Goal: Task Accomplishment & Management: Complete application form

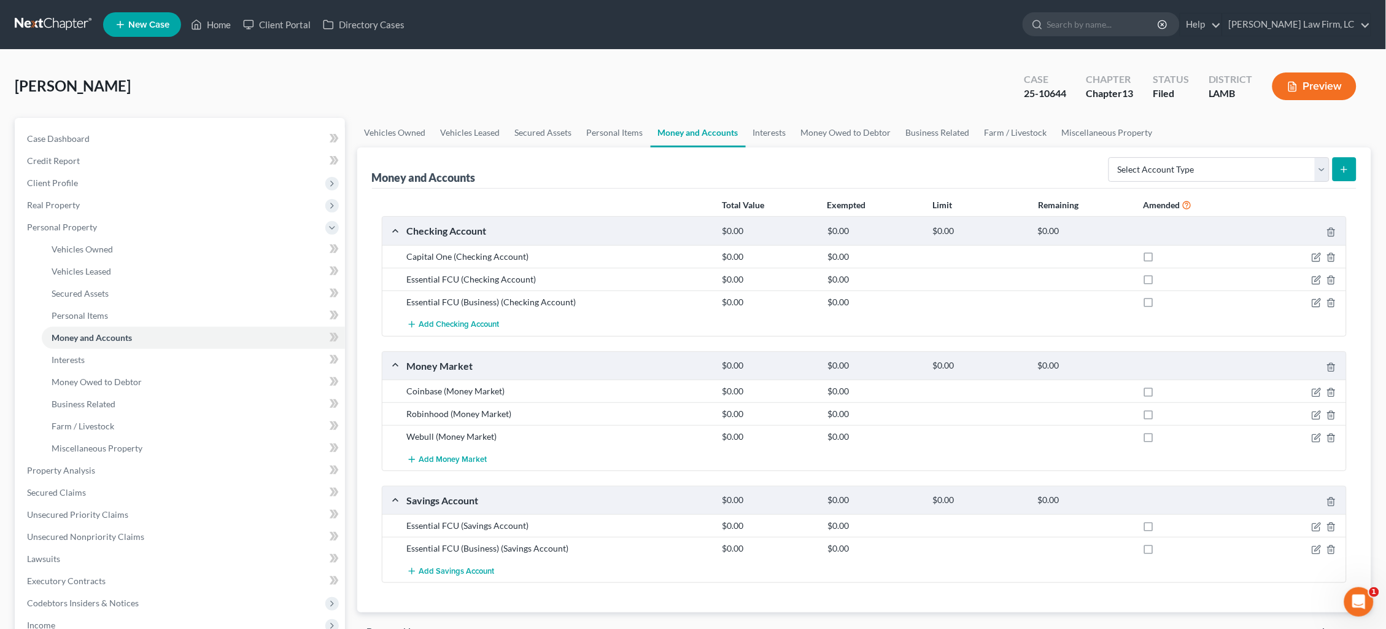
click at [76, 23] on link at bounding box center [54, 25] width 79 height 22
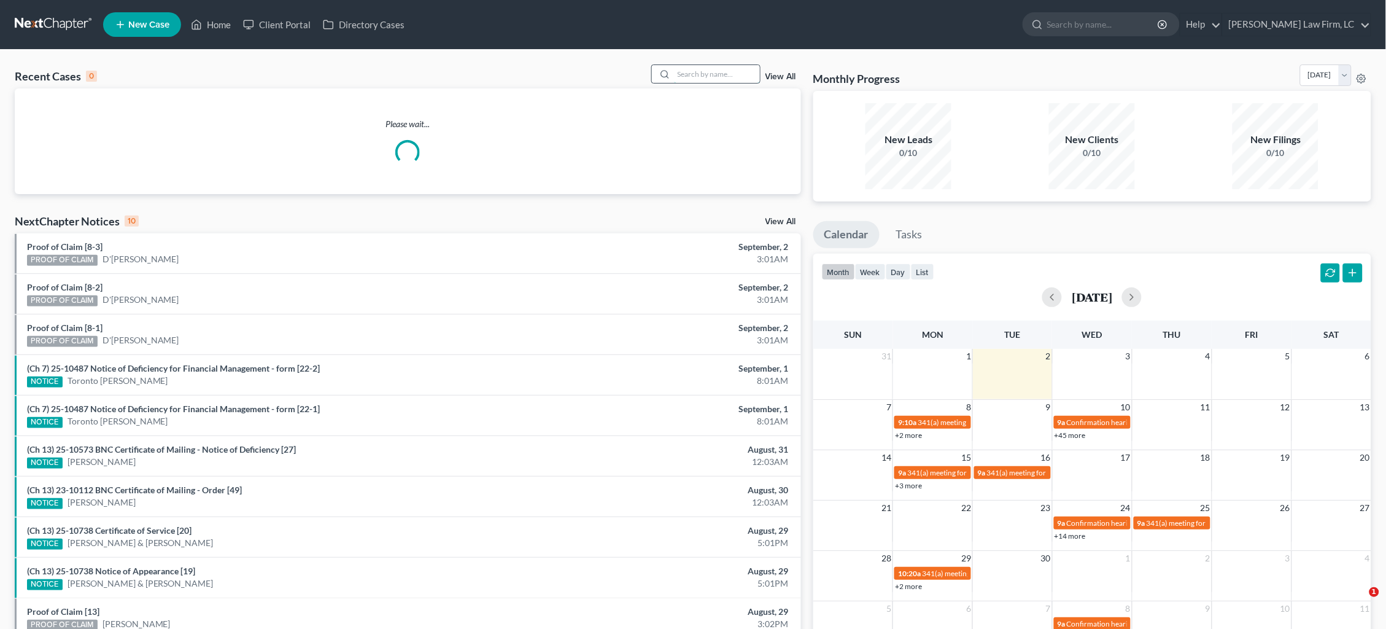
click at [731, 71] on input "search" at bounding box center [717, 74] width 86 height 18
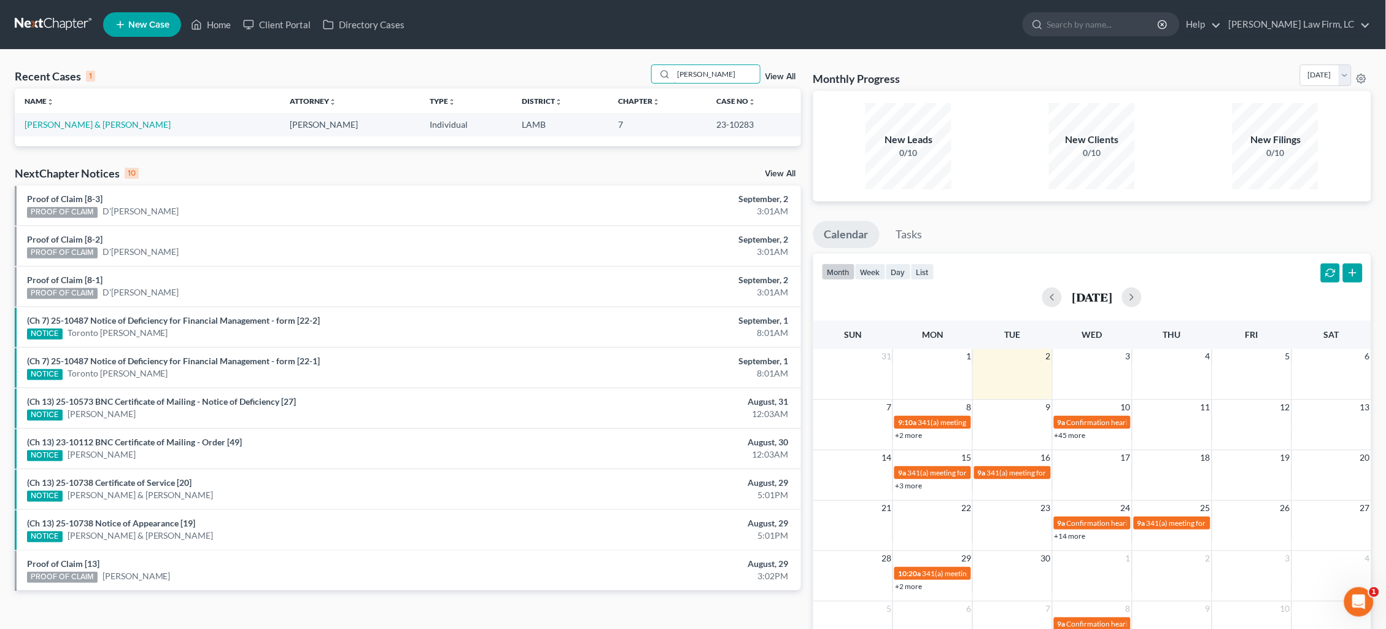
type input "Gonzales"
click at [145, 27] on span "New Case" at bounding box center [148, 24] width 41 height 9
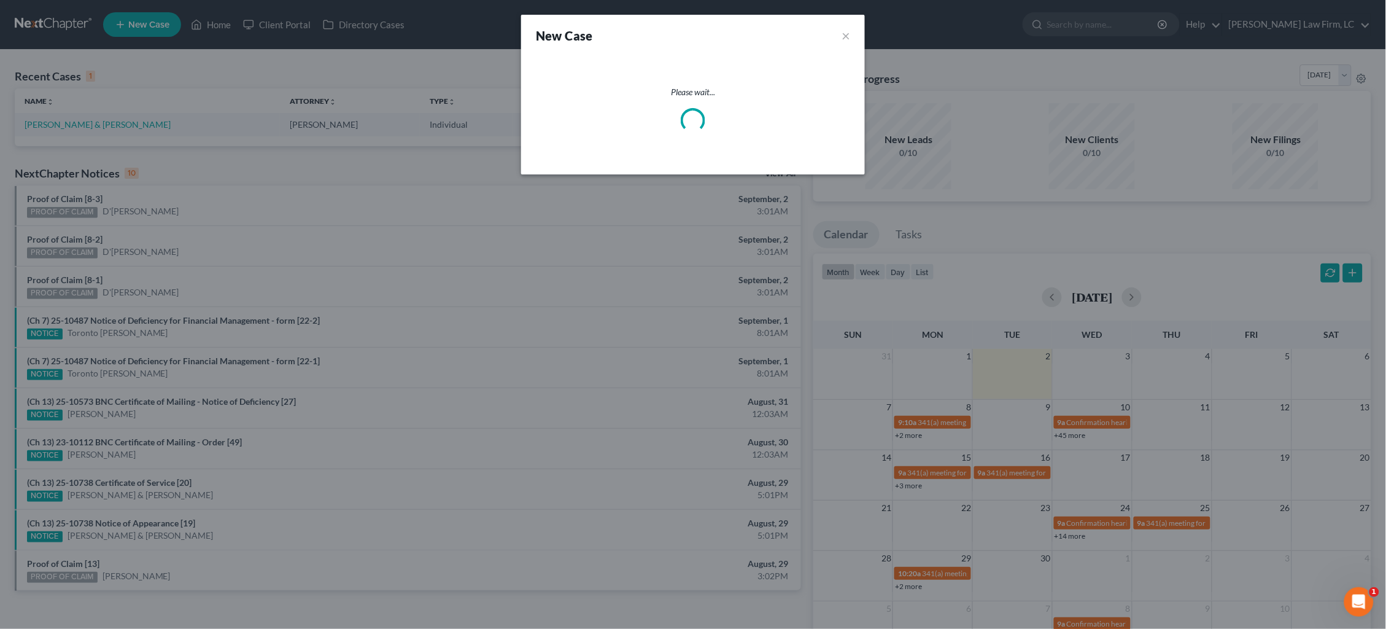
select select "35"
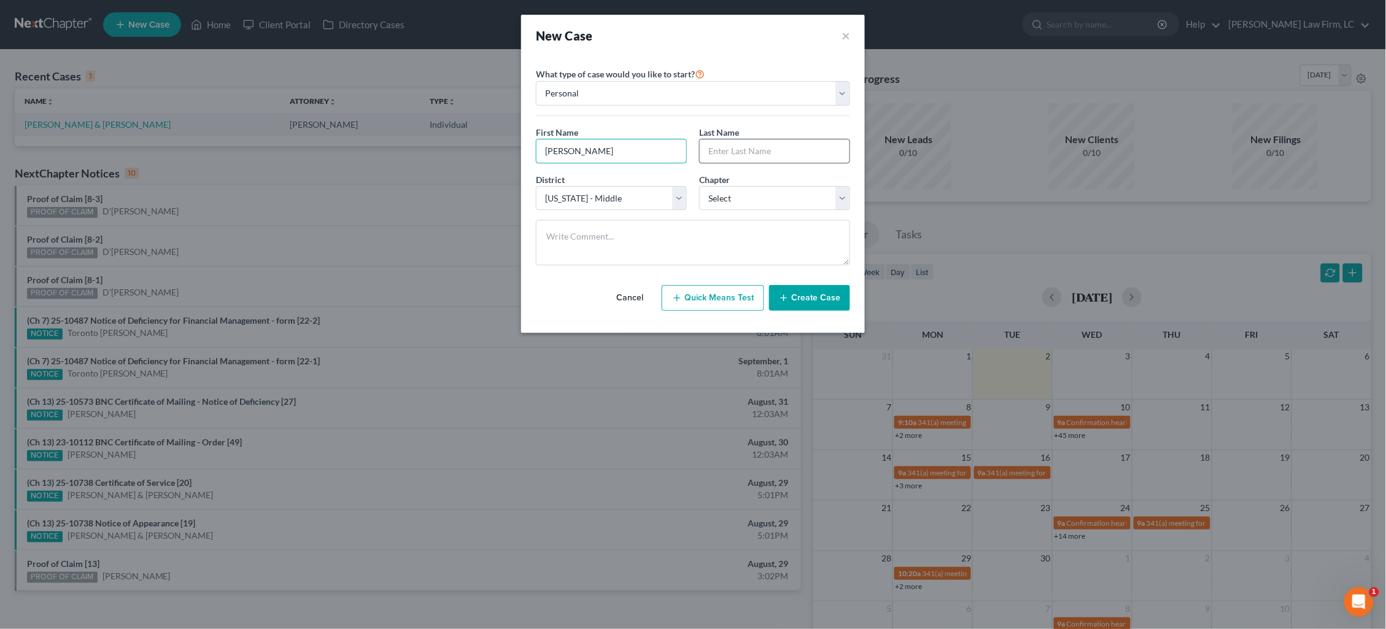
type input "Christopher"
type input "Gonzales"
select select "0"
click at [762, 235] on textarea at bounding box center [693, 242] width 314 height 45
type textarea "[PERSON_NAME] opened file"
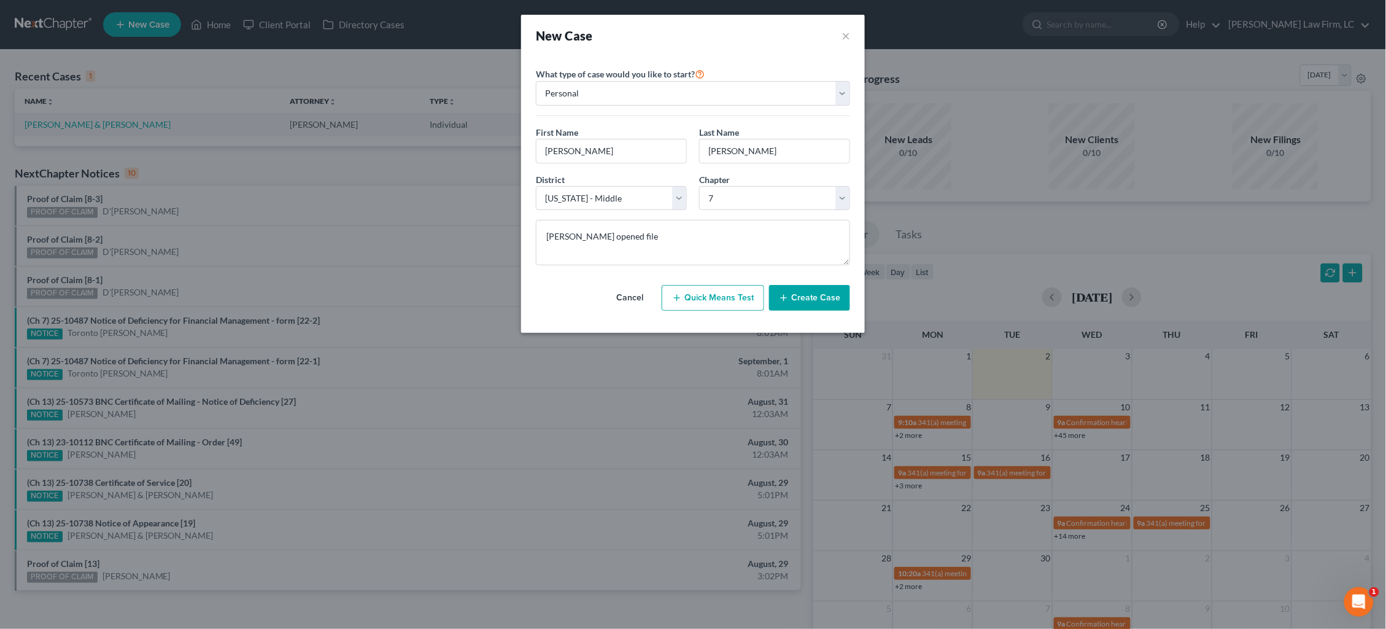
click at [823, 309] on div "Cancel Quick Means Test Create Case" at bounding box center [693, 297] width 314 height 45
click at [823, 303] on button "Create Case" at bounding box center [809, 298] width 81 height 26
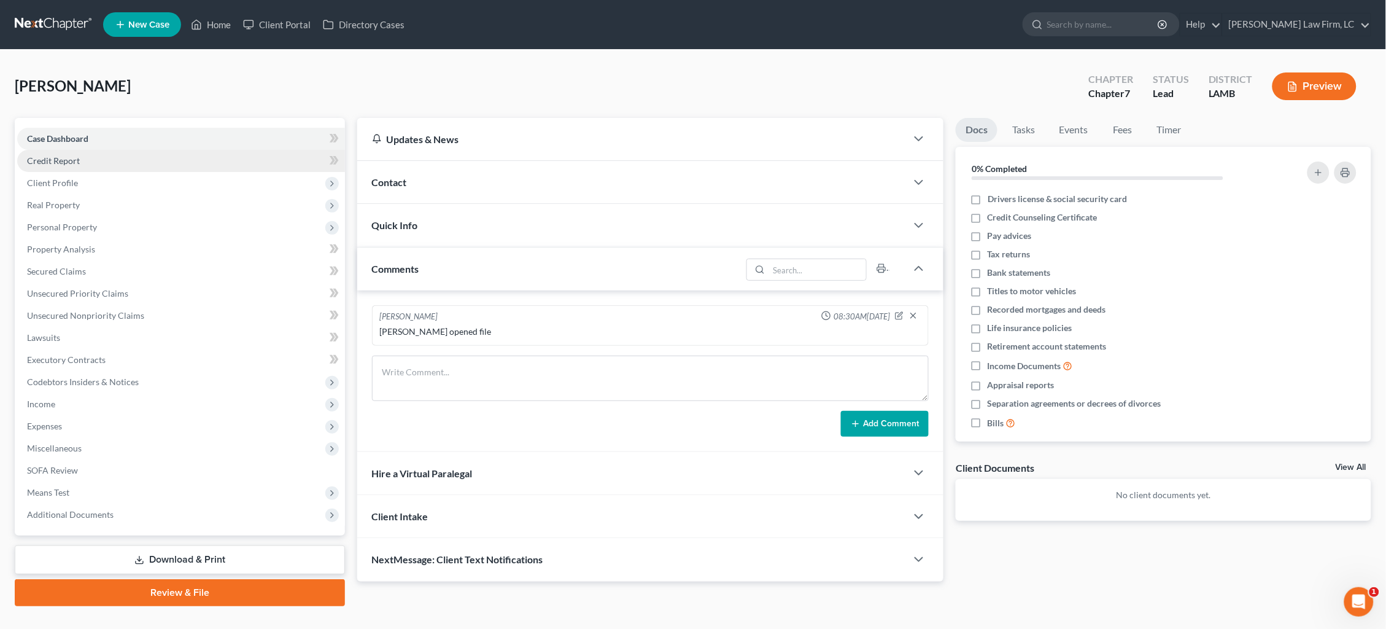
click at [156, 165] on link "Credit Report" at bounding box center [181, 161] width 328 height 22
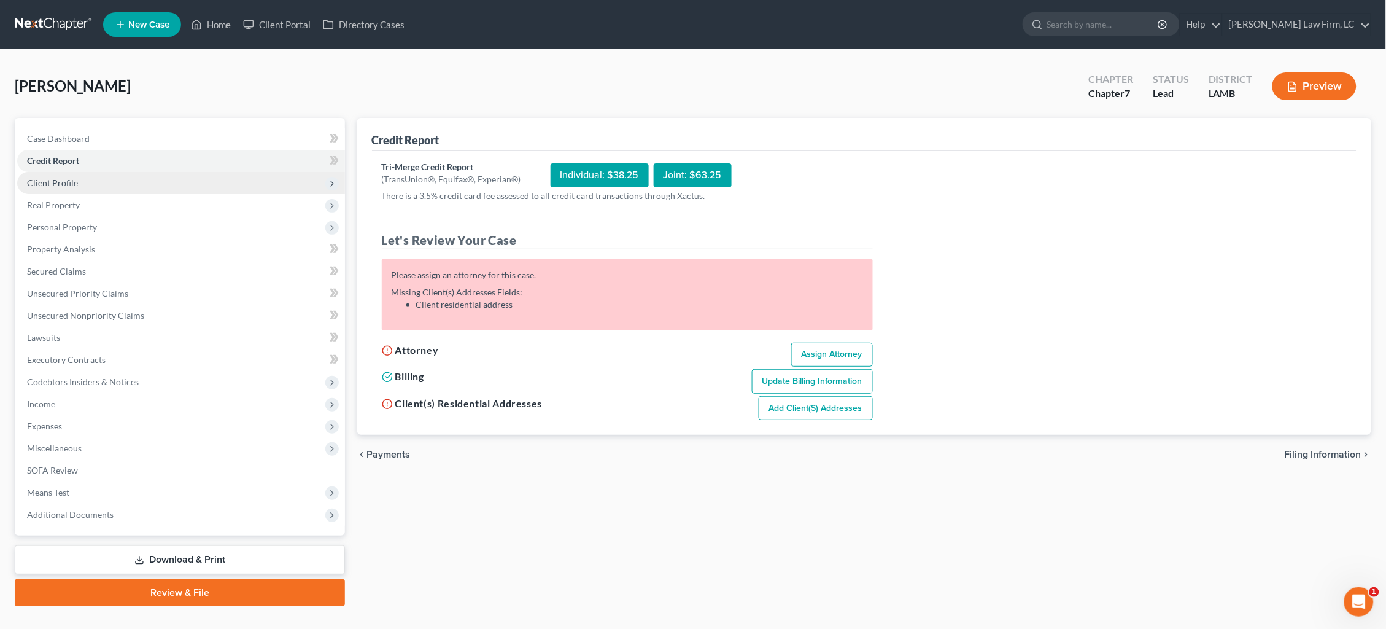
click at [96, 179] on span "Client Profile" at bounding box center [181, 183] width 328 height 22
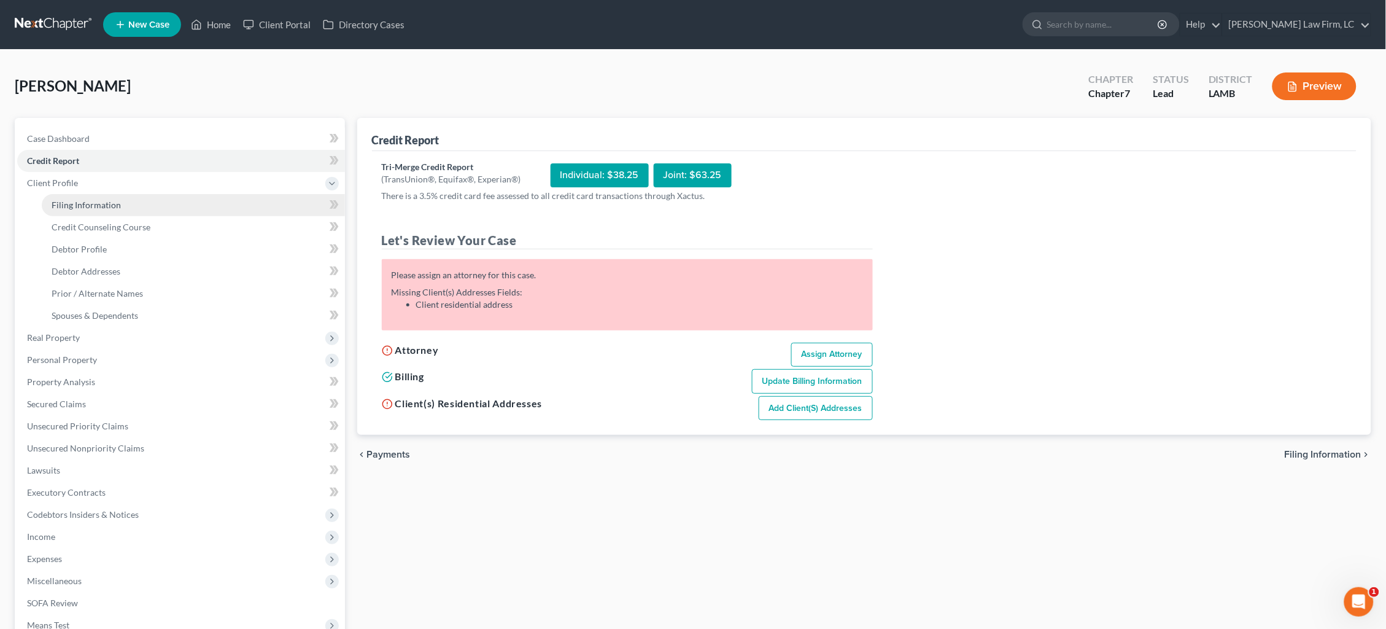
click at [122, 200] on link "Filing Information" at bounding box center [193, 205] width 303 height 22
select select "1"
select select "0"
select select "35"
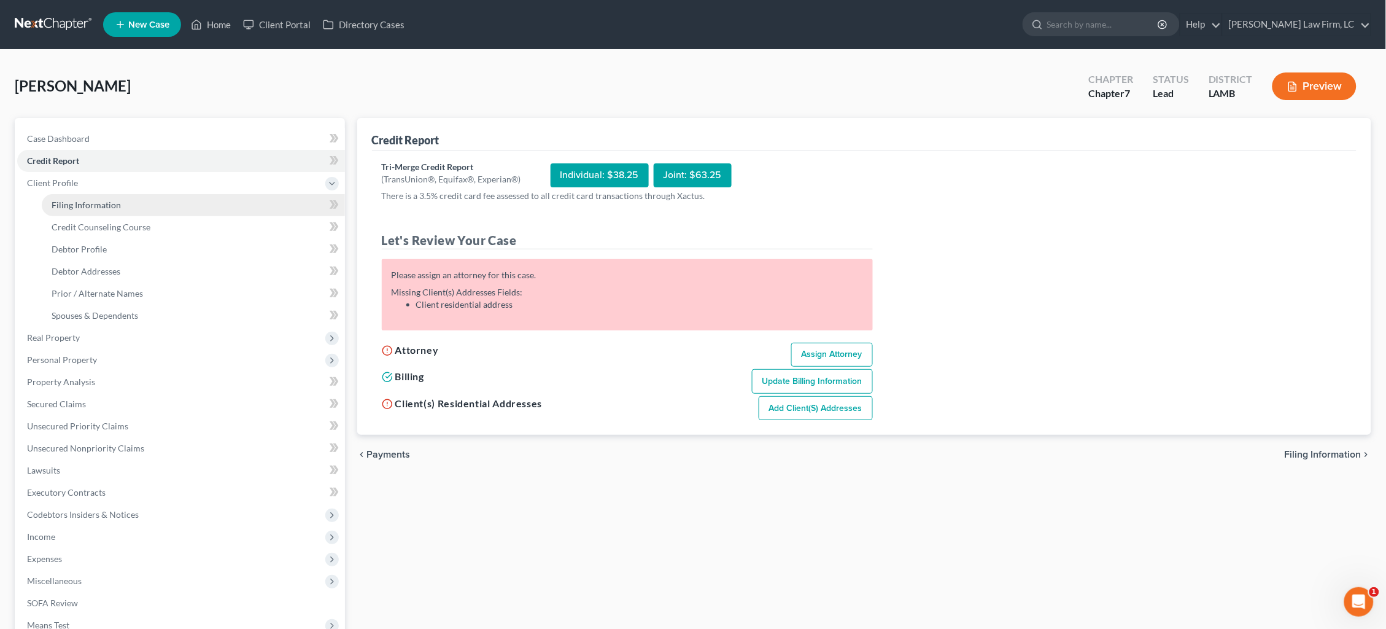
select select "19"
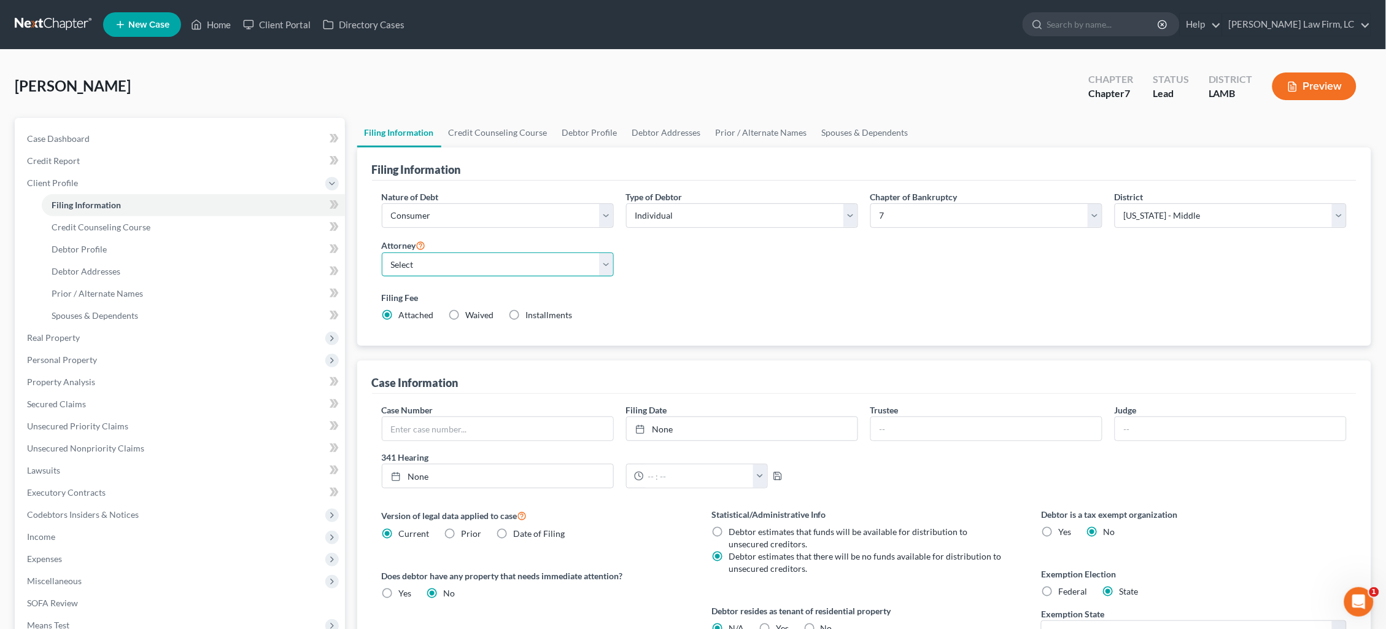
select select "0"
click at [494, 130] on link "Credit Counseling Course" at bounding box center [498, 132] width 114 height 29
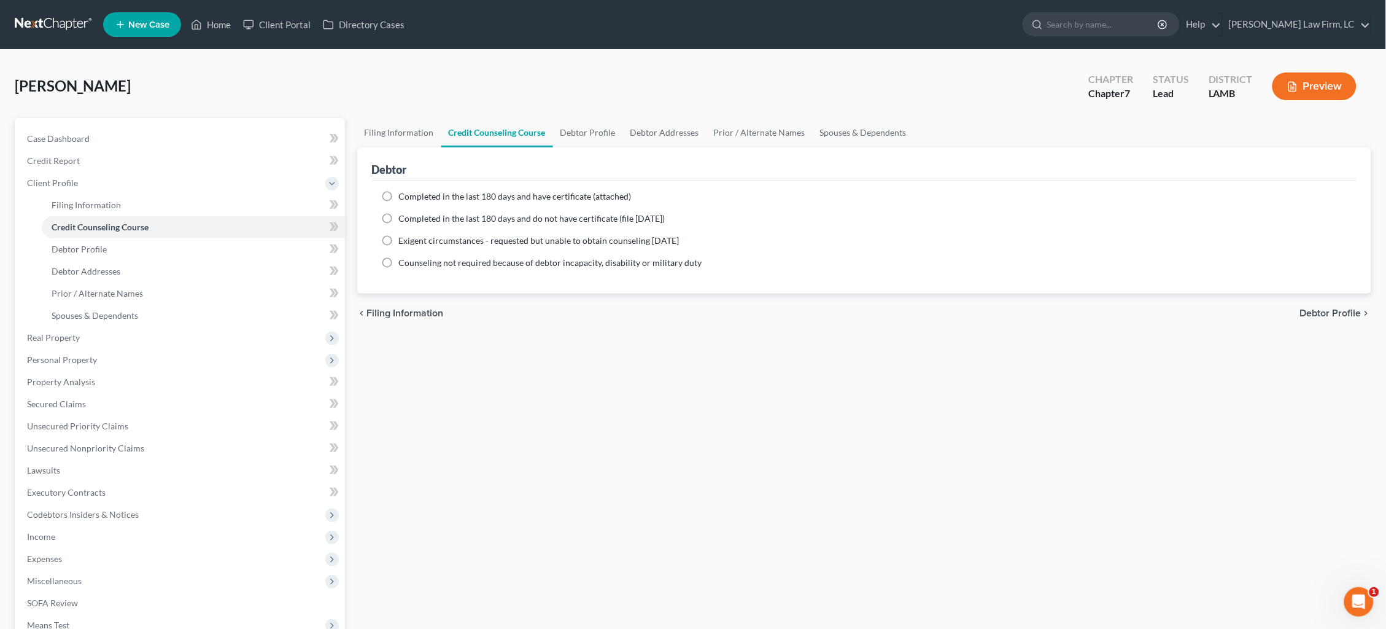
click at [401, 192] on span "Completed in the last 180 days and have certificate (attached)" at bounding box center [515, 196] width 233 height 10
click at [404, 192] on input "Completed in the last 180 days and have certificate (attached)" at bounding box center [408, 194] width 8 height 8
radio input "true"
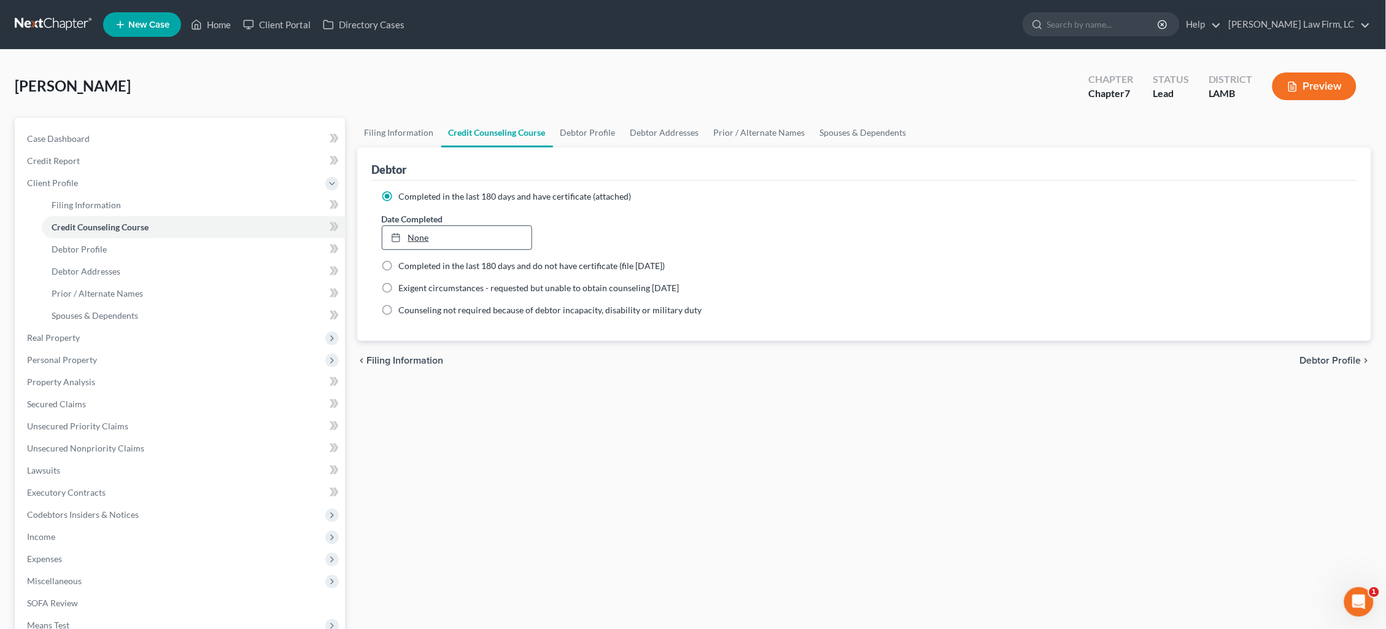
click at [409, 238] on link "None" at bounding box center [456, 237] width 149 height 23
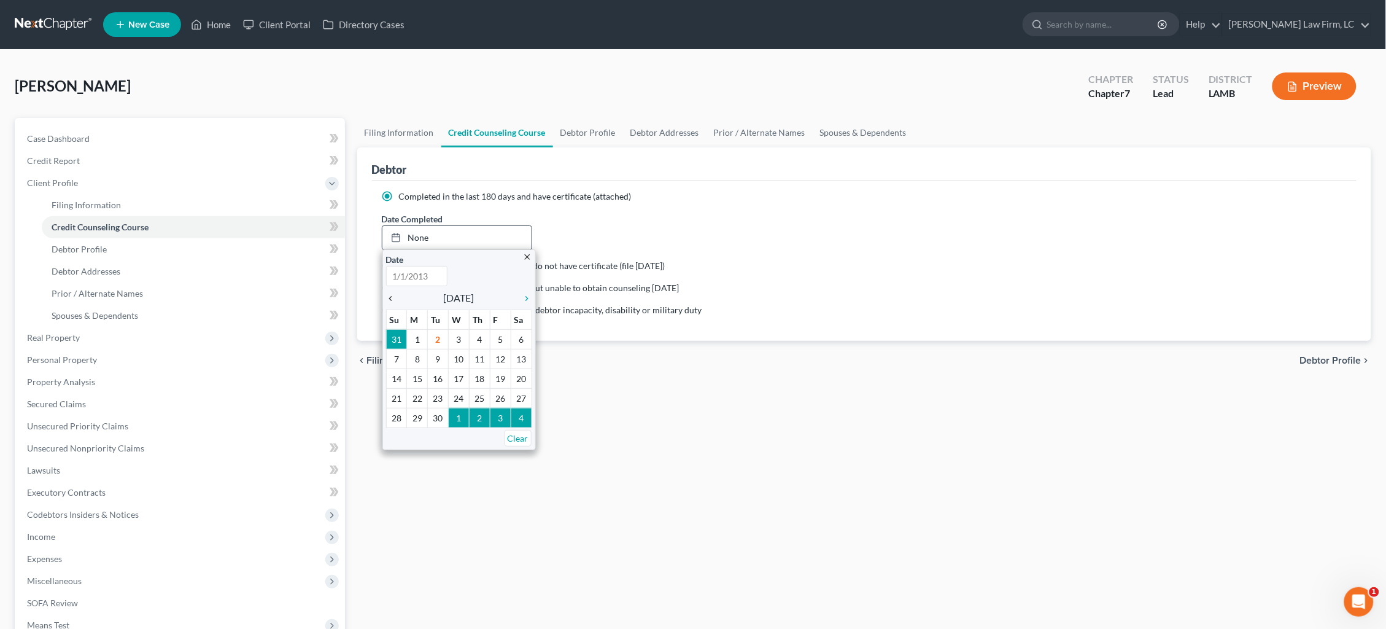
type input "9/2/2025"
click at [392, 294] on icon "chevron_left" at bounding box center [394, 298] width 16 height 10
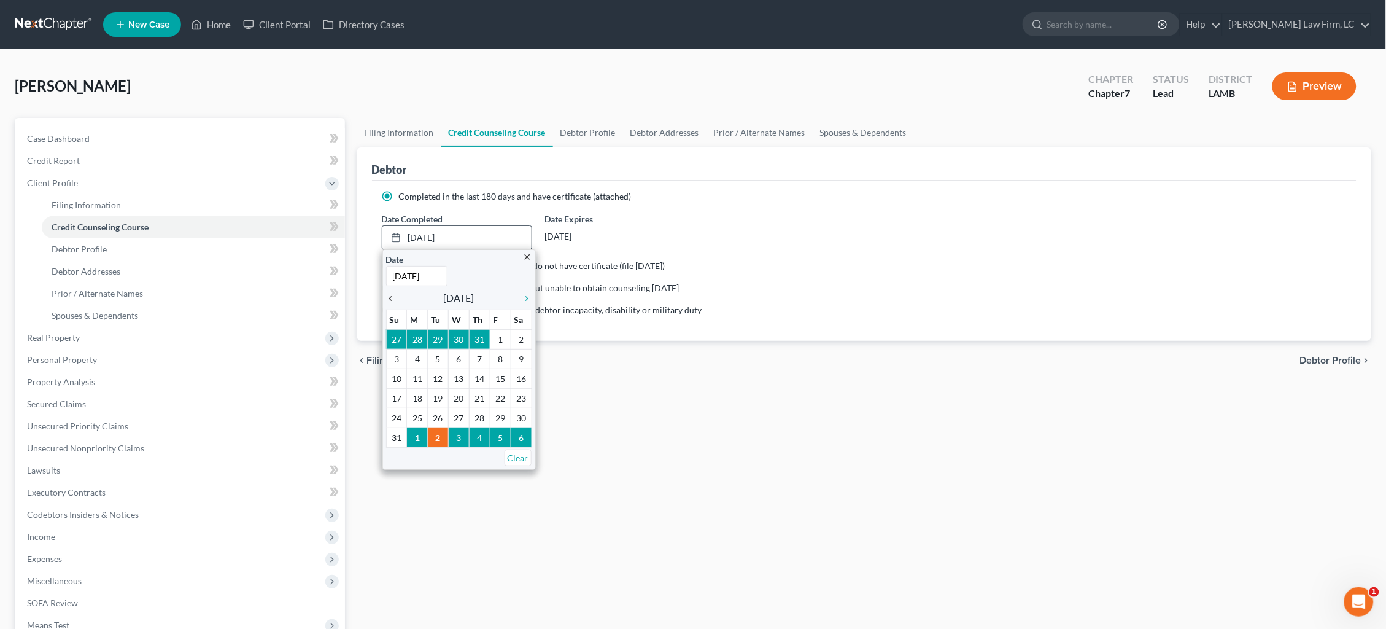
click at [392, 294] on icon "chevron_left" at bounding box center [394, 298] width 16 height 10
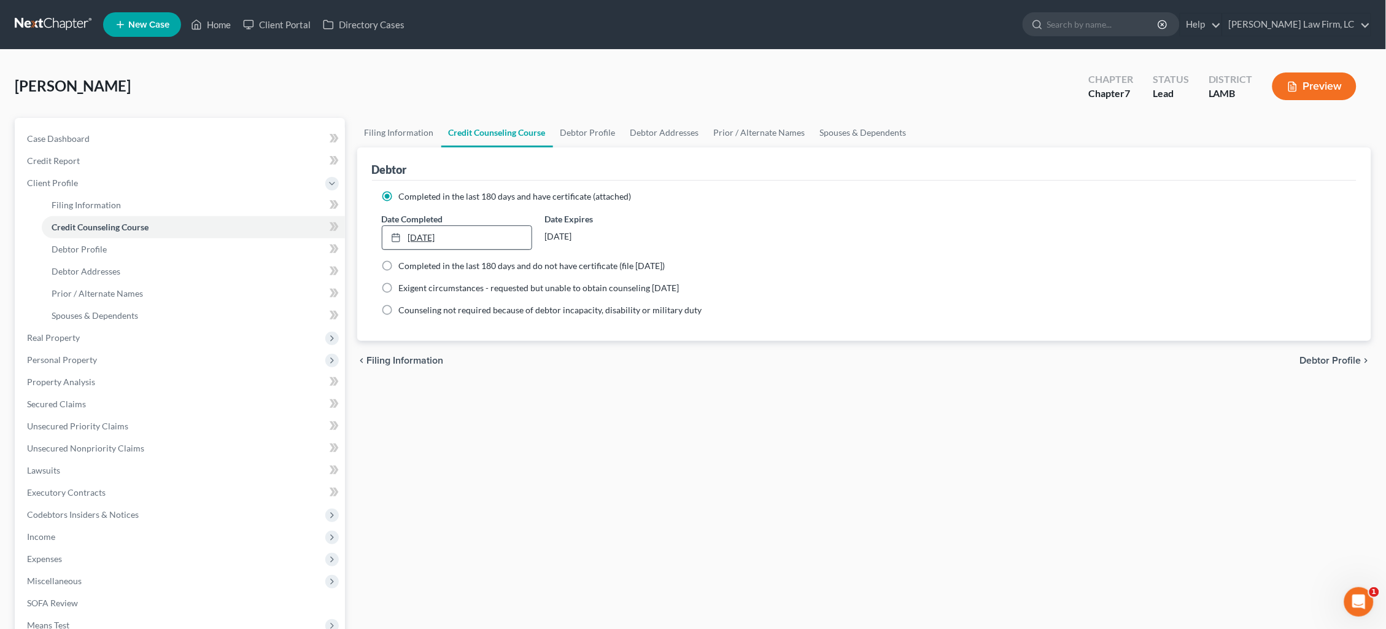
click at [429, 235] on link "7/10/2025" at bounding box center [456, 237] width 149 height 23
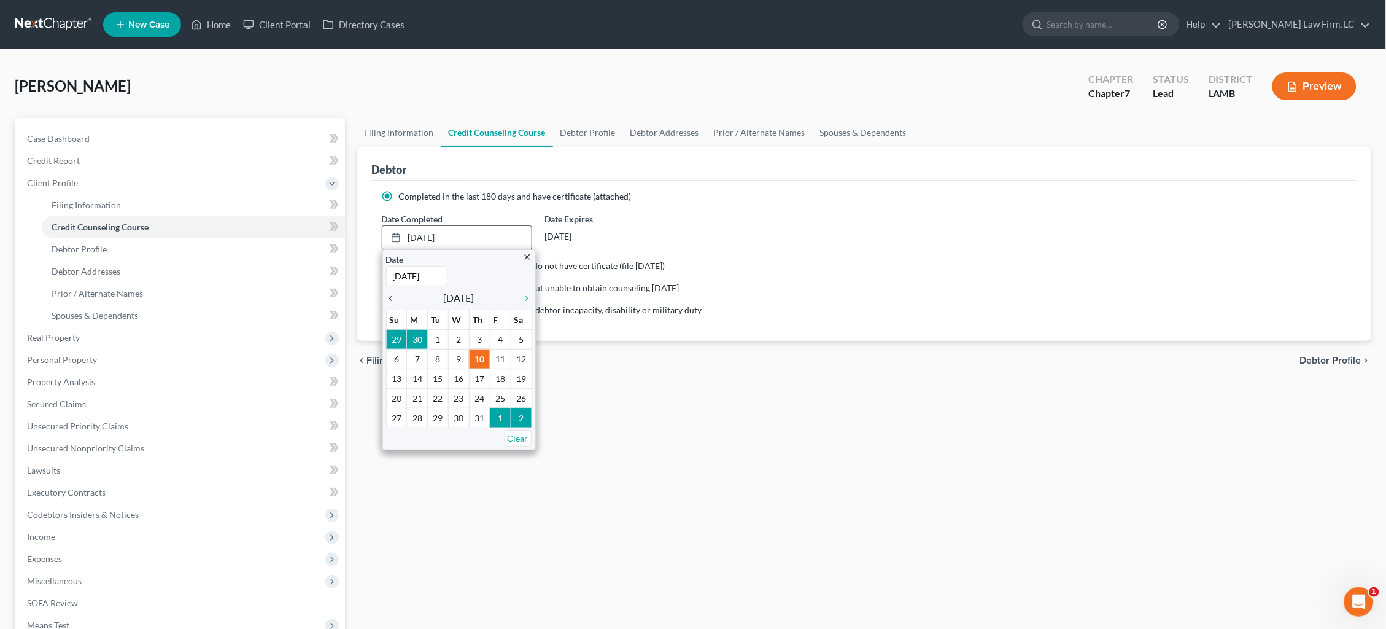
click at [386, 297] on icon "chevron_left" at bounding box center [394, 298] width 16 height 10
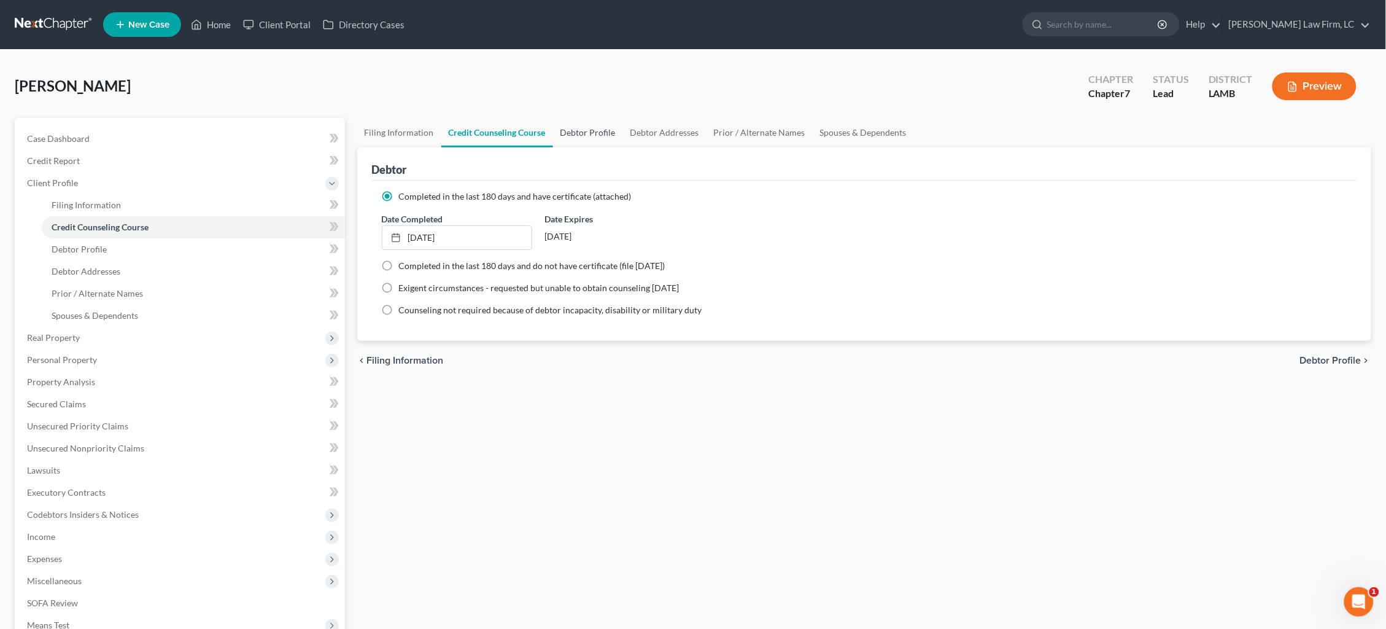
drag, startPoint x: 578, startPoint y: 125, endPoint x: 575, endPoint y: 141, distance: 16.3
click at [576, 125] on link "Debtor Profile" at bounding box center [588, 132] width 70 height 29
select select "0"
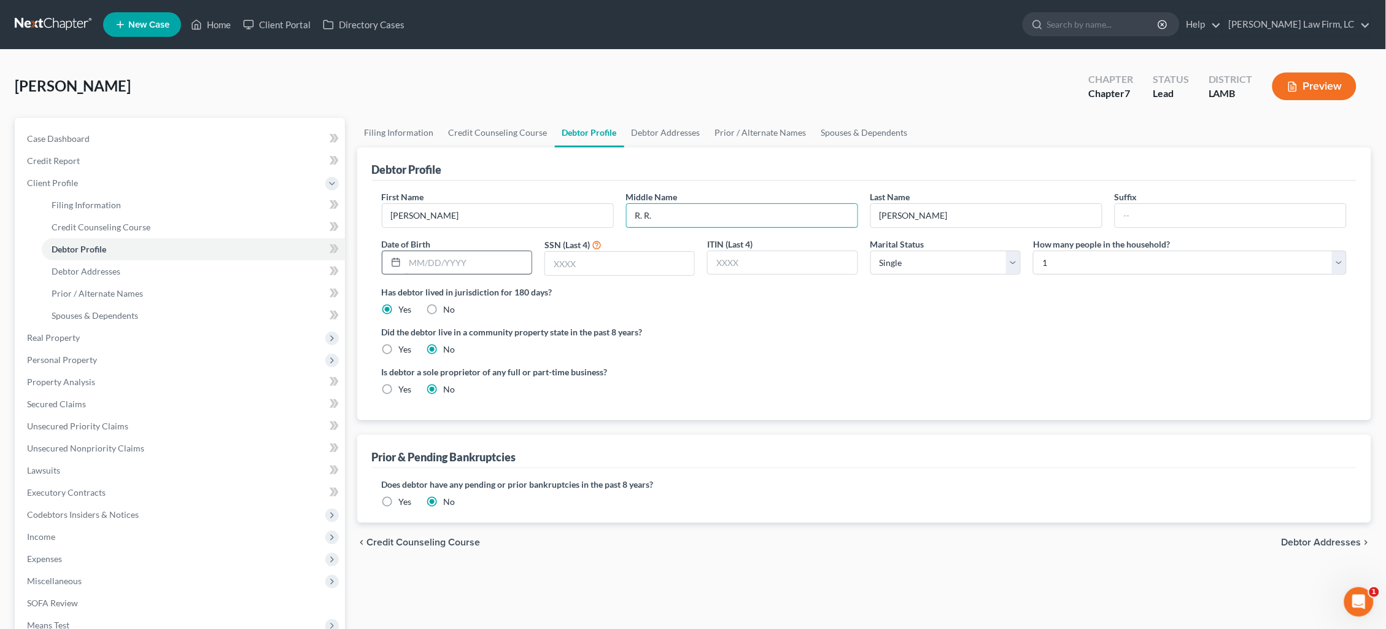
type input "R. R."
type input "08/15/2001"
click at [597, 265] on input "text" at bounding box center [619, 263] width 149 height 23
type input "7722"
click at [675, 130] on link "Debtor Addresses" at bounding box center [665, 132] width 83 height 29
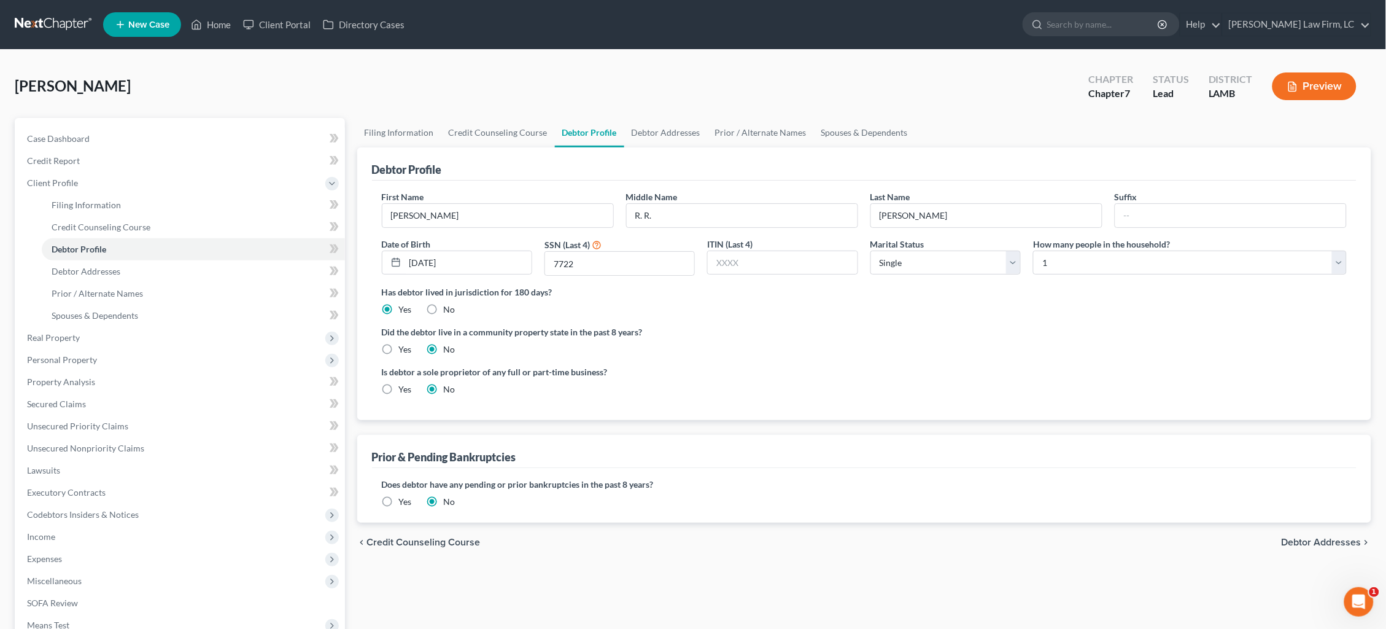
select select "0"
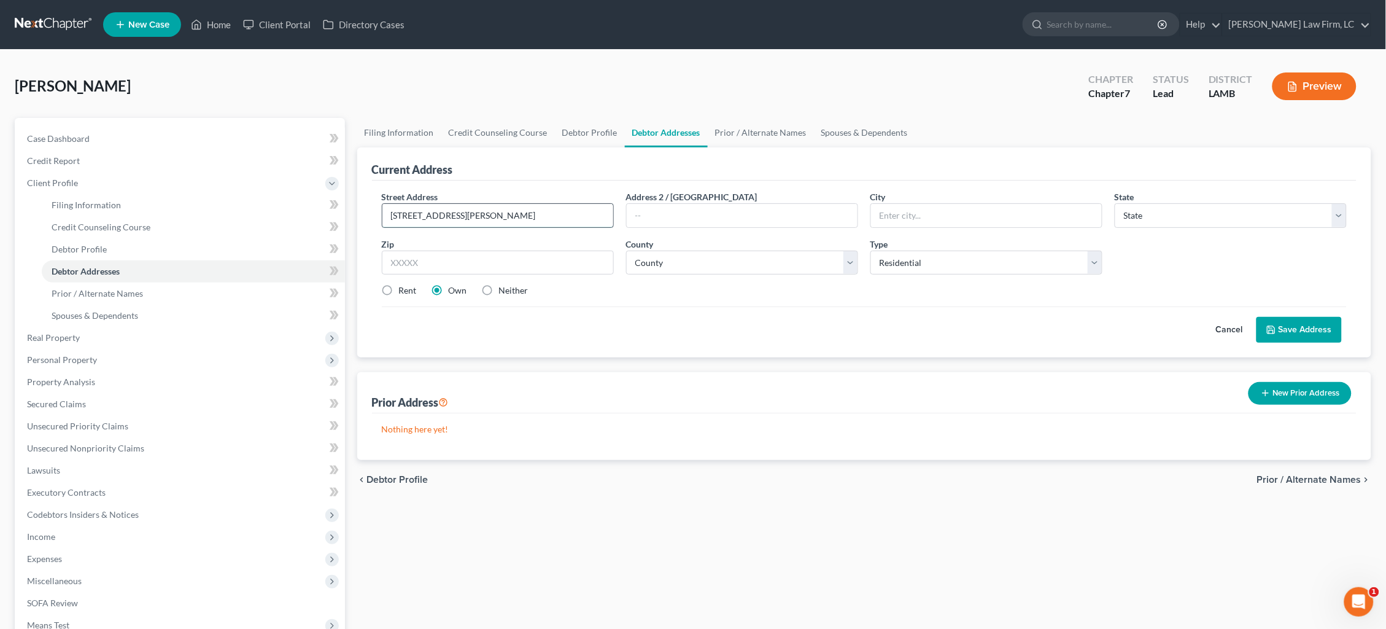
type input "12757 Coursey Blvd."
type input "Apt. 2156"
type input "Baton Rouge"
select select "19"
drag, startPoint x: 481, startPoint y: 297, endPoint x: 521, endPoint y: 255, distance: 57.7
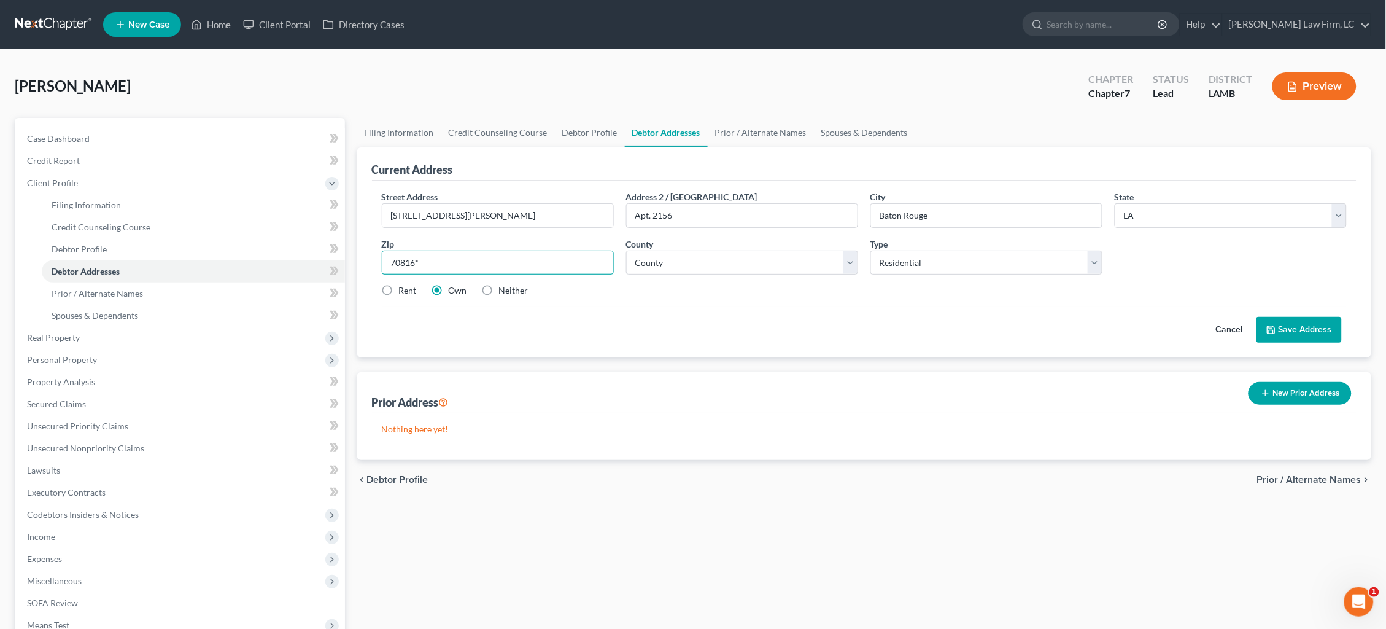
click at [521, 255] on input "70816*" at bounding box center [498, 262] width 232 height 25
type input "70816"
click at [405, 288] on label "Rent" at bounding box center [408, 290] width 18 height 12
click at [405, 288] on input "Rent" at bounding box center [408, 288] width 8 height 8
radio input "true"
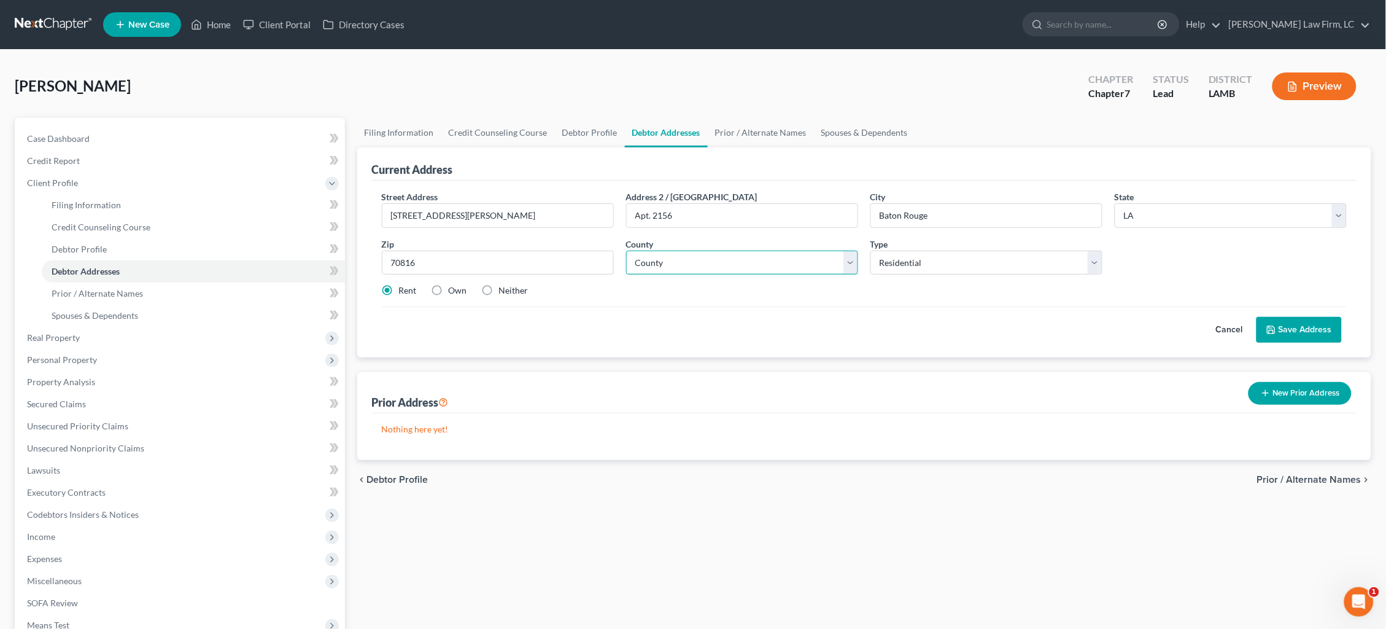
select select "16"
drag, startPoint x: 650, startPoint y: 214, endPoint x: 623, endPoint y: 213, distance: 27.7
click at [623, 214] on div "Address 2 / PO Box Apt. 2156" at bounding box center [742, 208] width 244 height 37
type input "Unit 2156"
click at [1290, 325] on button "Save Address" at bounding box center [1299, 330] width 85 height 26
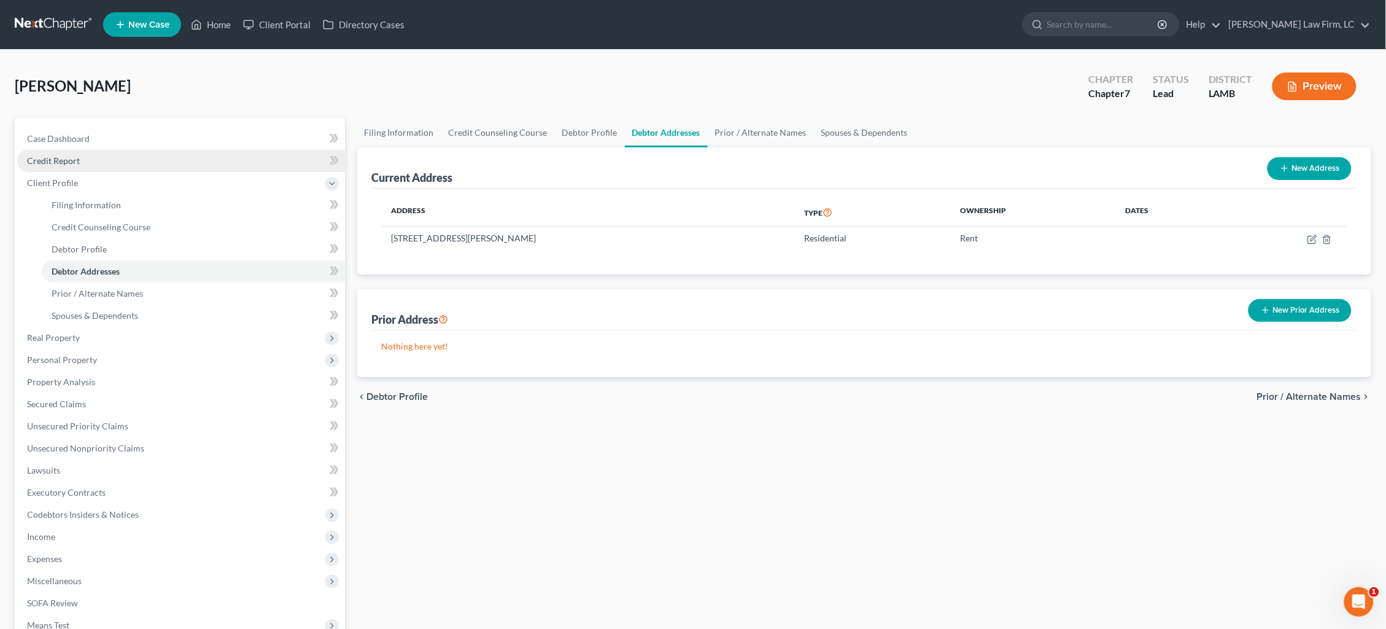
click at [98, 153] on link "Credit Report" at bounding box center [181, 161] width 328 height 22
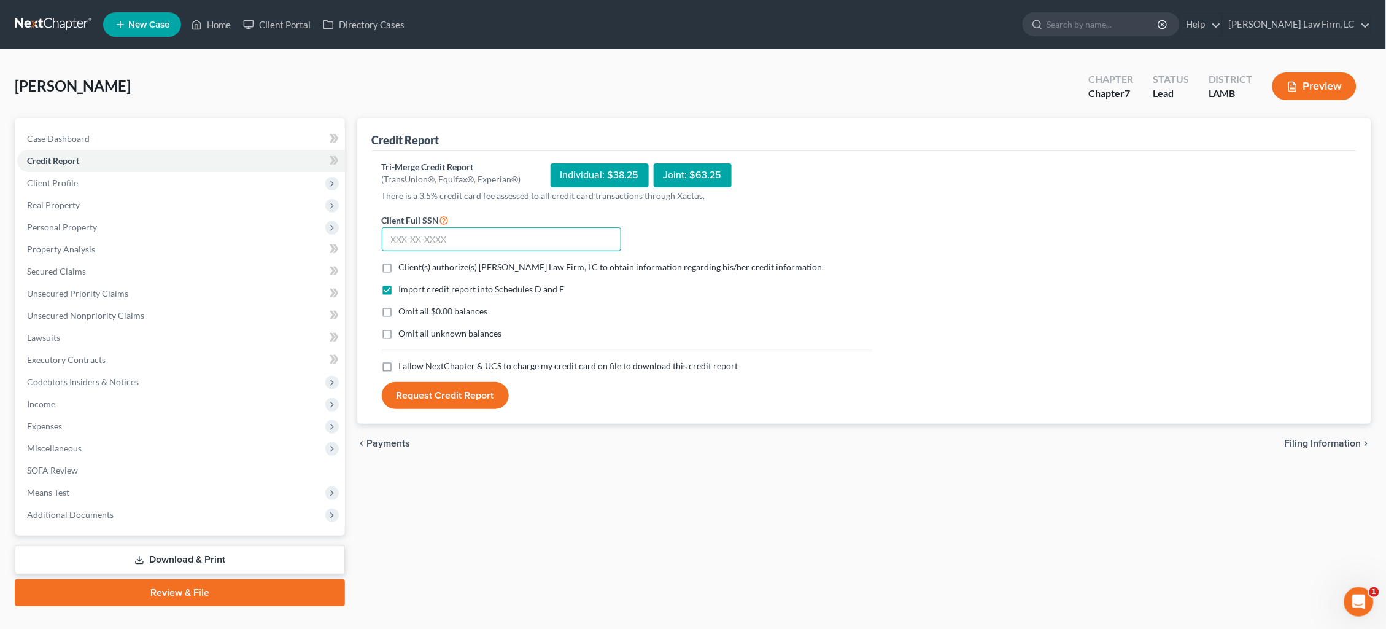
drag, startPoint x: 498, startPoint y: 242, endPoint x: 518, endPoint y: 241, distance: 19.1
click at [498, 242] on input "text" at bounding box center [501, 239] width 239 height 25
type input "272-57-7722"
click at [473, 263] on span "Client(s) authorize(s) Dickson Law Firm, LC to obtain information regarding his…" at bounding box center [611, 267] width 425 height 10
click at [412, 263] on input "Client(s) authorize(s) Dickson Law Firm, LC to obtain information regarding his…" at bounding box center [408, 265] width 8 height 8
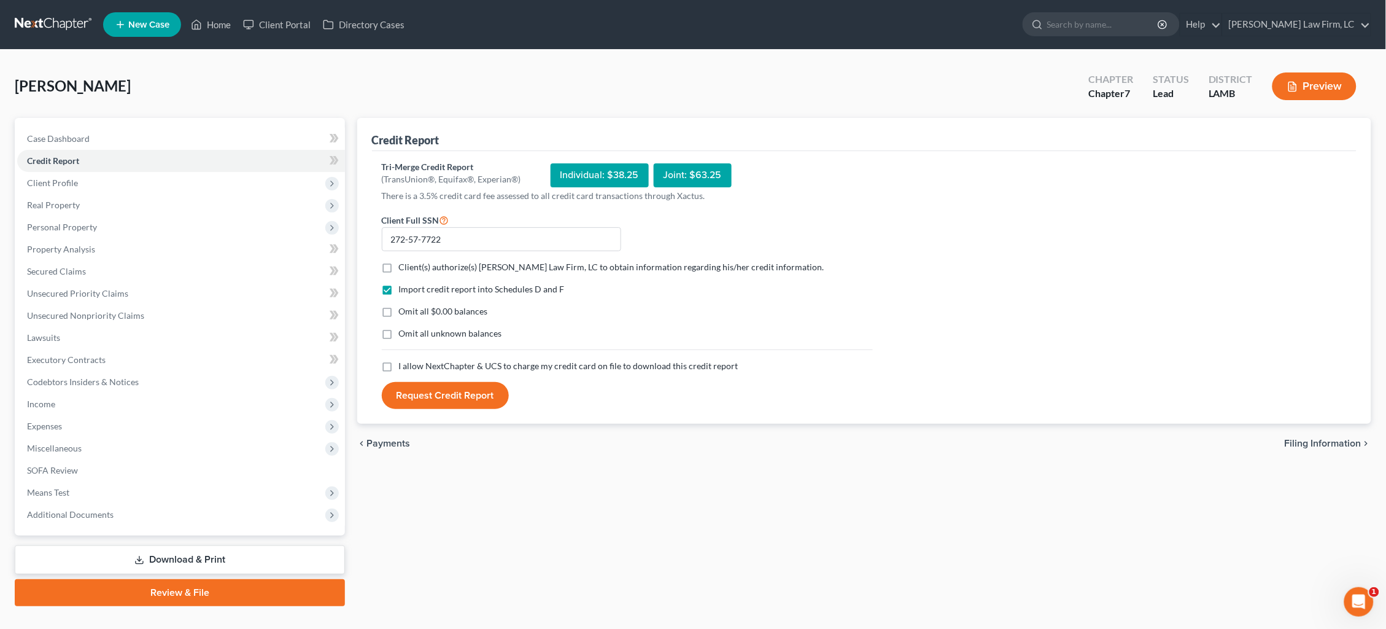
checkbox input "true"
click at [465, 361] on span "I allow NextChapter & UCS to charge my credit card on file to download this cre…" at bounding box center [568, 365] width 339 height 10
click at [412, 361] on input "I allow NextChapter & UCS to charge my credit card on file to download this cre…" at bounding box center [408, 364] width 8 height 8
checkbox input "true"
click at [457, 395] on button "Request Credit Report" at bounding box center [445, 395] width 127 height 27
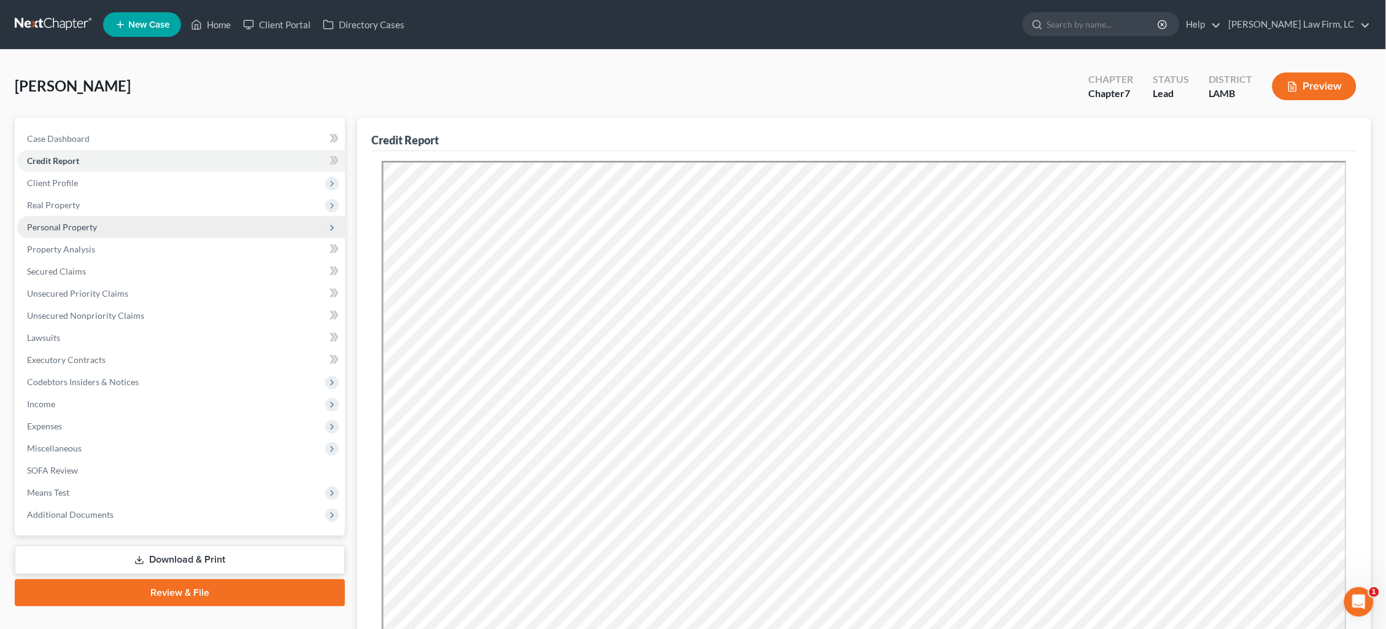
click at [88, 224] on span "Personal Property" at bounding box center [62, 227] width 70 height 10
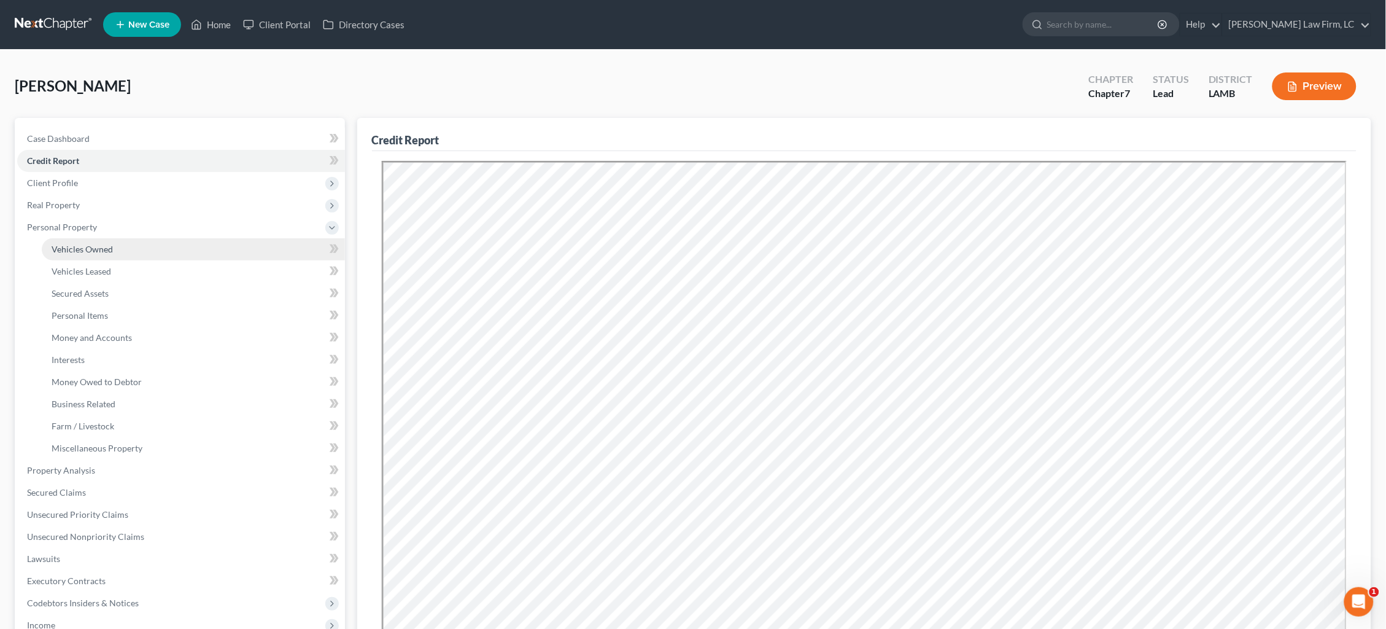
click at [96, 244] on span "Vehicles Owned" at bounding box center [82, 249] width 61 height 10
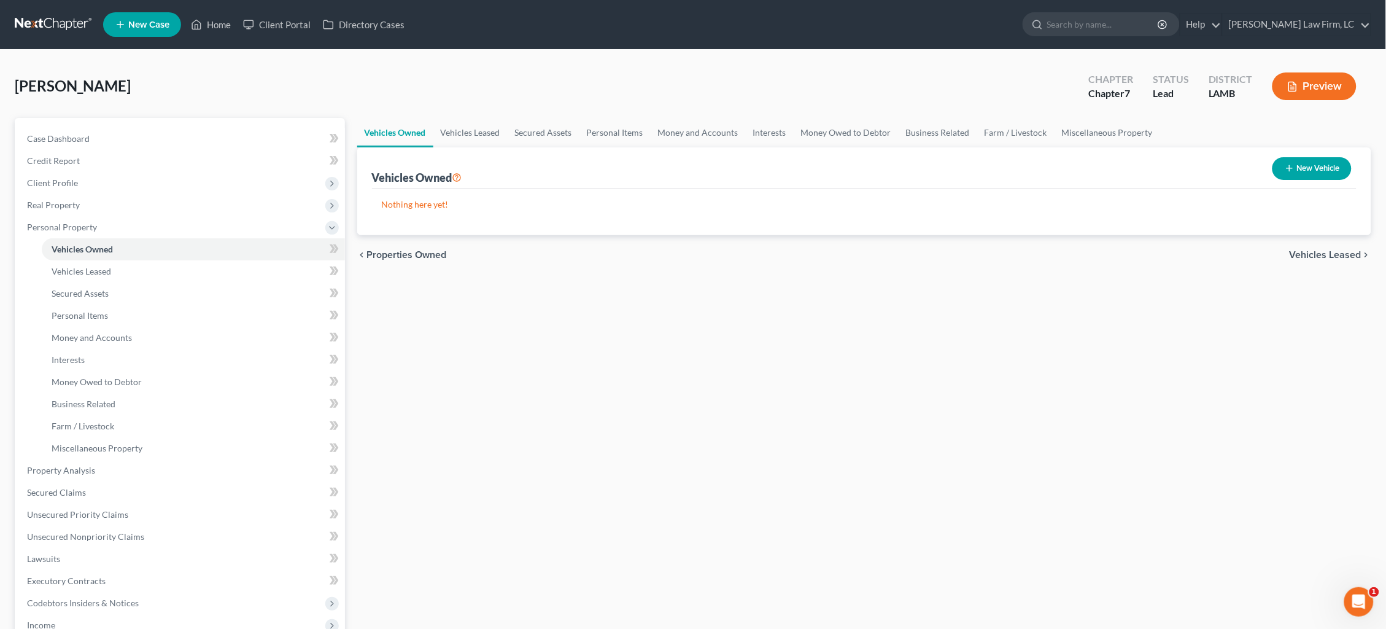
click at [1336, 160] on button "New Vehicle" at bounding box center [1312, 168] width 79 height 23
select select "0"
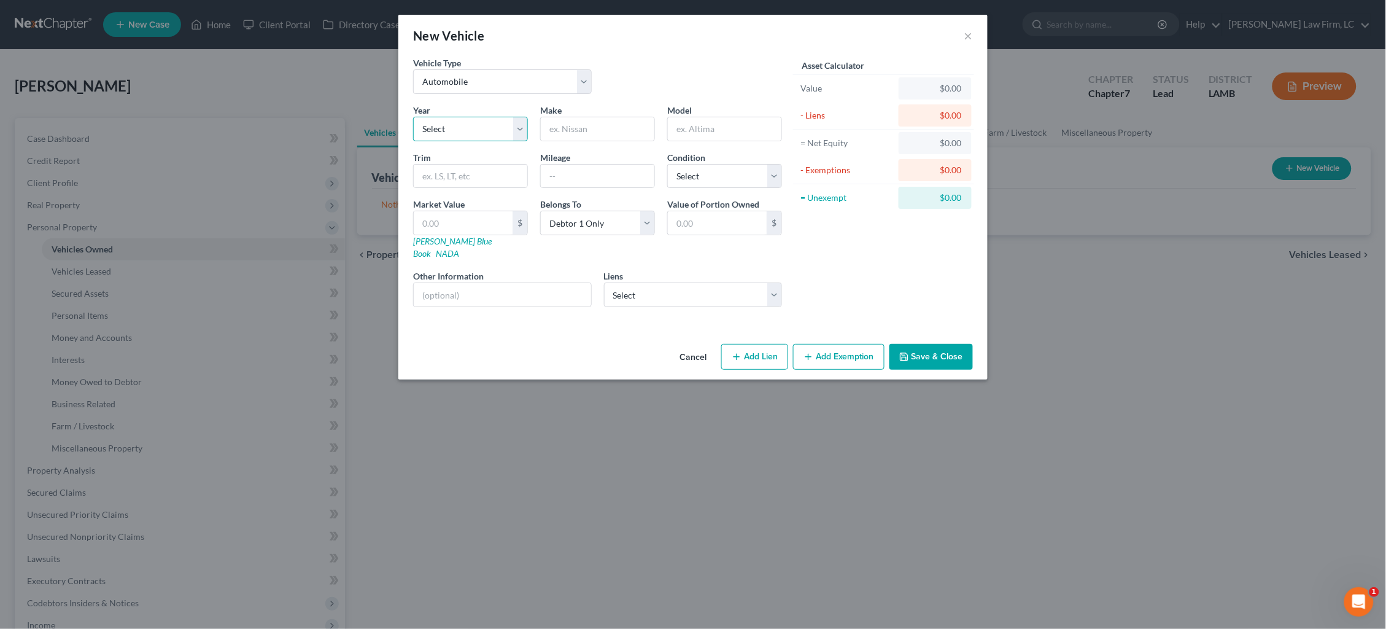
select select "7"
click at [595, 129] on input "text" at bounding box center [598, 128] width 114 height 23
type input "Toyota"
type input "Camry"
select select "3"
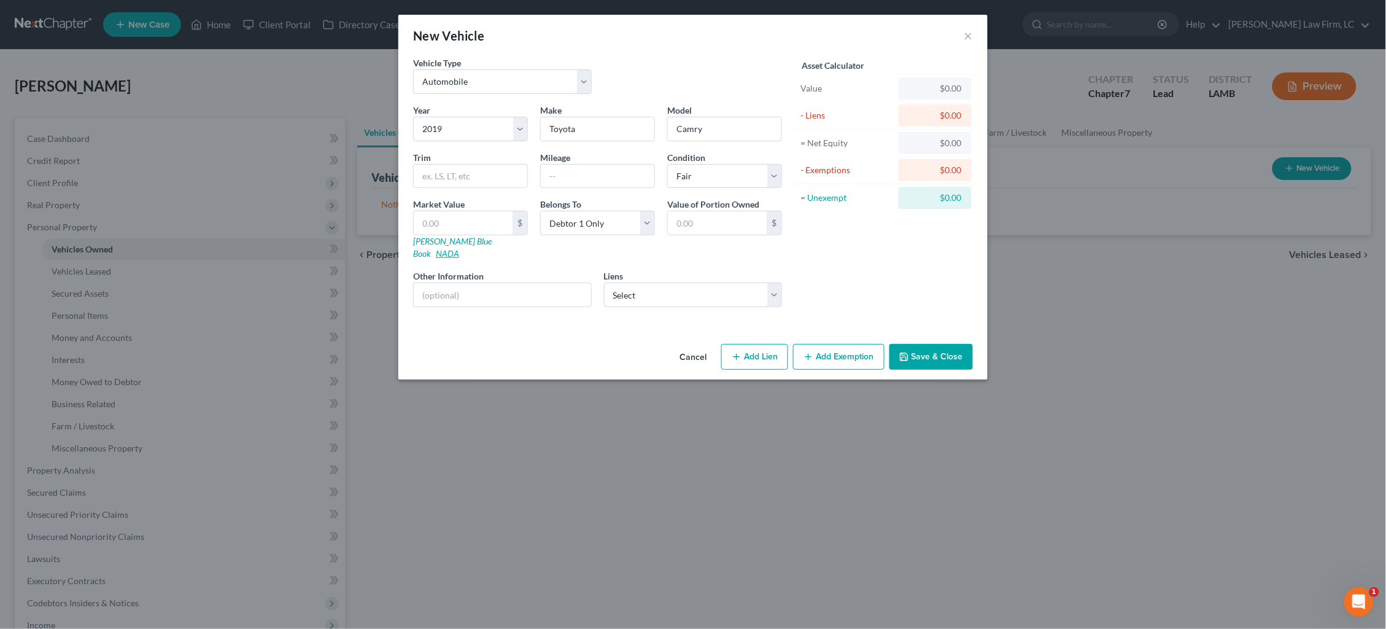
click at [459, 248] on link "NADA" at bounding box center [447, 253] width 23 height 10
click at [771, 344] on button "Add Lien" at bounding box center [754, 357] width 67 height 26
select select "0"
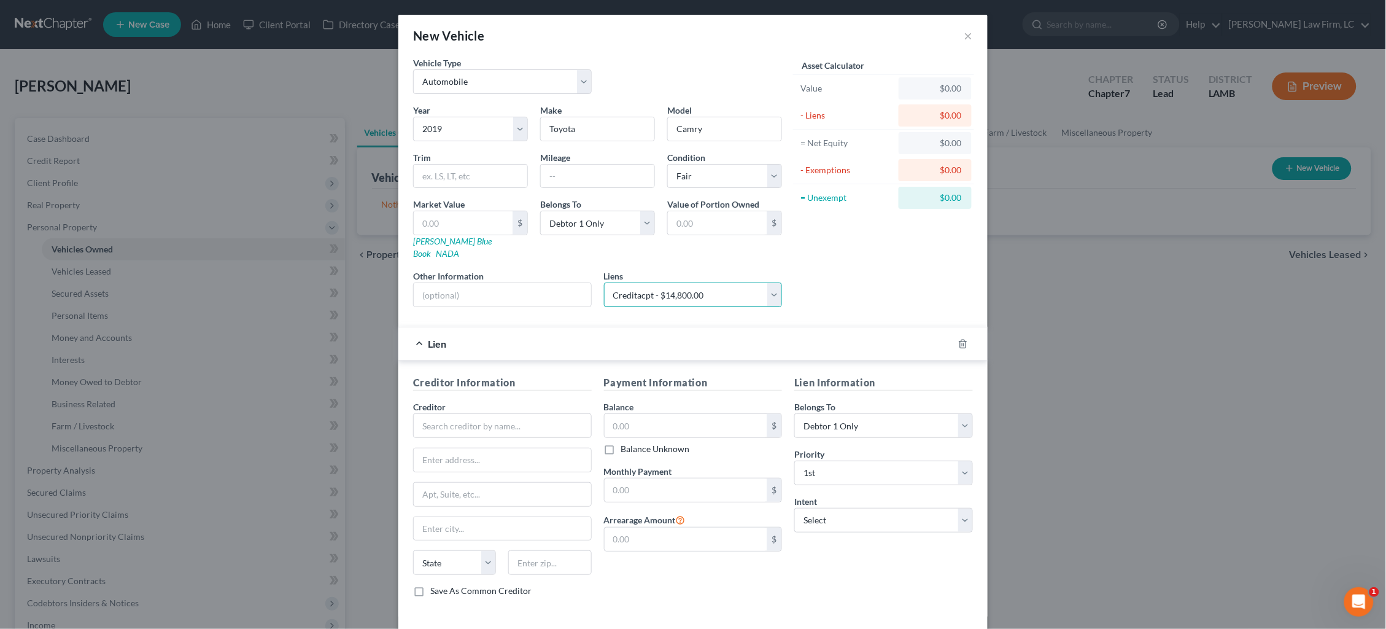
select select "23"
select select "0"
drag, startPoint x: 453, startPoint y: 214, endPoint x: 378, endPoint y: 209, distance: 75.7
click at [378, 210] on div "New Vehicle × Vehicle Type Select Automobile Truck Trailer Watercraft Aircraft …" at bounding box center [693, 314] width 1386 height 629
drag, startPoint x: 963, startPoint y: 330, endPoint x: 953, endPoint y: 329, distance: 9.8
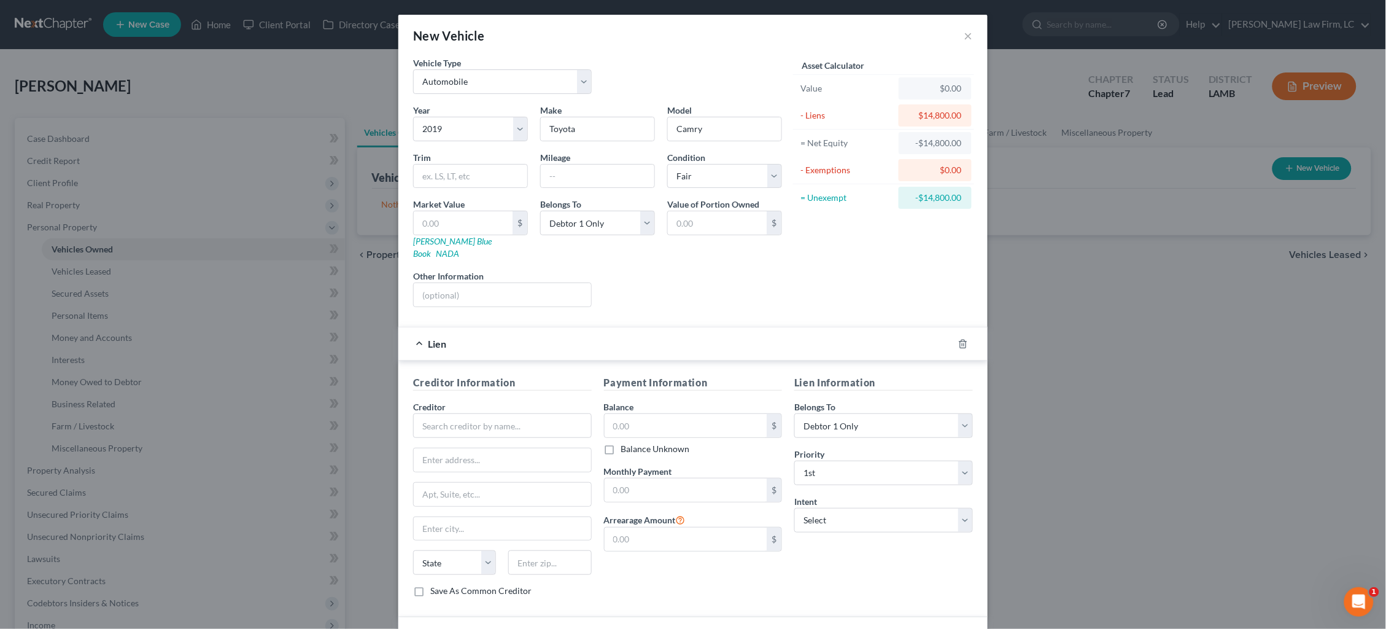
click at [962, 339] on icon "button" at bounding box center [963, 344] width 10 height 10
click at [457, 219] on input "text" at bounding box center [463, 222] width 99 height 23
type input "1"
type input "1.00"
type input "13"
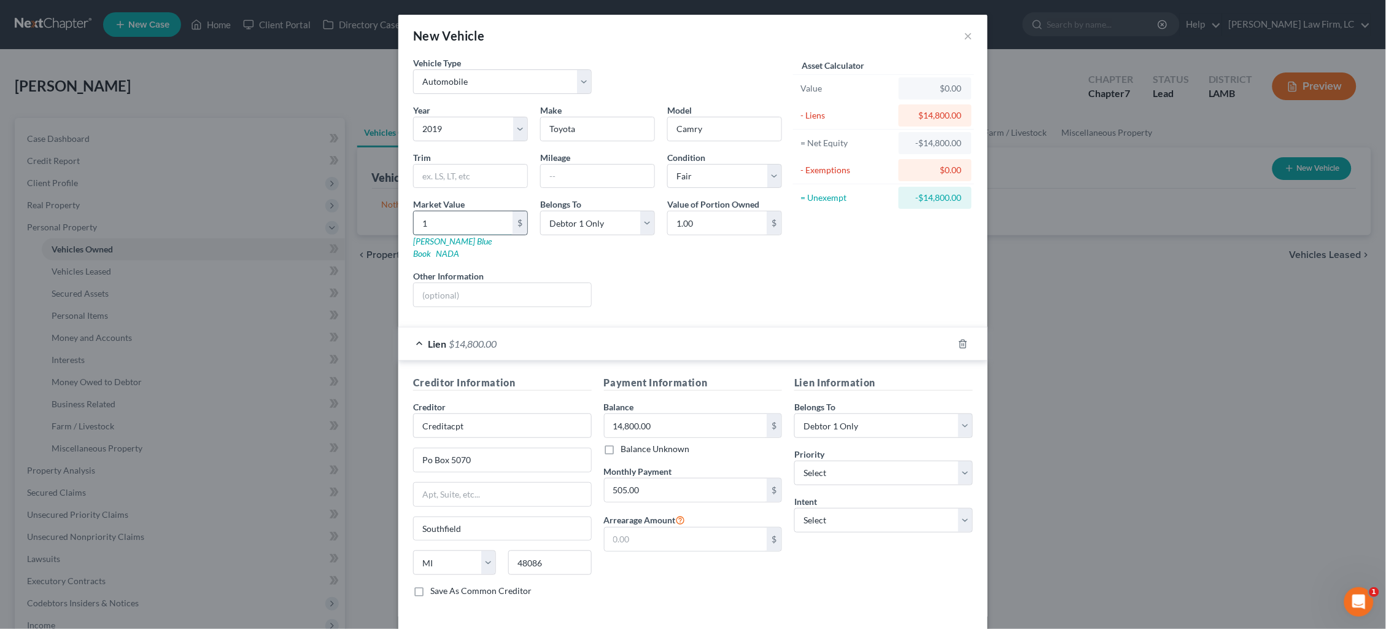
type input "13.00"
type input "135"
type input "135.00"
type input "1350"
type input "1,350.00"
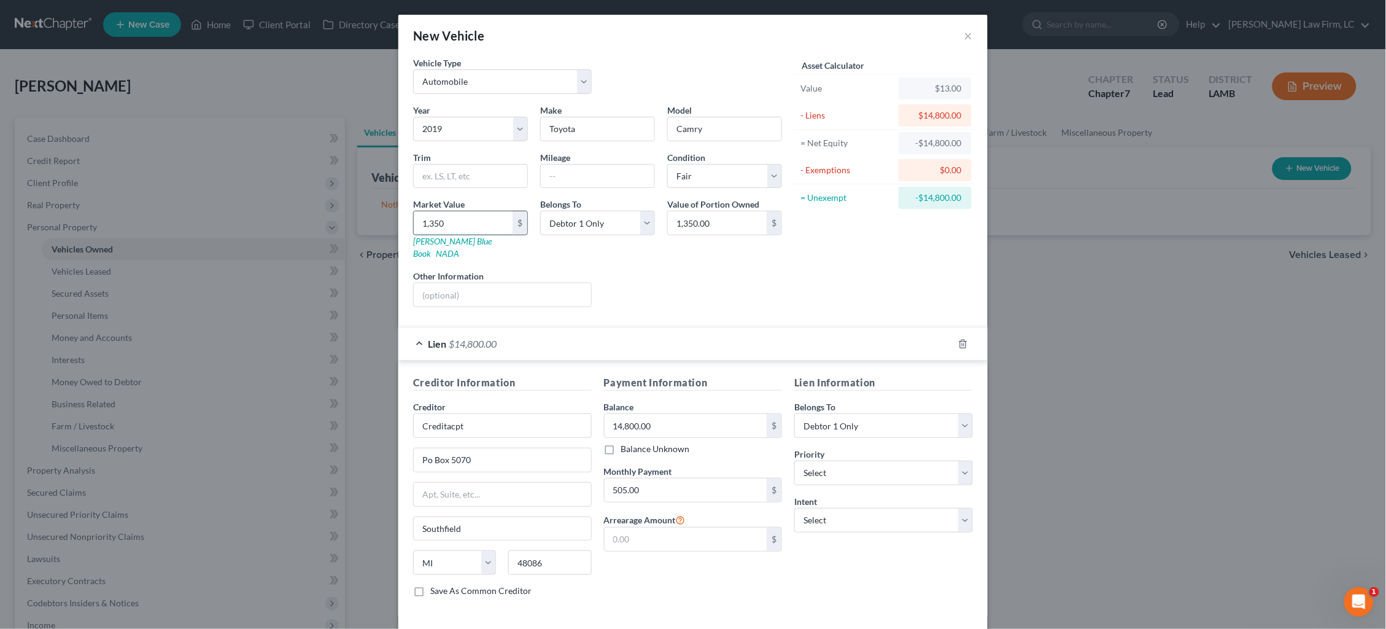
type input "1,3500"
type input "13,500.00"
type input "13,500"
select select "0"
select select "2"
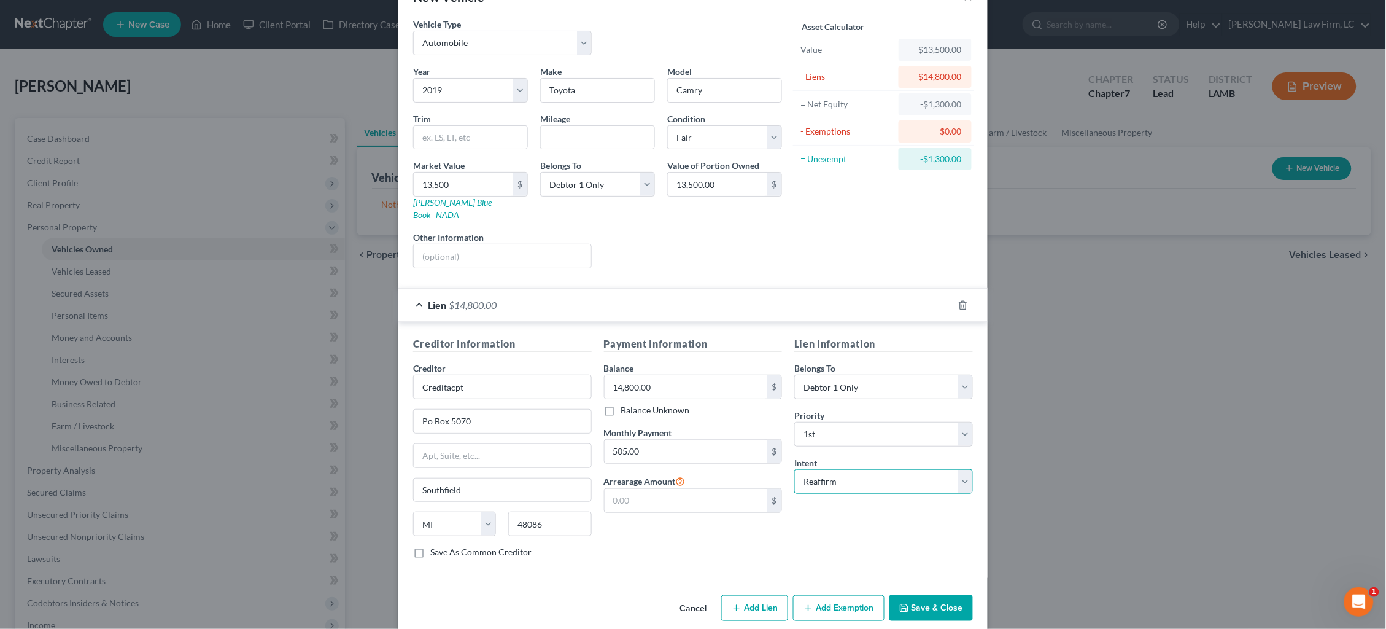
scroll to position [39, 0]
drag, startPoint x: 931, startPoint y: 595, endPoint x: 934, endPoint y: 588, distance: 8.6
click at [931, 596] on button "Save & Close" at bounding box center [931, 608] width 83 height 26
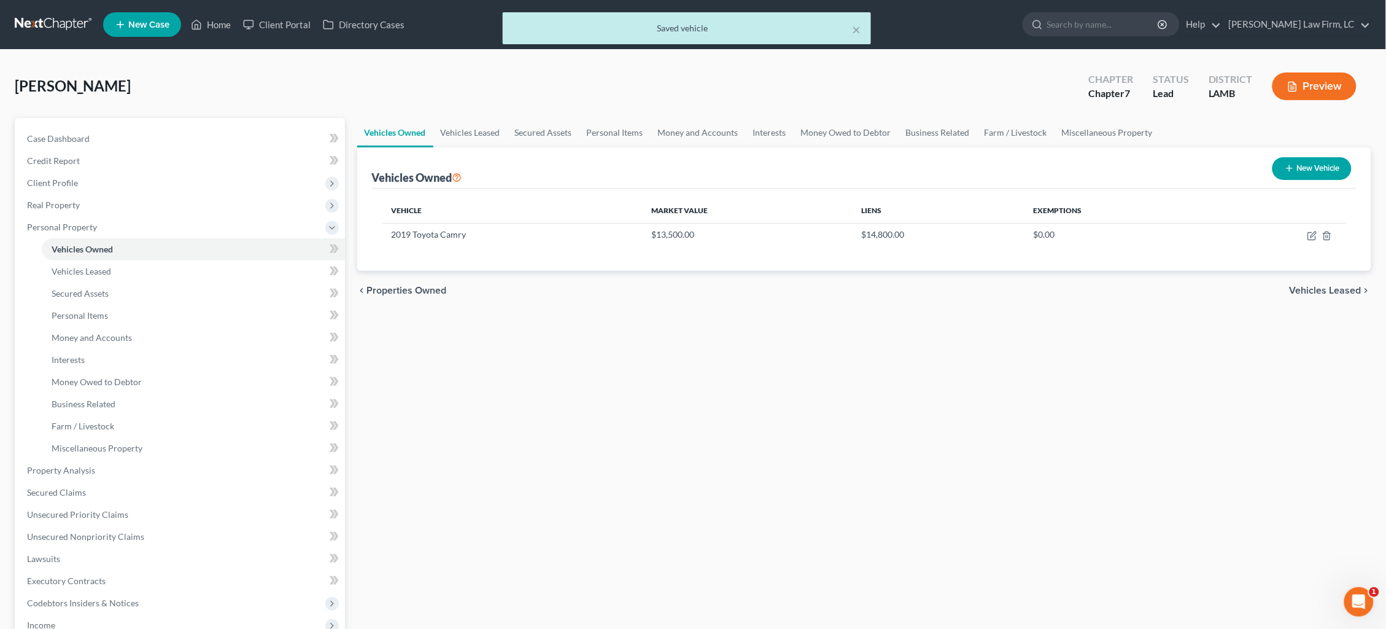
click at [1306, 165] on button "New Vehicle" at bounding box center [1312, 168] width 79 height 23
select select "0"
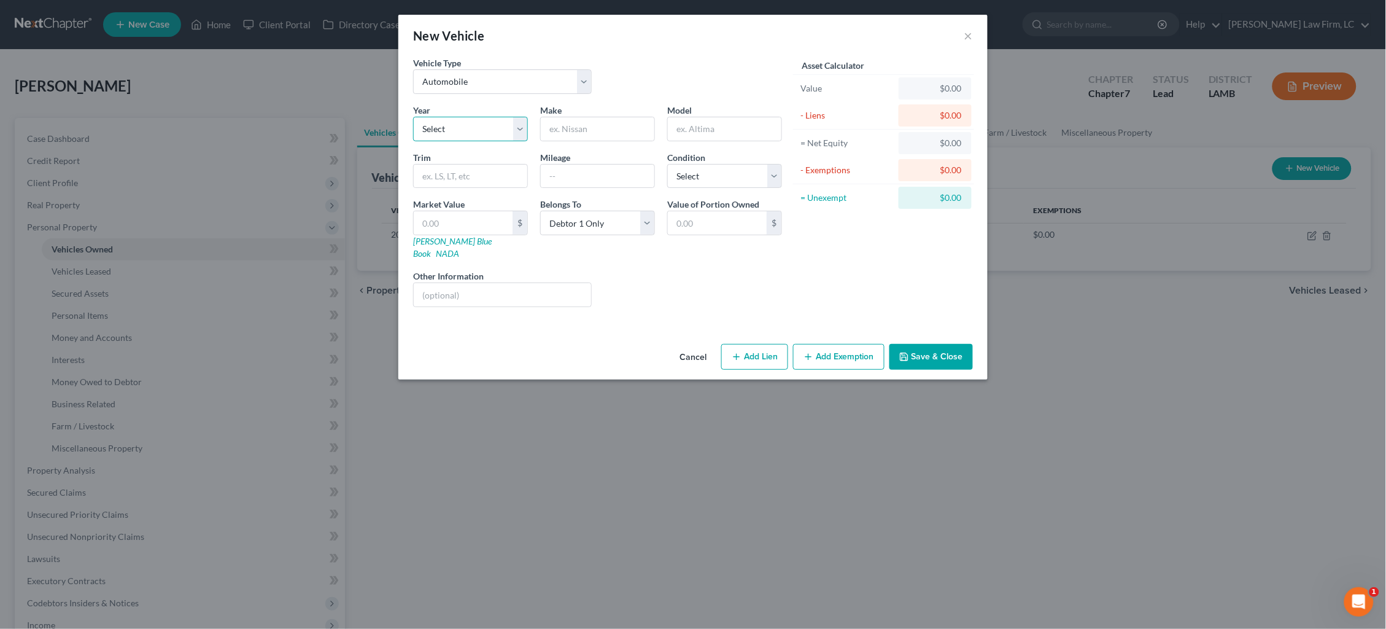
select select "20"
click at [595, 127] on input "text" at bounding box center [598, 128] width 114 height 23
type input "Scion"
type input "STC"
drag, startPoint x: 592, startPoint y: 125, endPoint x: 487, endPoint y: 123, distance: 105.0
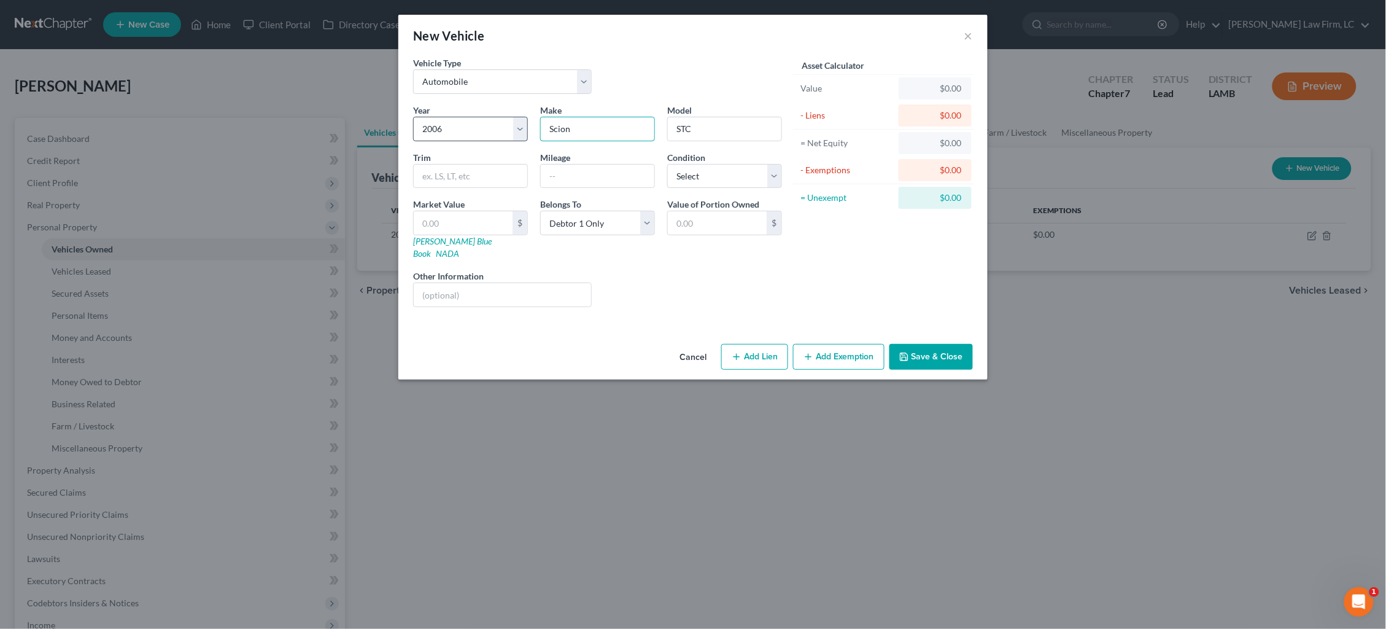
click at [487, 123] on div "Year Select 2026 2025 2024 2023 2022 2021 2020 2019 2018 2017 2016 2015 2014 20…" at bounding box center [597, 210] width 381 height 213
type input "Toyota"
type input "Scion TC"
click at [459, 248] on link "NADA" at bounding box center [447, 253] width 23 height 10
click at [467, 168] on input "text" at bounding box center [471, 176] width 114 height 23
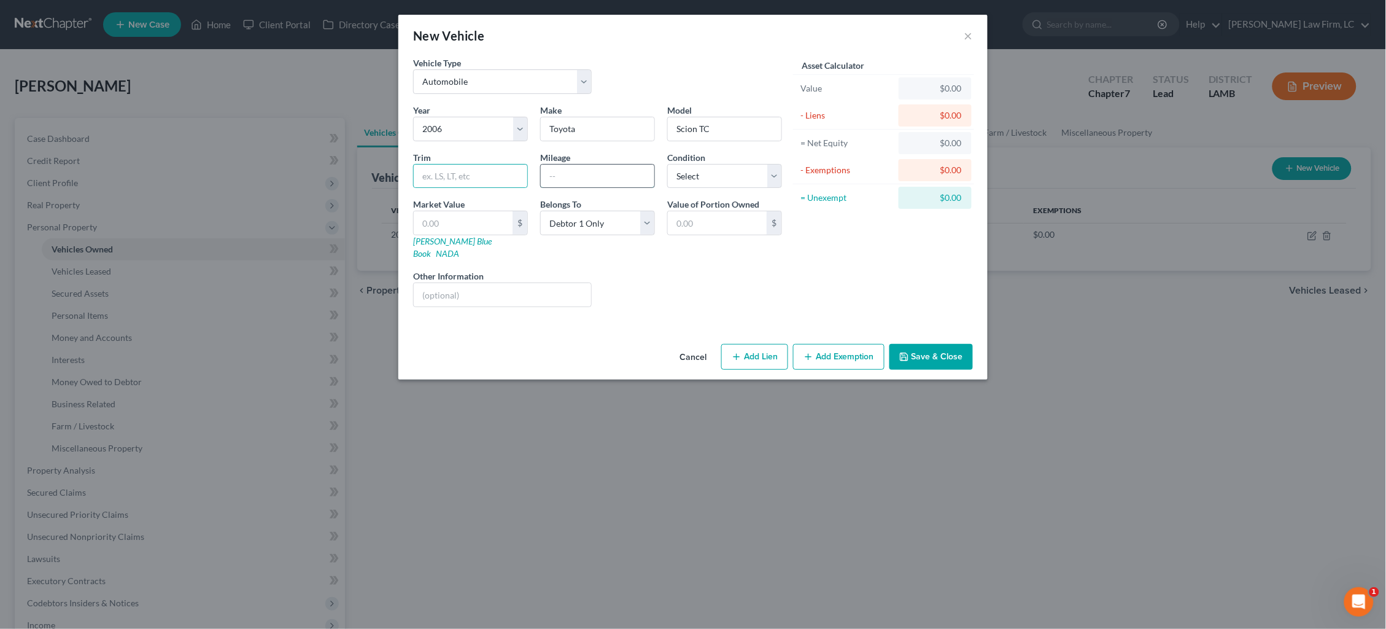
click at [579, 167] on input "text" at bounding box center [598, 176] width 114 height 23
type input "124,000"
click at [486, 224] on input "text" at bounding box center [463, 222] width 99 height 23
type input "2"
type input "2.00"
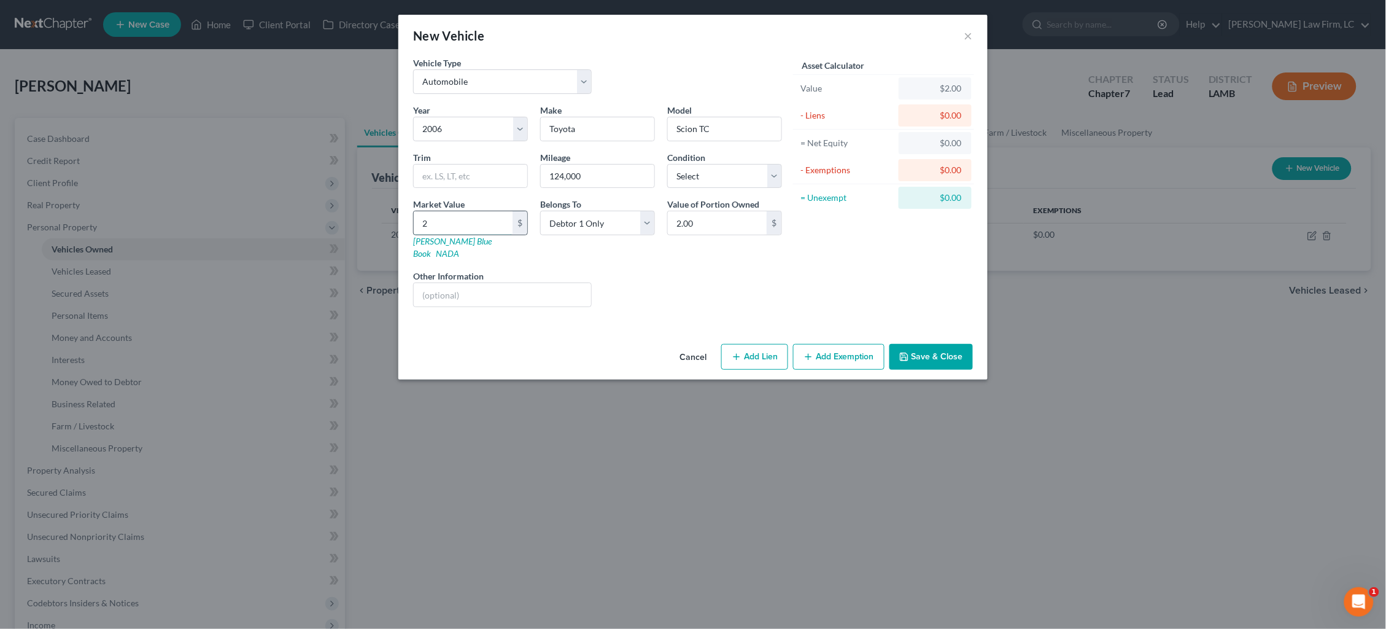
type input "25"
type input "25.00"
type input "250"
type input "250.00"
type input "2500"
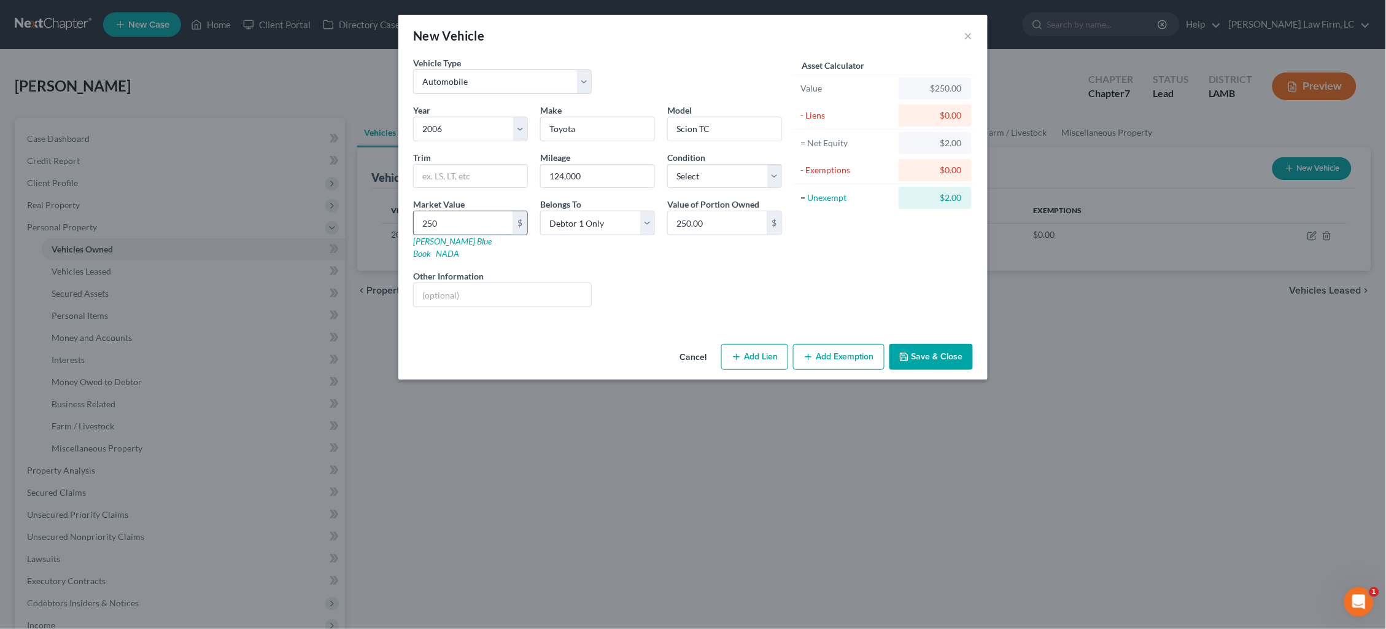
type input "2,500.00"
click at [833, 344] on button "Add Exemption" at bounding box center [838, 357] width 91 height 26
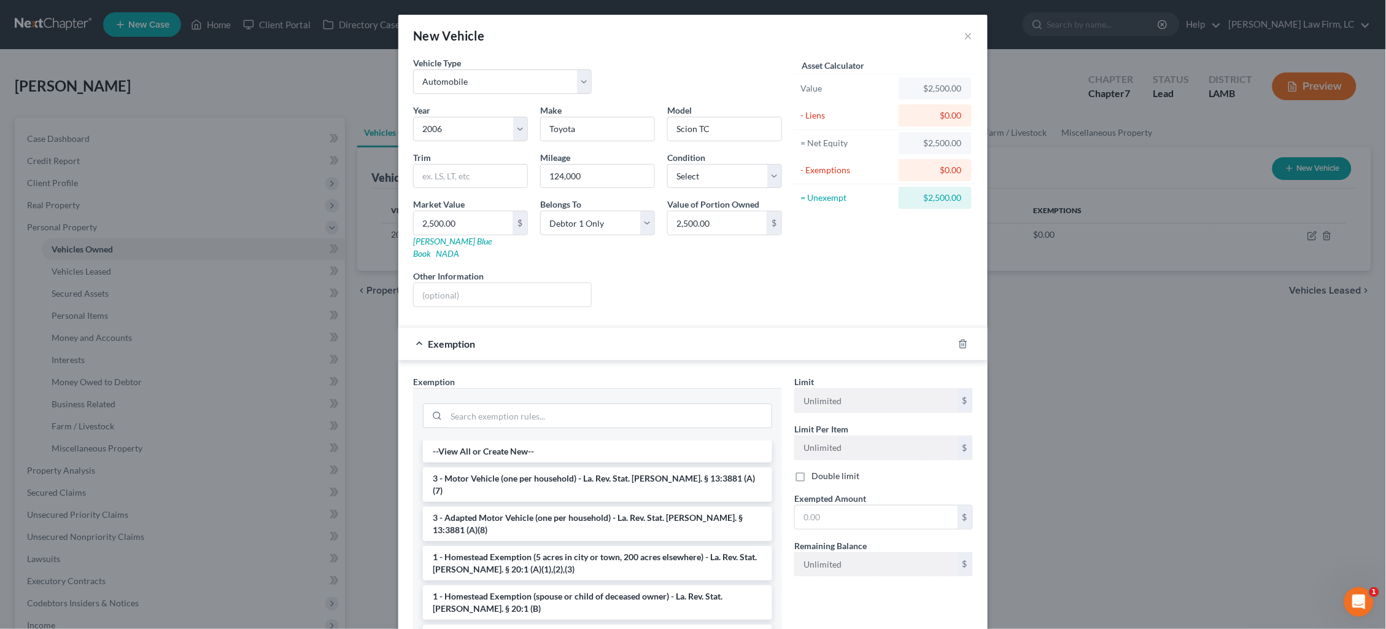
drag, startPoint x: 586, startPoint y: 460, endPoint x: 837, endPoint y: 484, distance: 252.8
click at [587, 467] on li "3 - Motor Vehicle (one per household) - La. Rev. Stat. Ann. § 13:3881 (A)(7)" at bounding box center [597, 484] width 349 height 34
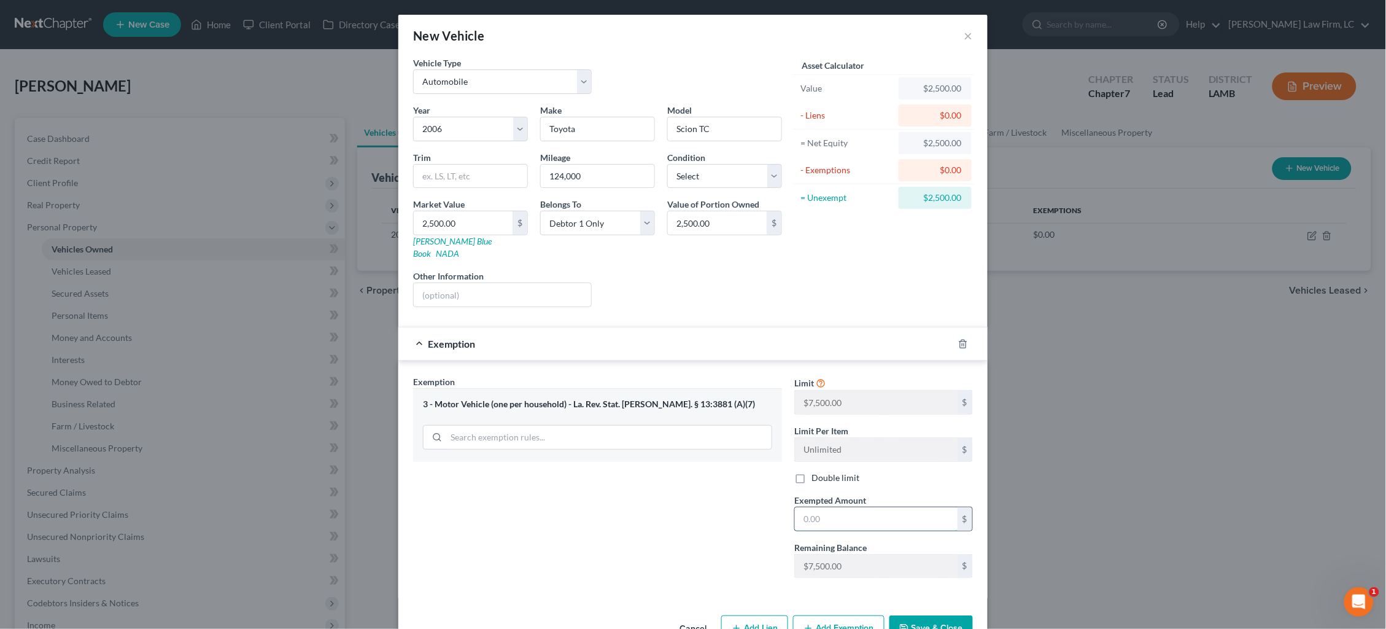
click at [882, 507] on input "text" at bounding box center [876, 518] width 163 height 23
type input "2,500"
click at [946, 615] on button "Save & Close" at bounding box center [931, 628] width 83 height 26
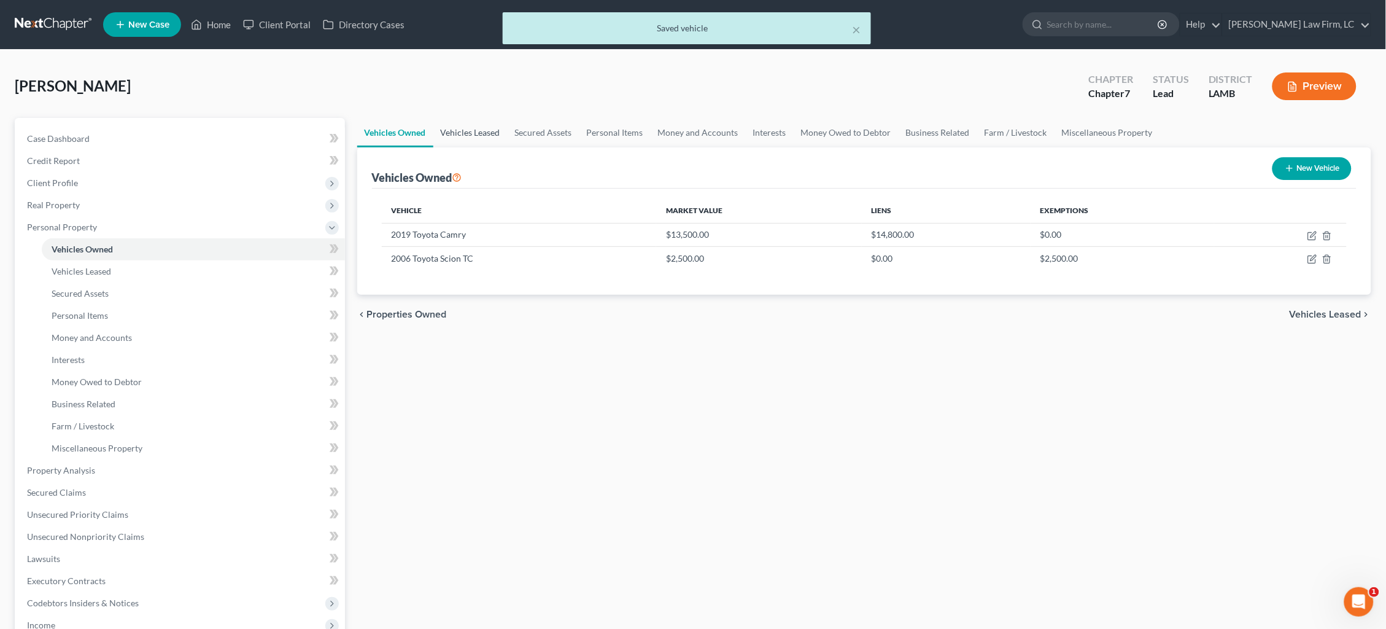
click at [481, 136] on link "Vehicles Leased" at bounding box center [470, 132] width 74 height 29
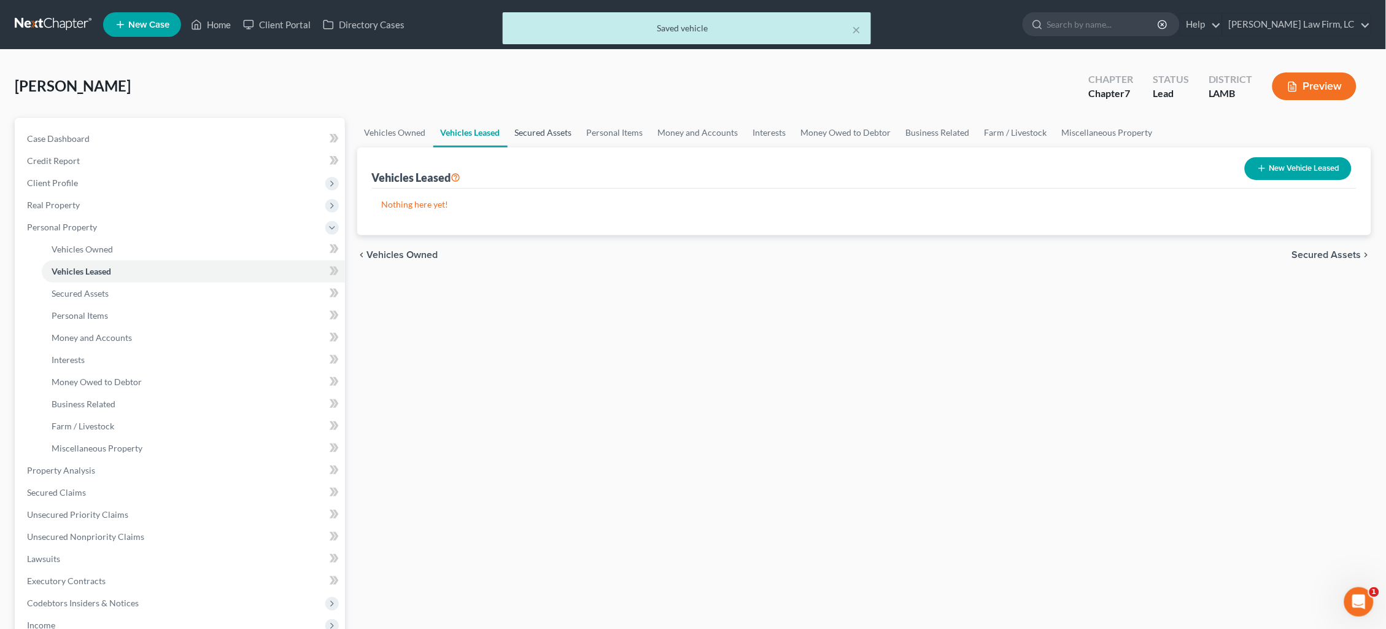
drag, startPoint x: 547, startPoint y: 144, endPoint x: 554, endPoint y: 141, distance: 7.4
click at [547, 144] on link "Secured Assets" at bounding box center [544, 132] width 72 height 29
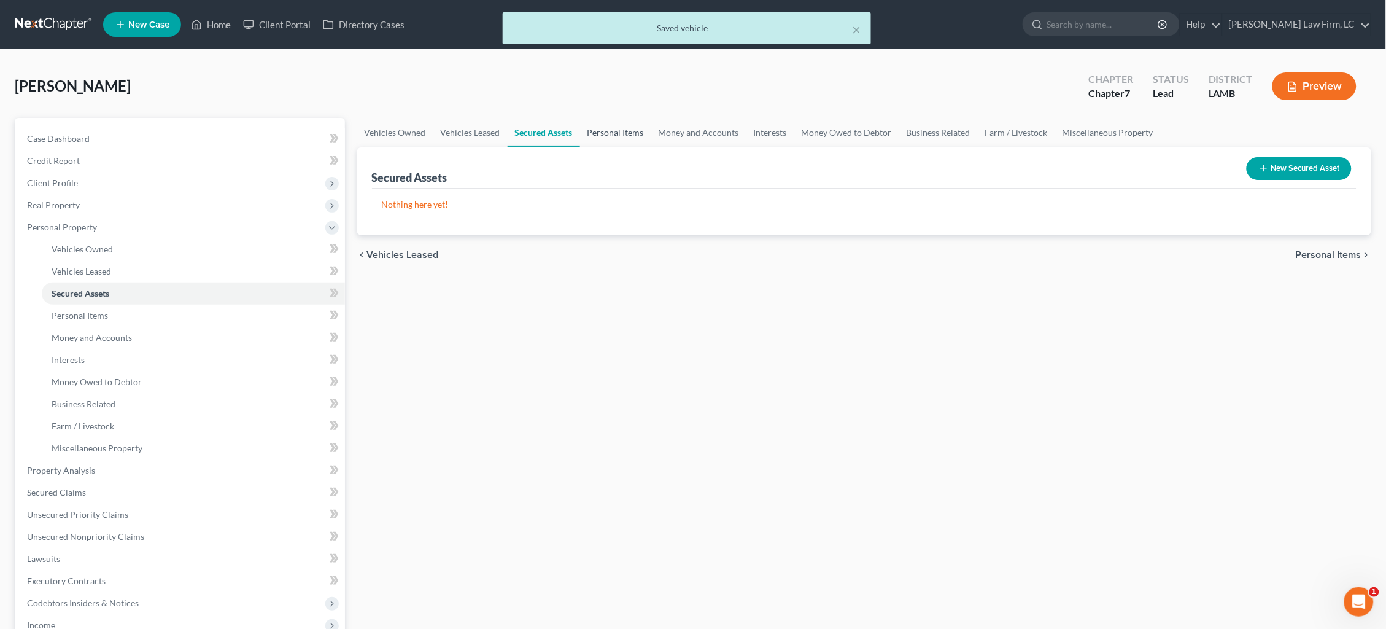
click at [589, 136] on link "Personal Items" at bounding box center [615, 132] width 71 height 29
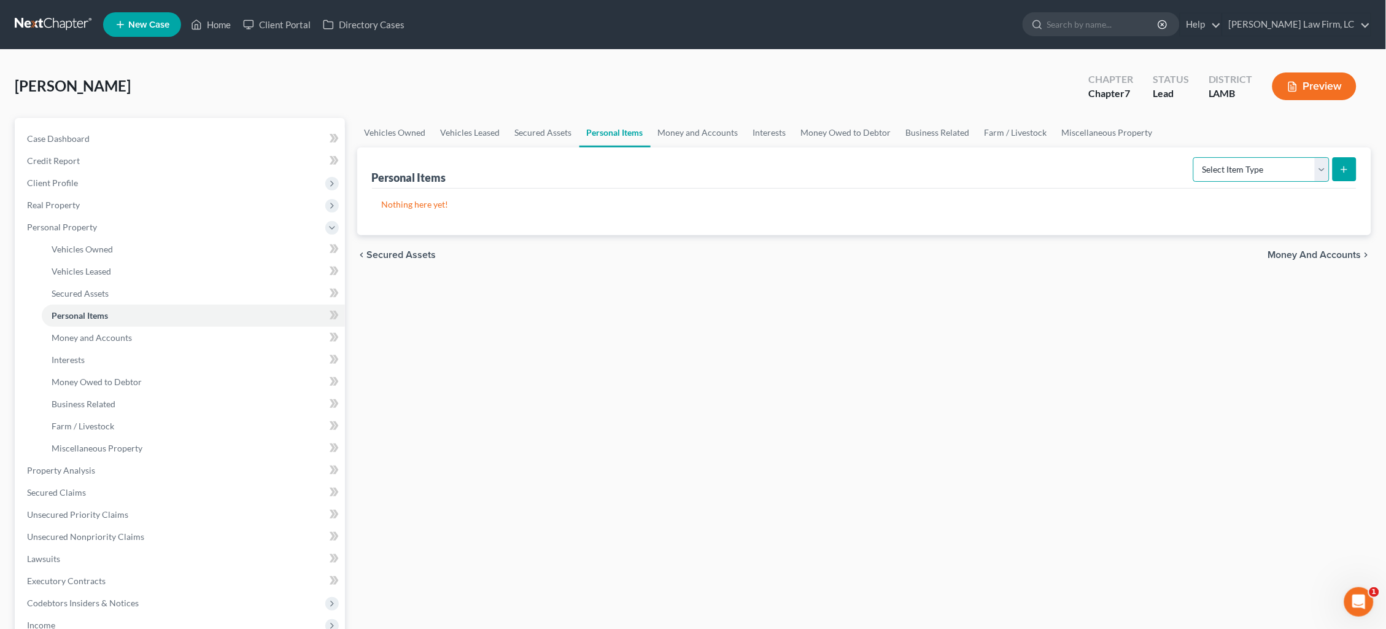
select select "clothing"
click at [1341, 171] on icon "submit" at bounding box center [1345, 170] width 10 height 10
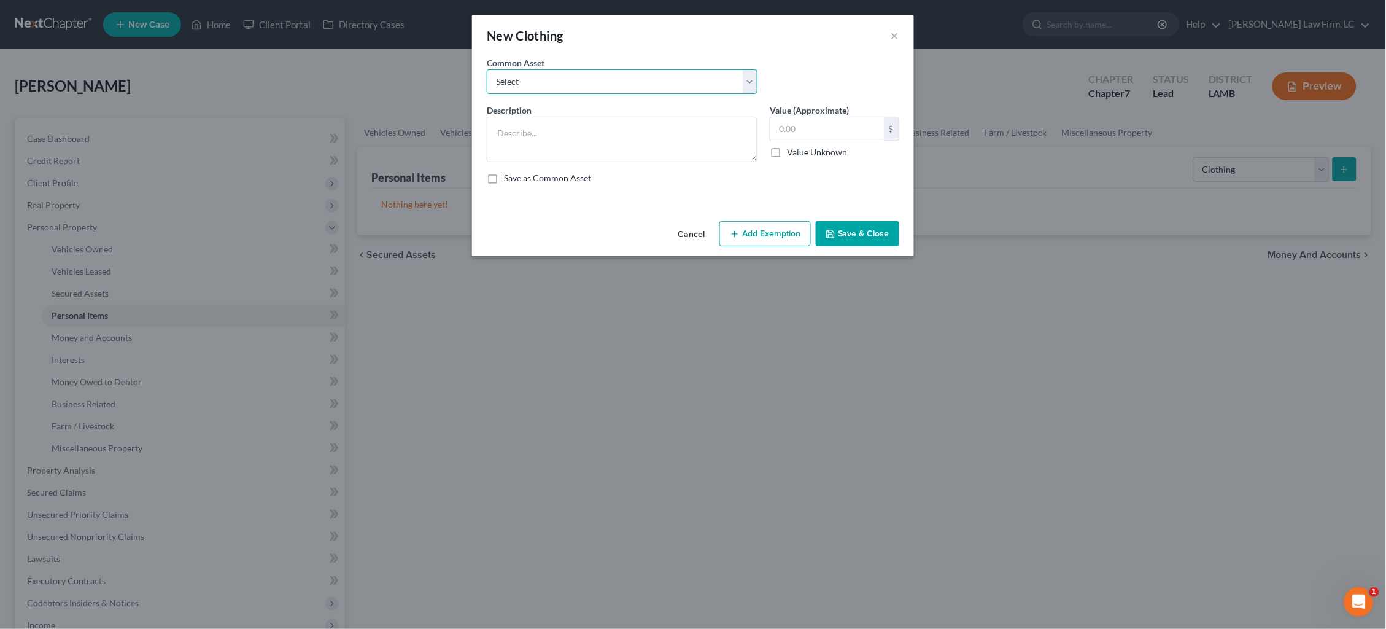
select select "0"
type textarea "Wearing apparel ($500)"
type input "500.00"
click at [777, 235] on button "Add Exemption" at bounding box center [764, 234] width 91 height 26
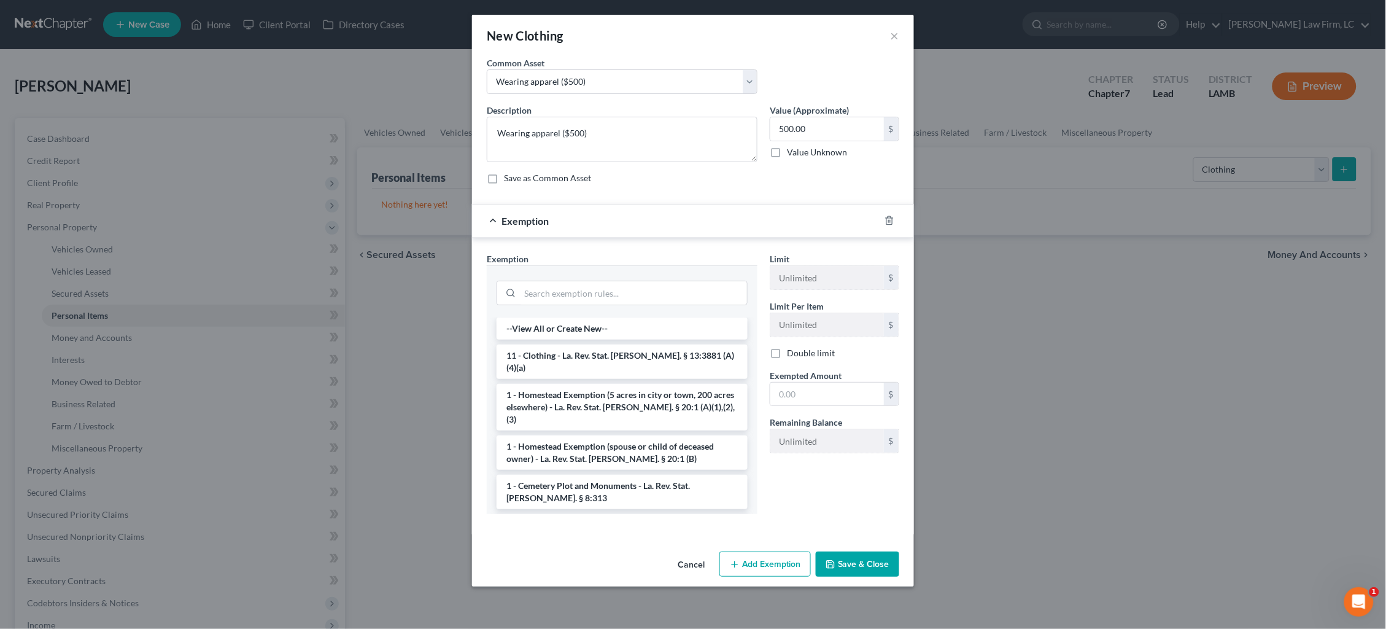
drag, startPoint x: 607, startPoint y: 352, endPoint x: 744, endPoint y: 378, distance: 139.2
click at [608, 352] on li "11 - Clothing - La. Rev. Stat. Ann. § 13:3881 (A)(4)(a)" at bounding box center [622, 361] width 251 height 34
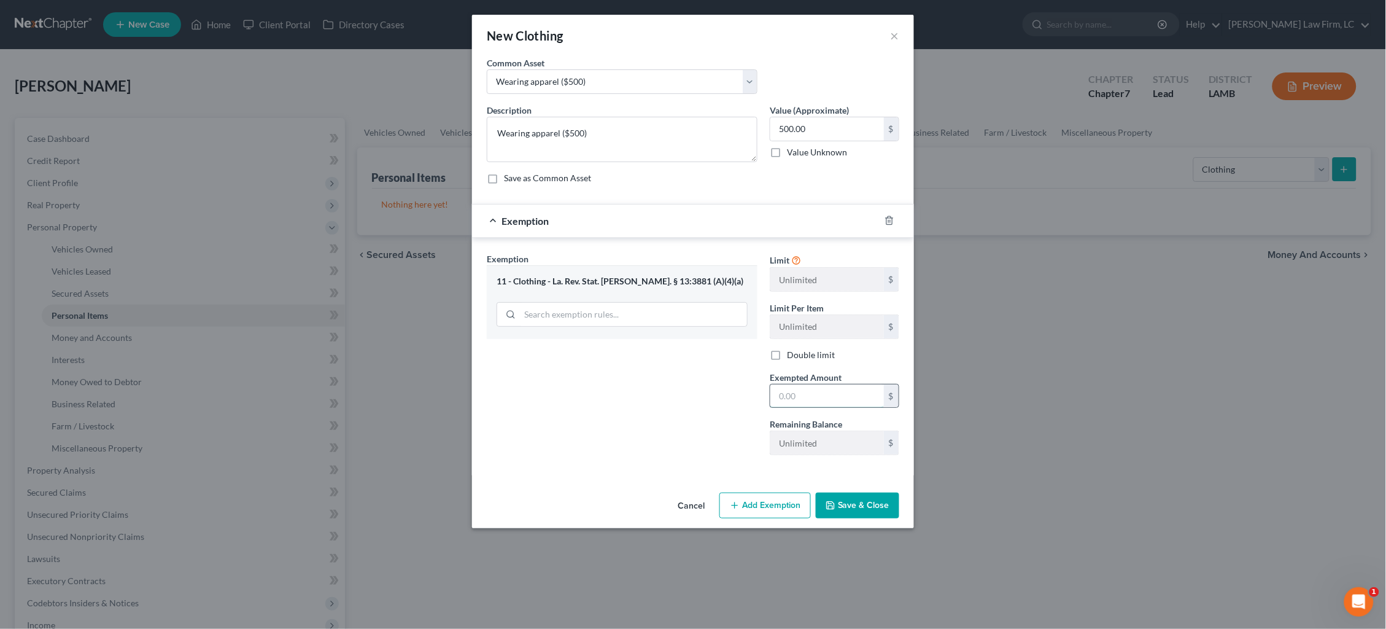
click at [834, 397] on input "text" at bounding box center [827, 395] width 114 height 23
type input "500.00"
click at [872, 503] on button "Save & Close" at bounding box center [857, 505] width 83 height 26
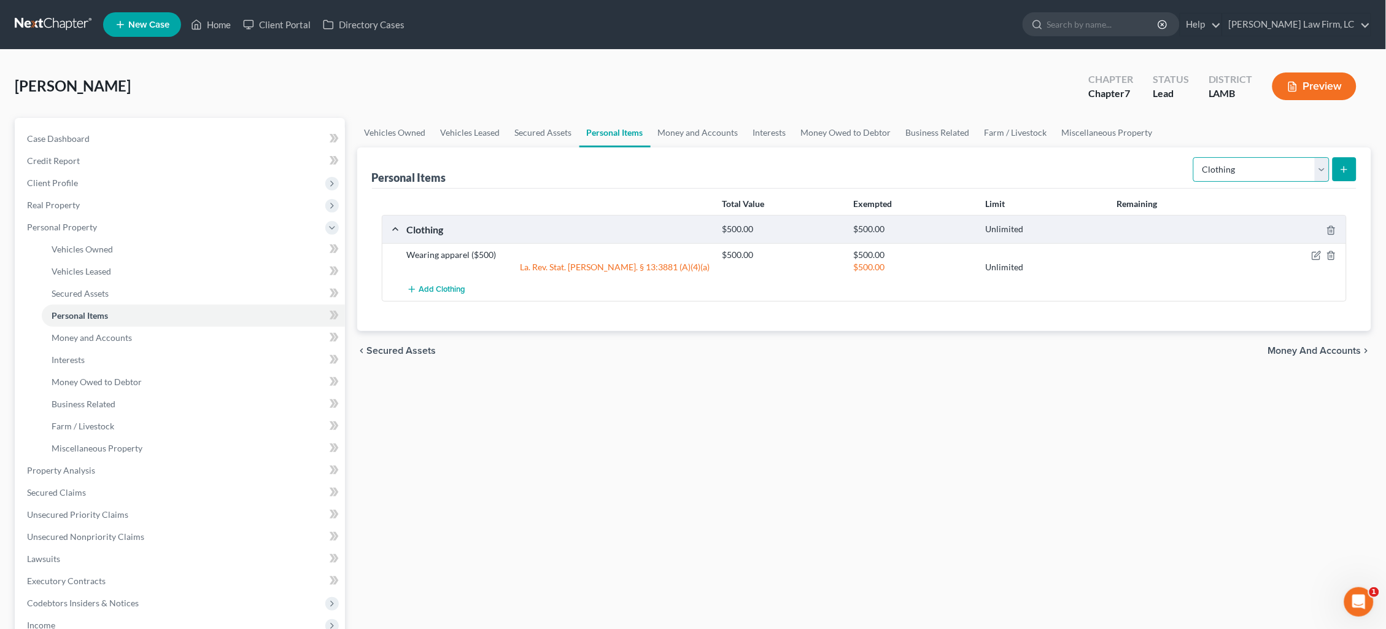
select select "household_goods"
click at [1345, 173] on icon "submit" at bounding box center [1345, 170] width 10 height 10
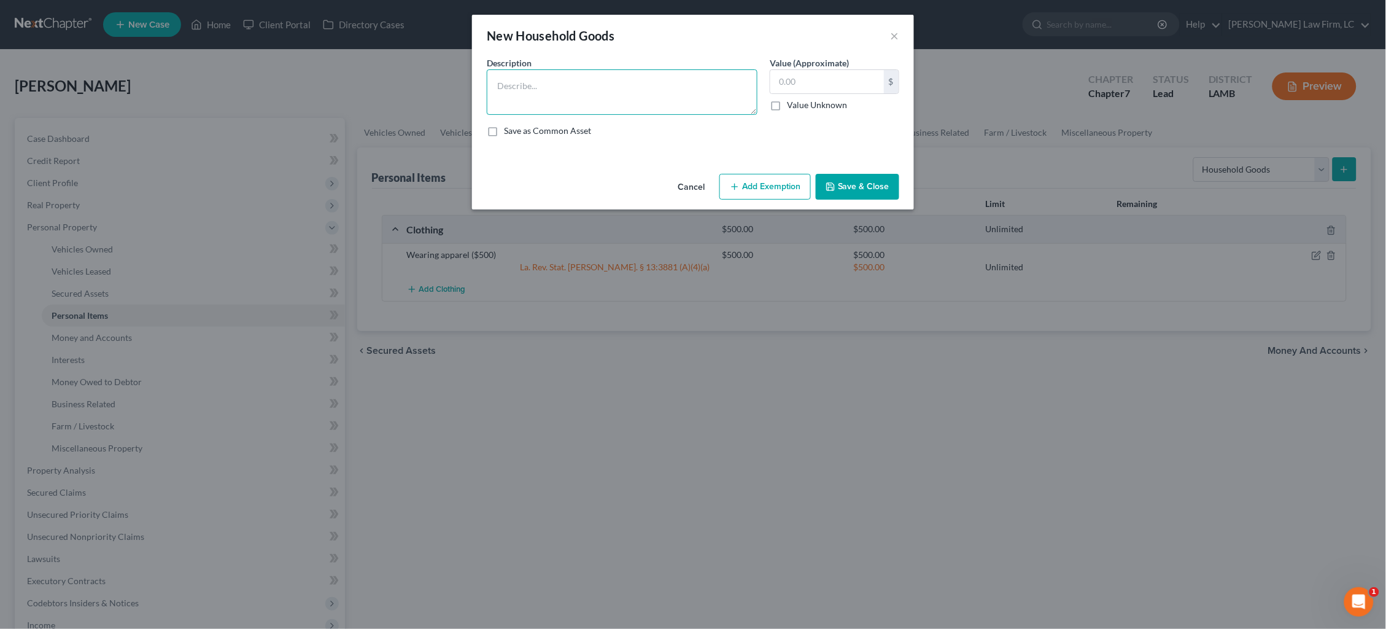
click at [666, 80] on textarea at bounding box center [622, 91] width 271 height 45
click at [527, 95] on textarea "Queen bedroom set ($500), Living room couch and end tables ($250), Two chests o…" at bounding box center [622, 91] width 271 height 45
type textarea "Queen bedroom set ($500), Living room couch and end tables ($250), Dining room …"
click at [821, 80] on input "text" at bounding box center [827, 81] width 114 height 23
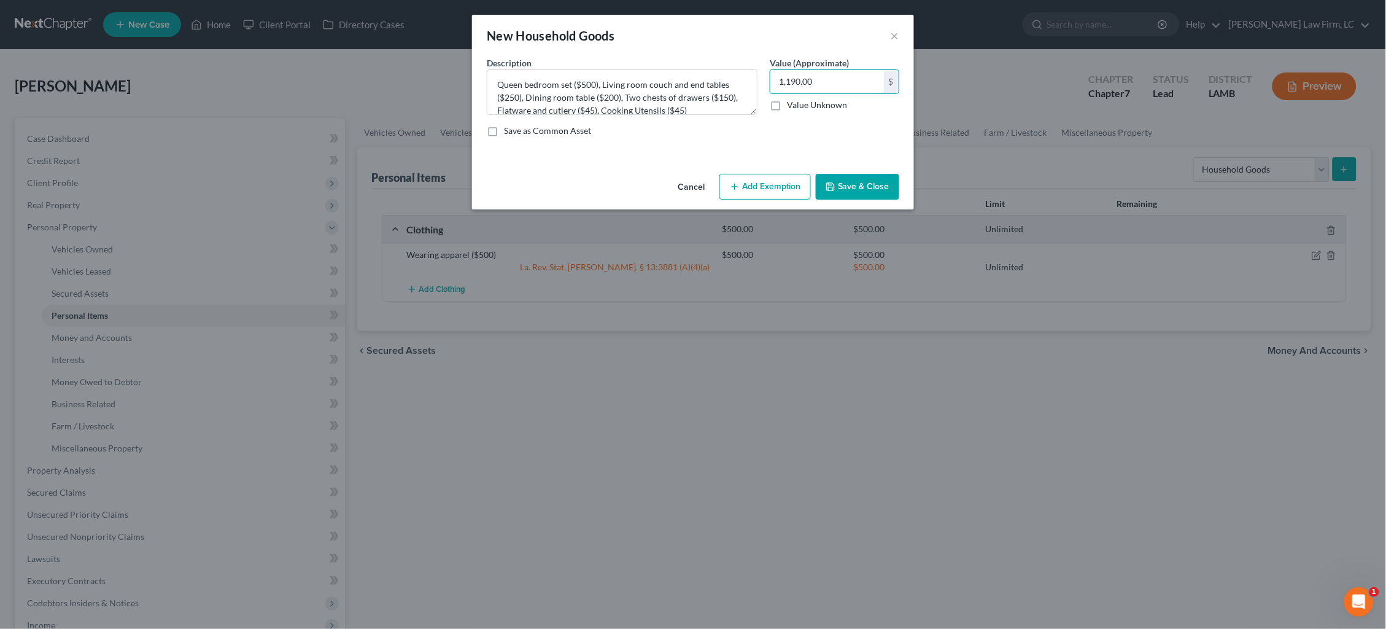
type input "1,190.00"
click at [770, 192] on button "Add Exemption" at bounding box center [764, 187] width 91 height 26
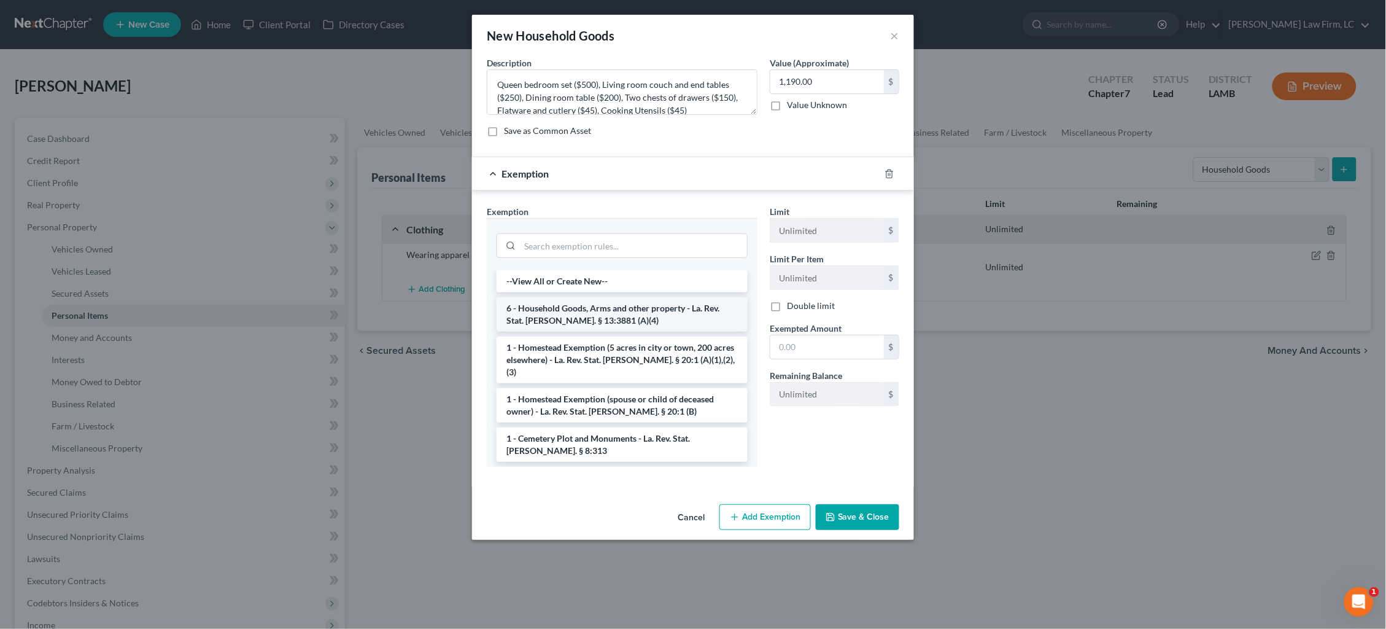
click at [654, 310] on li "6 - Household Goods, Arms and other property - La. Rev. Stat. Ann. § 13:3881 (A…" at bounding box center [622, 314] width 251 height 34
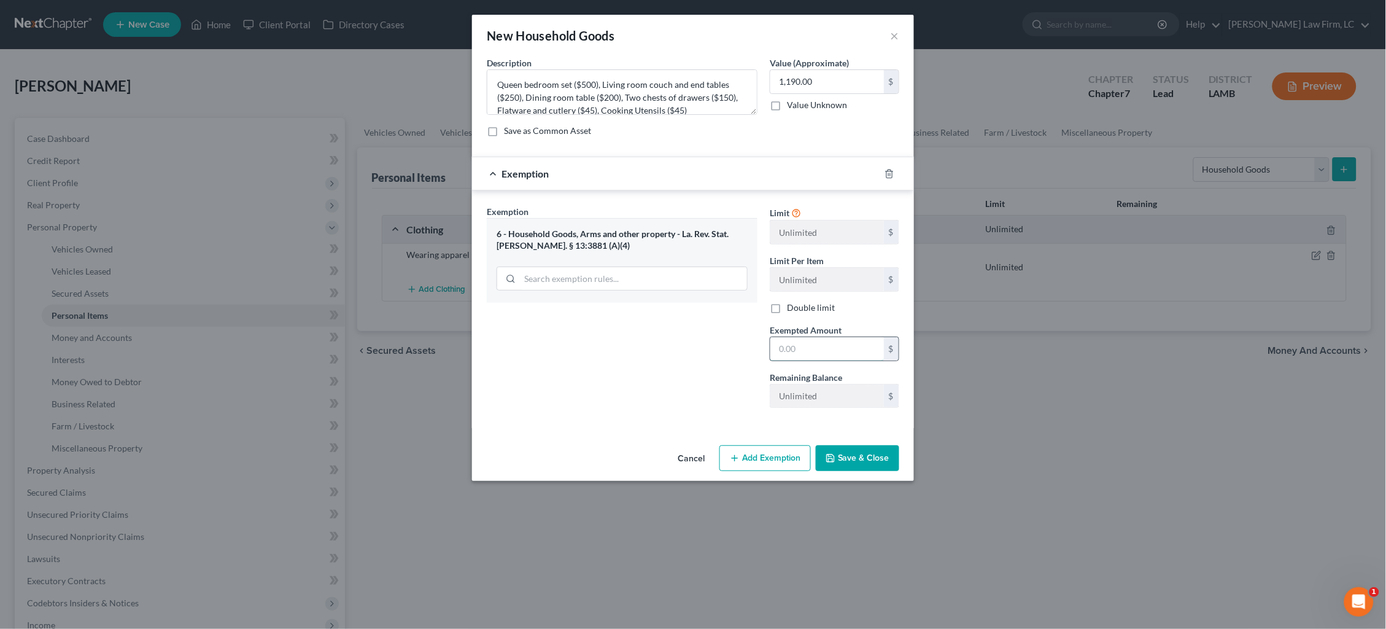
click at [795, 345] on input "text" at bounding box center [827, 348] width 114 height 23
type input "1,190.00"
click at [863, 457] on button "Save & Close" at bounding box center [857, 458] width 83 height 26
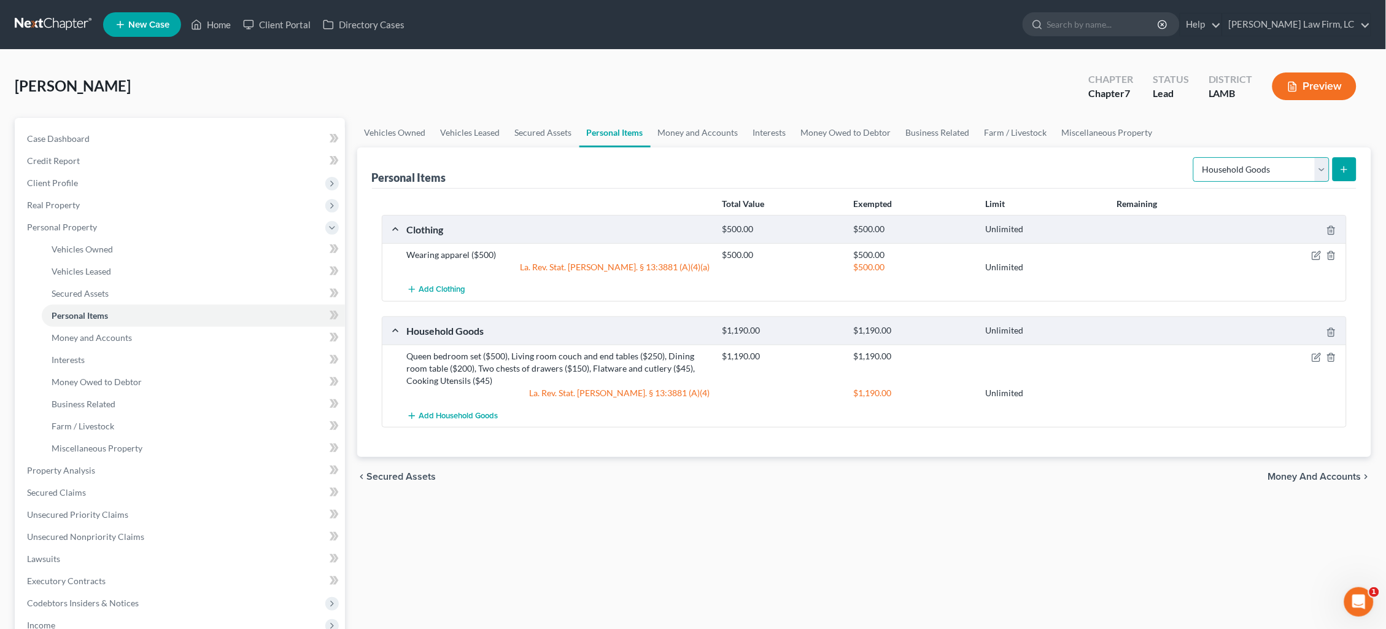
select select "jewelry"
click at [1352, 176] on button "submit" at bounding box center [1345, 169] width 24 height 24
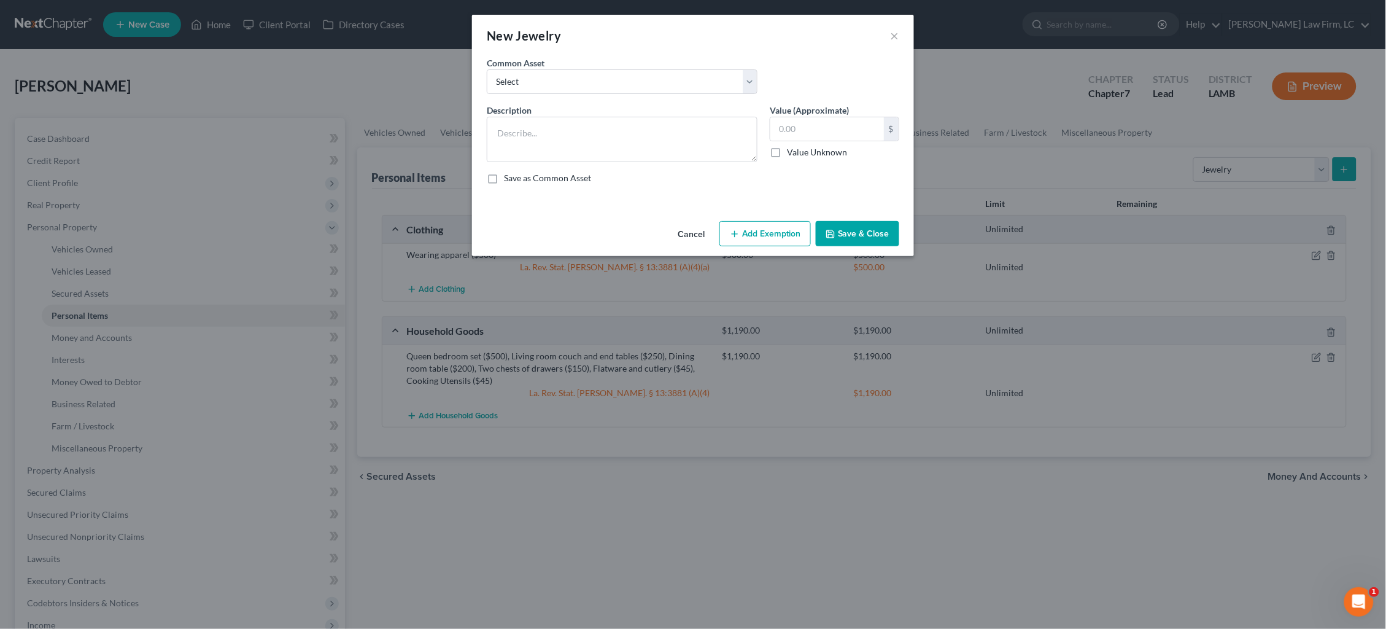
click at [697, 112] on div "Description *" at bounding box center [622, 133] width 283 height 58
click at [692, 122] on textarea at bounding box center [622, 139] width 271 height 45
type textarea "Costume jewelry ($35)"
click at [856, 125] on input "text" at bounding box center [827, 128] width 114 height 23
type input "35.00"
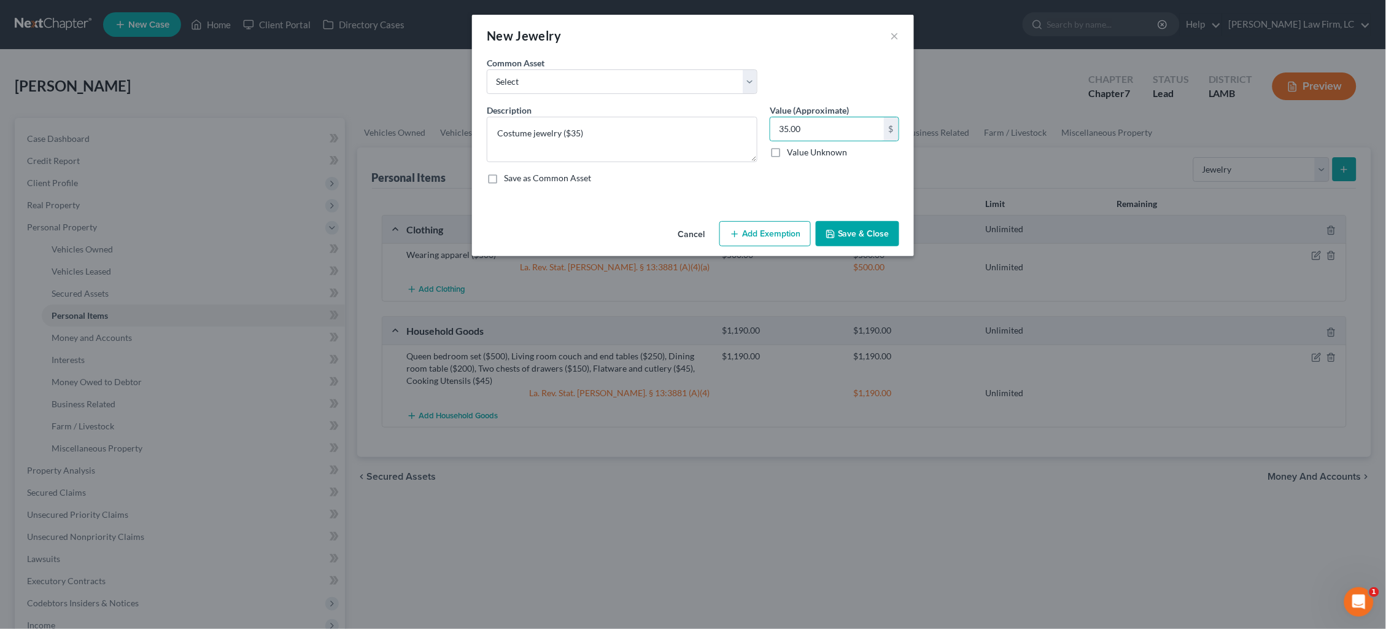
click at [862, 228] on button "Save & Close" at bounding box center [857, 234] width 83 height 26
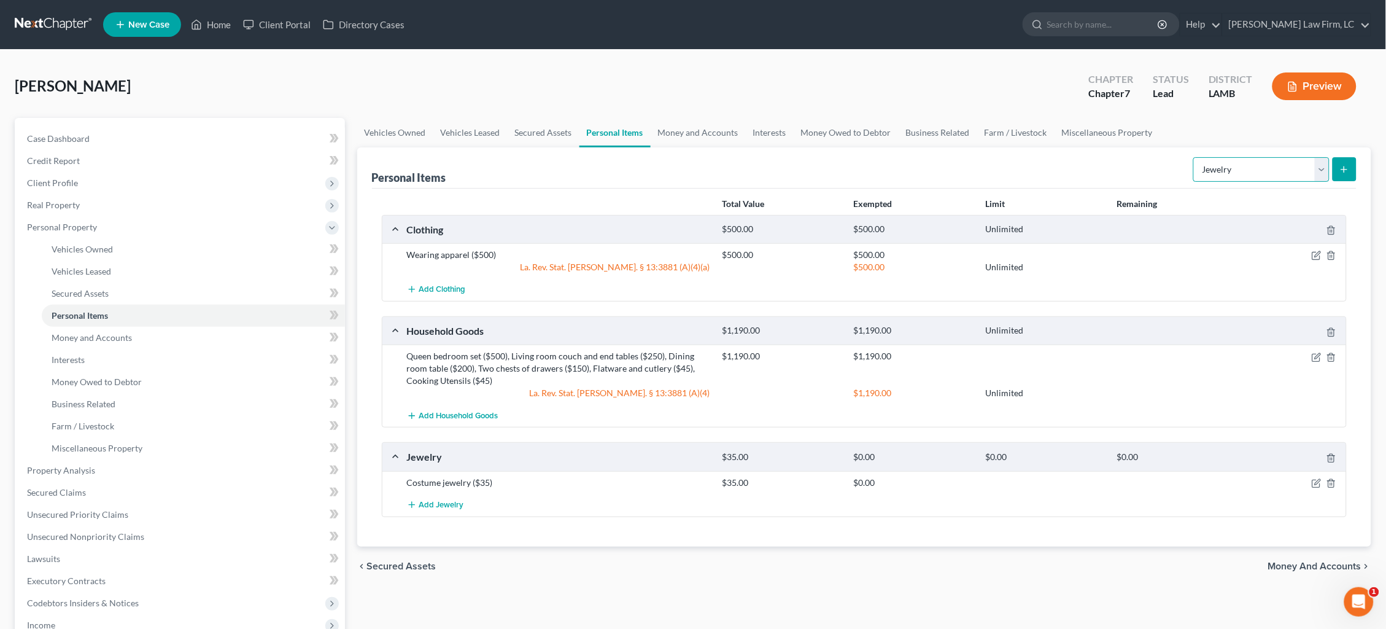
select select "electronics"
click at [1344, 169] on line "submit" at bounding box center [1345, 169] width 6 height 0
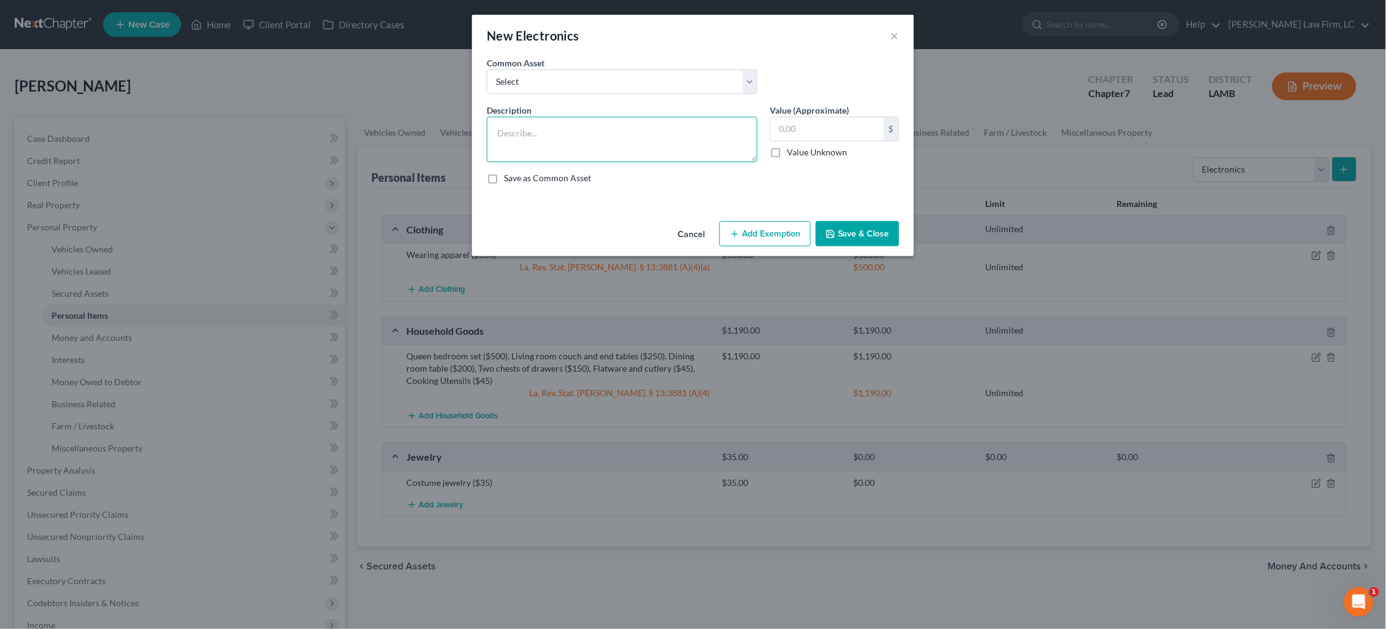
click at [705, 142] on textarea at bounding box center [622, 139] width 271 height 45
click at [559, 131] on textarea "Television ($75), Cell phone ($45)" at bounding box center [622, 139] width 271 height 45
type textarea "Television ($75), Computer ($60), Cell phone ($45)"
click at [826, 125] on input "text" at bounding box center [827, 128] width 114 height 23
type input "180.00"
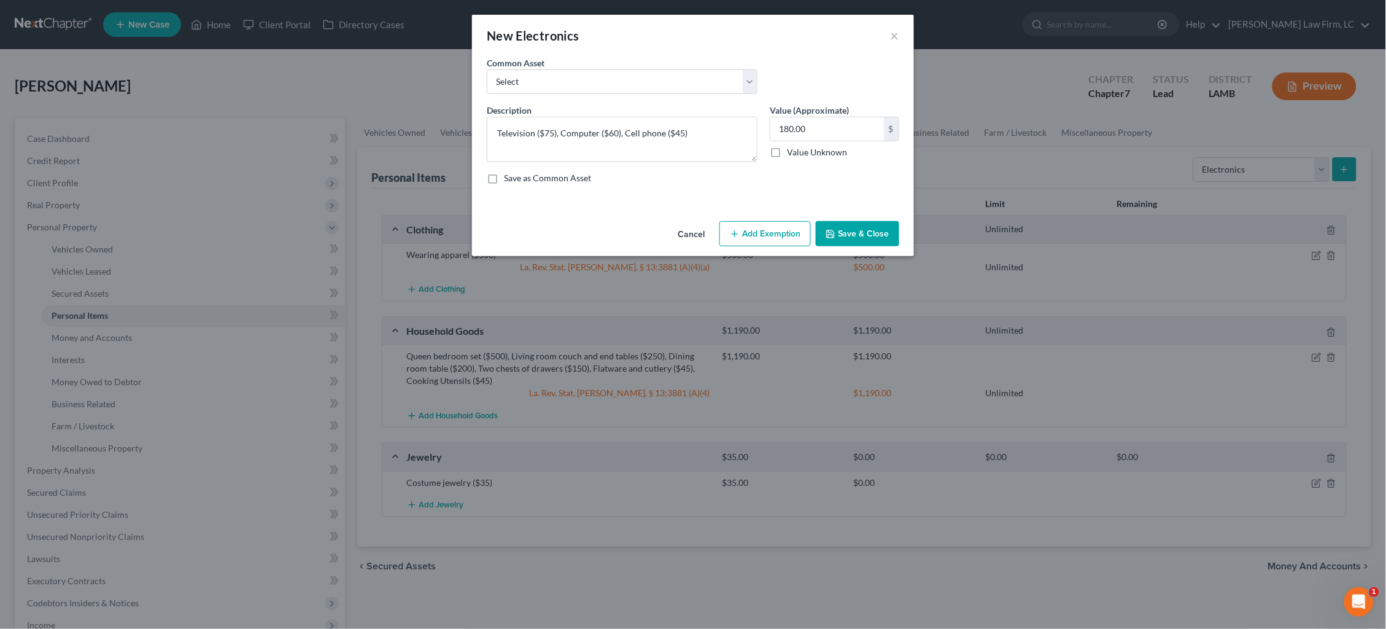
click at [860, 242] on button "Save & Close" at bounding box center [857, 234] width 83 height 26
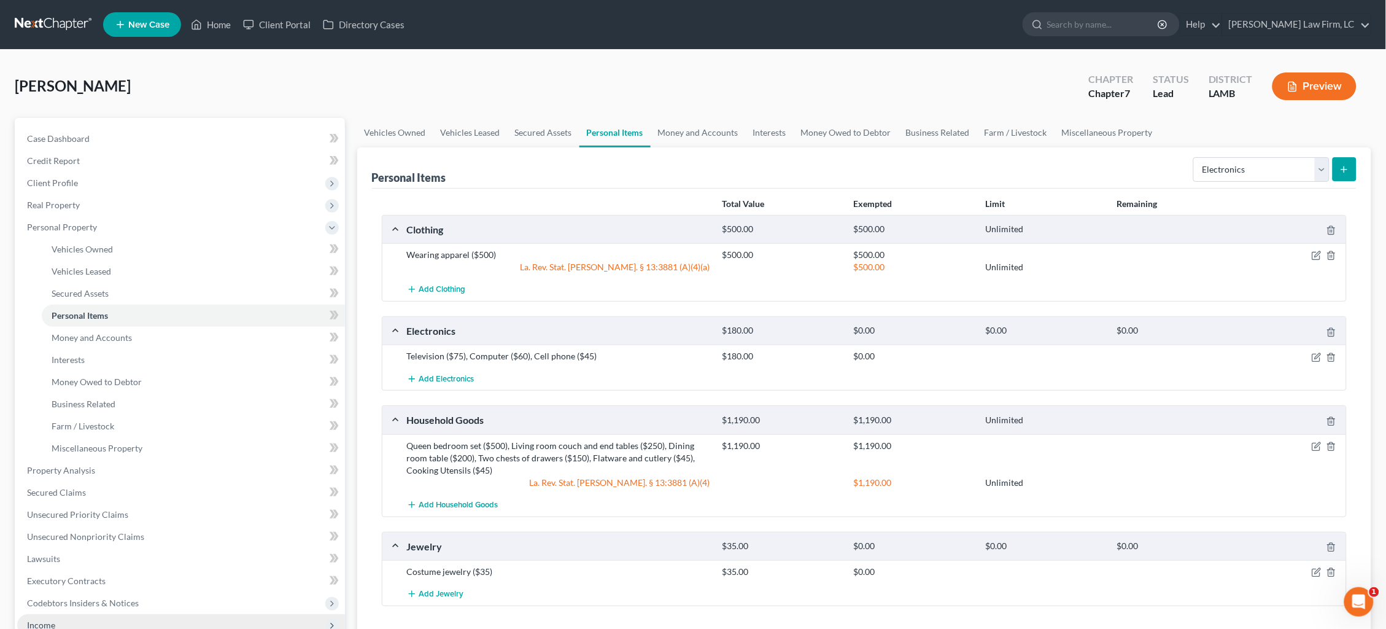
click at [75, 614] on span "Income" at bounding box center [181, 625] width 328 height 22
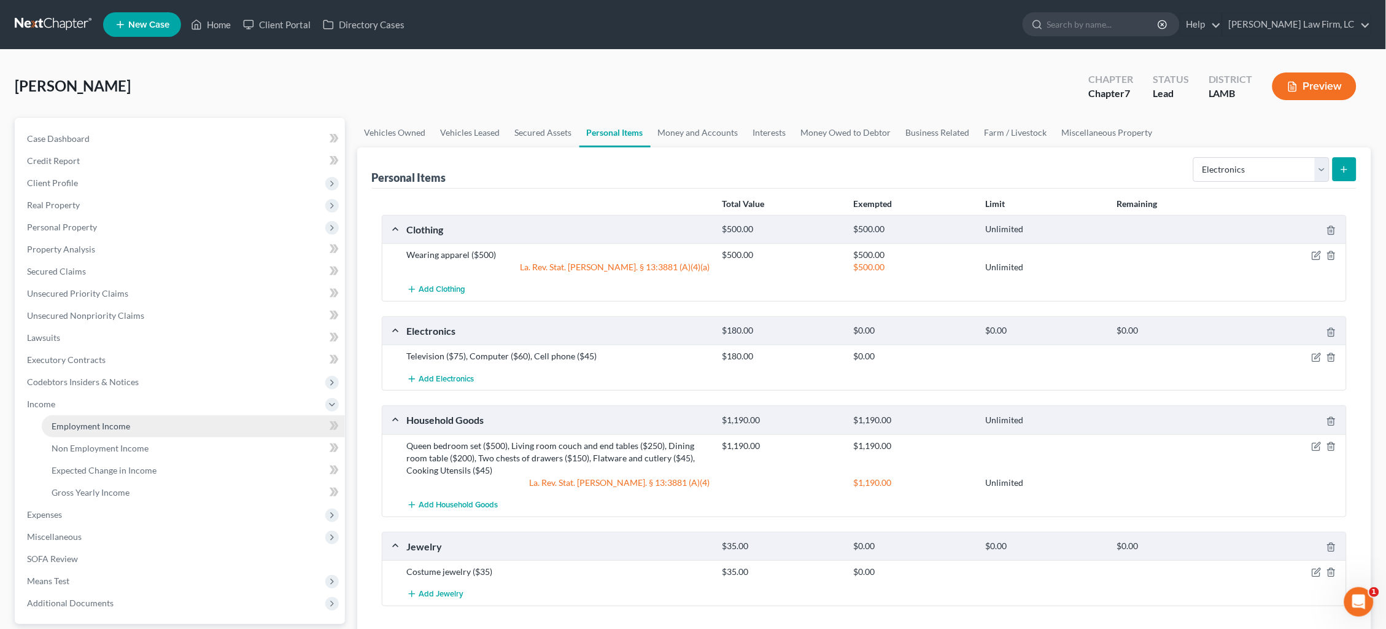
click at [141, 415] on link "Employment Income" at bounding box center [193, 426] width 303 height 22
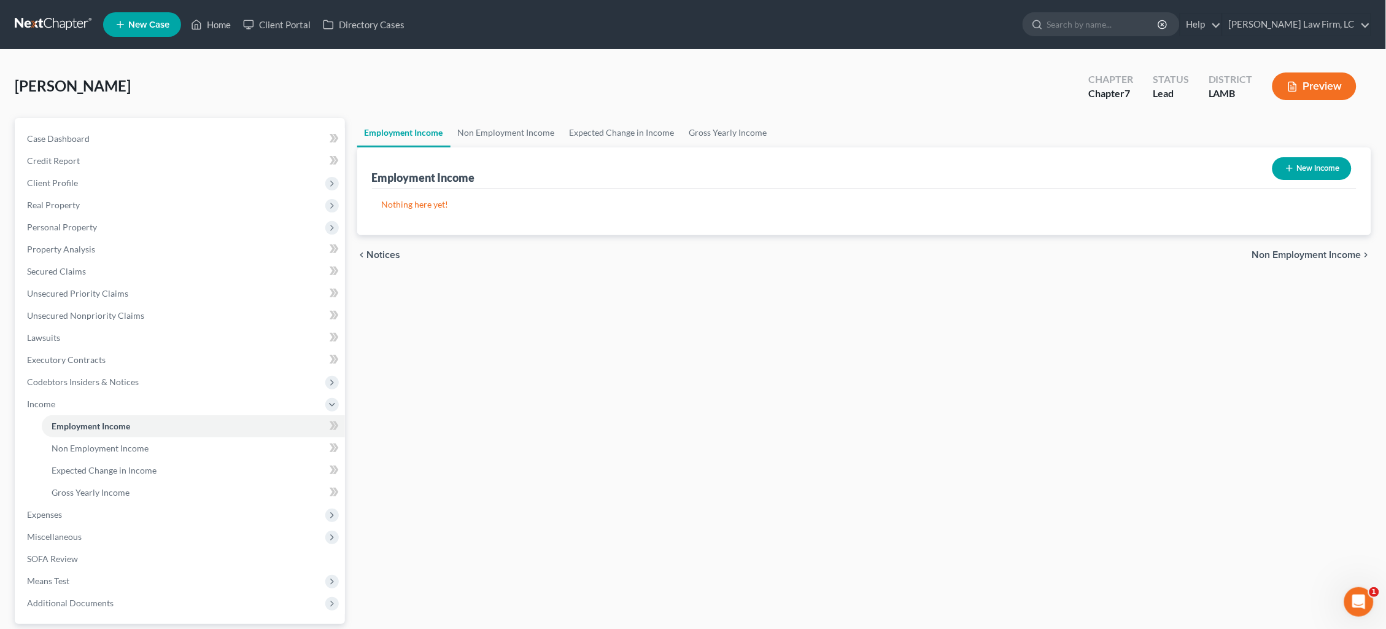
click at [1307, 173] on button "New Income" at bounding box center [1312, 168] width 79 height 23
select select "0"
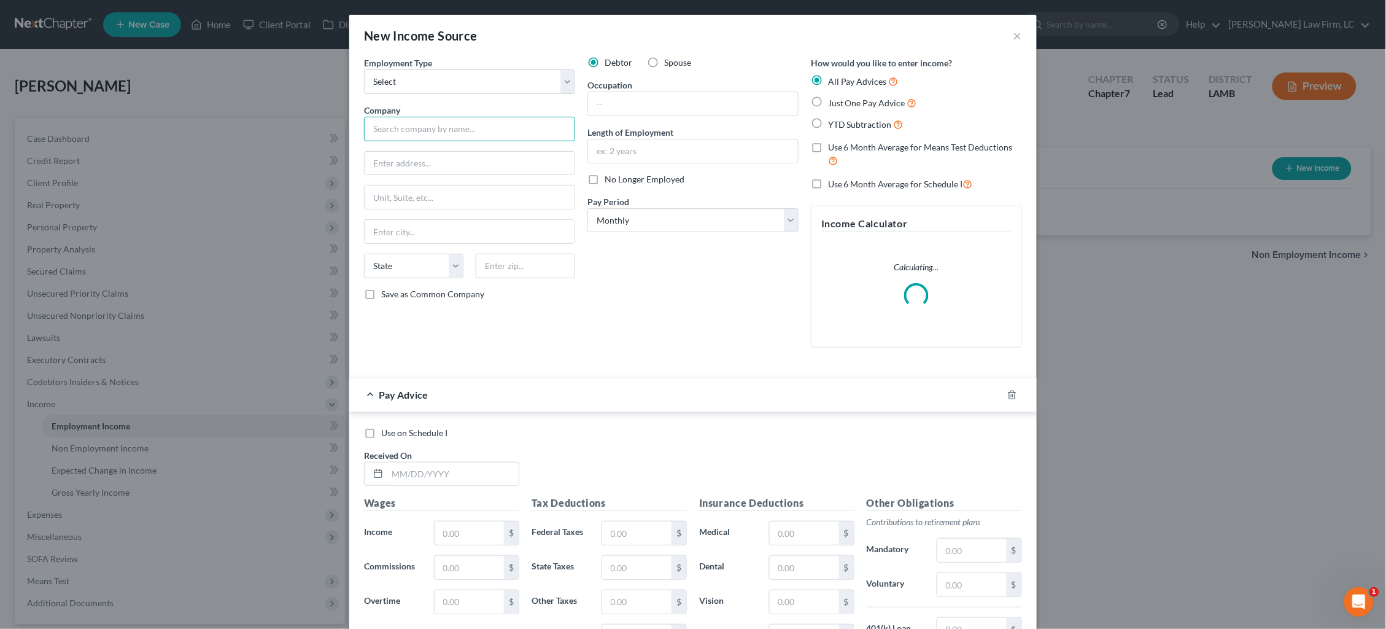
click at [529, 124] on input "text" at bounding box center [469, 129] width 211 height 25
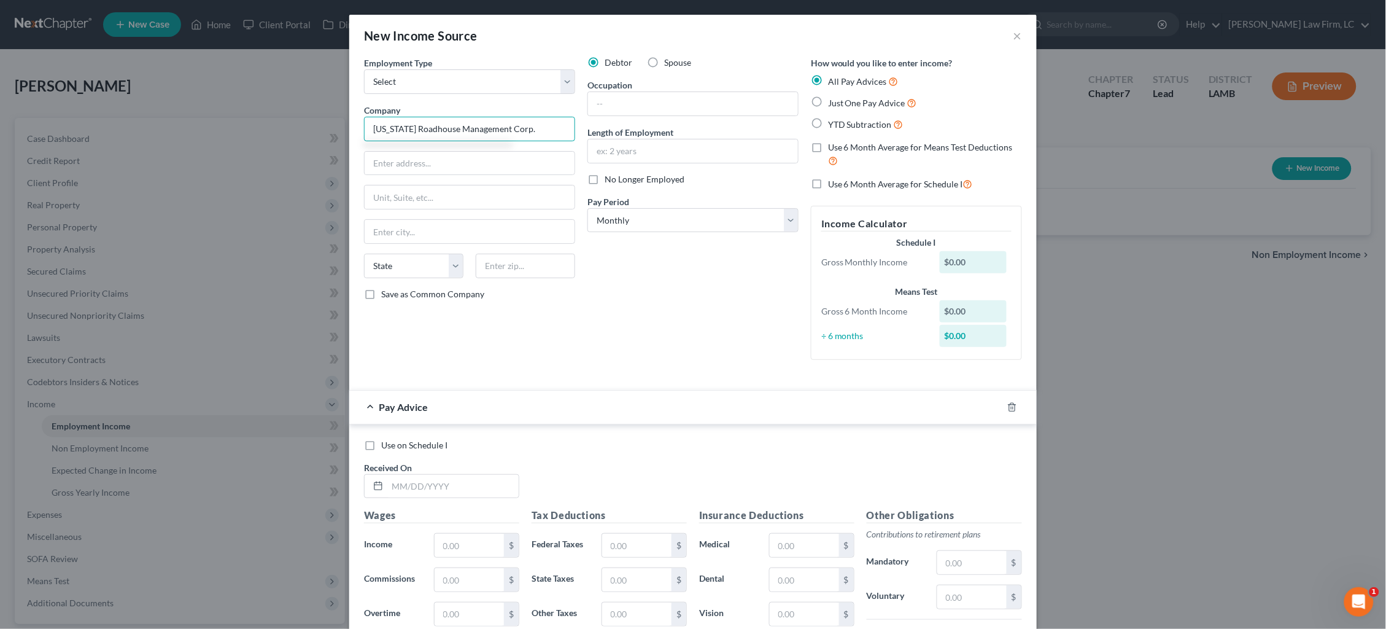
type input "Texas Roadhouse Management Corp."
type input "27214 Crossing Circle"
type input "Denham Springs"
select select "19"
type input "70726"
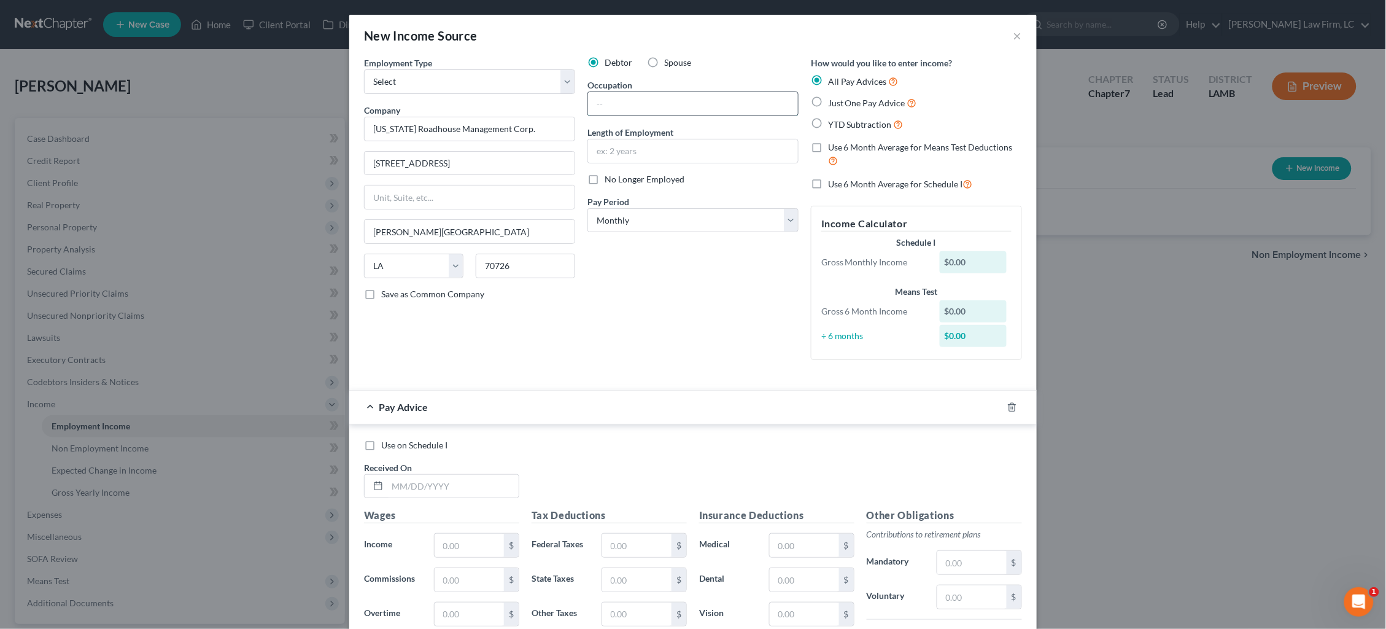
click at [649, 98] on input "text" at bounding box center [693, 103] width 210 height 23
type input "Kitchen Manager"
type input "2 years"
click at [842, 117] on label "YTD Subtraction" at bounding box center [866, 124] width 76 height 14
click at [841, 117] on input "YTD Subtraction" at bounding box center [837, 121] width 8 height 8
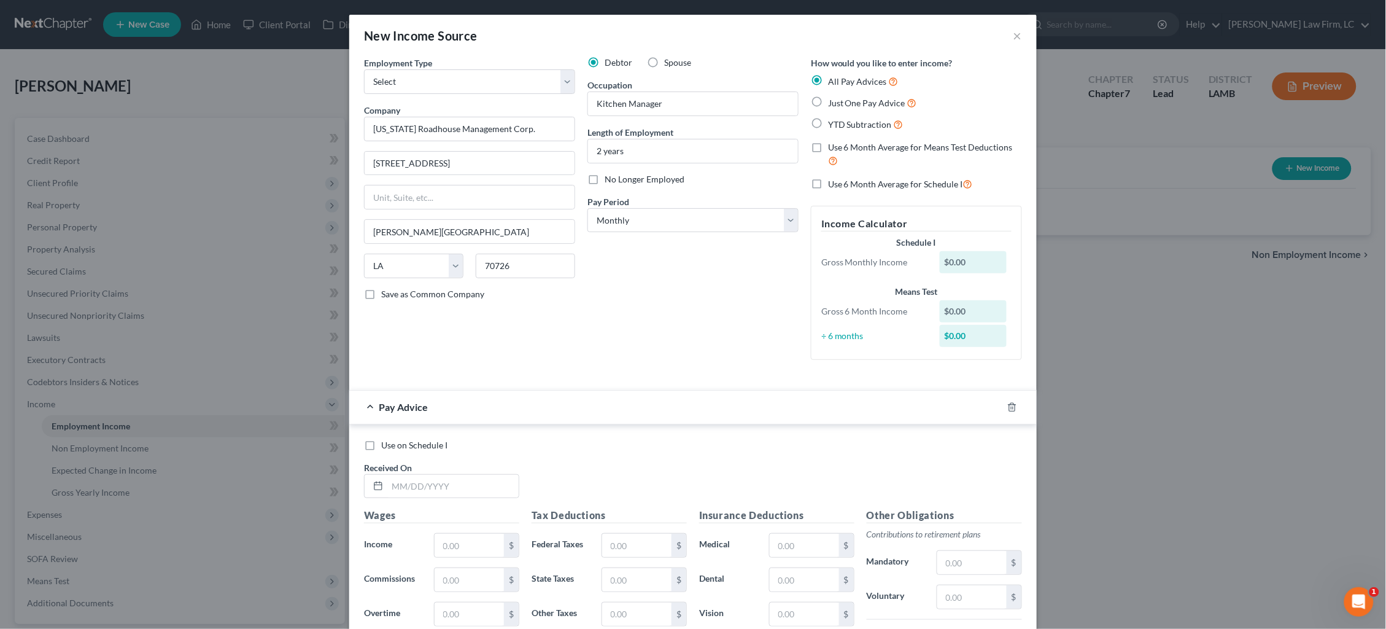
radio input "true"
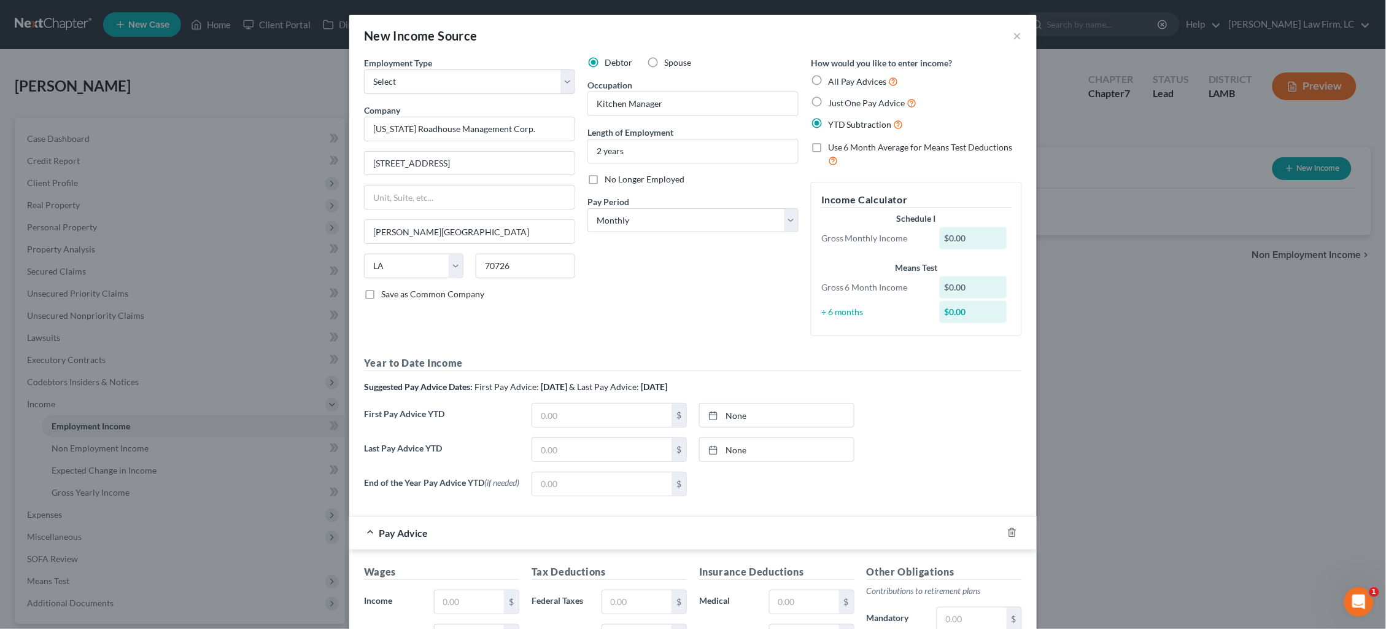
click at [841, 142] on span "Use 6 Month Average for Means Test Deductions" at bounding box center [920, 147] width 185 height 10
click at [841, 141] on input "Use 6 Month Average for Means Test Deductions" at bounding box center [837, 145] width 8 height 8
checkbox input "true"
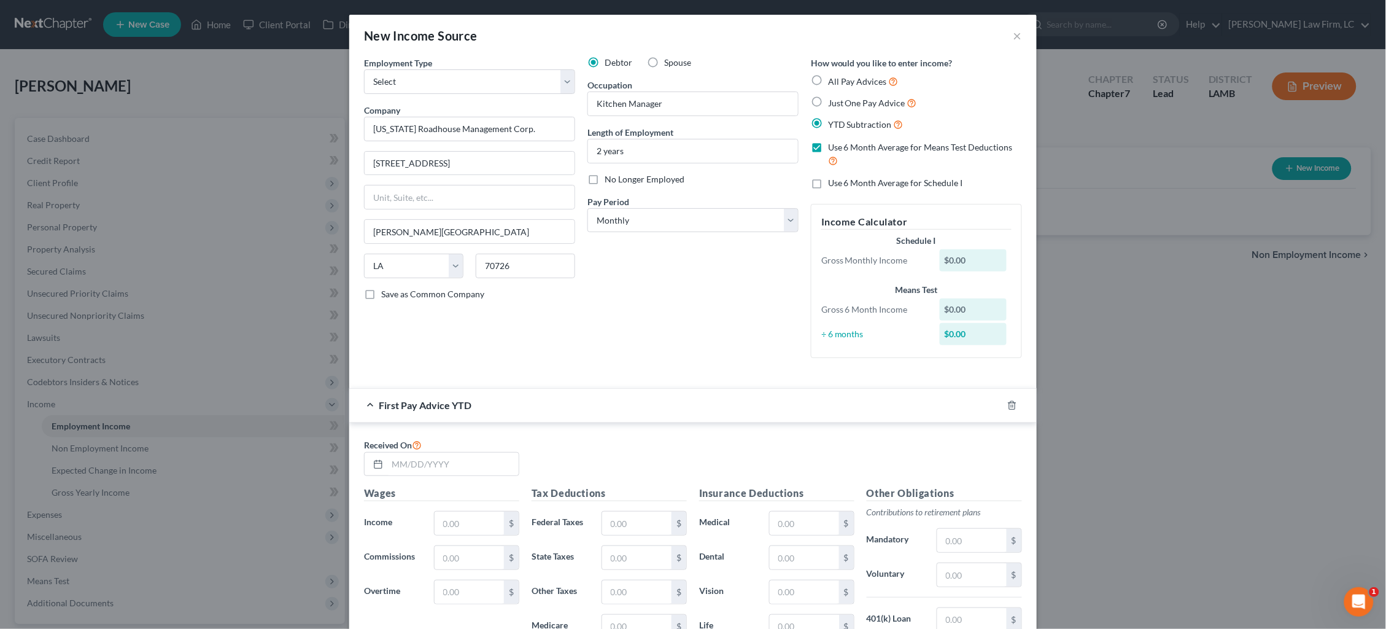
click at [844, 179] on span "Use 6 Month Average for Schedule I" at bounding box center [895, 182] width 135 height 10
click at [841, 179] on input "Use 6 Month Average for Schedule I" at bounding box center [837, 181] width 8 height 8
checkbox input "true"
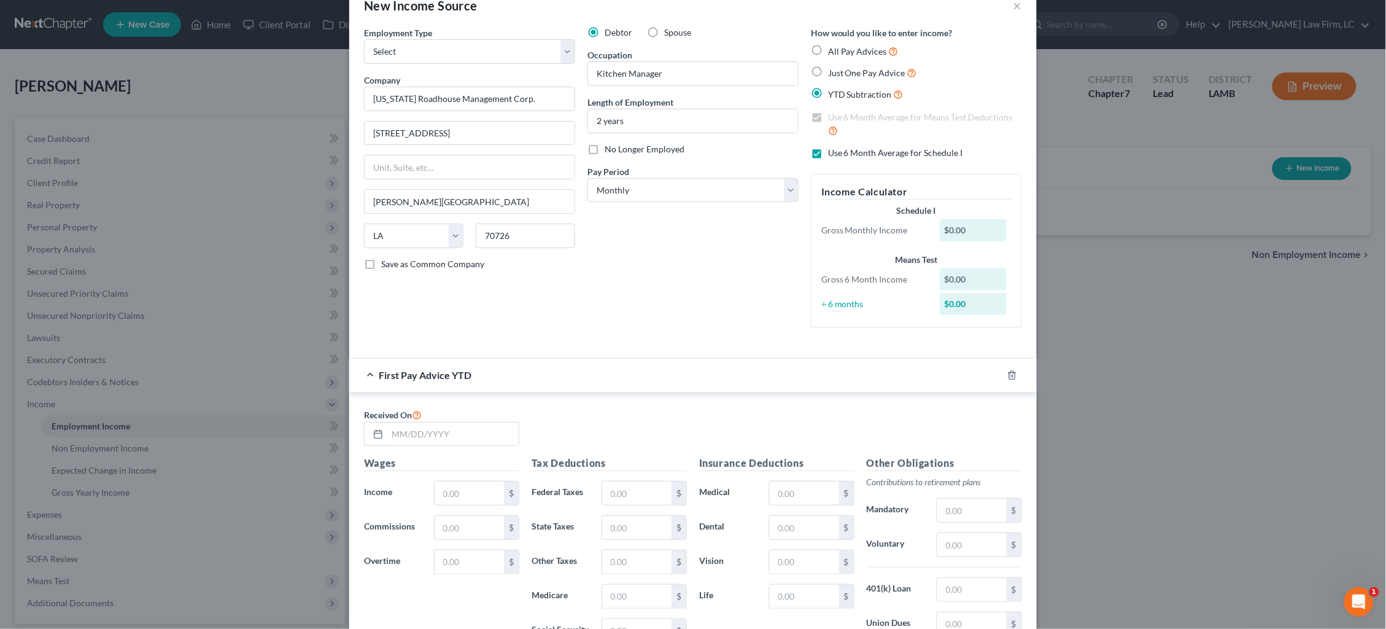
scroll to position [51, 0]
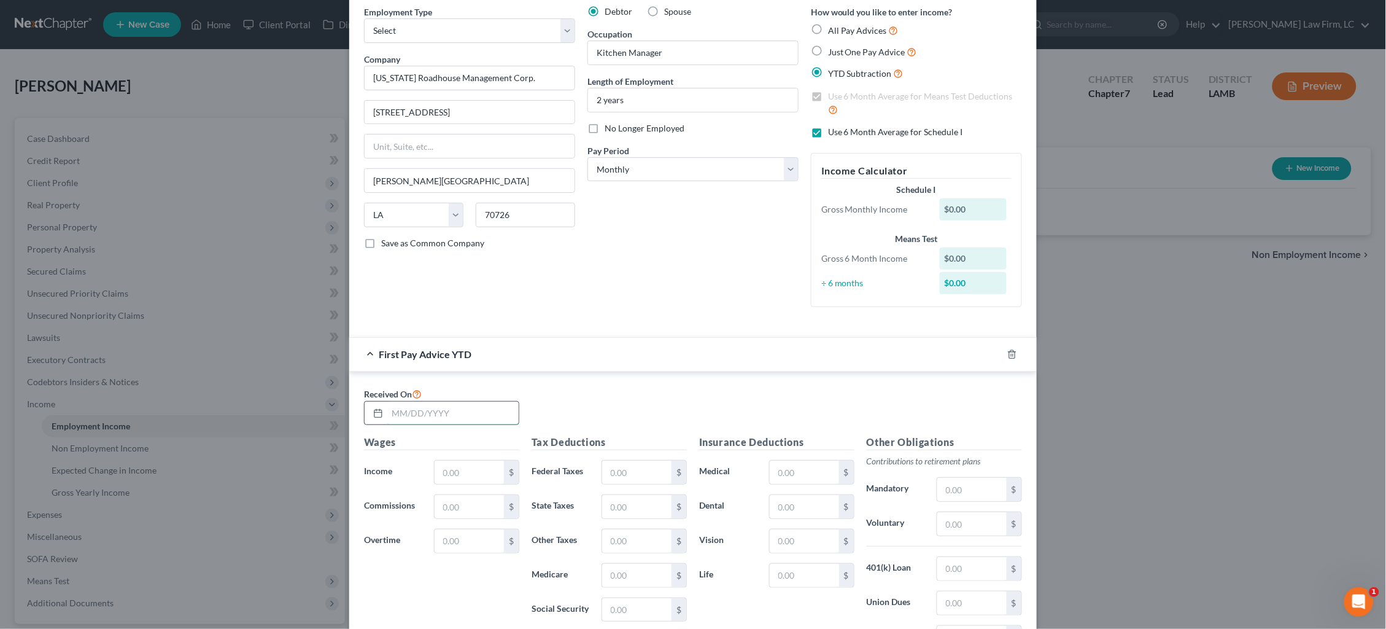
click at [497, 401] on input "text" at bounding box center [452, 412] width 131 height 23
type input "02/25/2025"
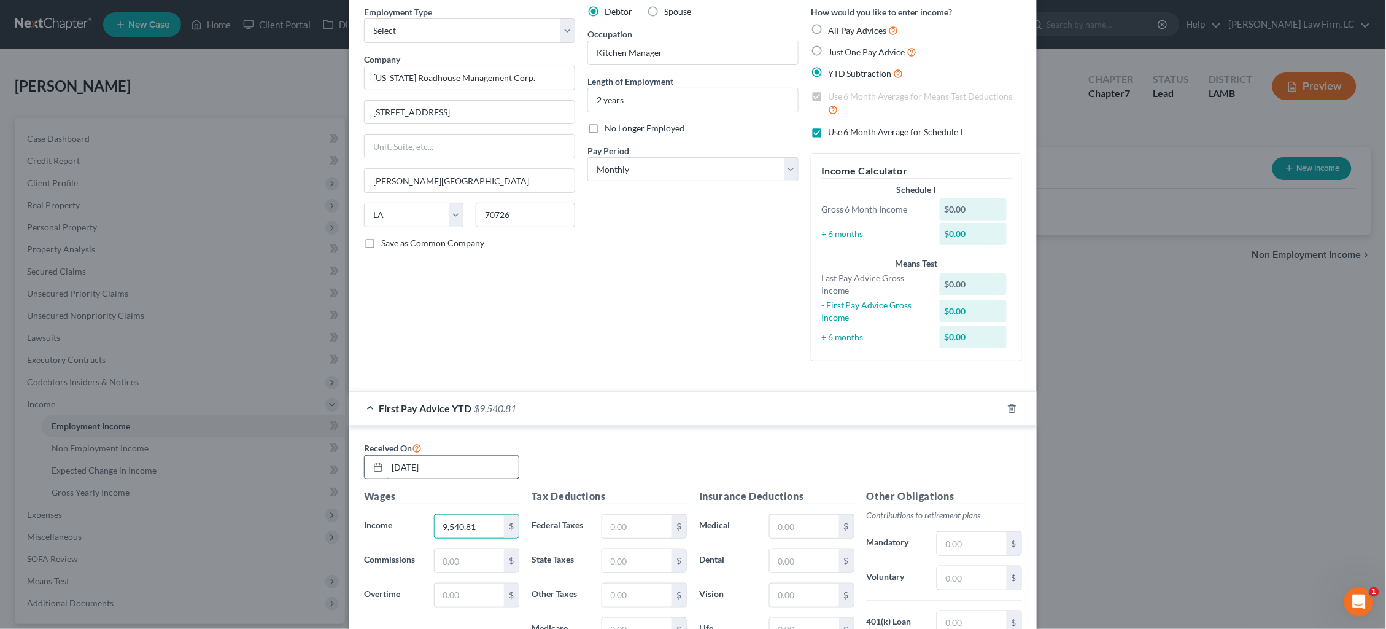
type input "9,540.81"
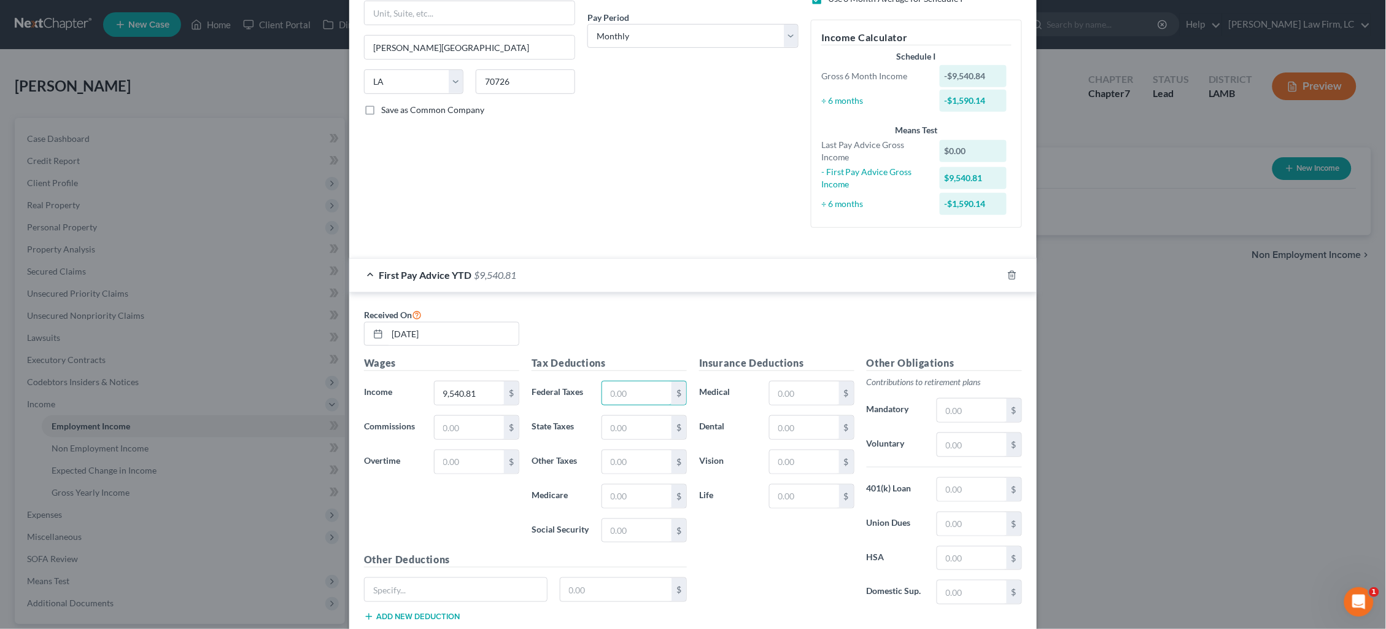
scroll to position [188, 0]
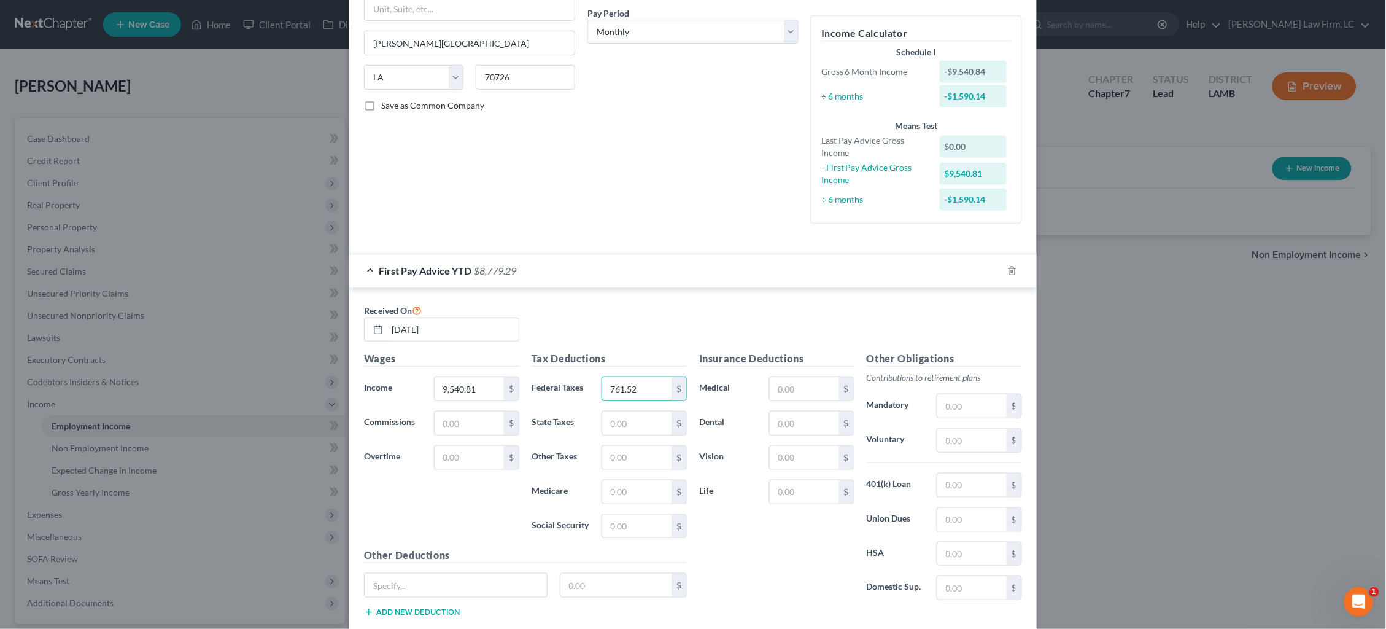
type input "761.52"
type input "241.94"
type input "138.34"
type input "591.53"
click at [812, 492] on input "text" at bounding box center [804, 491] width 69 height 23
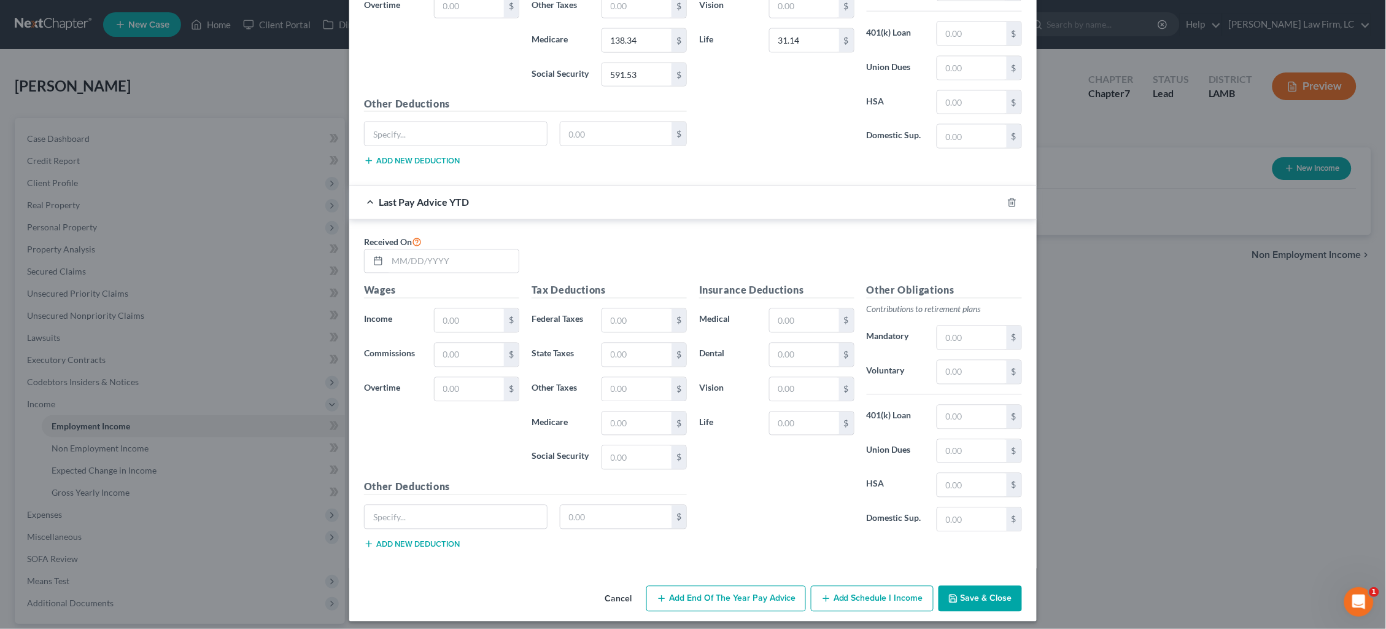
scroll to position [638, 0]
type input "31.14"
click at [445, 255] on input "text" at bounding box center [452, 262] width 131 height 23
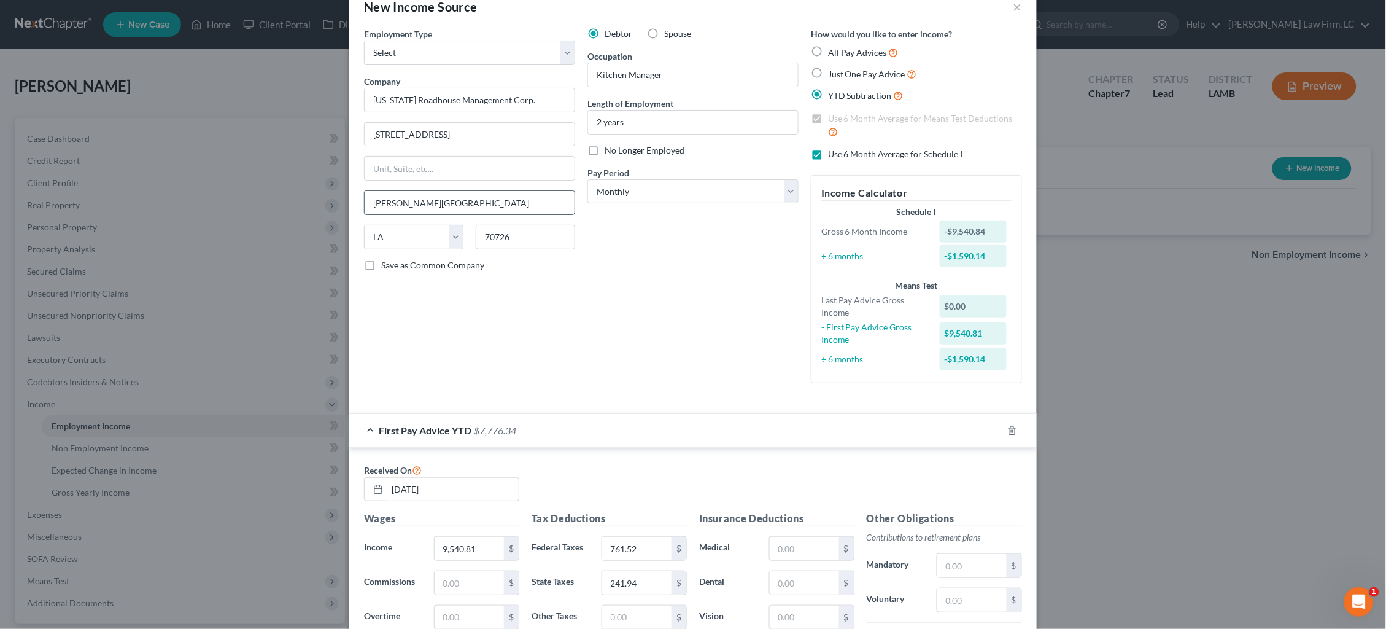
scroll to position [50, 0]
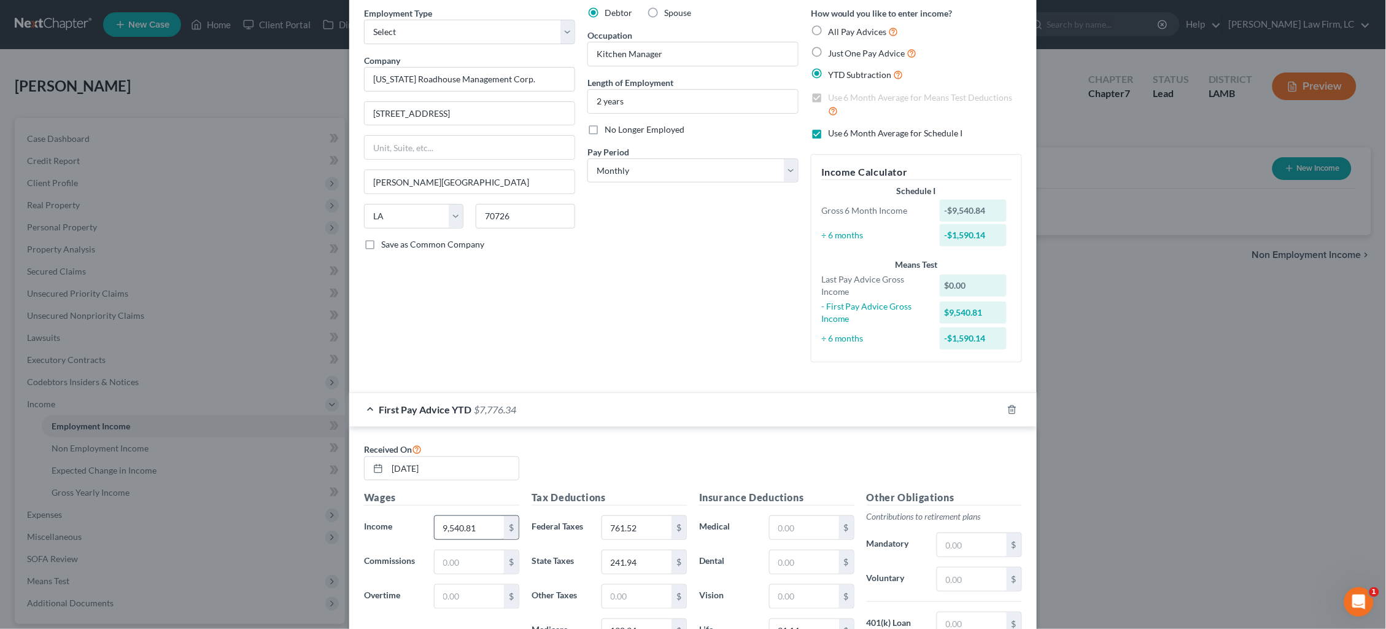
type input "08/26/25"
drag, startPoint x: 482, startPoint y: 515, endPoint x: 370, endPoint y: 524, distance: 112.7
click at [370, 524] on div "Income * 9,540.81 $" at bounding box center [442, 527] width 168 height 25
drag, startPoint x: 416, startPoint y: 514, endPoint x: 409, endPoint y: 513, distance: 6.3
click at [408, 515] on div "Income * 9,540.81 $" at bounding box center [442, 527] width 168 height 25
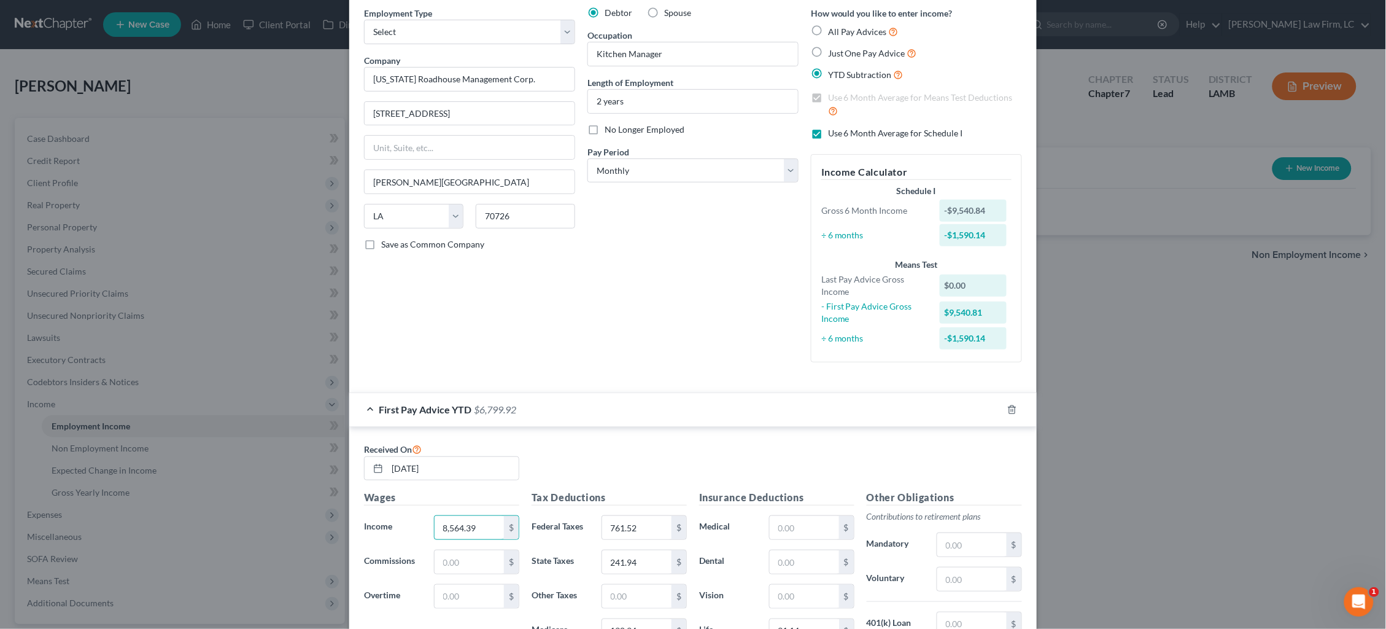
type input "8,564.39"
type input "683.55"
type input "211.77"
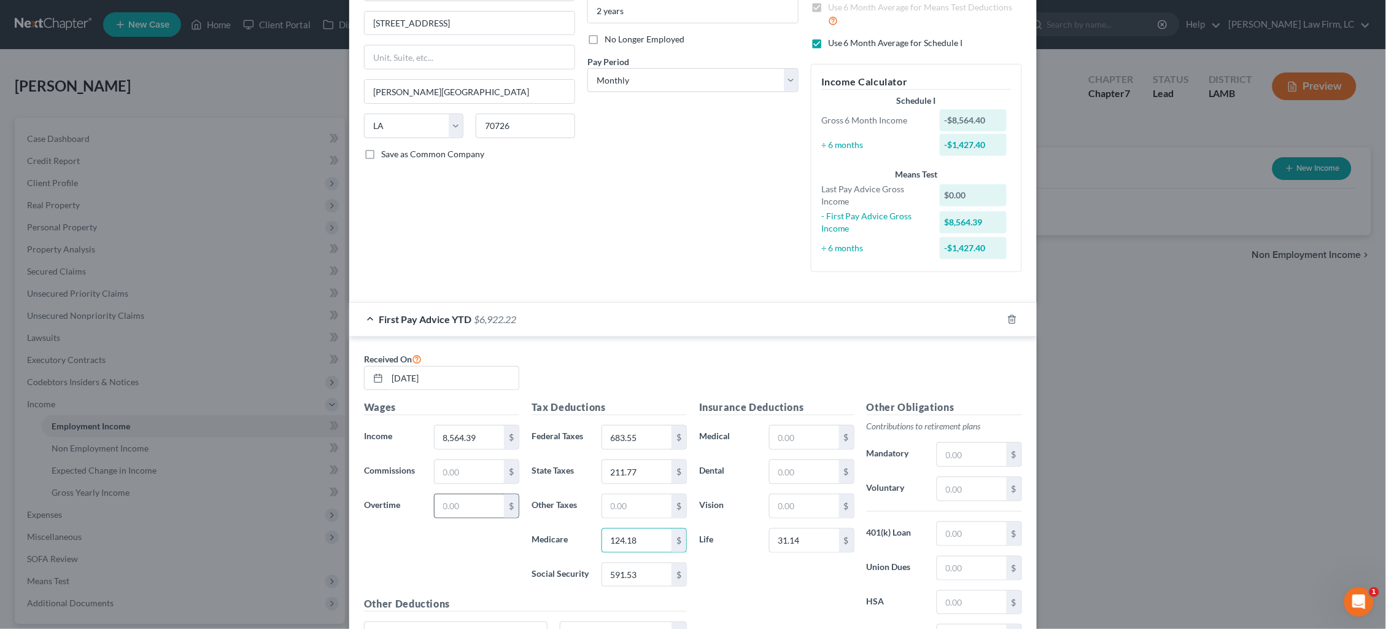
scroll to position [150, 0]
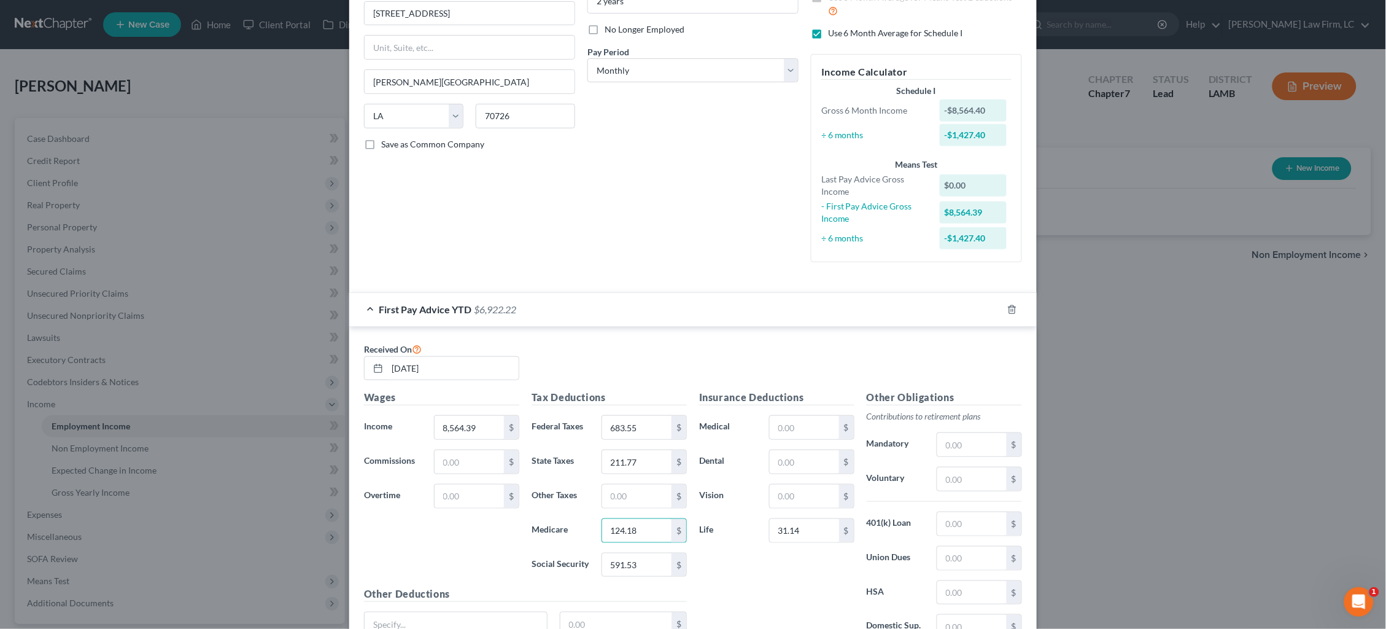
type input "124.18"
type input "530.99"
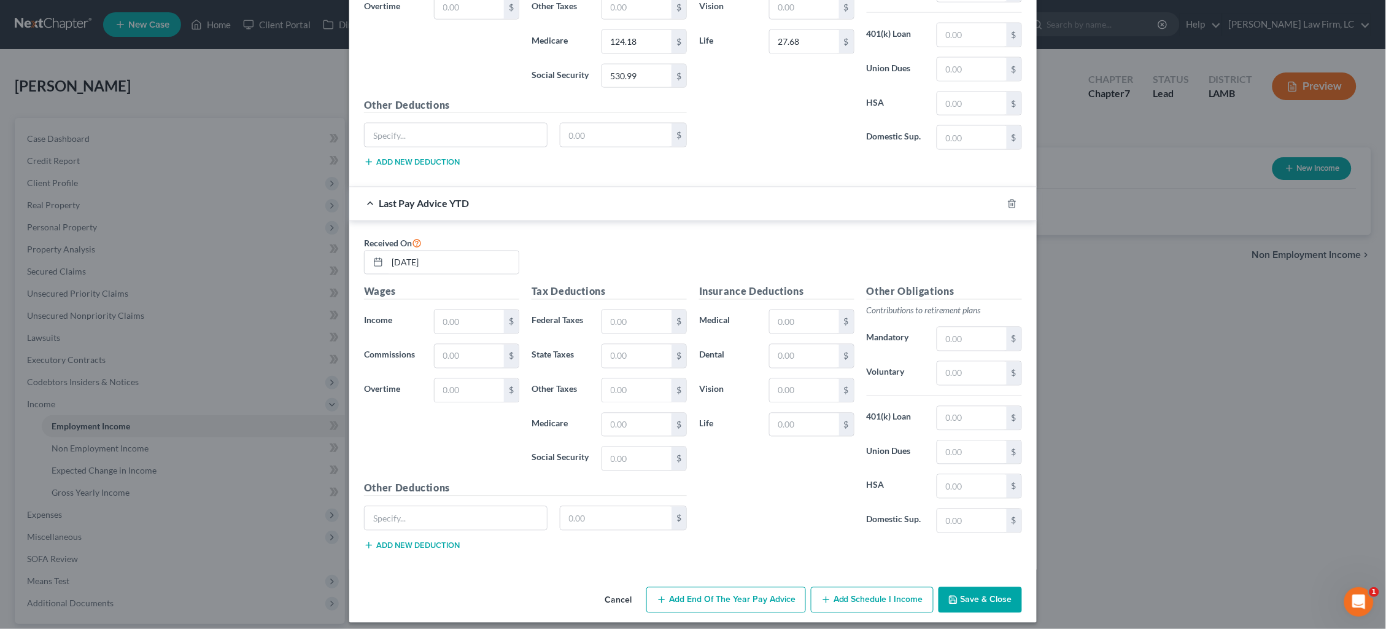
scroll to position [638, 0]
type input "27.68"
click at [470, 310] on input "text" at bounding box center [469, 321] width 69 height 23
type input "35,123.88"
type input "2,862.20"
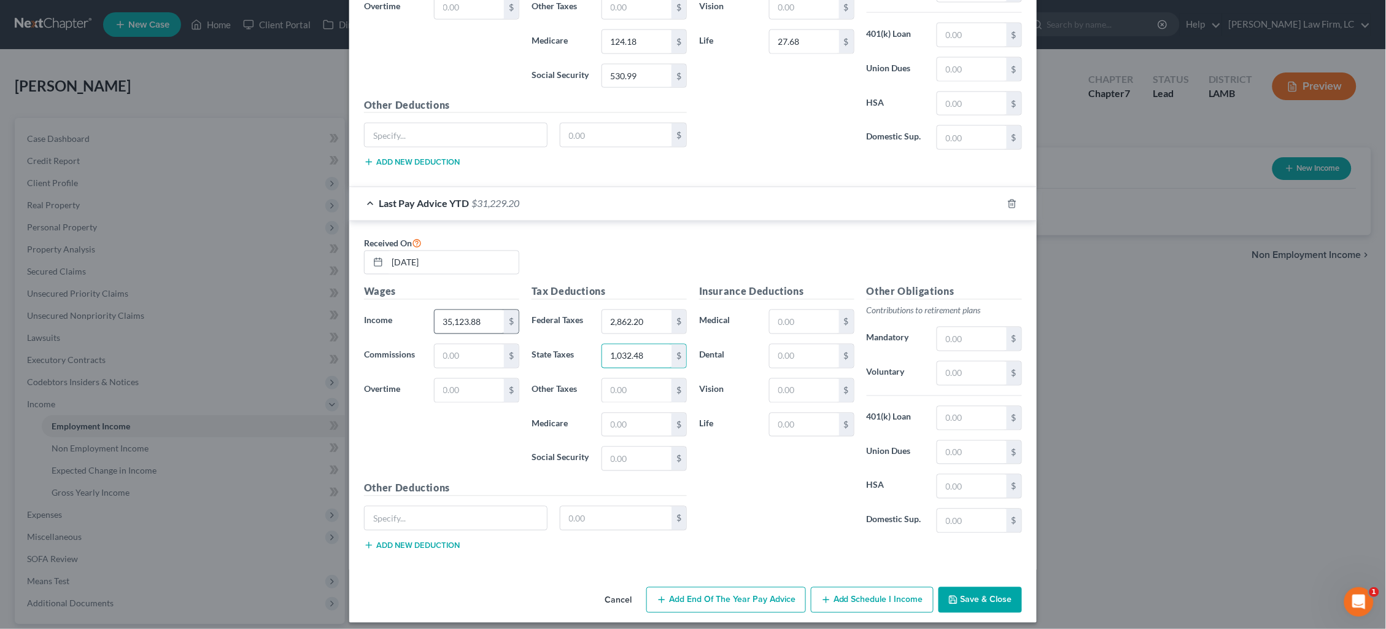
type input "1,032.48"
type input "509.30"
type input "2,177.68"
type input "117.64"
click at [988, 594] on button "Save & Close" at bounding box center [980, 600] width 83 height 26
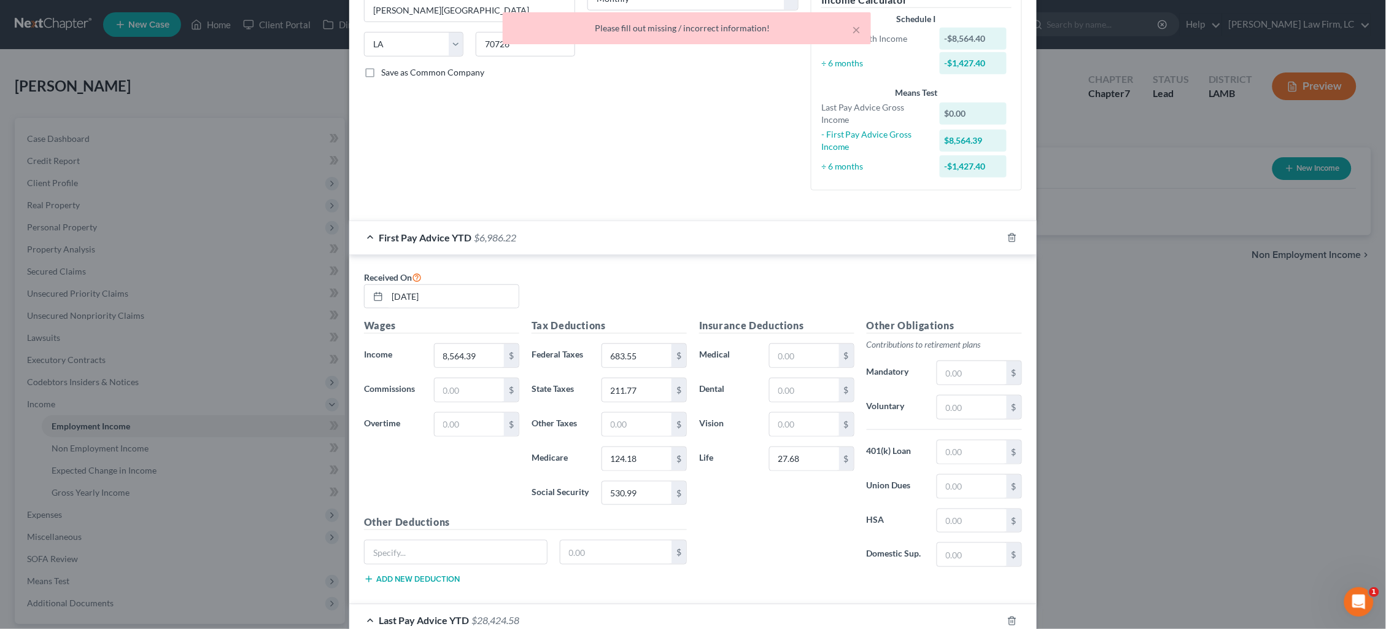
scroll to position [0, 0]
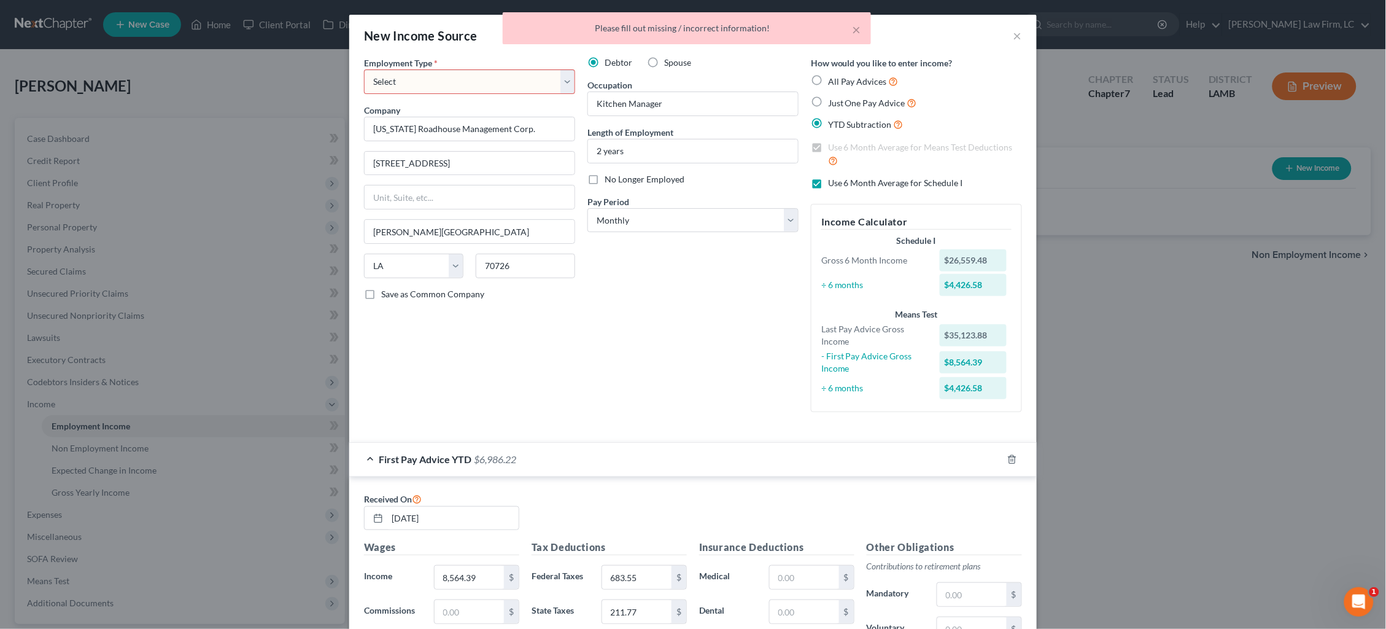
select select "0"
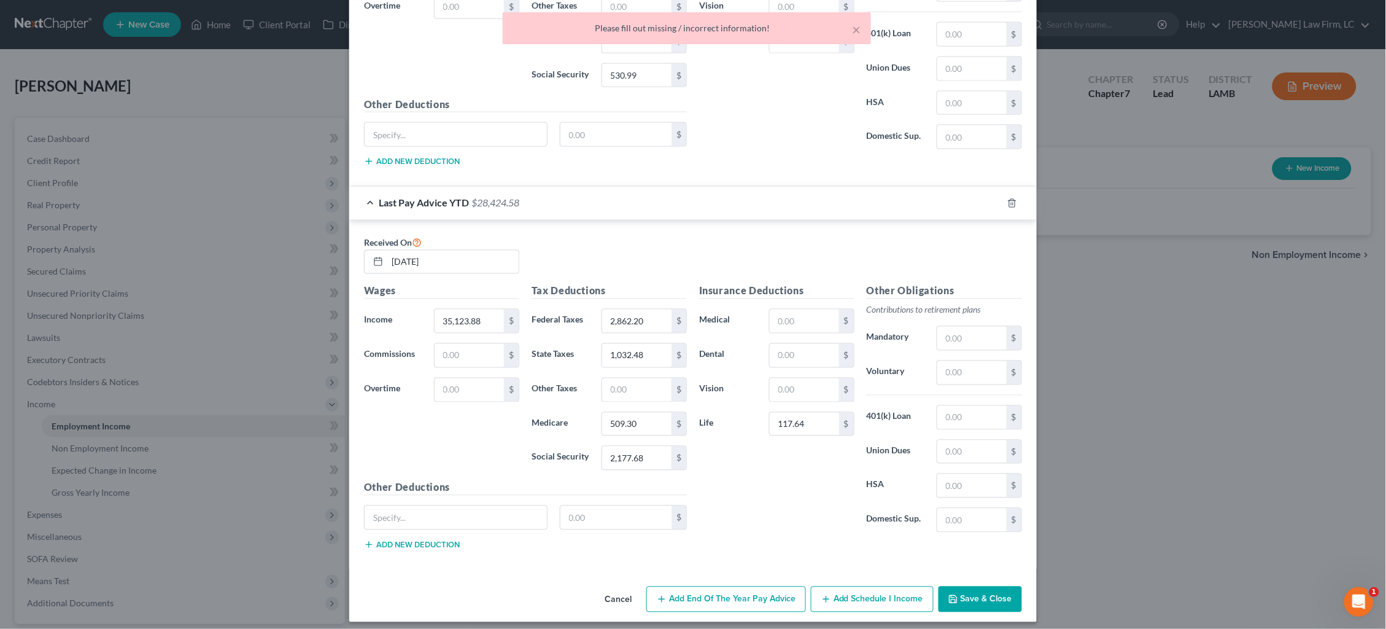
scroll to position [638, 0]
click at [983, 587] on button "Save & Close" at bounding box center [980, 600] width 83 height 26
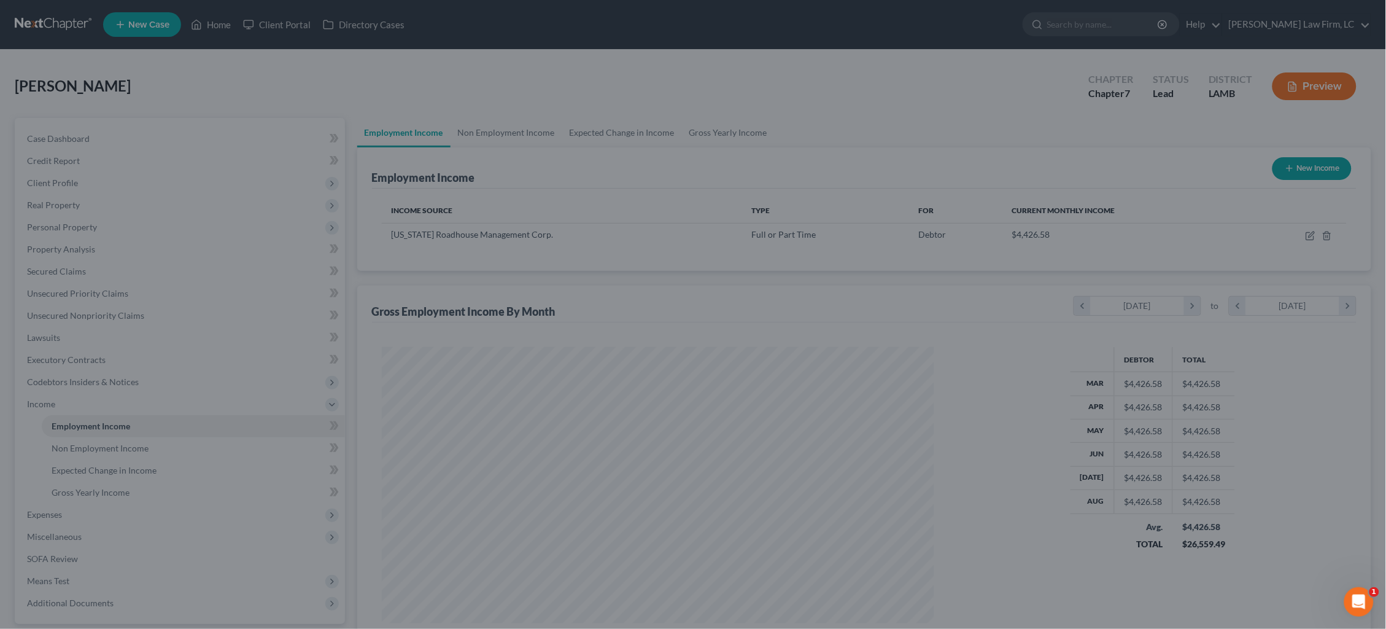
scroll to position [276, 578]
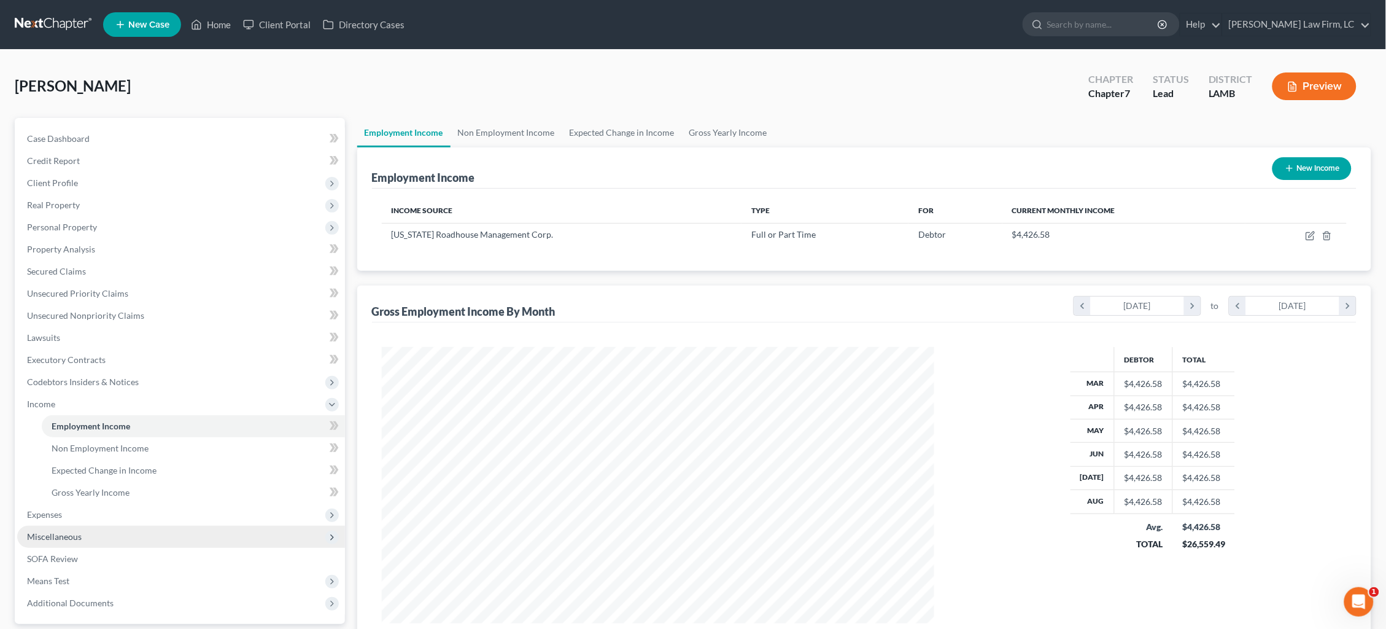
click at [137, 526] on span "Miscellaneous" at bounding box center [181, 537] width 328 height 22
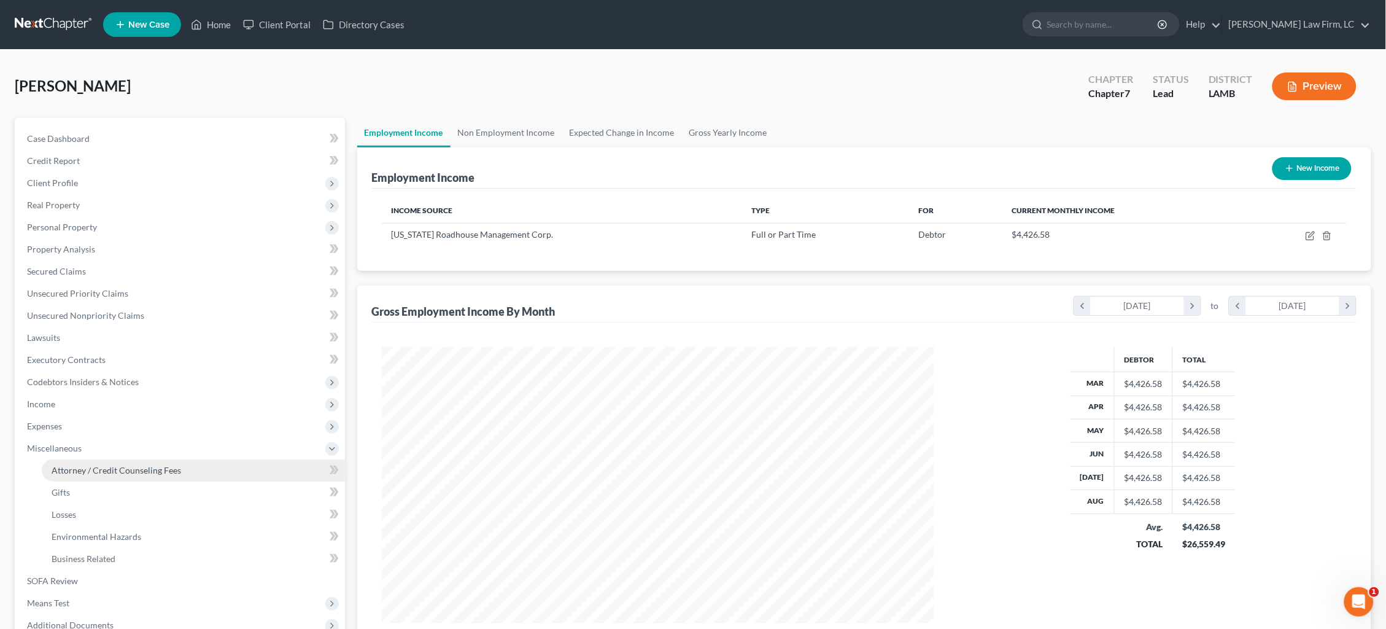
click at [139, 465] on span "Attorney / Credit Counseling Fees" at bounding box center [117, 470] width 130 height 10
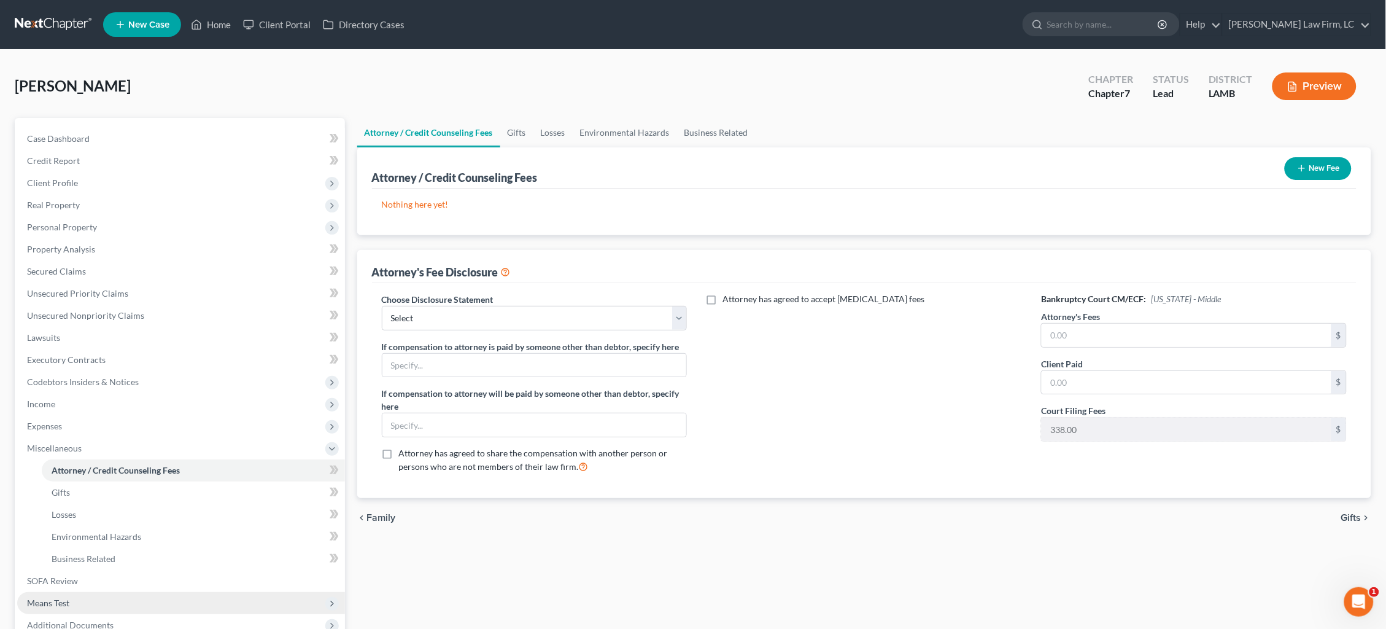
click at [227, 592] on span "Means Test" at bounding box center [181, 603] width 328 height 22
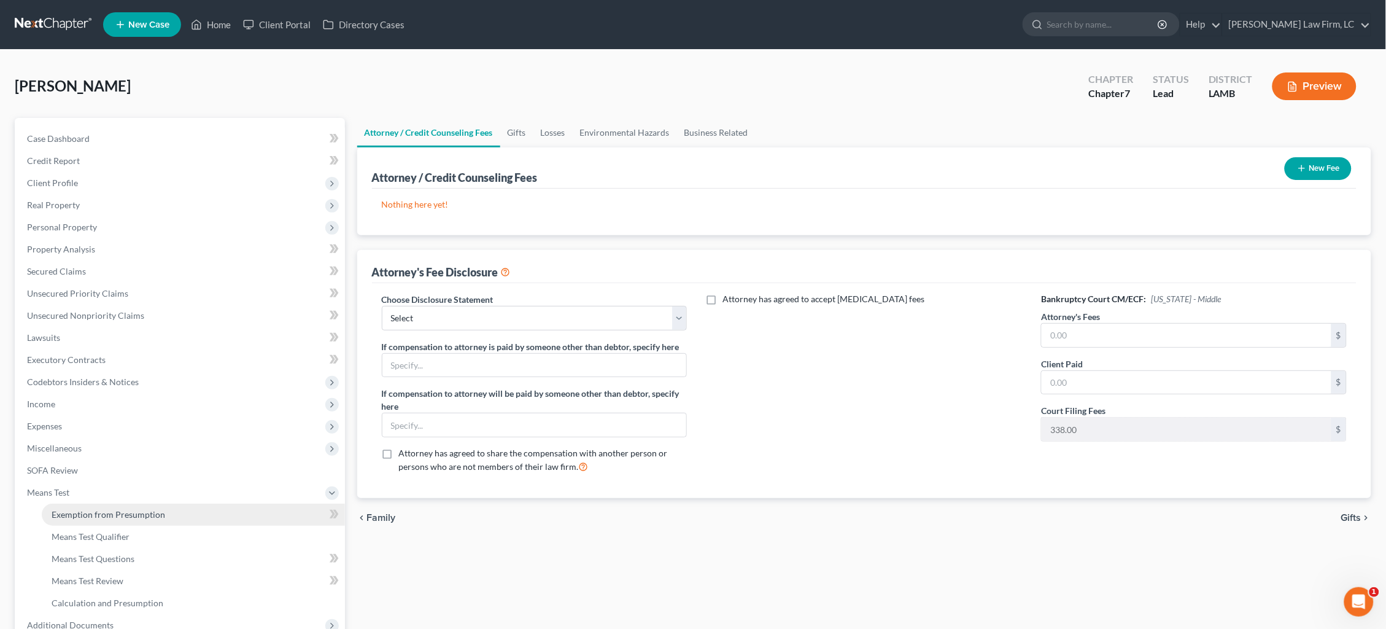
click at [163, 503] on link "Exemption from Presumption" at bounding box center [193, 514] width 303 height 22
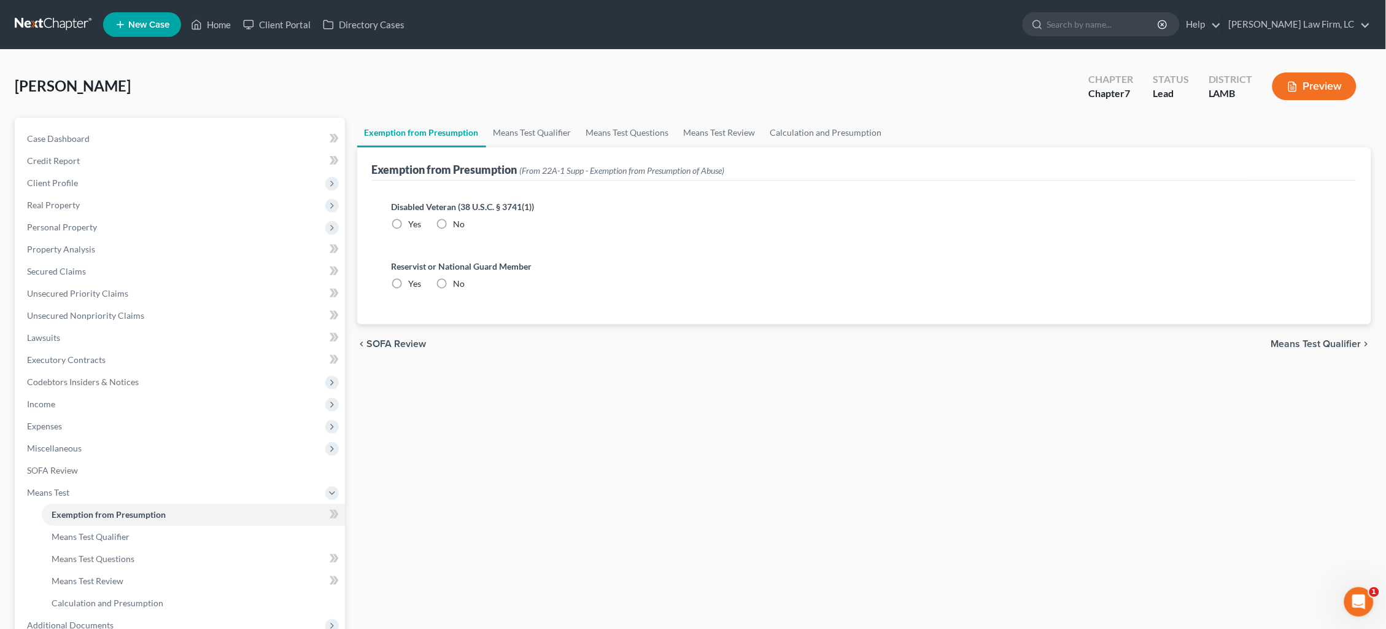
click at [454, 223] on label "No" at bounding box center [460, 224] width 12 height 12
click at [459, 223] on input "No" at bounding box center [463, 222] width 8 height 8
radio input "true"
click at [454, 277] on label "No" at bounding box center [460, 283] width 12 height 12
click at [459, 277] on input "No" at bounding box center [463, 281] width 8 height 8
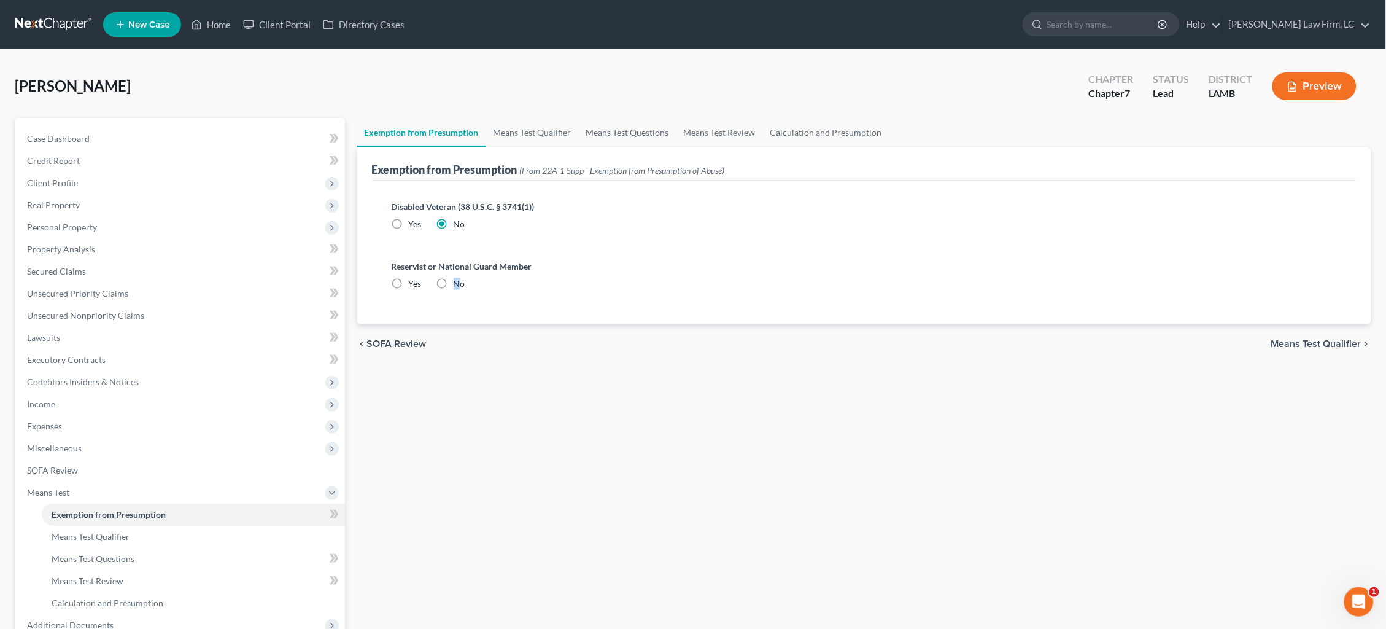
radio input "true"
drag, startPoint x: 1341, startPoint y: 343, endPoint x: 1311, endPoint y: 341, distance: 29.5
click at [1341, 343] on span "Means Test Qualifier" at bounding box center [1316, 344] width 90 height 10
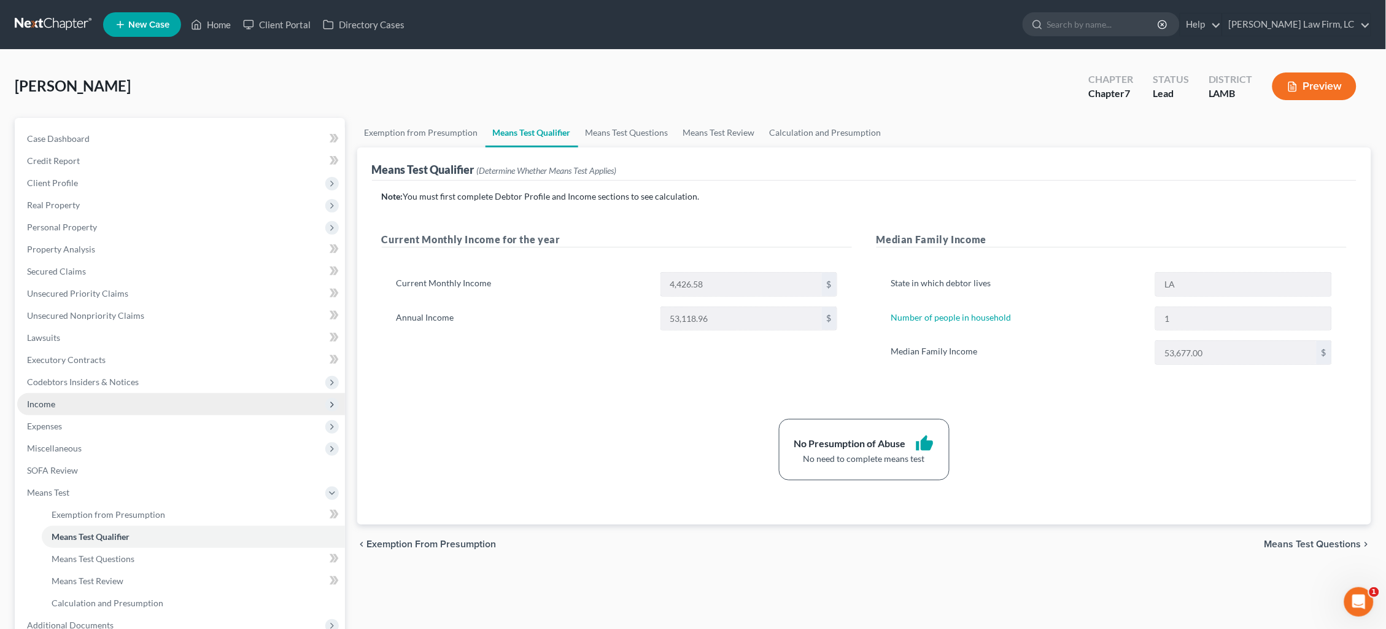
click at [83, 402] on span "Income" at bounding box center [181, 404] width 328 height 22
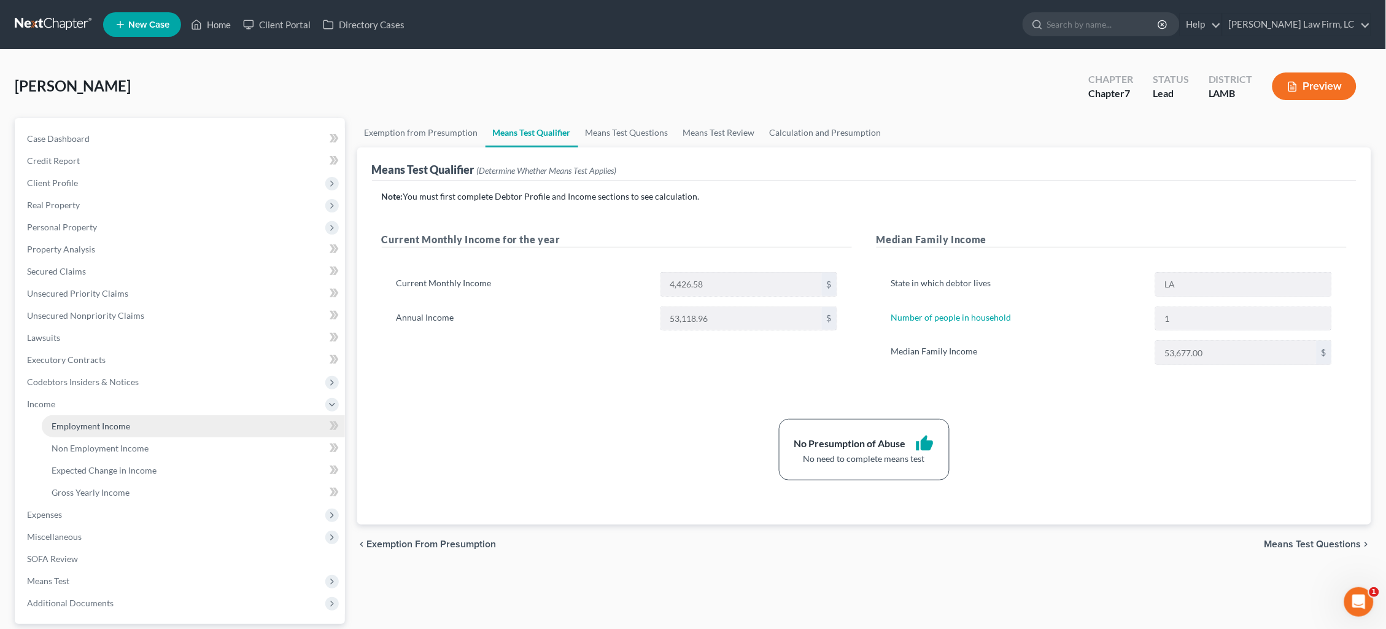
click at [107, 421] on span "Employment Income" at bounding box center [91, 426] width 79 height 10
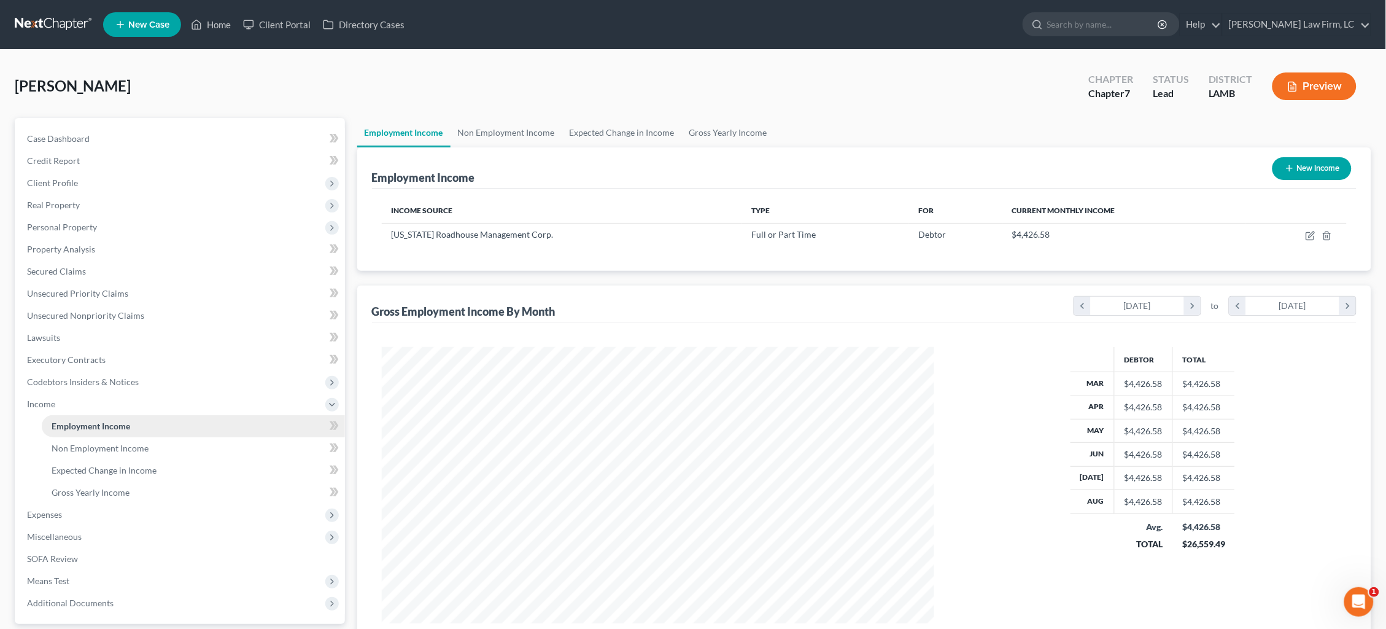
scroll to position [276, 578]
click at [726, 121] on link "Gross Yearly Income" at bounding box center [728, 132] width 93 height 29
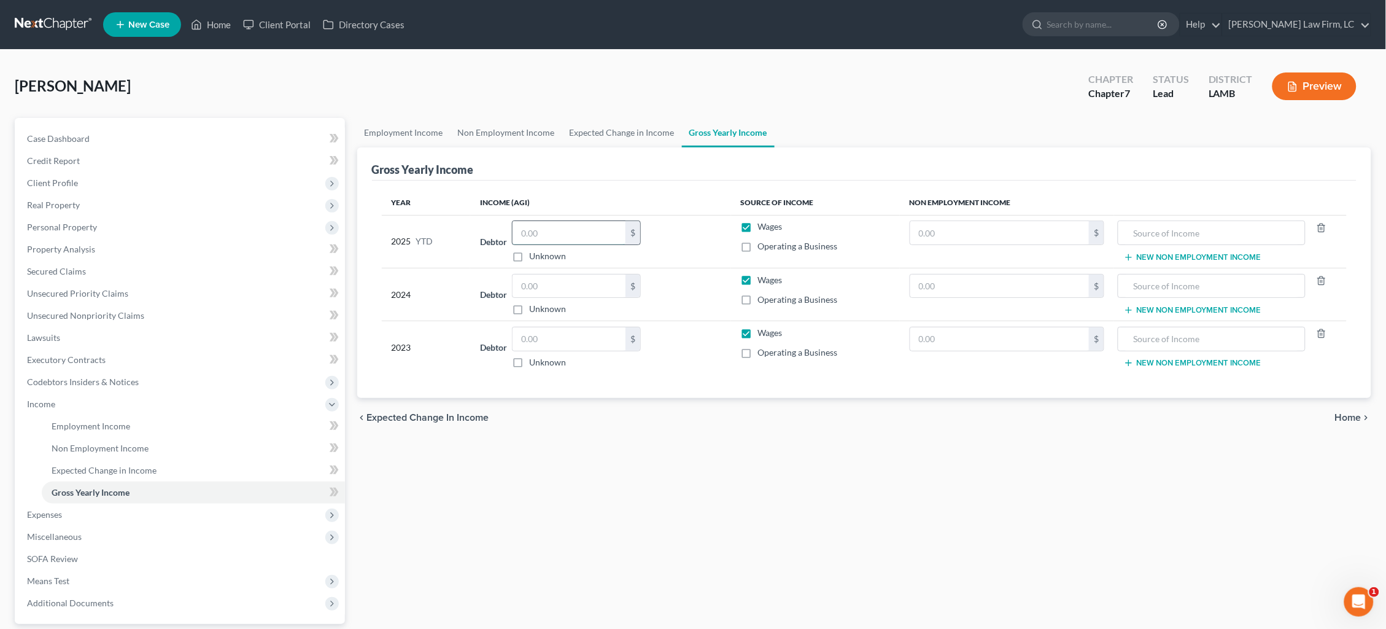
click at [551, 235] on input "text" at bounding box center [569, 232] width 113 height 23
drag, startPoint x: 550, startPoint y: 235, endPoint x: 478, endPoint y: 346, distance: 132.8
click at [532, 256] on div "35,123.88 $ Unknown" at bounding box center [576, 241] width 129 height 42
type input "35,123.88"
click at [580, 346] on input "text" at bounding box center [569, 338] width 113 height 23
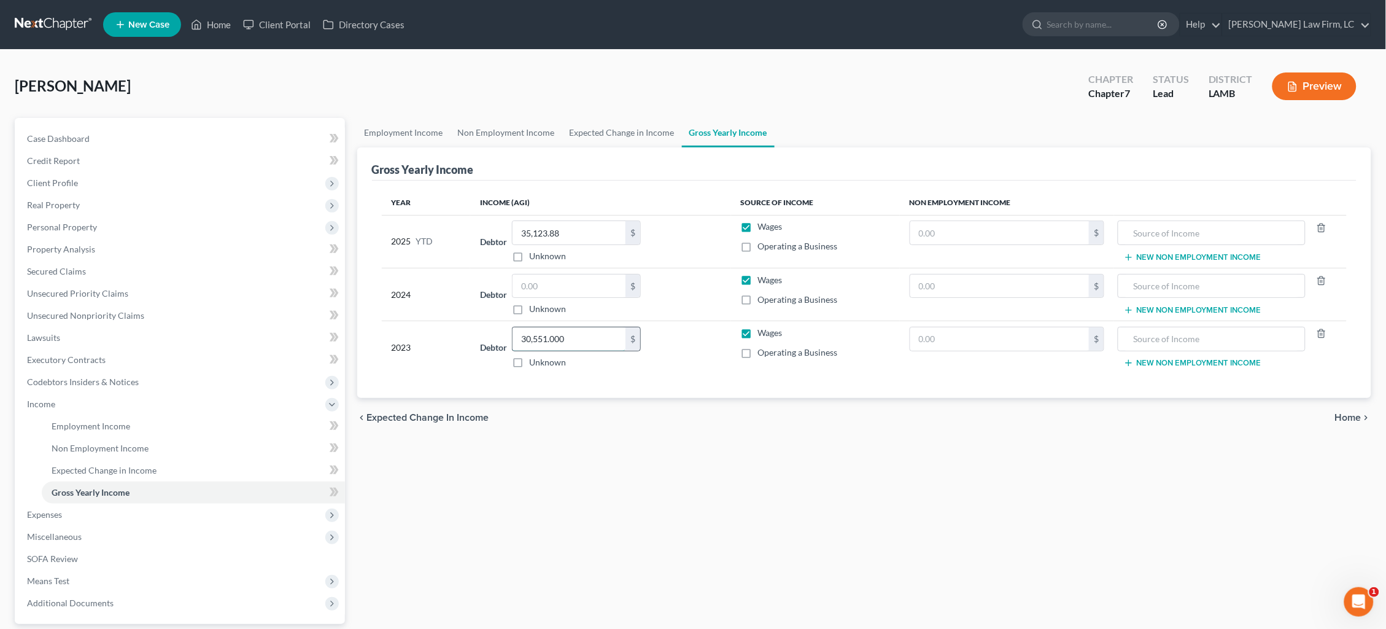
type input "30,551.00"
click at [599, 287] on input "text" at bounding box center [569, 285] width 113 height 23
type input "41,078.00"
click at [1362, 417] on icon "chevron_right" at bounding box center [1367, 418] width 10 height 10
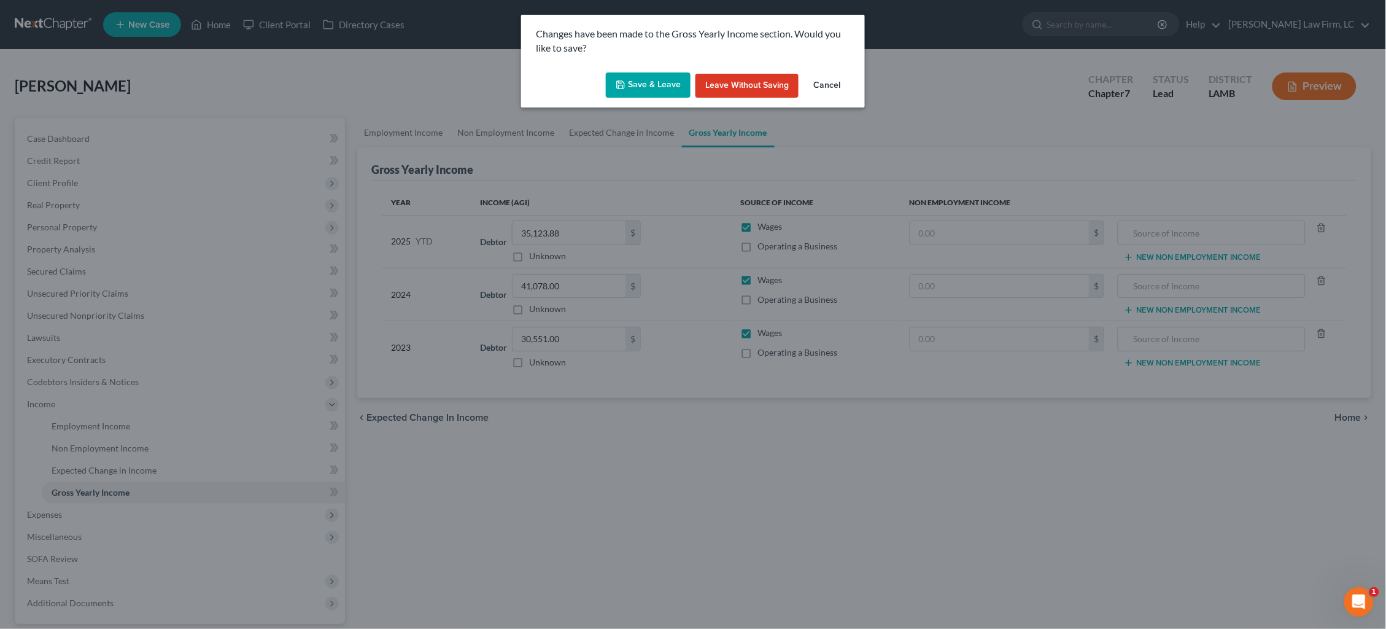
drag, startPoint x: 664, startPoint y: 104, endPoint x: 661, endPoint y: 96, distance: 8.0
click at [664, 103] on div "Save & Leave Leave without Saving Cancel" at bounding box center [693, 88] width 344 height 41
click at [661, 95] on button "Save & Leave" at bounding box center [648, 85] width 85 height 26
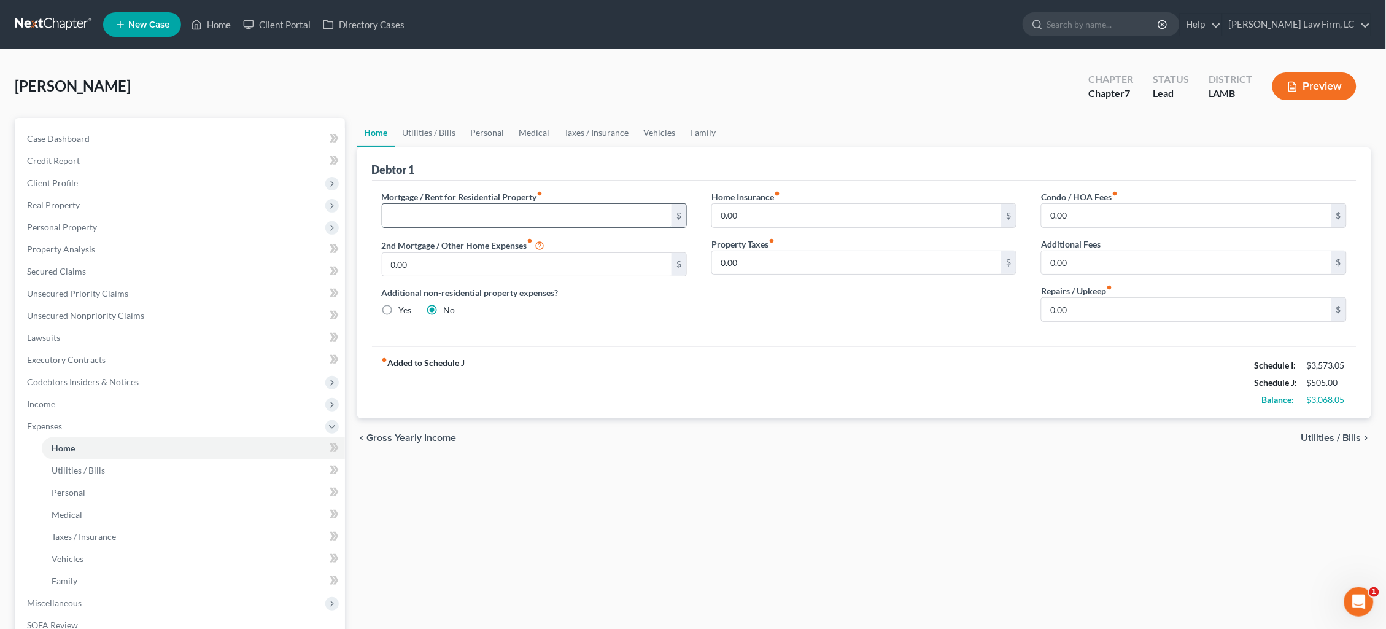
click at [572, 216] on input "text" at bounding box center [527, 215] width 290 height 23
type input "781.00"
click at [424, 131] on link "Utilities / Bills" at bounding box center [429, 132] width 68 height 29
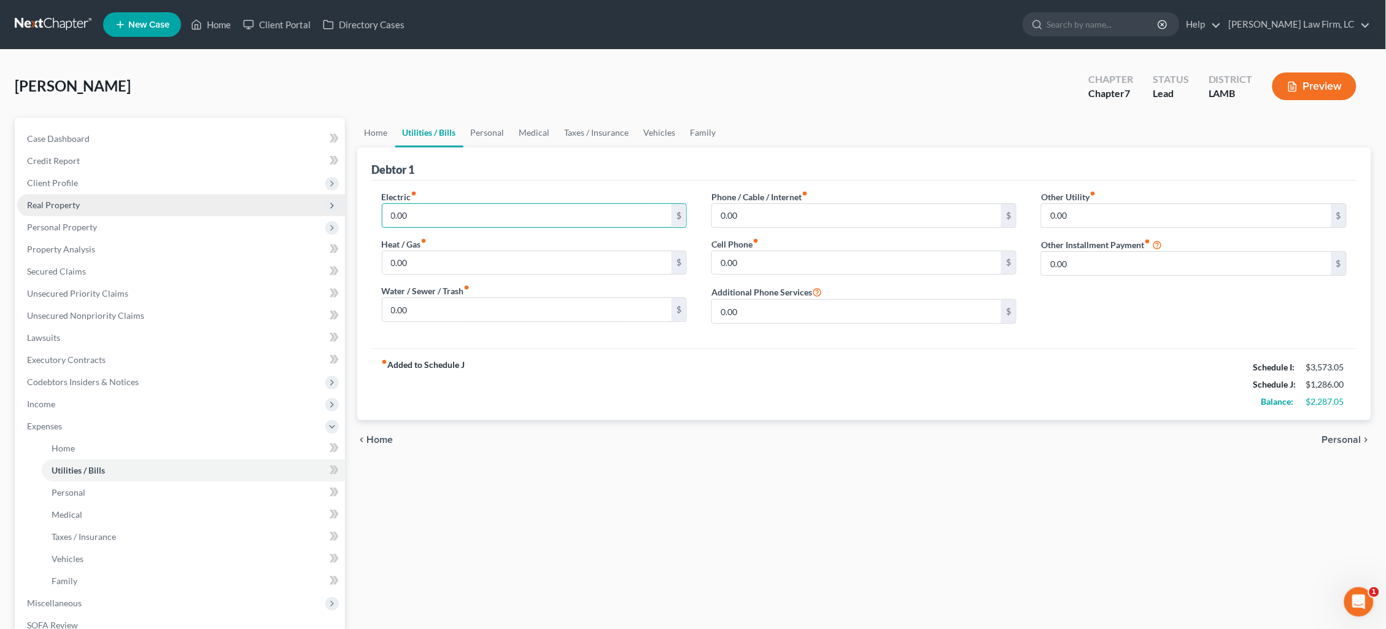
drag, startPoint x: 443, startPoint y: 215, endPoint x: 320, endPoint y: 201, distance: 123.5
click at [320, 201] on div "Petition Navigation Case Dashboard Payments Invoices Payments Payments Credit R…" at bounding box center [693, 439] width 1369 height 643
type input "175.00"
type input "95.00"
type input "125.00"
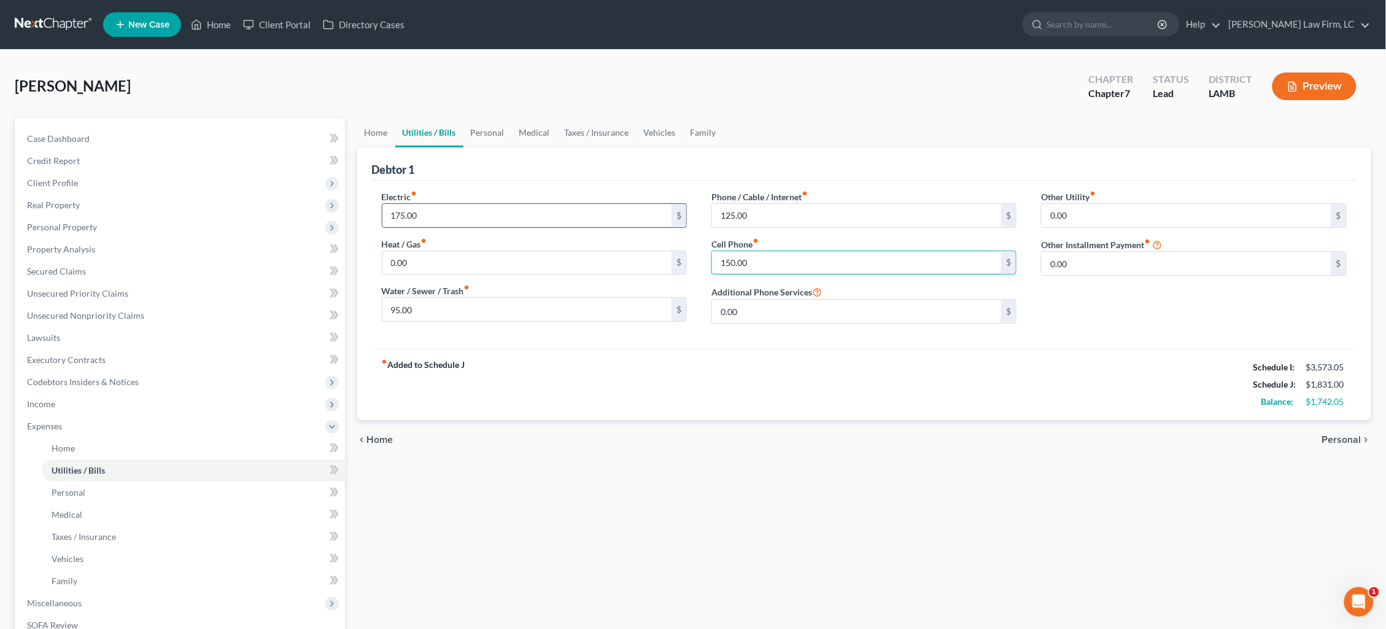
type input "150.00"
click at [496, 128] on link "Personal" at bounding box center [487, 132] width 48 height 29
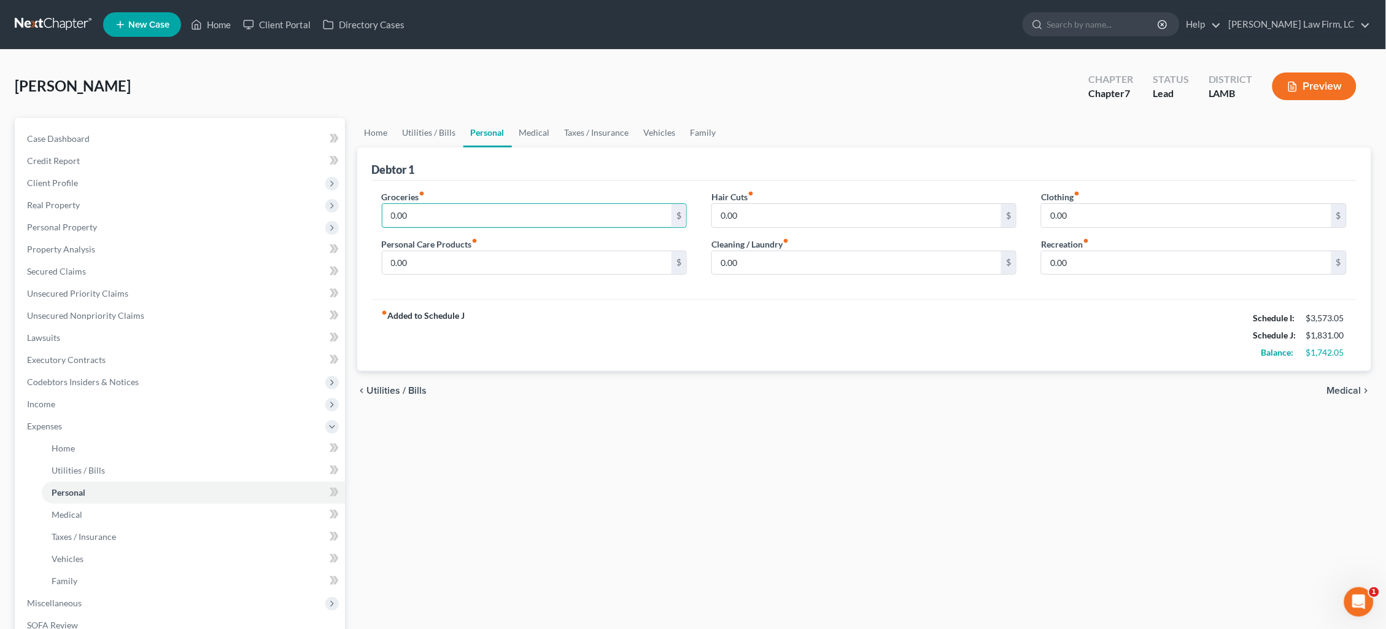
click at [346, 199] on div "Petition Navigation Case Dashboard Payments Invoices Payments Payments Credit R…" at bounding box center [693, 439] width 1369 height 643
type input "542.00"
type input "50.00"
click at [1030, 203] on div "Clothing fiber_manual_record 0.00 $ Recreation fiber_manual_record 0.00 $" at bounding box center [1194, 237] width 330 height 95
type input "93.00"
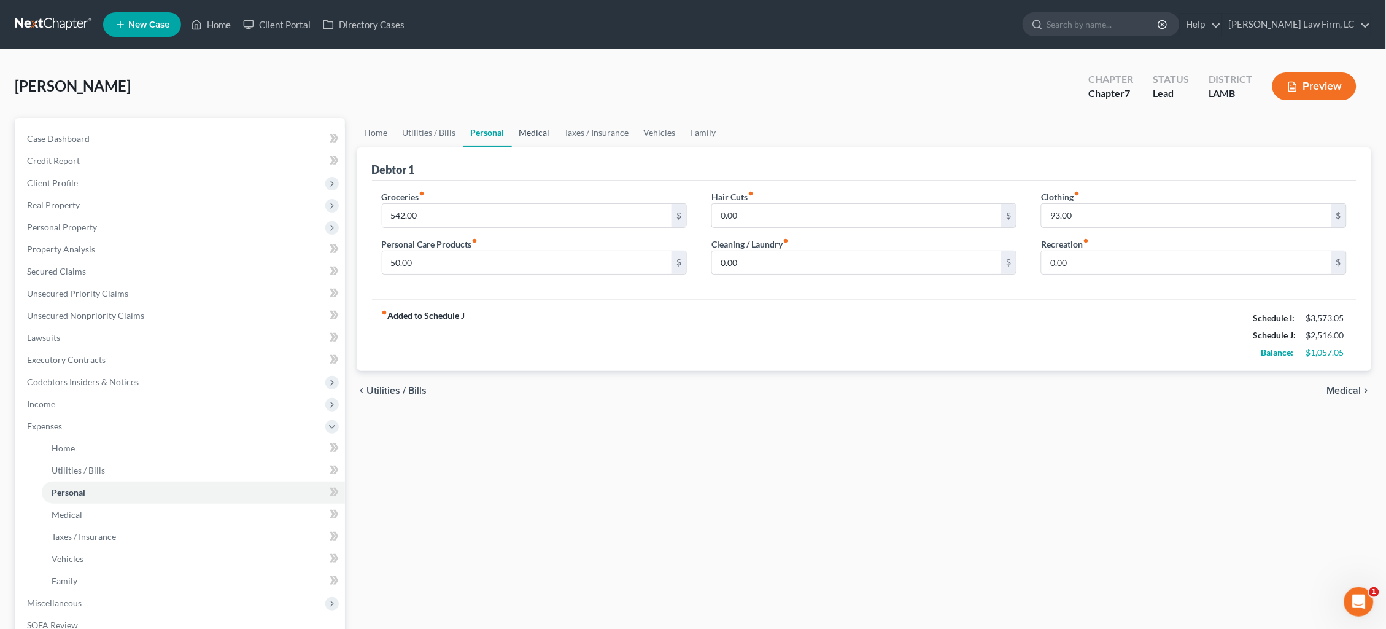
drag, startPoint x: 529, startPoint y: 129, endPoint x: 526, endPoint y: 136, distance: 7.4
click at [529, 130] on link "Medical" at bounding box center [534, 132] width 45 height 29
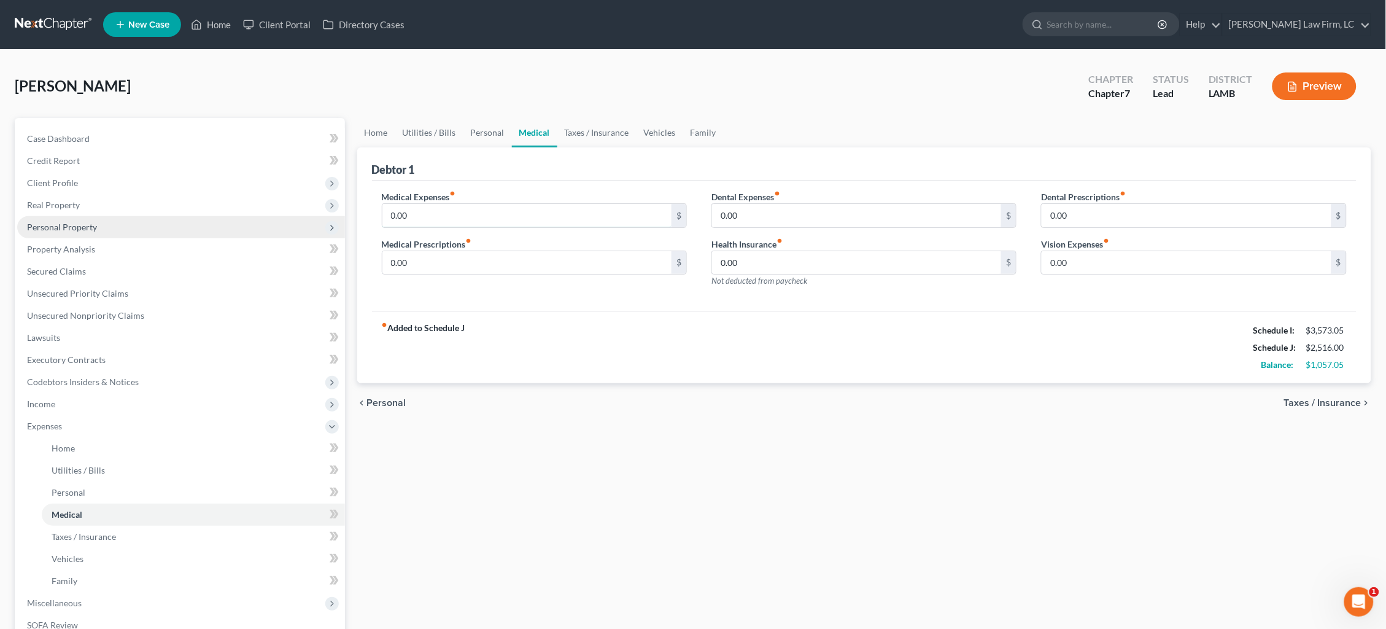
drag, startPoint x: 294, startPoint y: 215, endPoint x: 267, endPoint y: 217, distance: 27.1
click at [267, 217] on div "Petition Navigation Case Dashboard Payments Invoices Payments Payments Credit R…" at bounding box center [693, 439] width 1369 height 643
type input "84.00"
click at [598, 133] on link "Taxes / Insurance" at bounding box center [596, 132] width 79 height 29
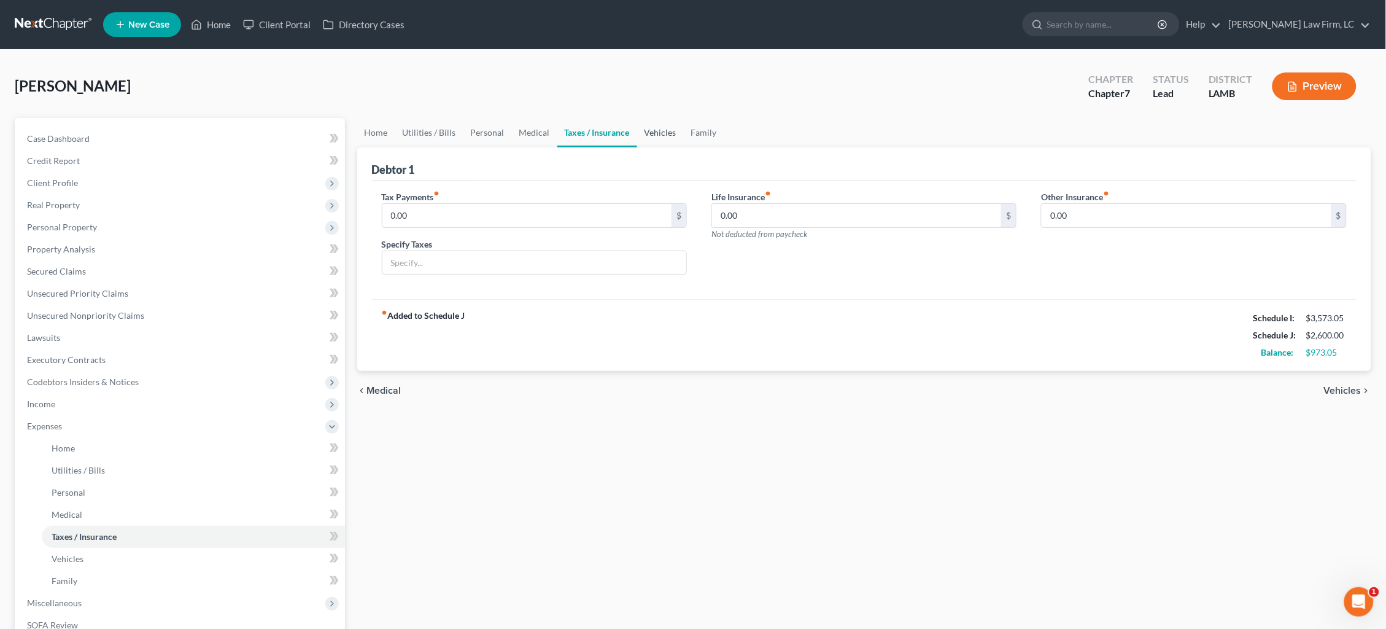
click at [653, 130] on link "Vehicles" at bounding box center [660, 132] width 47 height 29
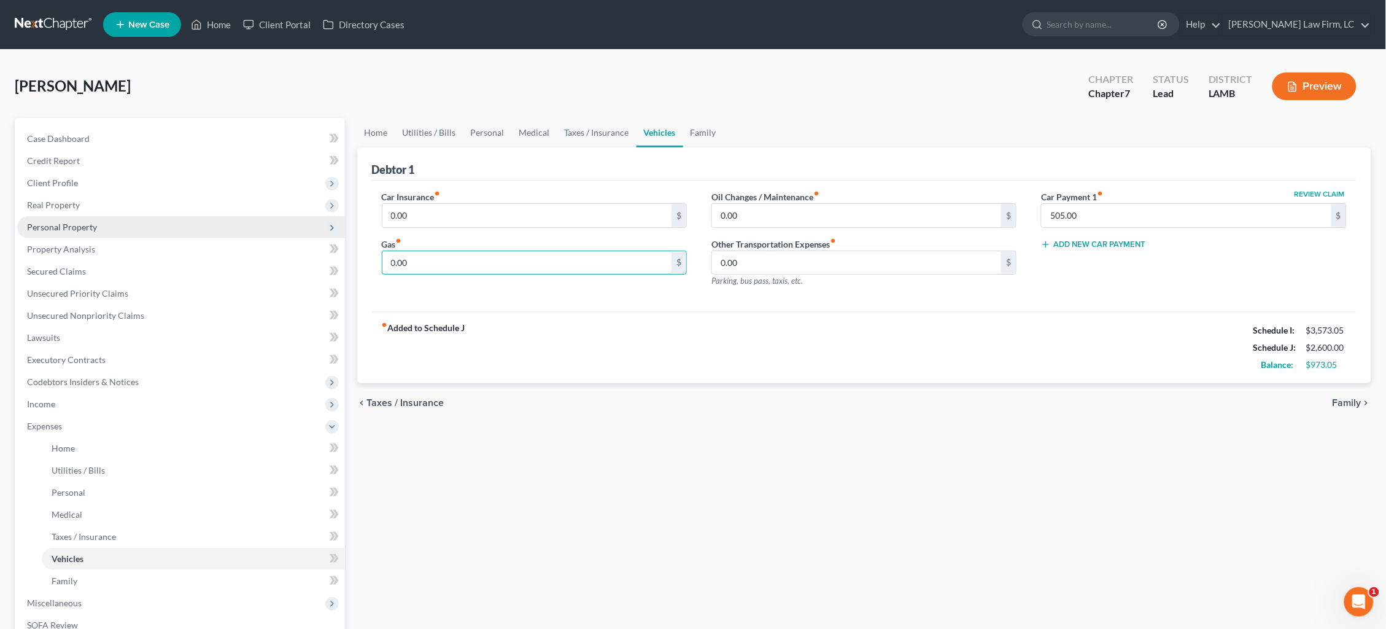
drag, startPoint x: 535, startPoint y: 268, endPoint x: 283, endPoint y: 224, distance: 256.1
click at [283, 224] on div "Petition Navigation Case Dashboard Payments Invoices Payments Payments Credit R…" at bounding box center [693, 439] width 1369 height 643
type input "300.0"
type input "50.00"
click at [444, 264] on input "300.0" at bounding box center [527, 262] width 290 height 23
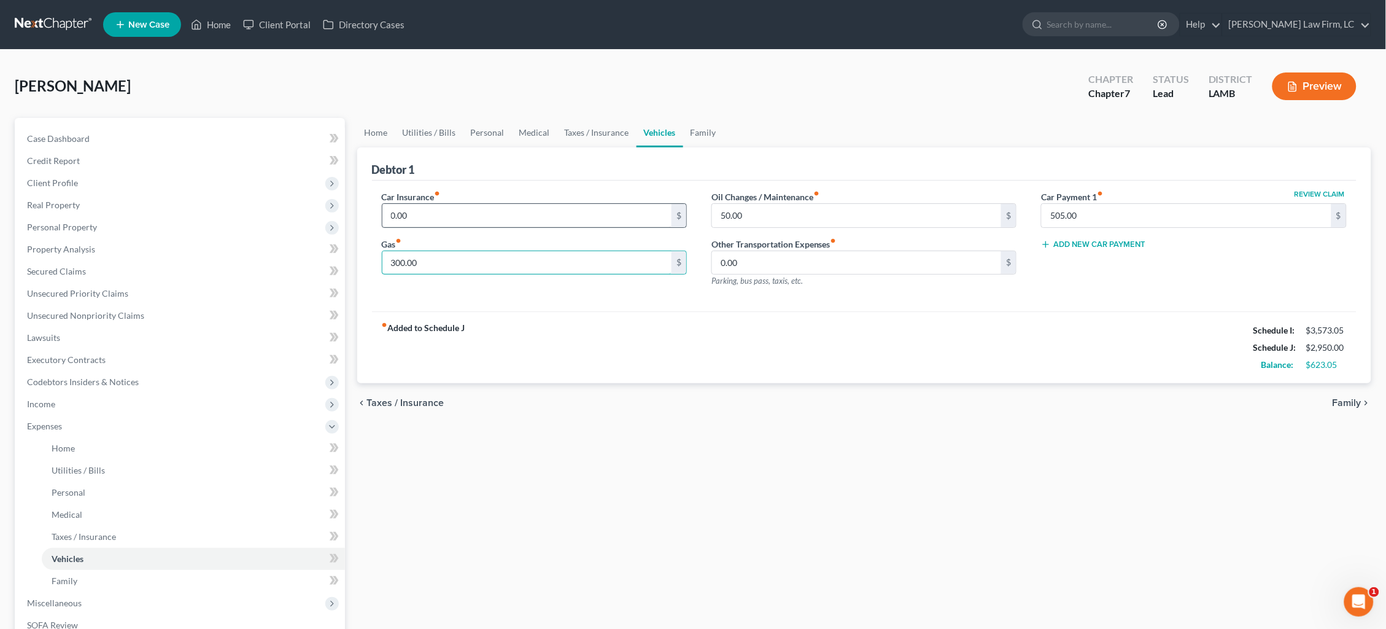
type input "300.00"
drag, startPoint x: 498, startPoint y: 211, endPoint x: 342, endPoint y: 189, distance: 157.5
click at [342, 189] on div "Petition Navigation Case Dashboard Payments Invoices Payments Payments Credit R…" at bounding box center [693, 439] width 1369 height 643
type input "175.00"
click at [610, 134] on link "Taxes / Insurance" at bounding box center [596, 132] width 79 height 29
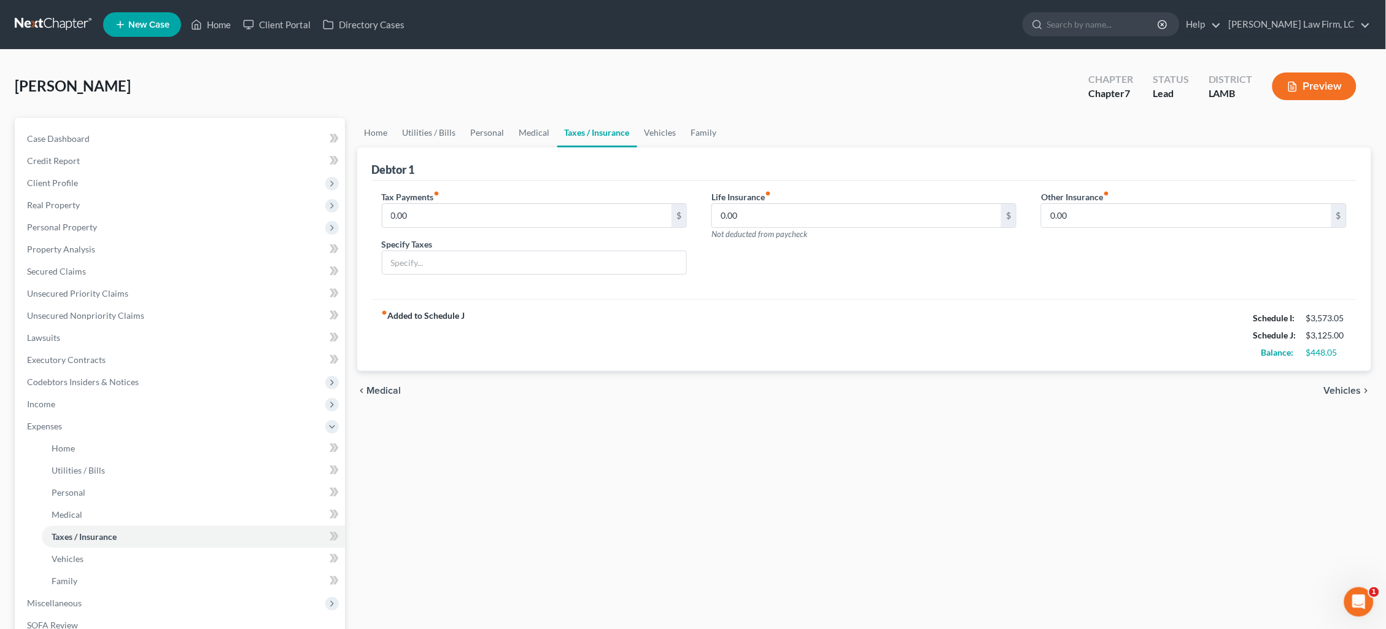
click at [558, 133] on link "Taxes / Insurance" at bounding box center [597, 132] width 80 height 29
click at [529, 134] on link "Medical" at bounding box center [534, 132] width 45 height 29
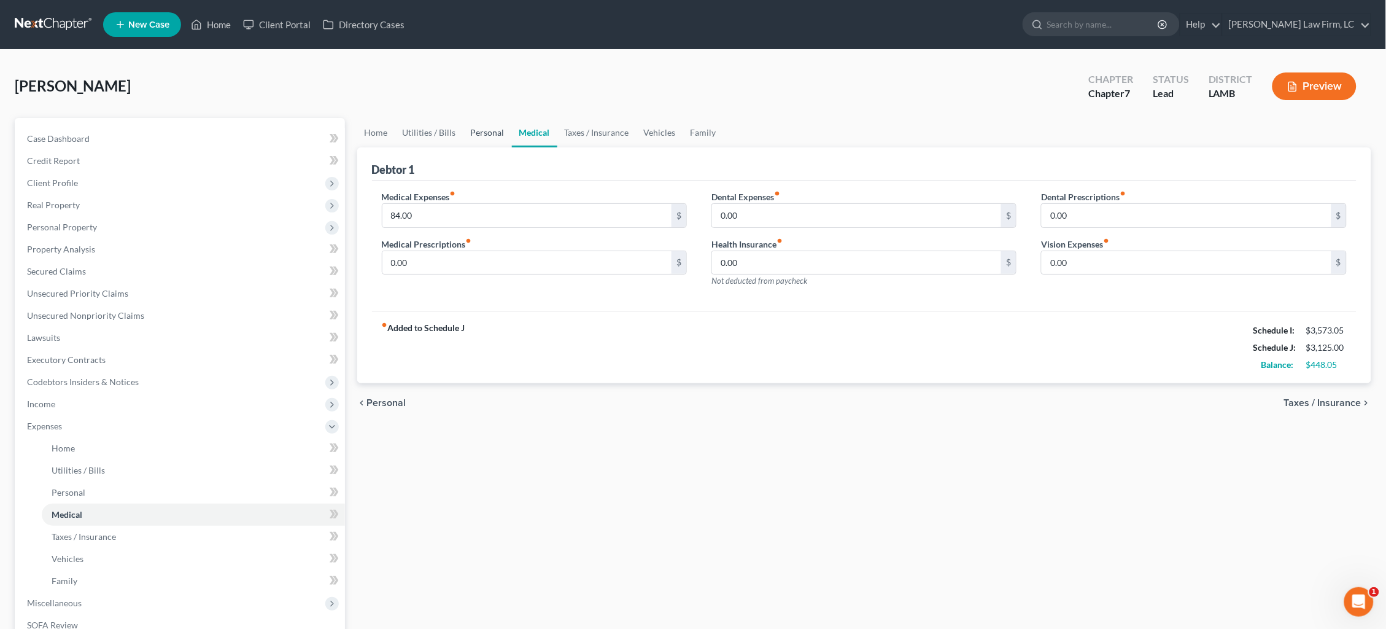
click at [494, 134] on link "Personal" at bounding box center [487, 132] width 48 height 29
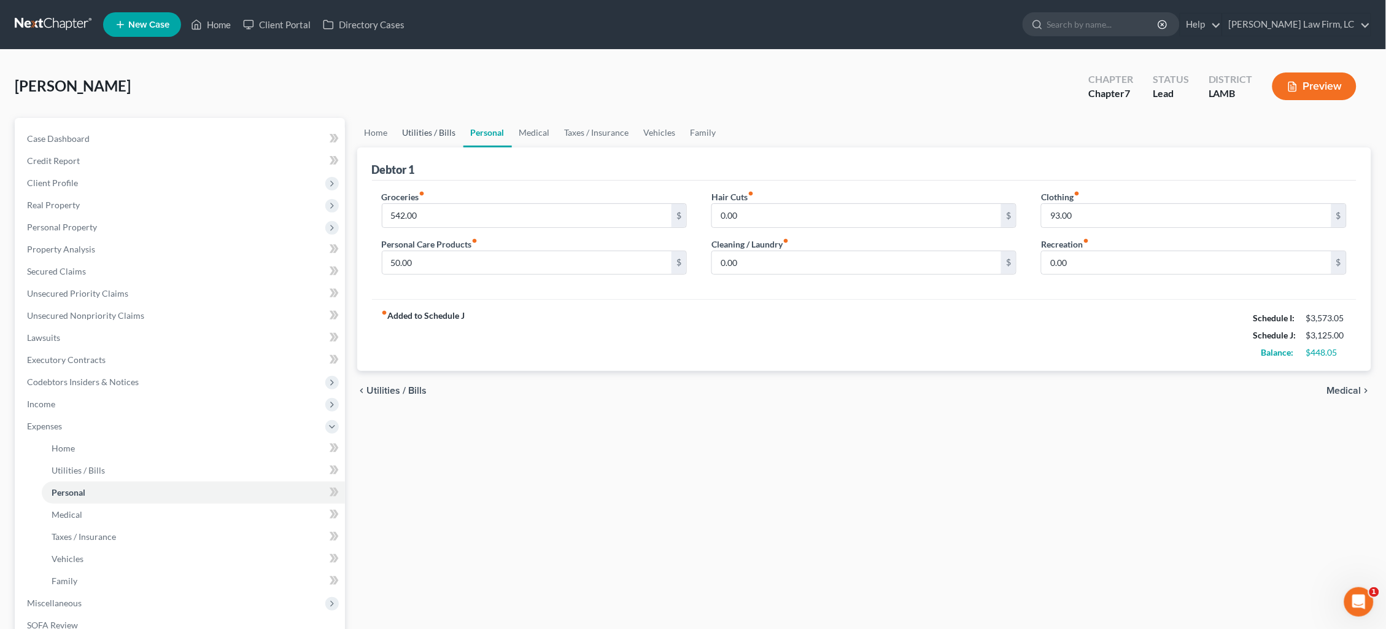
click at [434, 137] on link "Utilities / Bills" at bounding box center [429, 132] width 68 height 29
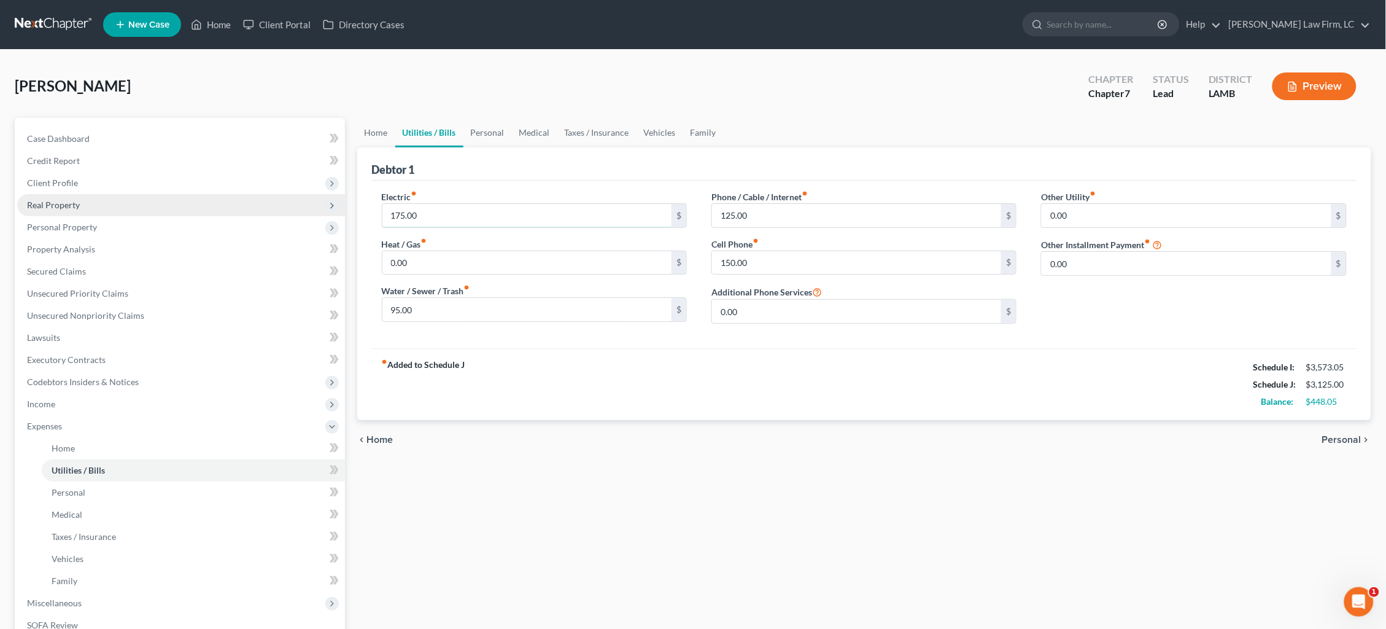
drag, startPoint x: 447, startPoint y: 203, endPoint x: 333, endPoint y: 200, distance: 114.2
click at [333, 200] on div "Petition Navigation Case Dashboard Payments Invoices Payments Payments Credit R…" at bounding box center [693, 439] width 1369 height 643
drag, startPoint x: 422, startPoint y: 210, endPoint x: 345, endPoint y: 202, distance: 77.8
click at [346, 202] on div "Petition Navigation Case Dashboard Payments Invoices Payments Payments Credit R…" at bounding box center [693, 439] width 1369 height 643
type input "200.00"
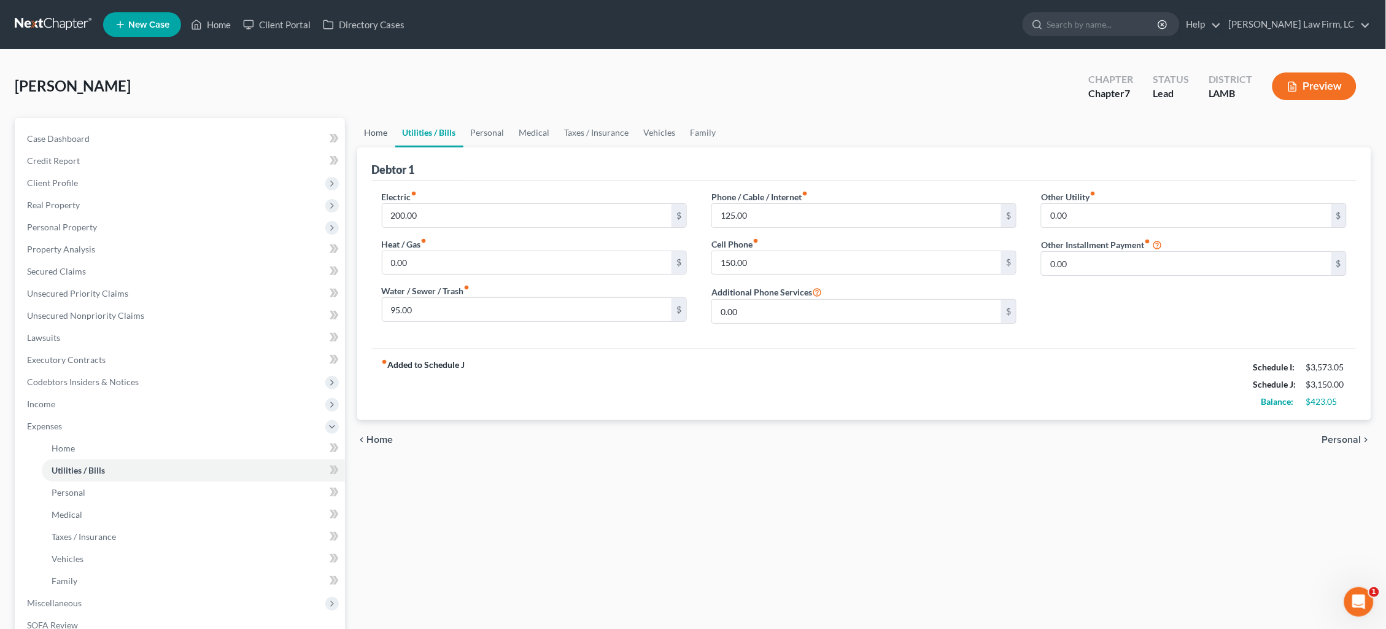
click at [378, 132] on link "Home" at bounding box center [376, 132] width 38 height 29
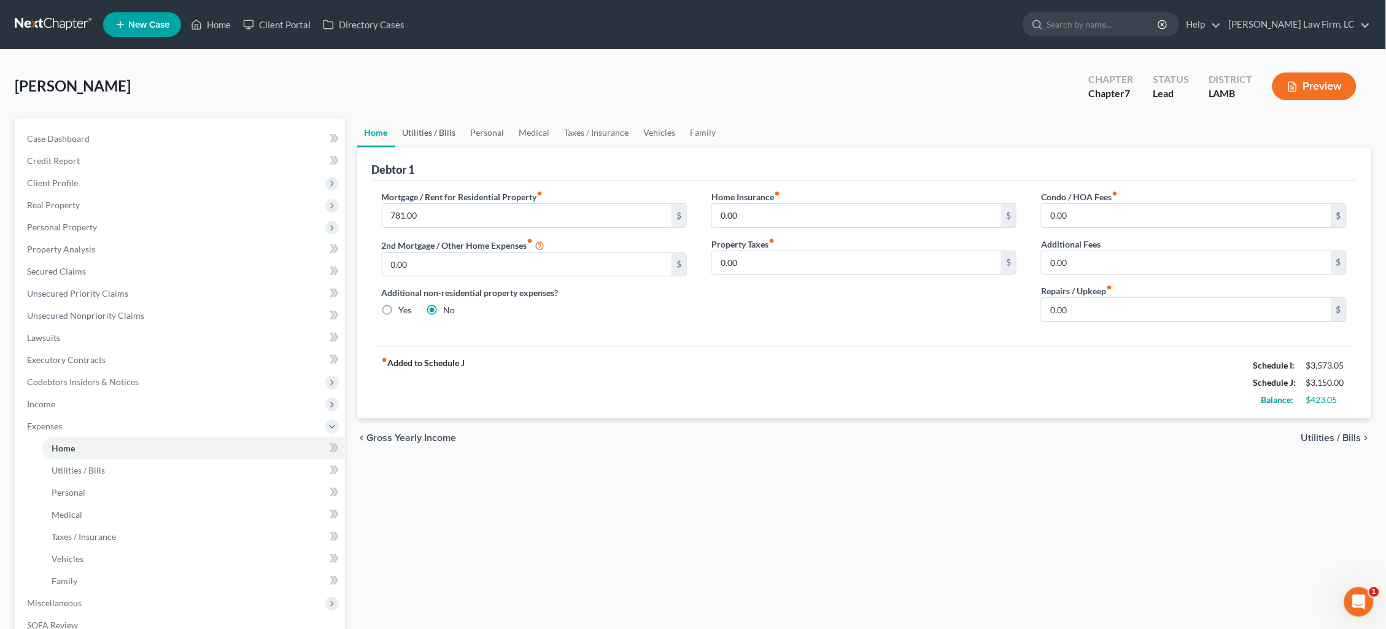
click at [439, 130] on link "Utilities / Bills" at bounding box center [429, 132] width 68 height 29
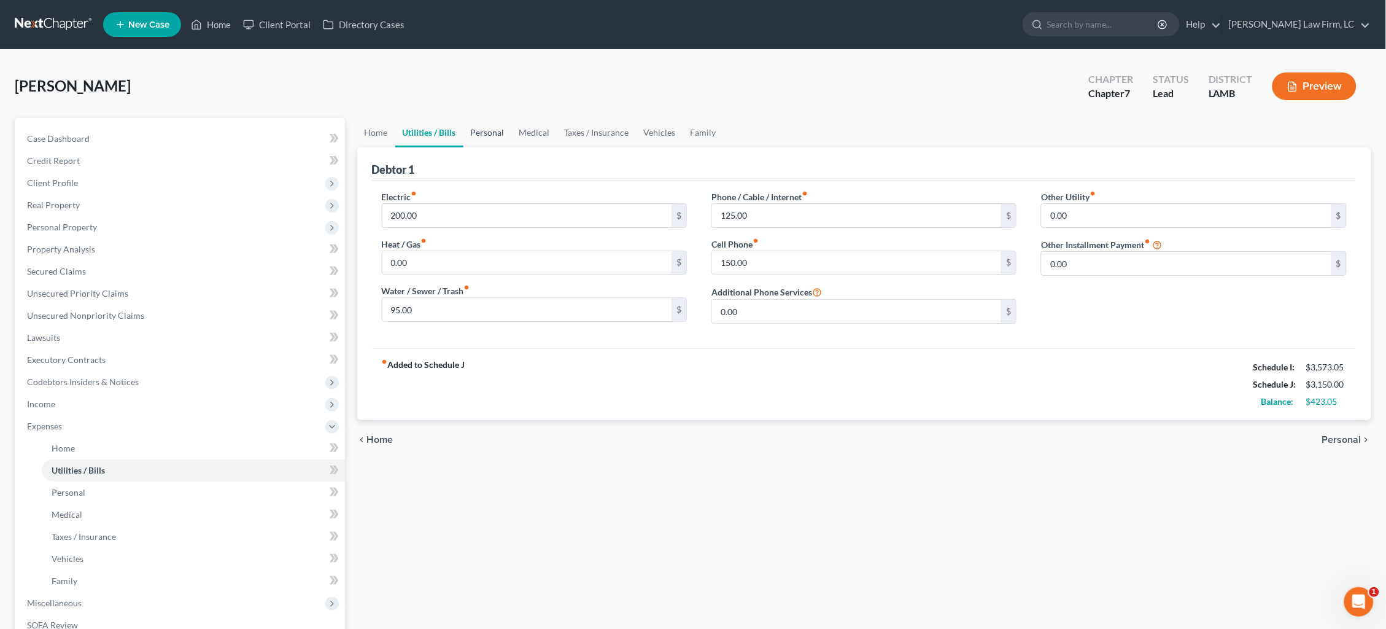
click at [485, 131] on link "Personal" at bounding box center [487, 132] width 48 height 29
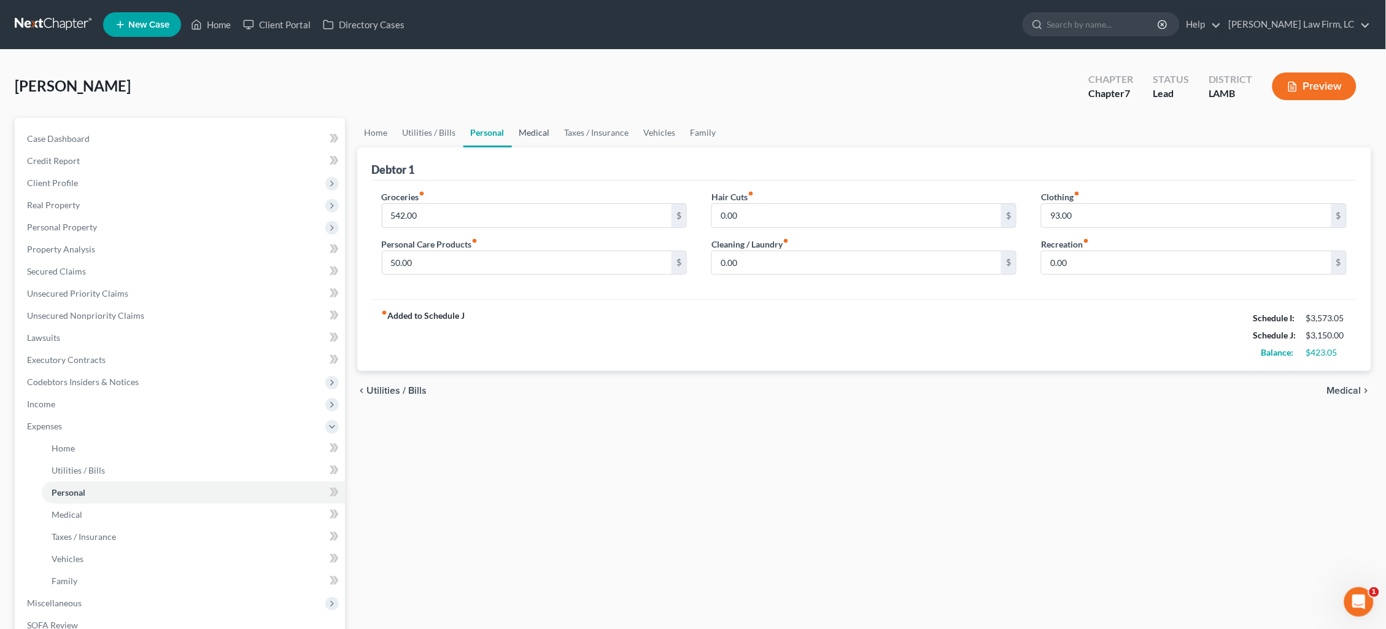
click at [541, 136] on link "Medical" at bounding box center [534, 132] width 45 height 29
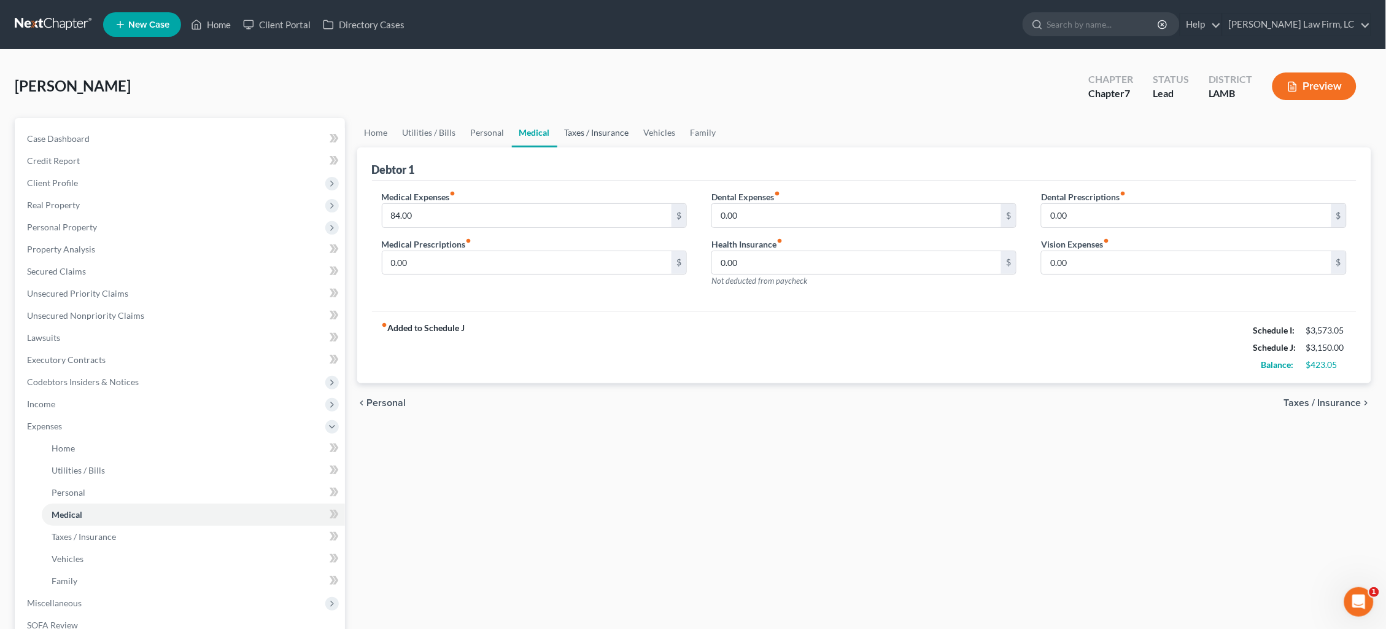
click at [586, 136] on link "Taxes / Insurance" at bounding box center [596, 132] width 79 height 29
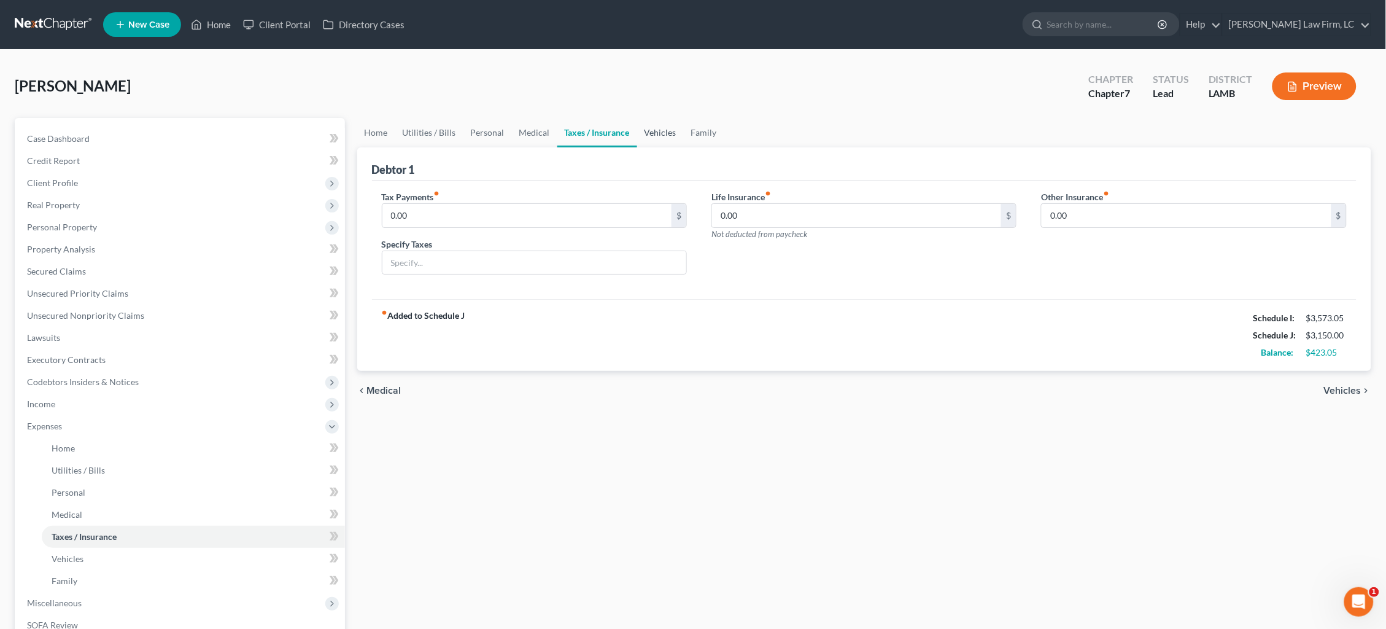
click at [650, 134] on link "Vehicles" at bounding box center [660, 132] width 47 height 29
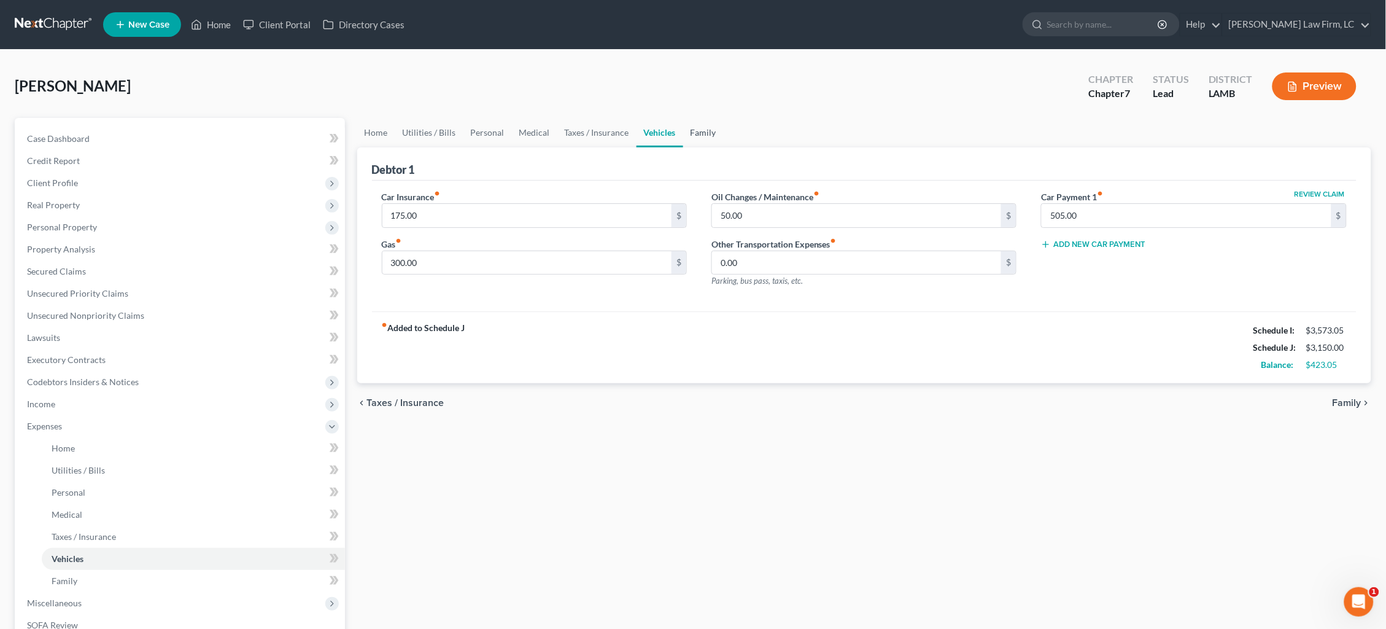
click at [701, 132] on link "Family" at bounding box center [703, 132] width 41 height 29
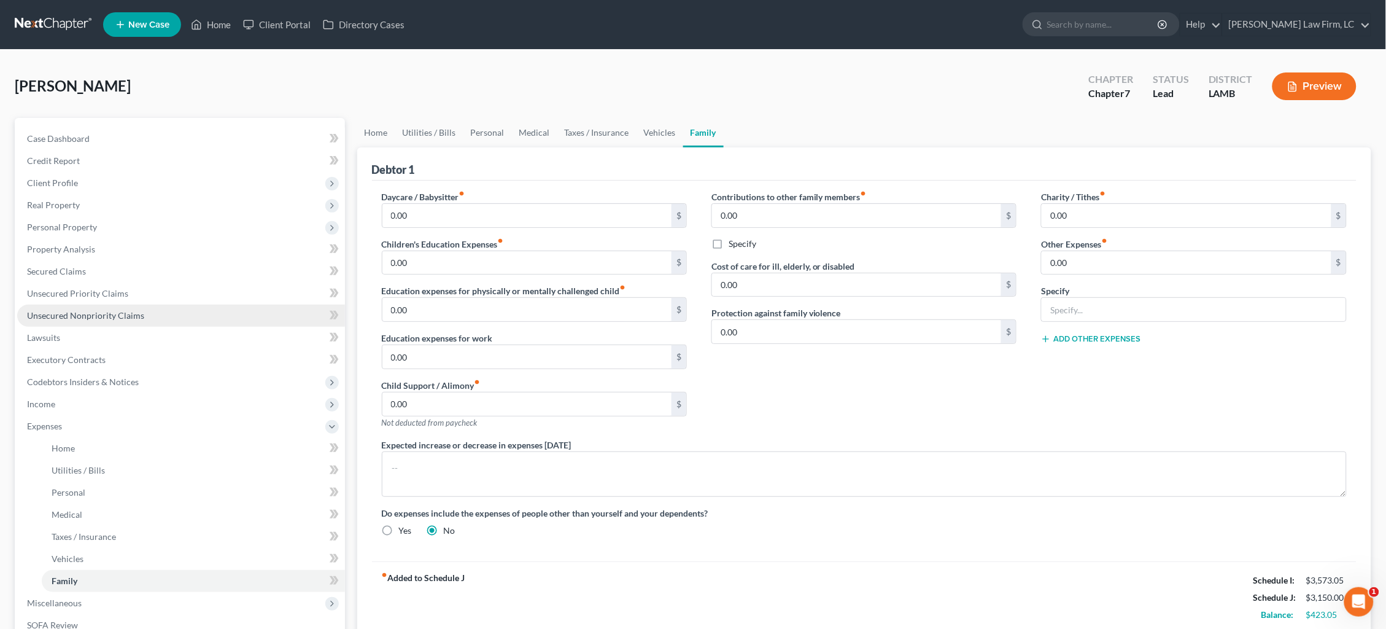
click at [118, 310] on span "Unsecured Nonpriority Claims" at bounding box center [85, 315] width 117 height 10
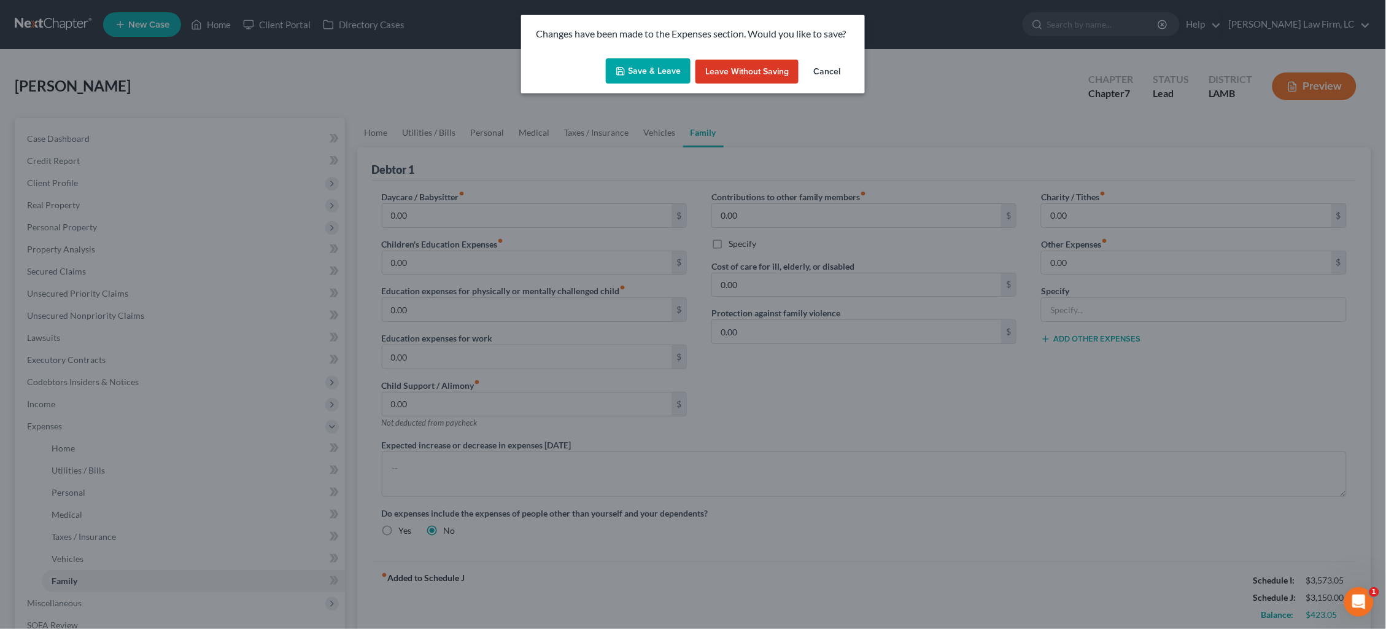
click at [657, 72] on button "Save & Leave" at bounding box center [648, 71] width 85 height 26
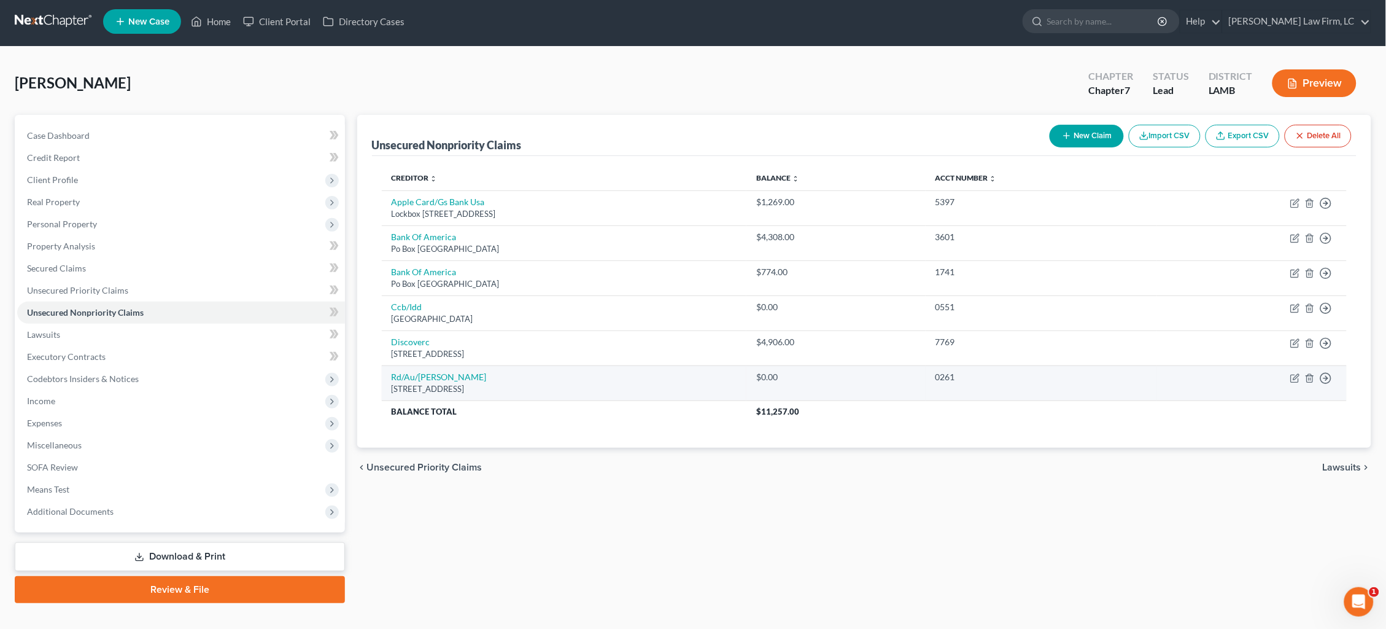
scroll to position [3, 0]
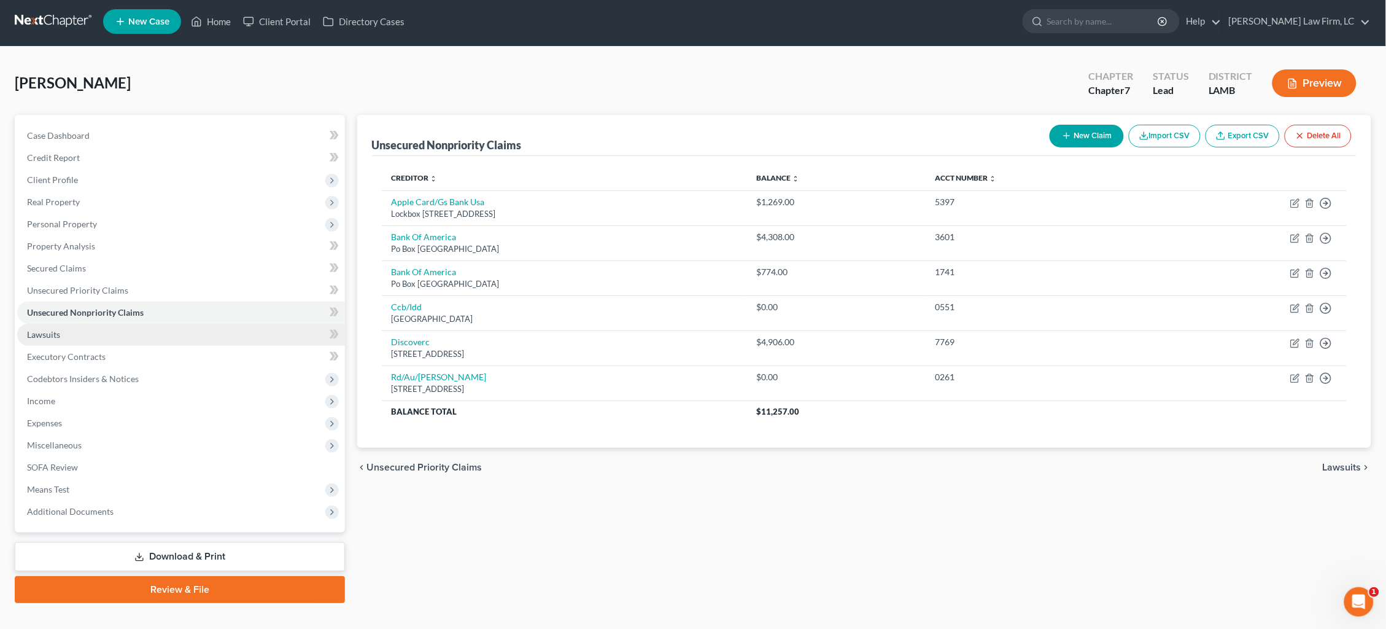
click at [180, 333] on link "Lawsuits" at bounding box center [181, 335] width 328 height 22
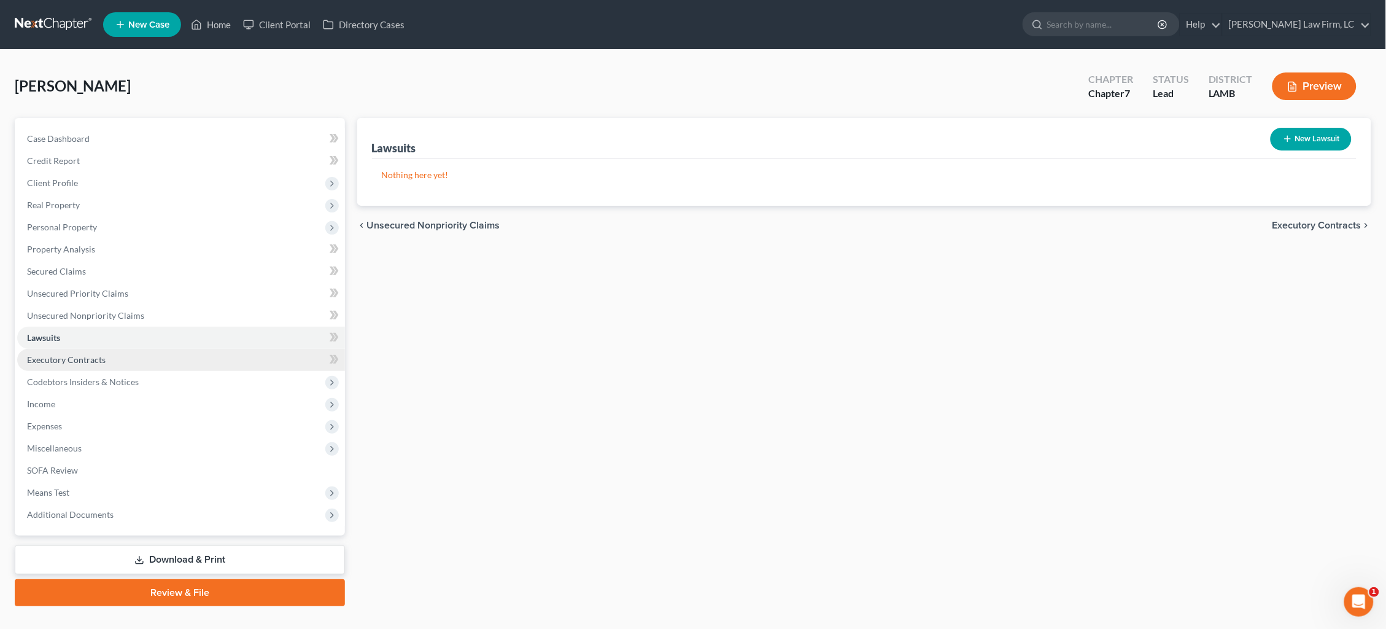
click at [183, 360] on link "Executory Contracts" at bounding box center [181, 360] width 328 height 22
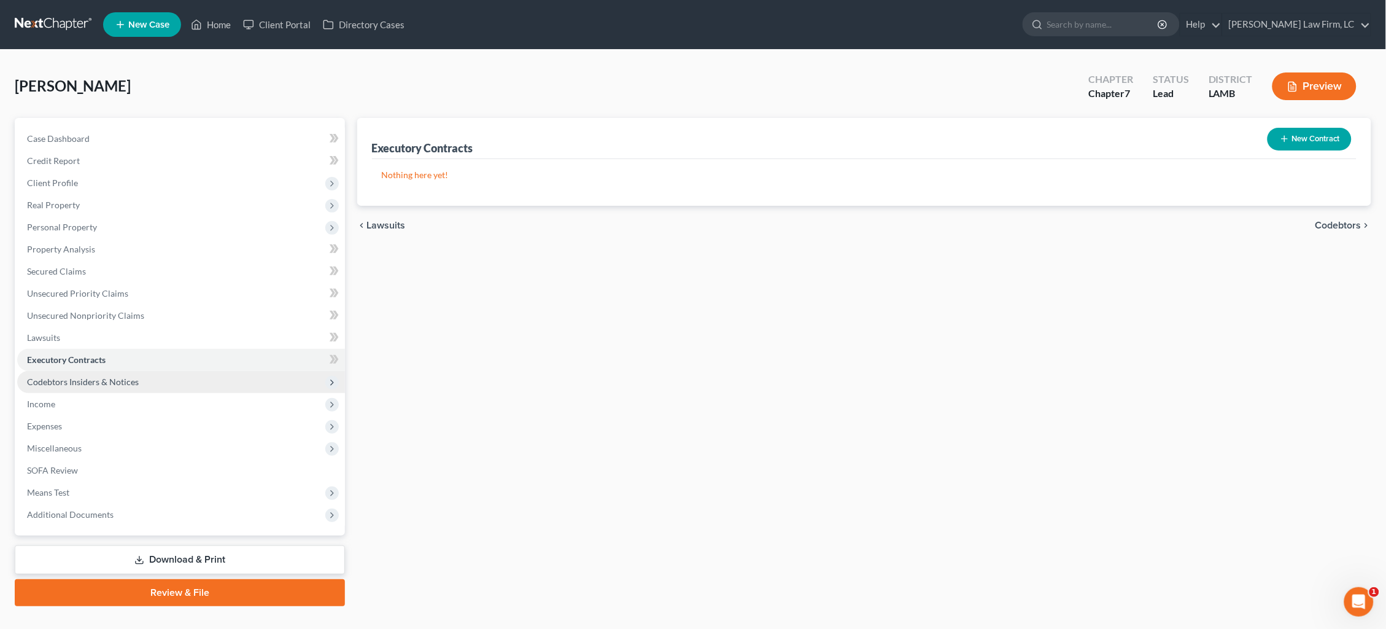
click at [198, 377] on span "Codebtors Insiders & Notices" at bounding box center [181, 382] width 328 height 22
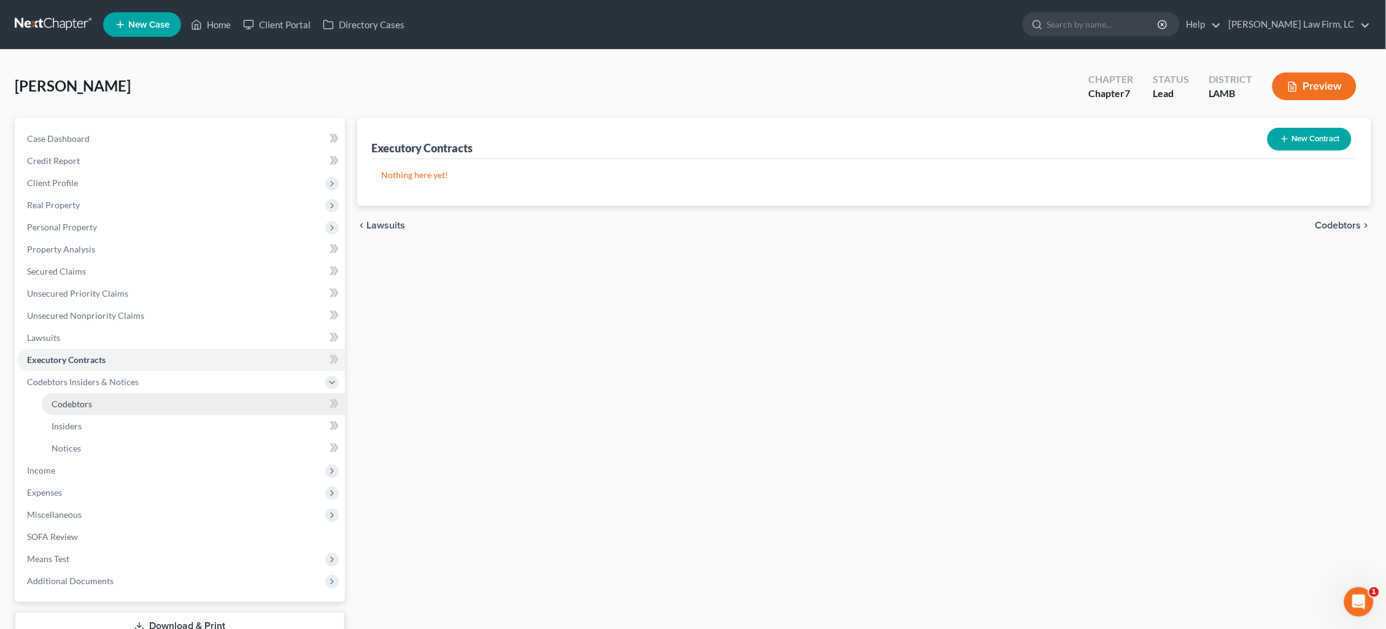
click at [192, 395] on link "Codebtors" at bounding box center [193, 404] width 303 height 22
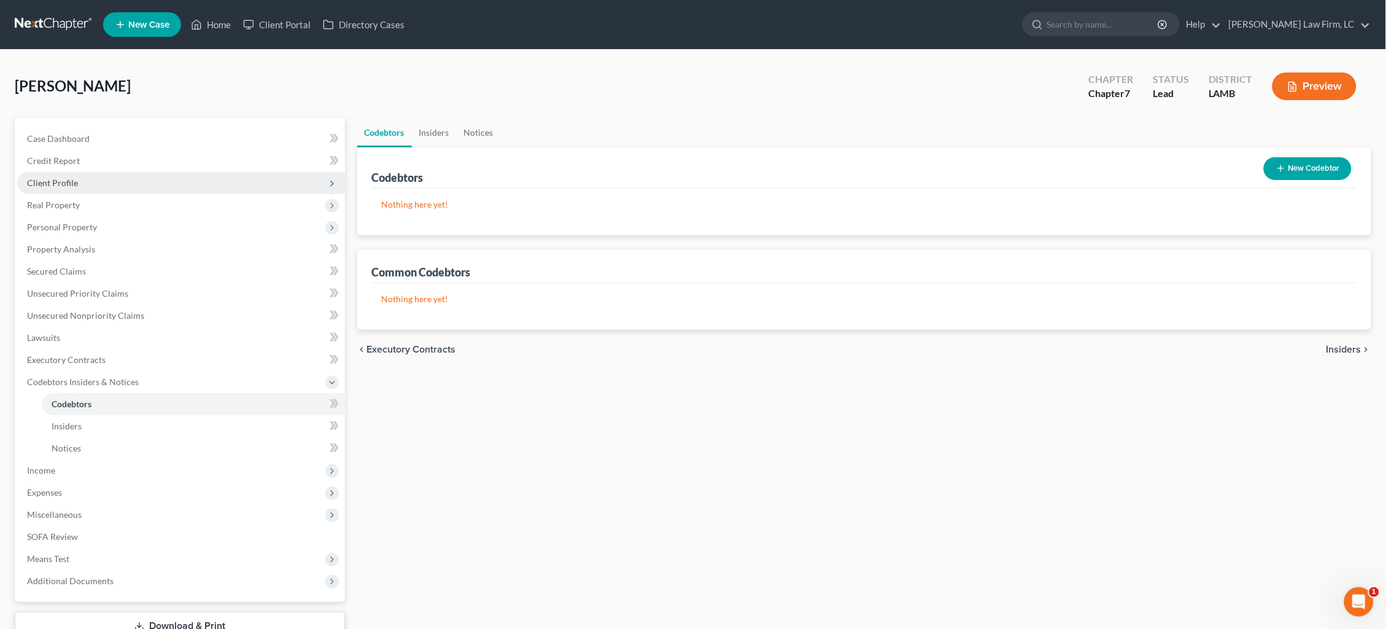
click at [117, 188] on span "Client Profile" at bounding box center [181, 183] width 328 height 22
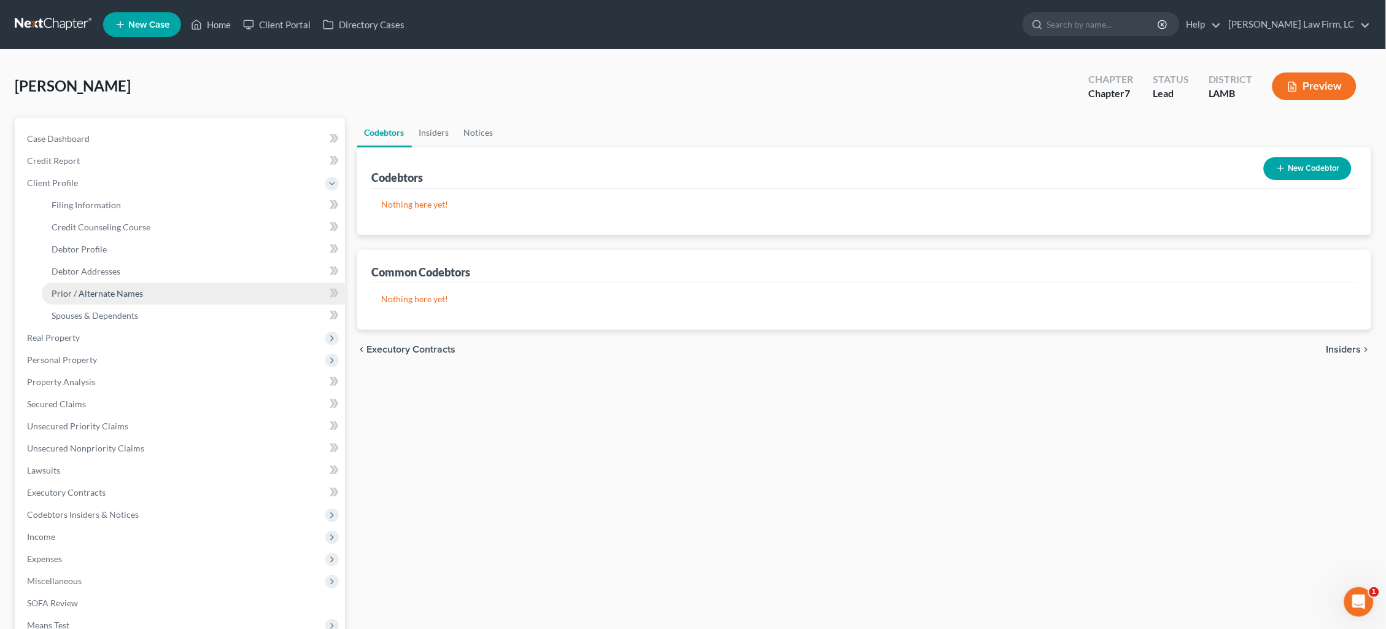
click at [162, 289] on link "Prior / Alternate Names" at bounding box center [193, 293] width 303 height 22
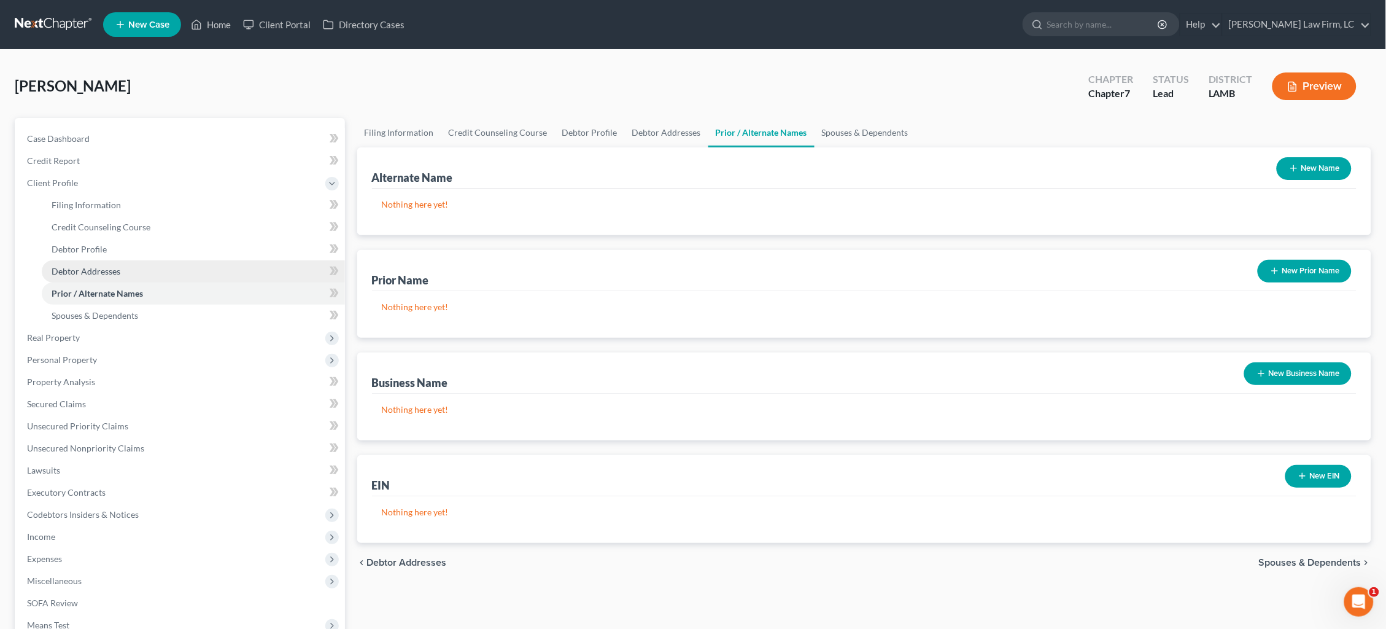
click at [158, 271] on link "Debtor Addresses" at bounding box center [193, 271] width 303 height 22
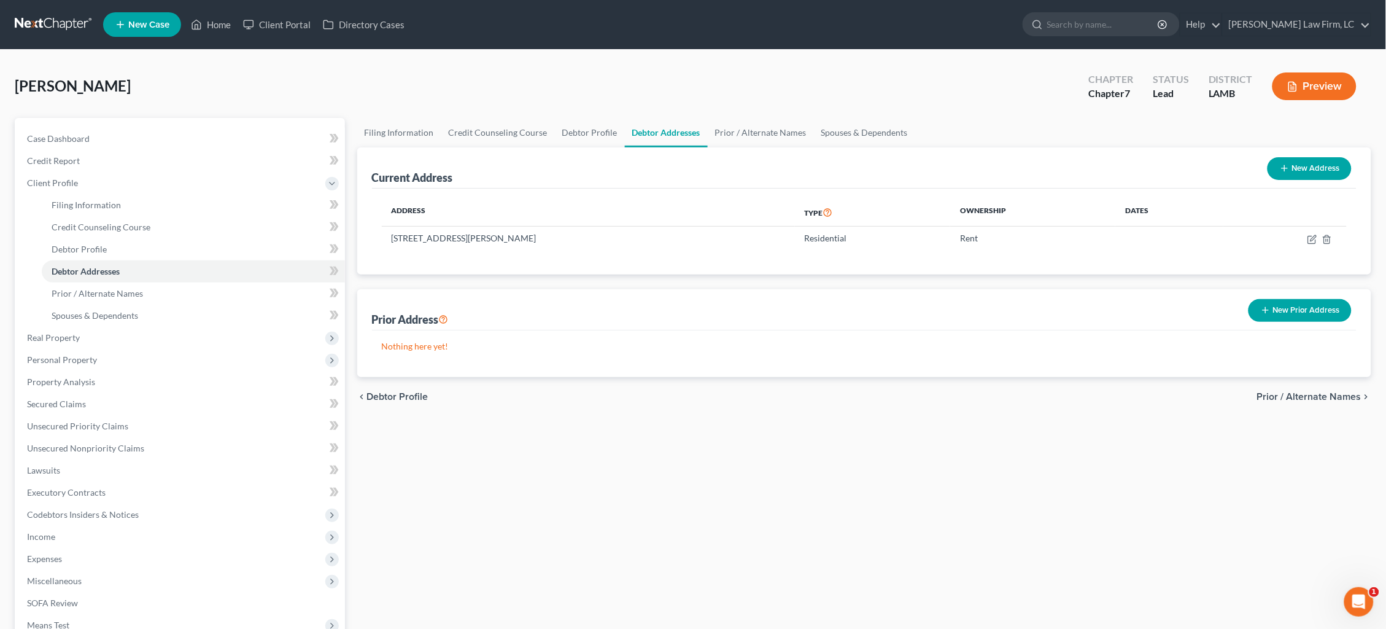
drag, startPoint x: 1294, startPoint y: 308, endPoint x: 1138, endPoint y: 288, distance: 157.2
click at [1294, 308] on button "New Prior Address" at bounding box center [1300, 310] width 103 height 23
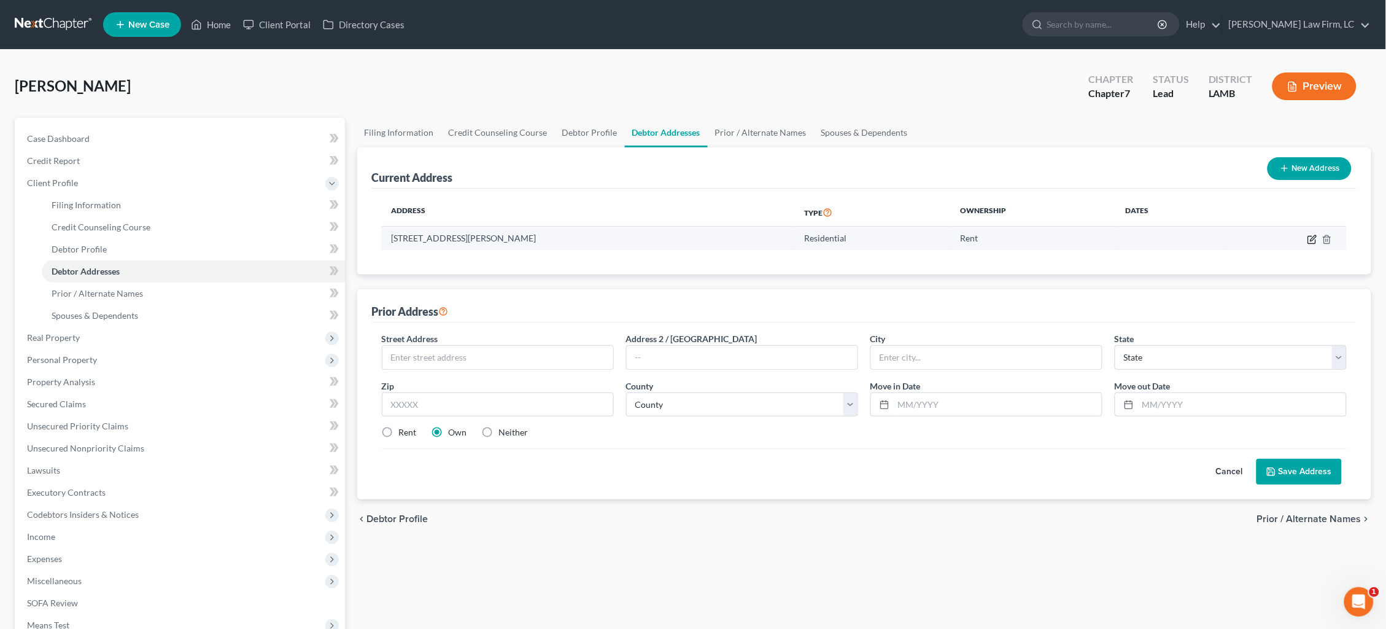
click at [1312, 236] on icon "button" at bounding box center [1313, 240] width 10 height 10
select select "19"
select select "16"
select select "0"
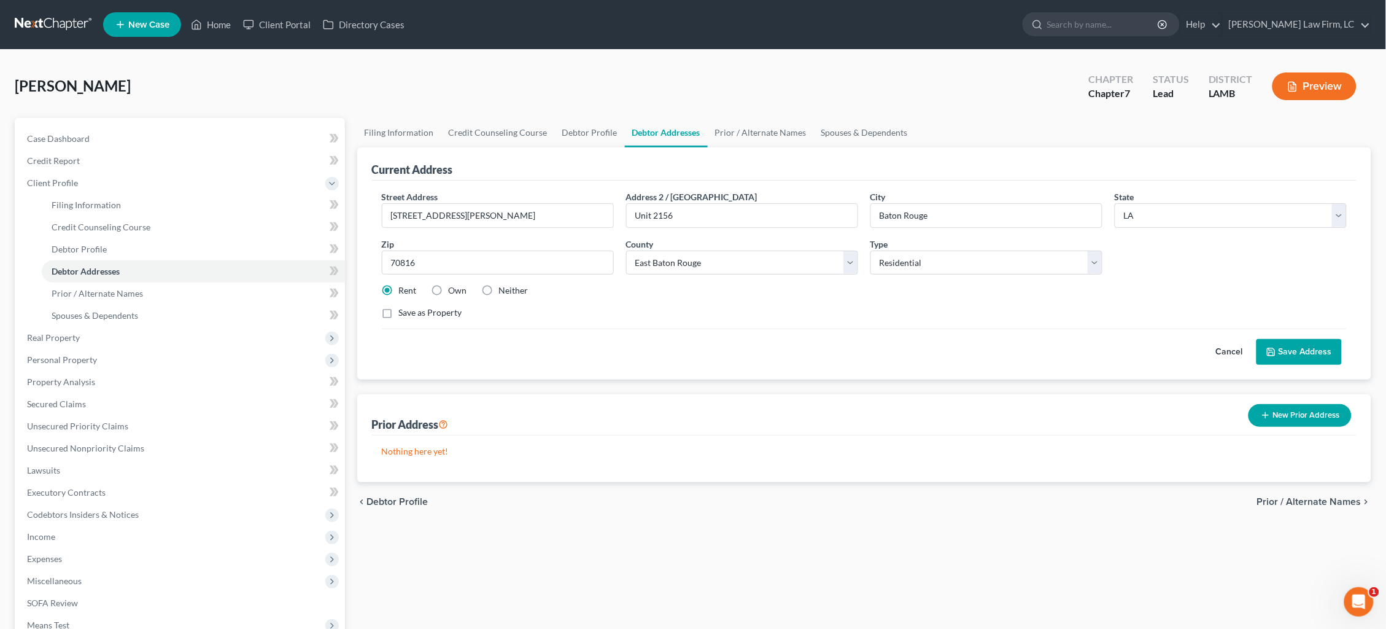
drag, startPoint x: 1226, startPoint y: 351, endPoint x: 1220, endPoint y: 355, distance: 7.0
click at [1225, 351] on button "Cancel" at bounding box center [1230, 351] width 54 height 25
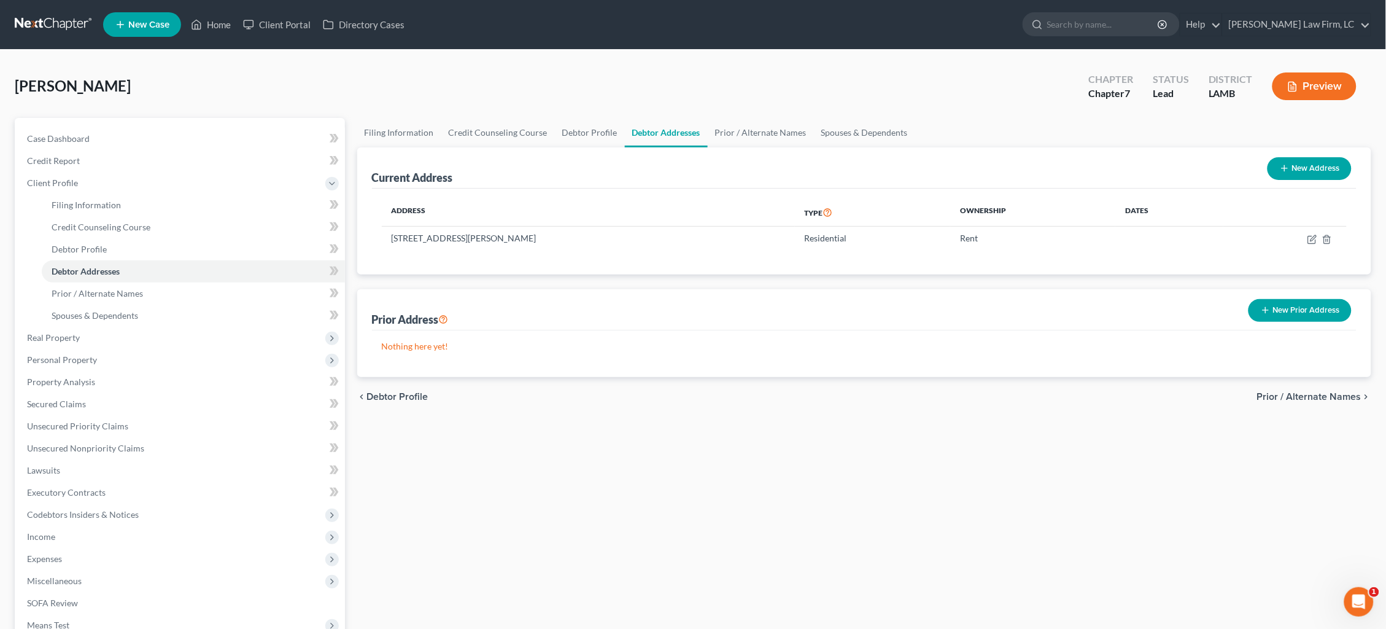
click at [1317, 311] on button "New Prior Address" at bounding box center [1300, 310] width 103 height 23
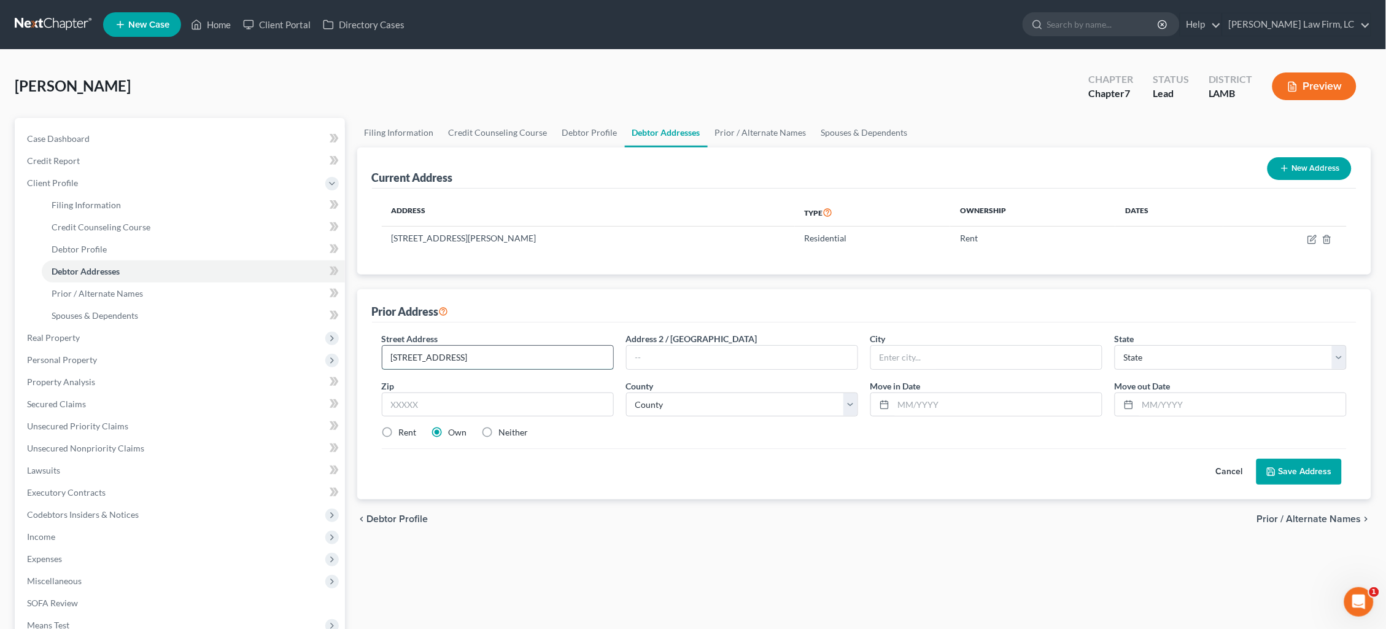
type input "16641 S. Harrells Ferry Rd."
type input "Apt. 1306"
type input "Baton Rouge"
select select "19"
type input "70816"
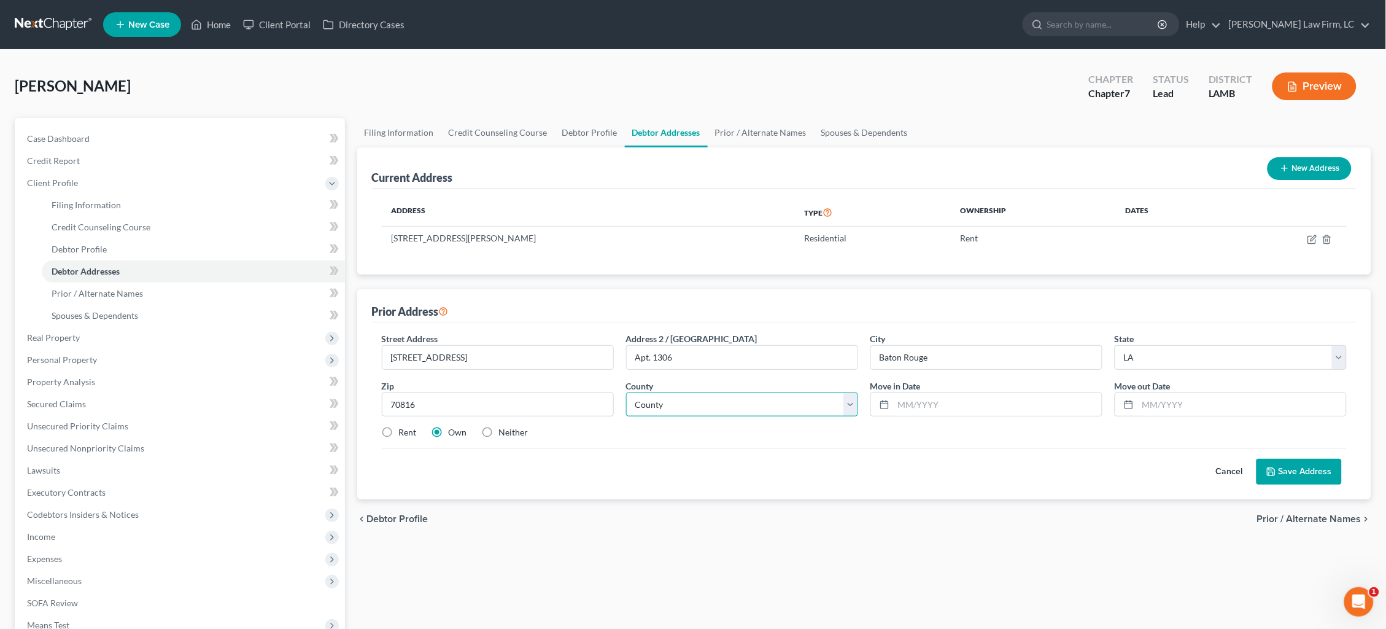
select select "16"
click at [943, 392] on div at bounding box center [987, 404] width 232 height 25
click at [951, 400] on input "text" at bounding box center [998, 404] width 208 height 23
type input "05/2024"
type input "08/2024"
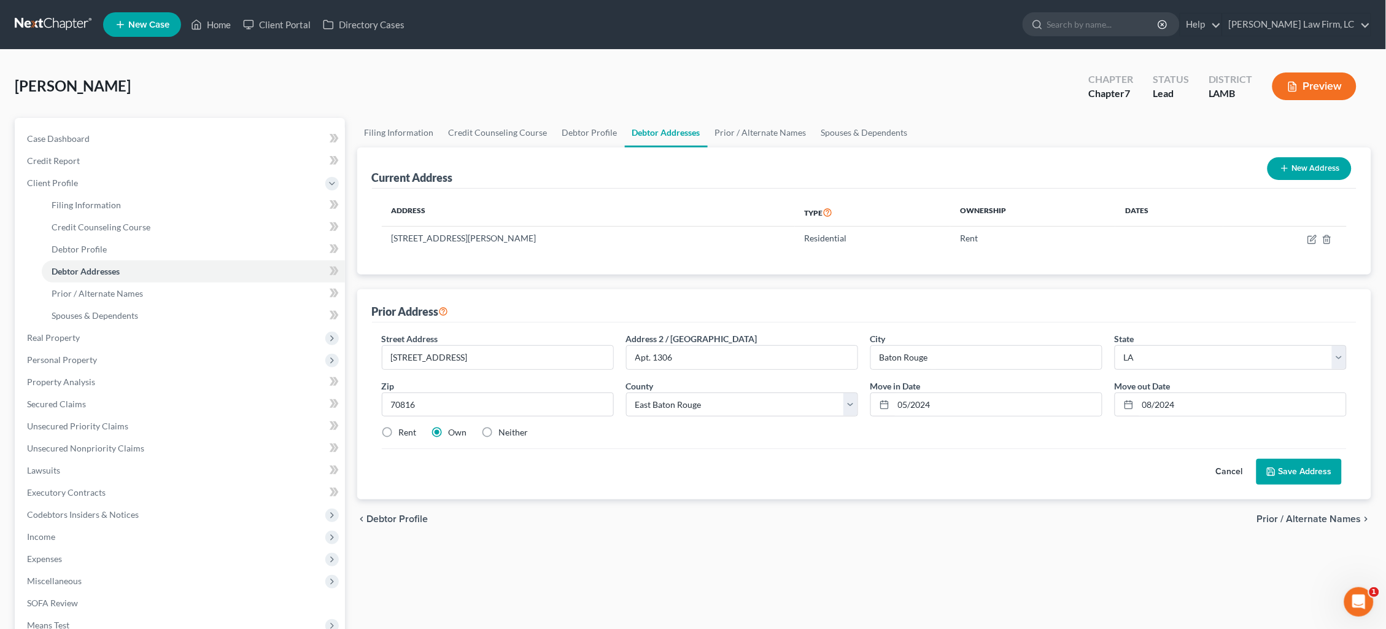
click at [400, 431] on label "Rent" at bounding box center [408, 432] width 18 height 12
click at [404, 431] on input "Rent" at bounding box center [408, 430] width 8 height 8
radio input "true"
click at [1329, 472] on button "Save Address" at bounding box center [1299, 472] width 85 height 26
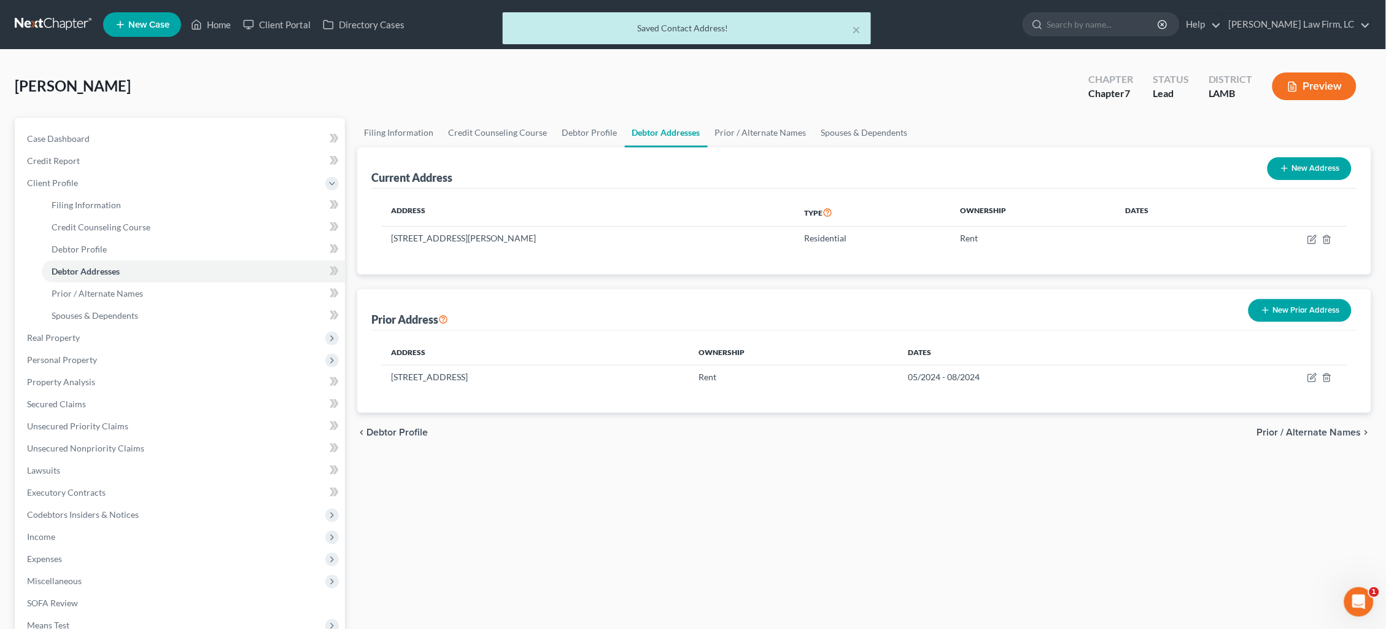
click at [1312, 308] on button "New Prior Address" at bounding box center [1300, 310] width 103 height 23
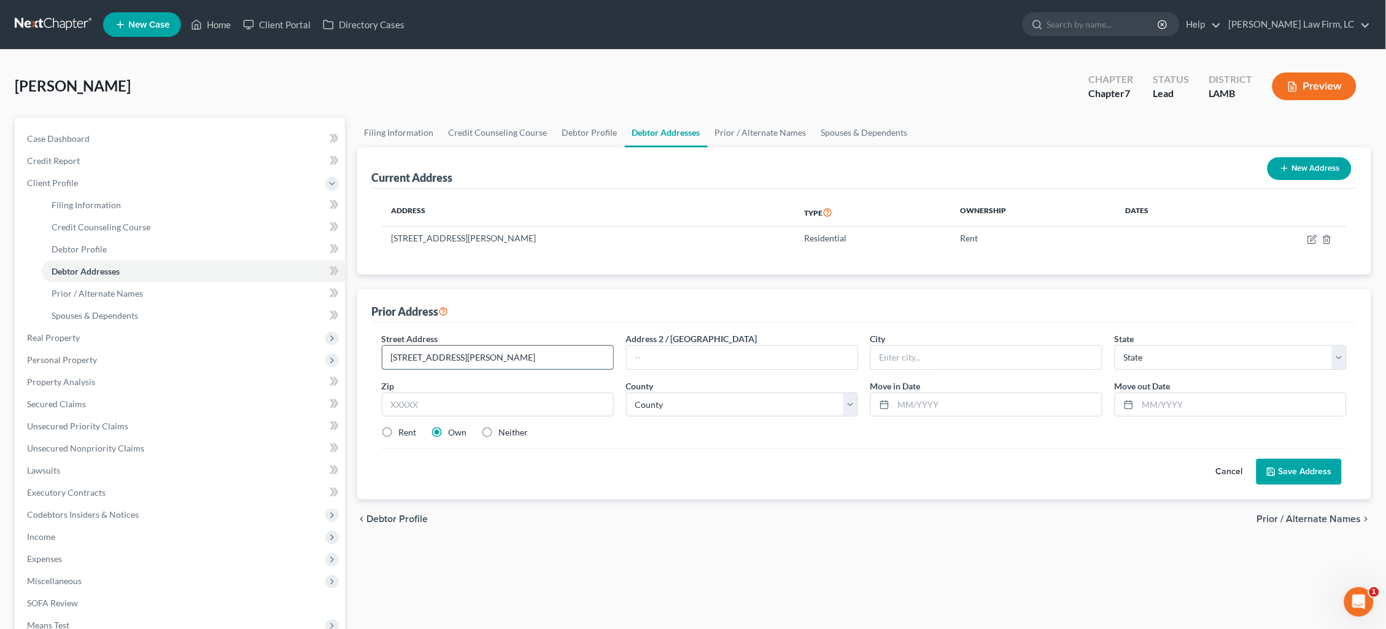
type input "12757 Coursey Blvd."
type input "Apt. 1120"
type input "Baton Rouge"
select select "19"
type input "70816"
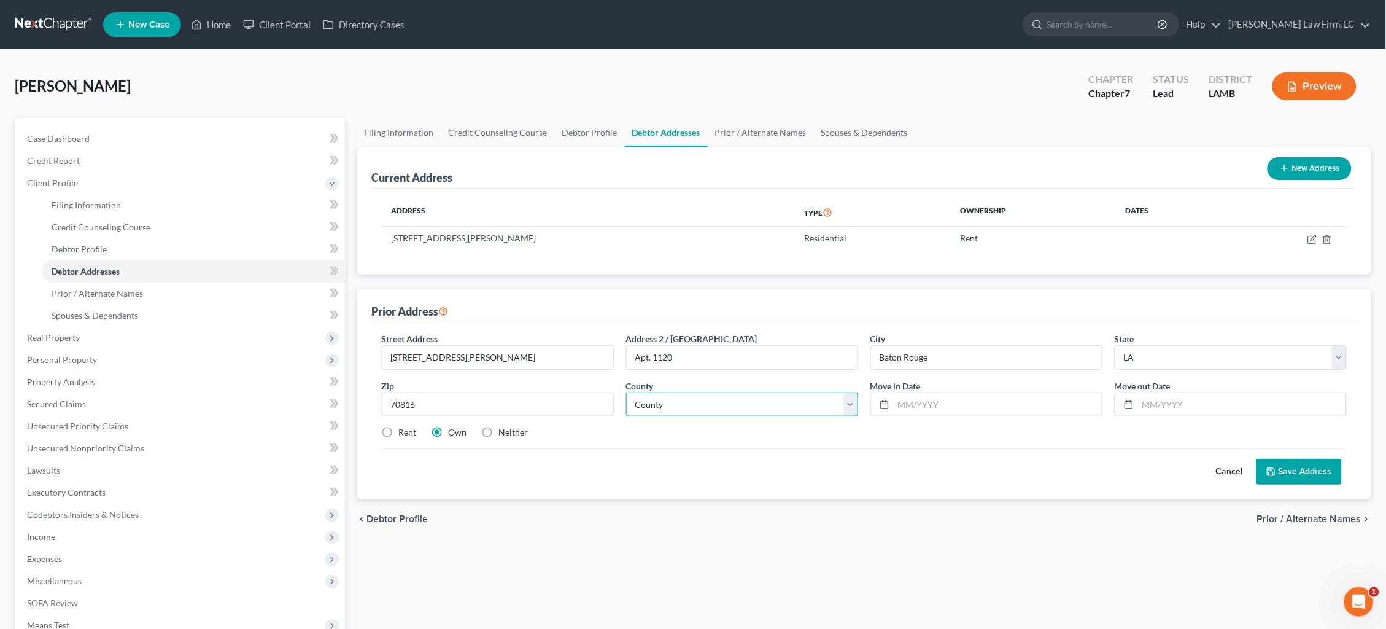
select select "16"
click at [1020, 406] on input "text" at bounding box center [998, 404] width 208 height 23
type input "04/2023"
type input "05/2024"
click at [1297, 473] on button "Save Address" at bounding box center [1299, 472] width 85 height 26
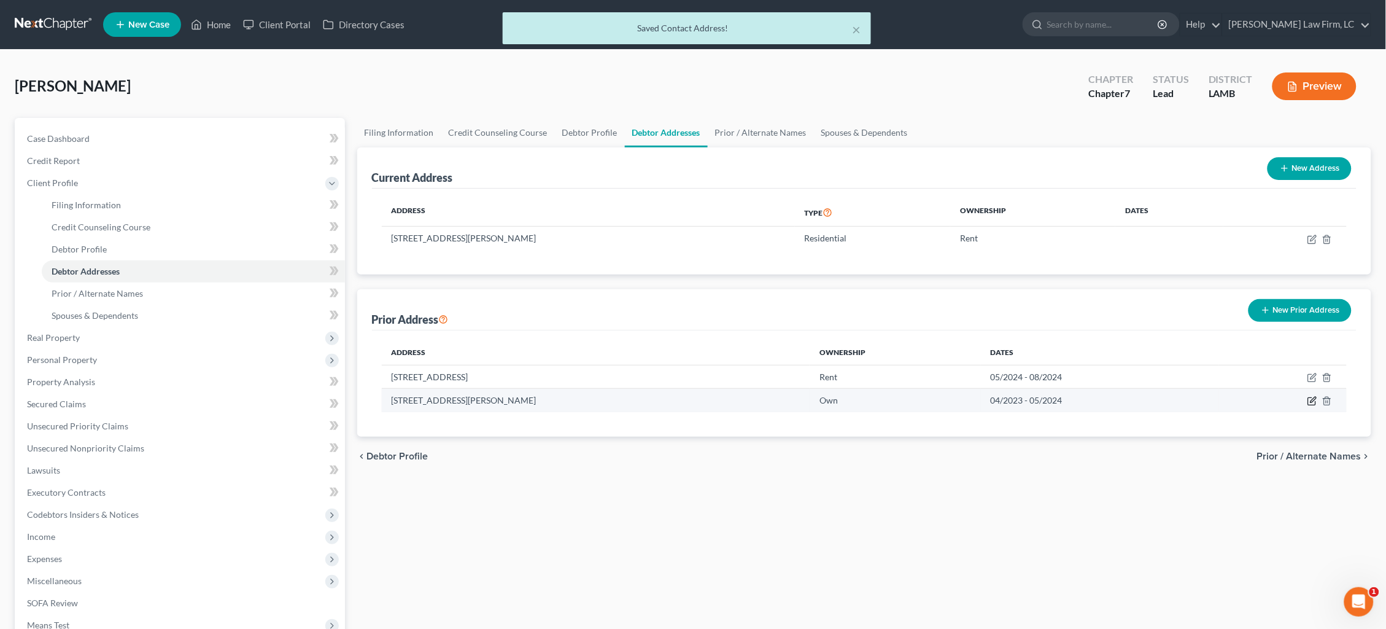
click at [1312, 396] on icon "button" at bounding box center [1313, 401] width 10 height 10
select select "19"
select select "16"
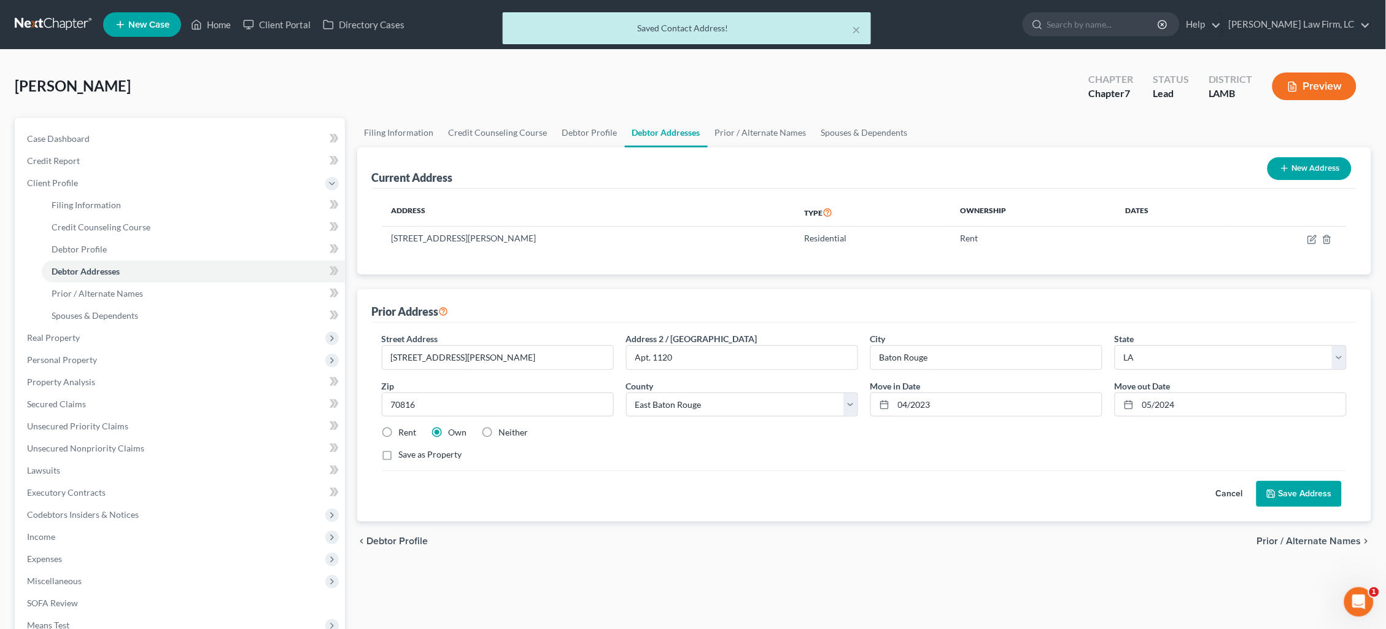
drag, startPoint x: 406, startPoint y: 431, endPoint x: 424, endPoint y: 432, distance: 17.8
click at [406, 431] on label "Rent" at bounding box center [408, 432] width 18 height 12
click at [406, 431] on input "Rent" at bounding box center [408, 430] width 8 height 8
radio input "true"
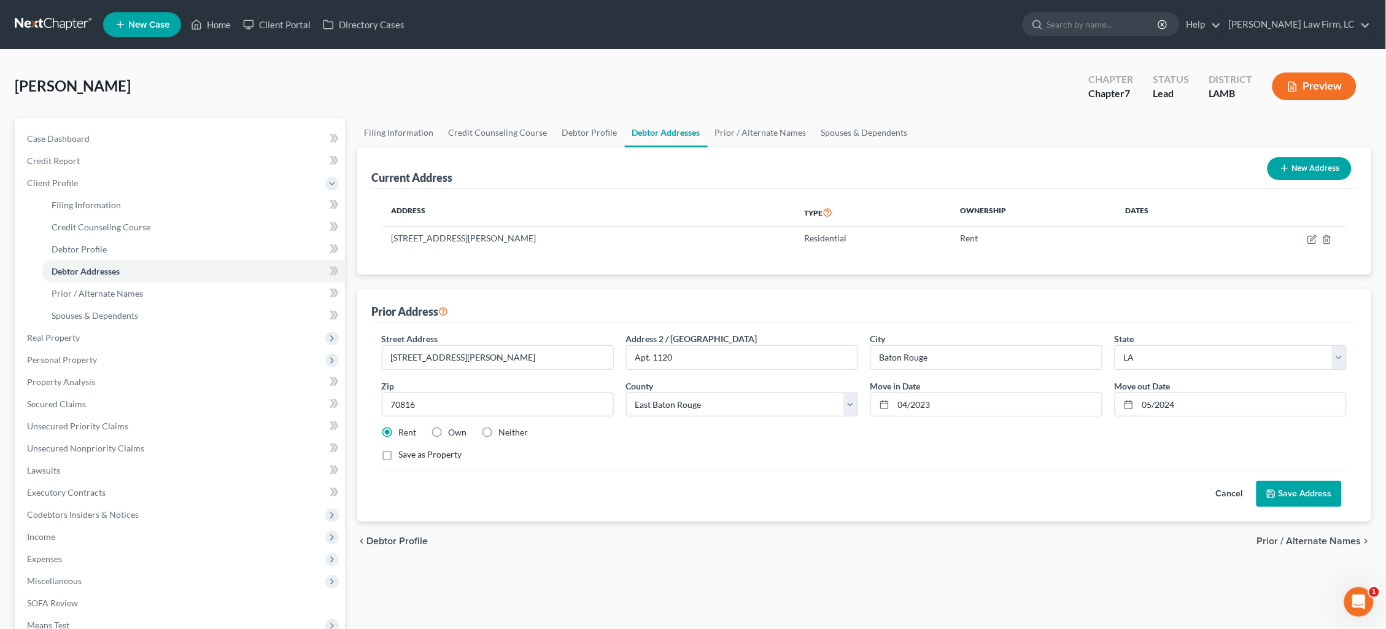
click at [1308, 493] on button "Save Address" at bounding box center [1299, 494] width 85 height 26
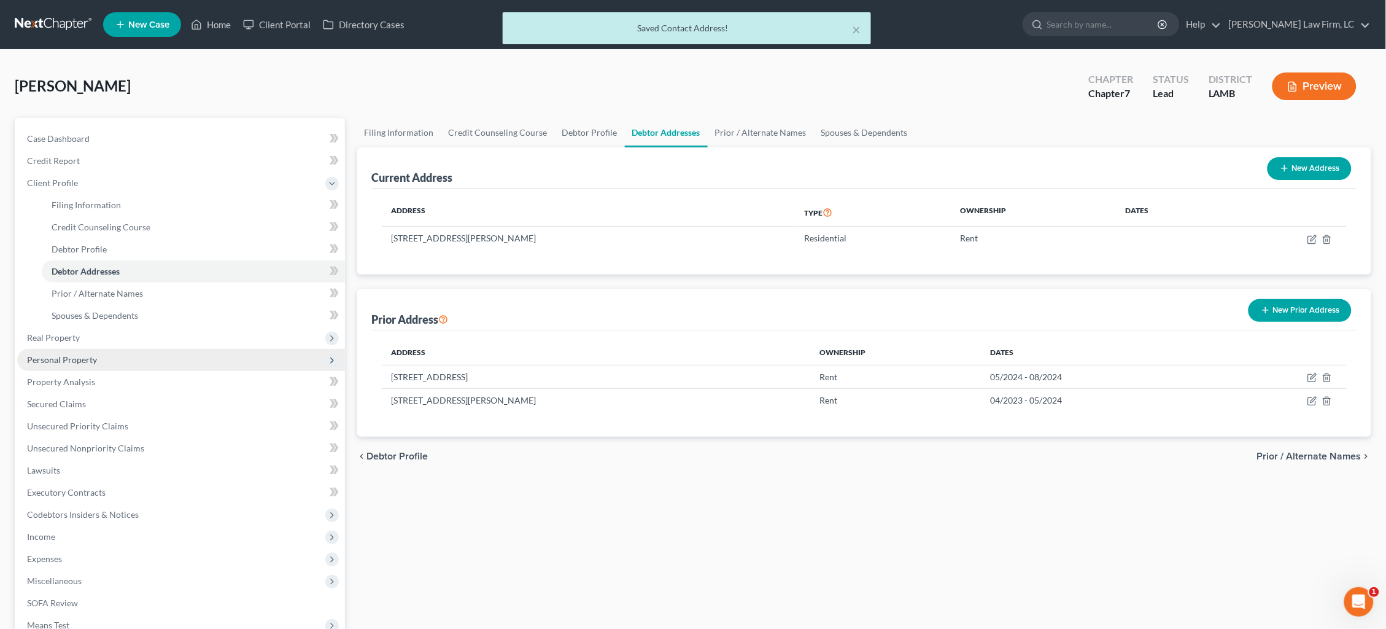
click at [120, 354] on span "Personal Property" at bounding box center [181, 360] width 328 height 22
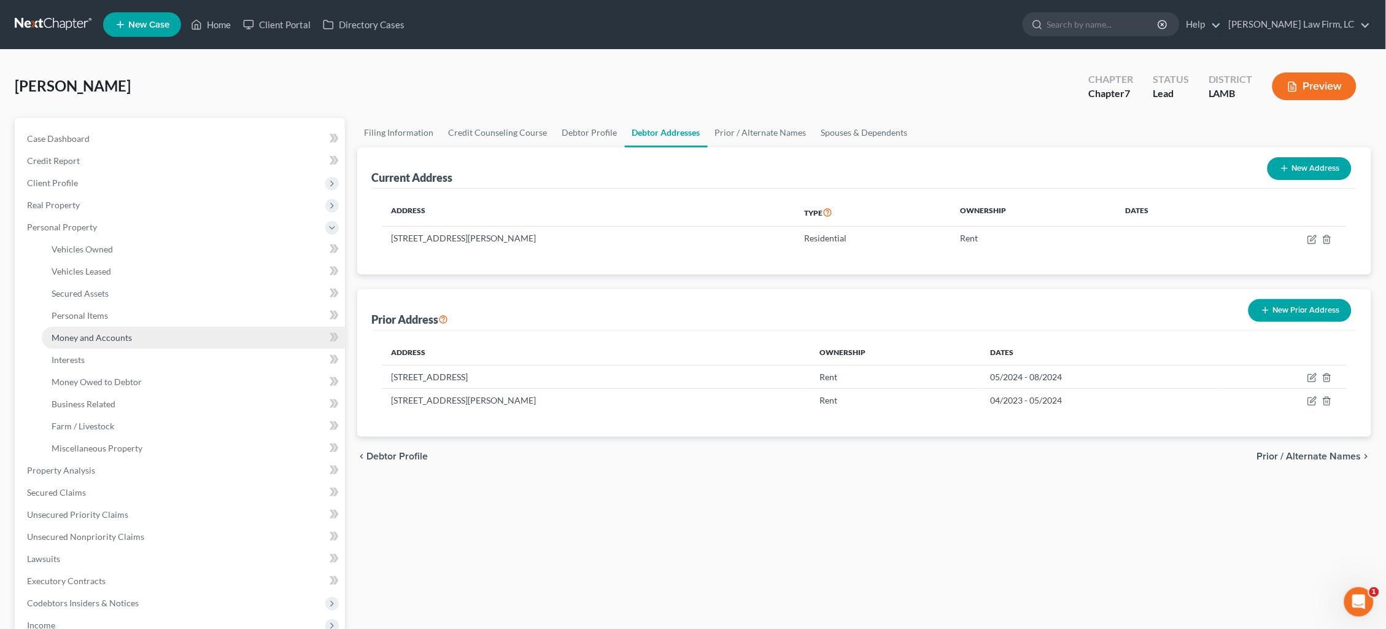
click at [134, 331] on link "Money and Accounts" at bounding box center [193, 338] width 303 height 22
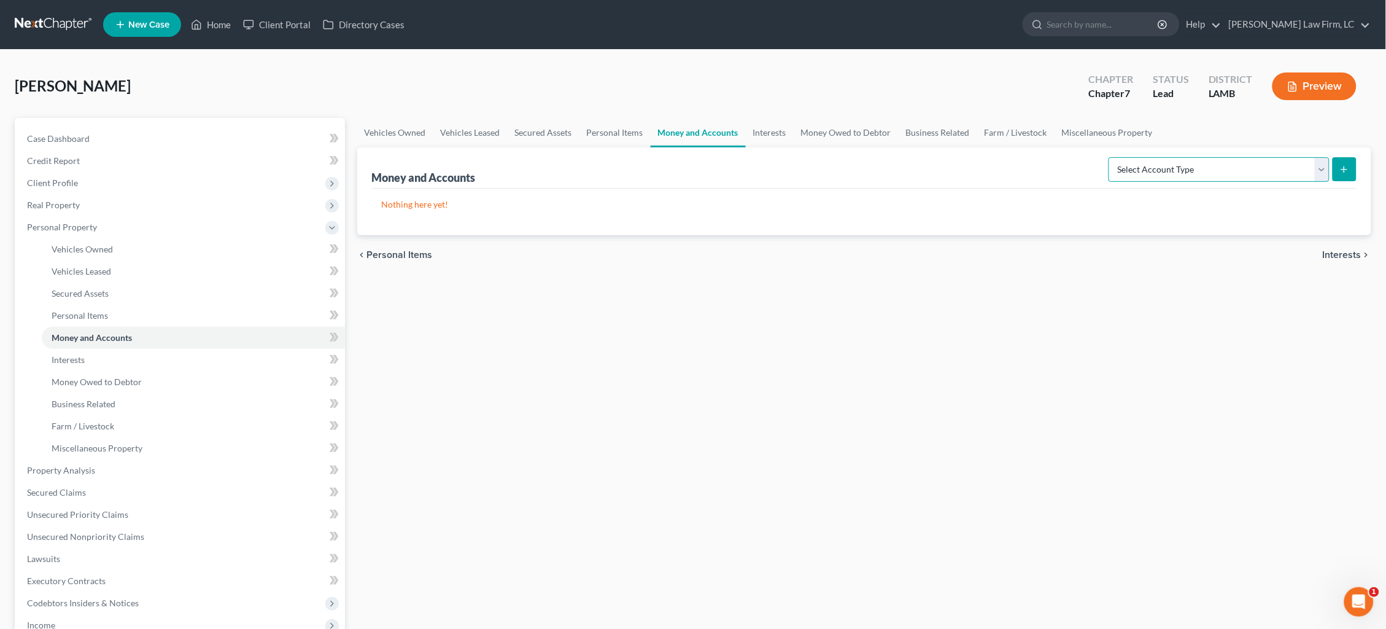
select select "checking"
click at [1343, 177] on button "submit" at bounding box center [1345, 169] width 24 height 24
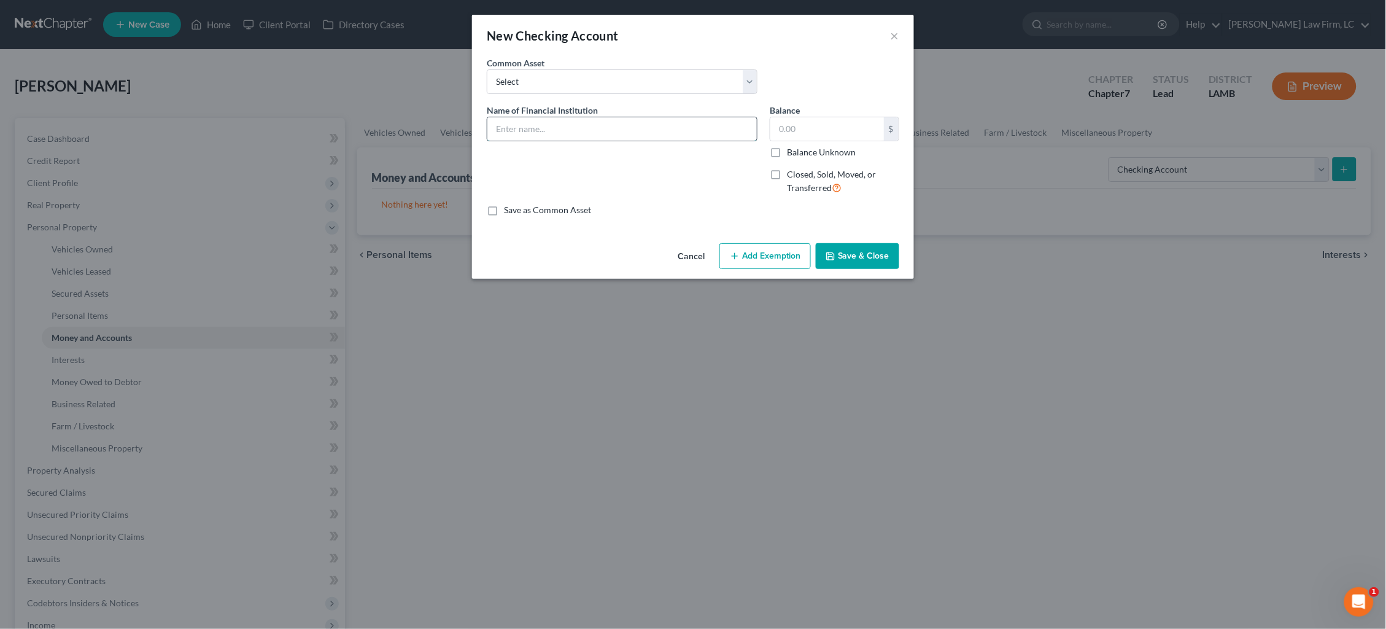
click at [623, 129] on input "text" at bounding box center [622, 128] width 270 height 23
type input "Chase"
click at [787, 146] on label "Balance Unknown" at bounding box center [821, 152] width 69 height 12
click at [792, 146] on input "Balance Unknown" at bounding box center [796, 150] width 8 height 8
checkbox input "true"
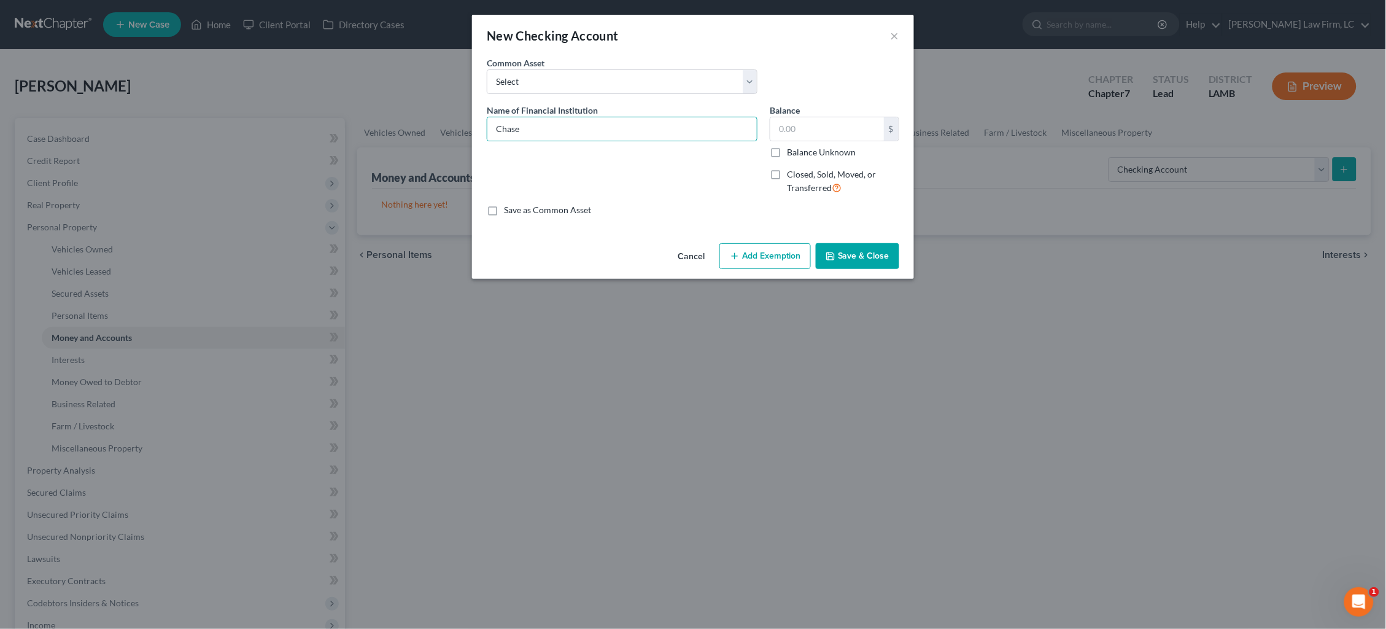
type input "0.00"
click at [860, 258] on button "Save & Close" at bounding box center [857, 256] width 83 height 26
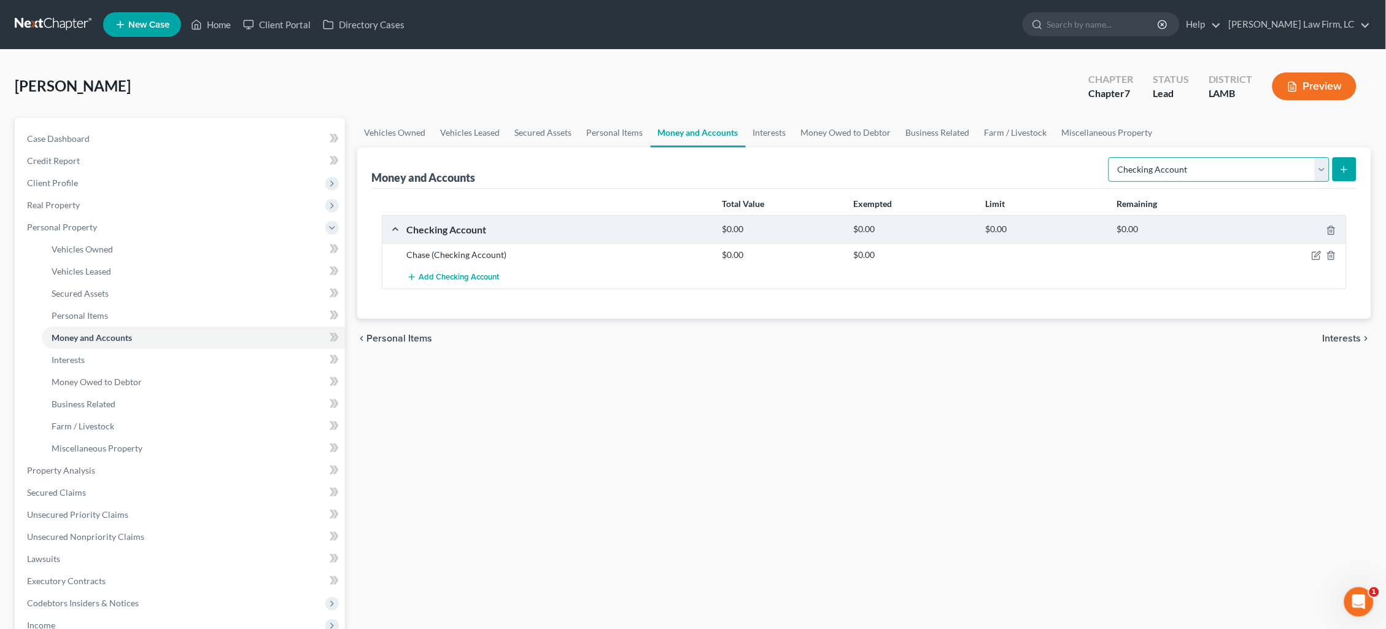
select select "savings"
click at [1348, 171] on icon "submit" at bounding box center [1345, 170] width 10 height 10
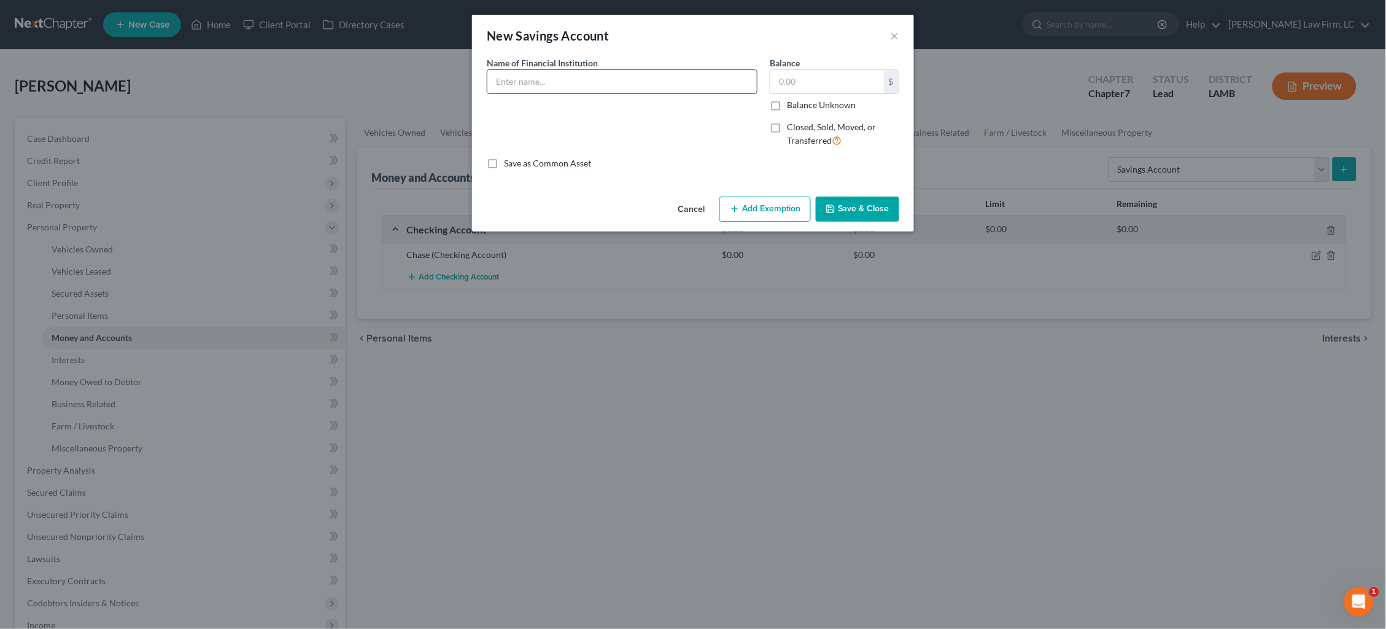
click at [648, 79] on input "text" at bounding box center [622, 81] width 270 height 23
type input "Chase"
click at [834, 106] on label "Balance Unknown" at bounding box center [821, 105] width 69 height 12
click at [800, 106] on input "Balance Unknown" at bounding box center [796, 103] width 8 height 8
checkbox input "true"
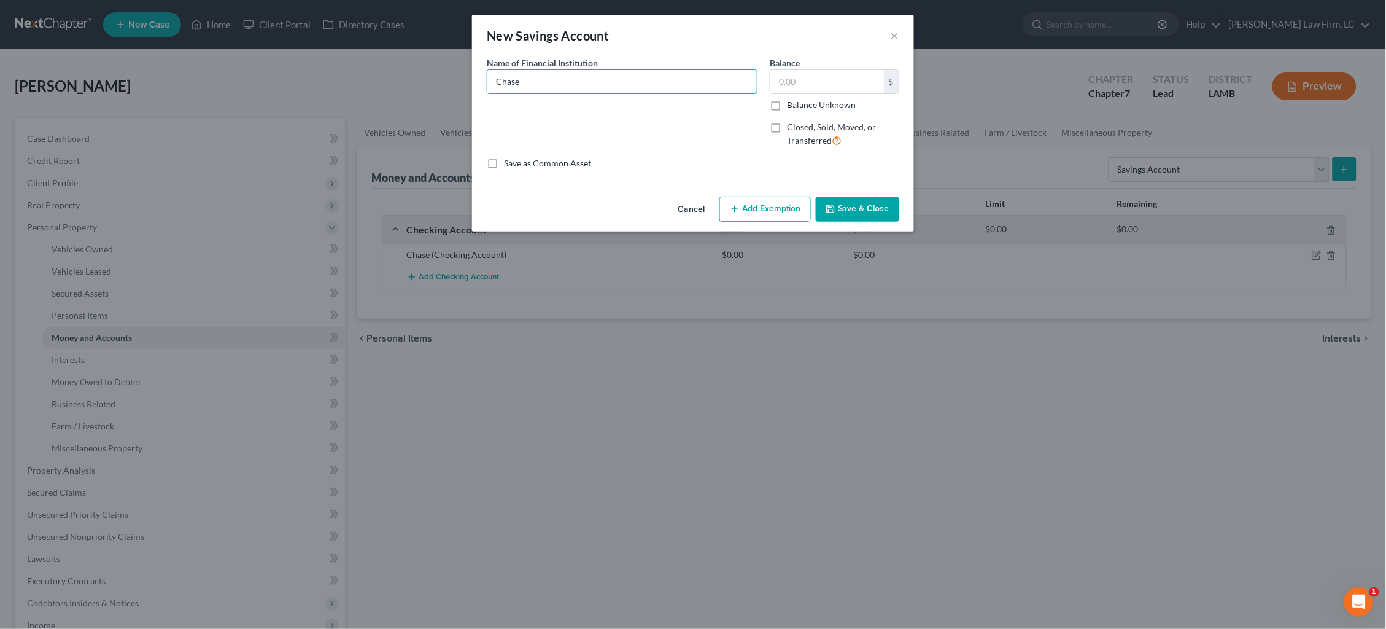
type input "0.00"
click at [856, 197] on button "Save & Close" at bounding box center [857, 209] width 83 height 26
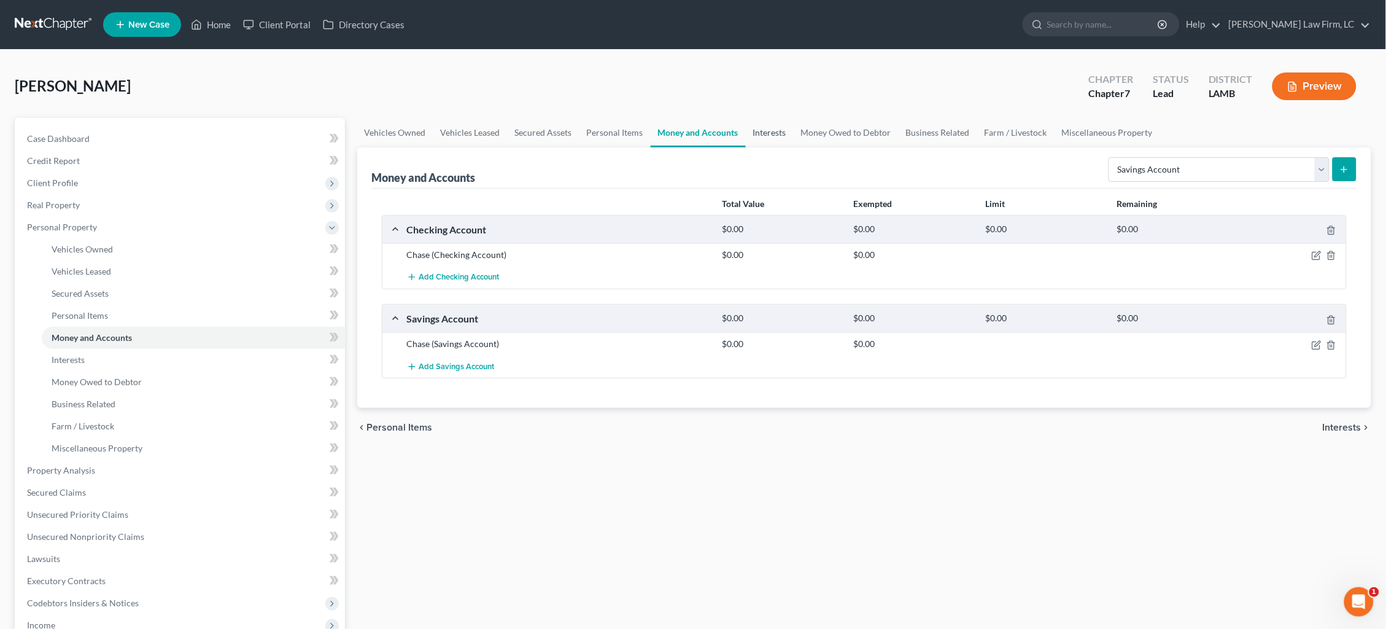
click at [759, 130] on link "Interests" at bounding box center [770, 132] width 48 height 29
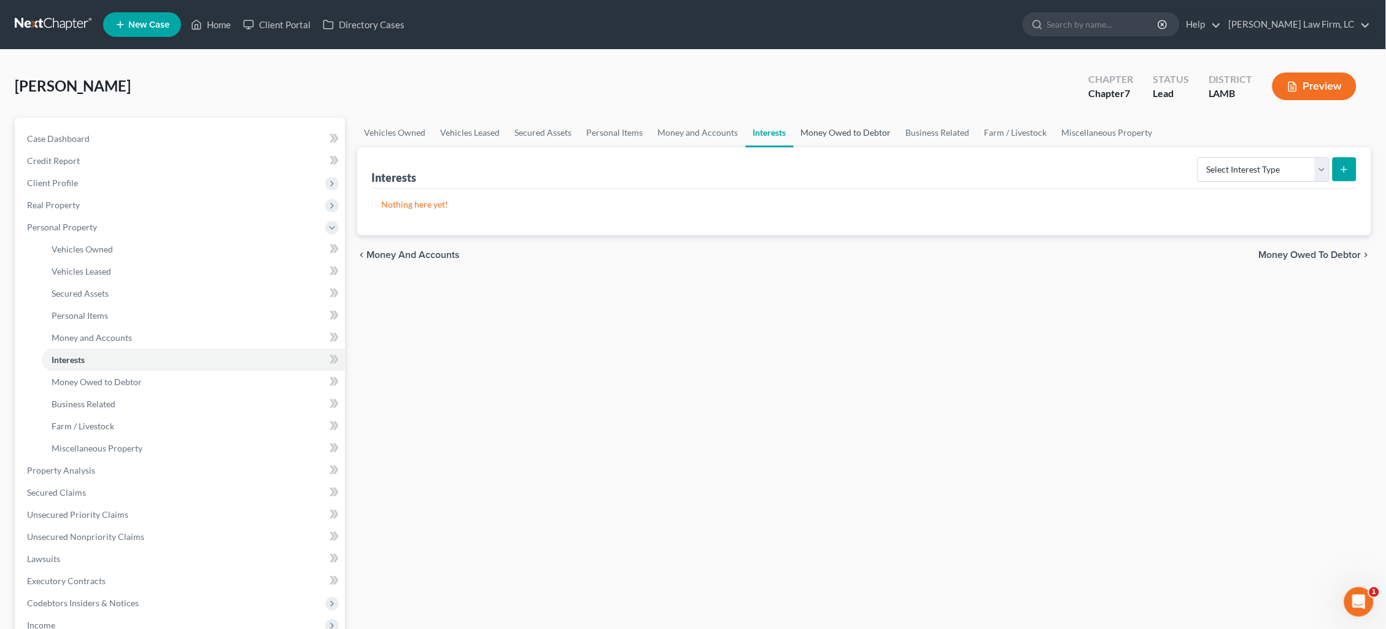
click at [840, 132] on link "Money Owed to Debtor" at bounding box center [846, 132] width 105 height 29
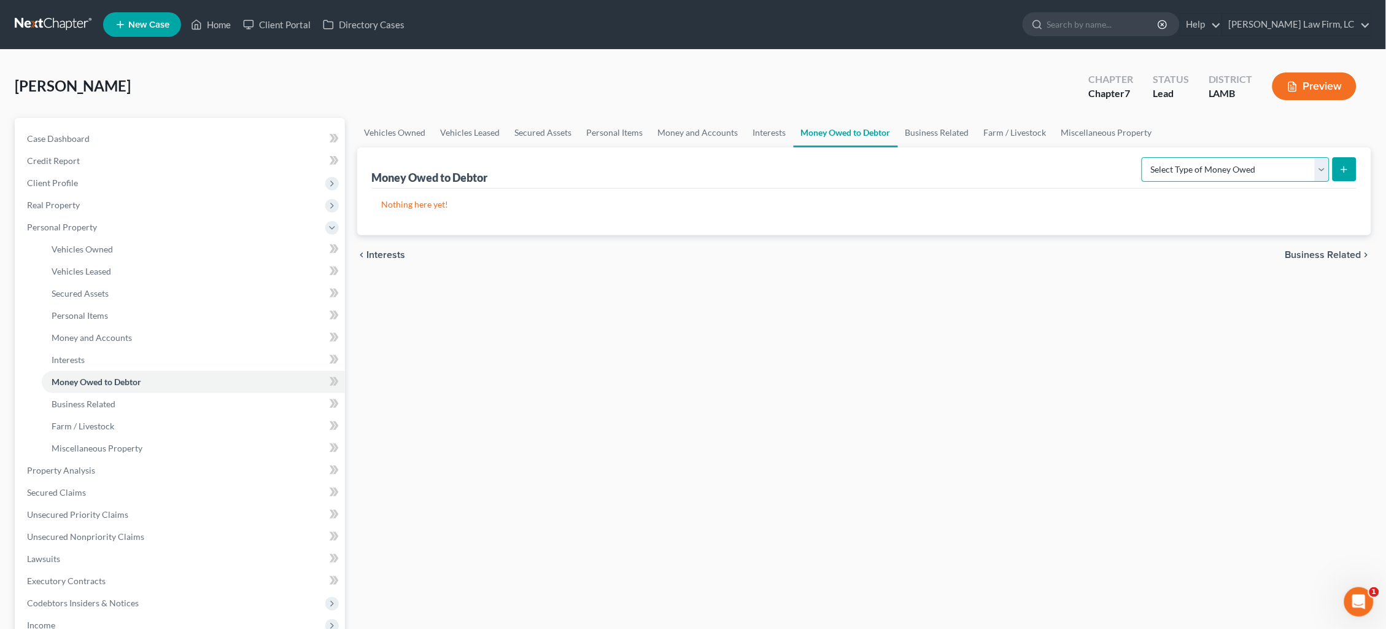
select select "unpaid_wages"
click at [1340, 175] on button "submit" at bounding box center [1345, 169] width 24 height 24
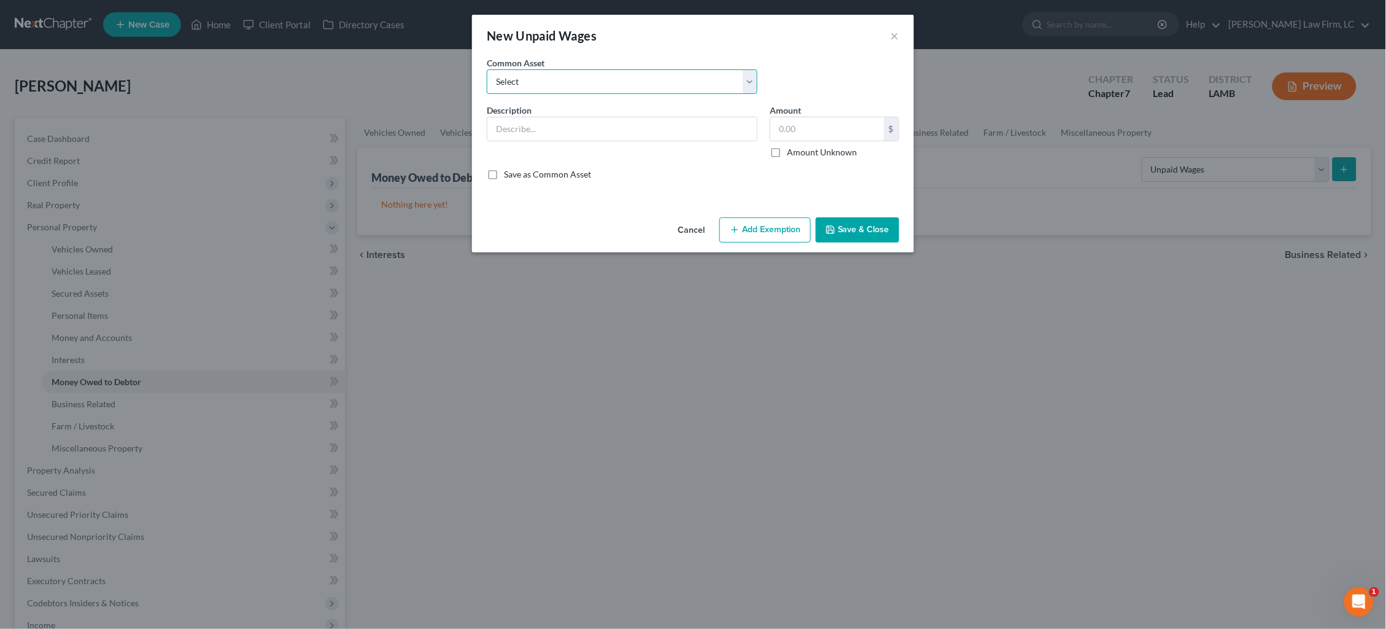
select select "1"
type input "75 percent of earned unpaid wages"
type input "0.00"
checkbox input "true"
click at [758, 238] on button "Add Exemption" at bounding box center [764, 230] width 91 height 26
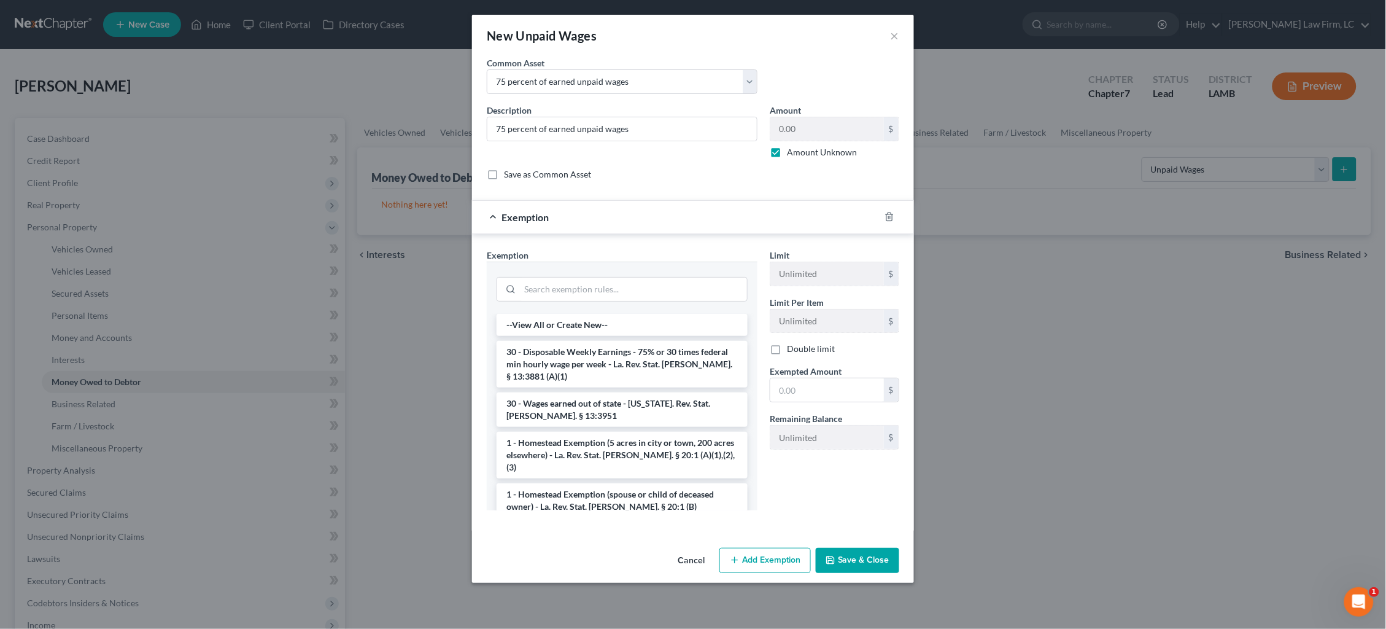
click at [611, 366] on li "30 - Disposable Weekly Earnings - 75% or 30 times federal min hourly wage per w…" at bounding box center [622, 364] width 251 height 47
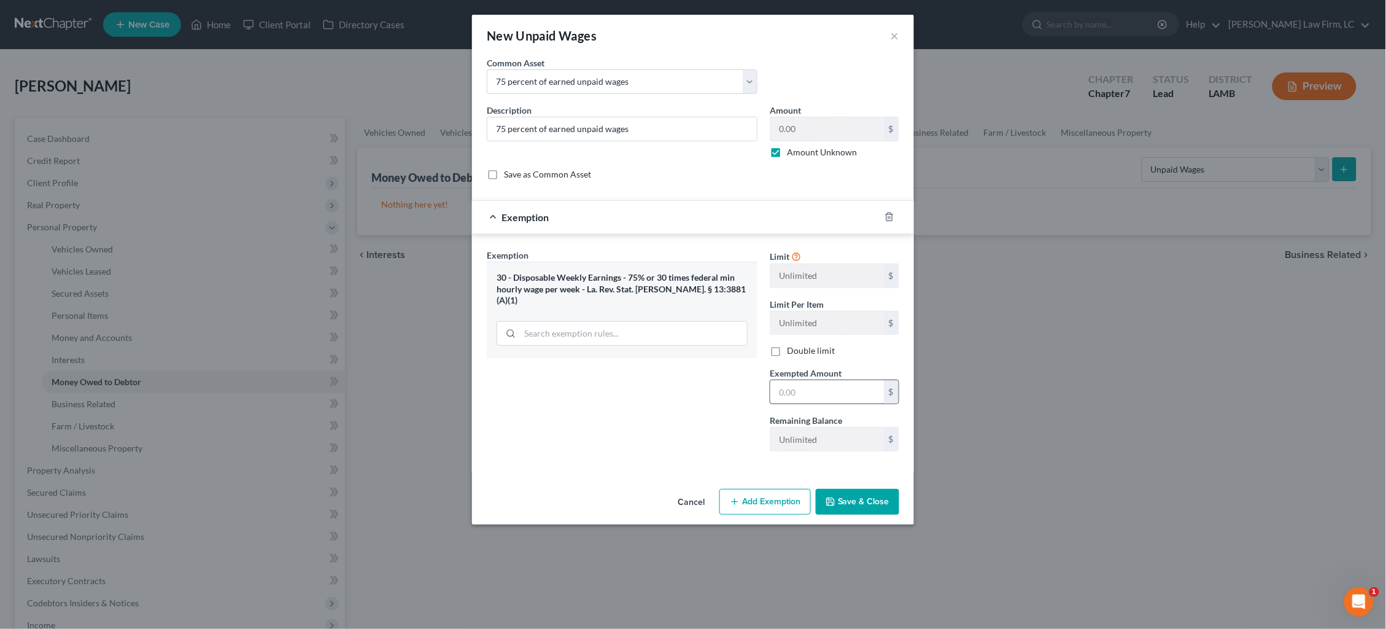
click at [862, 398] on input "text" at bounding box center [827, 391] width 114 height 23
type input "100.00"
click at [855, 504] on button "Save & Close" at bounding box center [857, 502] width 83 height 26
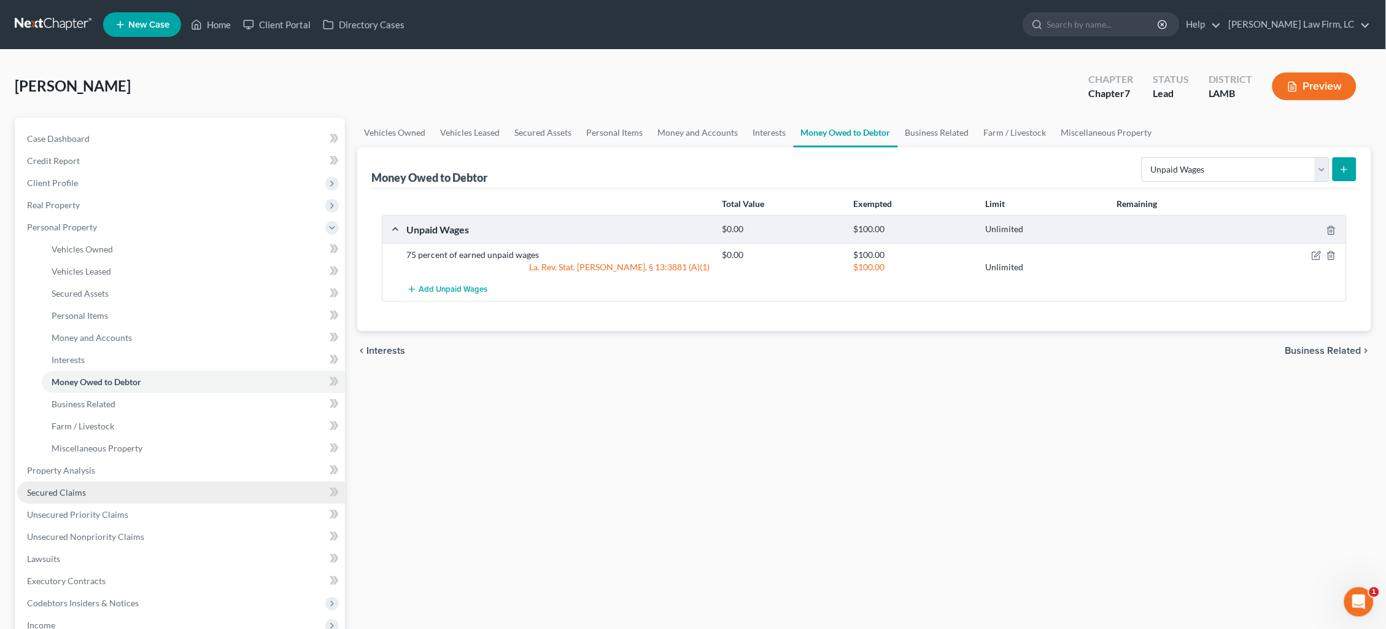
click at [131, 481] on link "Secured Claims" at bounding box center [181, 492] width 328 height 22
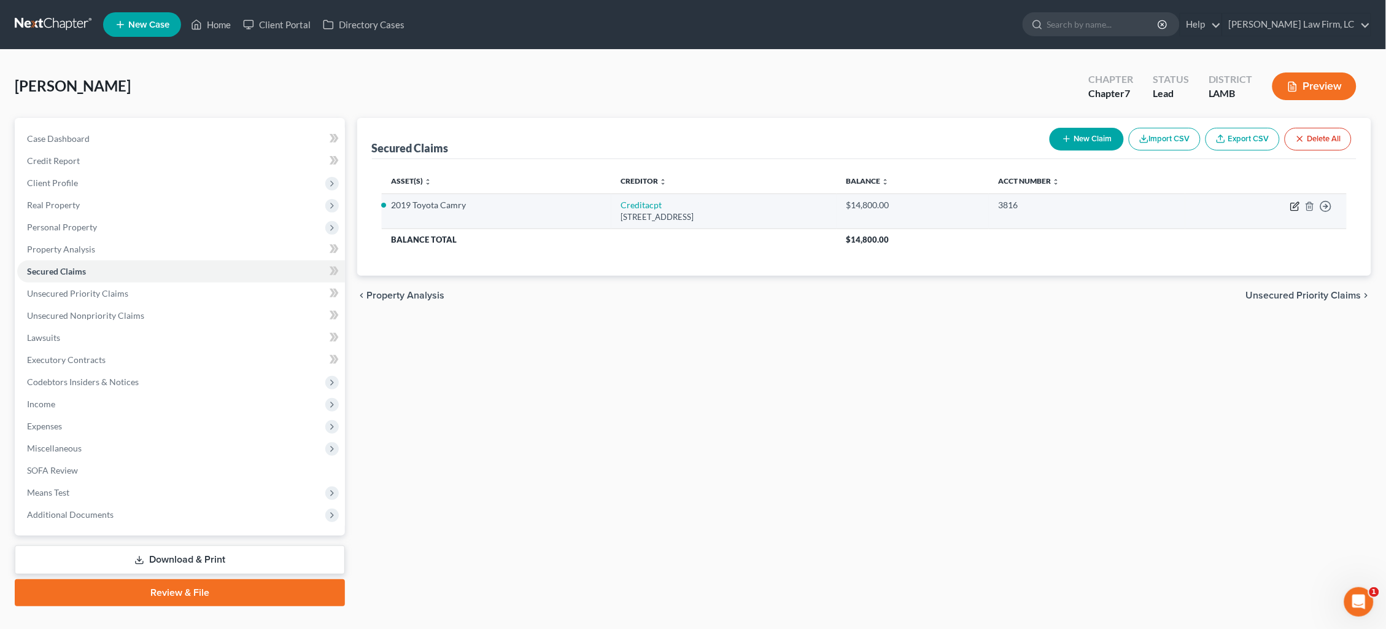
click at [1299, 209] on icon "button" at bounding box center [1295, 206] width 10 height 10
select select "23"
select select "2"
select select "0"
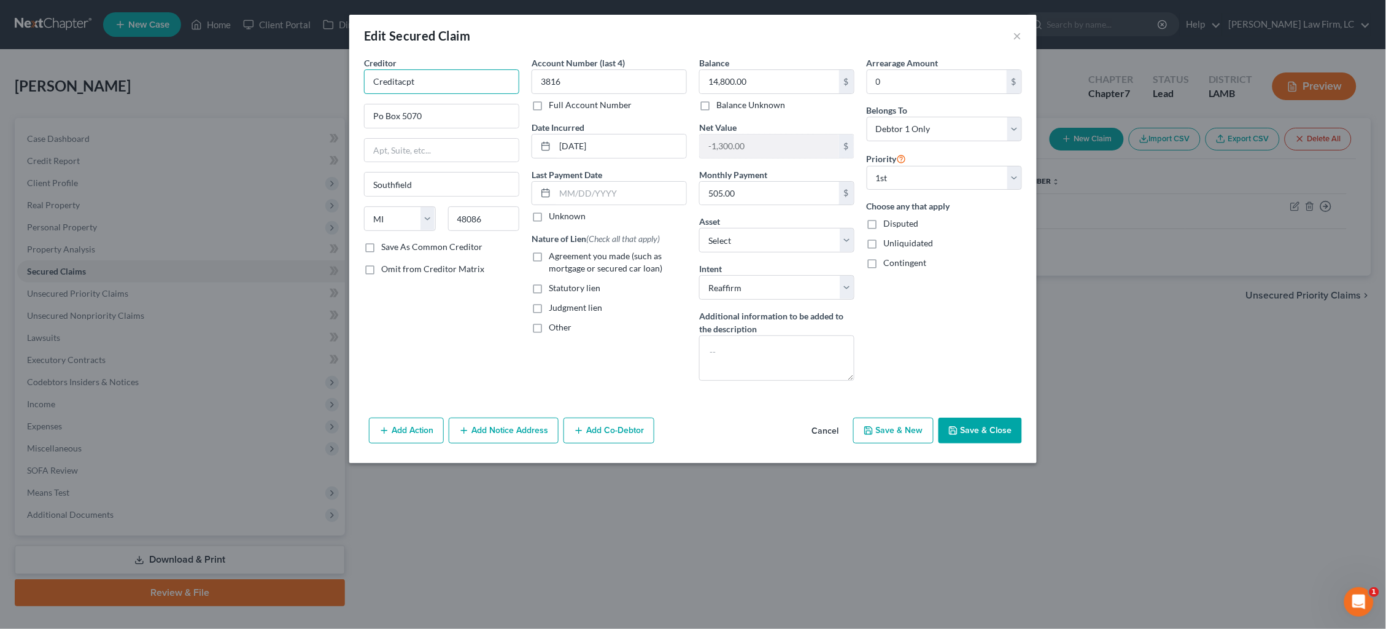
drag, startPoint x: 366, startPoint y: 89, endPoint x: 322, endPoint y: 91, distance: 44.2
click at [322, 91] on div "Edit Secured Claim × Creditor * Creditacpt Po Box 5070 Southfield State AL AK A…" at bounding box center [693, 314] width 1386 height 629
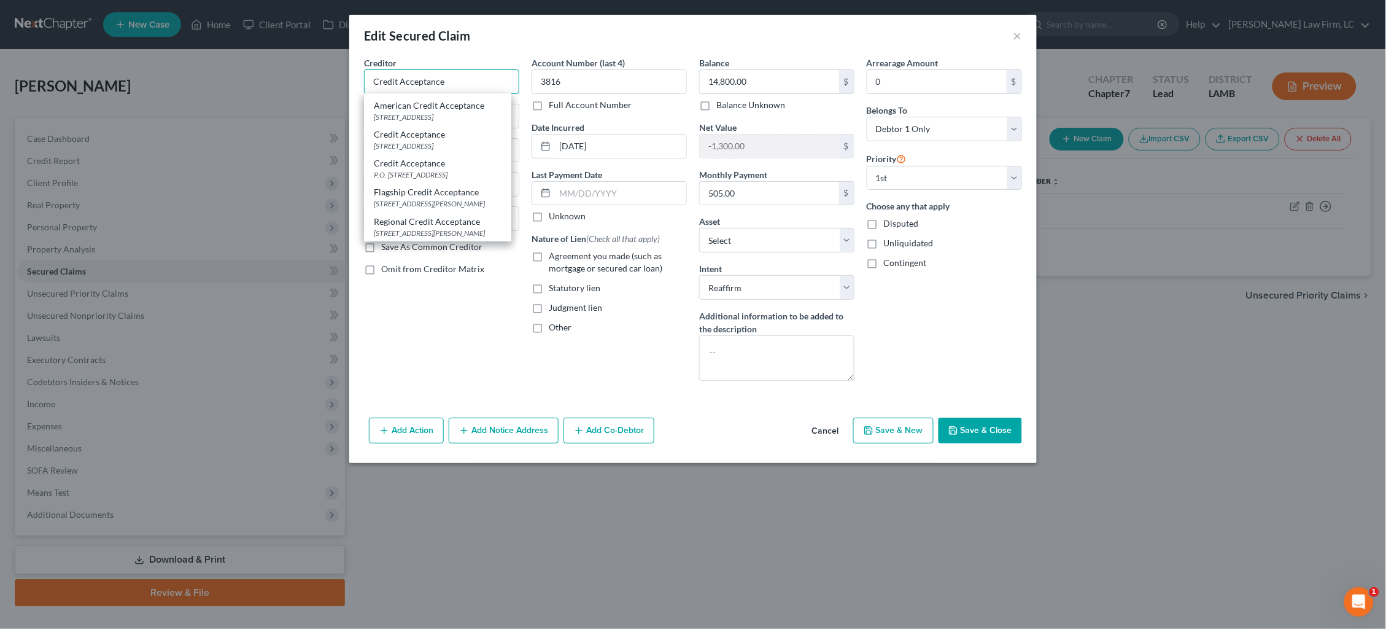
scroll to position [68, 0]
click at [443, 295] on div "Creditor * Credit Acceptance American Credit Acceptance 961 E. Main St., Sparta…" at bounding box center [442, 223] width 168 height 334
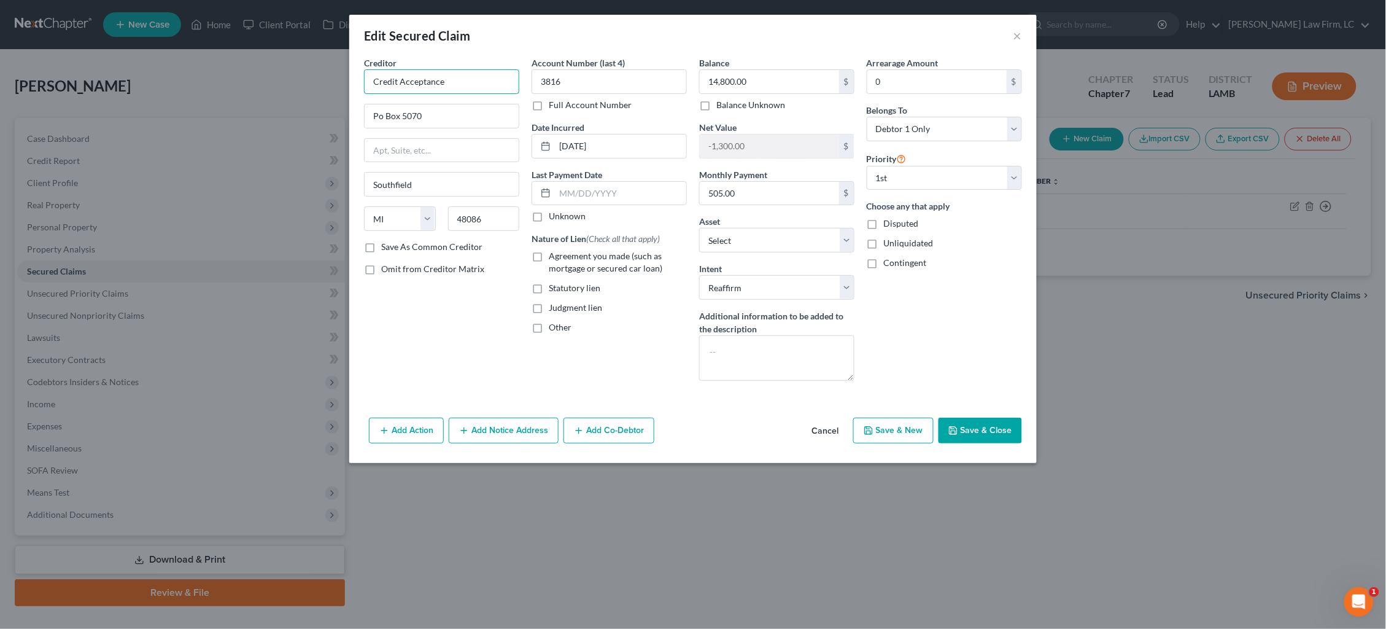
click at [456, 81] on input "Credit Acceptance" at bounding box center [441, 81] width 155 height 25
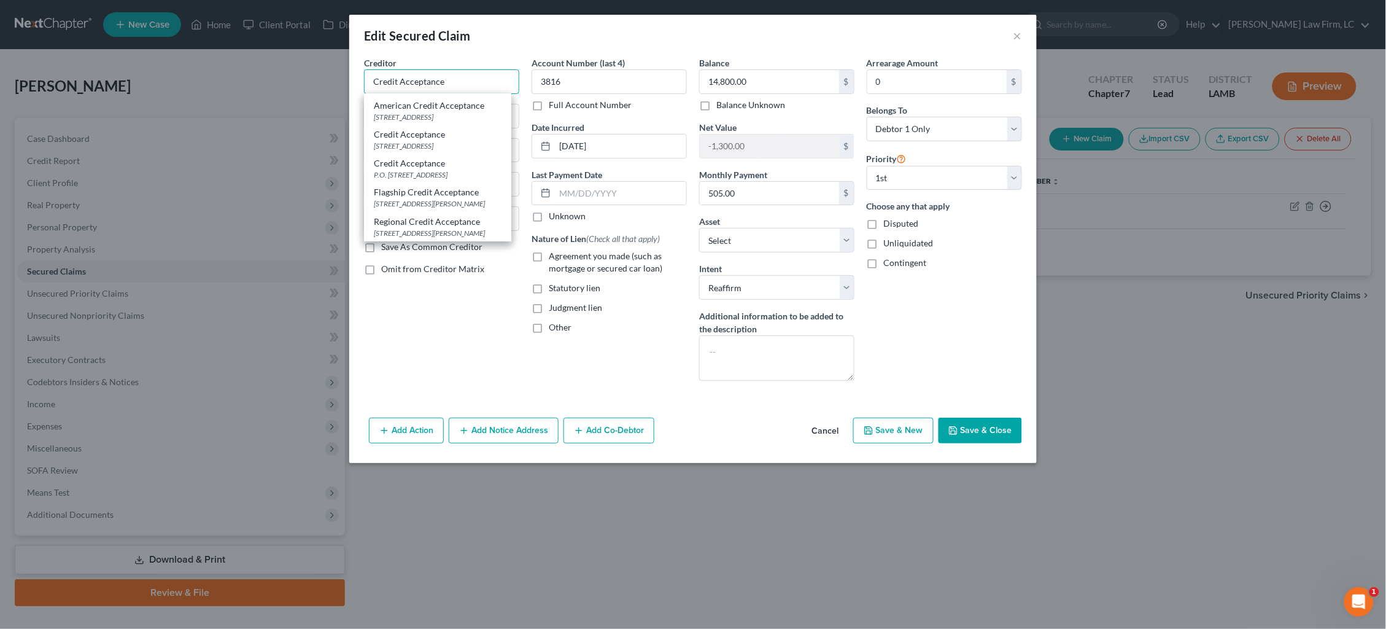
scroll to position [68, 0]
click at [398, 373] on div "Creditor * Credit Acceptance American Credit Acceptance 961 E. Main St., Sparta…" at bounding box center [442, 223] width 168 height 334
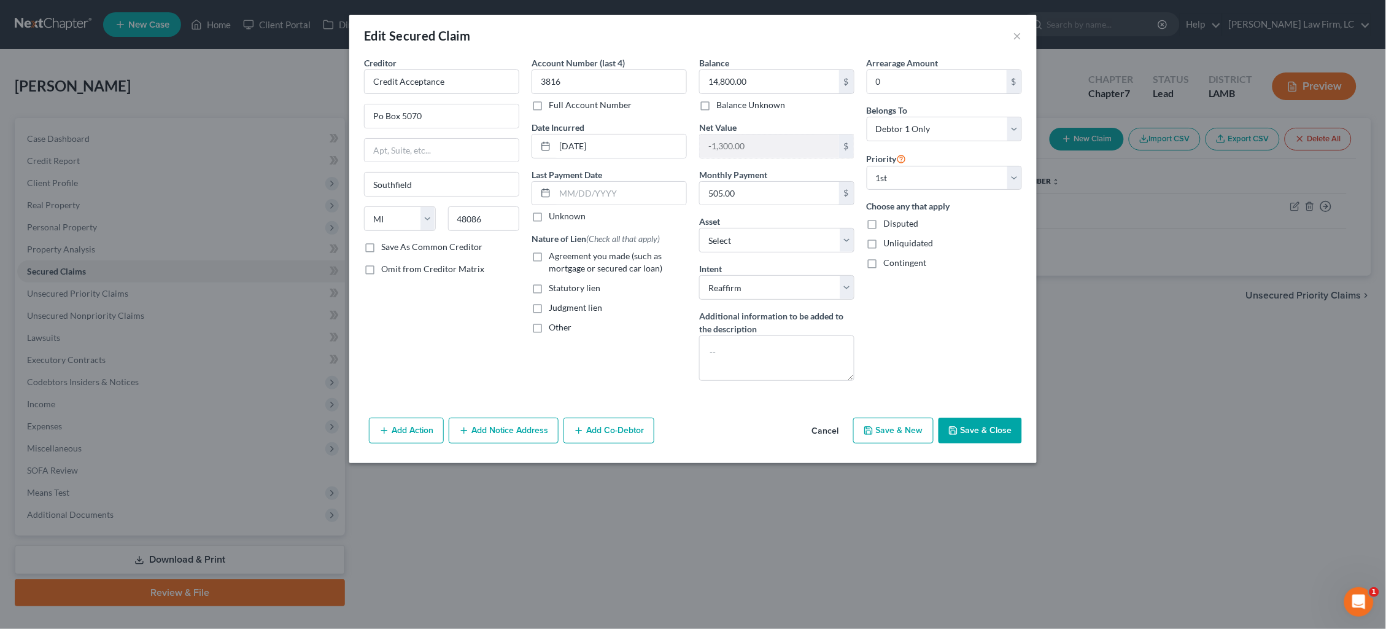
type input "Credit Acceptance"
type input "P.O. Box 5070"
click at [586, 145] on input "01-15-2024" at bounding box center [620, 145] width 131 height 23
type input "01/2024"
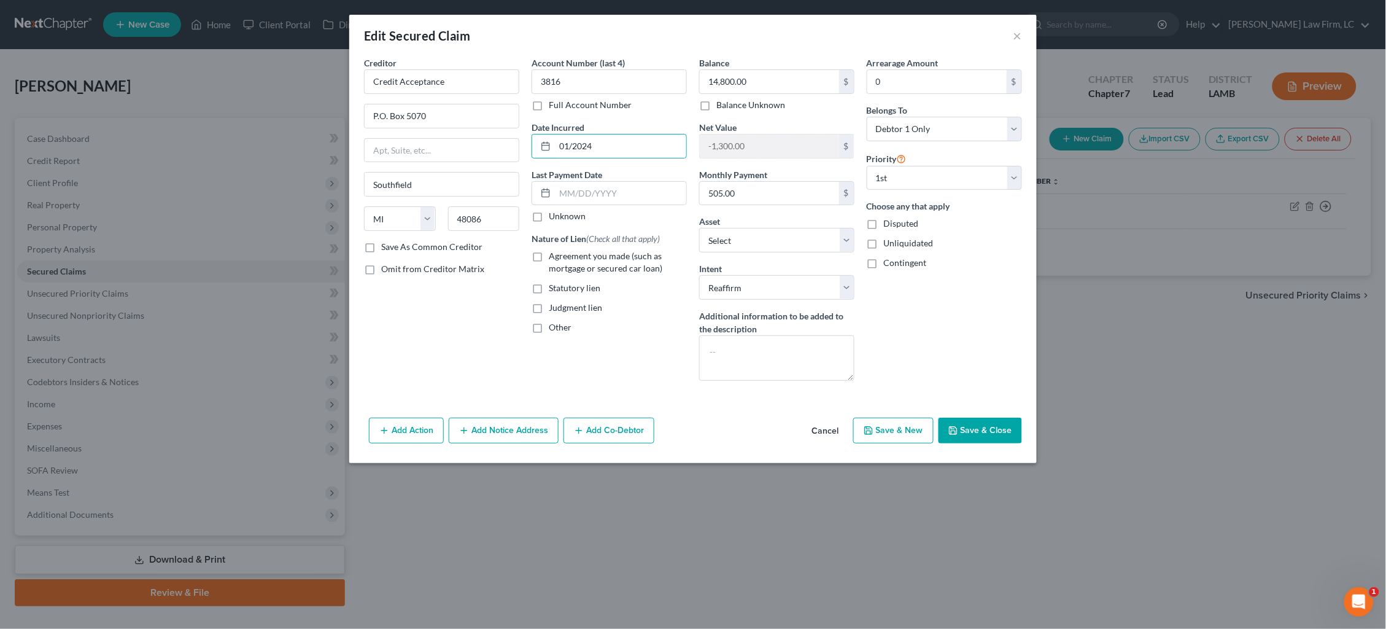
click at [595, 260] on span "Agreement you made (such as mortgage or secured car loan)" at bounding box center [606, 261] width 114 height 23
click at [562, 258] on input "Agreement you made (such as mortgage or secured car loan)" at bounding box center [558, 254] width 8 height 8
checkbox input "true"
drag, startPoint x: 515, startPoint y: 433, endPoint x: 508, endPoint y: 440, distance: 9.6
click at [515, 433] on button "Add Notice Address" at bounding box center [504, 430] width 110 height 26
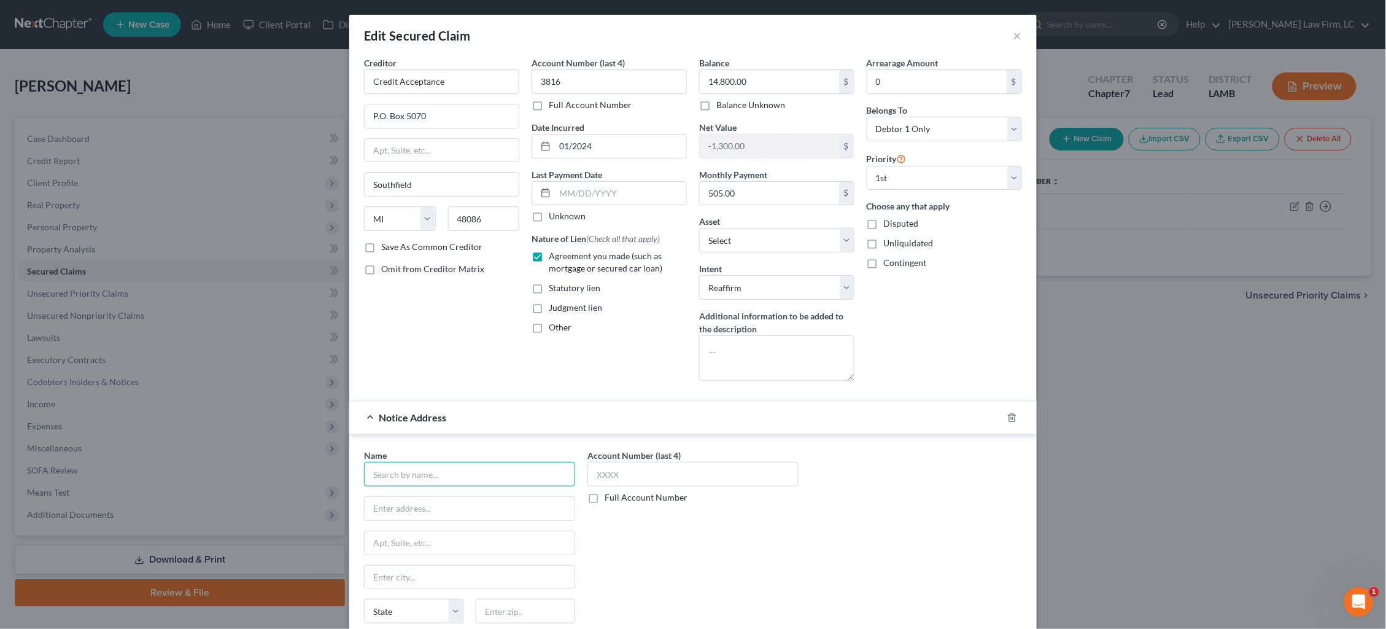
click at [486, 468] on input "text" at bounding box center [469, 474] width 211 height 25
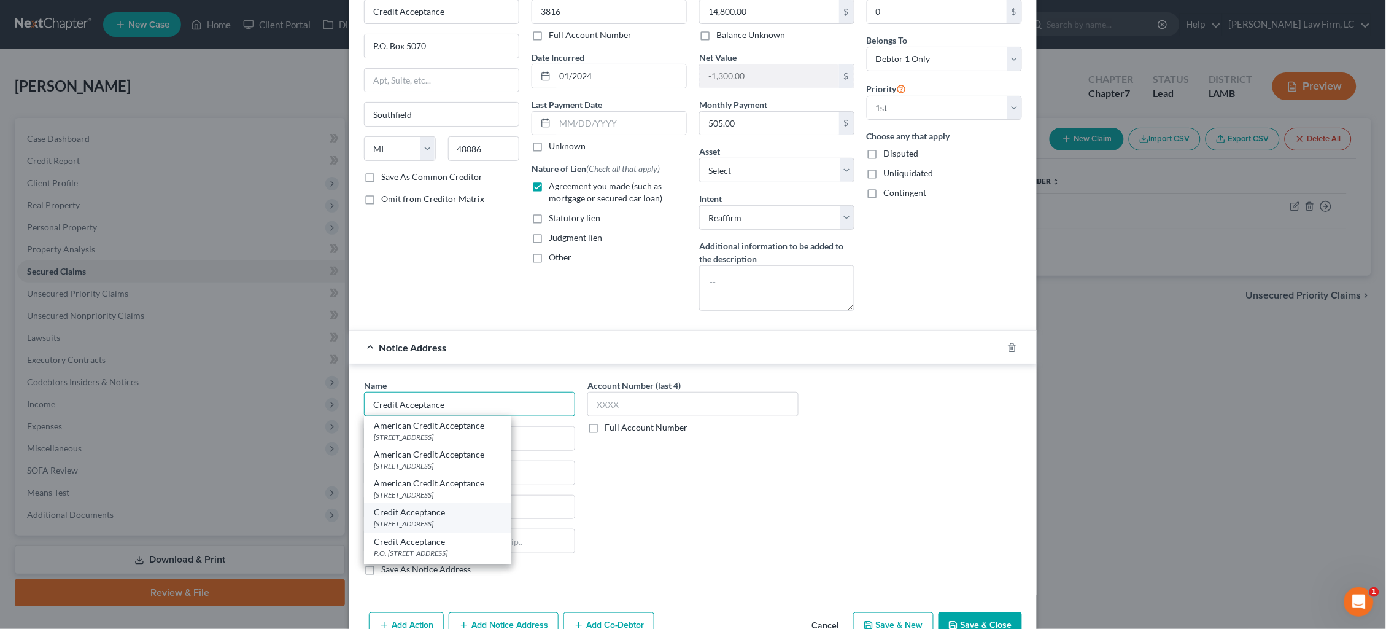
scroll to position [46, 0]
type input "Credit Acceptance"
click at [459, 502] on div "P.O. Box 513, Southfield, MI 48037" at bounding box center [438, 507] width 128 height 10
type input "P.O. Box 513"
type input "Southfield"
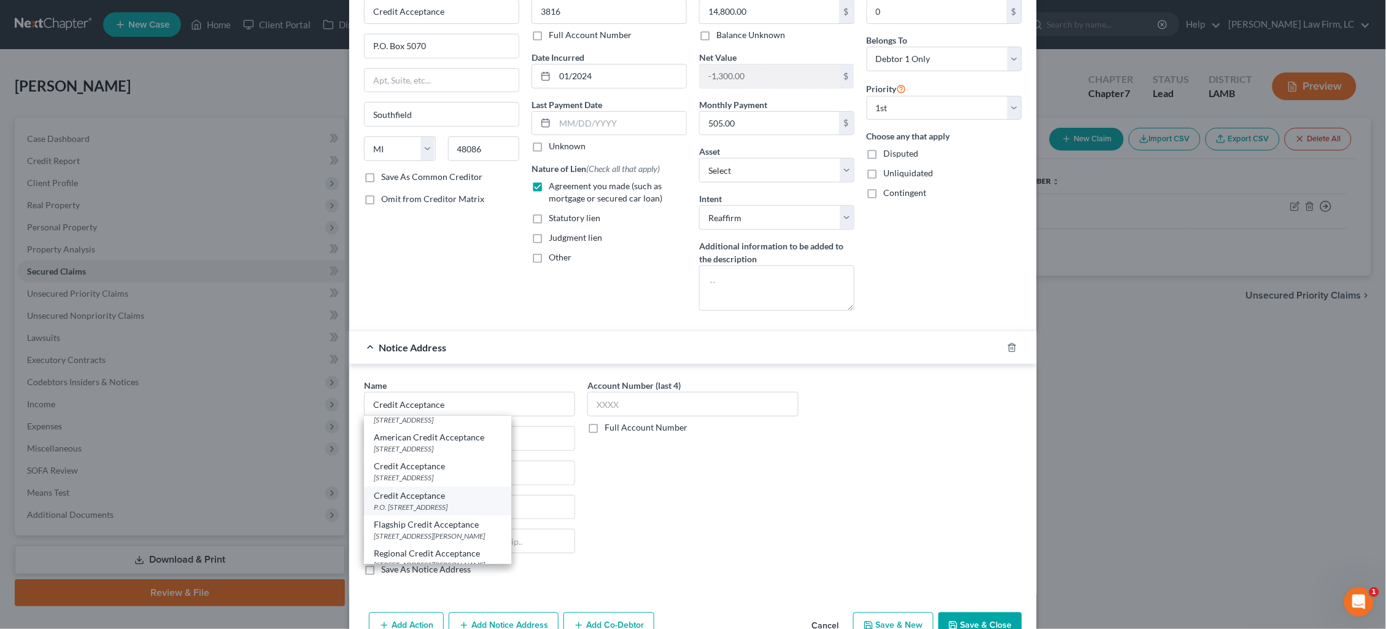
select select "23"
type input "48037"
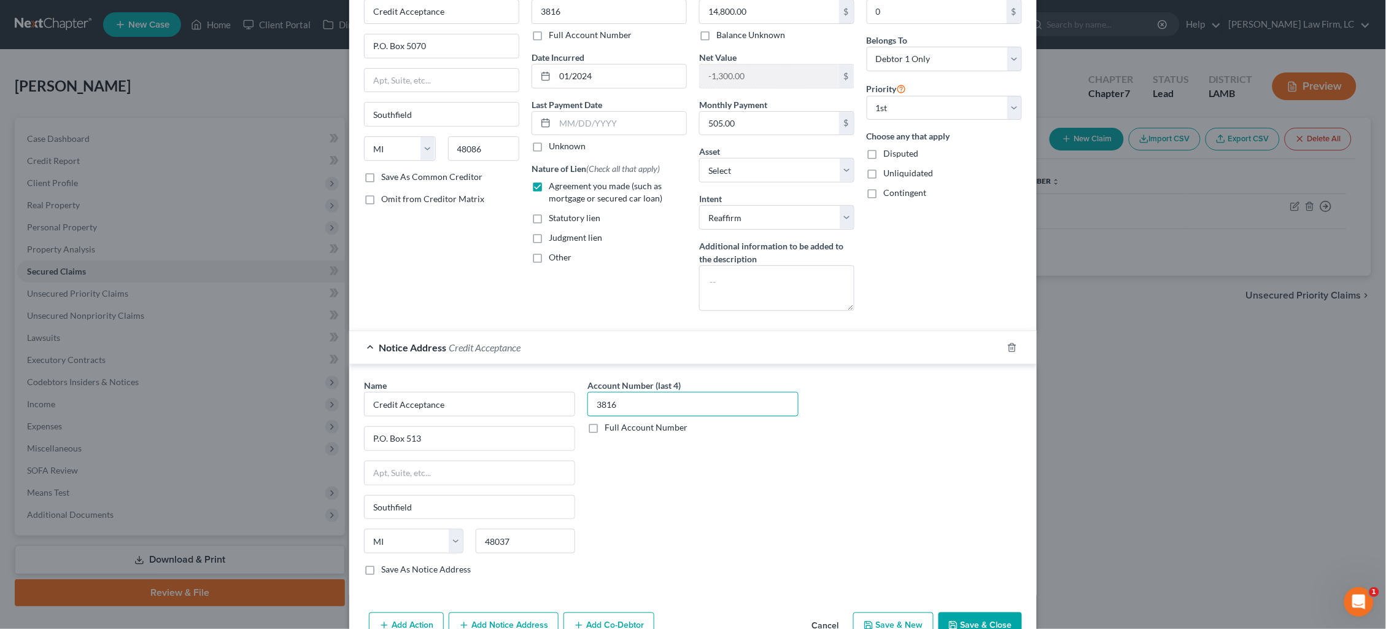
type input "3816"
click at [985, 615] on button "Save & Close" at bounding box center [980, 625] width 83 height 26
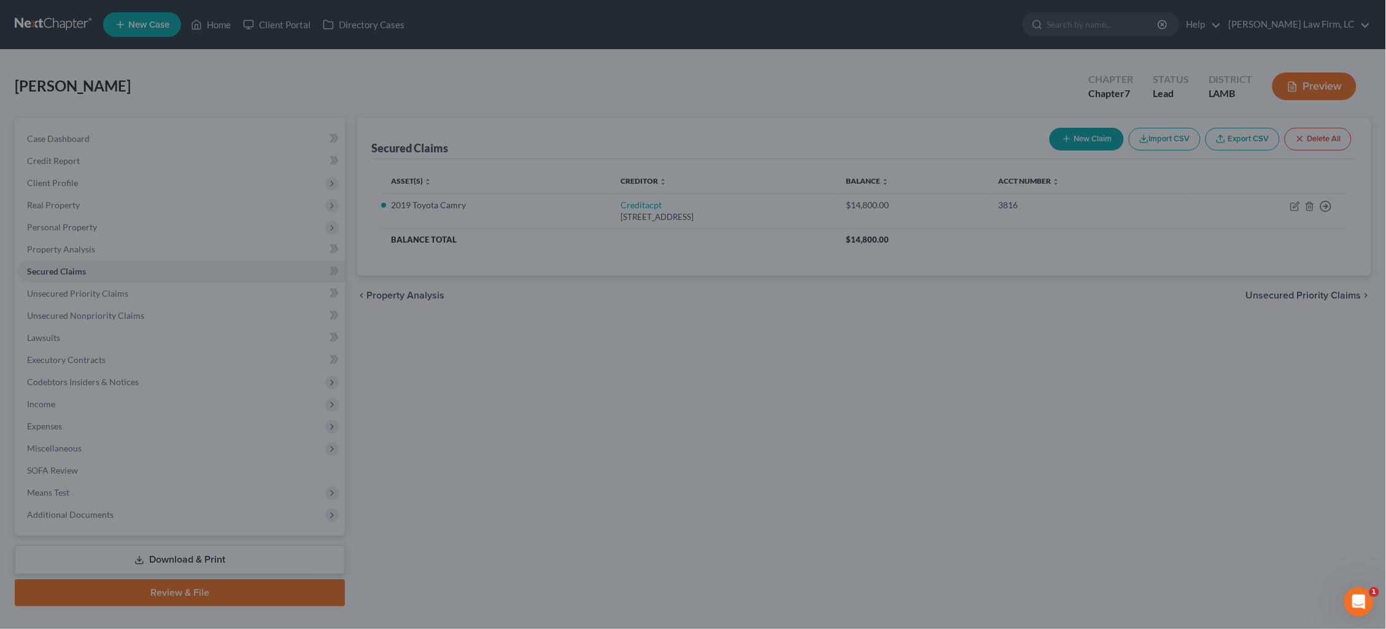
select select "5"
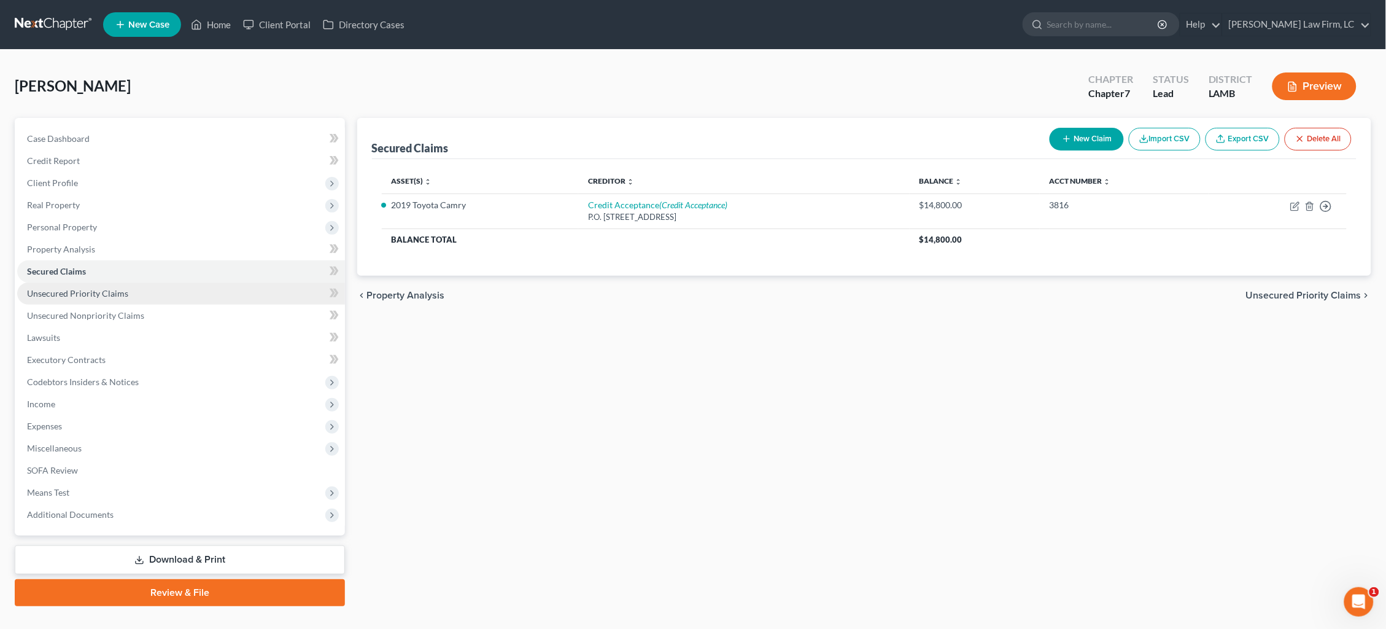
click at [219, 291] on link "Unsecured Priority Claims" at bounding box center [181, 293] width 328 height 22
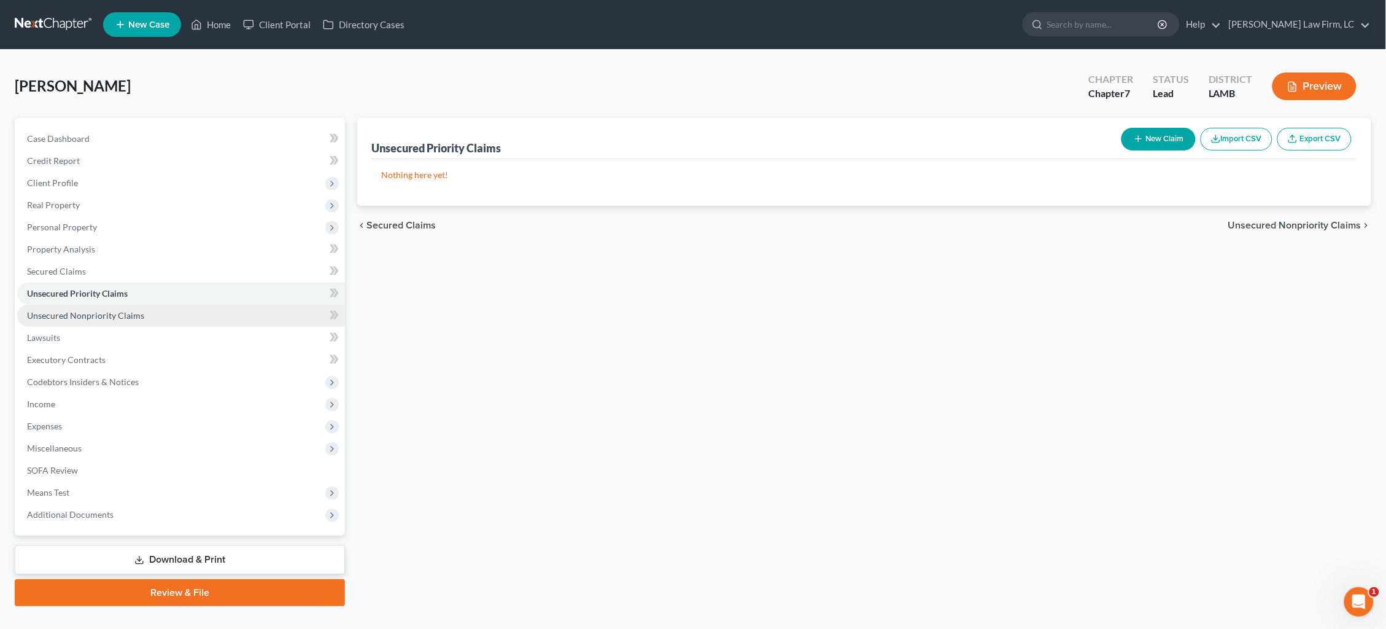
click at [223, 309] on link "Unsecured Nonpriority Claims" at bounding box center [181, 315] width 328 height 22
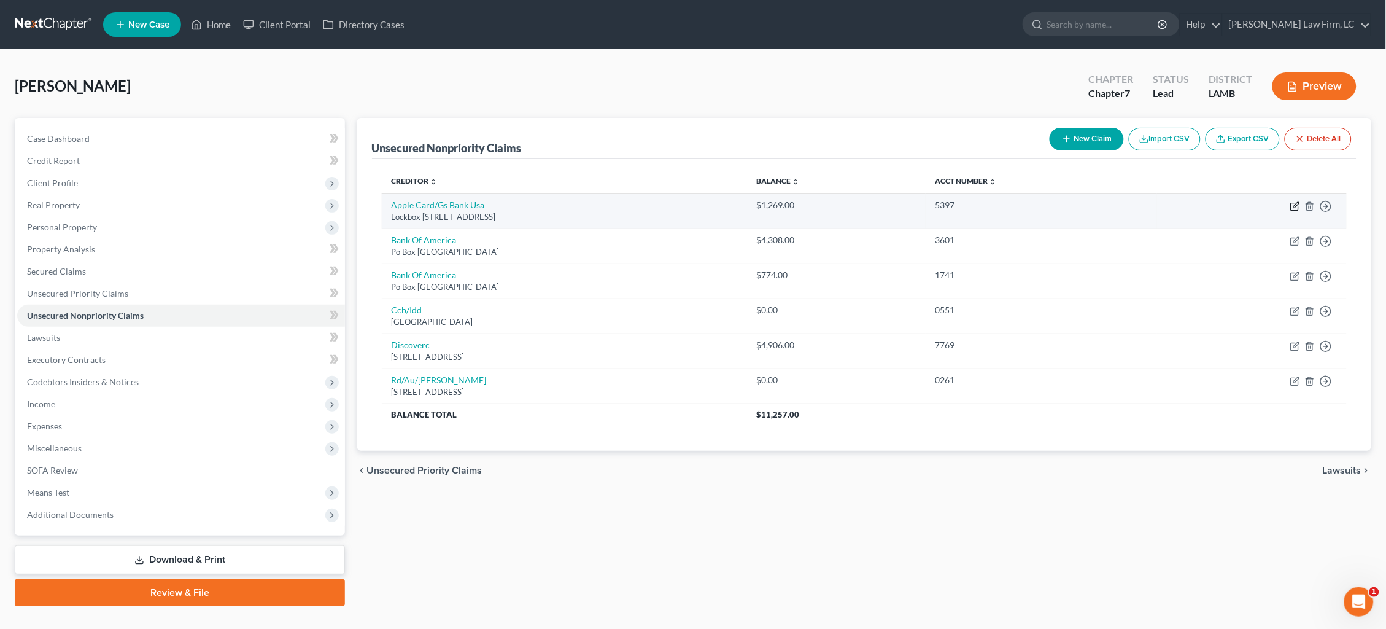
click at [1295, 206] on icon "button" at bounding box center [1295, 206] width 10 height 10
select select "39"
select select "2"
select select "0"
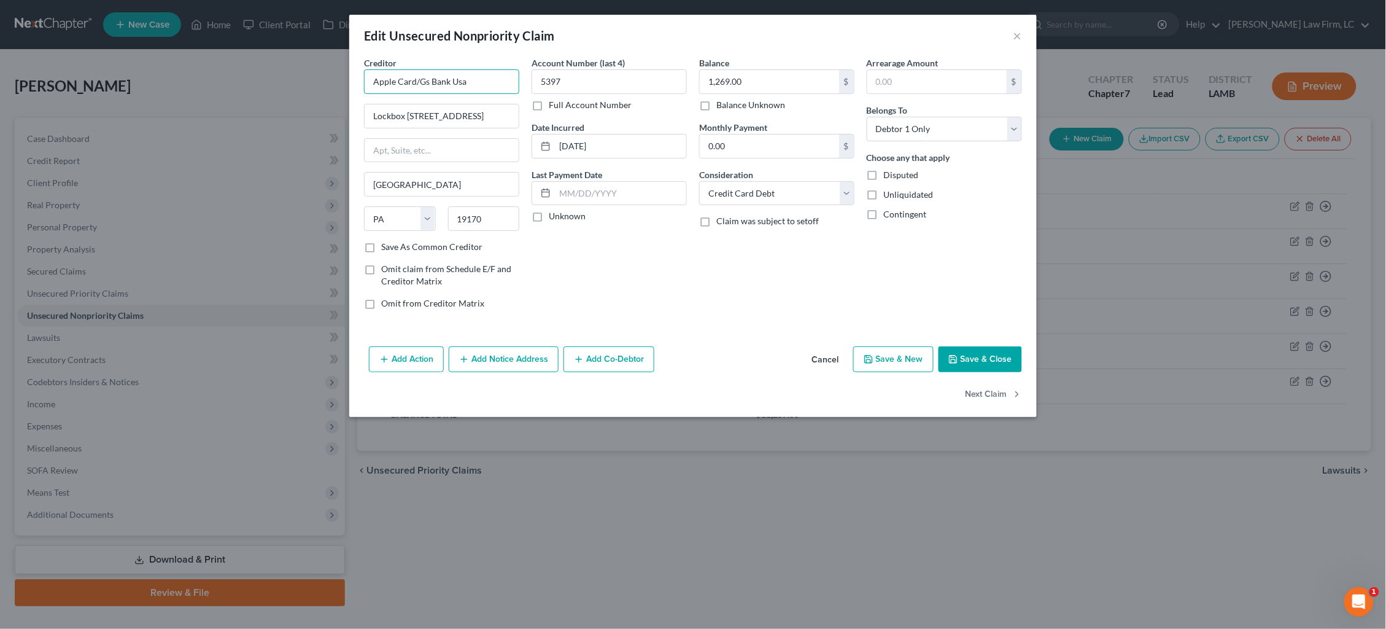
drag, startPoint x: 482, startPoint y: 81, endPoint x: 317, endPoint y: 87, distance: 164.6
click at [318, 87] on div "Edit Unsecured Nonpriority Claim × Creditor * Apple Card/Gs Bank Usa Lockbox 61…" at bounding box center [693, 314] width 1386 height 629
drag, startPoint x: 317, startPoint y: 87, endPoint x: 483, endPoint y: 73, distance: 166.3
click at [483, 73] on input "Apple Card/Gs Bank Usa" at bounding box center [441, 81] width 155 height 25
drag, startPoint x: 328, startPoint y: 78, endPoint x: 284, endPoint y: 81, distance: 44.3
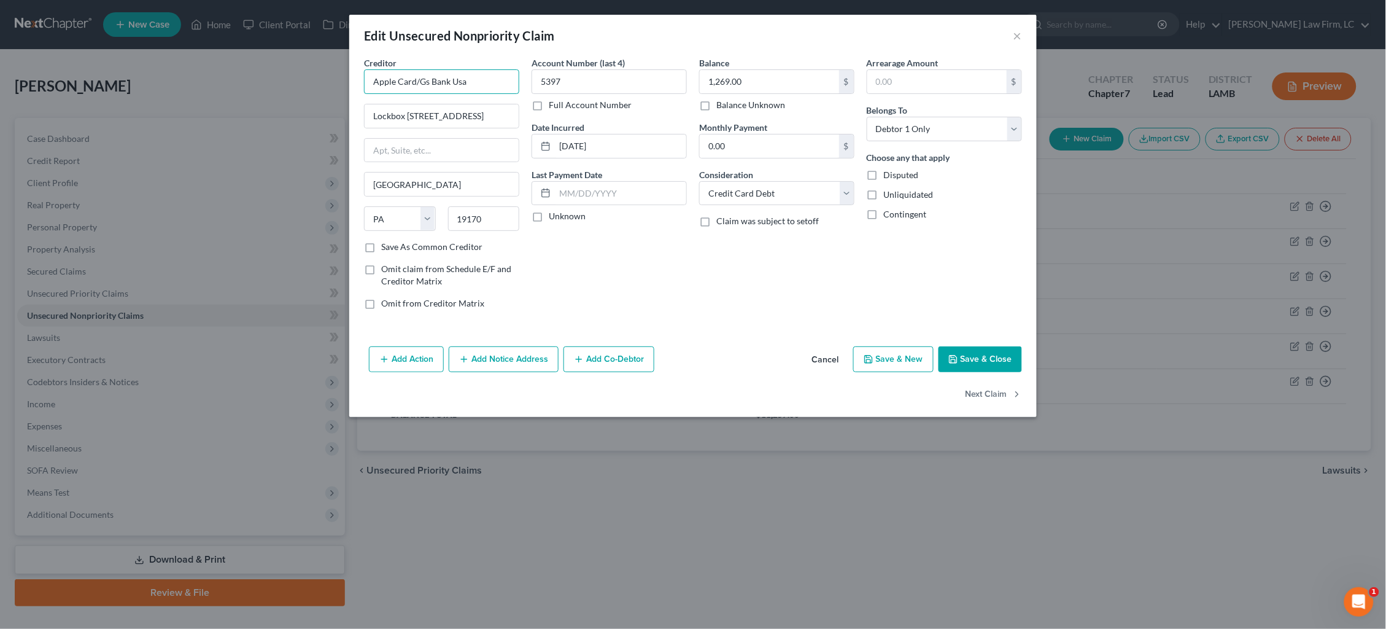
click at [284, 81] on div "Edit Unsecured Nonpriority Claim × Creditor * Apple Card/Gs Bank Usa Lockbox 61…" at bounding box center [693, 314] width 1386 height 629
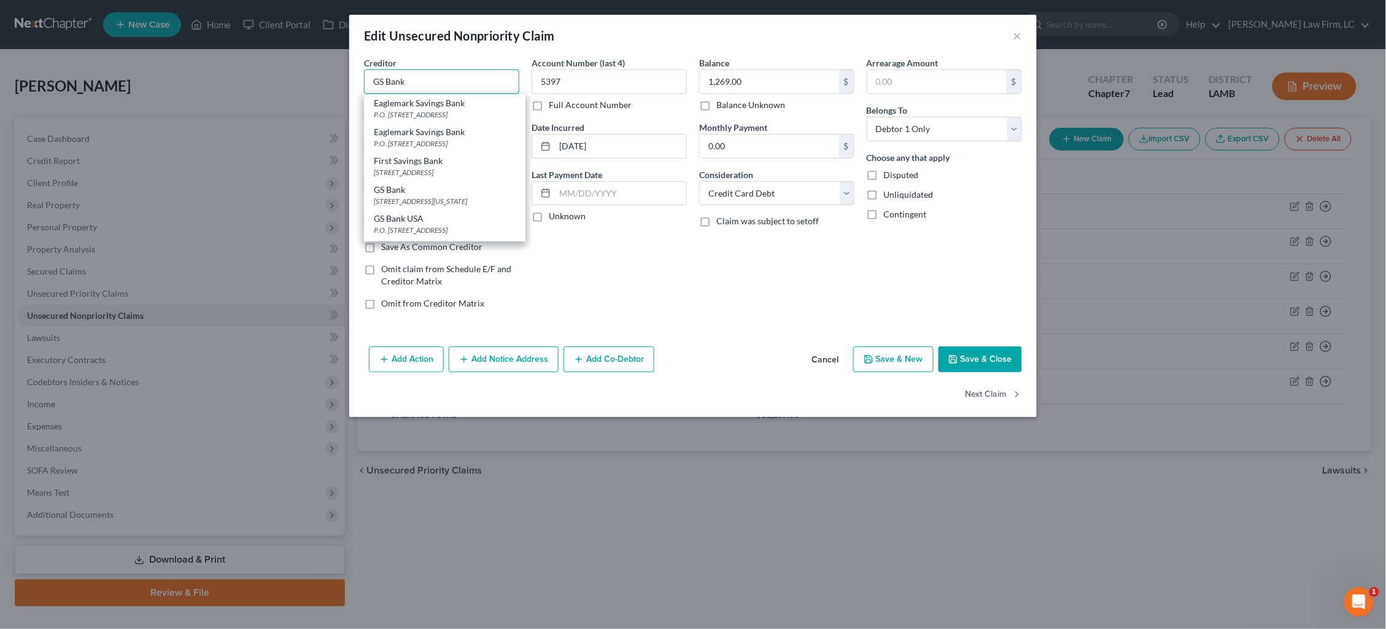
click at [431, 83] on input "GS Bank" at bounding box center [441, 81] width 155 height 25
drag, startPoint x: 421, startPoint y: 76, endPoint x: 336, endPoint y: 69, distance: 85.0
click at [336, 69] on div "Edit Unsecured Nonpriority Claim × Creditor * GS Bank Eaglemark Savings Bank P.…" at bounding box center [693, 314] width 1386 height 629
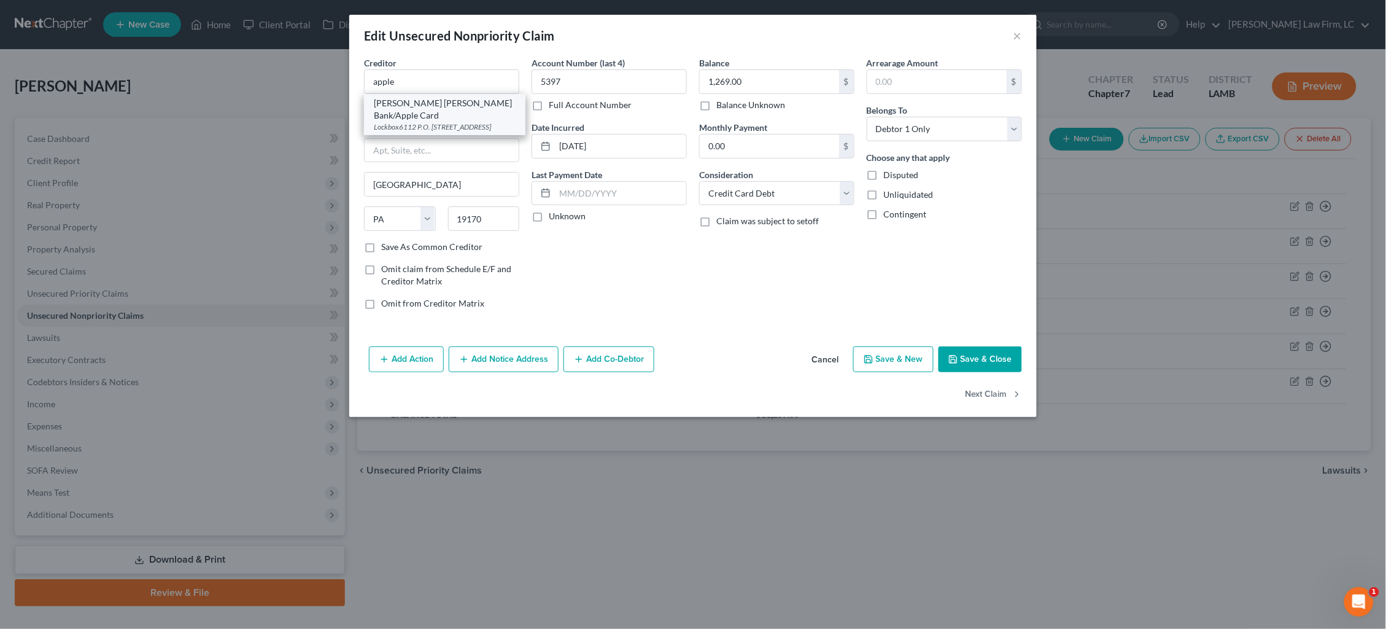
click at [460, 122] on div "Lockbox6112 P.O. Box 7247, Philadelphia, PA 19170-6112" at bounding box center [445, 127] width 142 height 10
type input "Goldman Sachs Bank/Apple Card"
type input "Lockbox6112"
type input "P.O. Box 7247"
type input "19170-6112"
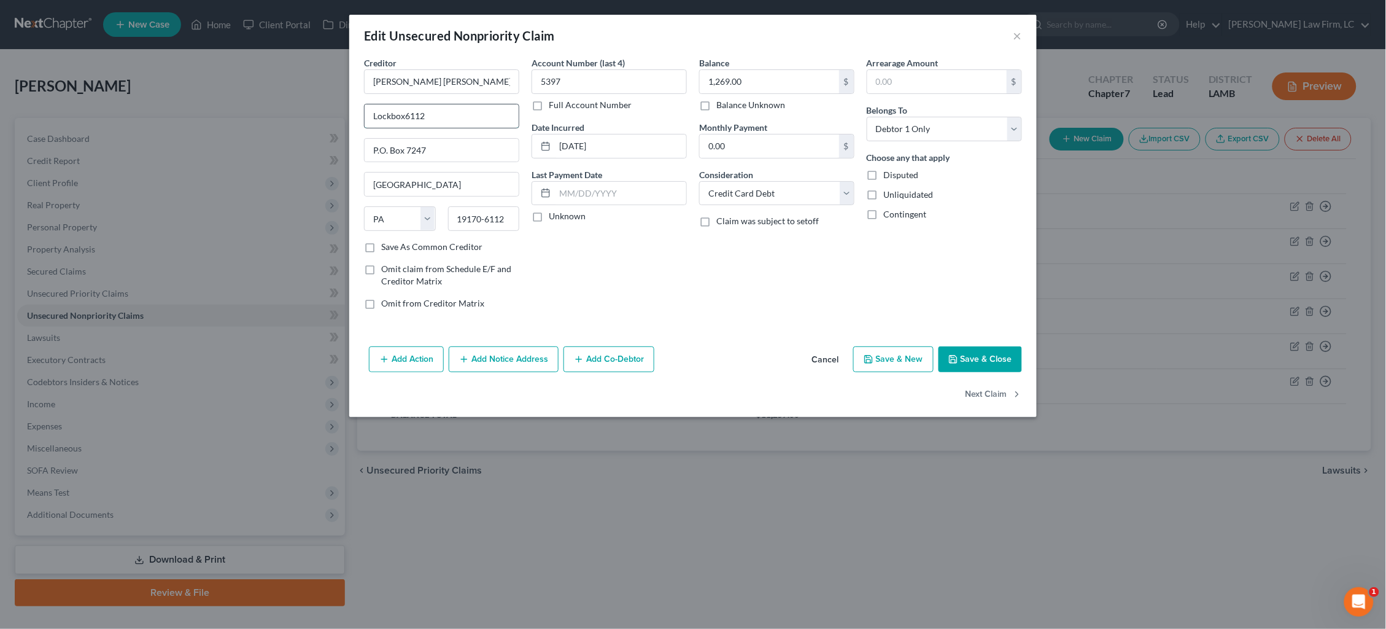
click at [405, 115] on input "Lockbox6112" at bounding box center [442, 115] width 154 height 23
type input "Lockbox 6112"
drag, startPoint x: 586, startPoint y: 144, endPoint x: 558, endPoint y: 144, distance: 27.6
click at [557, 142] on input "06-13-2021" at bounding box center [620, 145] width 131 height 23
type input "2021"
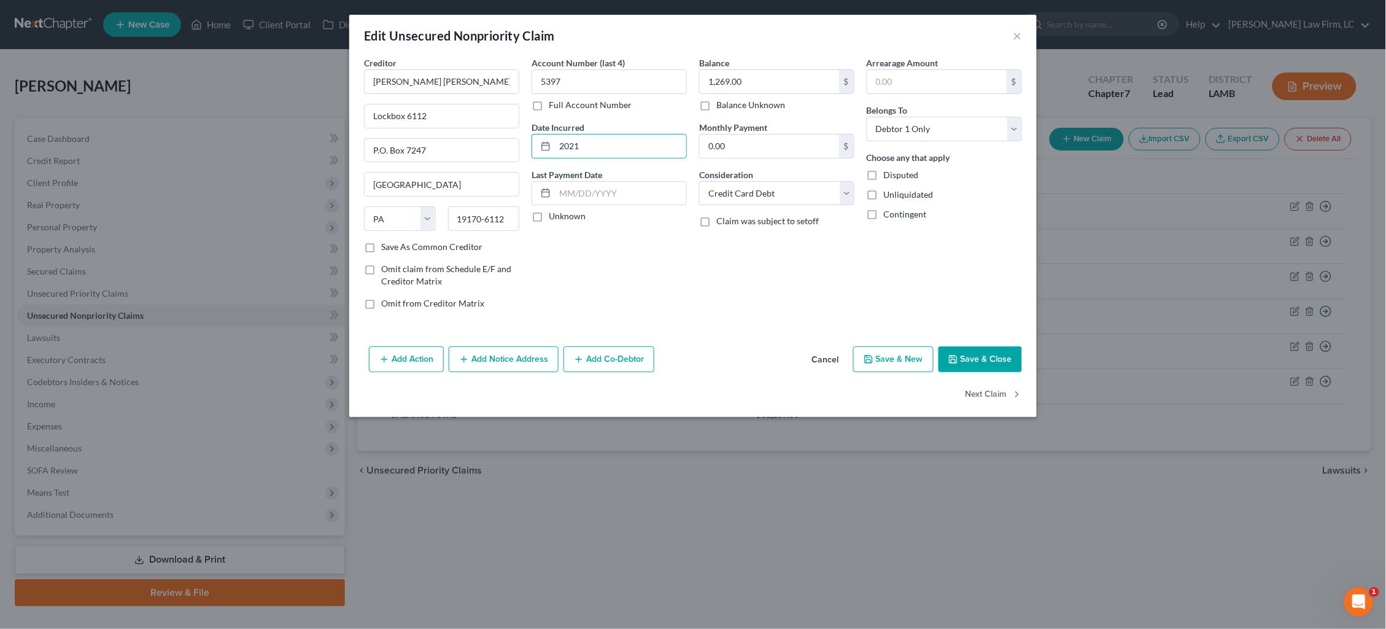
click at [452, 243] on label "Save As Common Creditor" at bounding box center [431, 247] width 101 height 12
click at [394, 243] on input "Save As Common Creditor" at bounding box center [390, 245] width 8 height 8
checkbox input "true"
click at [515, 357] on button "Add Notice Address" at bounding box center [504, 359] width 110 height 26
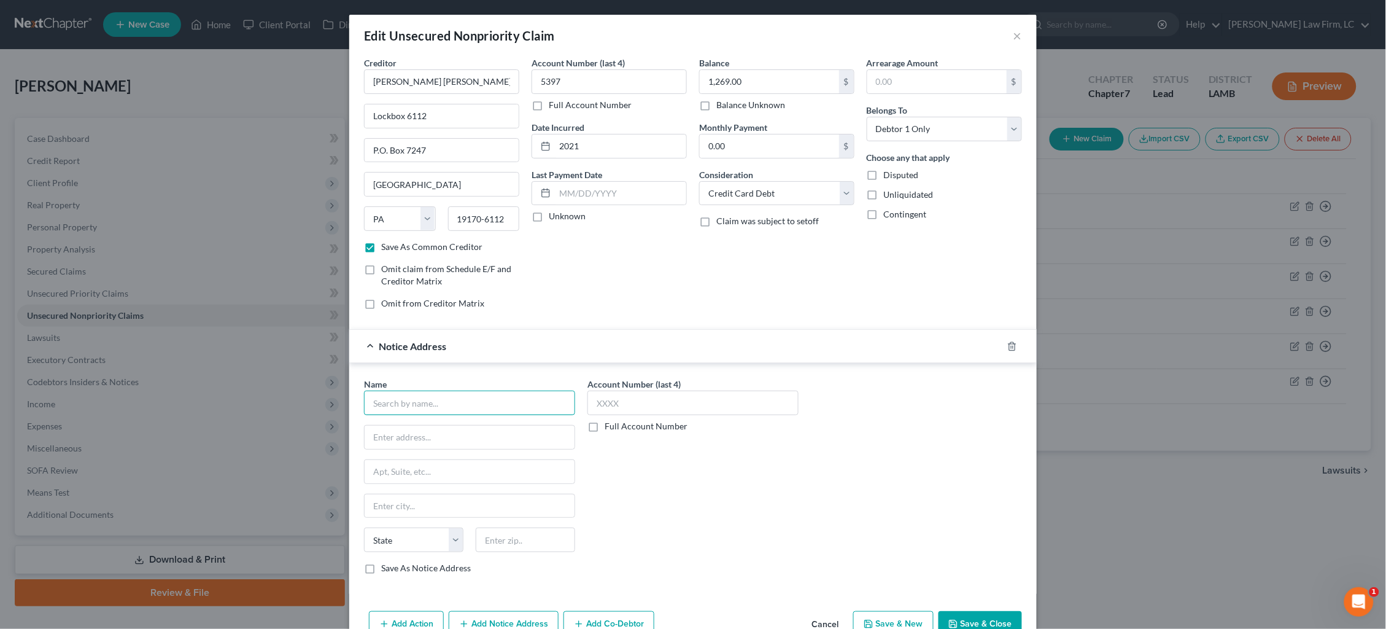
click at [486, 404] on input "text" at bounding box center [469, 402] width 211 height 25
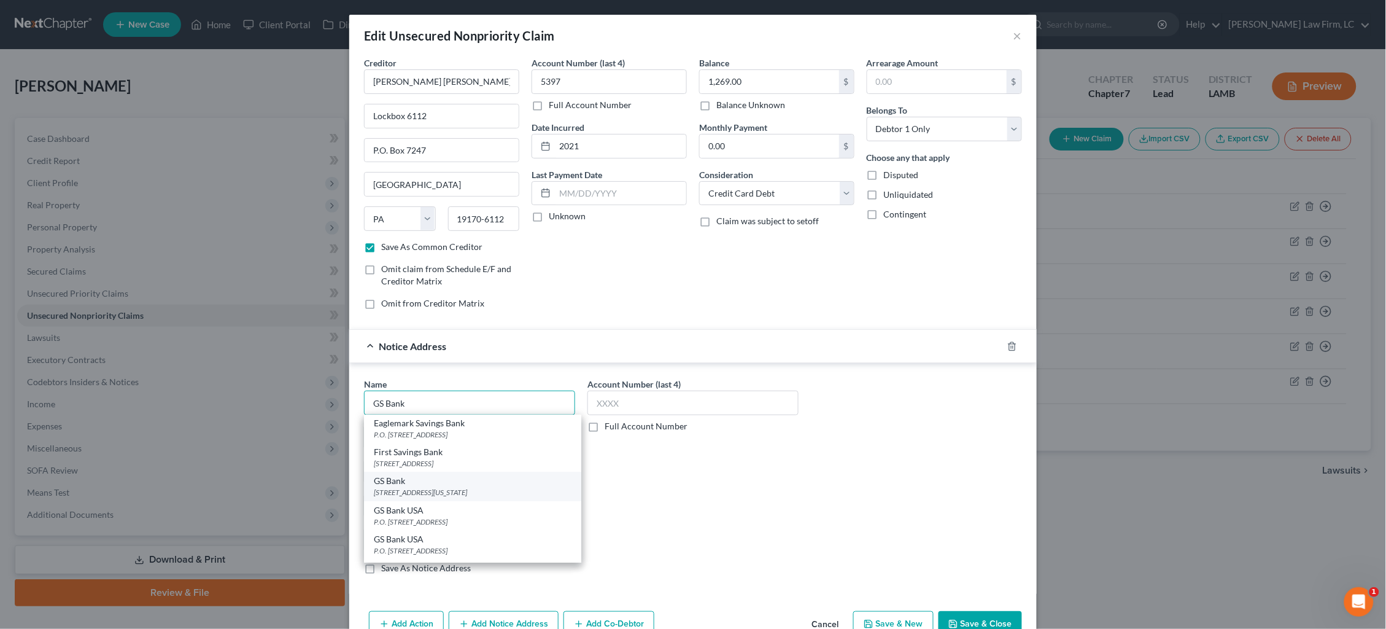
scroll to position [32, 0]
drag, startPoint x: 484, startPoint y: 508, endPoint x: 492, endPoint y: 498, distance: 12.6
click at [484, 514] on div "P.O. Box 7247, Philadelphia, PA 19170" at bounding box center [473, 519] width 198 height 10
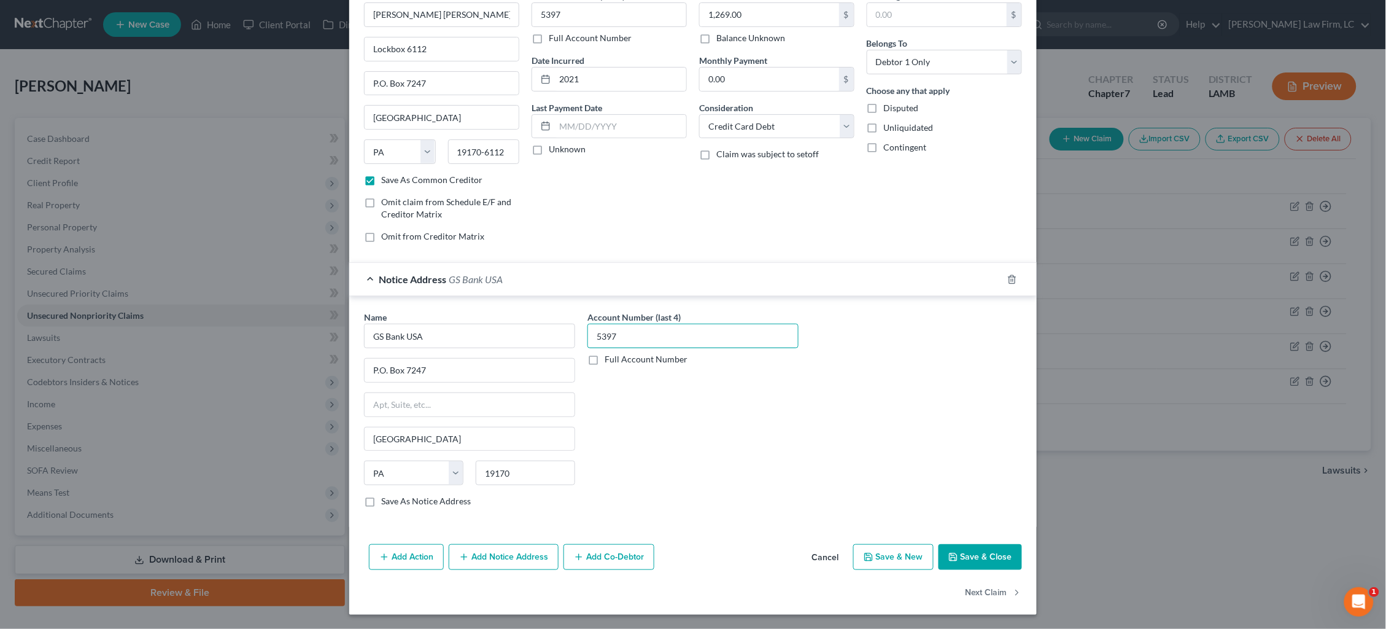
scroll to position [66, 0]
click at [991, 597] on button "Next Claim" at bounding box center [994, 593] width 56 height 26
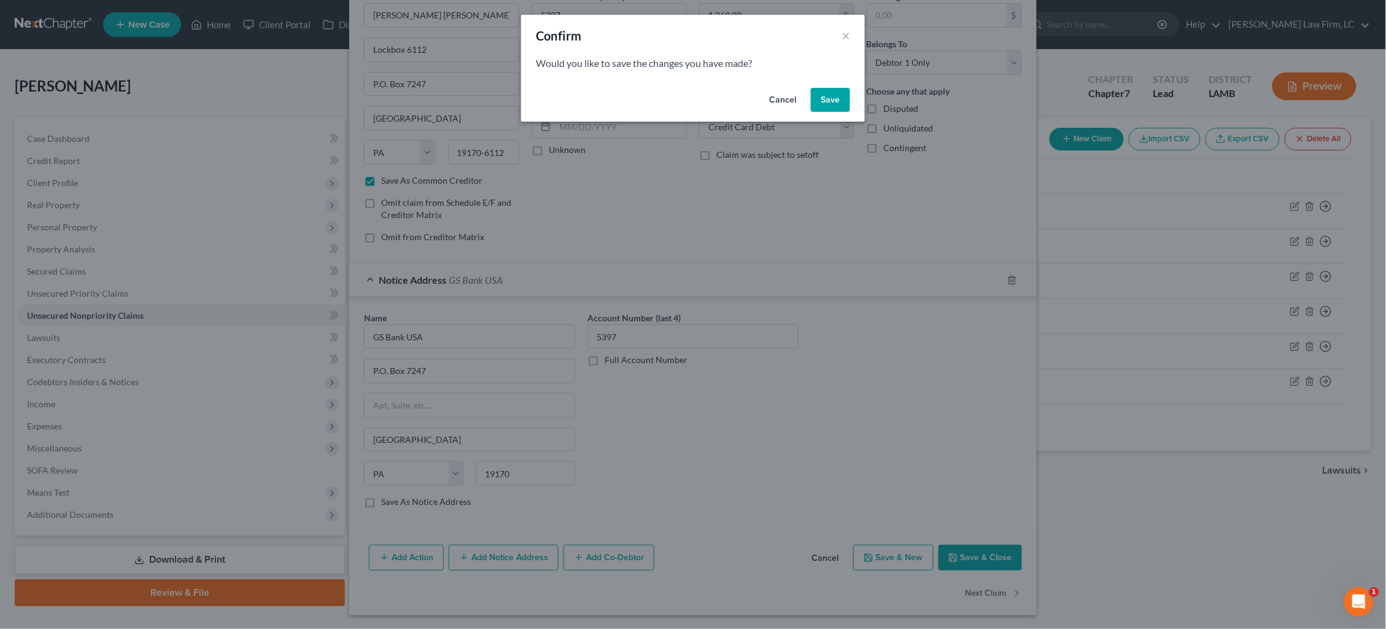
click at [837, 97] on button "Save" at bounding box center [830, 100] width 39 height 25
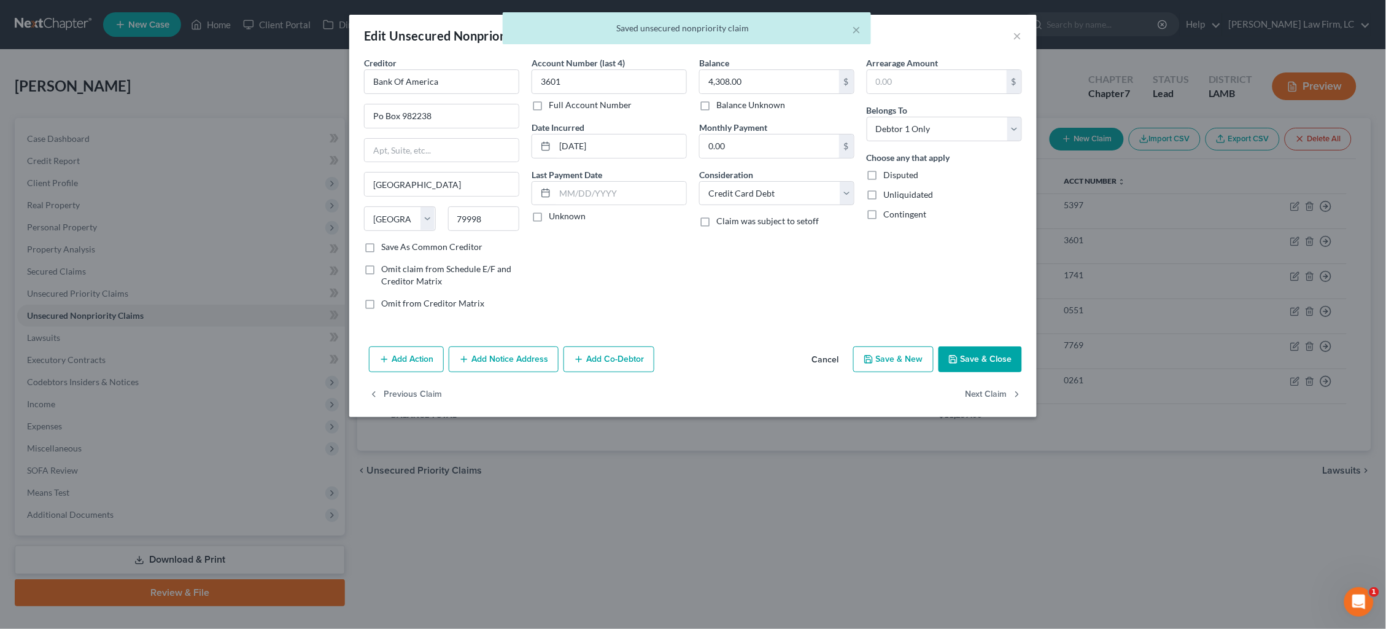
scroll to position [0, 0]
click at [455, 83] on input "Bank Of America" at bounding box center [441, 81] width 155 height 25
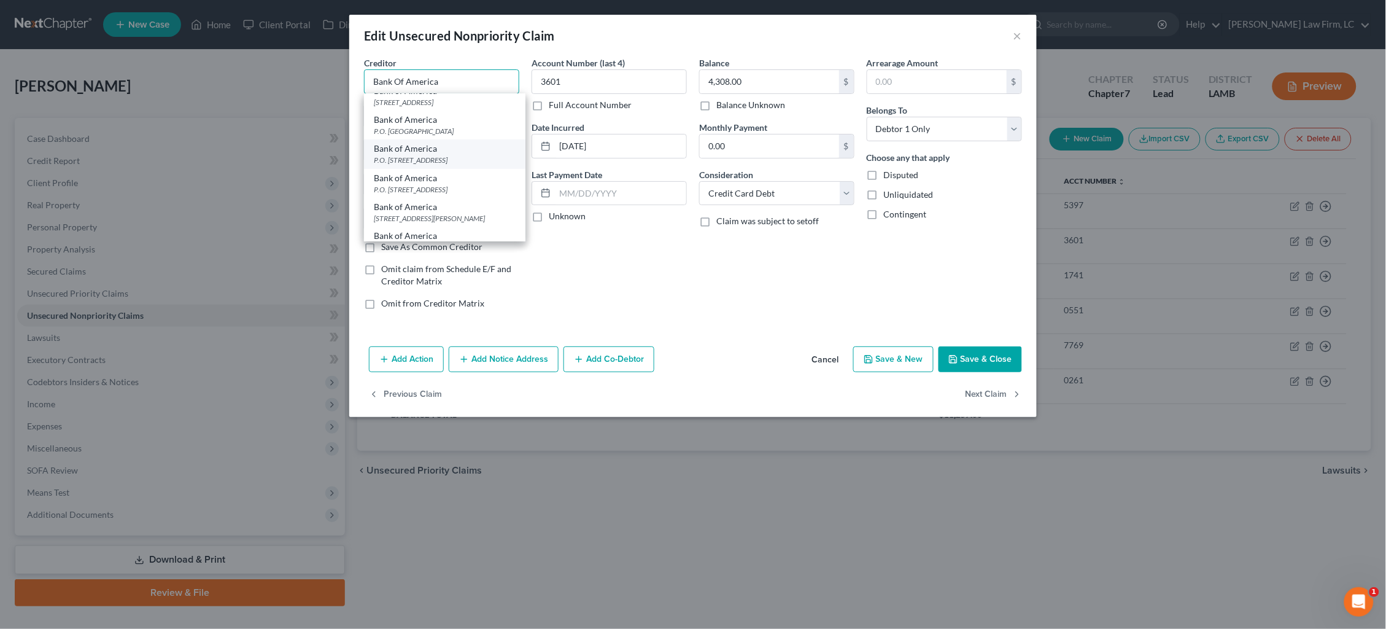
scroll to position [101, 0]
drag, startPoint x: 636, startPoint y: 284, endPoint x: 601, endPoint y: 258, distance: 43.1
click at [635, 284] on div "Account Number (last 4) 3601 Full Account Number Date Incurred 10-31-2022 Last …" at bounding box center [610, 187] width 168 height 263
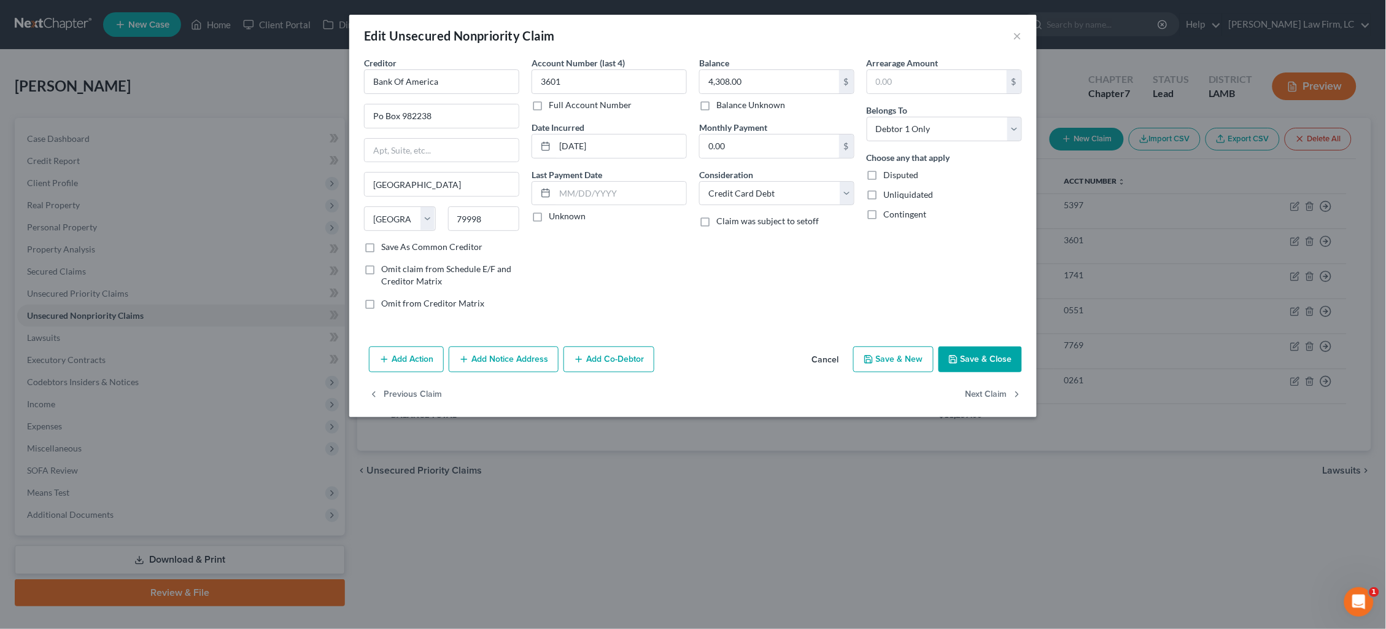
scroll to position [0, 0]
click at [484, 79] on input "Bank Of America" at bounding box center [441, 81] width 155 height 25
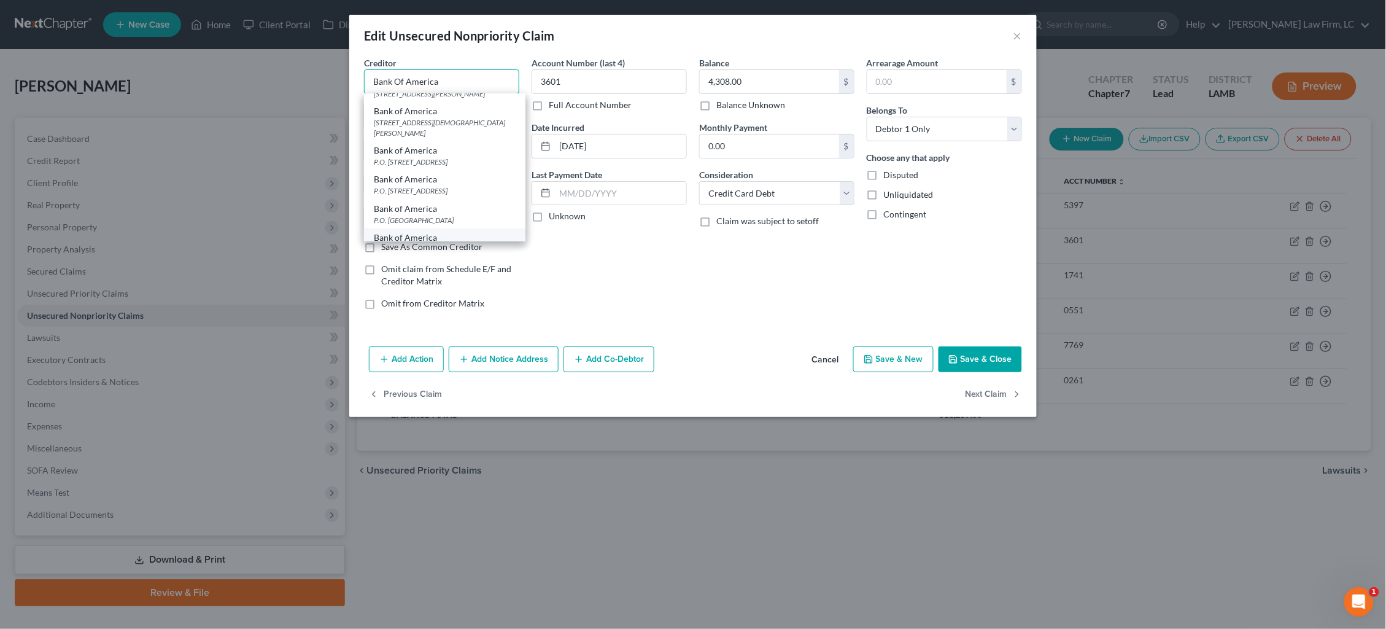
scroll to position [252, 0]
click at [465, 244] on div "P.O. Box 982238, El Paso, TX 79998" at bounding box center [445, 249] width 142 height 10
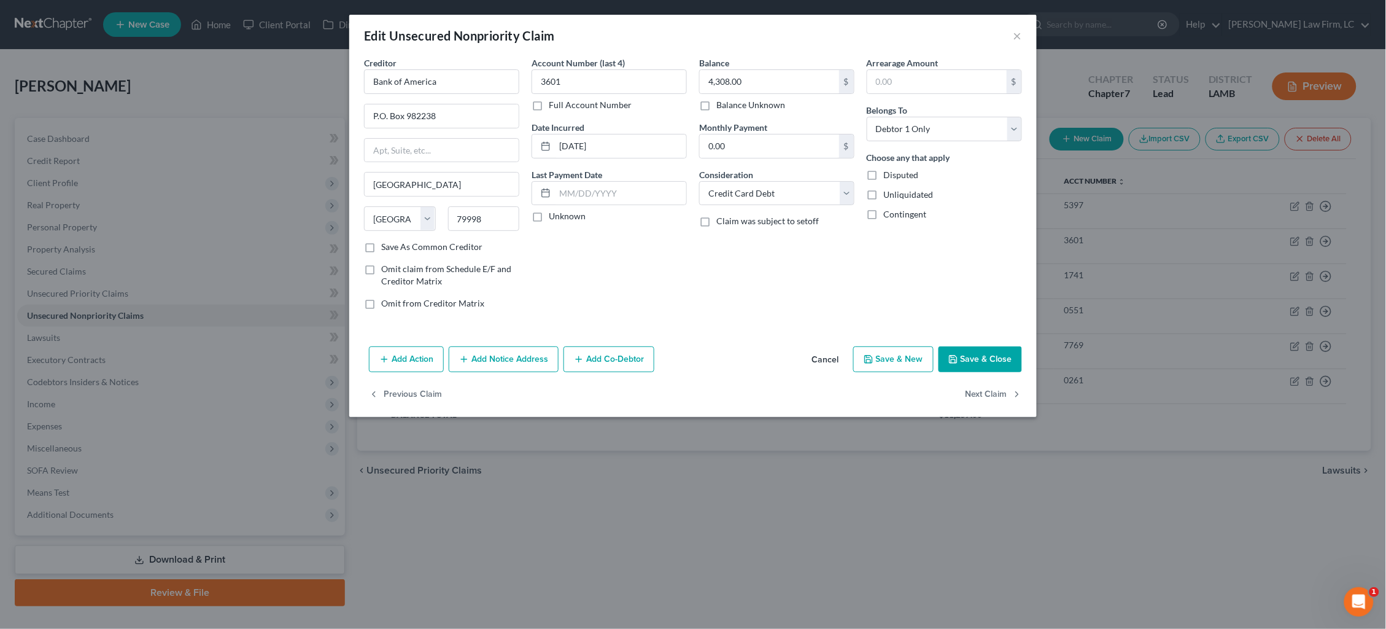
scroll to position [0, 0]
drag, startPoint x: 586, startPoint y: 144, endPoint x: 550, endPoint y: 146, distance: 36.3
click at [550, 146] on div "10-31-2022" at bounding box center [609, 146] width 155 height 25
click at [988, 388] on button "Next Claim" at bounding box center [994, 395] width 56 height 26
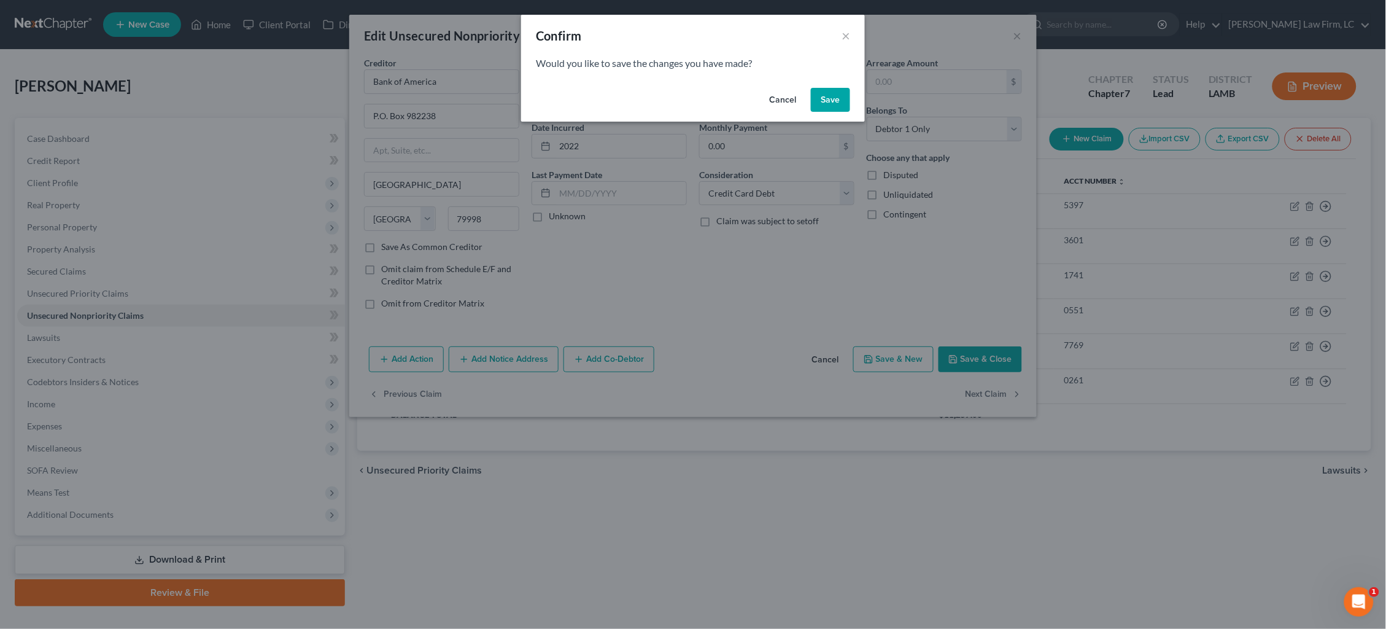
click at [834, 103] on button "Save" at bounding box center [830, 100] width 39 height 25
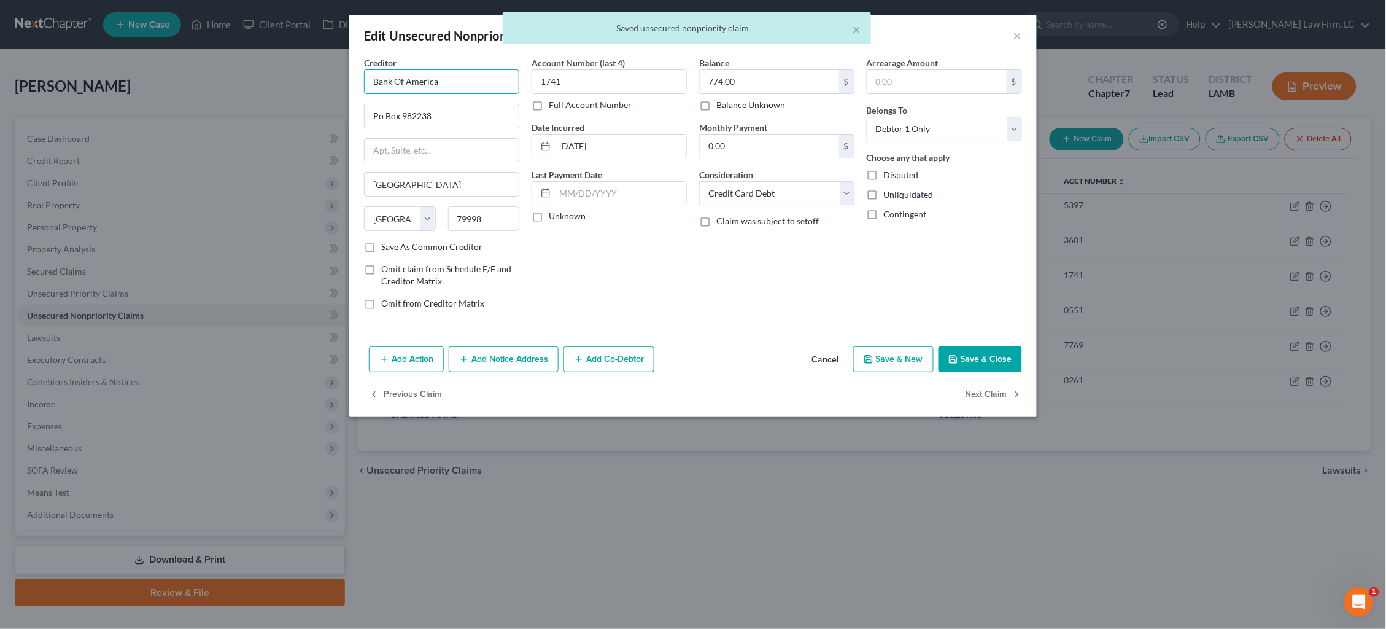
click at [456, 81] on input "Bank Of America" at bounding box center [441, 81] width 155 height 25
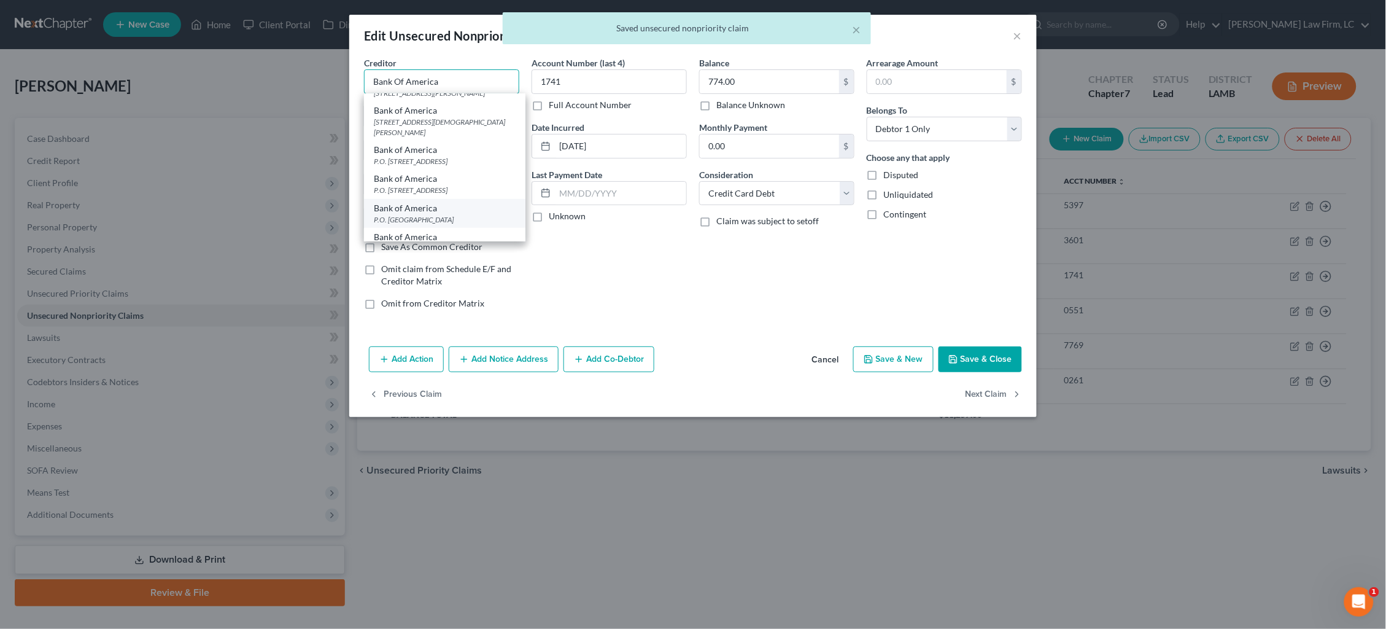
scroll to position [252, 0]
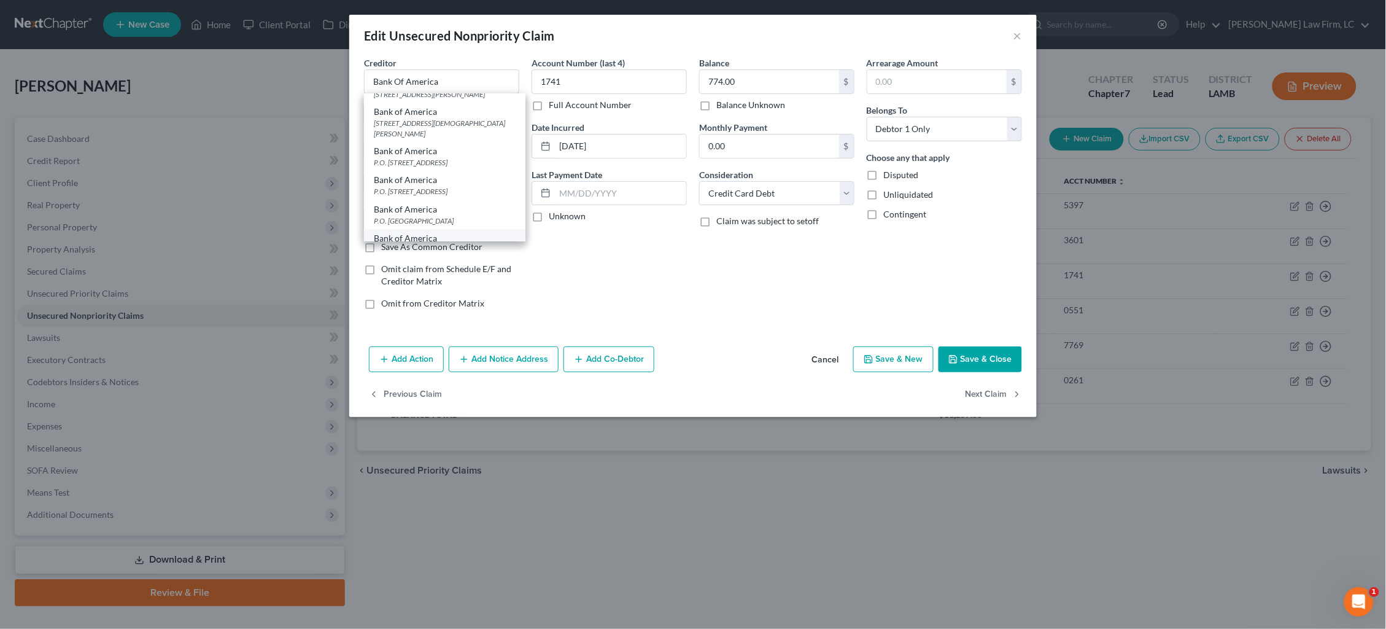
click at [472, 244] on div "P.O. Box 982238, El Paso, TX 79998" at bounding box center [445, 249] width 142 height 10
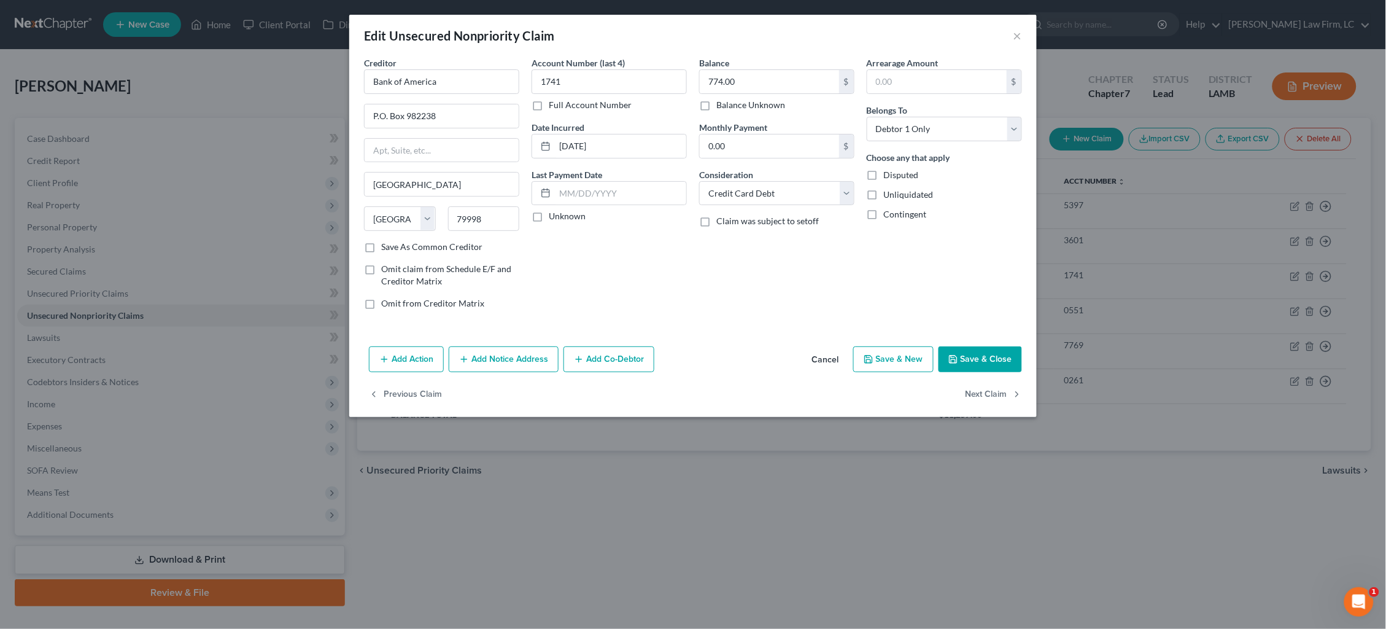
scroll to position [0, 0]
drag, startPoint x: 584, startPoint y: 145, endPoint x: 535, endPoint y: 147, distance: 49.8
click at [535, 147] on div "05-26-2021" at bounding box center [609, 146] width 155 height 25
click at [994, 390] on button "Next Claim" at bounding box center [994, 395] width 56 height 26
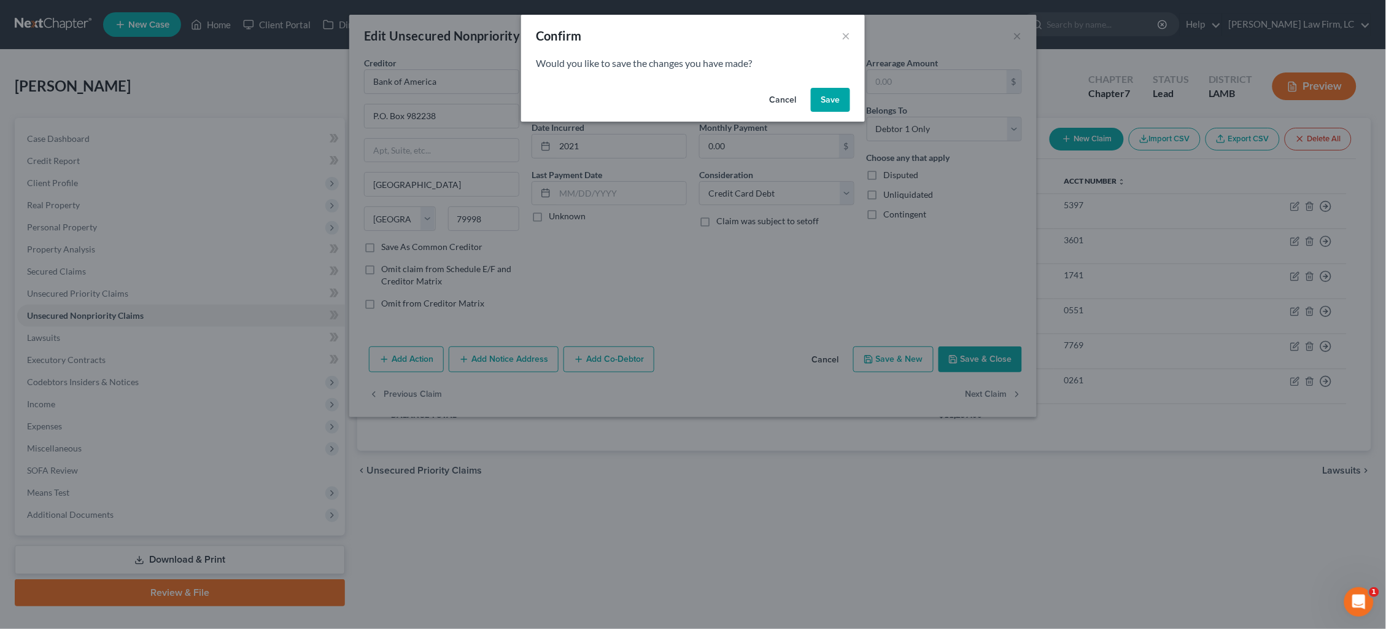
click at [818, 93] on button "Save" at bounding box center [830, 100] width 39 height 25
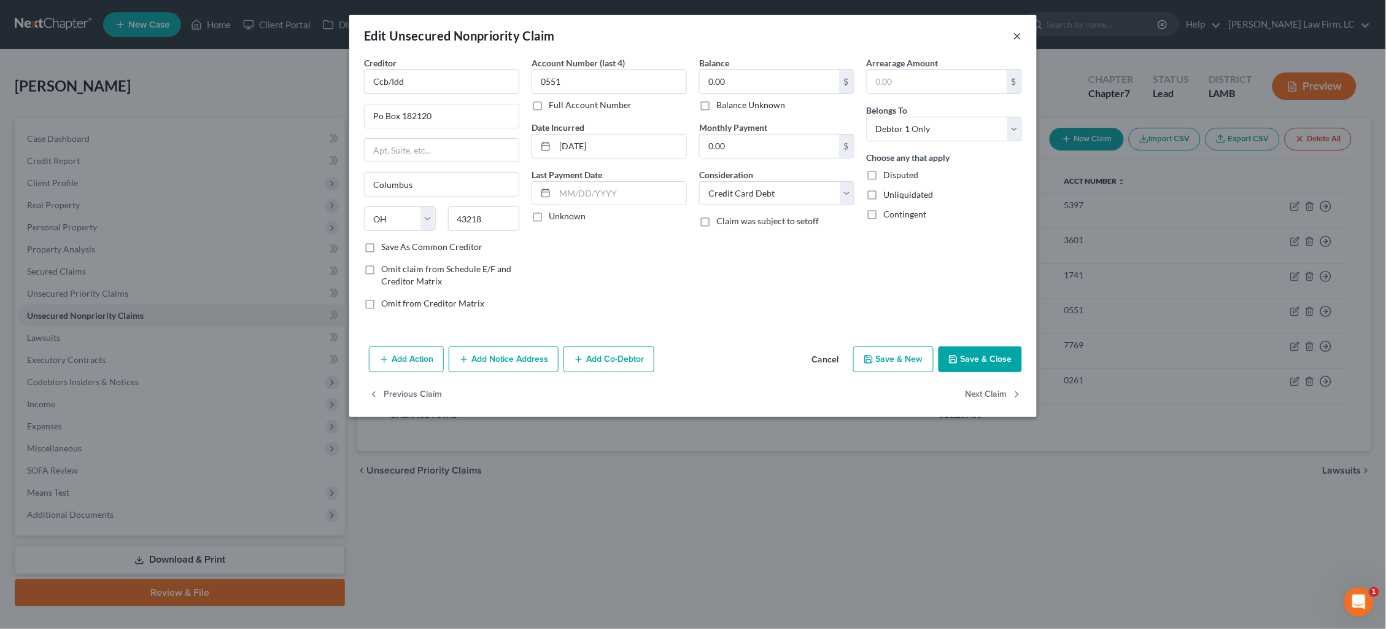
click at [1015, 34] on button "×" at bounding box center [1018, 35] width 9 height 15
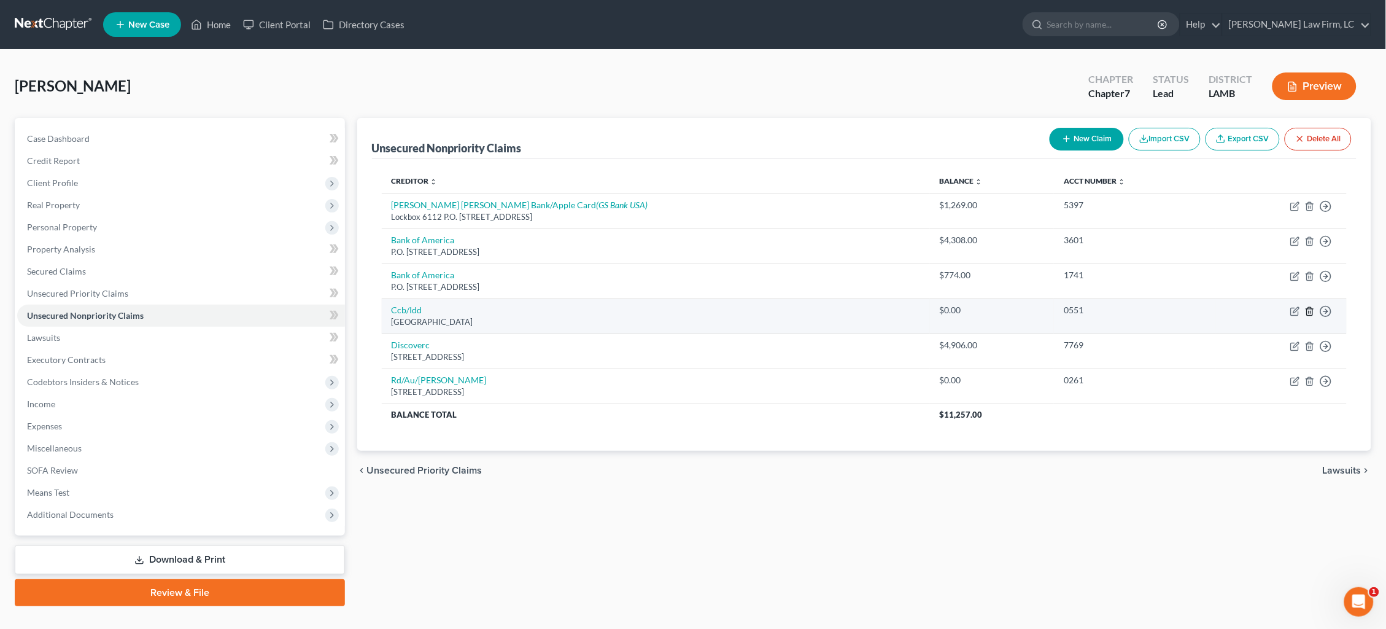
click at [1313, 306] on icon "button" at bounding box center [1310, 311] width 10 height 10
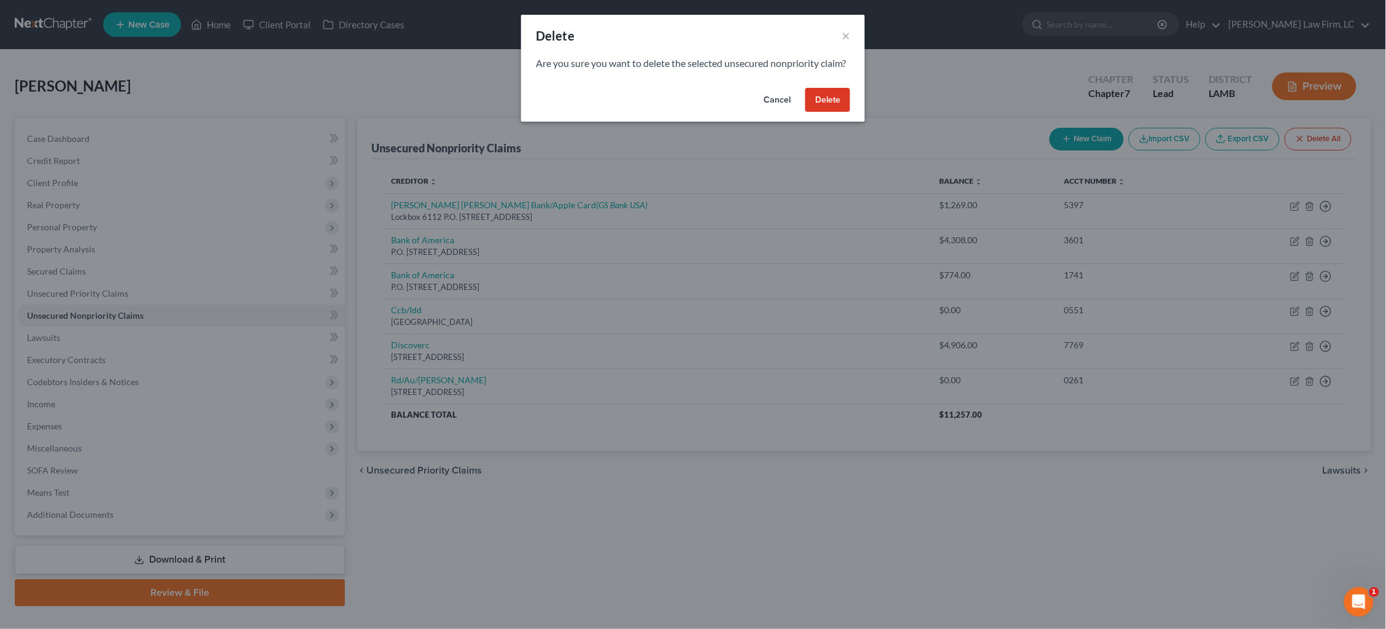
click at [829, 112] on button "Delete" at bounding box center [827, 100] width 45 height 25
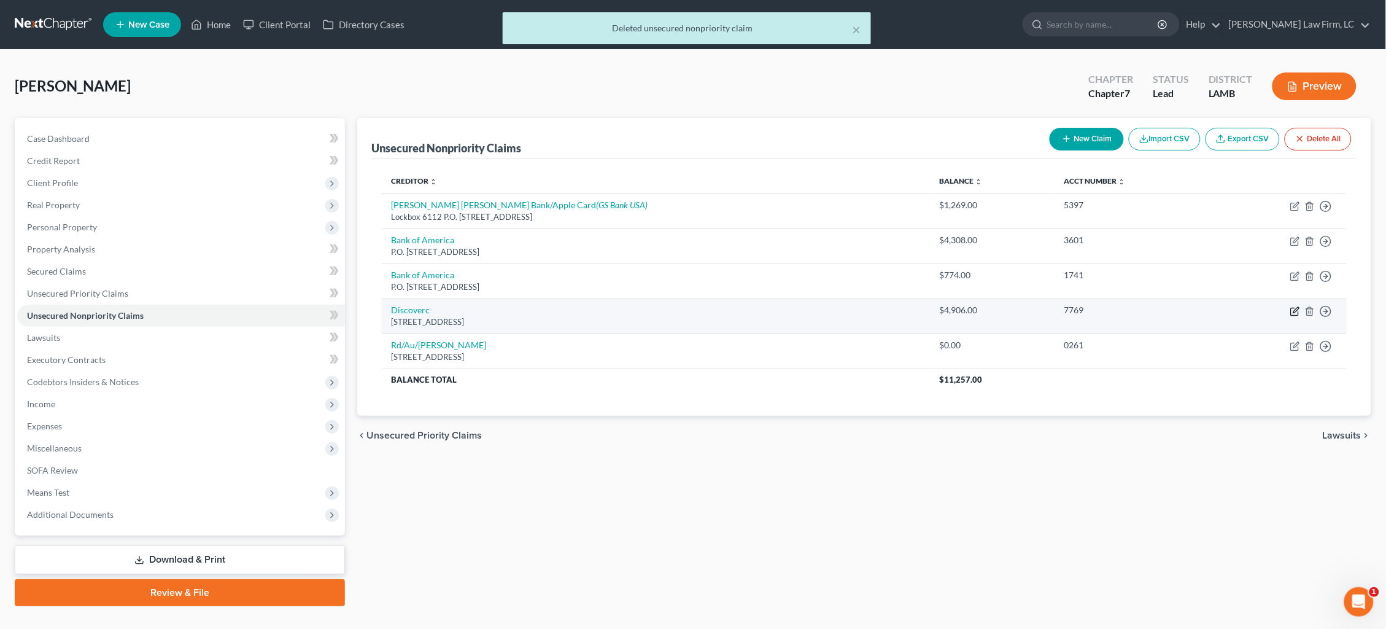
click at [1294, 306] on icon "button" at bounding box center [1295, 311] width 10 height 10
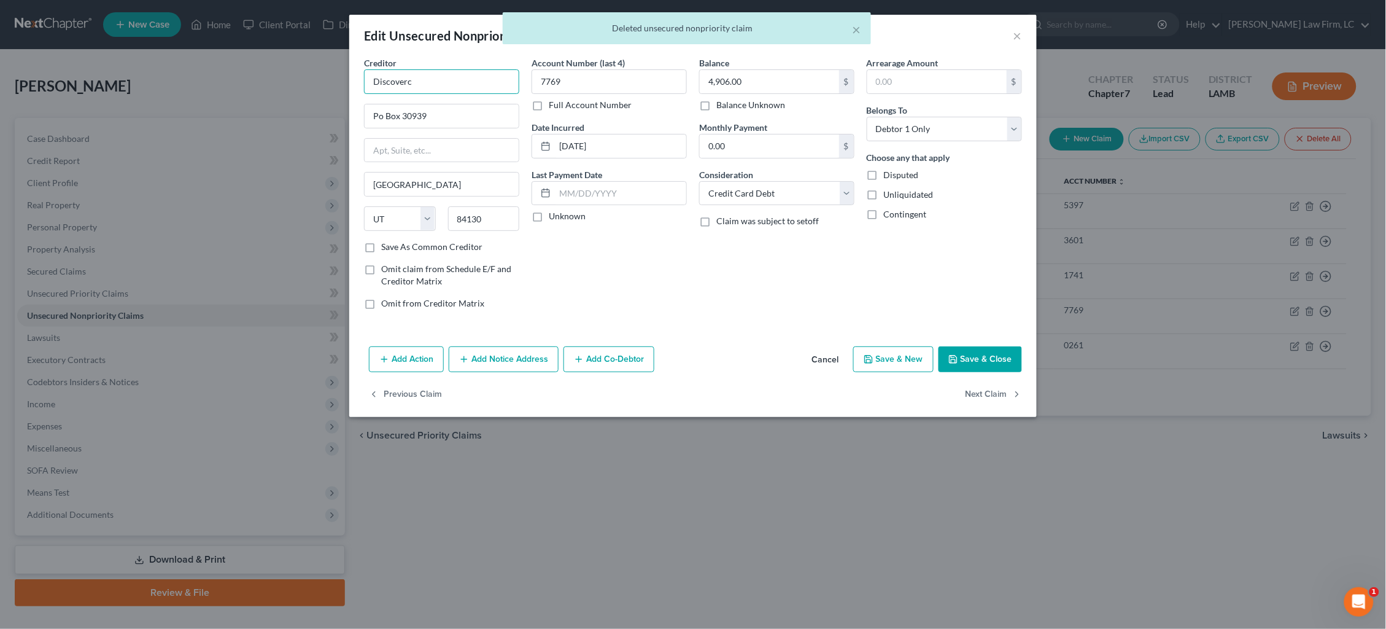
click at [466, 85] on input "Discoverc" at bounding box center [441, 81] width 155 height 25
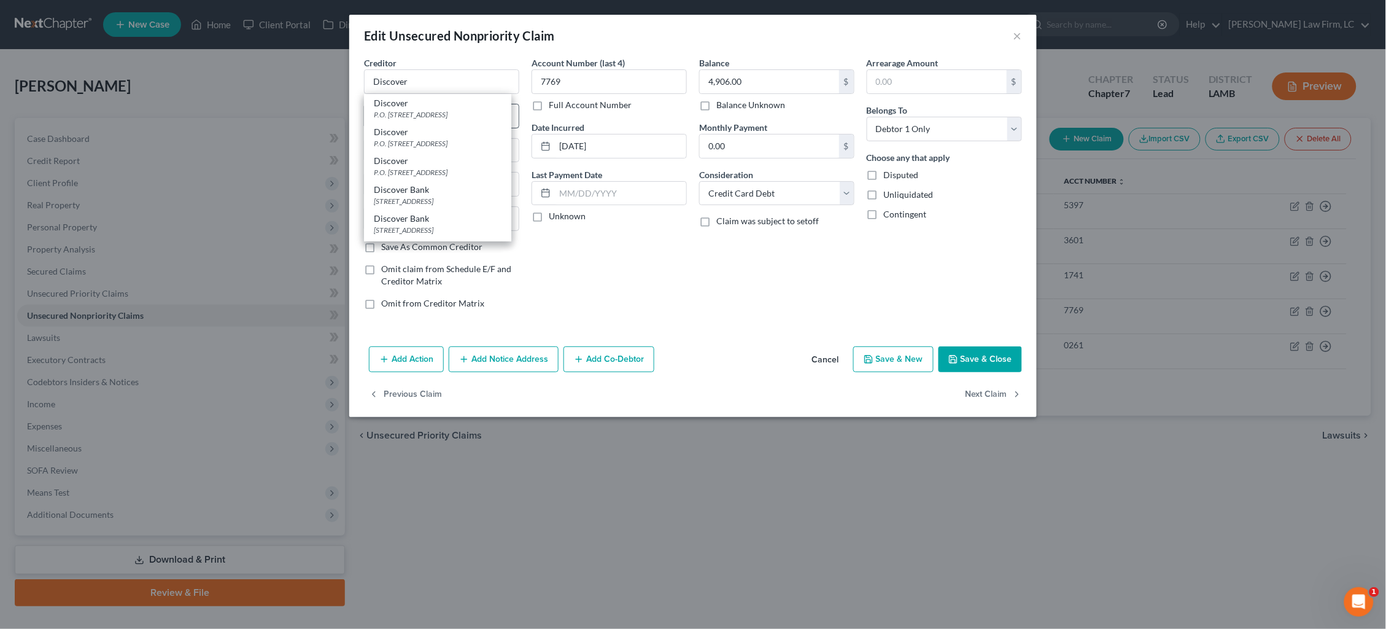
drag, startPoint x: 479, startPoint y: 109, endPoint x: 494, endPoint y: 115, distance: 16.0
click at [478, 109] on div "P.O. Box 30939, Salt Lake City, UT 84130" at bounding box center [438, 114] width 128 height 10
drag, startPoint x: 586, startPoint y: 142, endPoint x: 506, endPoint y: 145, distance: 80.5
click at [508, 145] on div "Creditor * Discover P.O. Box 30939 Salt Lake City State AL AK AR AZ CA CO CT DE…" at bounding box center [693, 187] width 670 height 263
click at [993, 390] on button "Next Claim" at bounding box center [994, 395] width 56 height 26
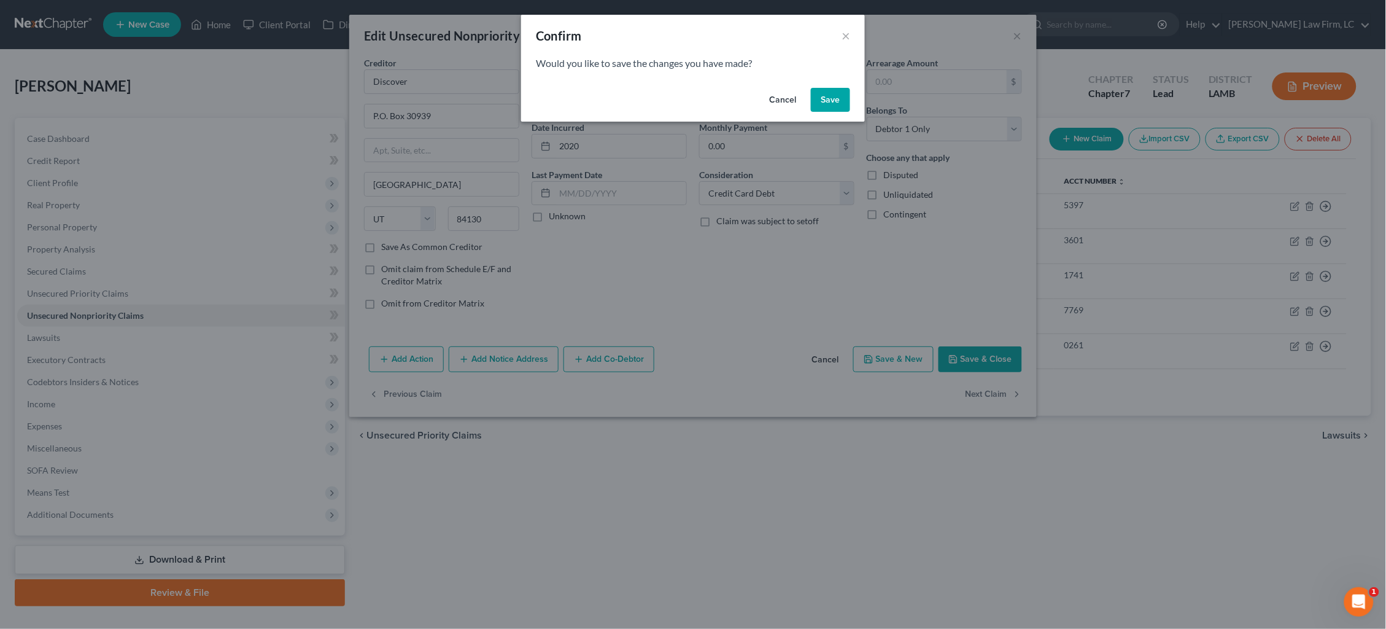
click at [828, 97] on button "Save" at bounding box center [830, 100] width 39 height 25
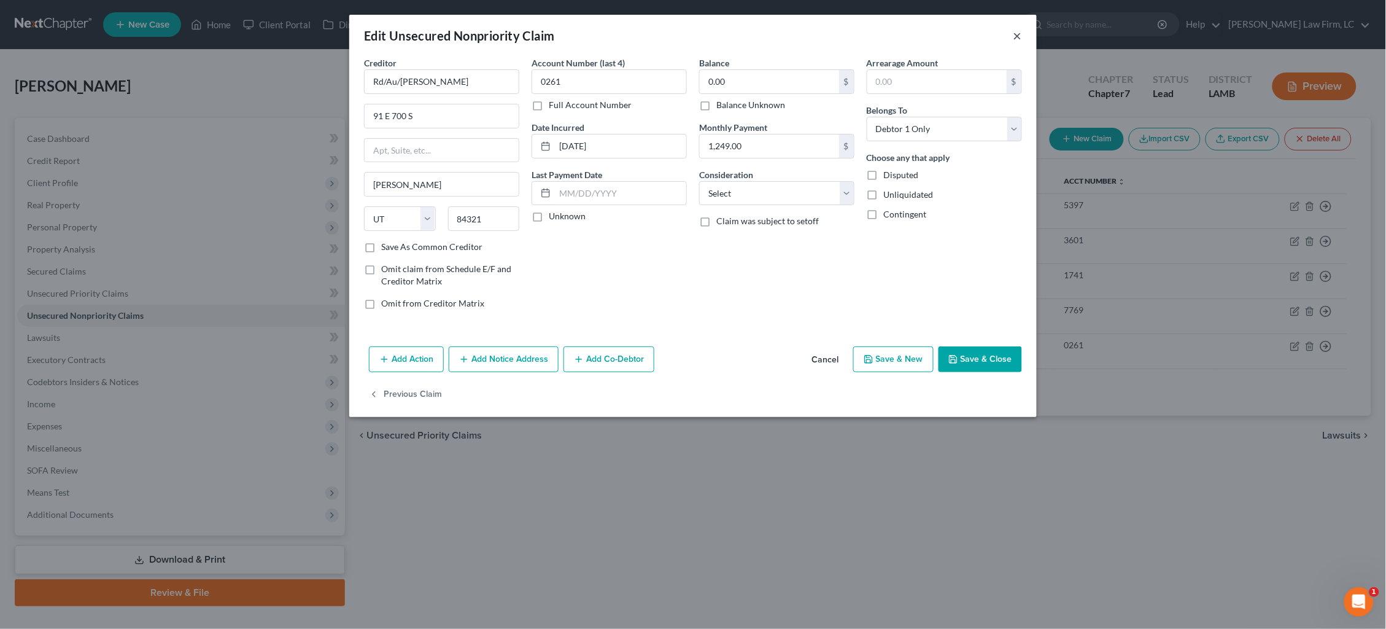
click at [1016, 35] on button "×" at bounding box center [1018, 35] width 9 height 15
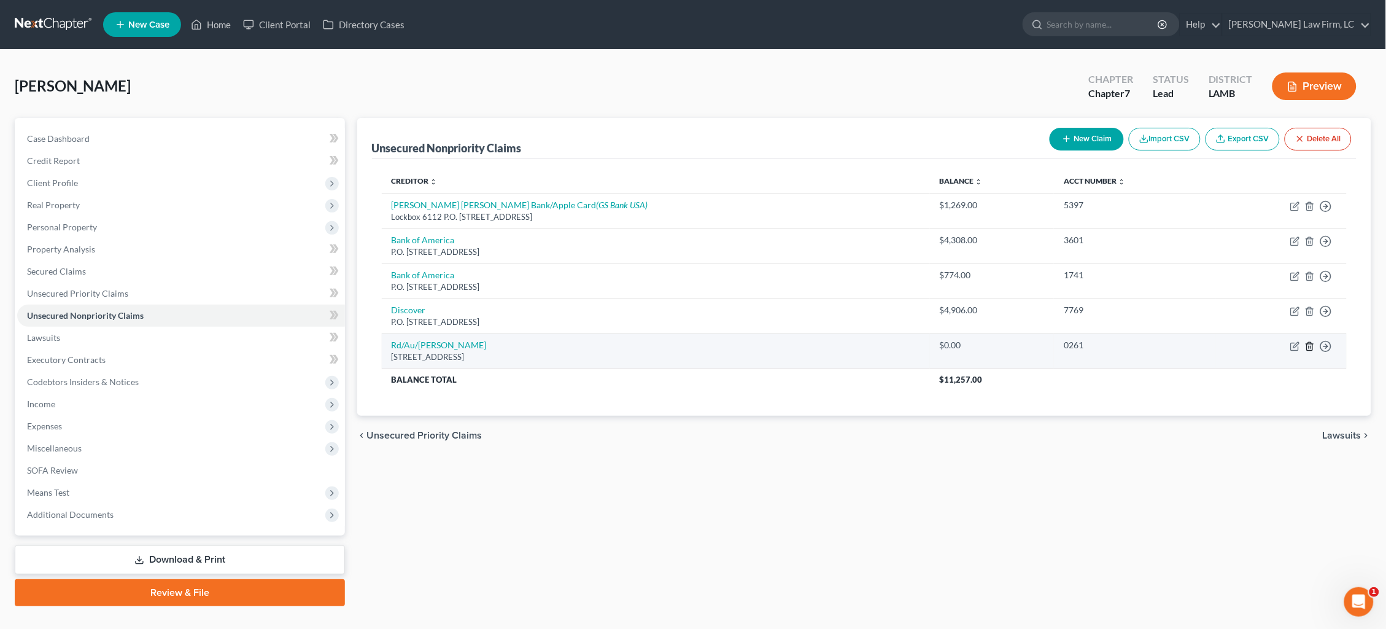
click at [1311, 341] on icon "button" at bounding box center [1310, 346] width 10 height 10
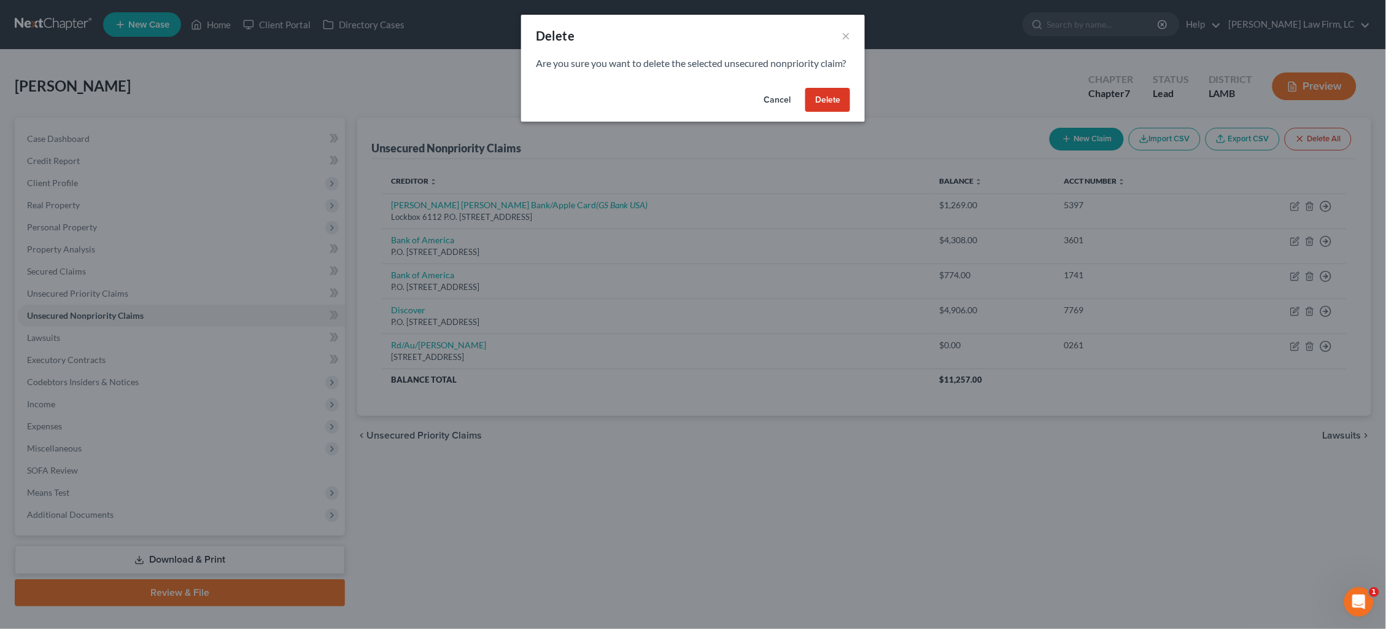
drag, startPoint x: 809, startPoint y: 115, endPoint x: 890, endPoint y: 115, distance: 80.4
click at [810, 112] on button "Delete" at bounding box center [827, 100] width 45 height 25
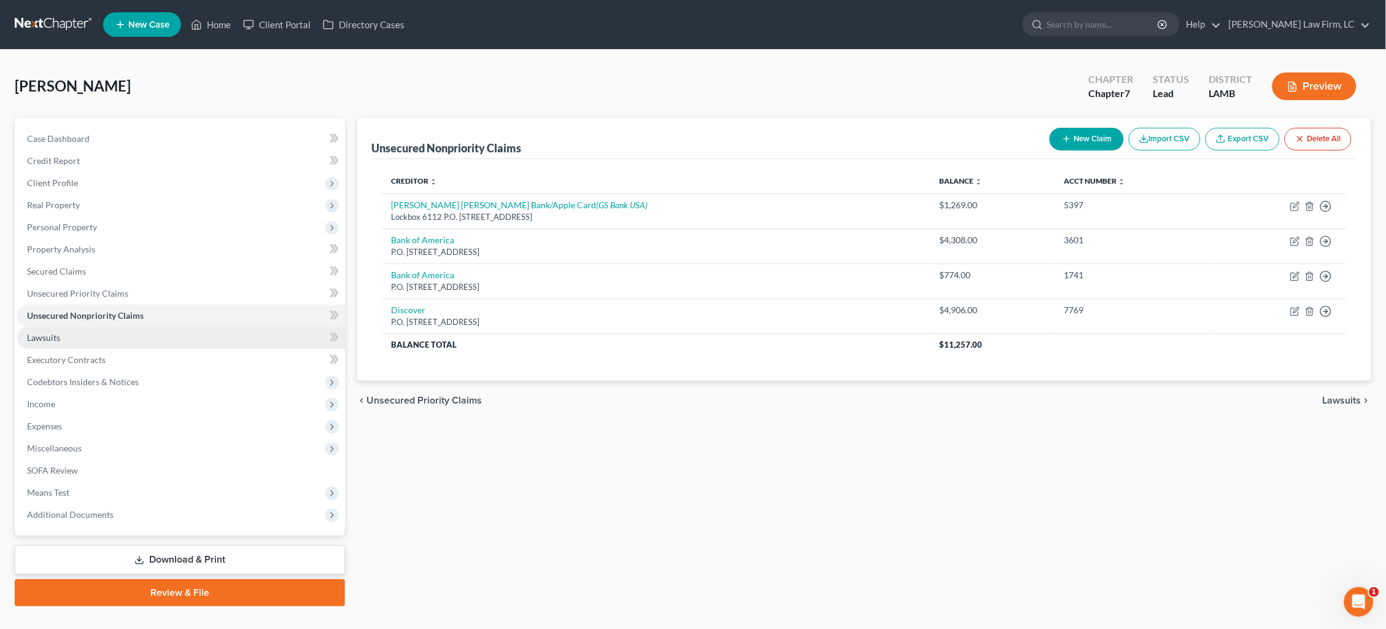
click at [82, 333] on link "Lawsuits" at bounding box center [181, 338] width 328 height 22
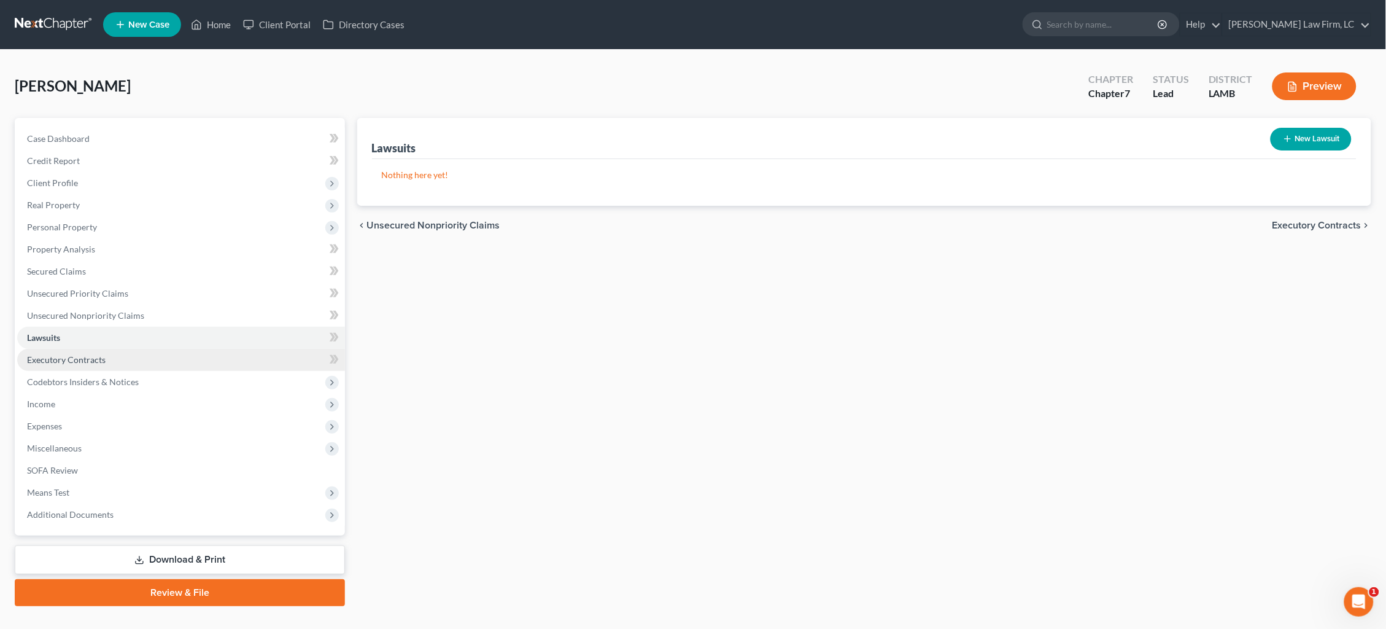
click at [105, 349] on link "Executory Contracts" at bounding box center [181, 360] width 328 height 22
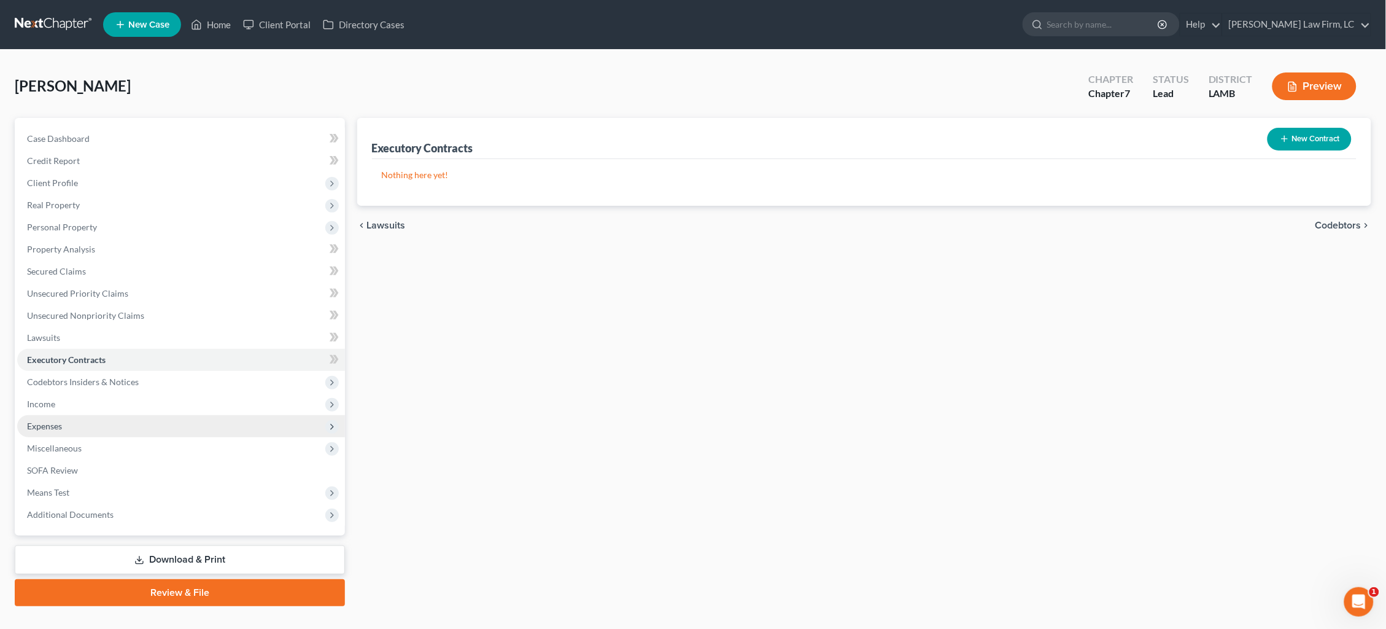
click at [107, 416] on span "Expenses" at bounding box center [181, 426] width 328 height 22
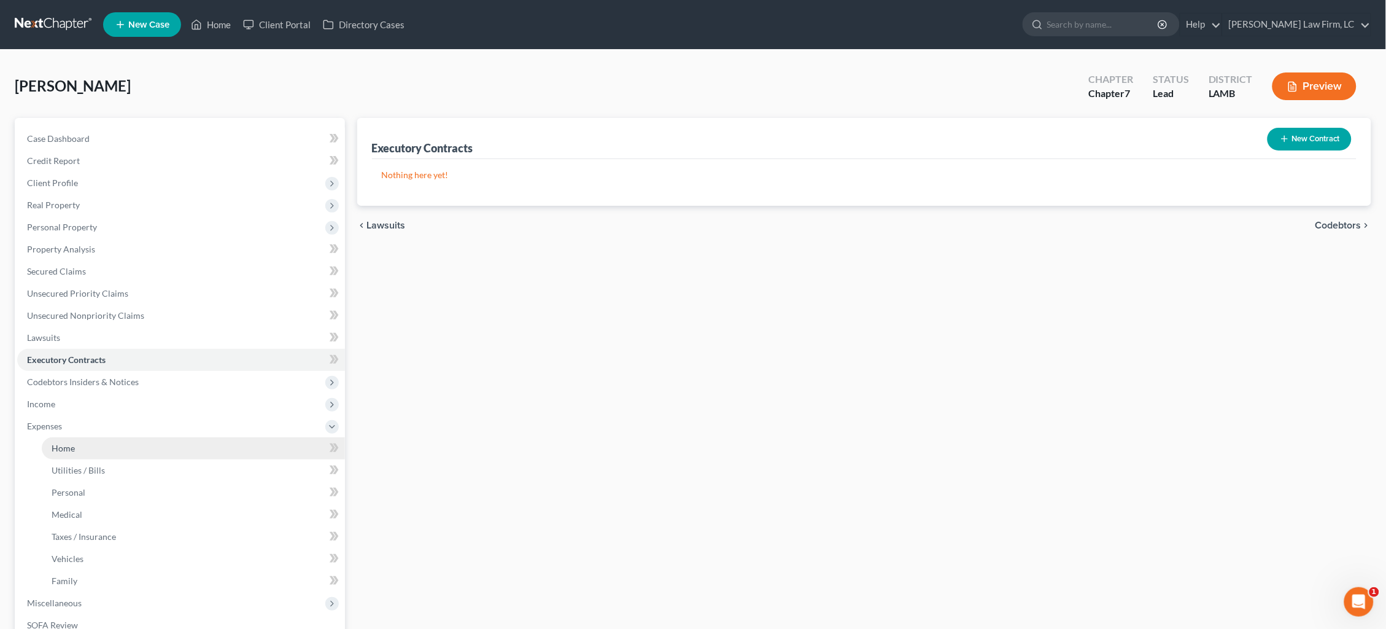
click at [148, 439] on link "Home" at bounding box center [193, 448] width 303 height 22
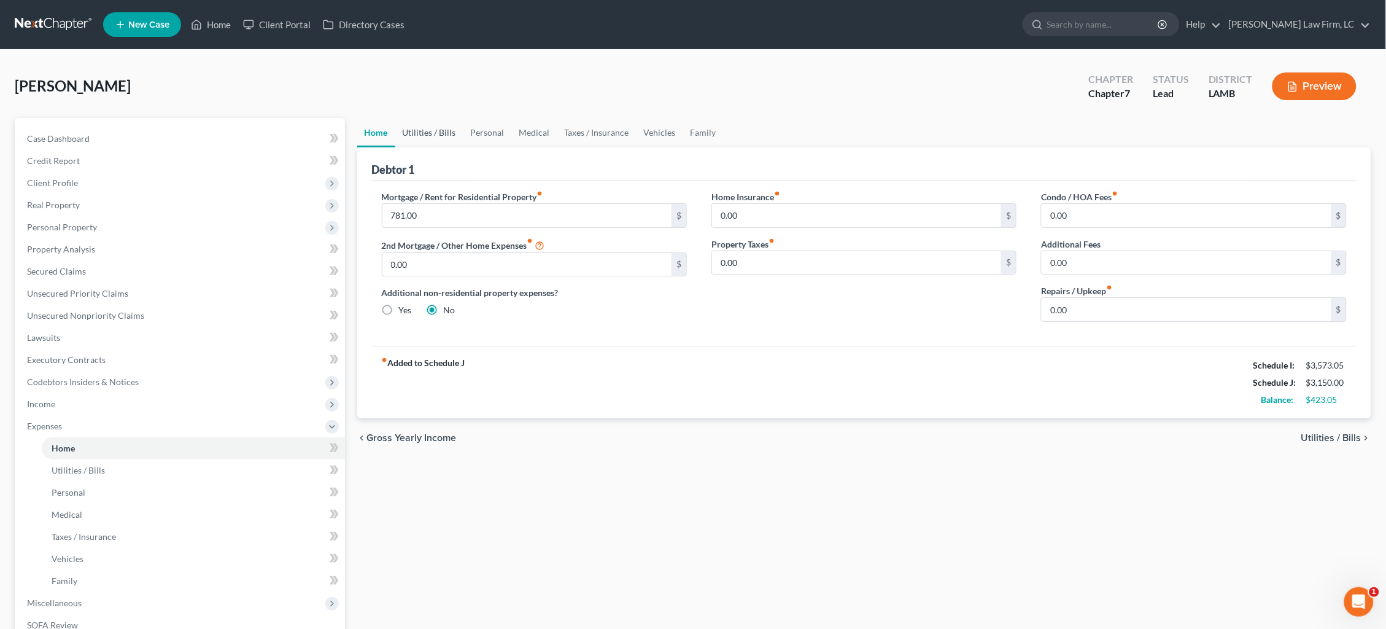
click at [420, 130] on link "Utilities / Bills" at bounding box center [429, 132] width 68 height 29
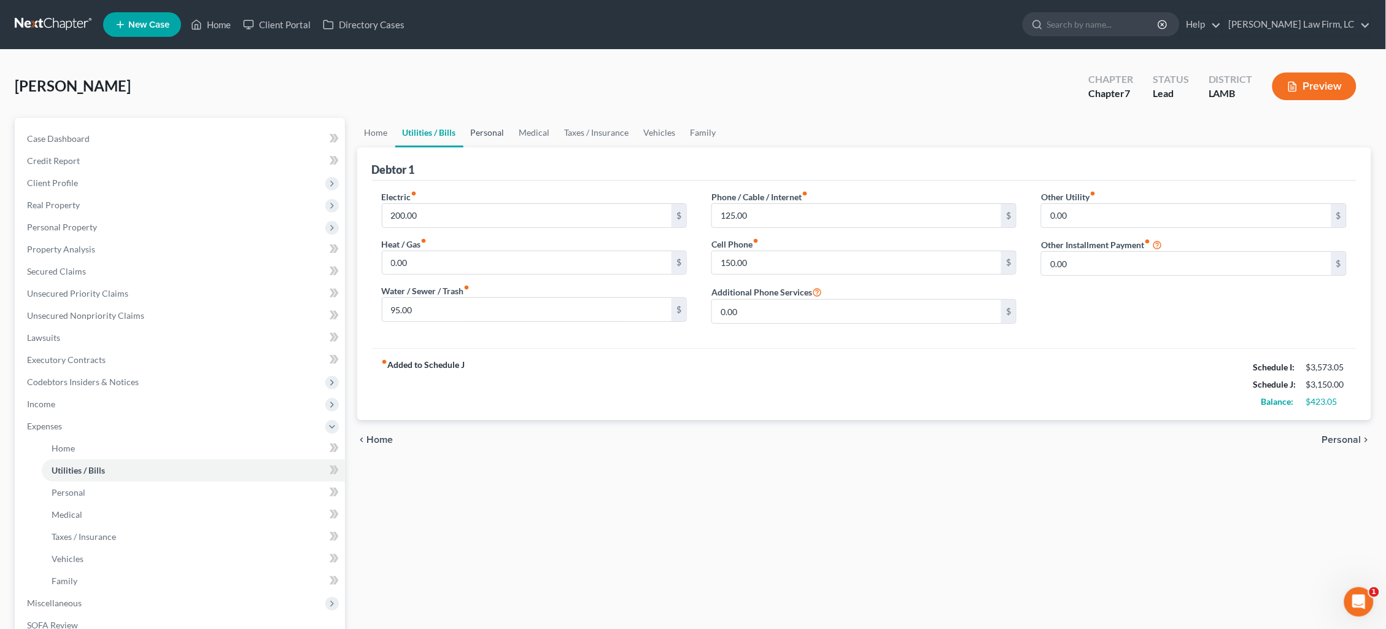
click at [477, 133] on link "Personal" at bounding box center [487, 132] width 48 height 29
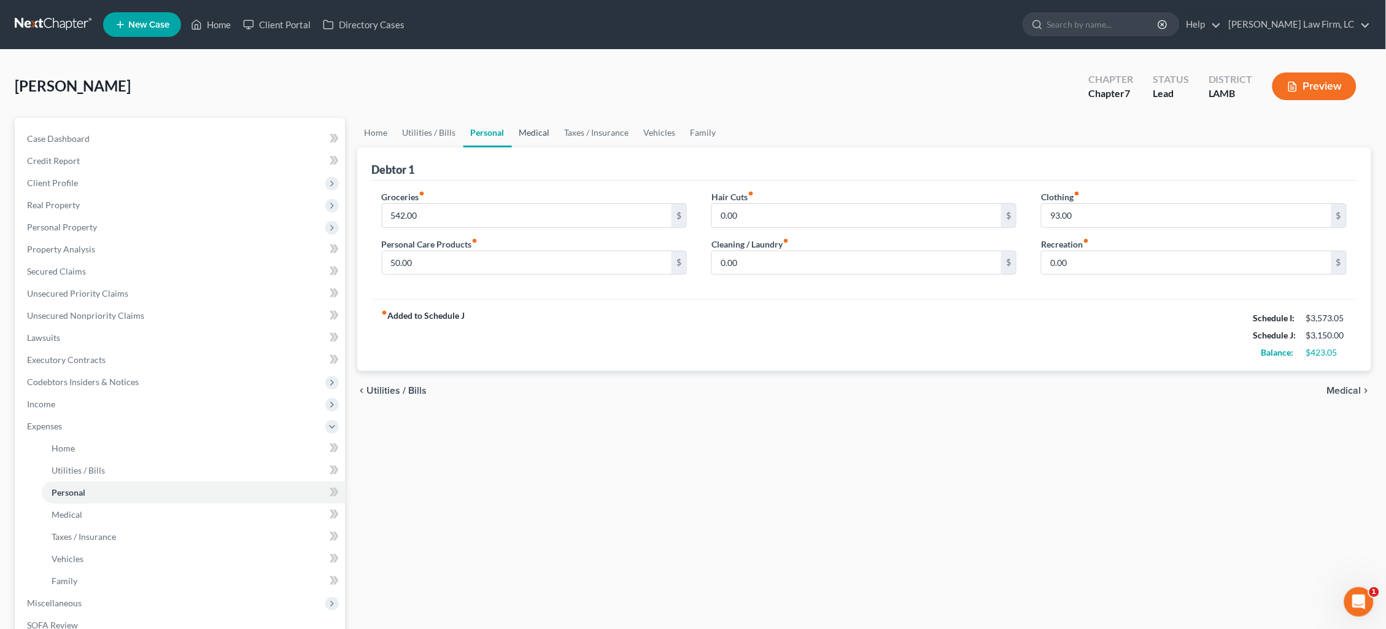
click at [543, 131] on link "Medical" at bounding box center [534, 132] width 45 height 29
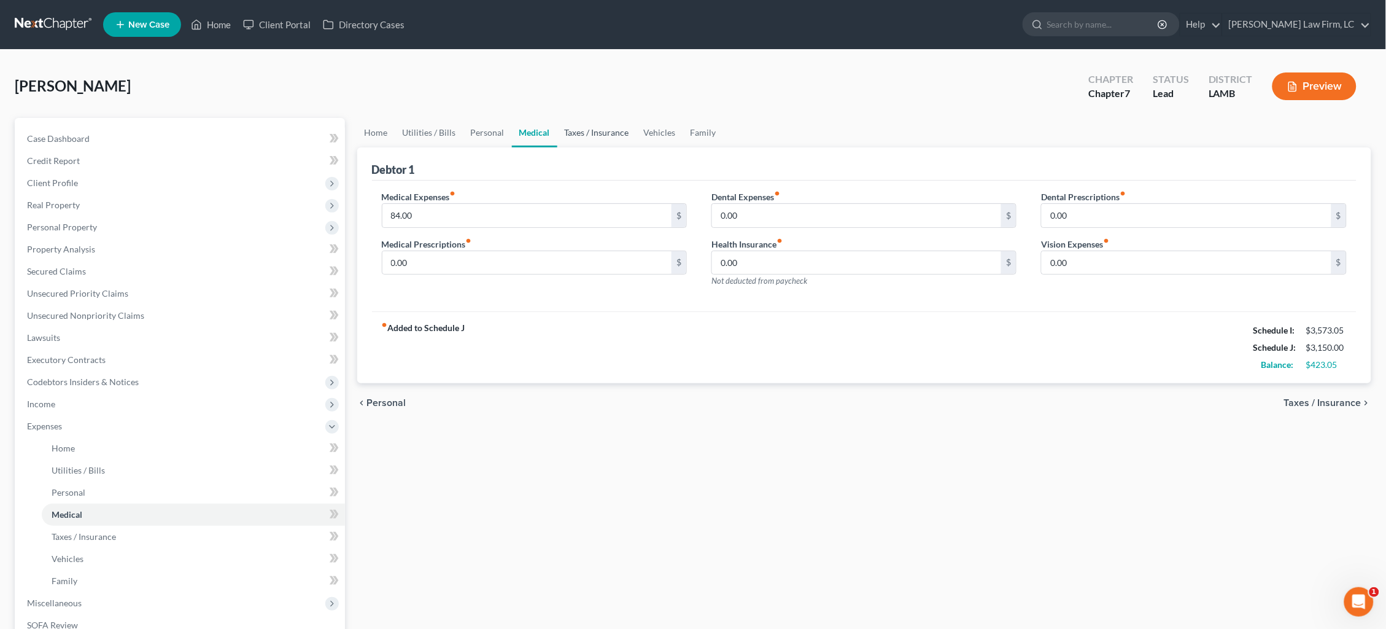
click at [597, 131] on link "Taxes / Insurance" at bounding box center [596, 132] width 79 height 29
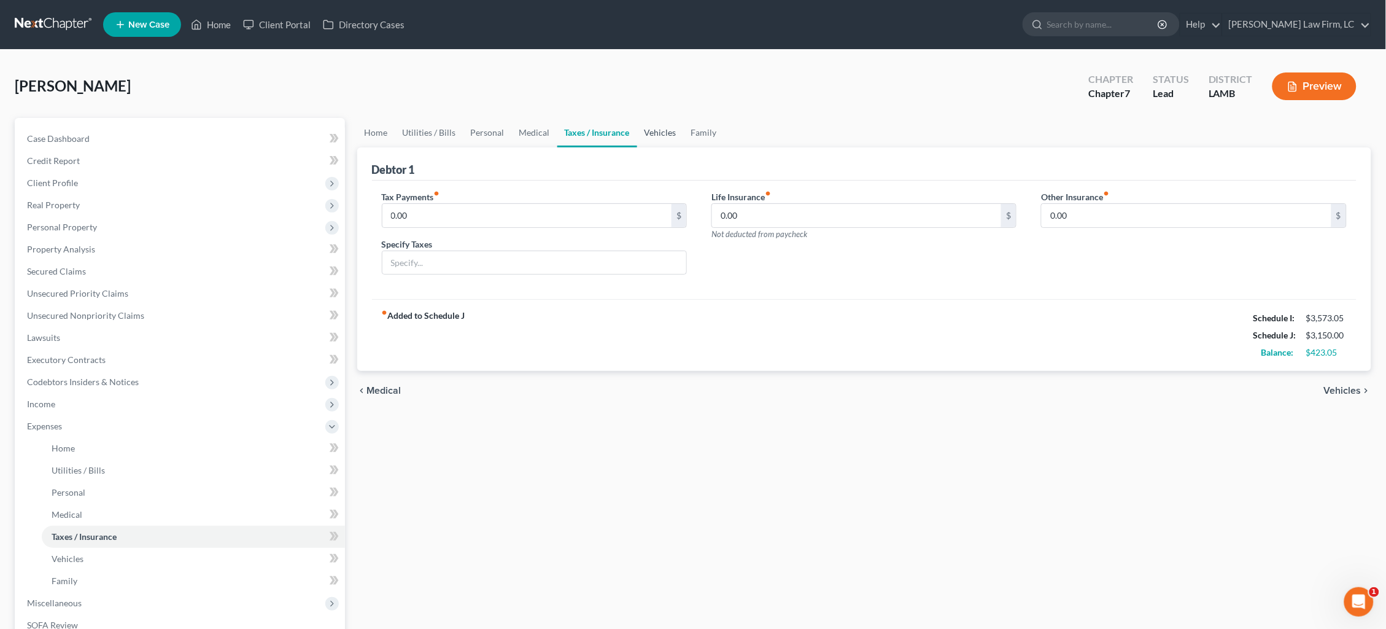
click at [656, 138] on link "Vehicles" at bounding box center [660, 132] width 47 height 29
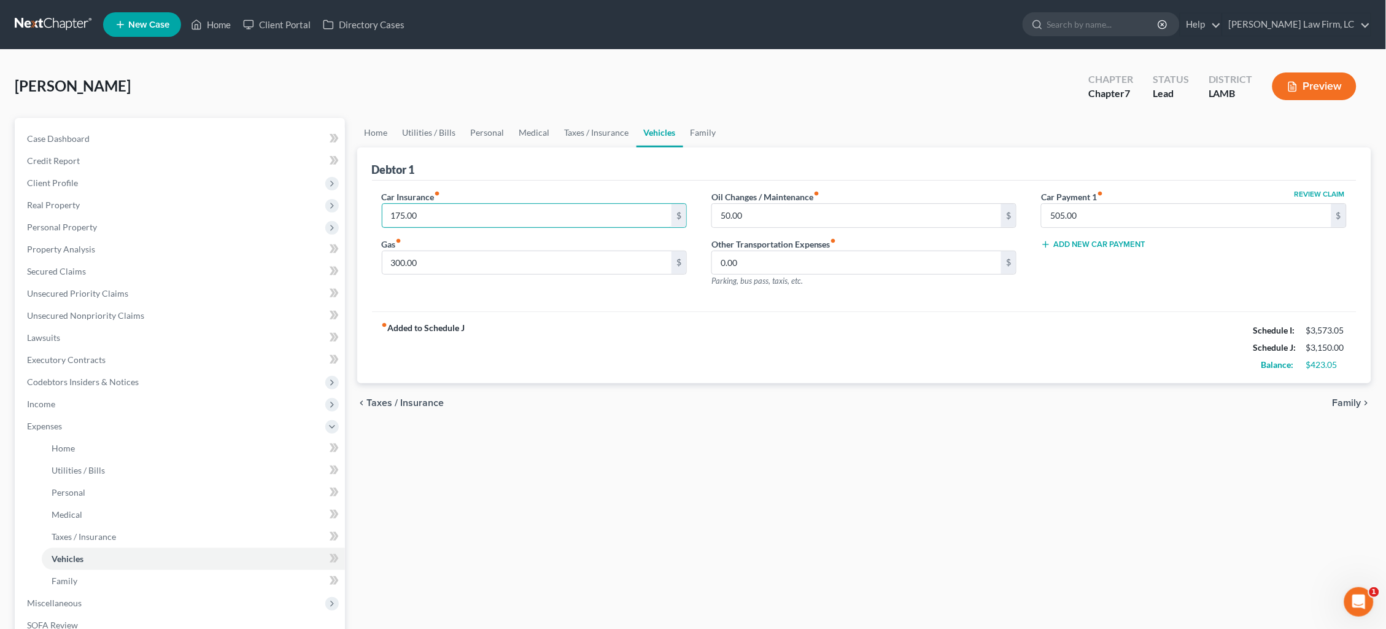
drag, startPoint x: 387, startPoint y: 209, endPoint x: 350, endPoint y: 208, distance: 36.9
click at [351, 208] on div "Home Utilities / Bills Personal Medical Taxes / Insurance Vehicles Family Debto…" at bounding box center [864, 439] width 1027 height 643
click at [706, 128] on link "Family" at bounding box center [703, 132] width 41 height 29
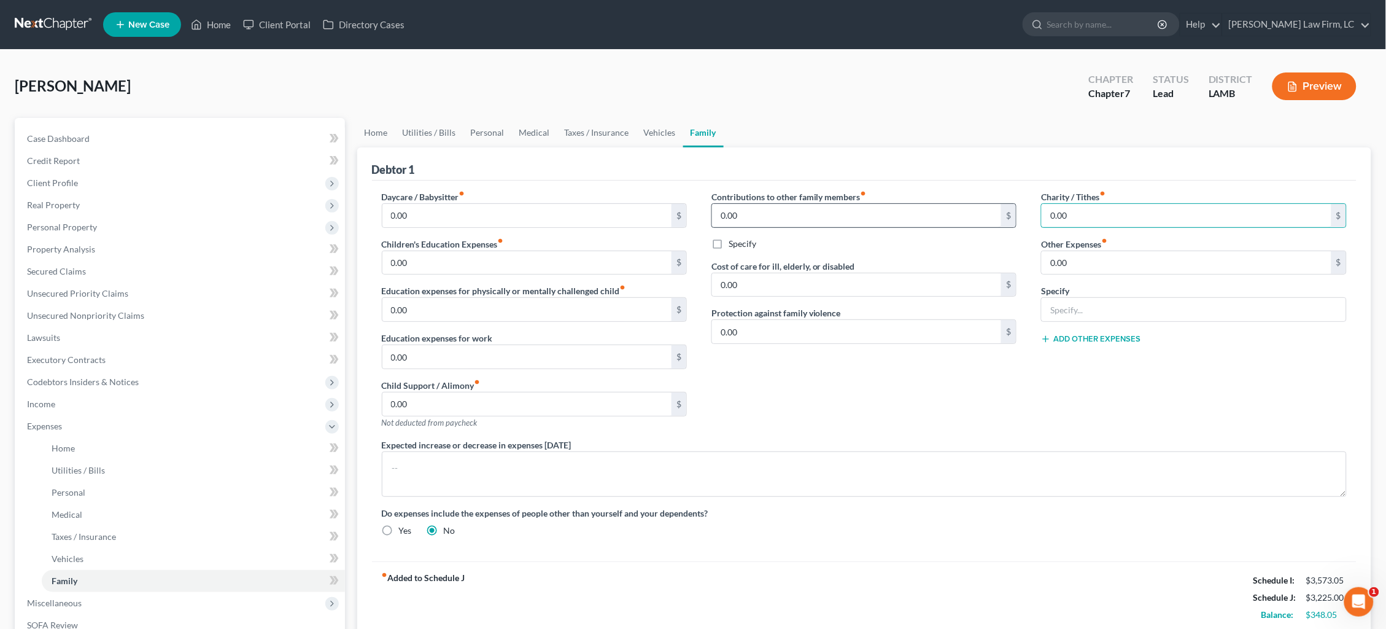
drag, startPoint x: 1125, startPoint y: 214, endPoint x: 930, endPoint y: 208, distance: 194.7
click at [930, 208] on div "Daycare / Babysitter fiber_manual_record 0.00 $ Children's Education Expenses f…" at bounding box center [865, 368] width 990 height 356
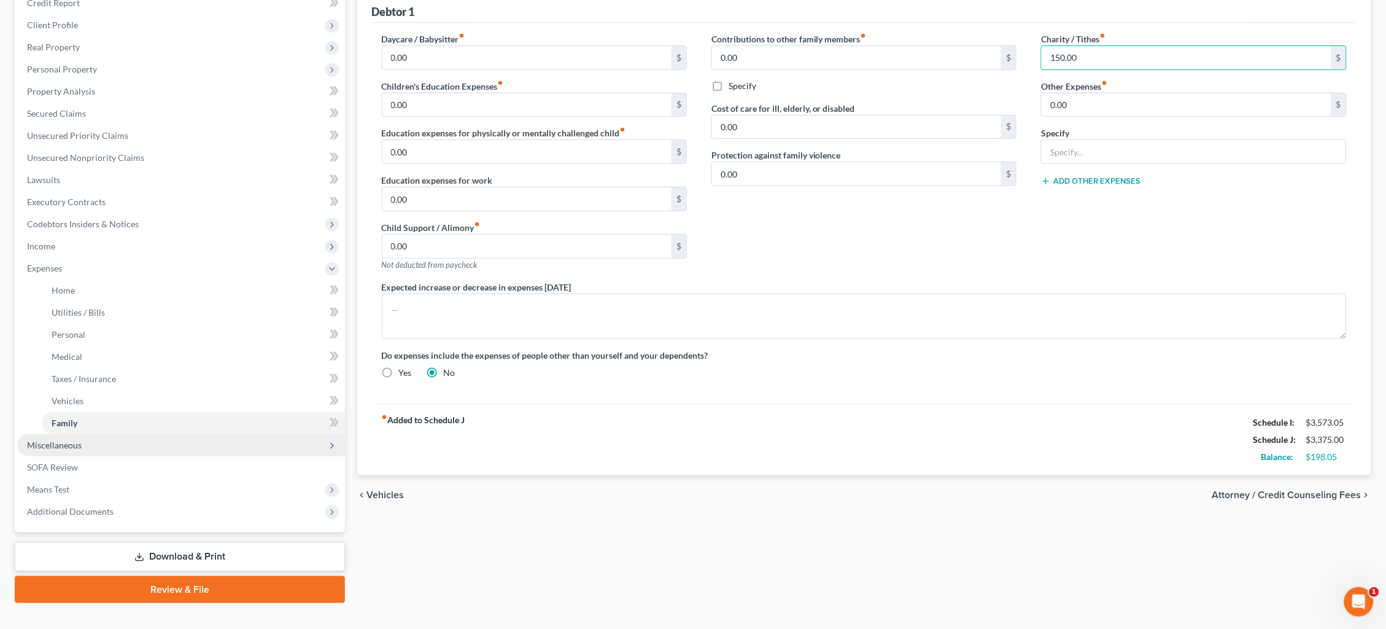
click at [202, 434] on span "Miscellaneous" at bounding box center [181, 445] width 328 height 22
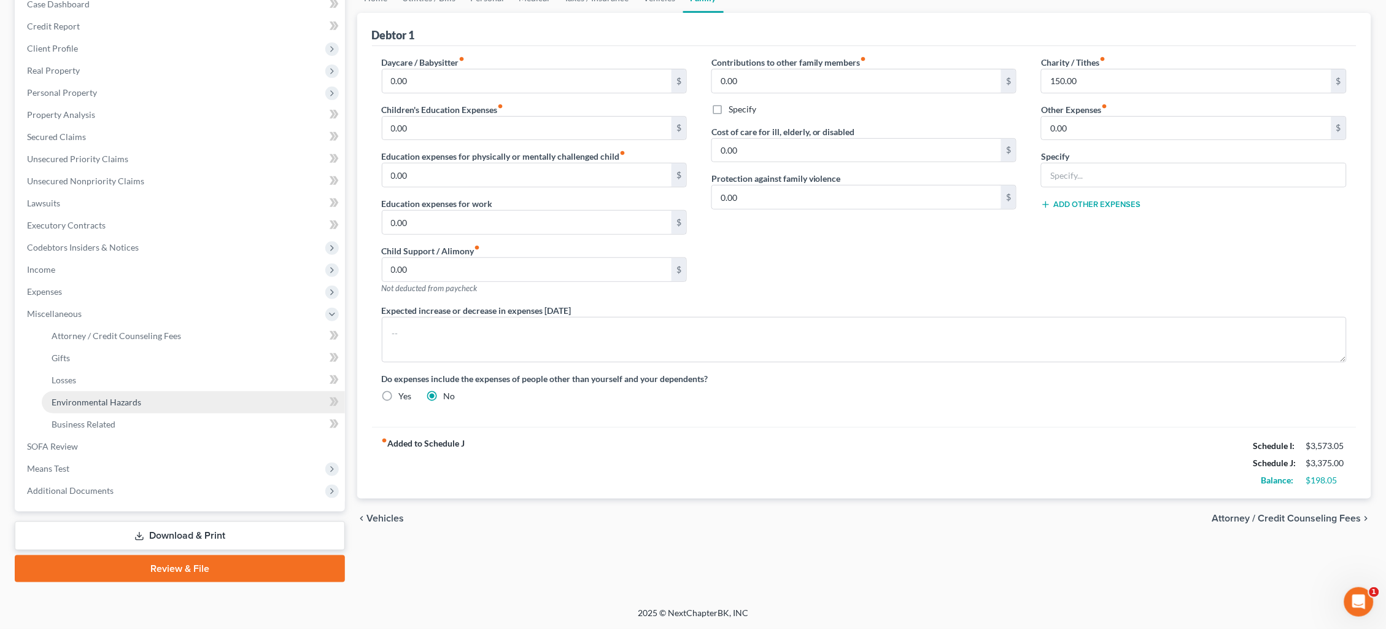
scroll to position [115, 0]
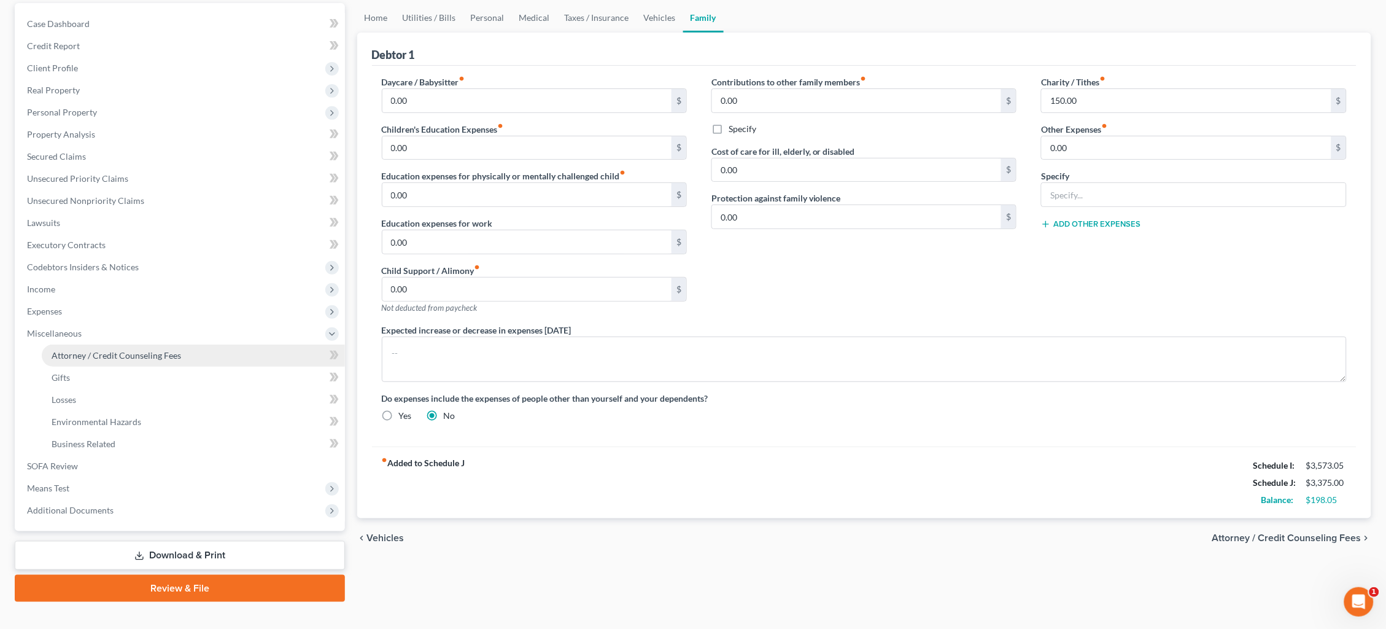
click at [198, 344] on link "Attorney / Credit Counseling Fees" at bounding box center [193, 355] width 303 height 22
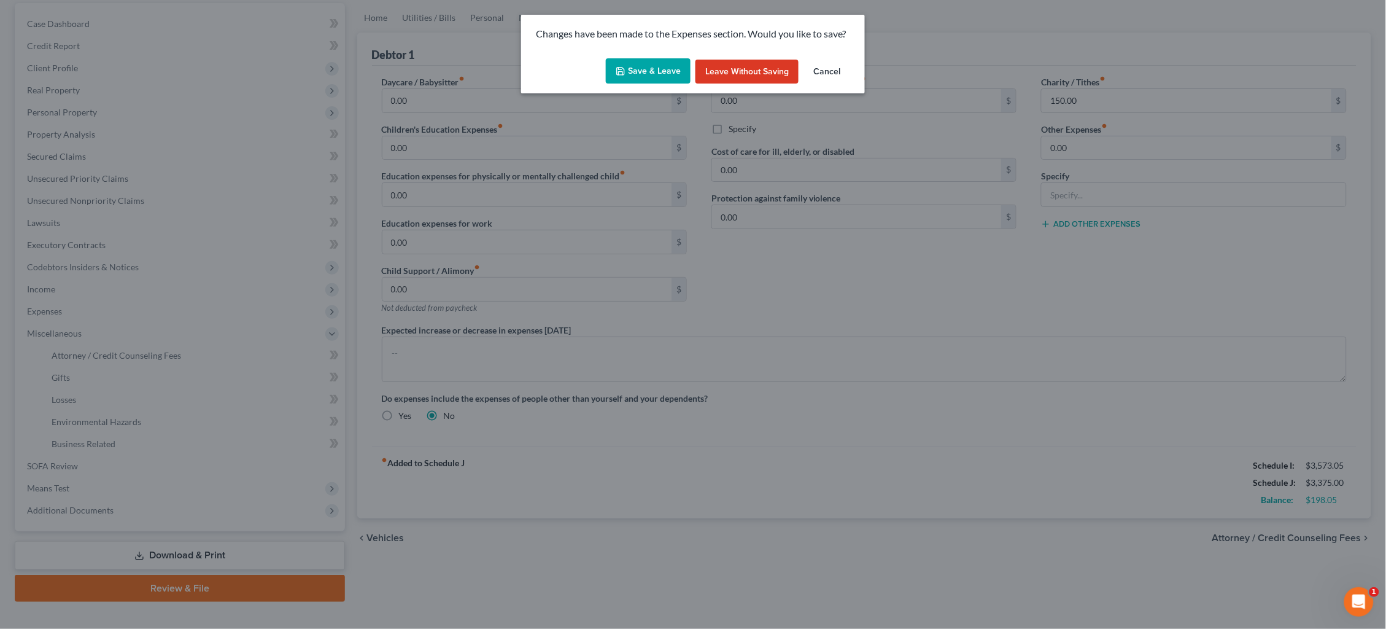
click at [659, 71] on button "Save & Leave" at bounding box center [648, 71] width 85 height 26
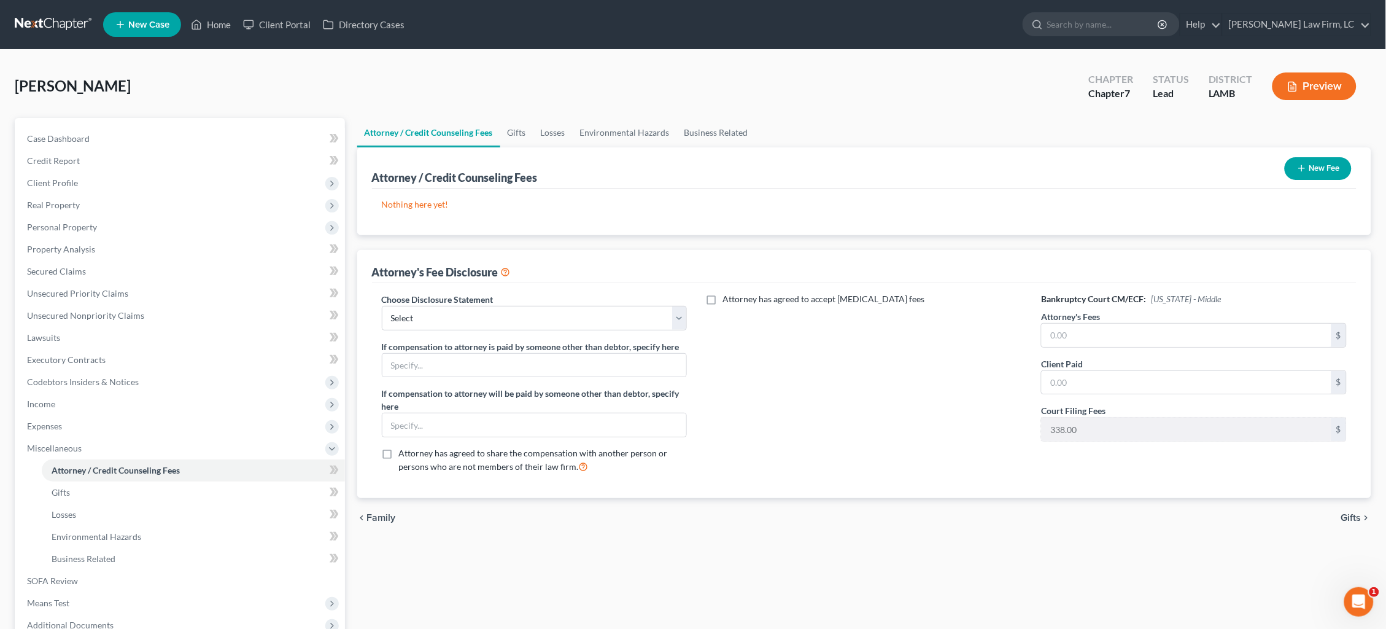
click at [1322, 167] on button "New Fee" at bounding box center [1318, 168] width 67 height 23
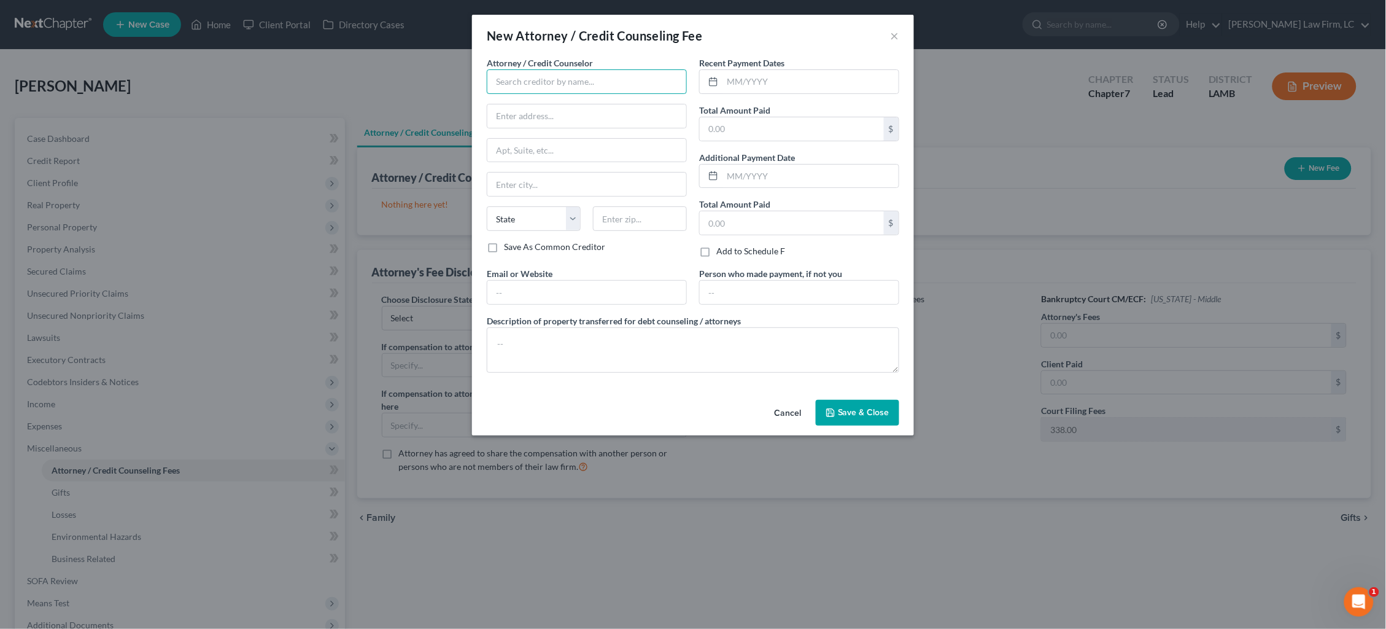
click at [554, 88] on input "text" at bounding box center [587, 81] width 200 height 25
click at [564, 101] on div "Dickson Law Firm" at bounding box center [561, 103] width 128 height 12
click at [772, 82] on input "text" at bounding box center [811, 81] width 176 height 23
click at [785, 167] on input "text" at bounding box center [811, 176] width 176 height 23
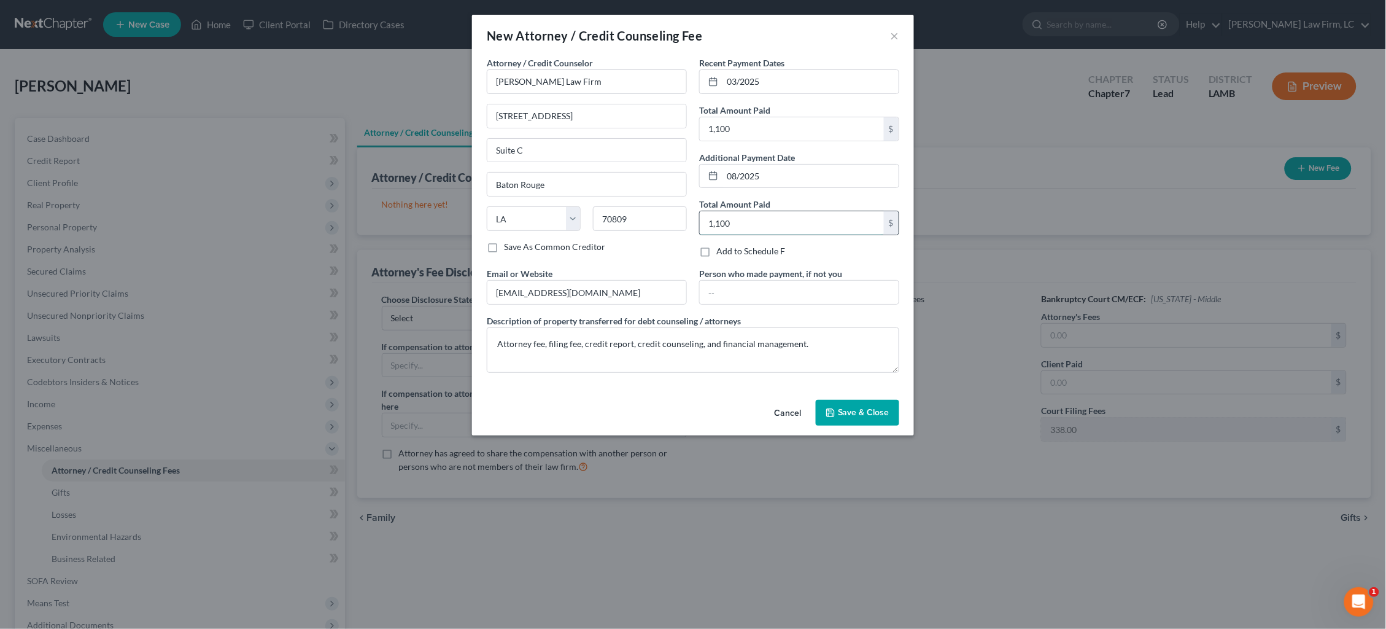
click at [786, 223] on input "1,100" at bounding box center [792, 222] width 184 height 23
click at [785, 130] on input "1,100" at bounding box center [792, 128] width 184 height 23
click at [856, 409] on span "Save & Close" at bounding box center [864, 412] width 52 height 10
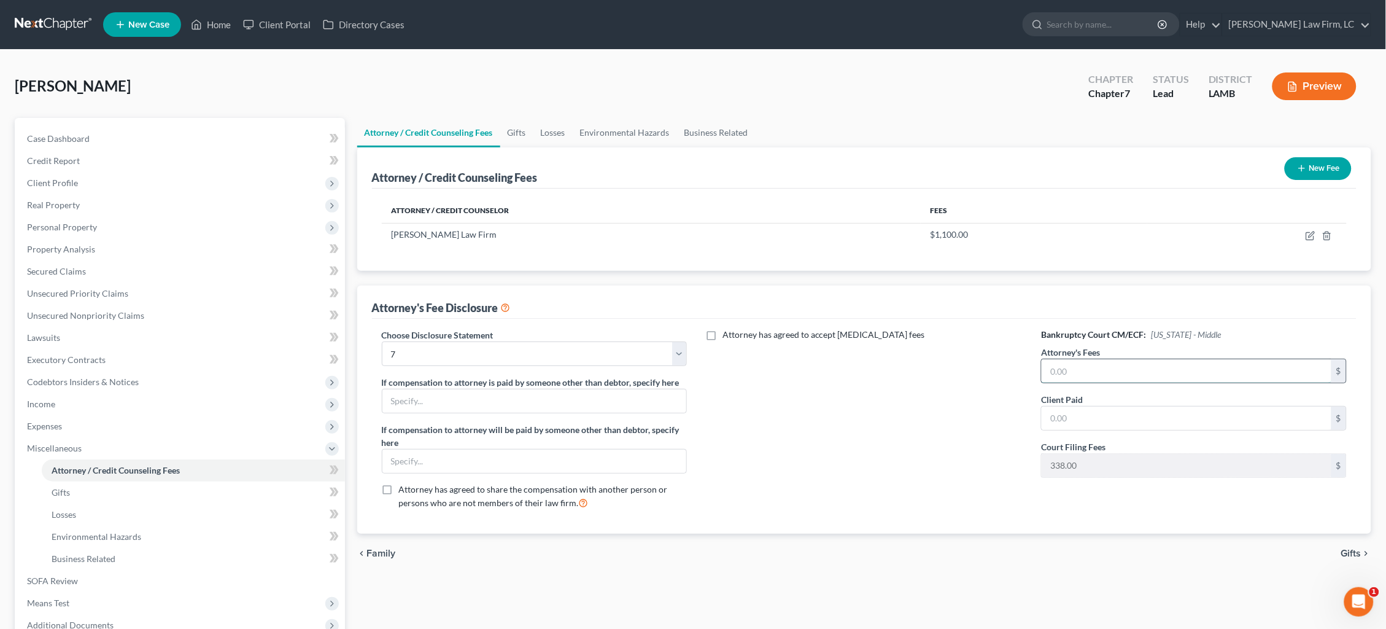
click at [1078, 363] on input "text" at bounding box center [1187, 370] width 290 height 23
click at [1355, 548] on span "Gifts" at bounding box center [1351, 553] width 20 height 10
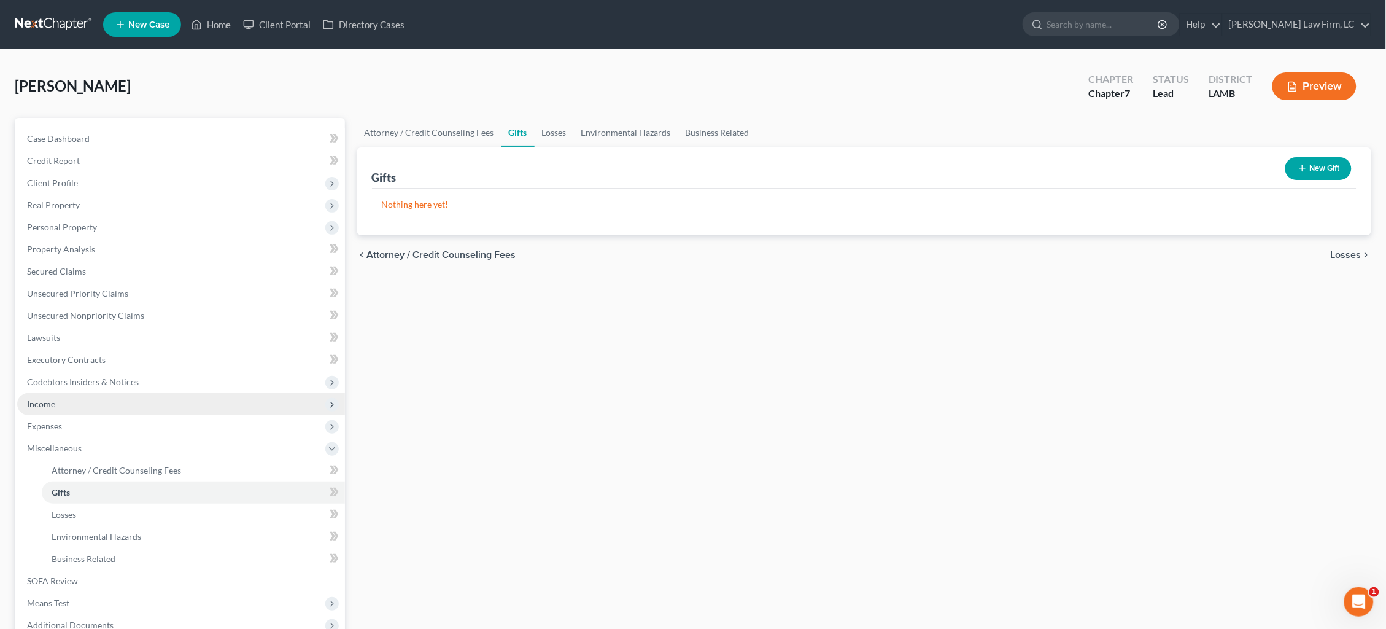
click at [120, 398] on span "Income" at bounding box center [181, 404] width 328 height 22
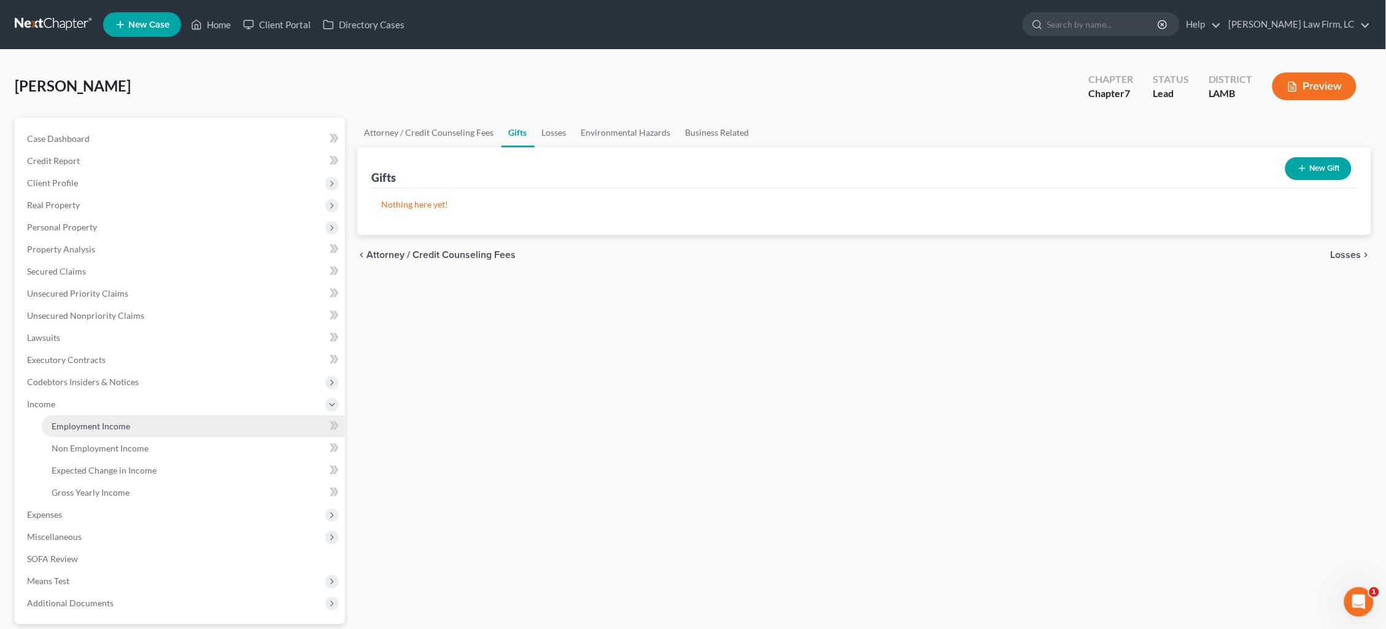
click at [121, 421] on span "Employment Income" at bounding box center [91, 426] width 79 height 10
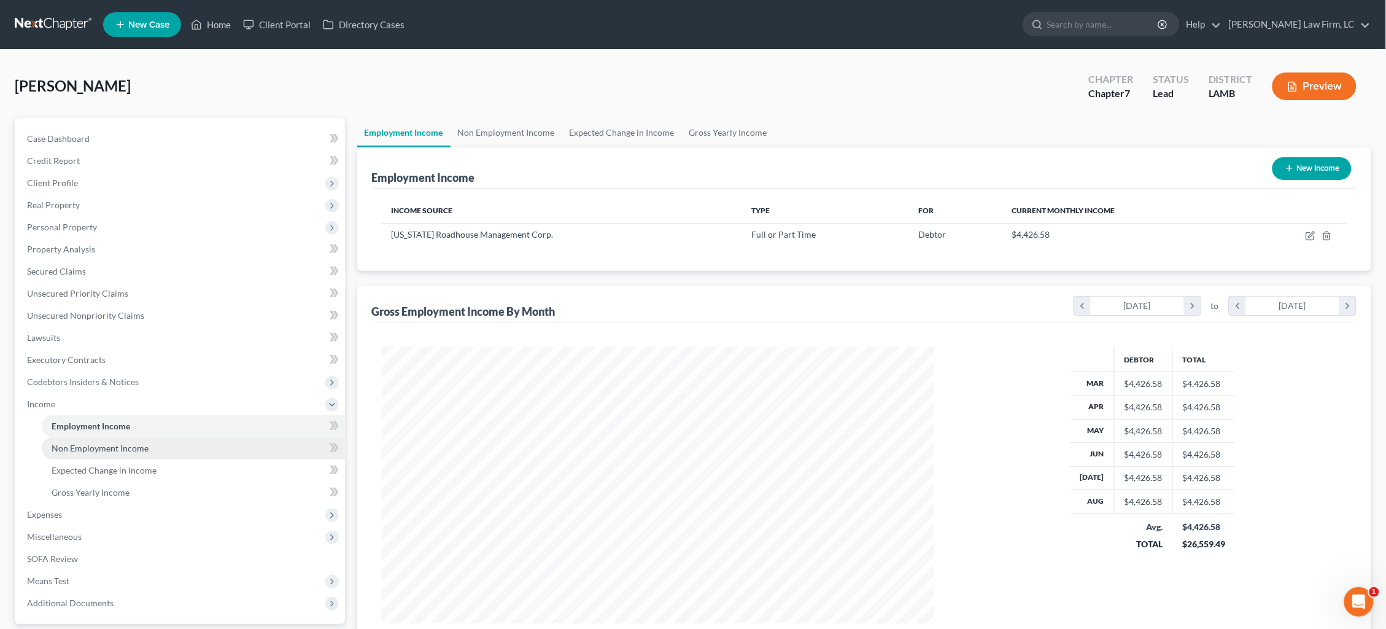
scroll to position [276, 578]
click at [511, 132] on link "Non Employment Income" at bounding box center [507, 132] width 112 height 29
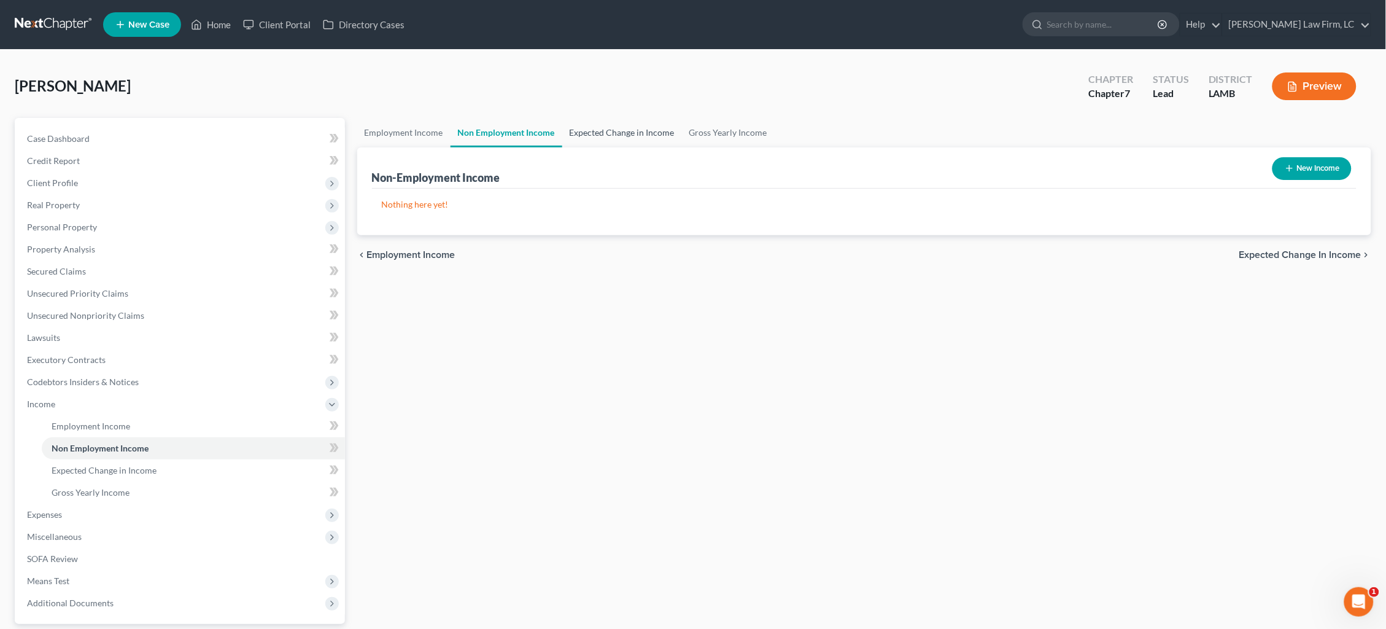
click at [613, 133] on link "Expected Change in Income" at bounding box center [622, 132] width 120 height 29
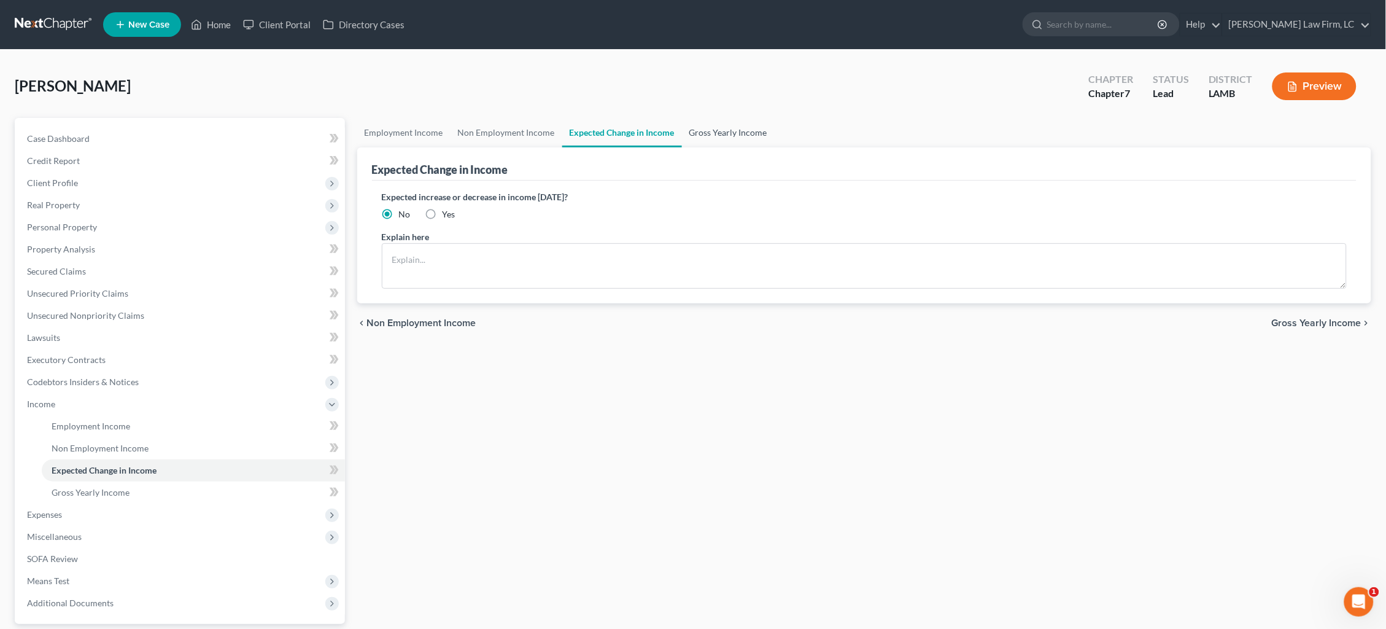
click at [699, 134] on link "Gross Yearly Income" at bounding box center [728, 132] width 93 height 29
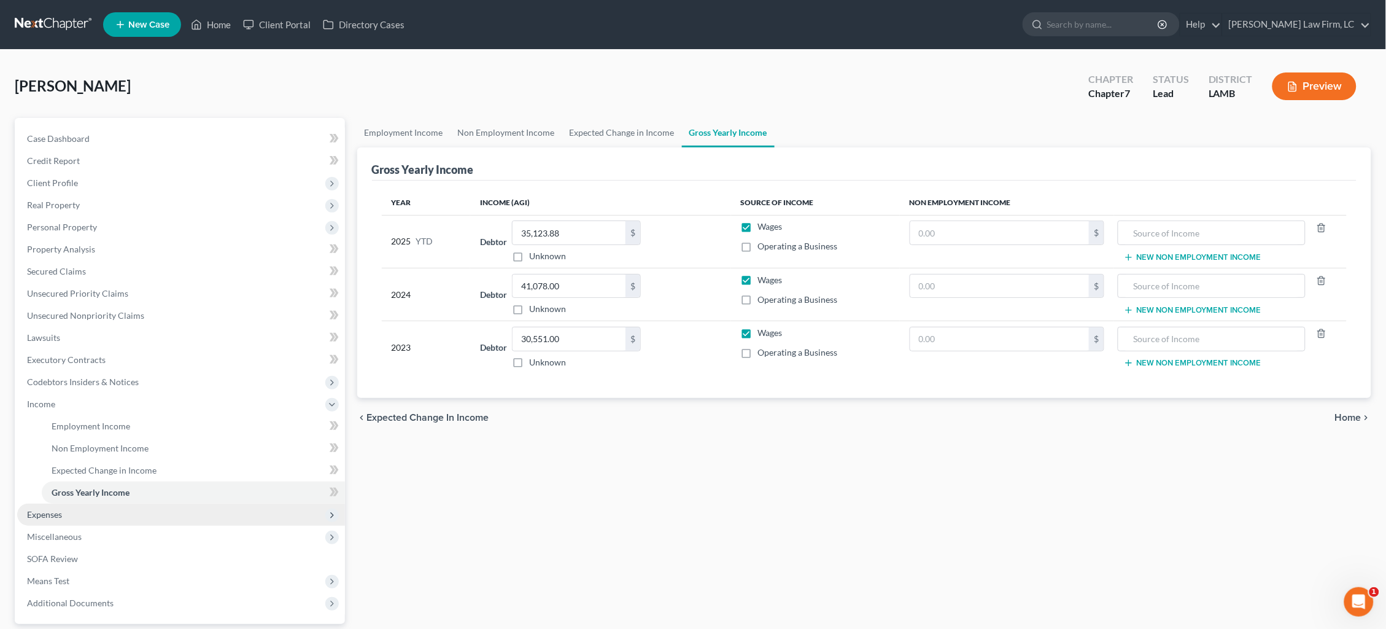
click at [146, 503] on span "Expenses" at bounding box center [181, 514] width 328 height 22
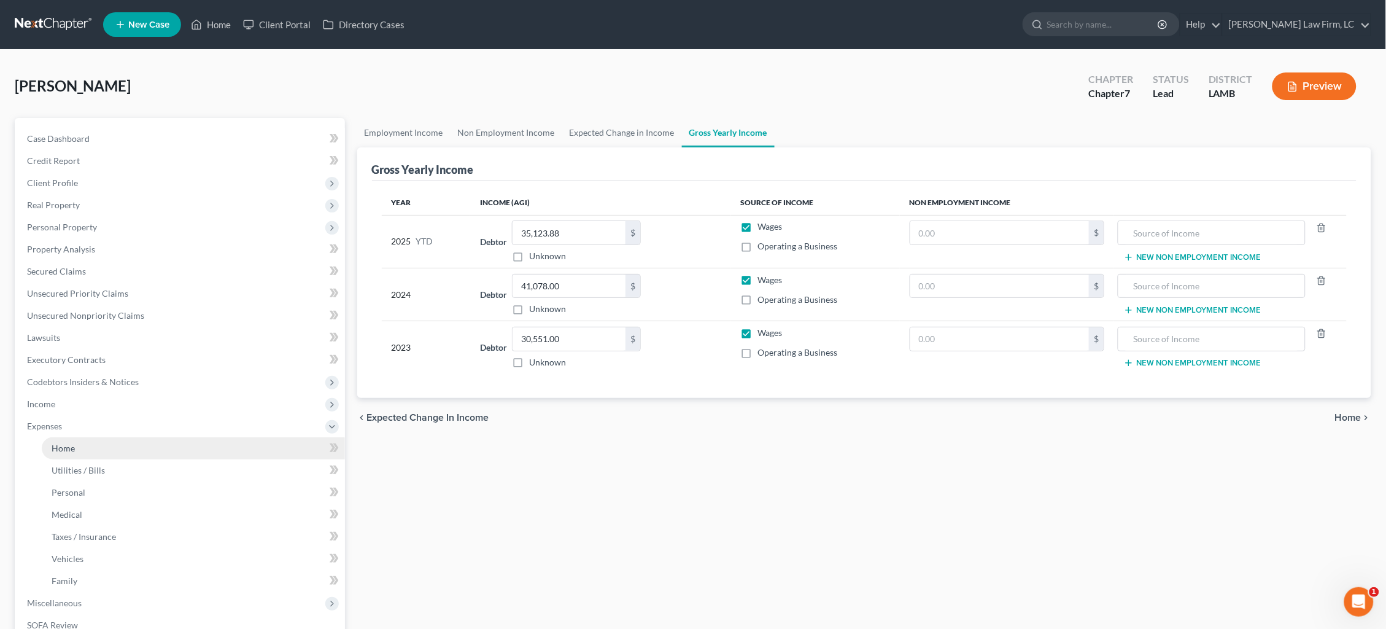
click at [152, 443] on link "Home" at bounding box center [193, 448] width 303 height 22
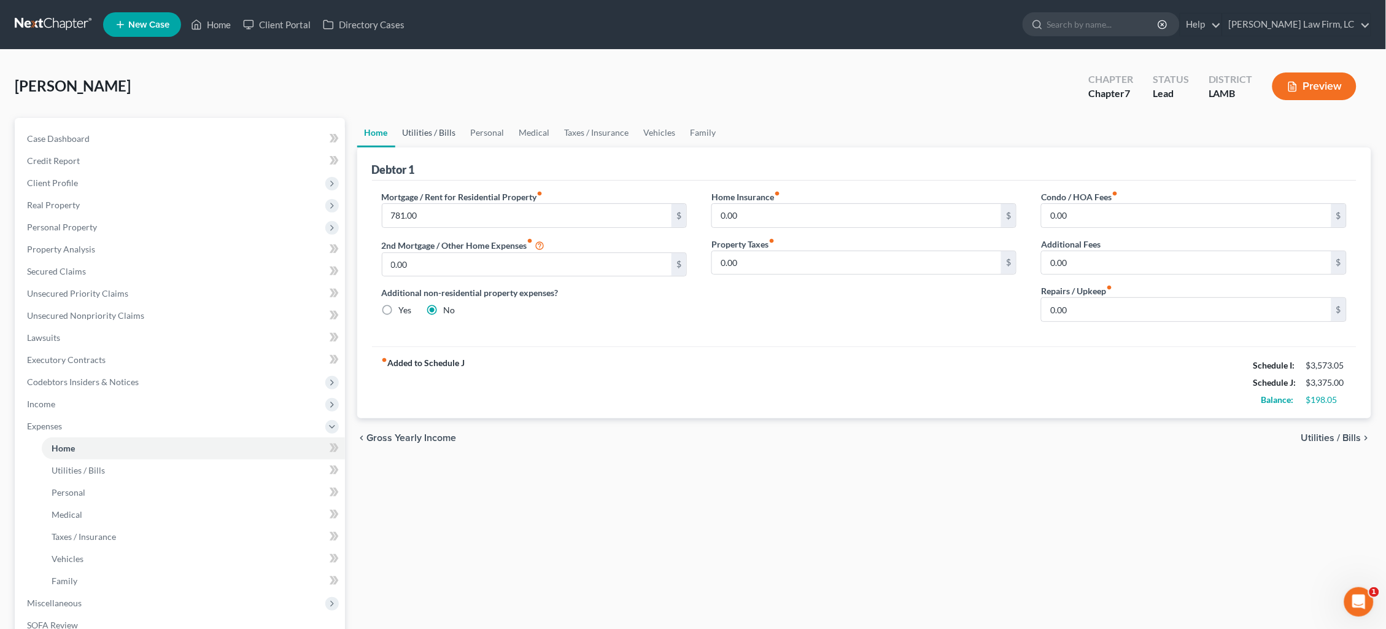
click at [424, 128] on link "Utilities / Bills" at bounding box center [429, 132] width 68 height 29
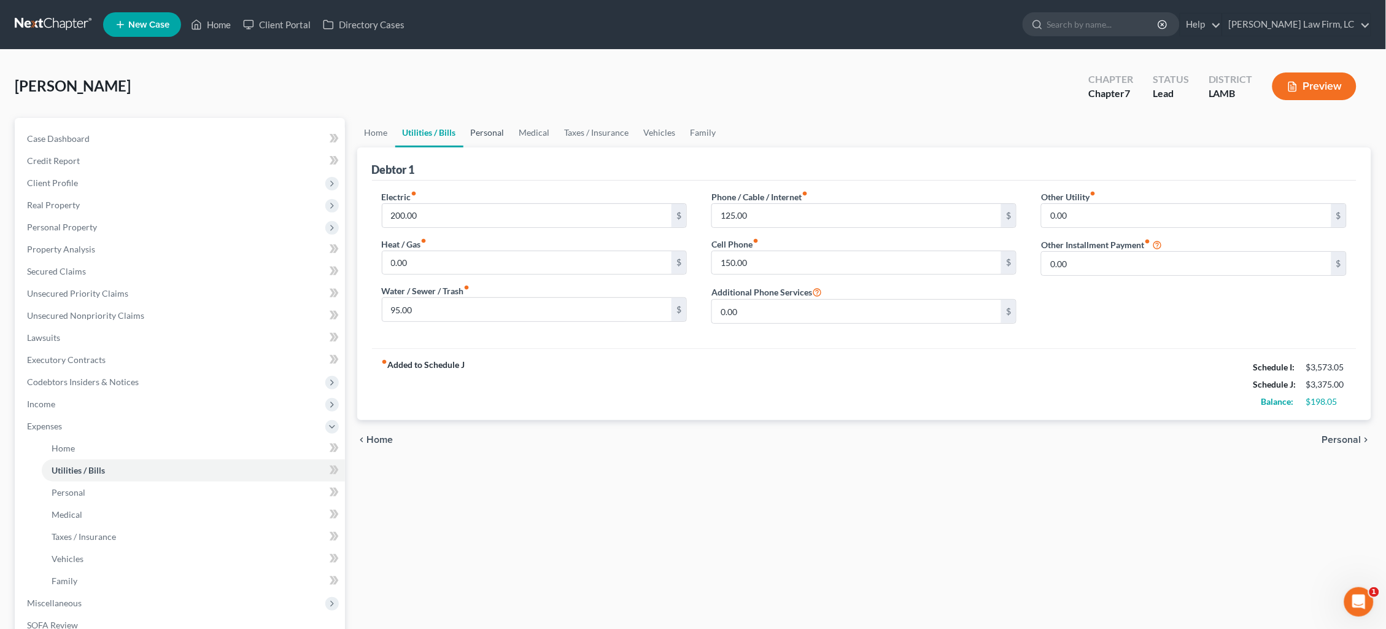
click at [471, 127] on link "Personal" at bounding box center [487, 132] width 48 height 29
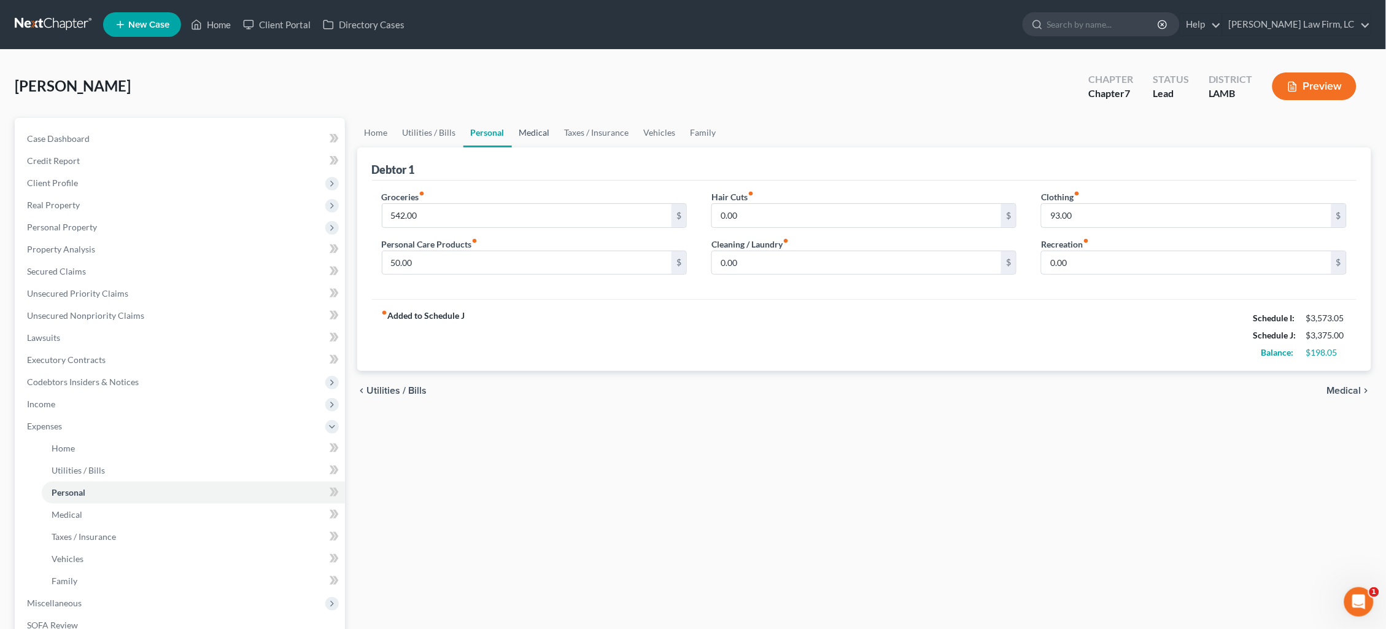
click at [516, 131] on link "Medical" at bounding box center [534, 132] width 45 height 29
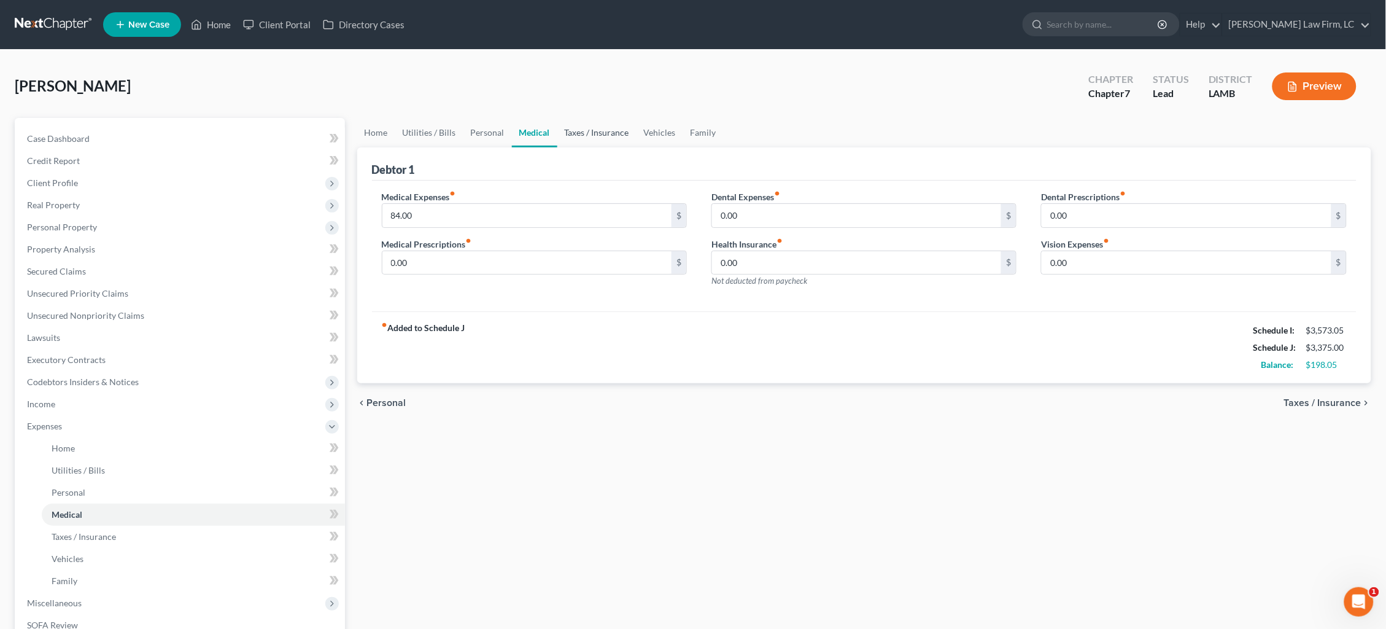
click at [589, 130] on link "Taxes / Insurance" at bounding box center [596, 132] width 79 height 29
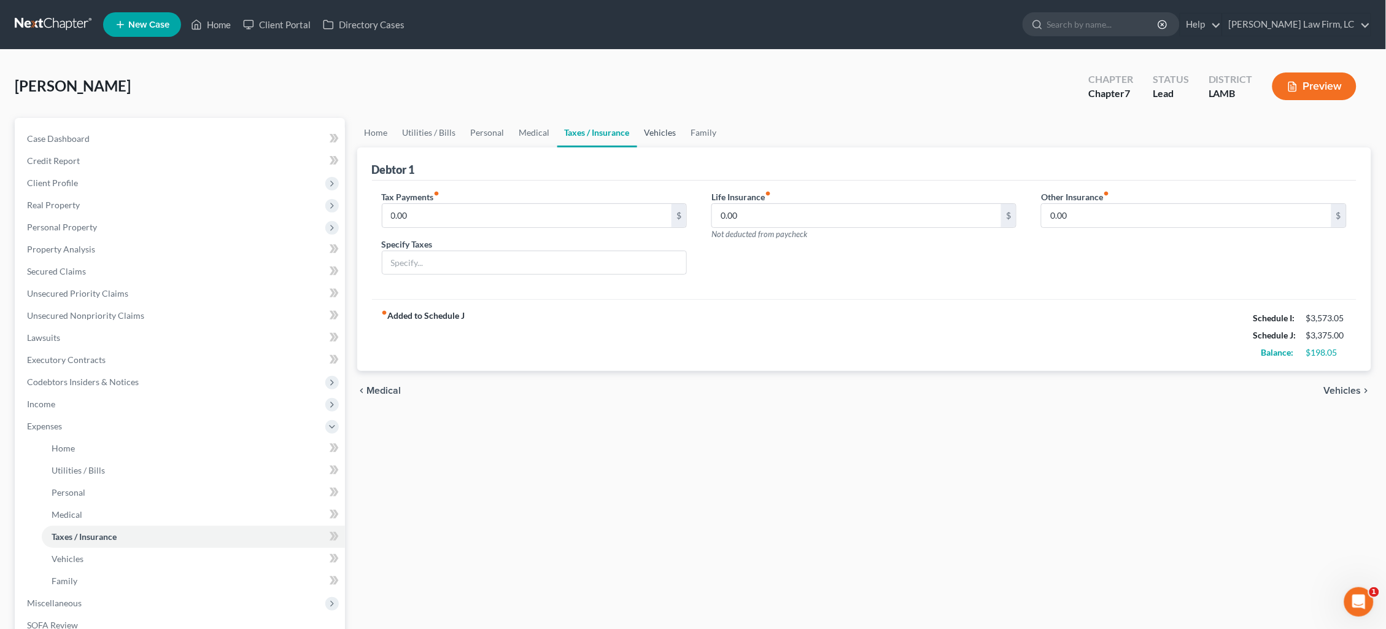
click at [661, 134] on link "Vehicles" at bounding box center [660, 132] width 47 height 29
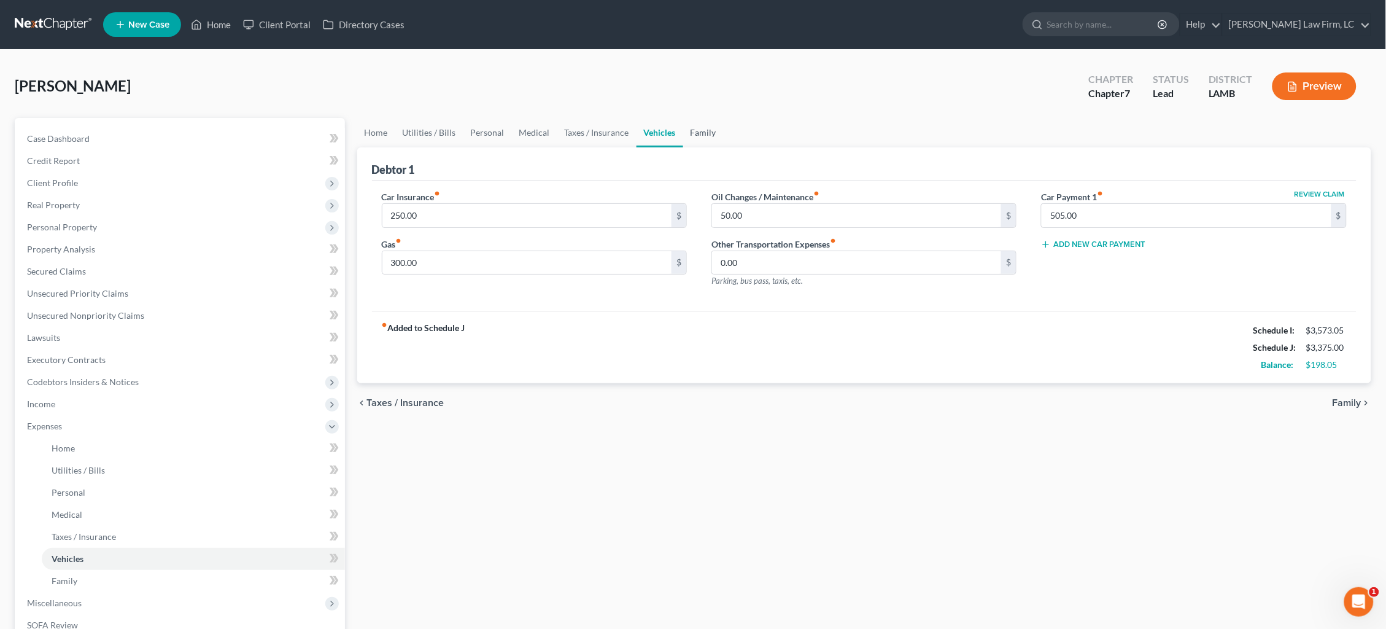
click at [708, 129] on link "Family" at bounding box center [703, 132] width 41 height 29
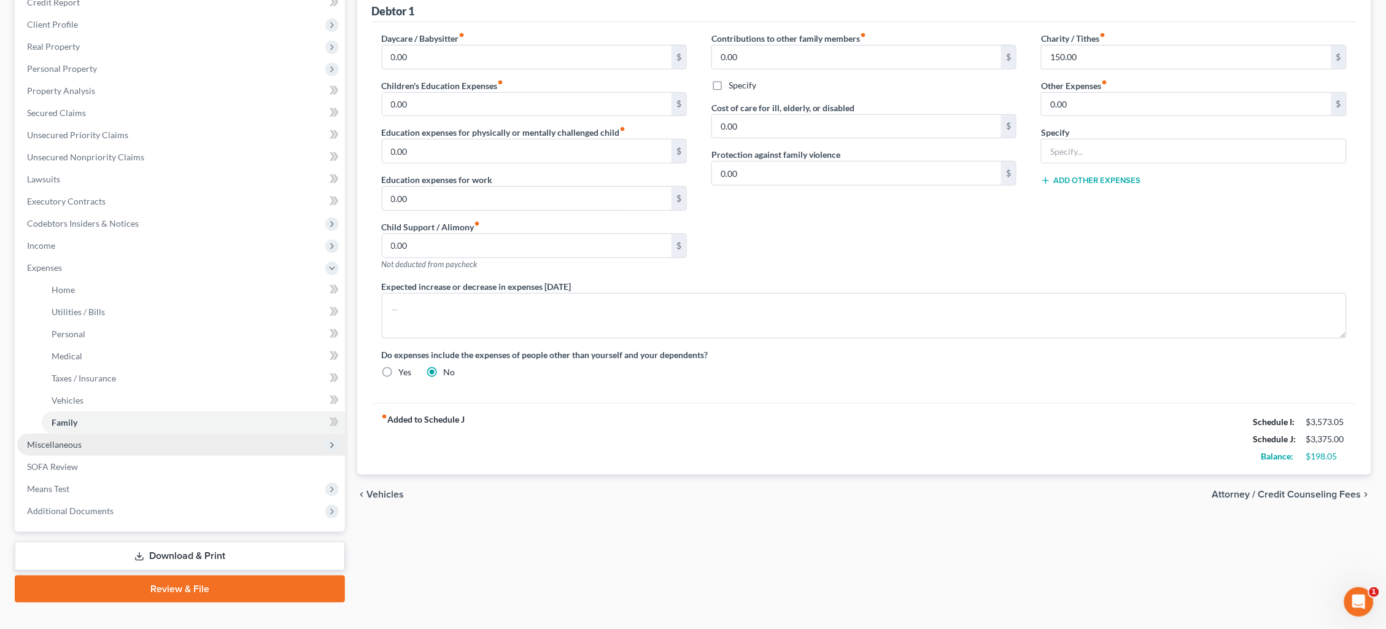
scroll to position [158, 0]
click at [157, 434] on span "Miscellaneous" at bounding box center [181, 445] width 328 height 22
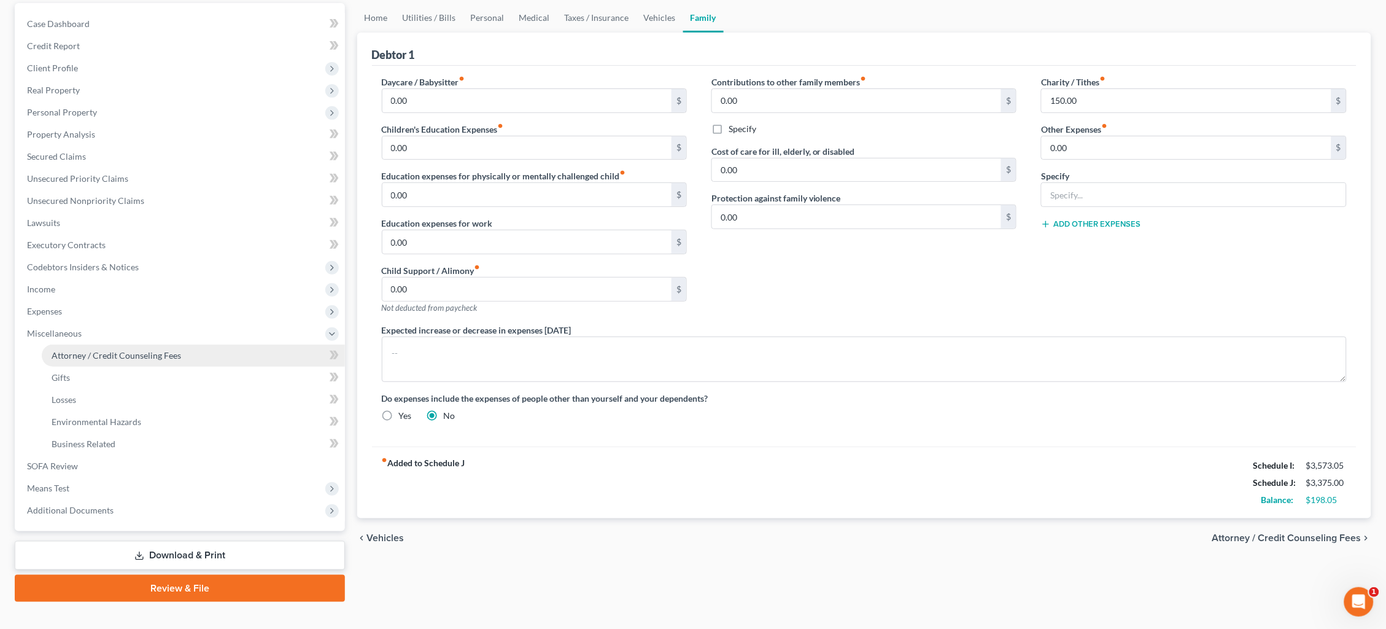
click at [168, 350] on span "Attorney / Credit Counseling Fees" at bounding box center [117, 355] width 130 height 10
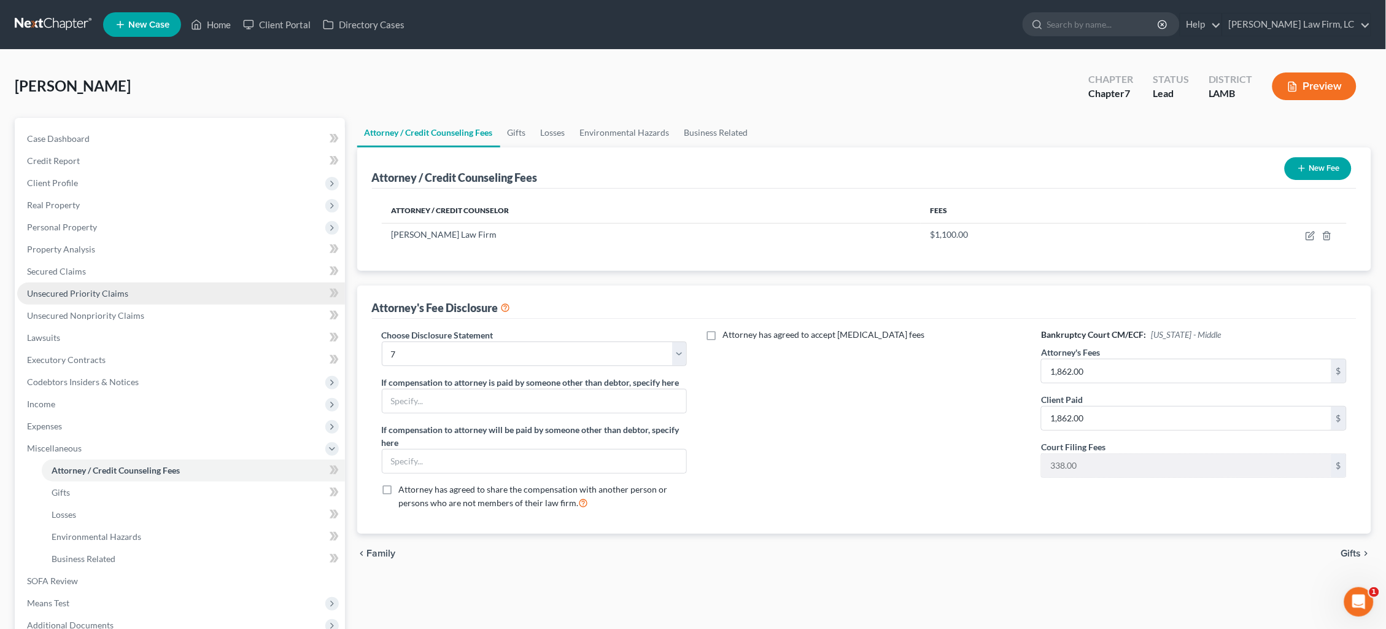
click at [145, 285] on link "Unsecured Priority Claims" at bounding box center [181, 293] width 328 height 22
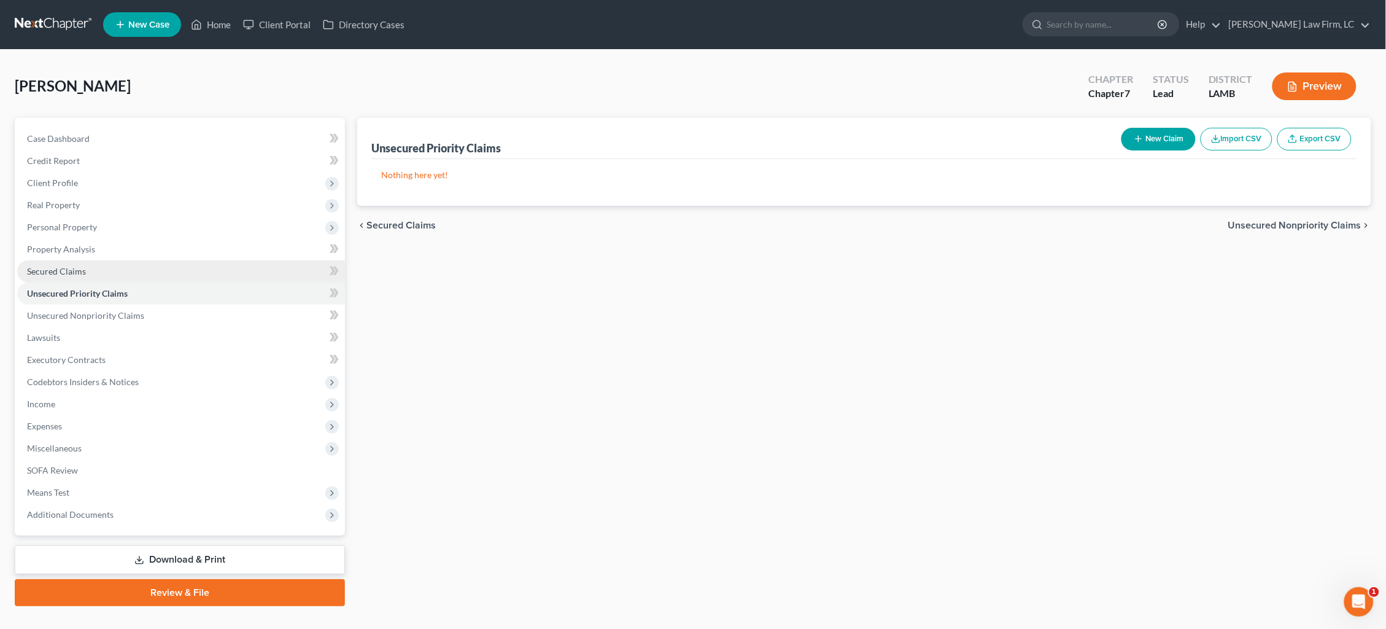
click at [134, 269] on link "Secured Claims" at bounding box center [181, 271] width 328 height 22
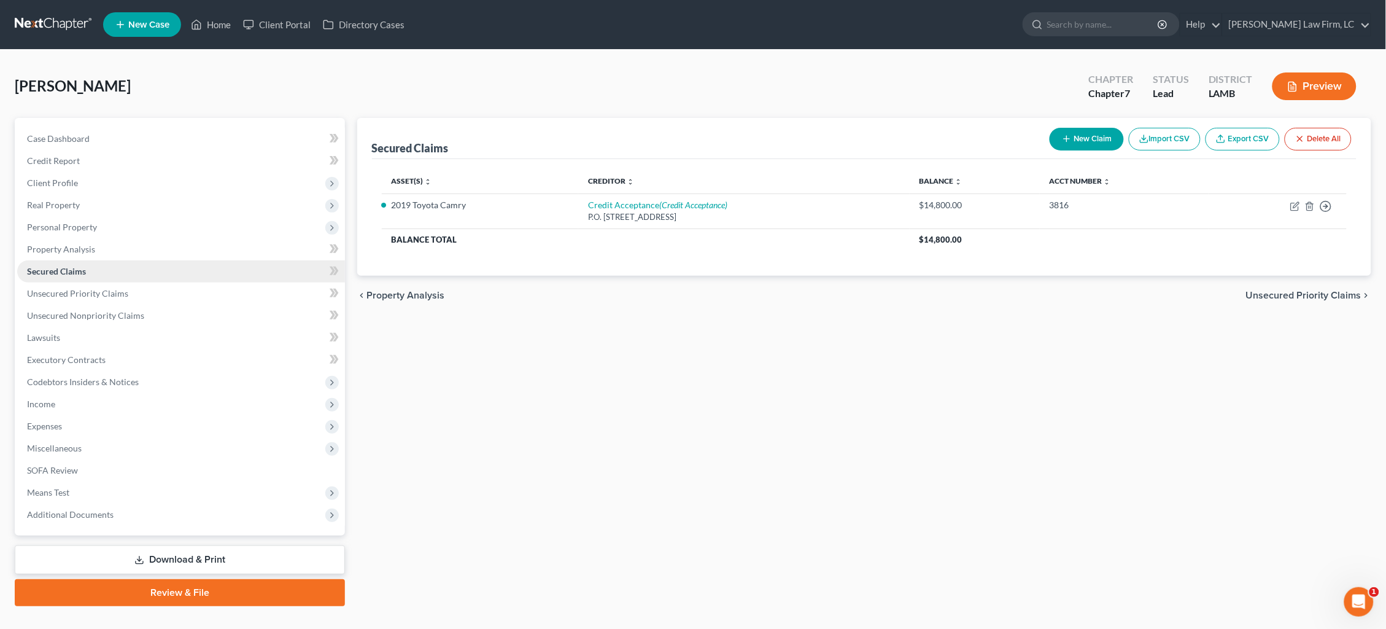
click at [137, 260] on link "Secured Claims" at bounding box center [181, 271] width 328 height 22
click at [132, 246] on link "Property Analysis" at bounding box center [181, 249] width 328 height 22
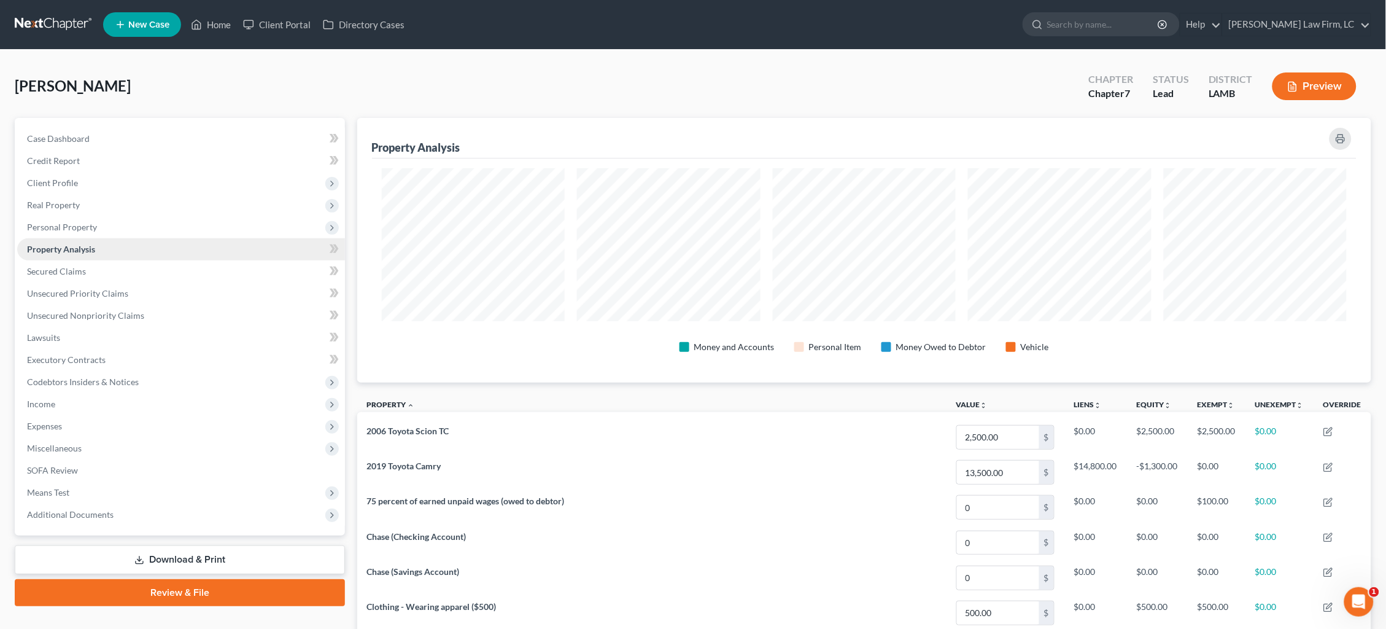
scroll to position [264, 1014]
click at [139, 226] on span "Personal Property" at bounding box center [181, 227] width 328 height 22
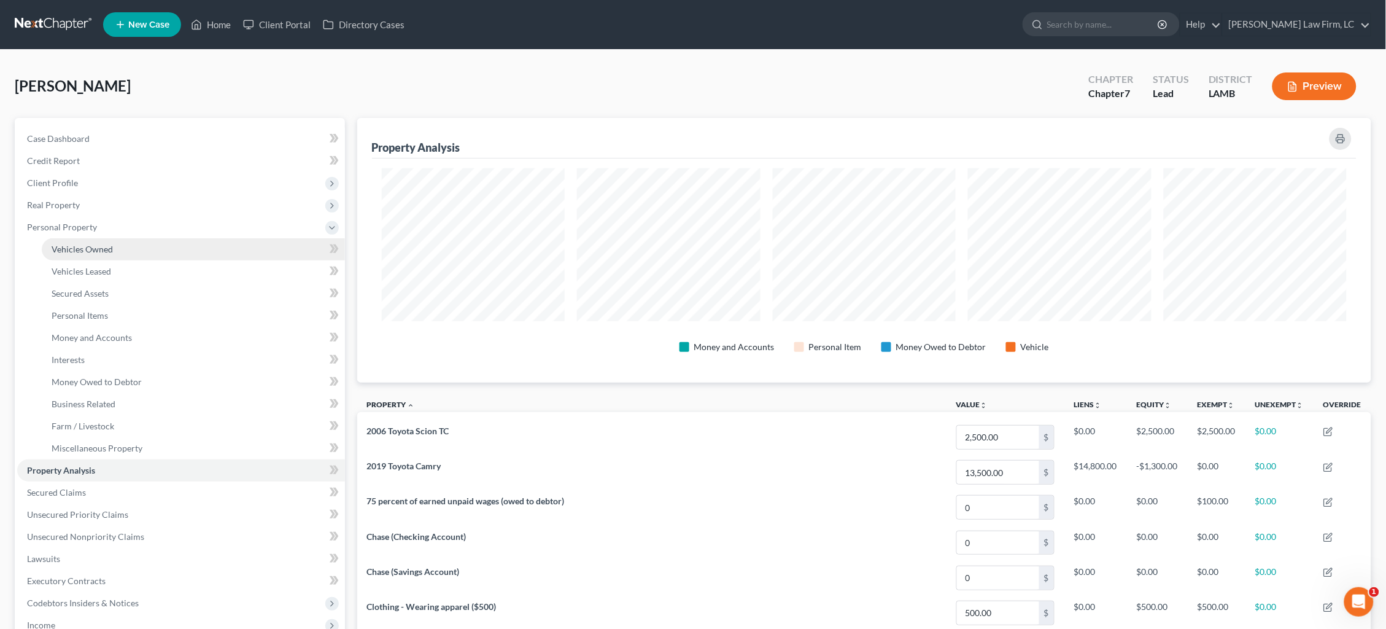
click at [137, 244] on link "Vehicles Owned" at bounding box center [193, 249] width 303 height 22
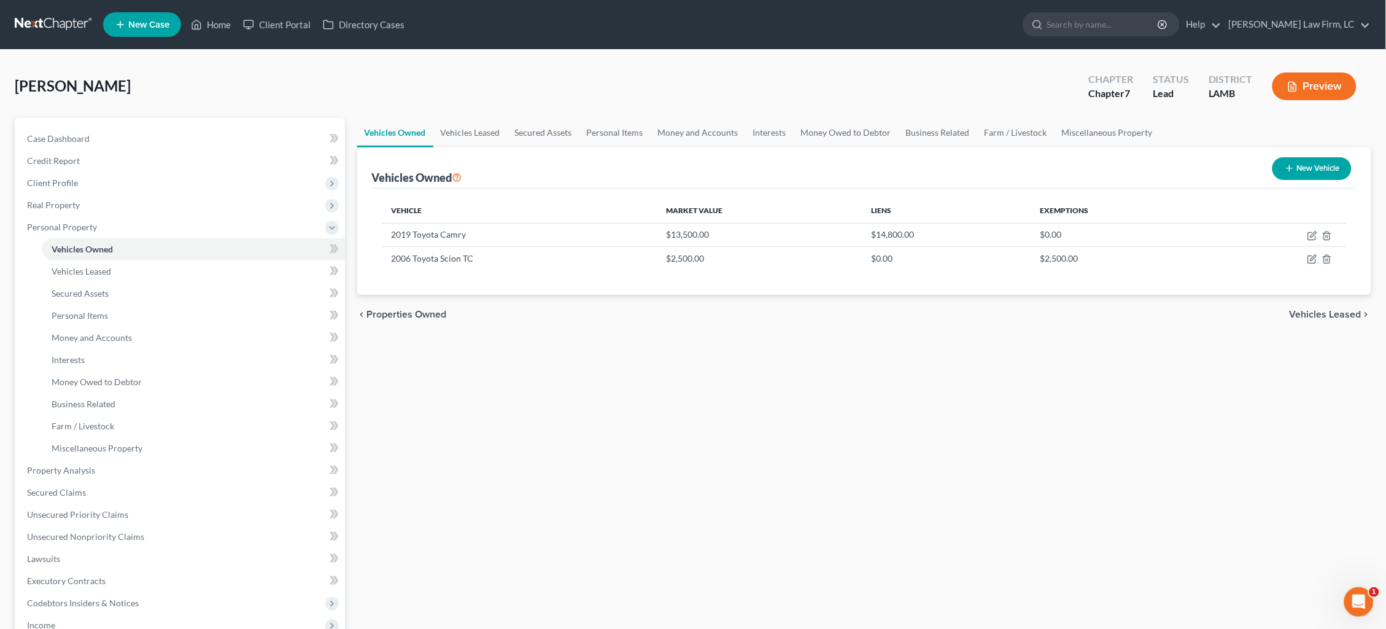
click at [61, 20] on link at bounding box center [54, 25] width 79 height 22
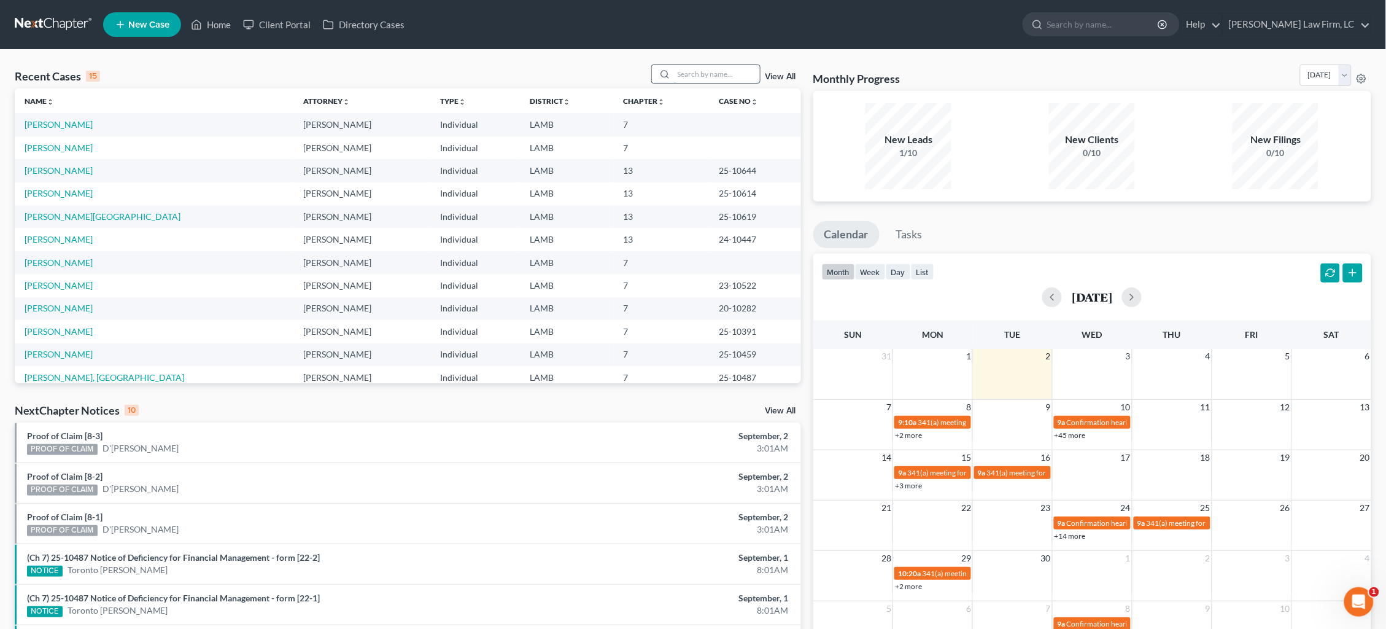
click at [714, 71] on input "search" at bounding box center [717, 74] width 86 height 18
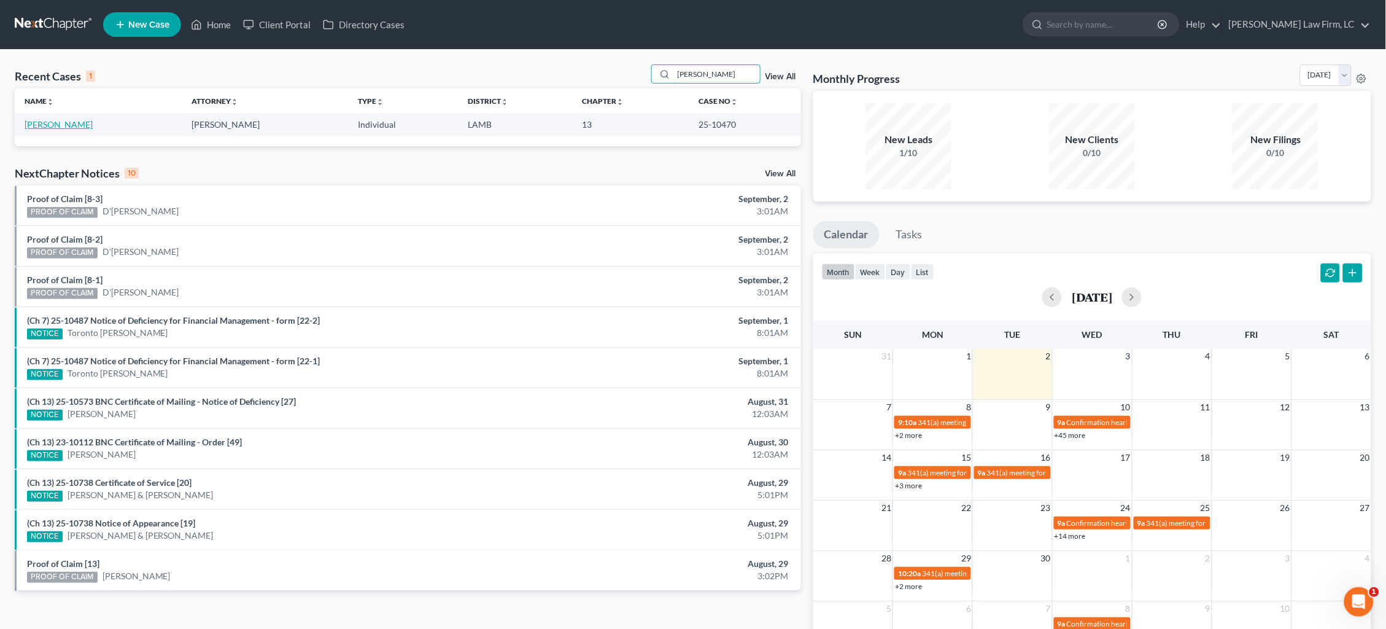
type input "stampley"
click at [64, 125] on link "[PERSON_NAME]" at bounding box center [59, 124] width 68 height 10
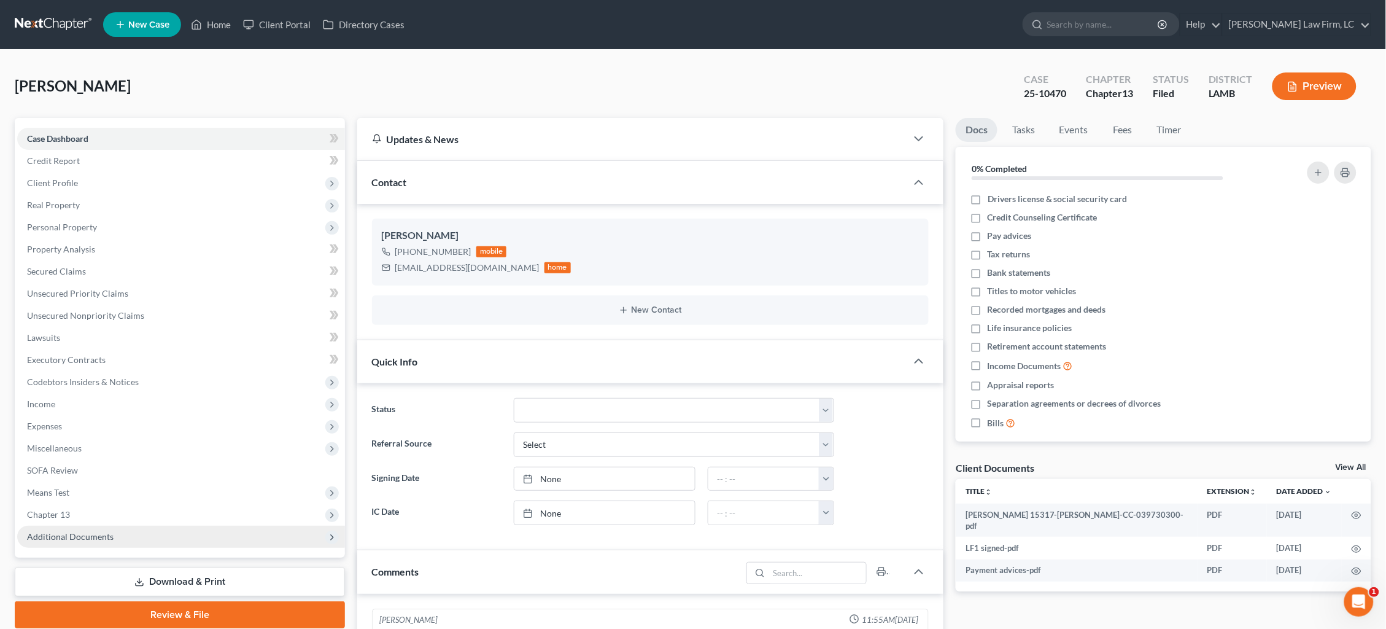
click at [134, 526] on span "Additional Documents" at bounding box center [181, 537] width 328 height 22
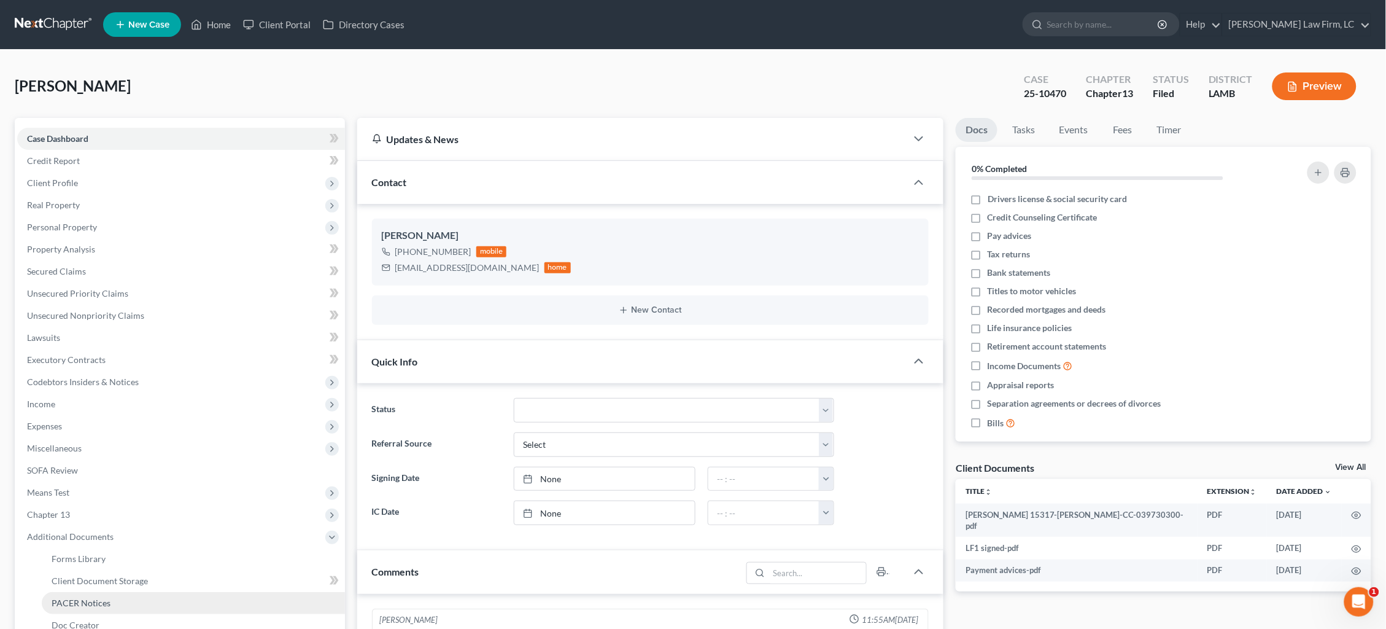
click at [130, 592] on link "PACER Notices" at bounding box center [193, 603] width 303 height 22
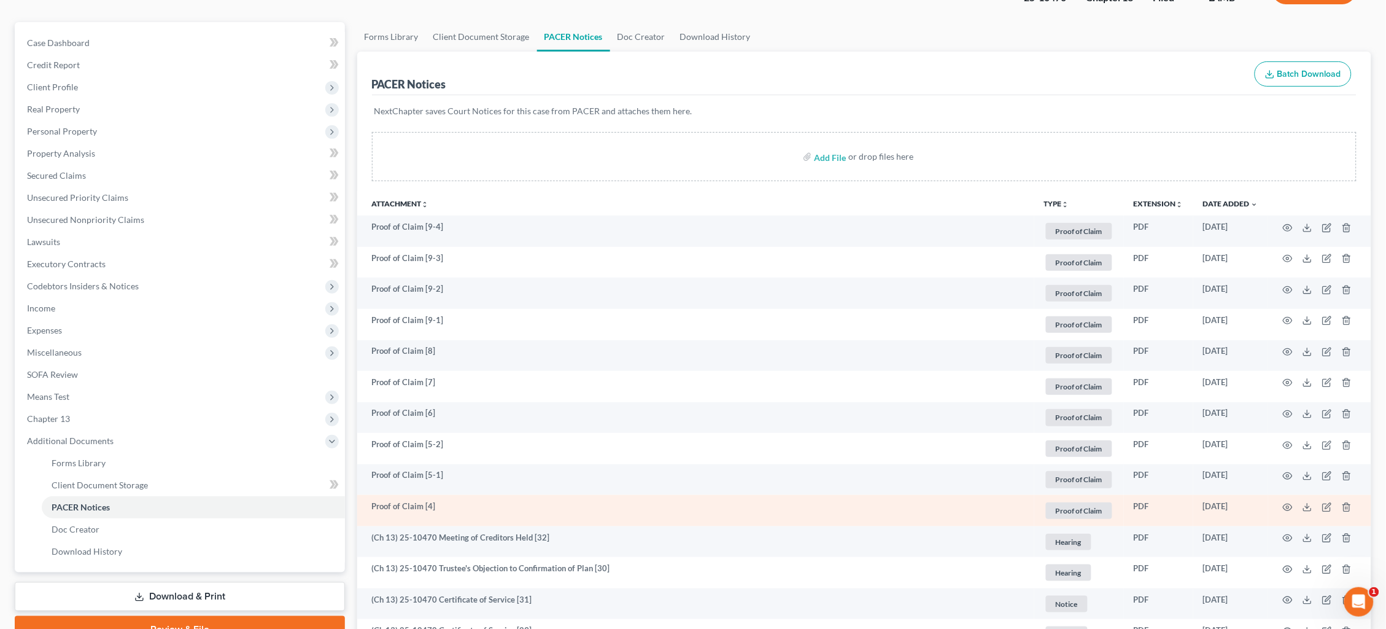
scroll to position [104, 0]
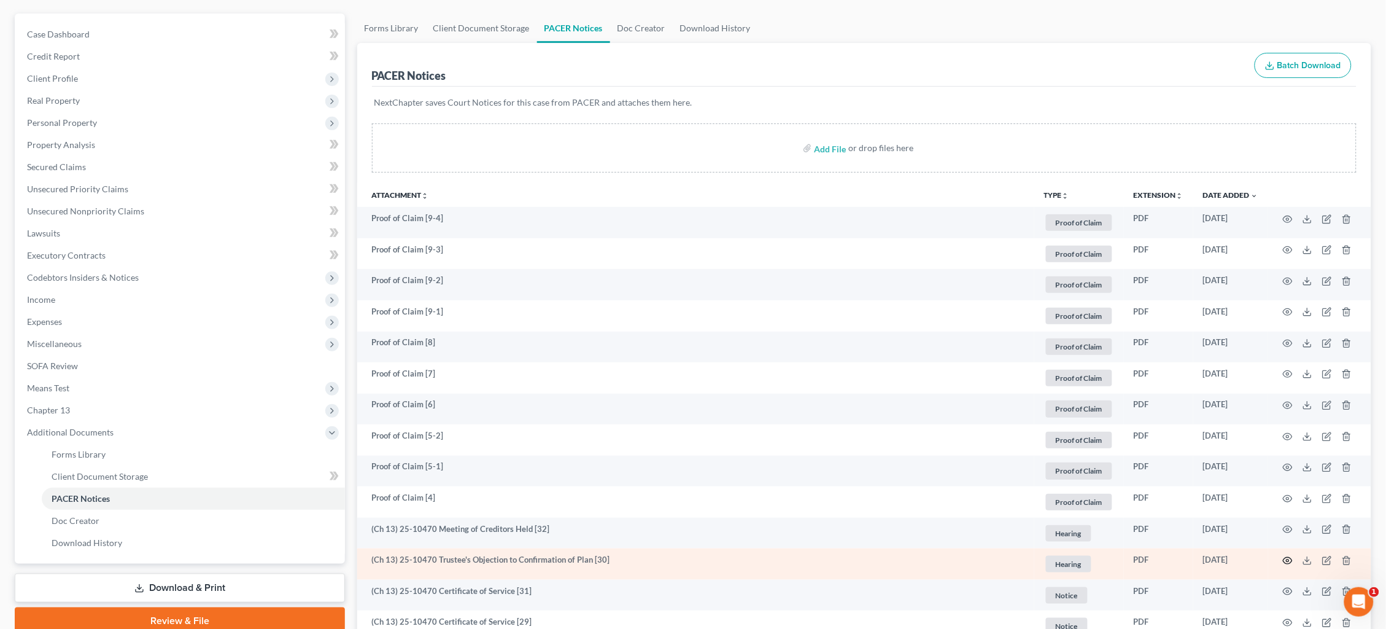
click at [1290, 556] on icon "button" at bounding box center [1288, 561] width 10 height 10
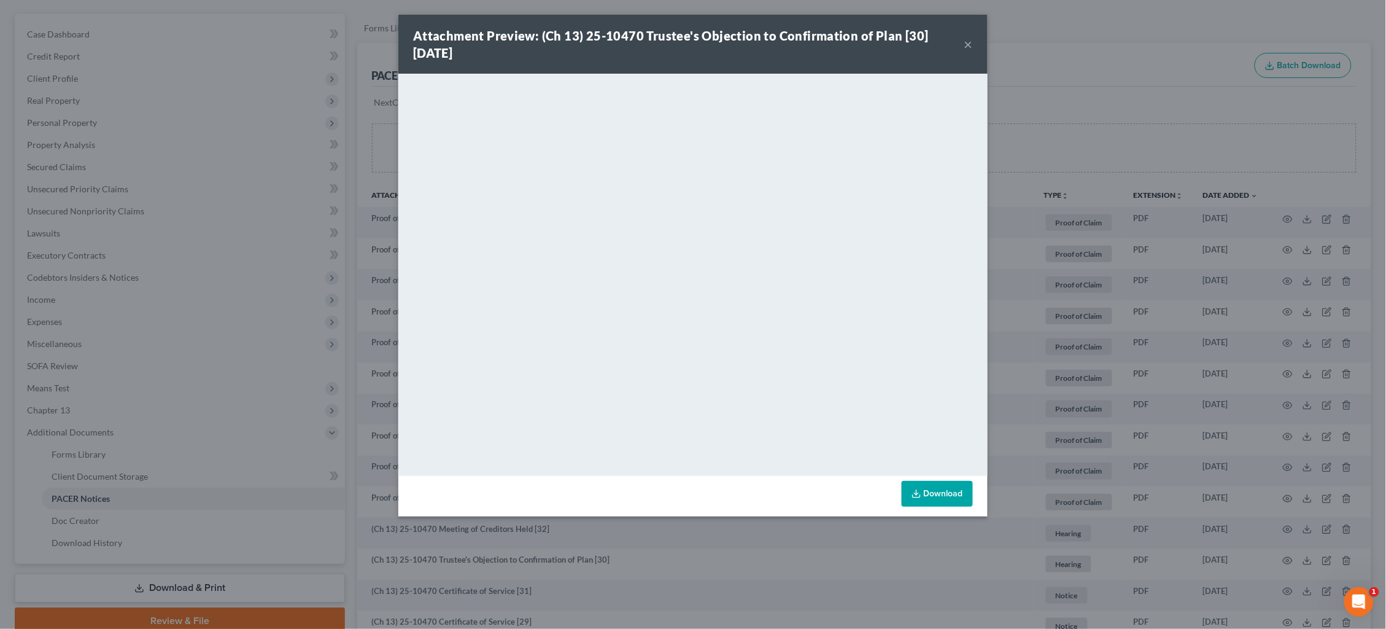
drag, startPoint x: 1055, startPoint y: 145, endPoint x: 1057, endPoint y: 165, distance: 20.4
click at [1055, 145] on div "Attachment Preview: (Ch 13) 25-10470 Trustee's Objection to Confirmation of Pla…" at bounding box center [693, 314] width 1386 height 629
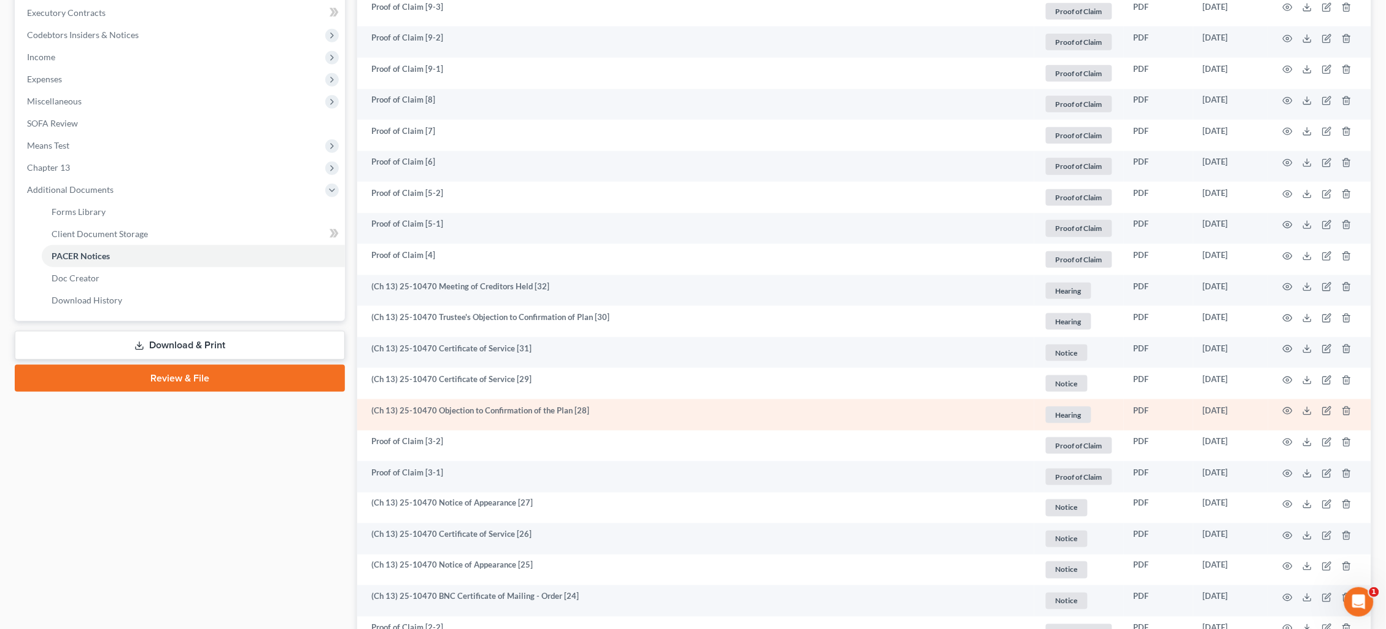
scroll to position [349, 0]
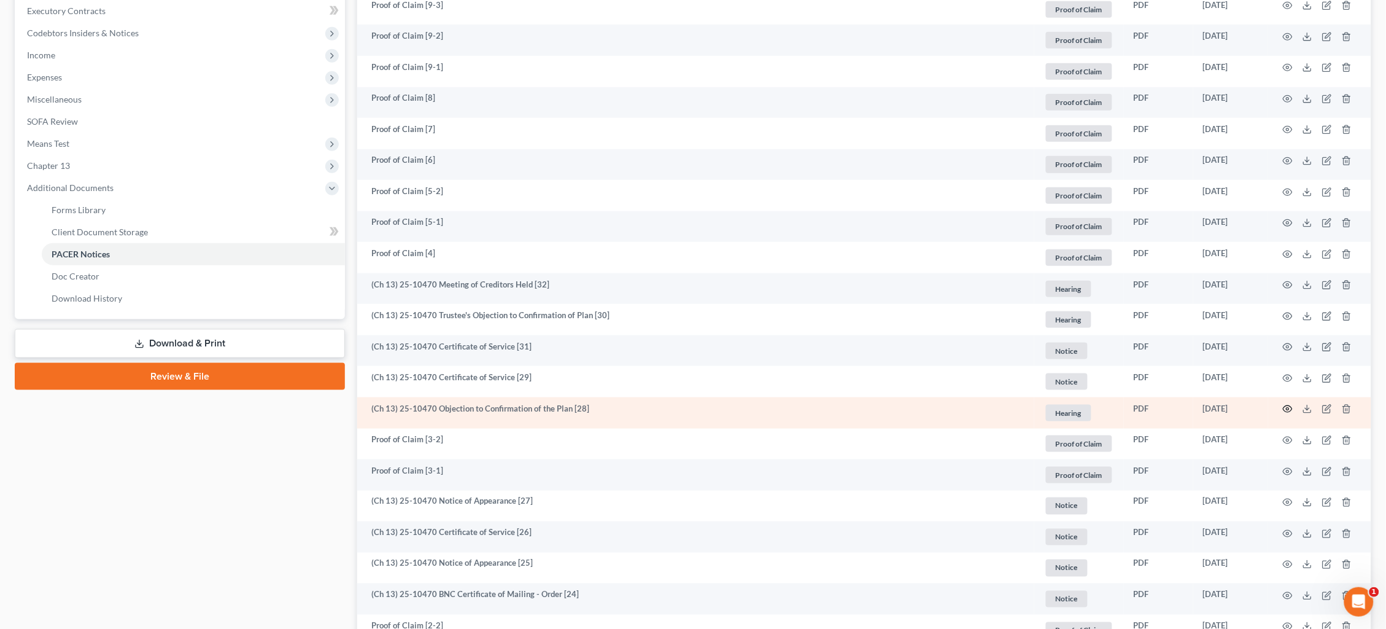
click at [1286, 404] on icon "button" at bounding box center [1288, 409] width 10 height 10
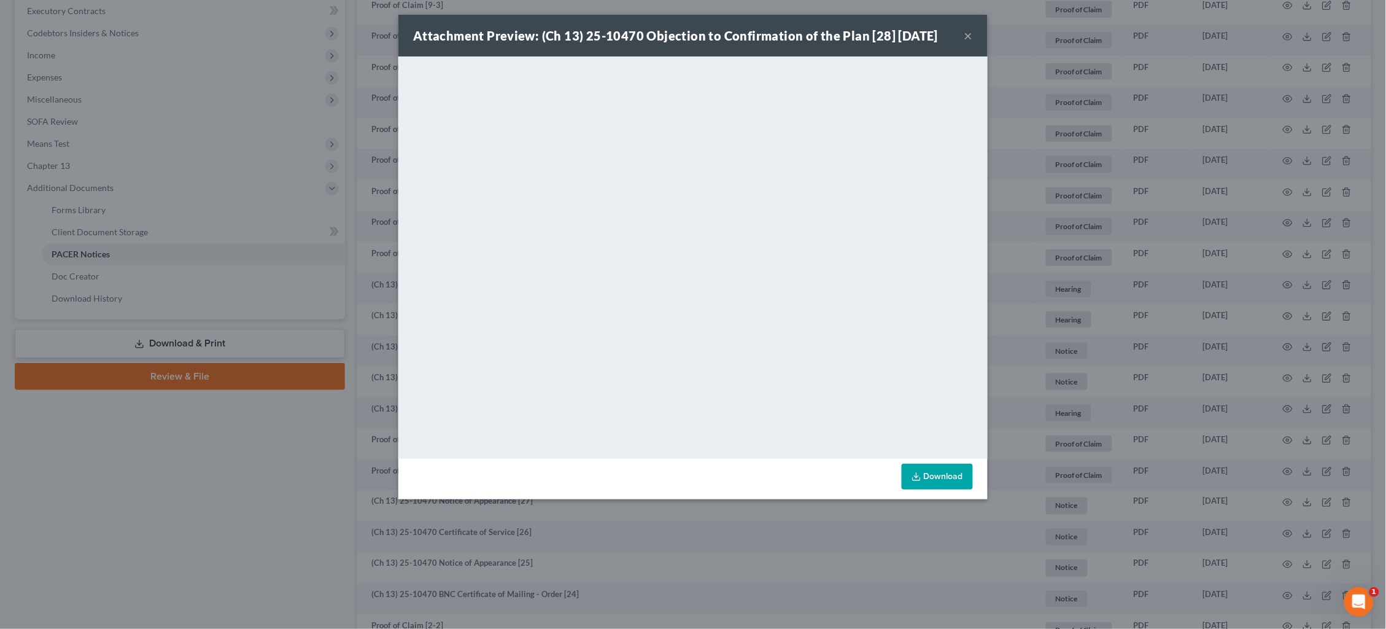
click at [378, 71] on div "Attachment Preview: (Ch 13) 25-10470 Objection to Confirmation of the Plan [28]…" at bounding box center [693, 314] width 1386 height 629
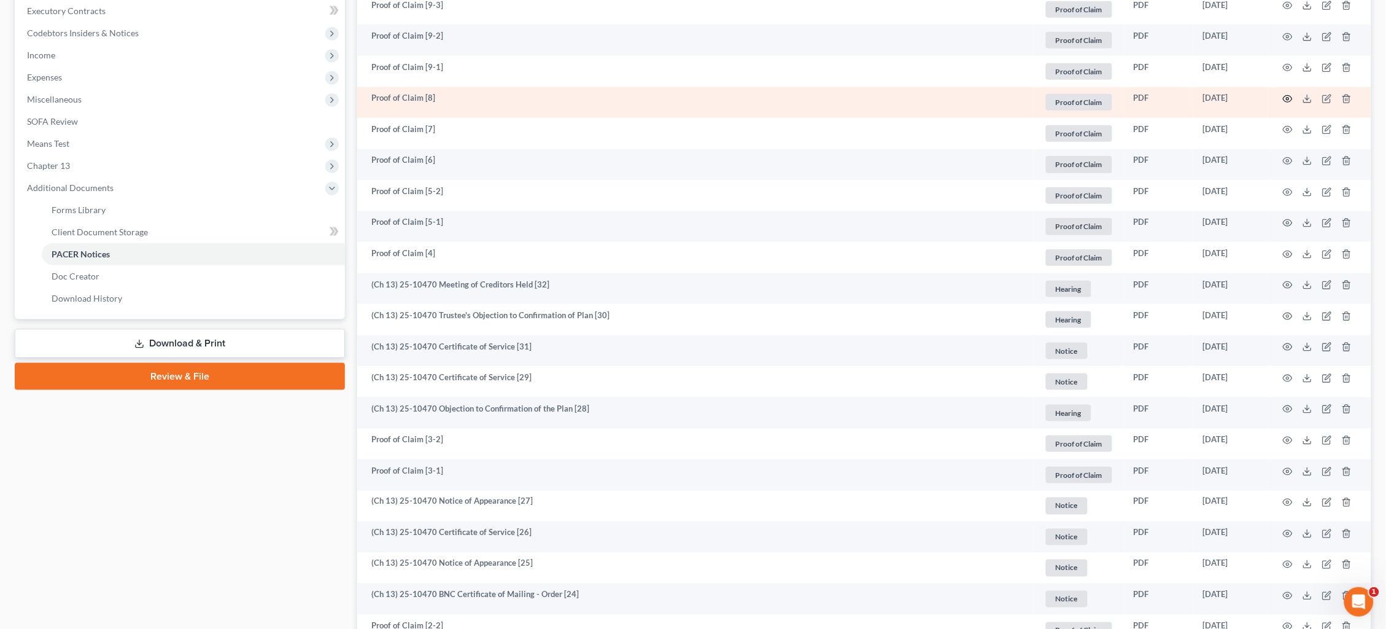
click at [1286, 94] on icon "button" at bounding box center [1288, 99] width 10 height 10
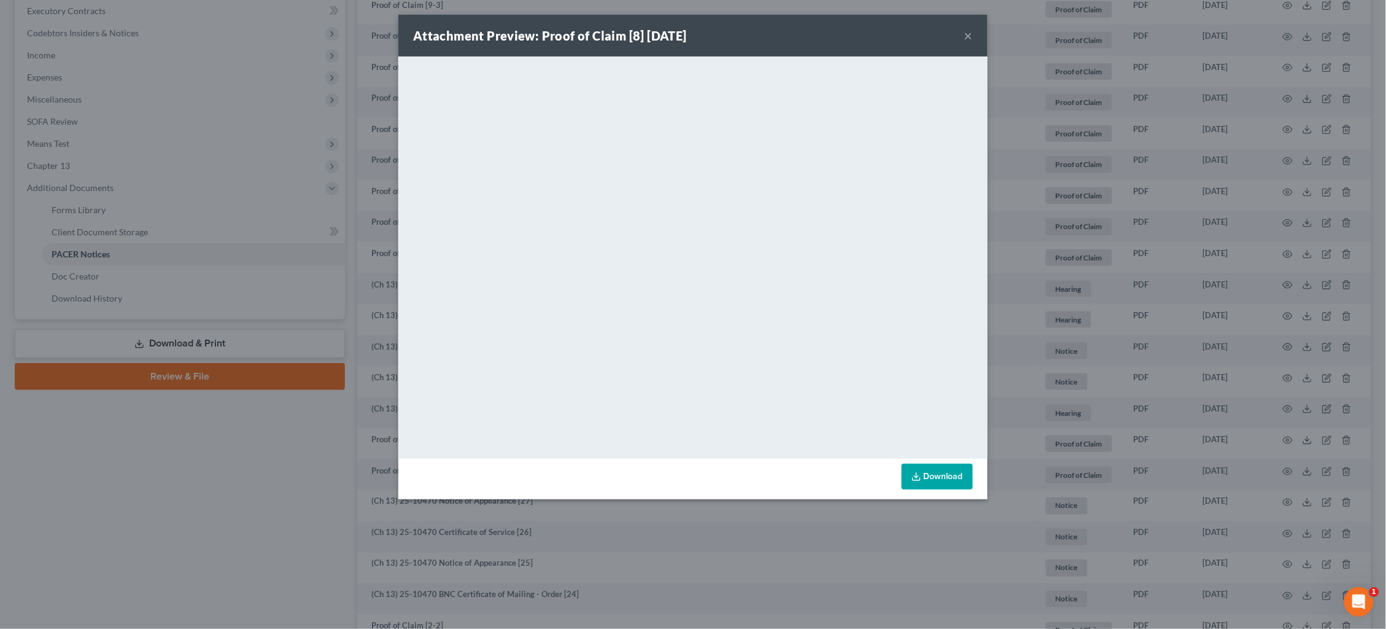
click at [1063, 501] on div "Attachment Preview: Proof of Claim [8] 08/11/2025 × <object ng-attr-data='https…" at bounding box center [693, 314] width 1386 height 629
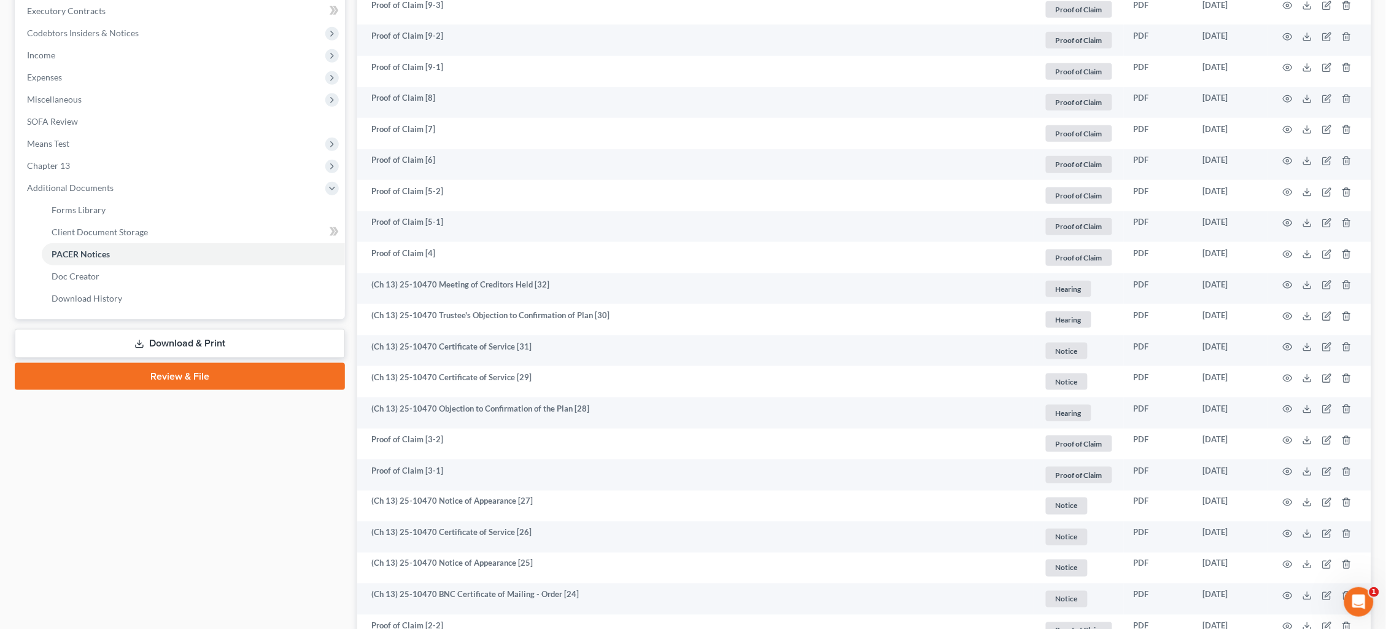
click at [171, 76] on span "Expenses" at bounding box center [181, 77] width 328 height 22
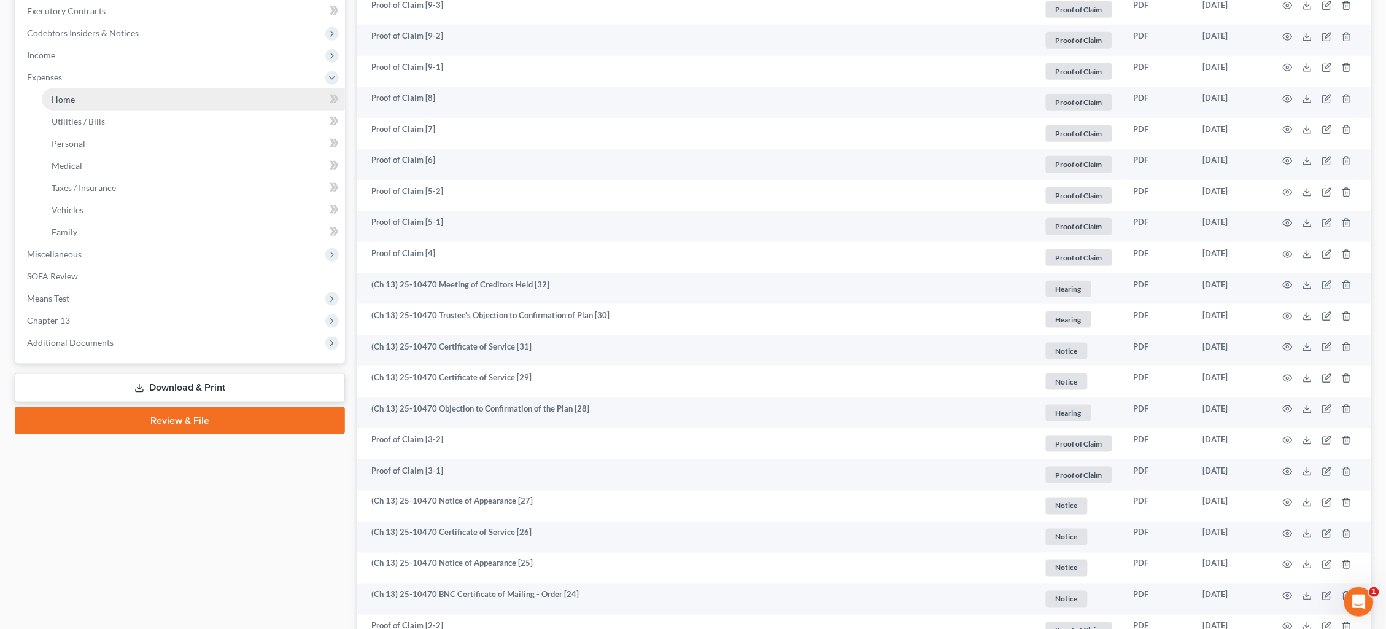
click at [166, 88] on link "Home" at bounding box center [193, 99] width 303 height 22
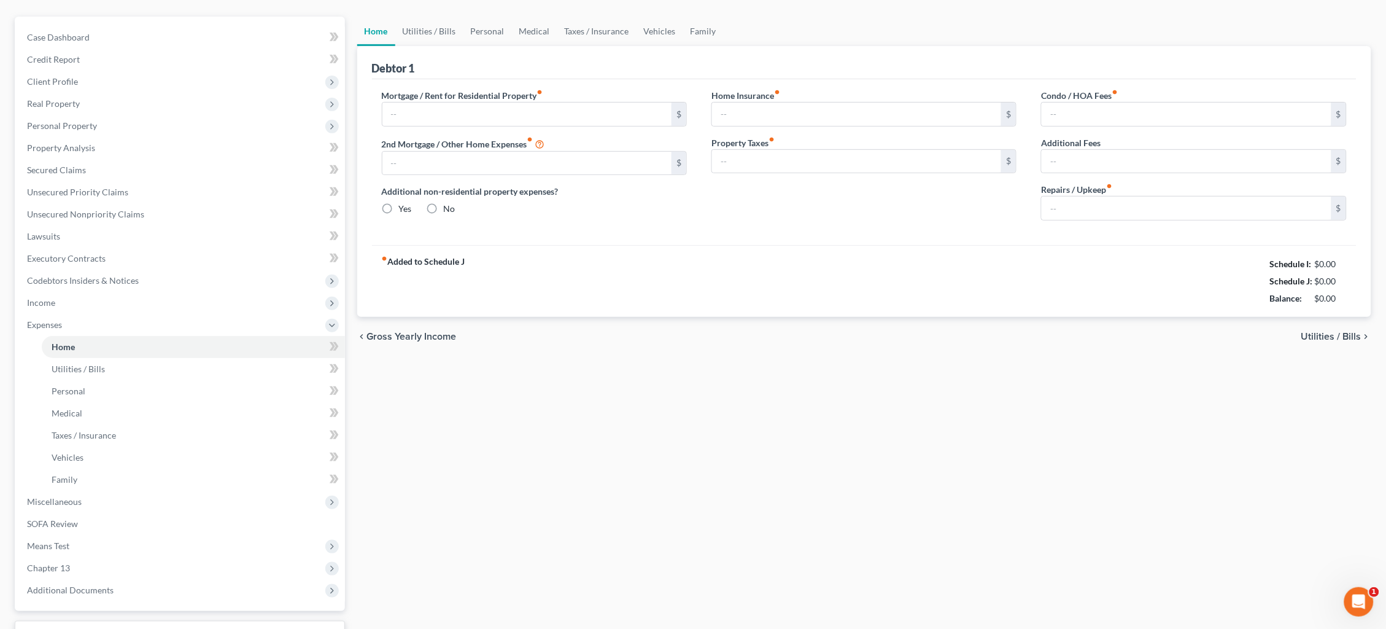
type input "656.69"
type input "0.00"
radio input "true"
type input "0.00"
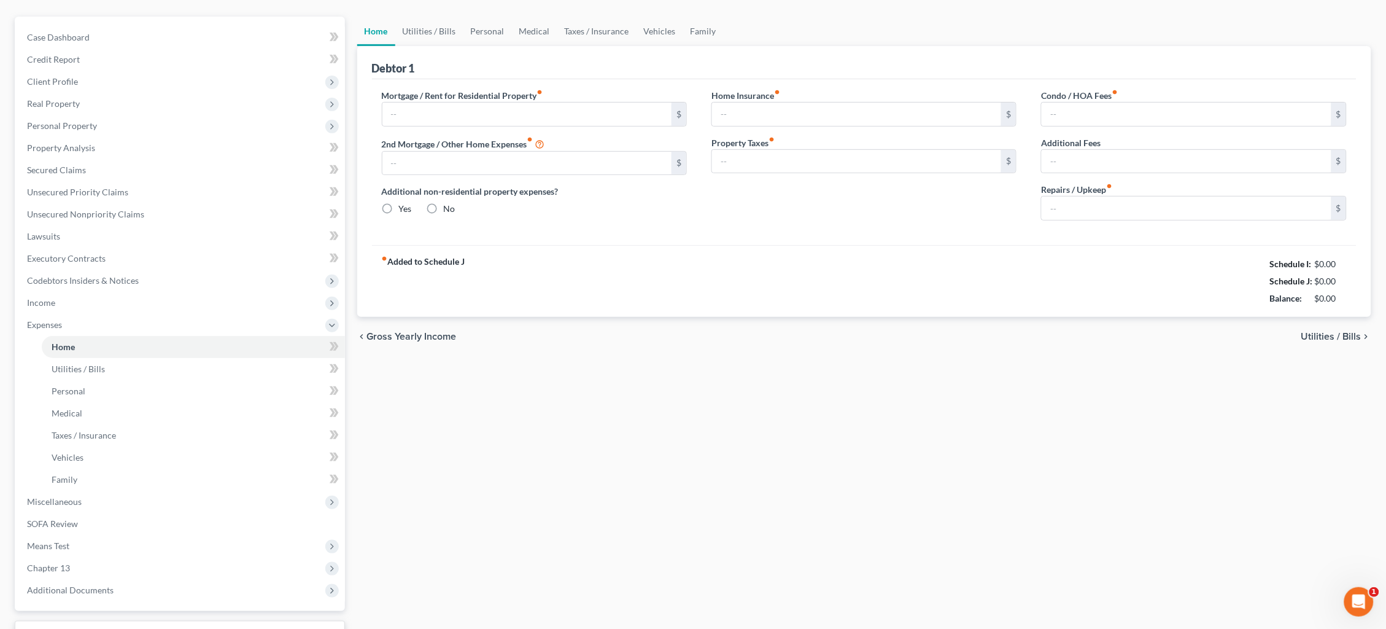
type input "0.00"
type input "100.00"
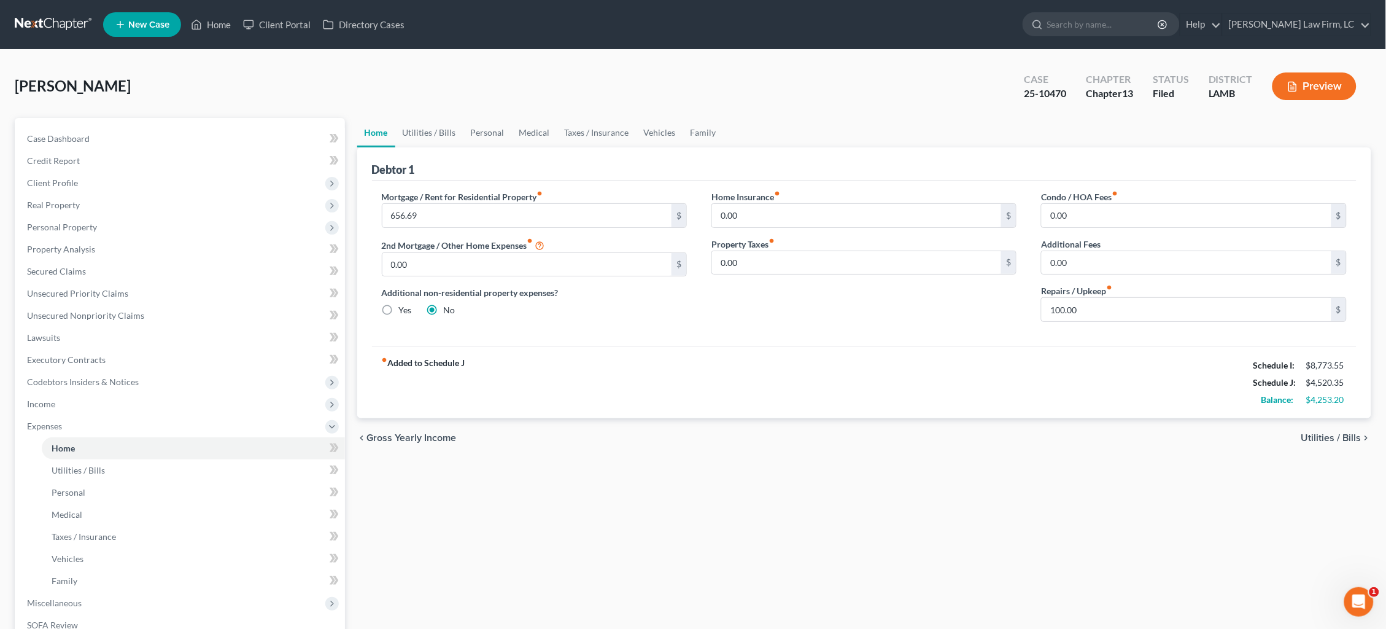
click at [39, 33] on link at bounding box center [54, 25] width 79 height 22
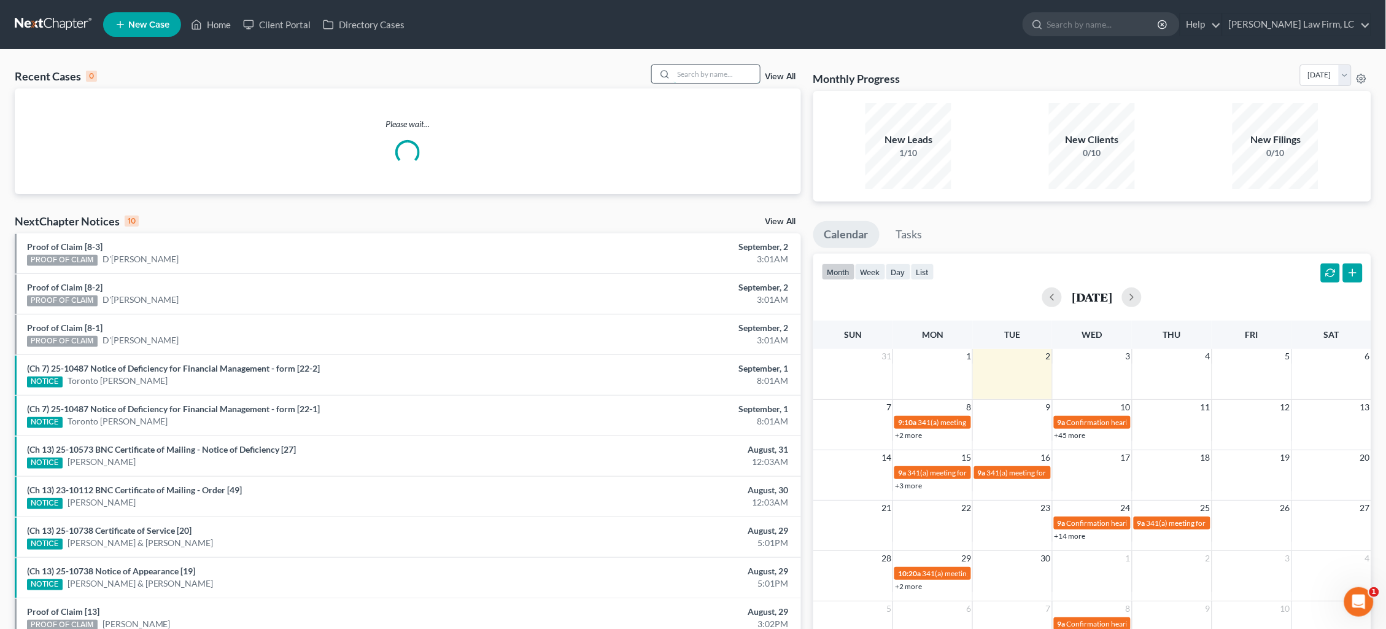
click at [702, 70] on input "search" at bounding box center [717, 74] width 86 height 18
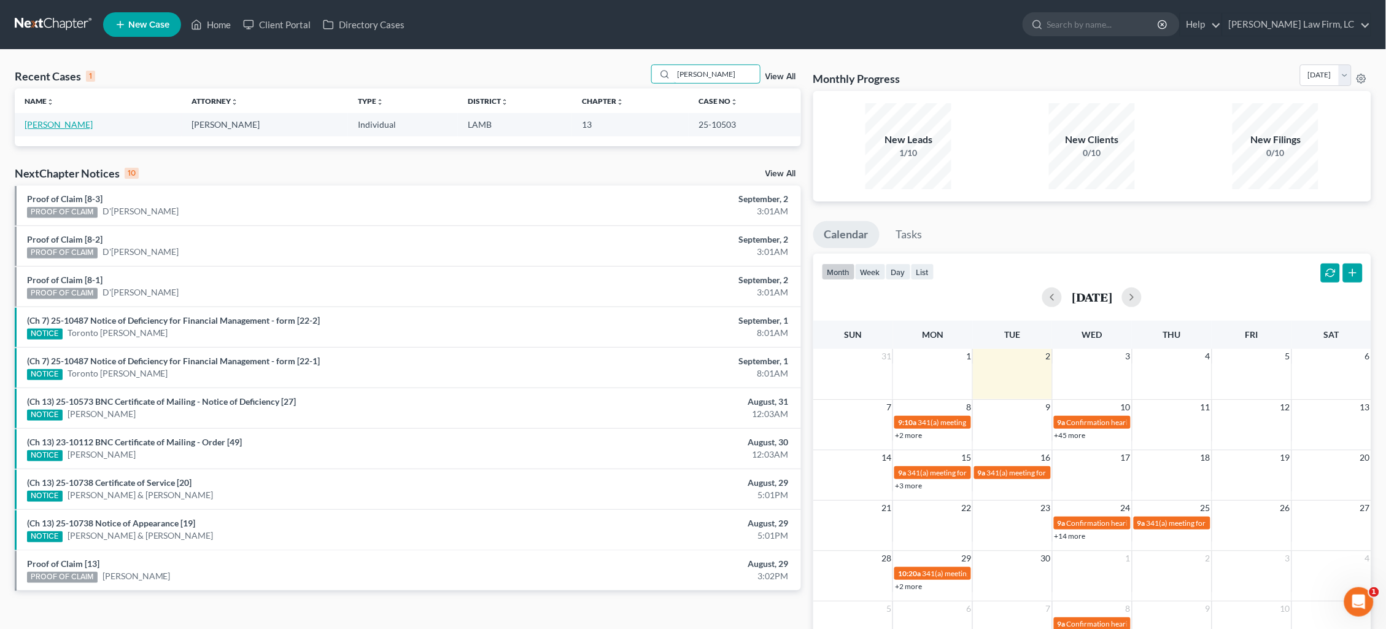
type input "Donna porter"
click at [61, 124] on link "[PERSON_NAME]" at bounding box center [59, 124] width 68 height 10
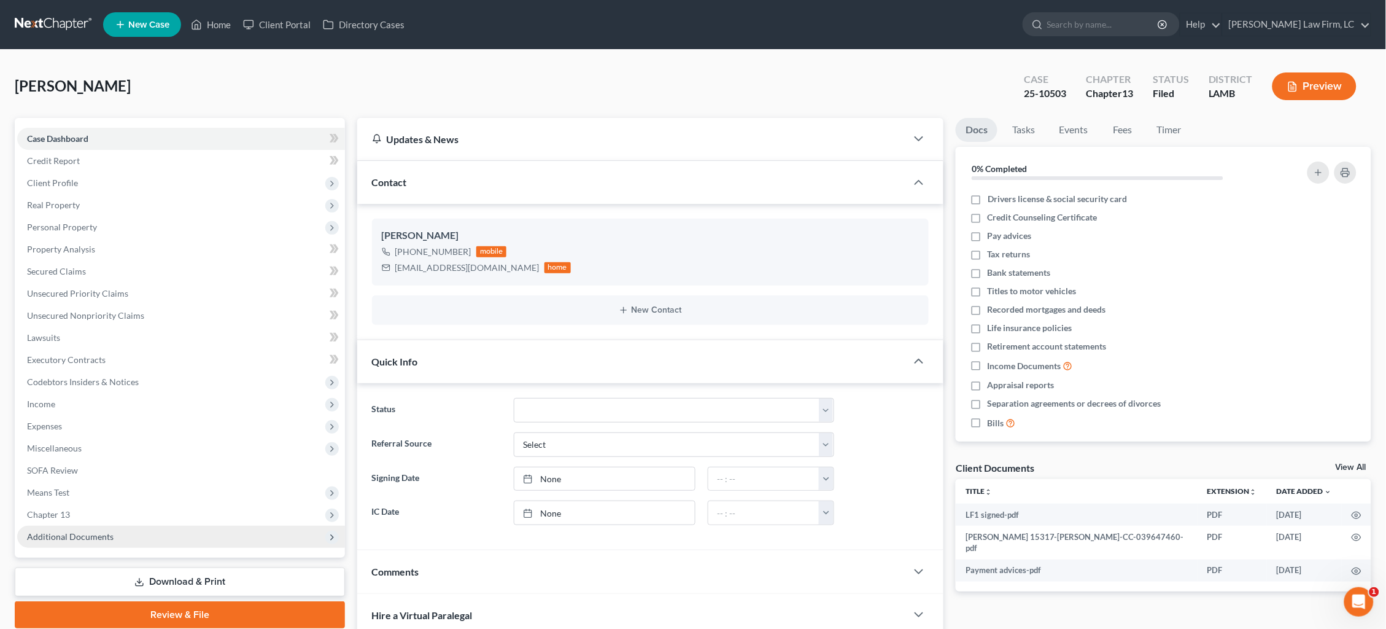
click at [97, 527] on span "Additional Documents" at bounding box center [181, 537] width 328 height 22
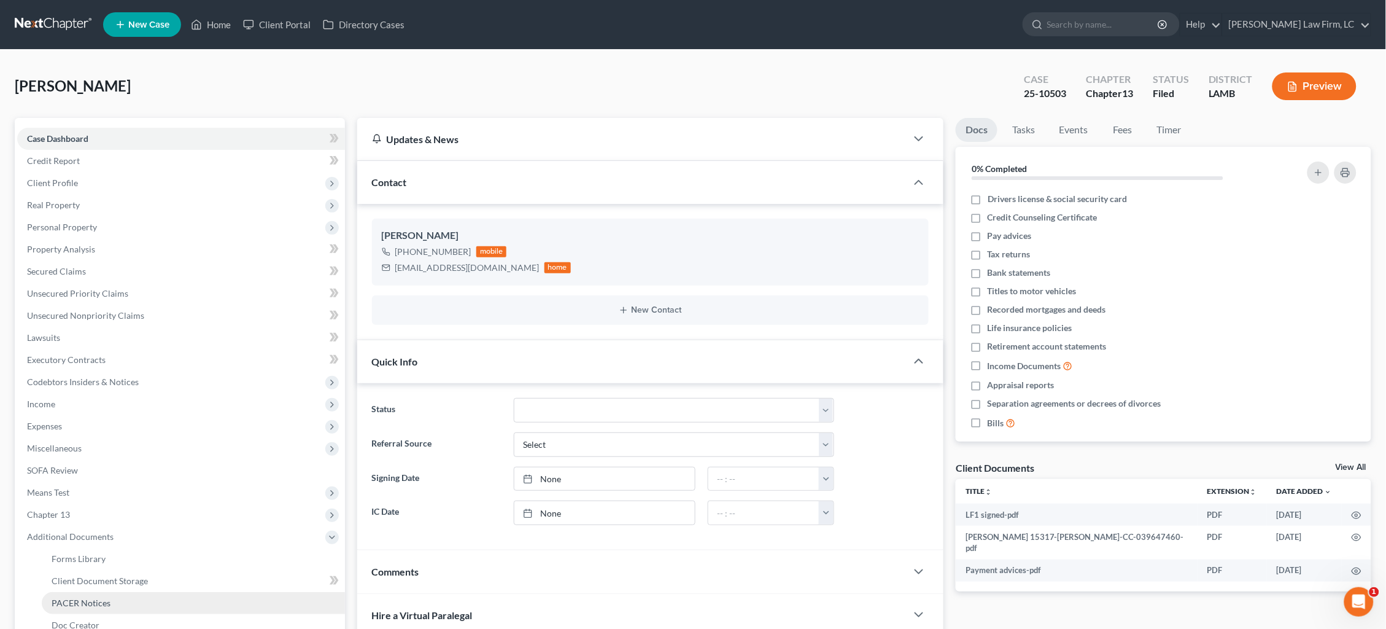
click at [105, 597] on span "PACER Notices" at bounding box center [81, 602] width 59 height 10
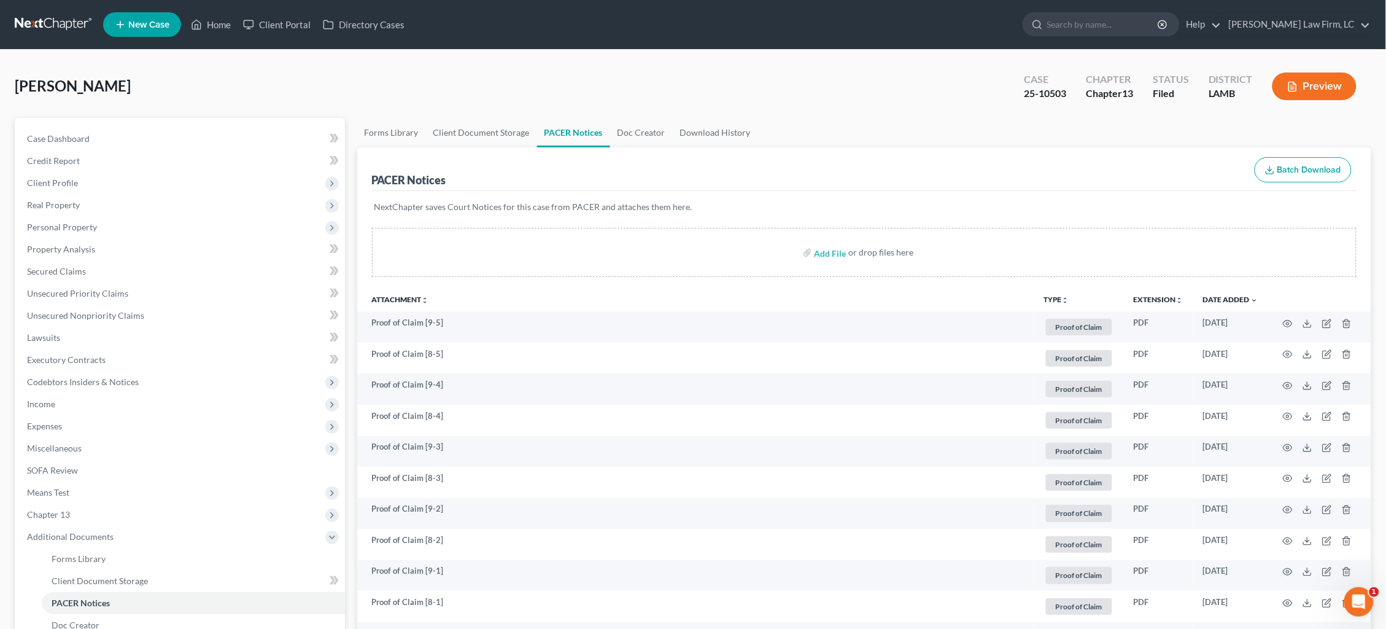
click at [60, 23] on link at bounding box center [54, 25] width 79 height 22
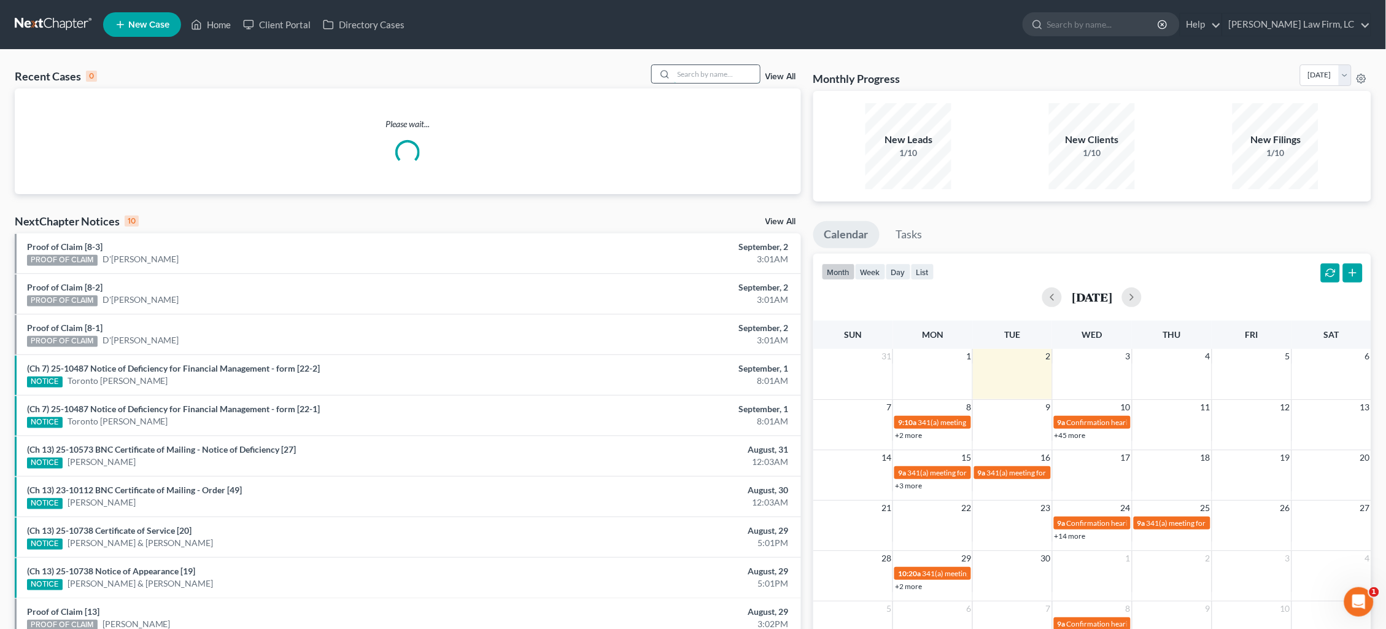
click at [711, 72] on input "search" at bounding box center [717, 74] width 86 height 18
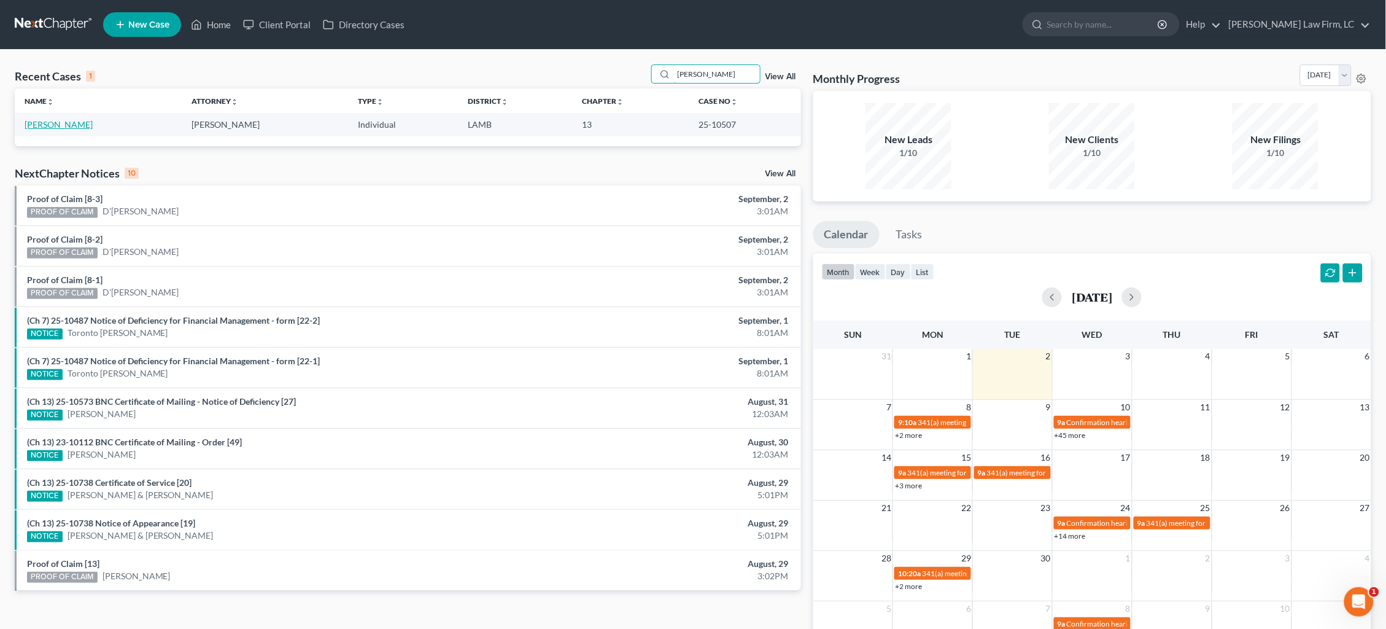
type input "[PERSON_NAME]"
click at [45, 127] on link "[PERSON_NAME]" at bounding box center [59, 124] width 68 height 10
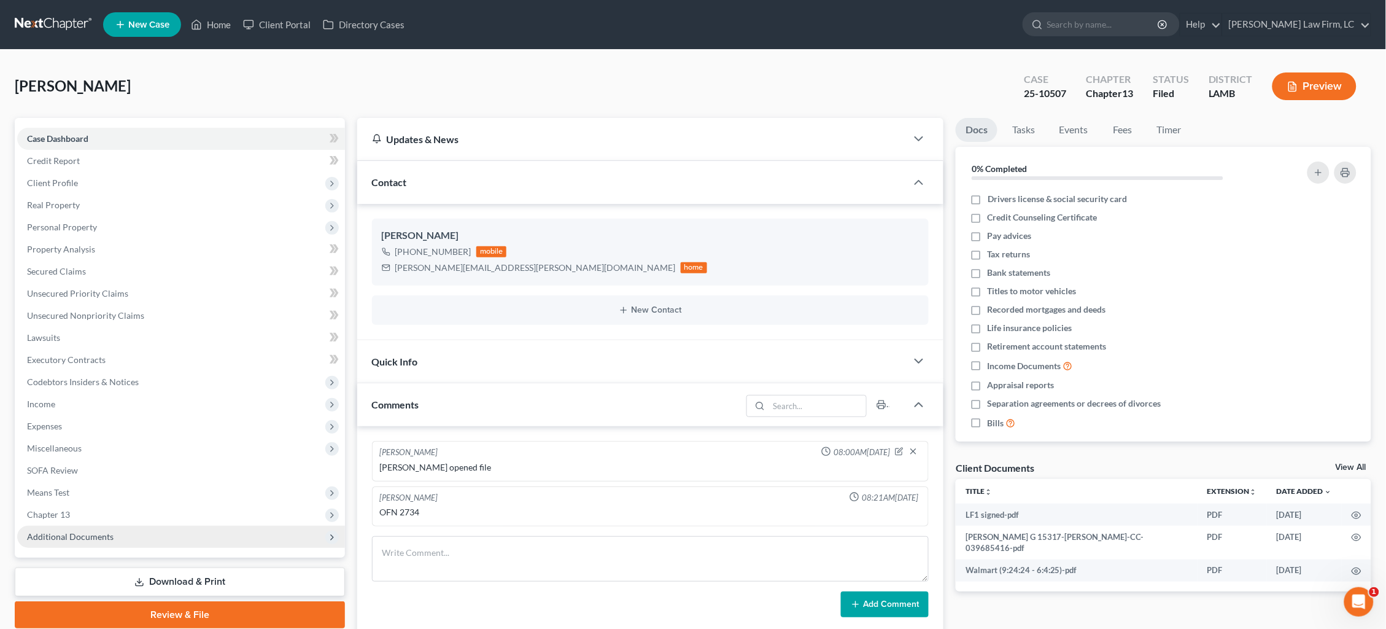
click at [163, 529] on span "Additional Documents" at bounding box center [181, 537] width 328 height 22
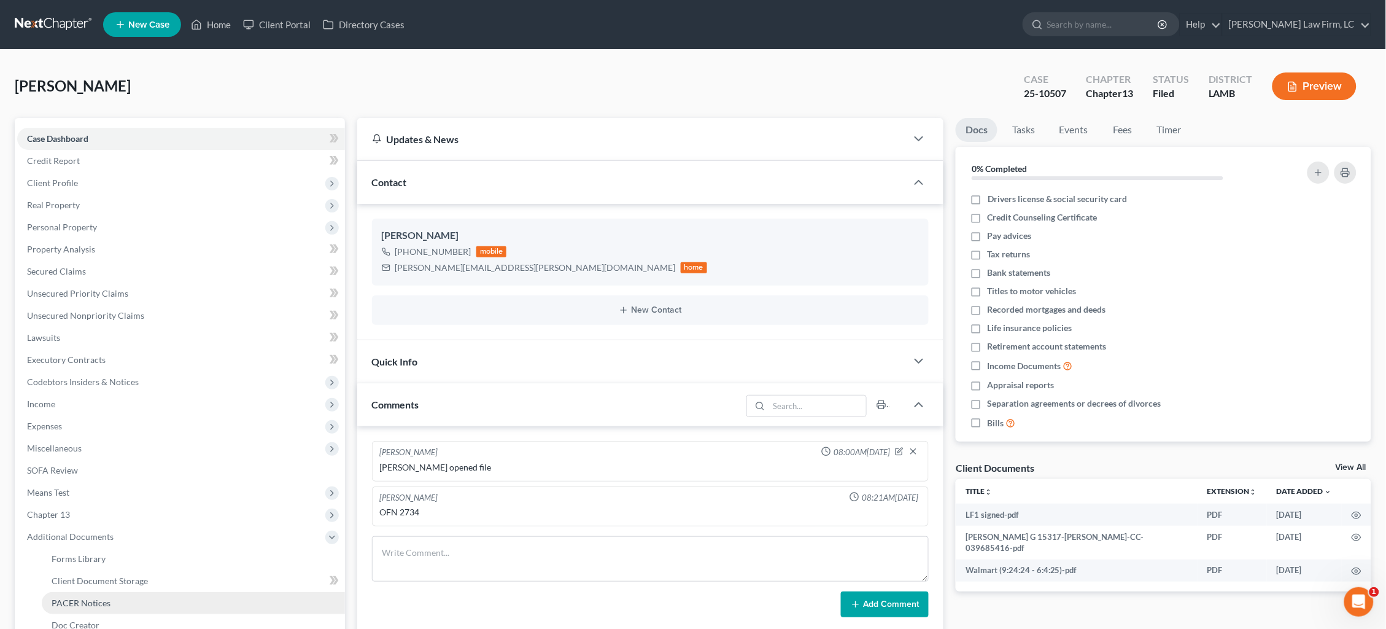
click at [145, 592] on link "PACER Notices" at bounding box center [193, 603] width 303 height 22
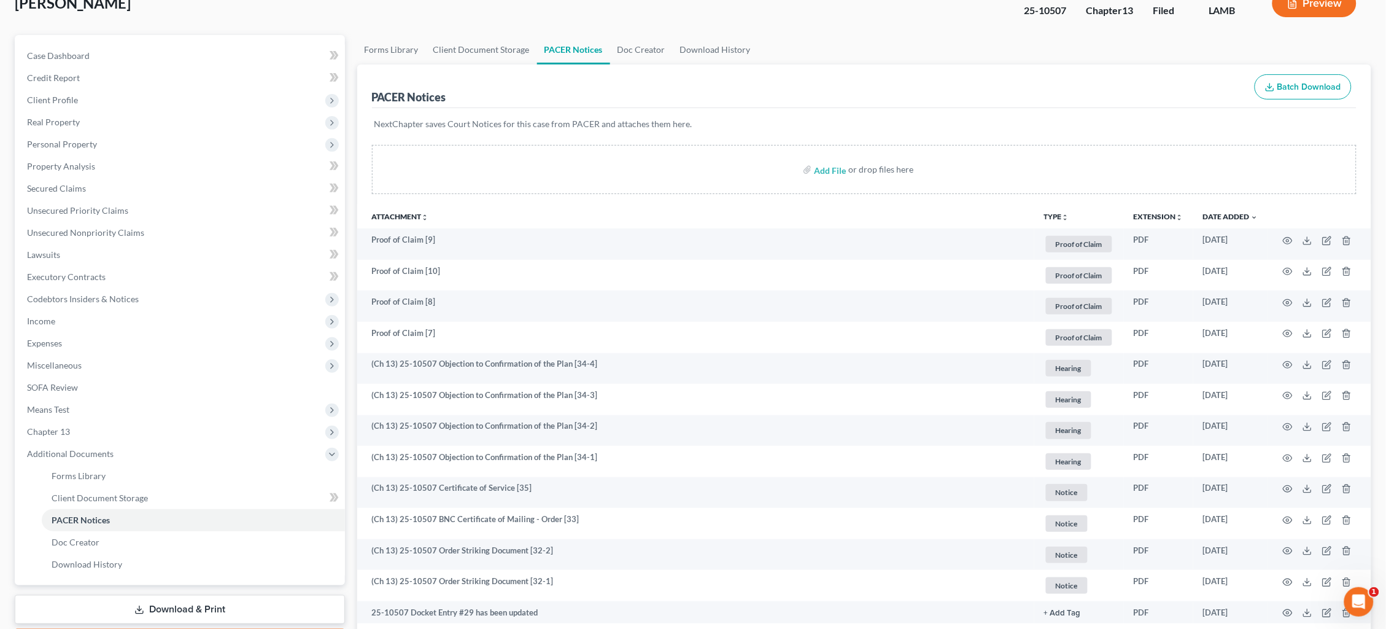
scroll to position [83, 0]
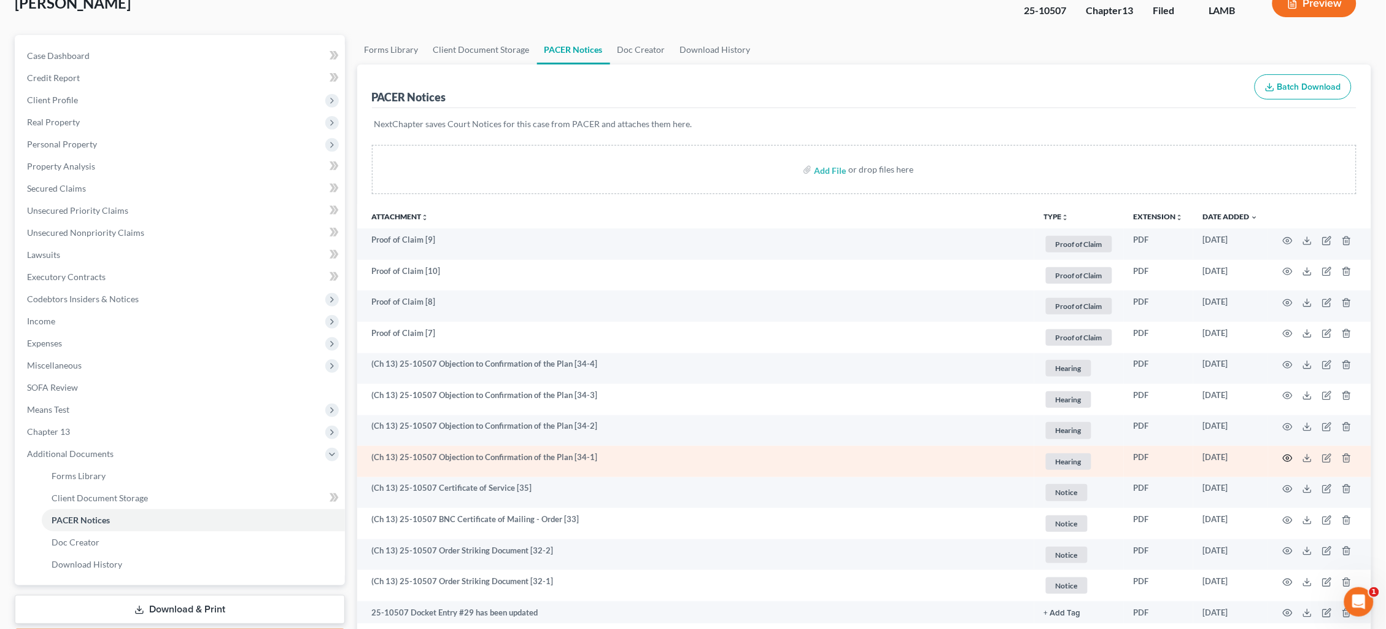
click at [1289, 453] on icon "button" at bounding box center [1288, 458] width 10 height 10
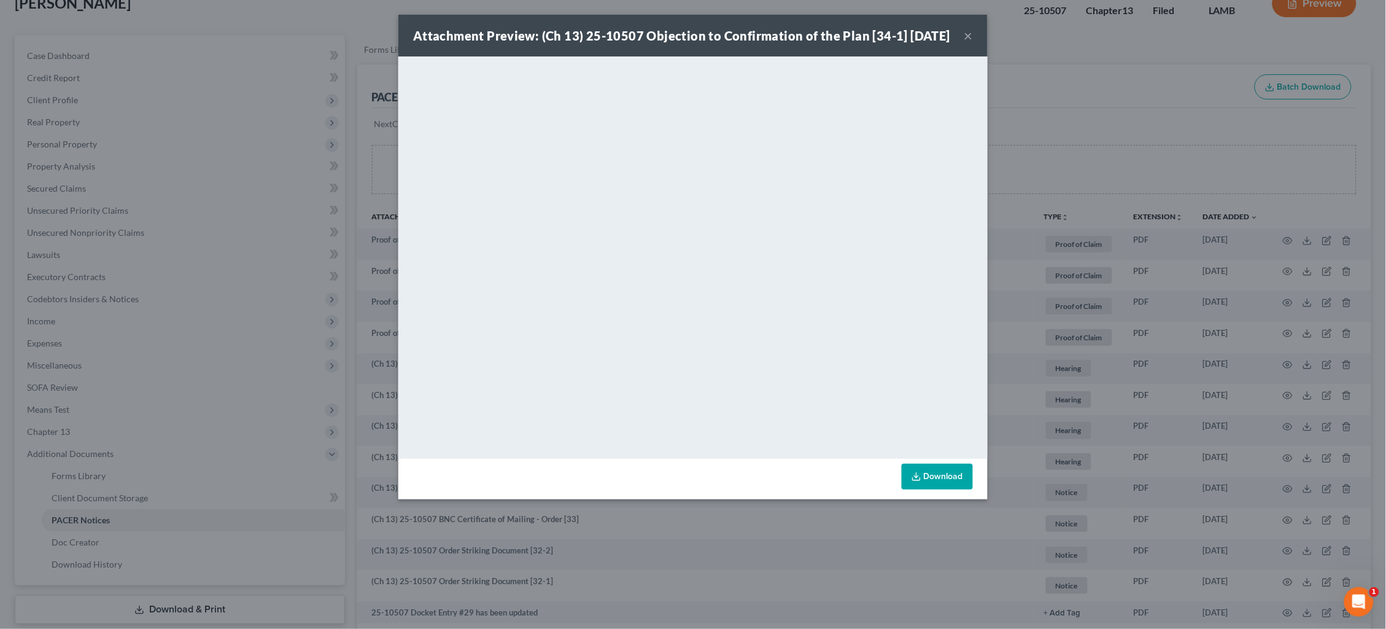
click at [1200, 291] on div "Attachment Preview: (Ch 13) 25-10507 Objection to Confirmation of the Plan [34-…" at bounding box center [693, 314] width 1386 height 629
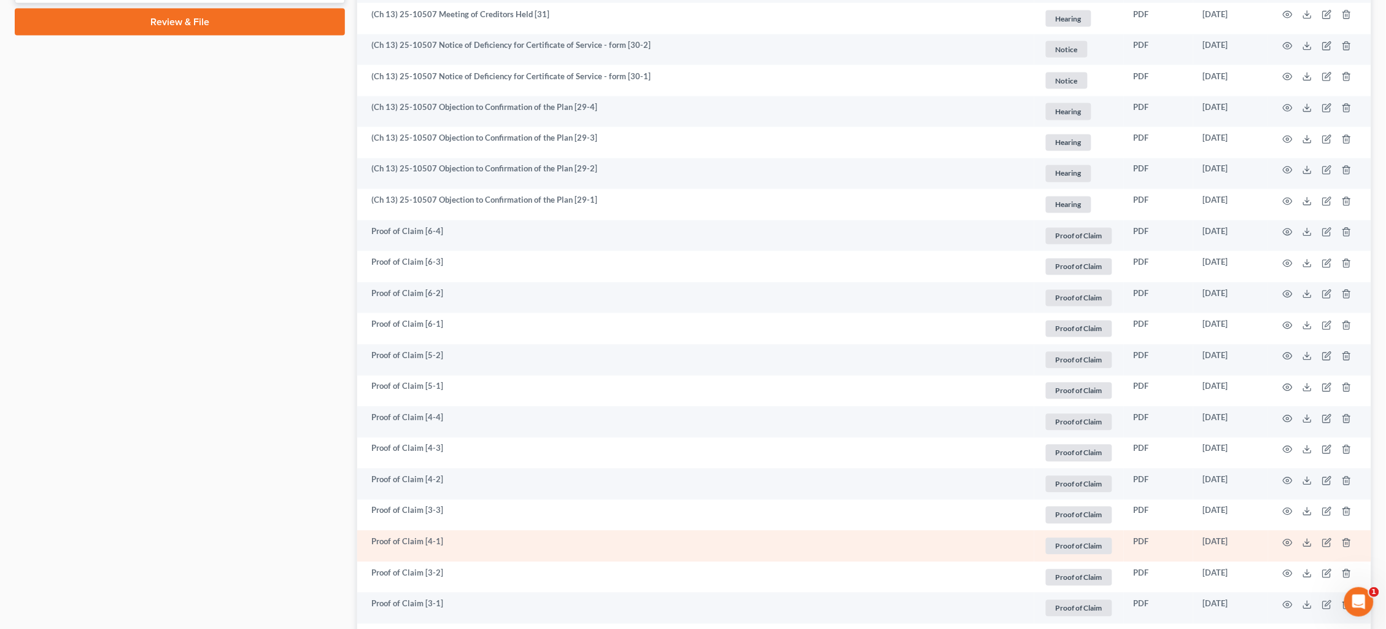
scroll to position [724, 0]
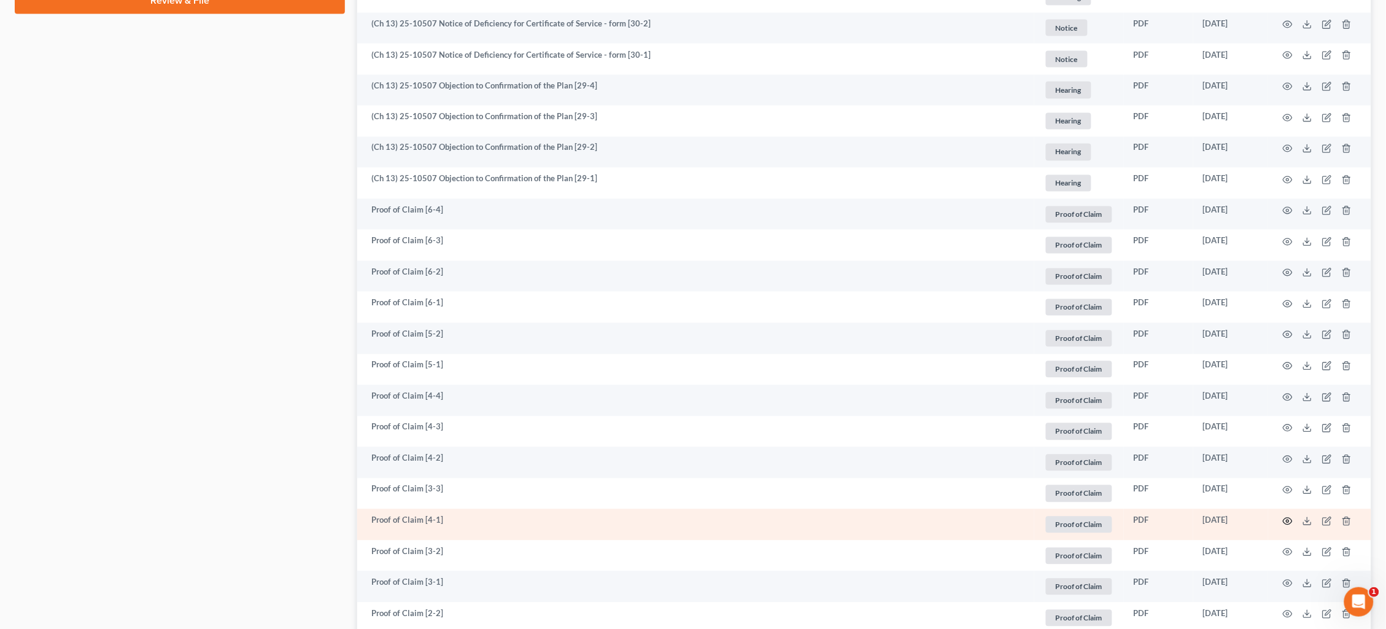
click at [1288, 516] on icon "button" at bounding box center [1288, 521] width 10 height 10
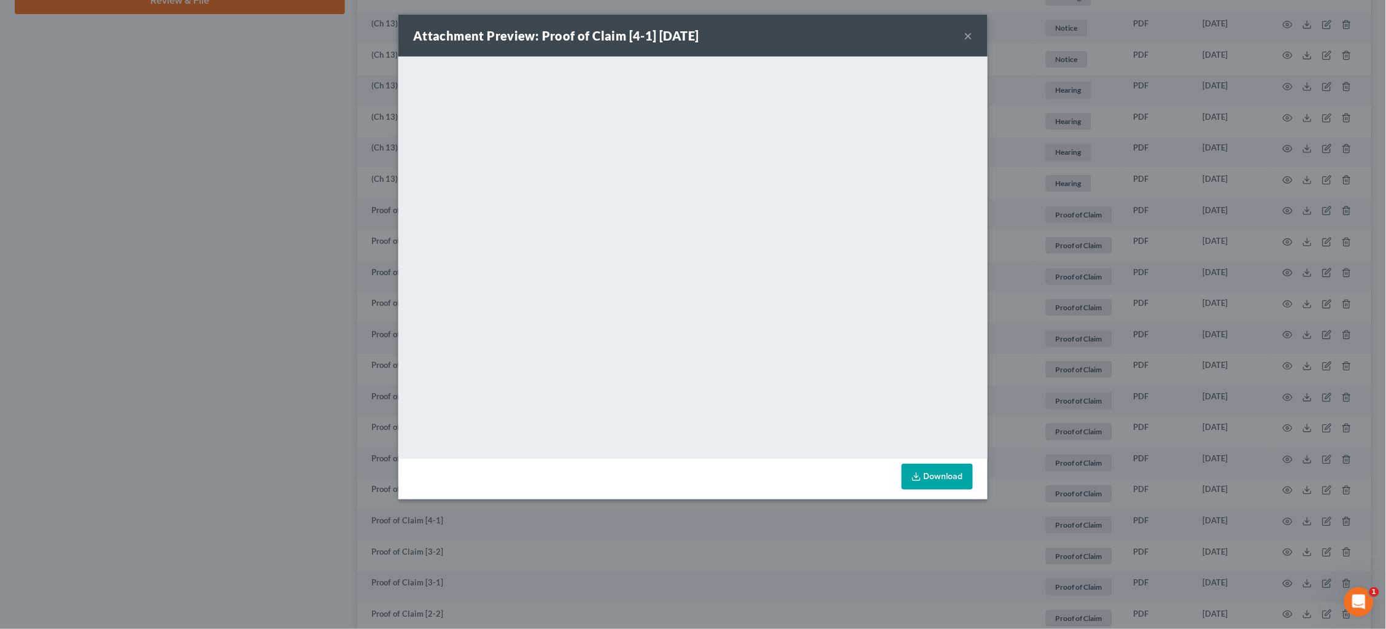
click at [1057, 379] on div "Attachment Preview: Proof of Claim [4-1] 07/15/2025 × <object ng-attr-data='htt…" at bounding box center [693, 314] width 1386 height 629
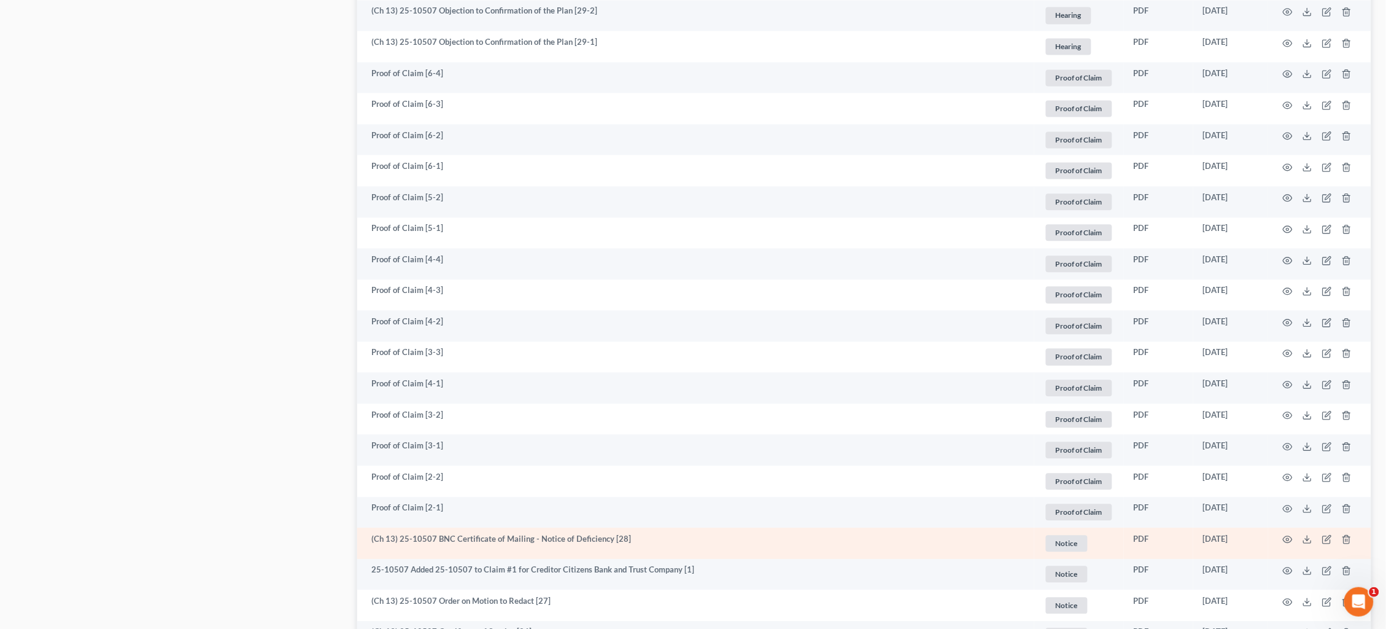
scroll to position [869, 0]
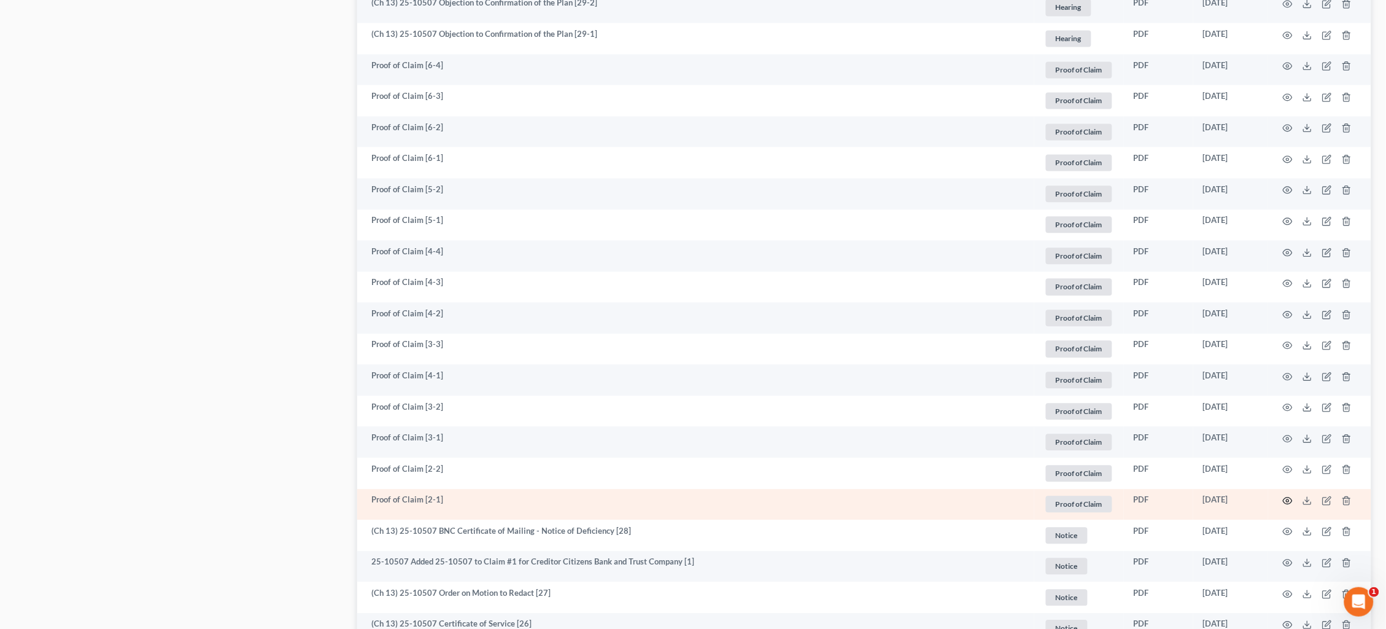
click at [1289, 495] on icon "button" at bounding box center [1288, 500] width 10 height 10
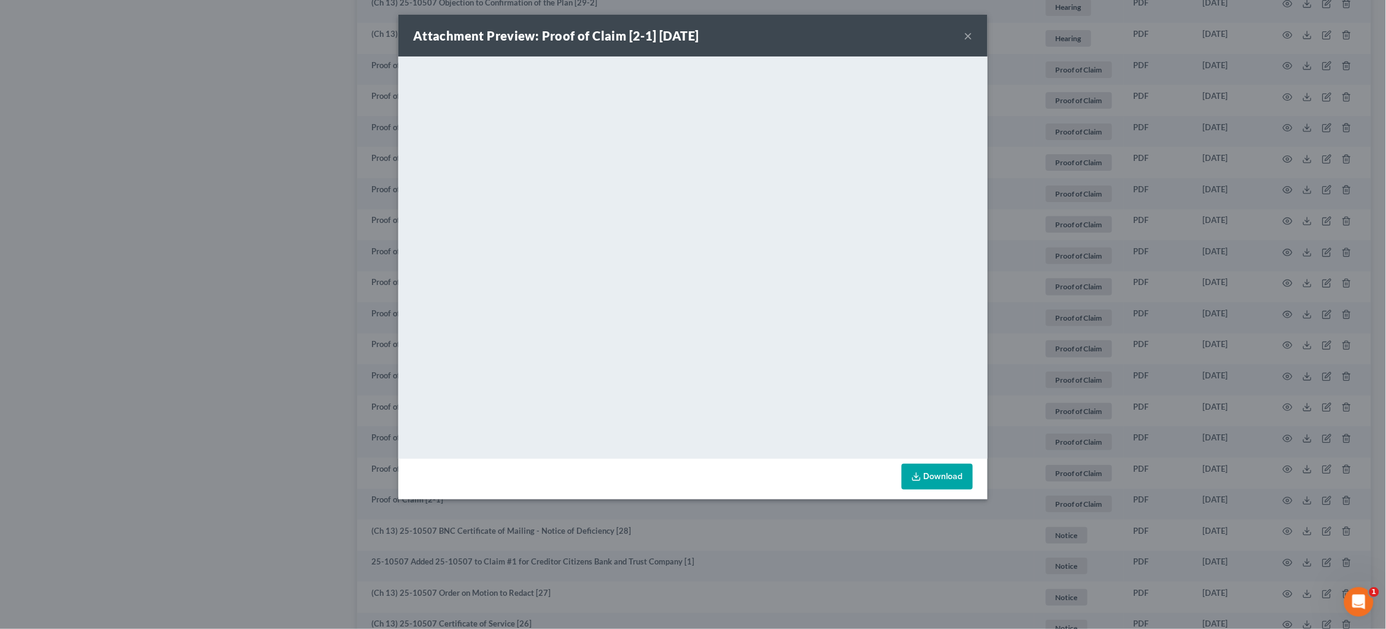
click at [969, 33] on button "×" at bounding box center [968, 35] width 9 height 15
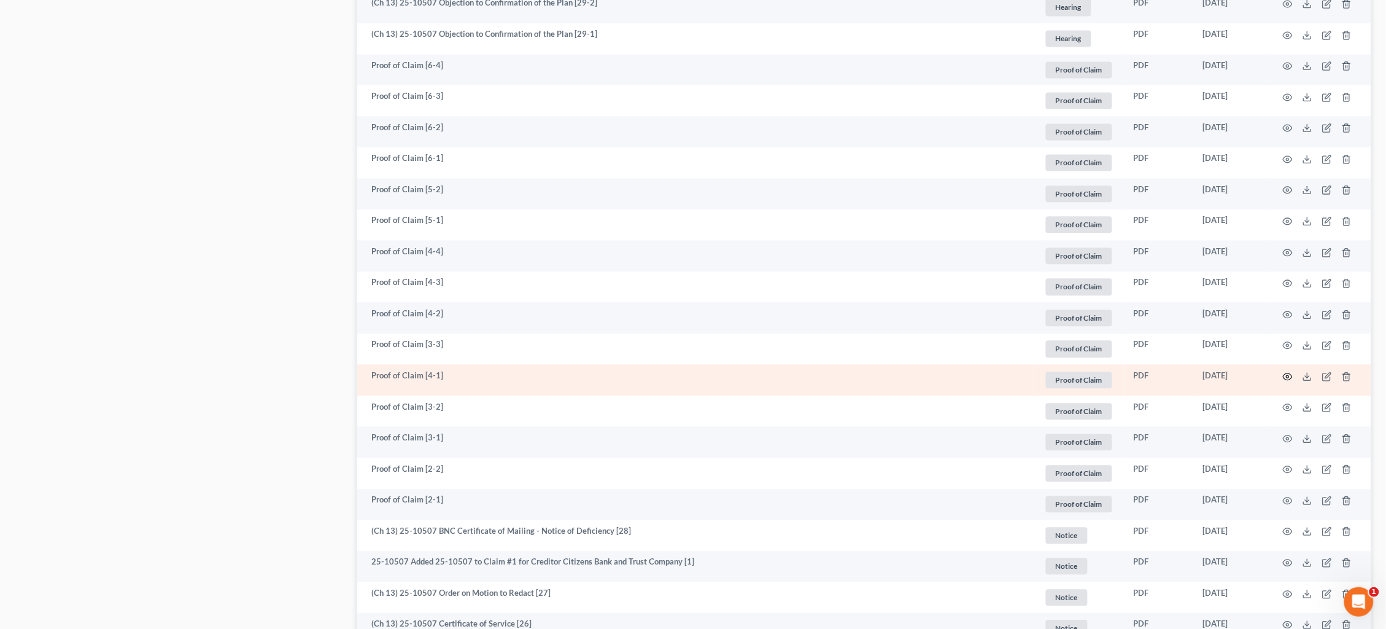
click at [1287, 371] on icon "button" at bounding box center [1288, 376] width 10 height 10
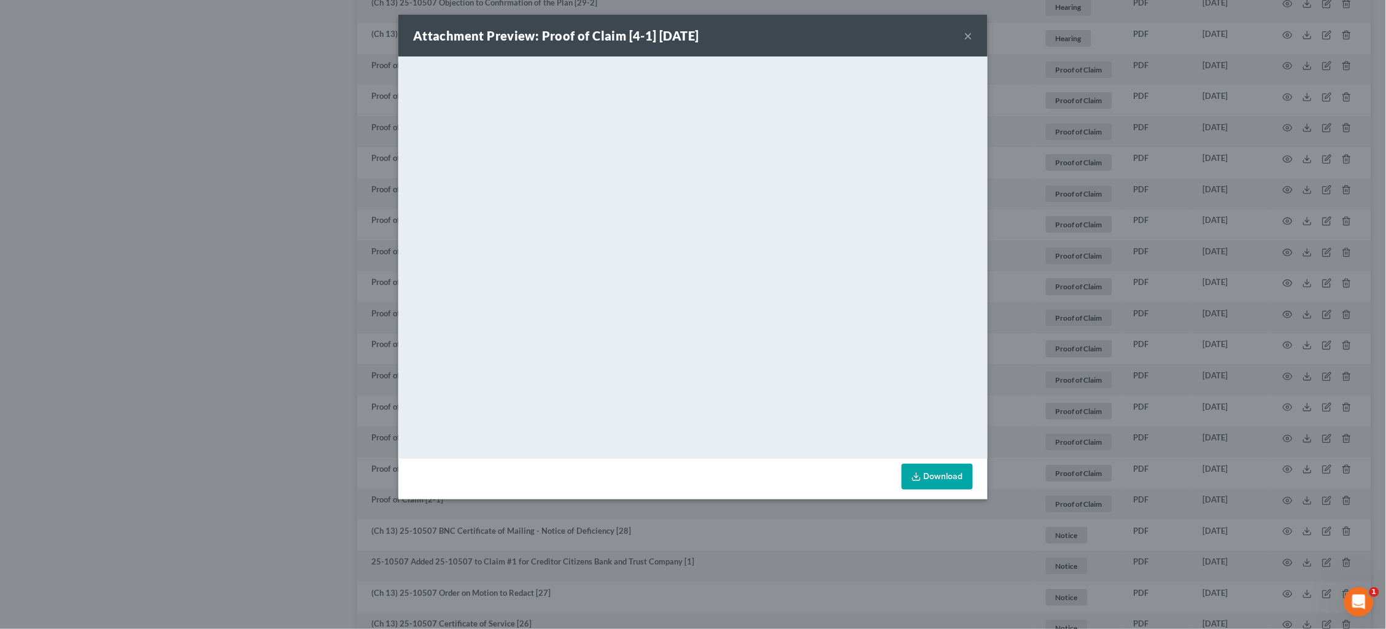
click at [969, 33] on button "×" at bounding box center [968, 35] width 9 height 15
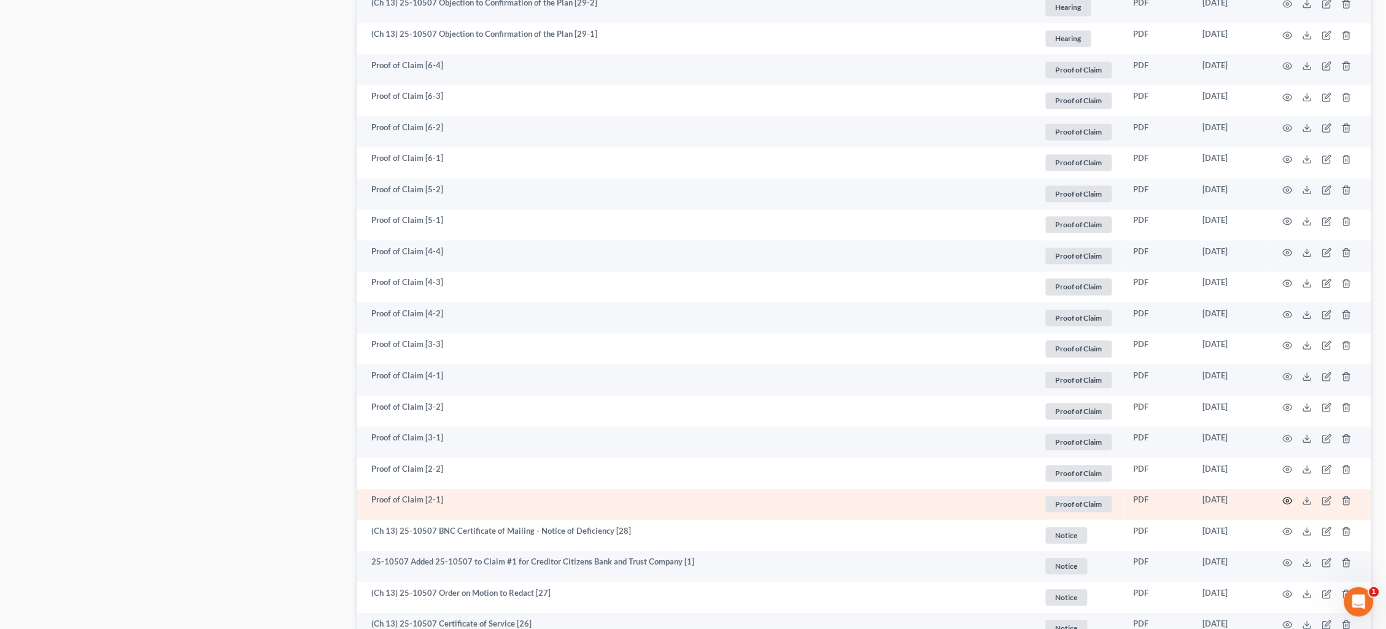
click at [1284, 495] on icon "button" at bounding box center [1288, 500] width 10 height 10
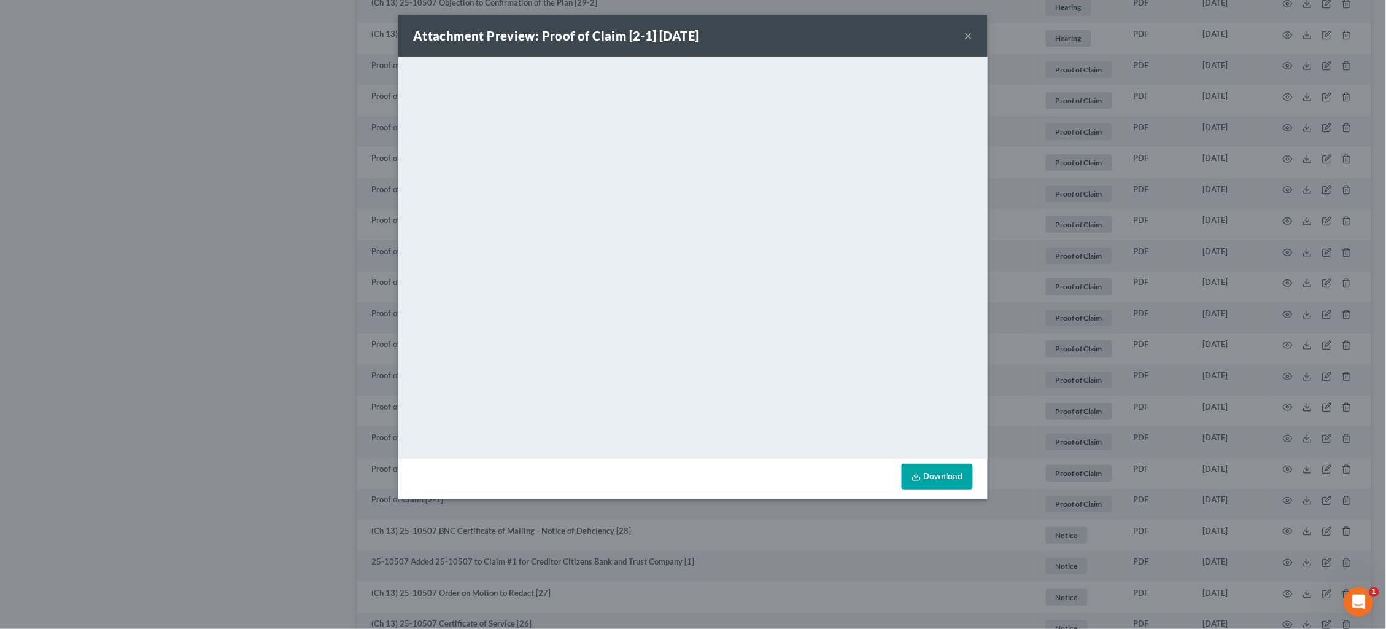
click at [968, 35] on button "×" at bounding box center [968, 35] width 9 height 15
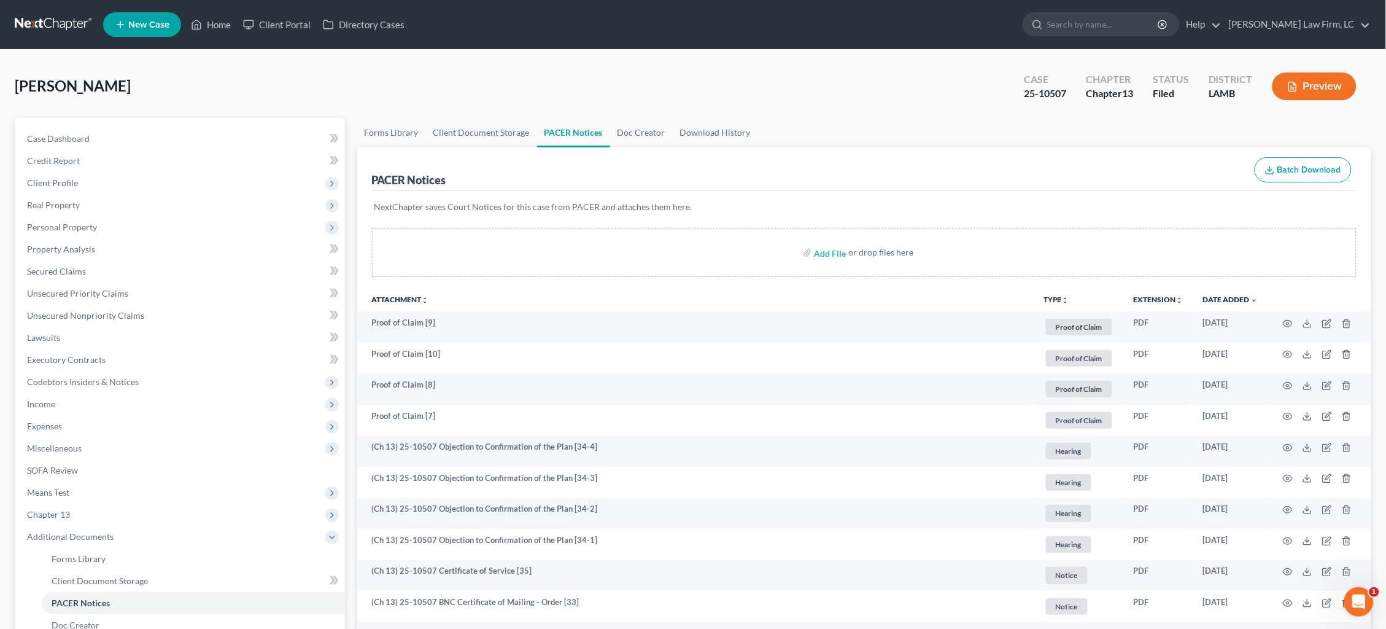
scroll to position [0, 0]
click at [45, 18] on link at bounding box center [54, 25] width 79 height 22
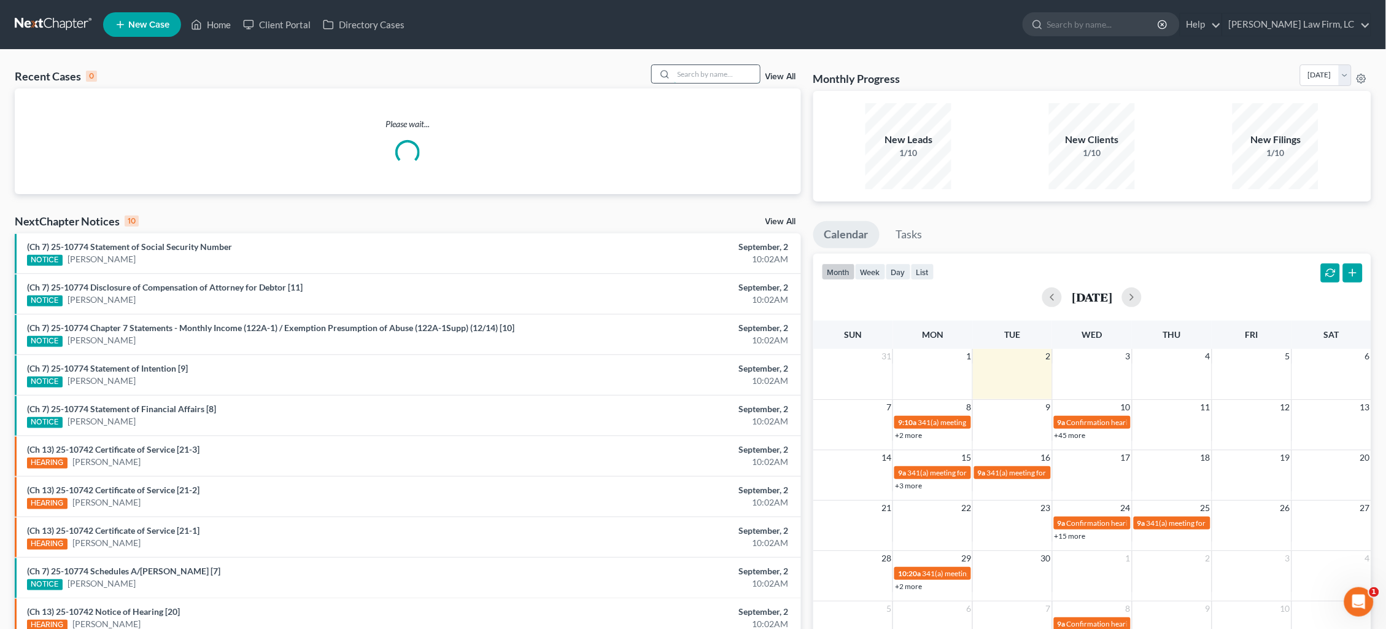
click at [719, 76] on input "search" at bounding box center [717, 74] width 86 height 18
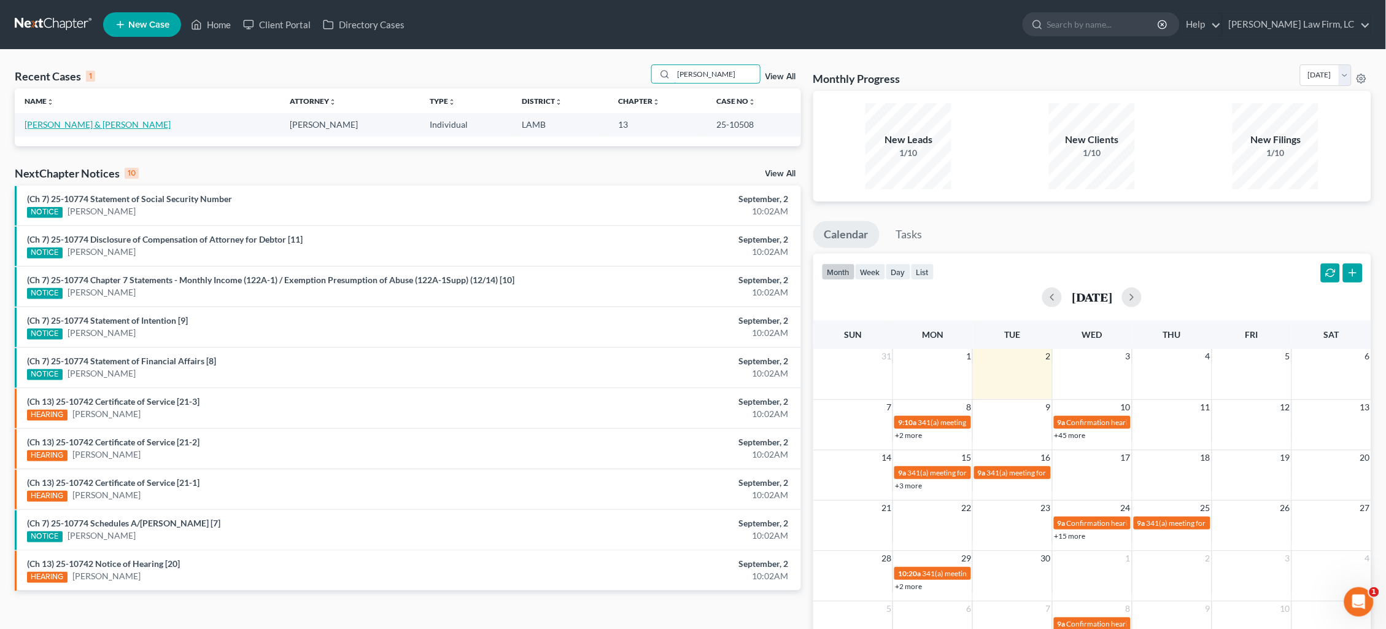
type input "[PERSON_NAME]"
click at [89, 125] on link "[PERSON_NAME] & [PERSON_NAME]" at bounding box center [98, 124] width 146 height 10
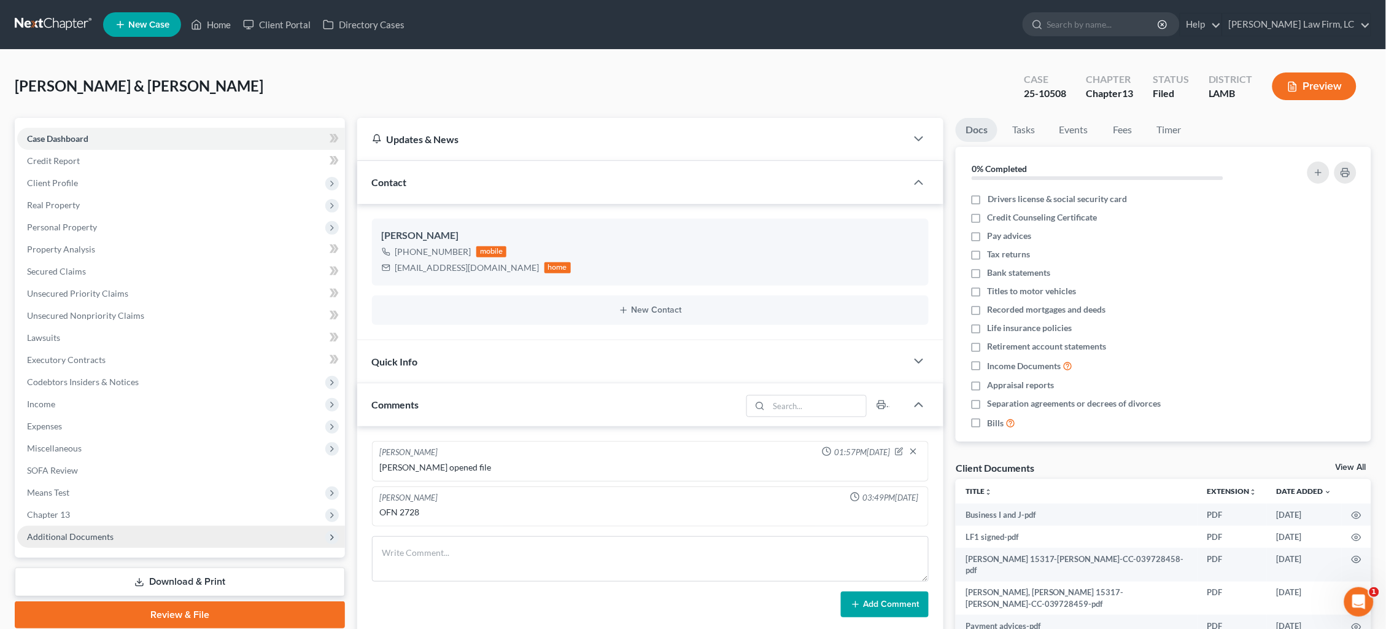
click at [150, 526] on span "Additional Documents" at bounding box center [181, 537] width 328 height 22
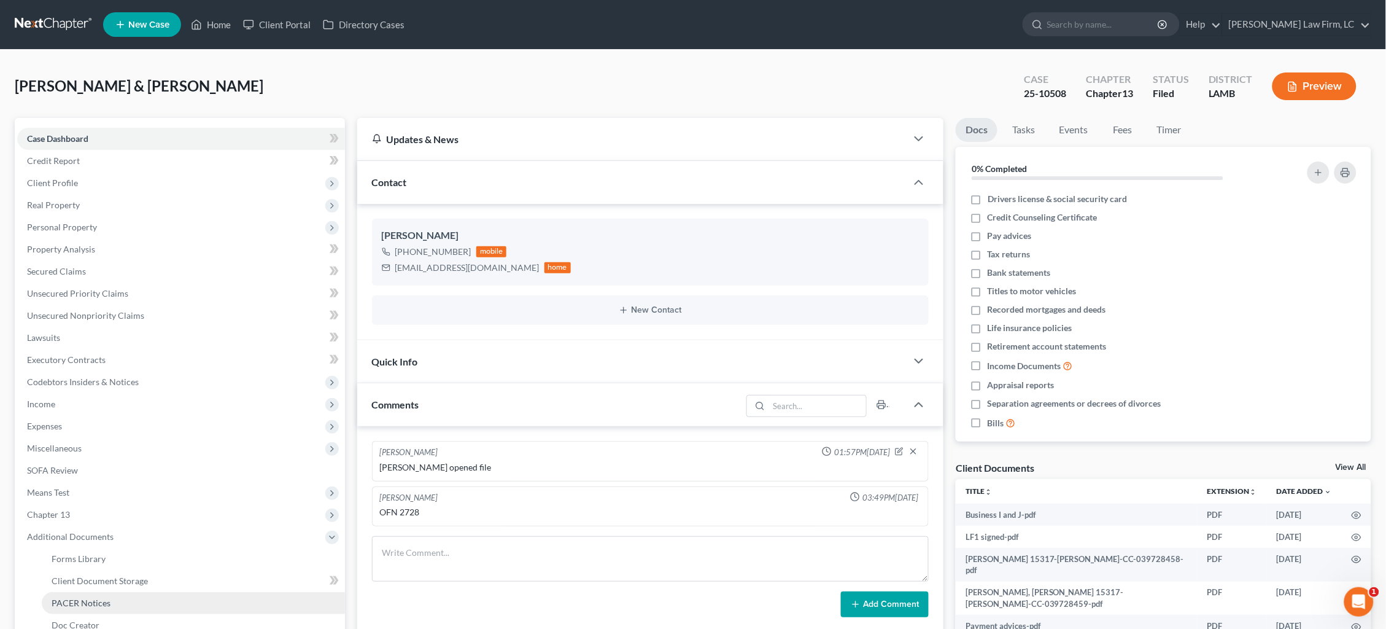
click at [130, 592] on link "PACER Notices" at bounding box center [193, 603] width 303 height 22
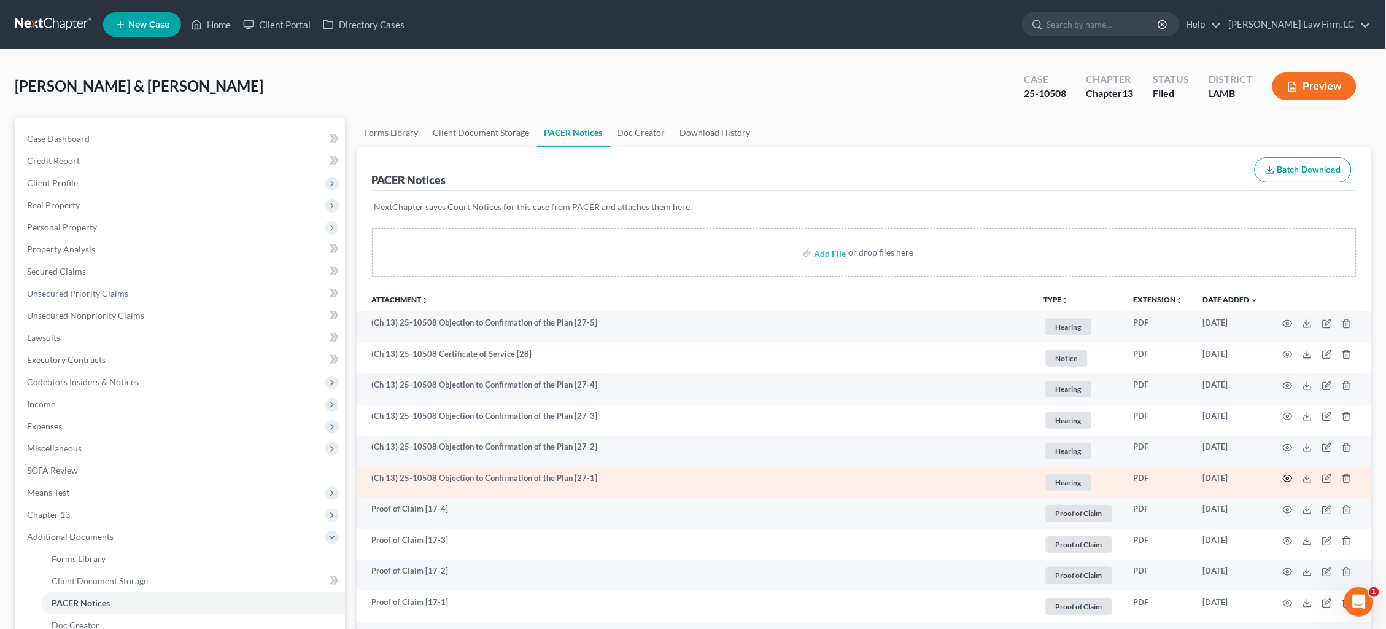
click at [1287, 474] on icon "button" at bounding box center [1288, 478] width 10 height 10
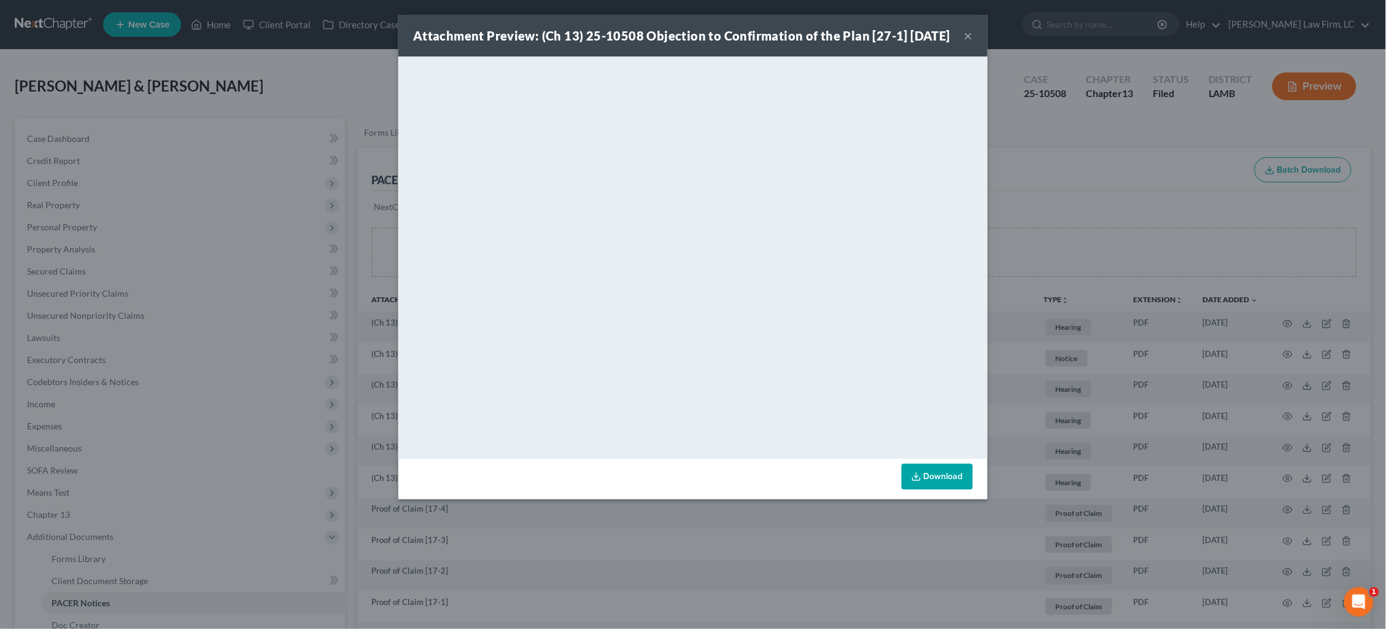
click at [1185, 184] on div "Attachment Preview: (Ch 13) 25-10508 Objection to Confirmation of the Plan [27-…" at bounding box center [693, 314] width 1386 height 629
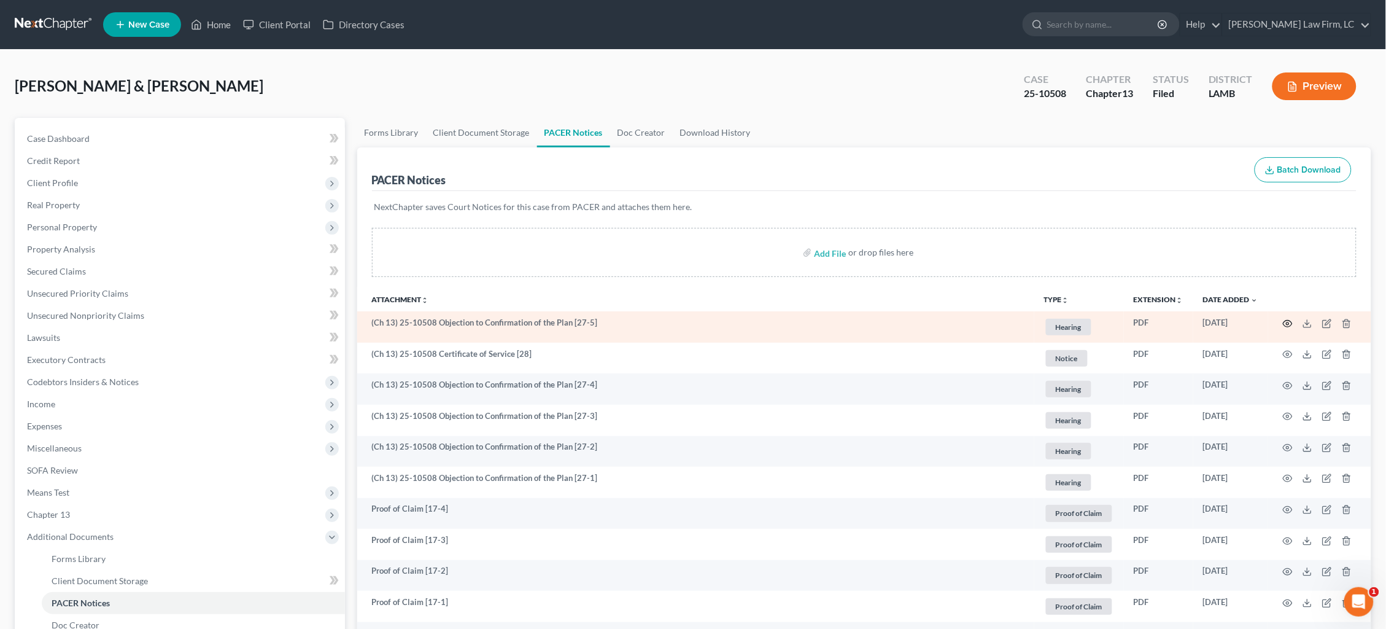
click at [1286, 322] on icon "button" at bounding box center [1288, 324] width 10 height 10
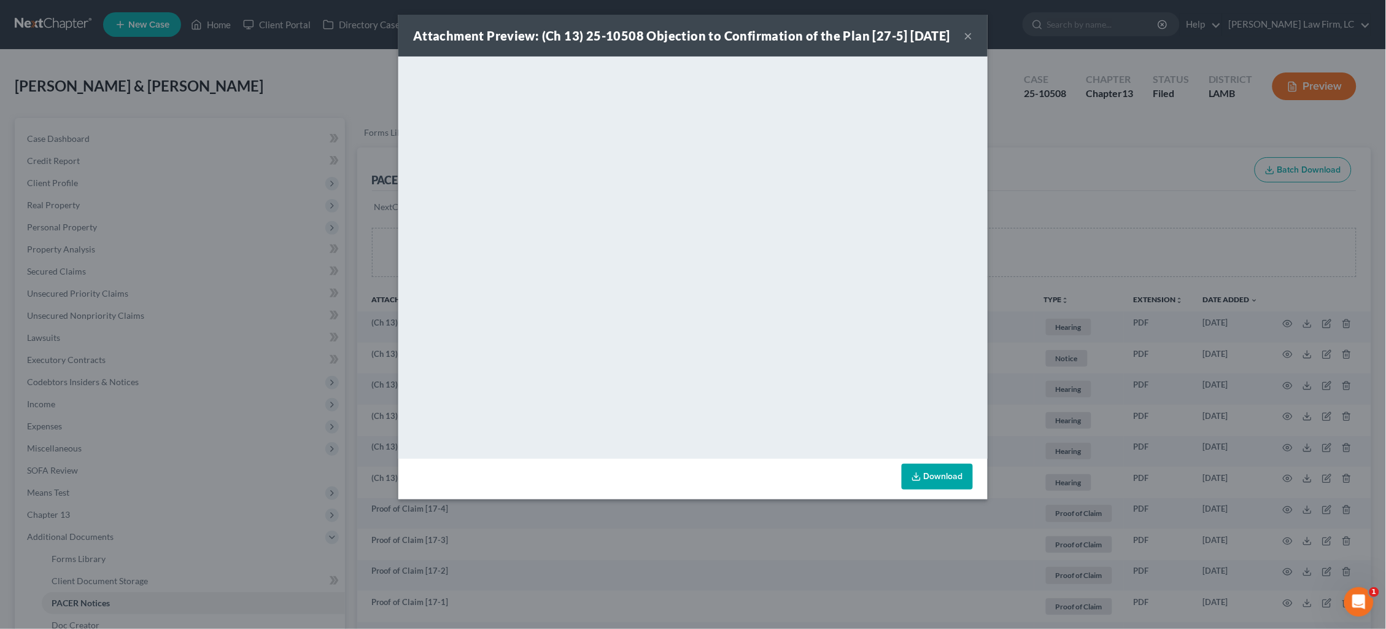
drag, startPoint x: 1139, startPoint y: 185, endPoint x: 1124, endPoint y: 235, distance: 51.3
click at [1138, 185] on div "Attachment Preview: (Ch 13) 25-10508 Objection to Confirmation of the Plan [27-…" at bounding box center [693, 314] width 1386 height 629
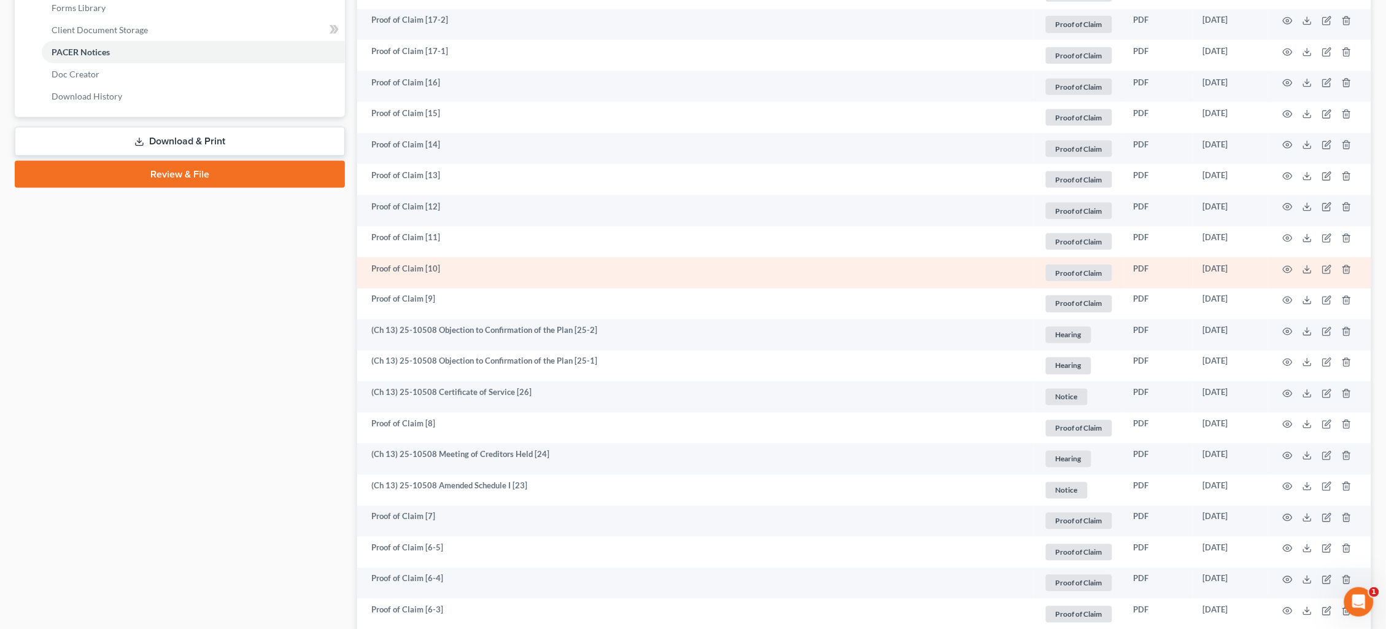
scroll to position [584, 0]
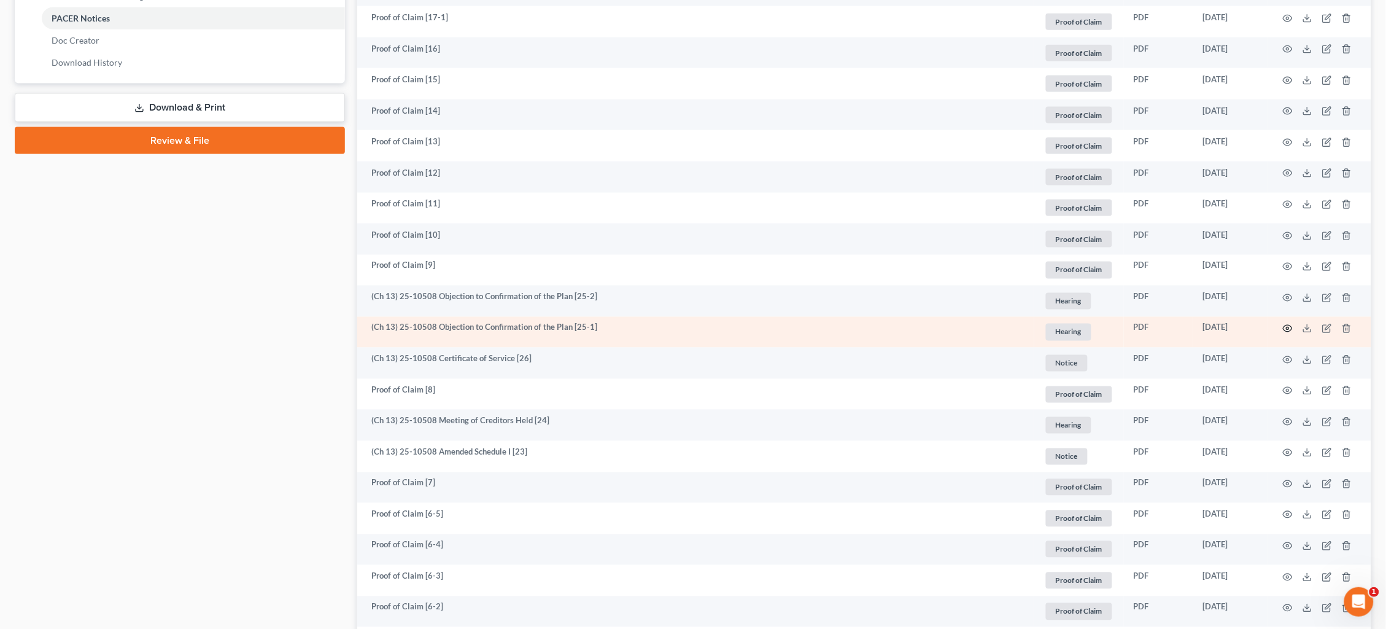
click at [1288, 324] on icon "button" at bounding box center [1288, 329] width 10 height 10
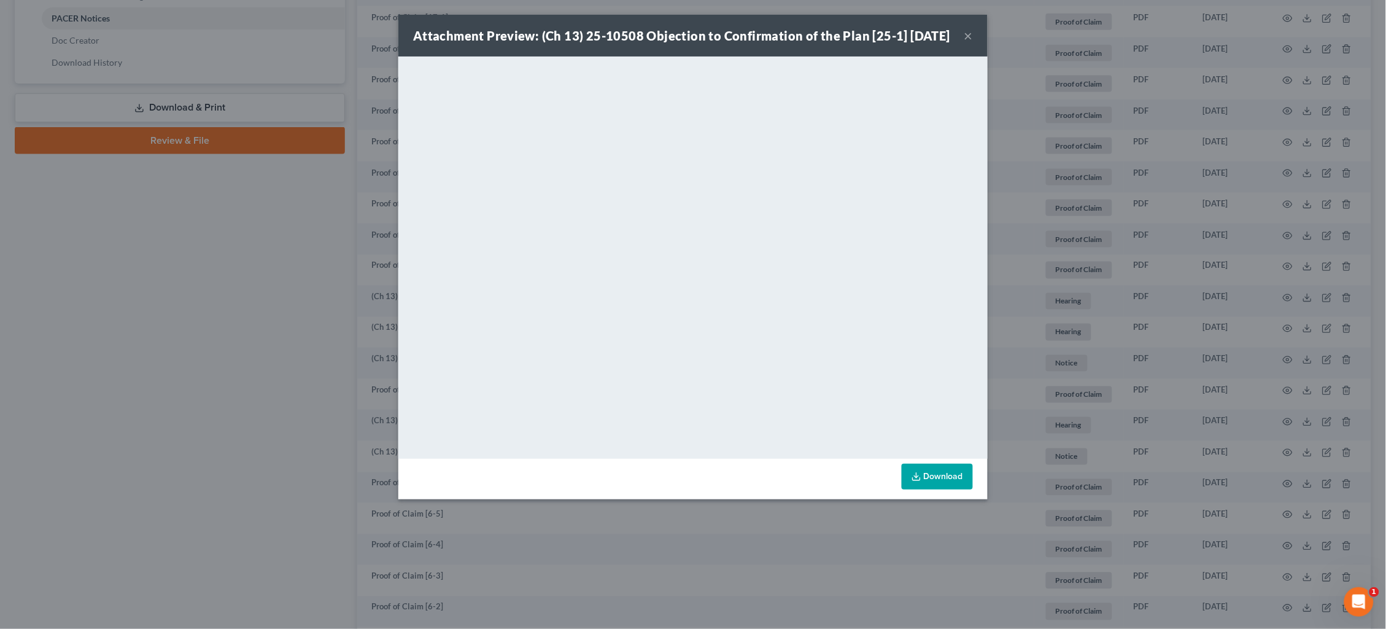
drag, startPoint x: 1133, startPoint y: 362, endPoint x: 1108, endPoint y: 368, distance: 25.3
click at [1133, 362] on div "Attachment Preview: (Ch 13) 25-10508 Objection to Confirmation of the Plan [25-…" at bounding box center [693, 314] width 1386 height 629
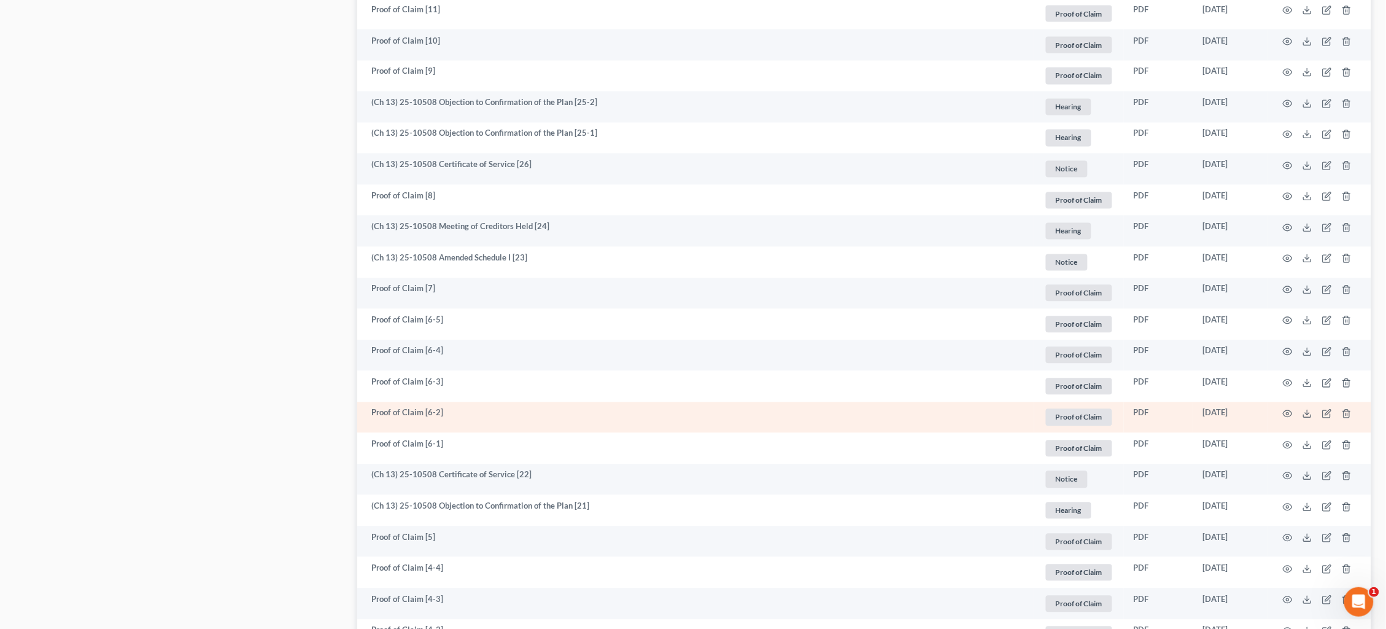
scroll to position [786, 0]
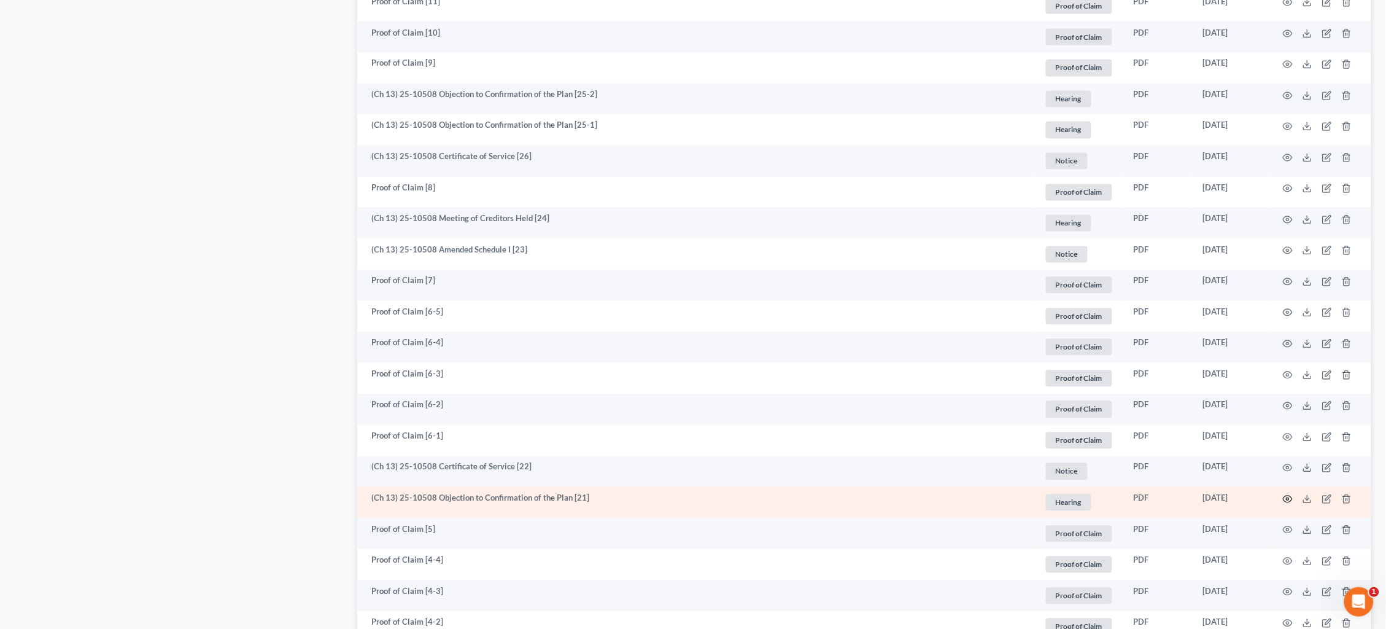
click at [1287, 494] on icon "button" at bounding box center [1288, 499] width 10 height 10
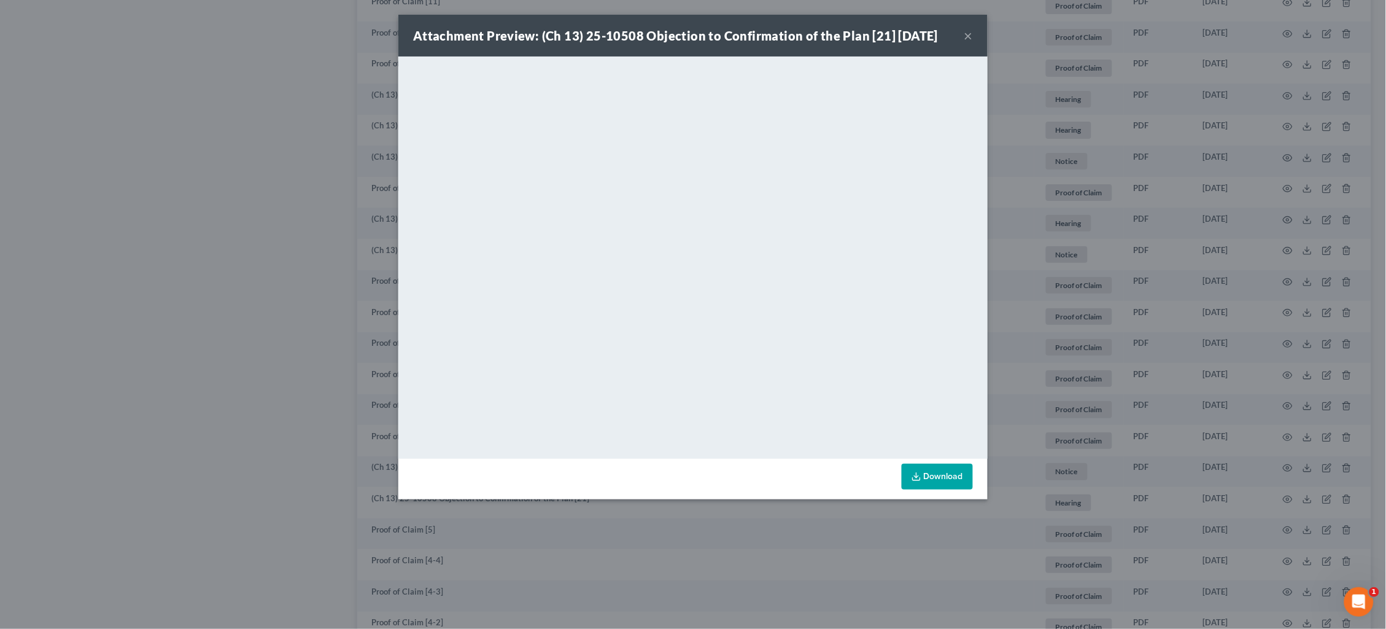
click at [343, 266] on div "Attachment Preview: (Ch 13) 25-10508 Objection to Confirmation of the Plan [21]…" at bounding box center [693, 314] width 1386 height 629
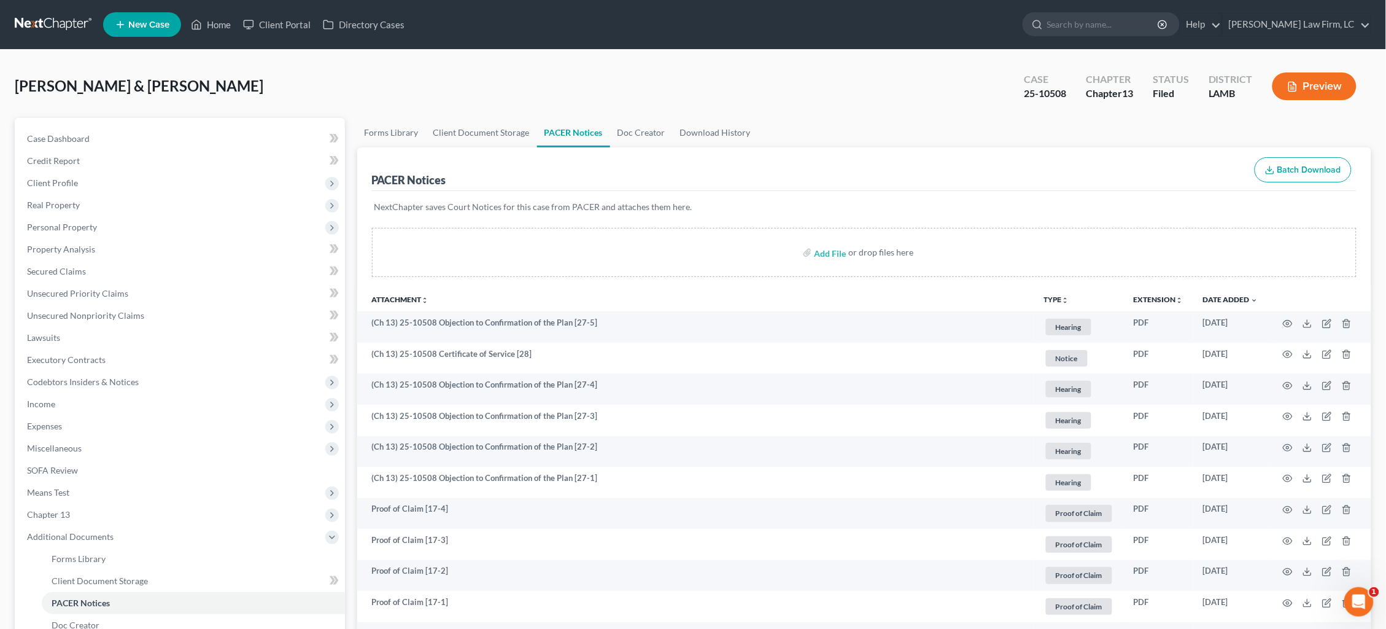
scroll to position [0, 0]
drag, startPoint x: 56, startPoint y: 21, endPoint x: 71, endPoint y: 22, distance: 15.4
click at [56, 21] on link at bounding box center [54, 25] width 79 height 22
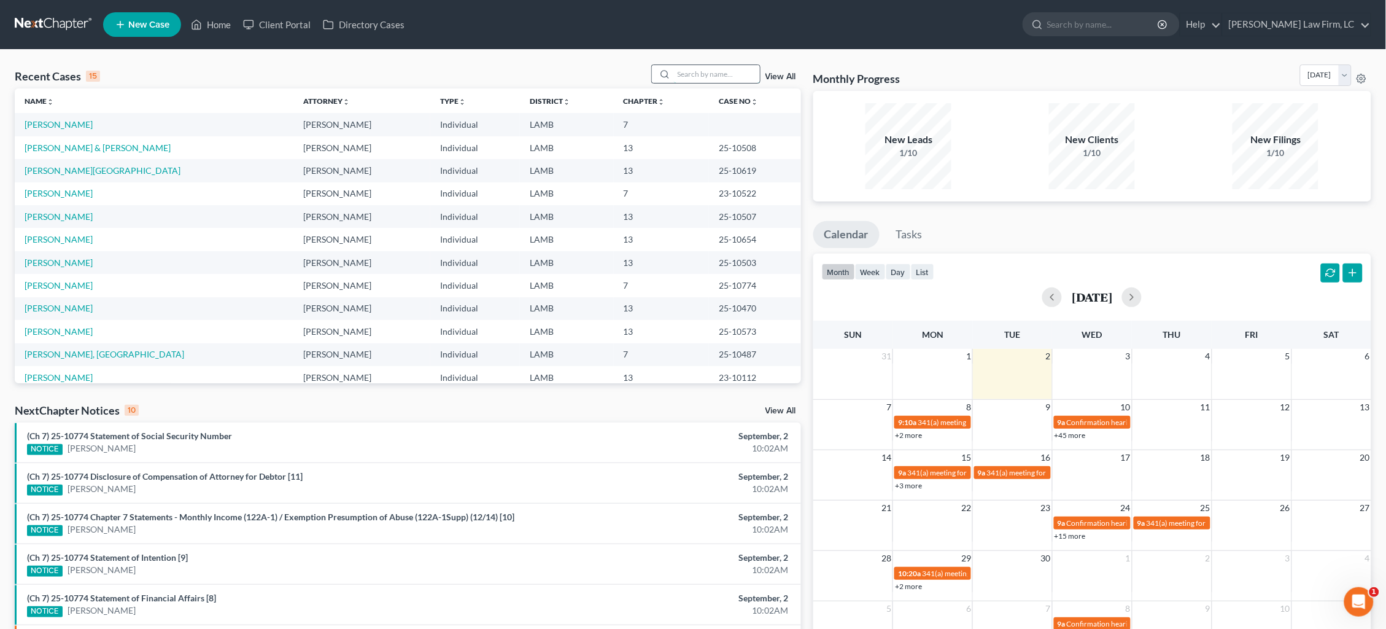
click at [701, 76] on input "search" at bounding box center [717, 74] width 86 height 18
click at [58, 123] on link "[PERSON_NAME]" at bounding box center [59, 124] width 68 height 10
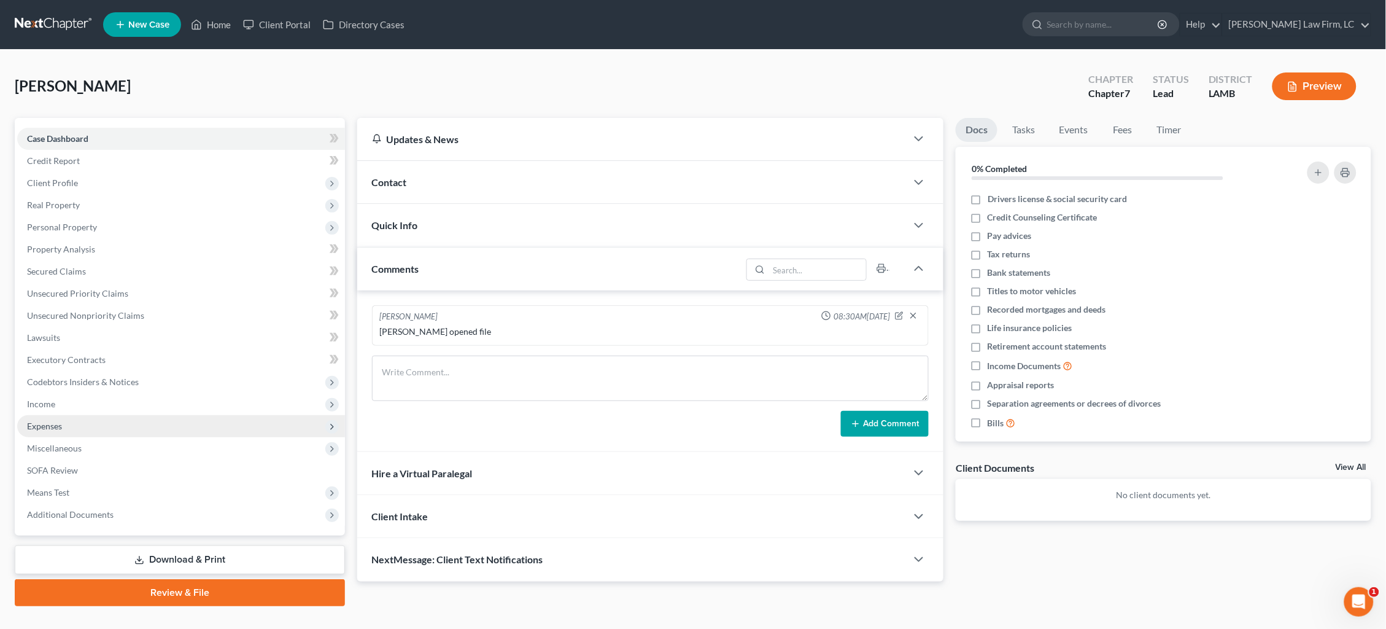
click at [98, 415] on span "Expenses" at bounding box center [181, 426] width 328 height 22
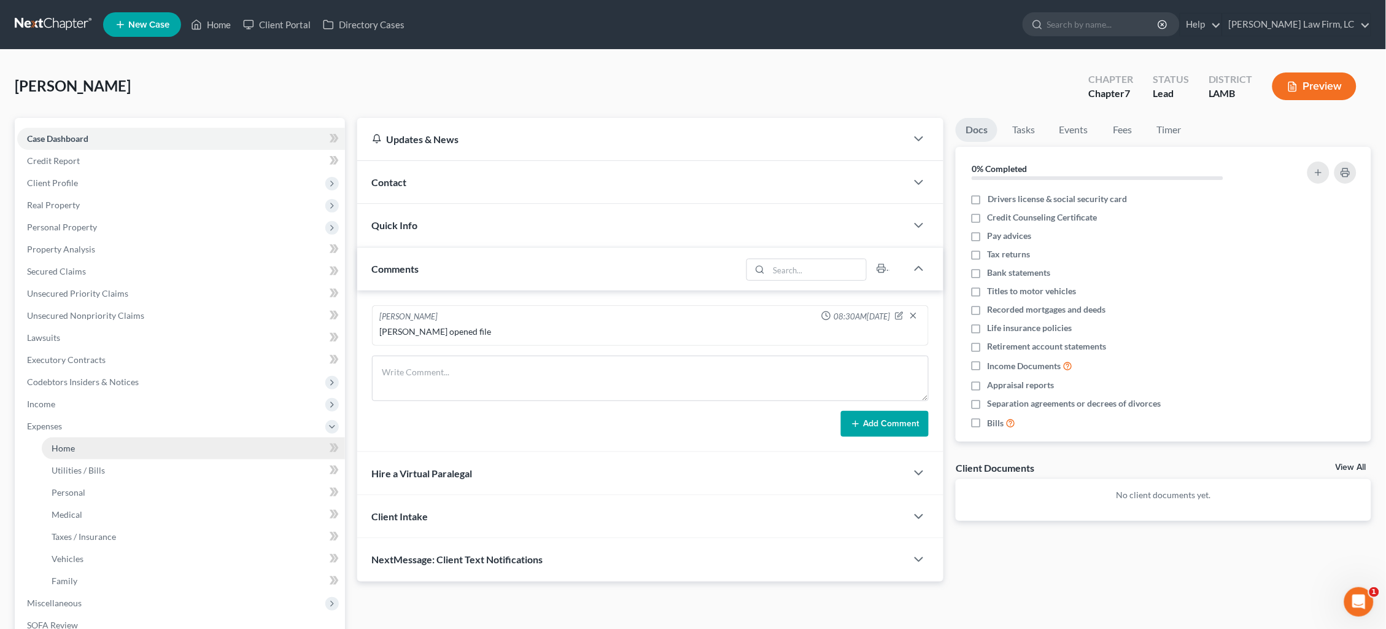
click at [107, 437] on link "Home" at bounding box center [193, 448] width 303 height 22
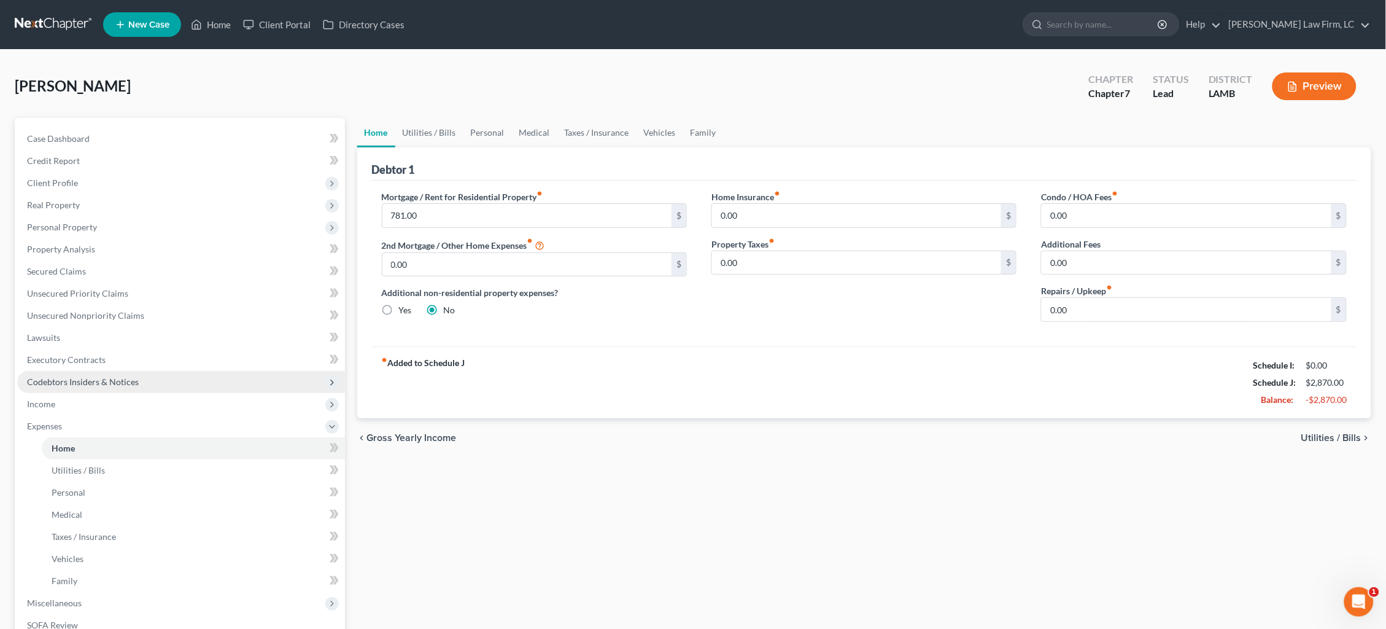
scroll to position [1, 0]
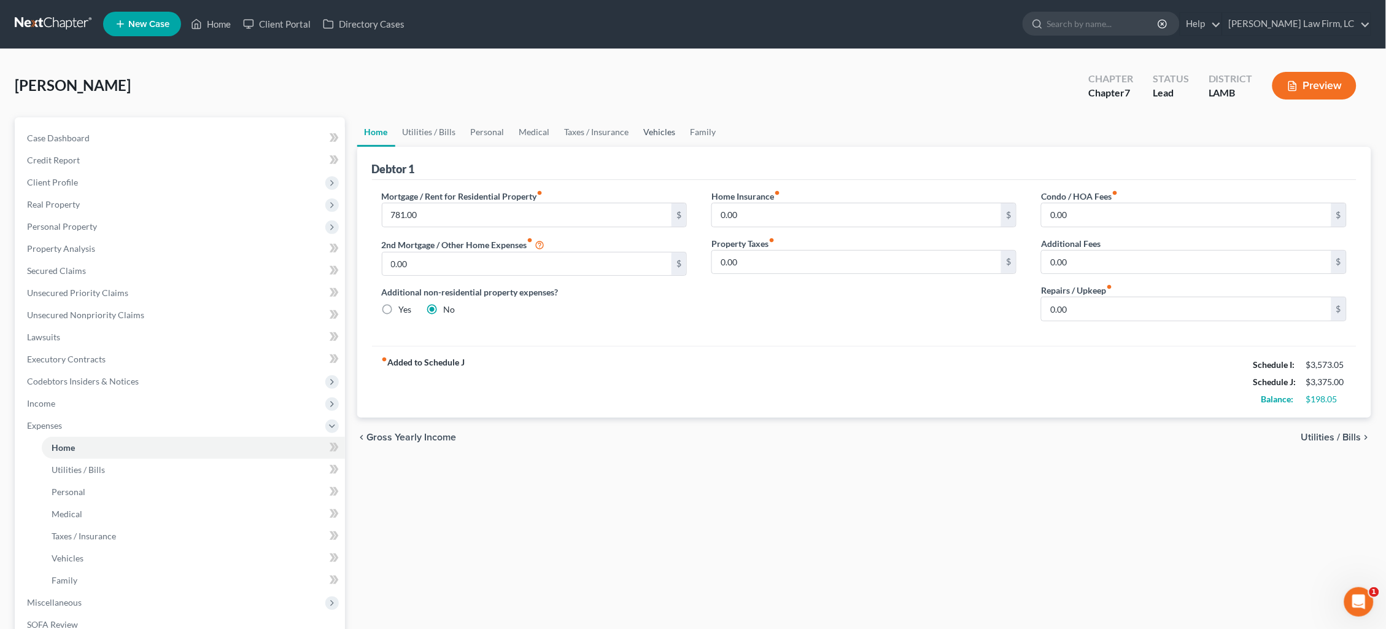
click at [660, 132] on link "Vehicles" at bounding box center [660, 131] width 47 height 29
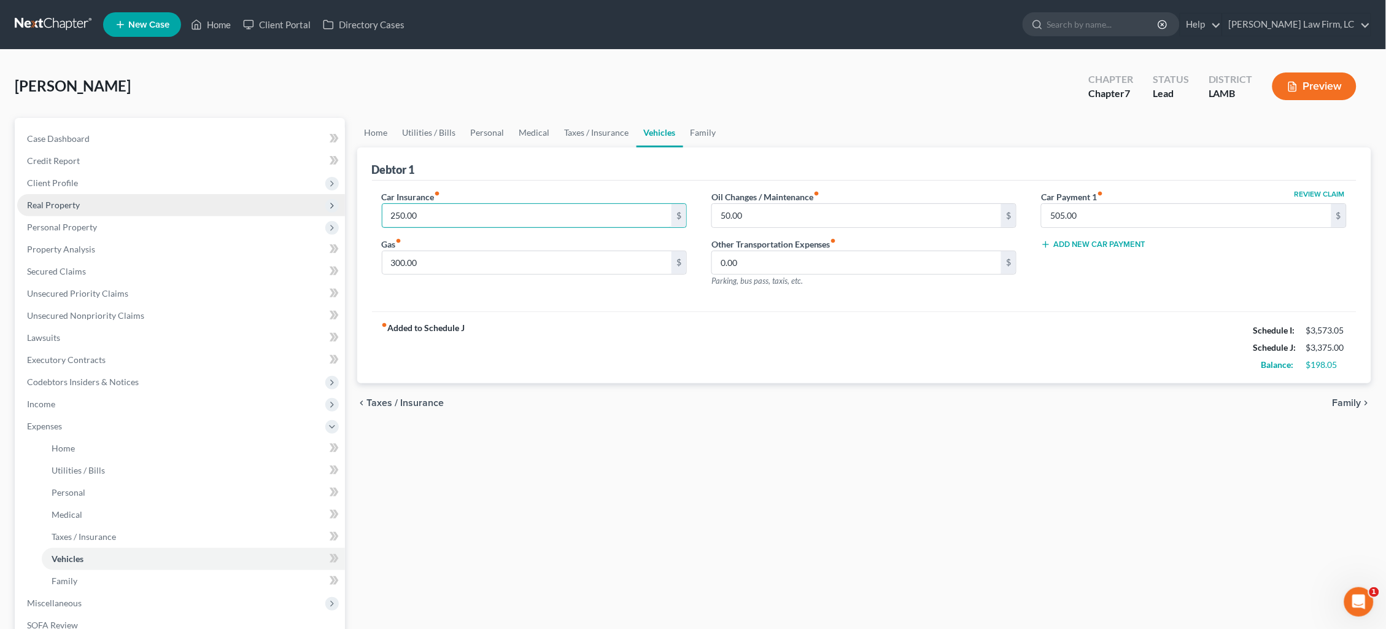
drag, startPoint x: 390, startPoint y: 222, endPoint x: 250, endPoint y: 205, distance: 141.6
click at [250, 205] on div "Petition Navigation Case Dashboard Payments Invoices Payments Payments Credit R…" at bounding box center [693, 439] width 1369 height 643
type input "290.73"
click at [707, 130] on link "Family" at bounding box center [703, 132] width 41 height 29
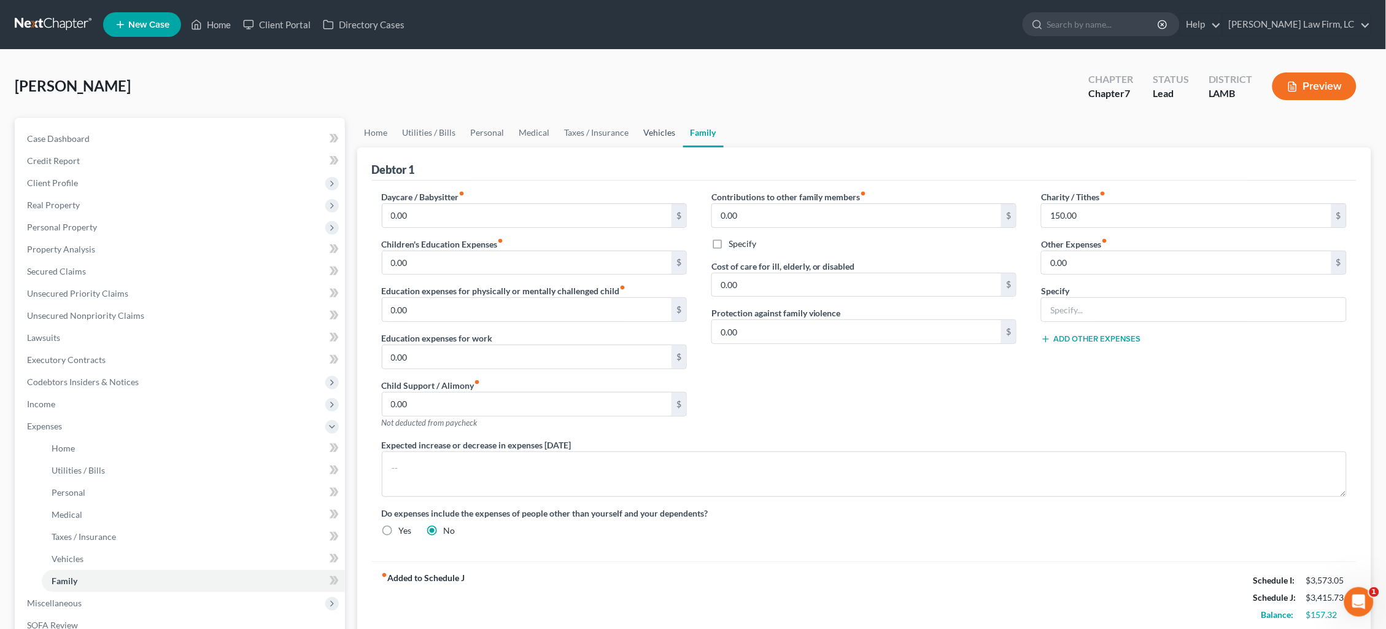
click at [653, 134] on link "Vehicles" at bounding box center [660, 132] width 47 height 29
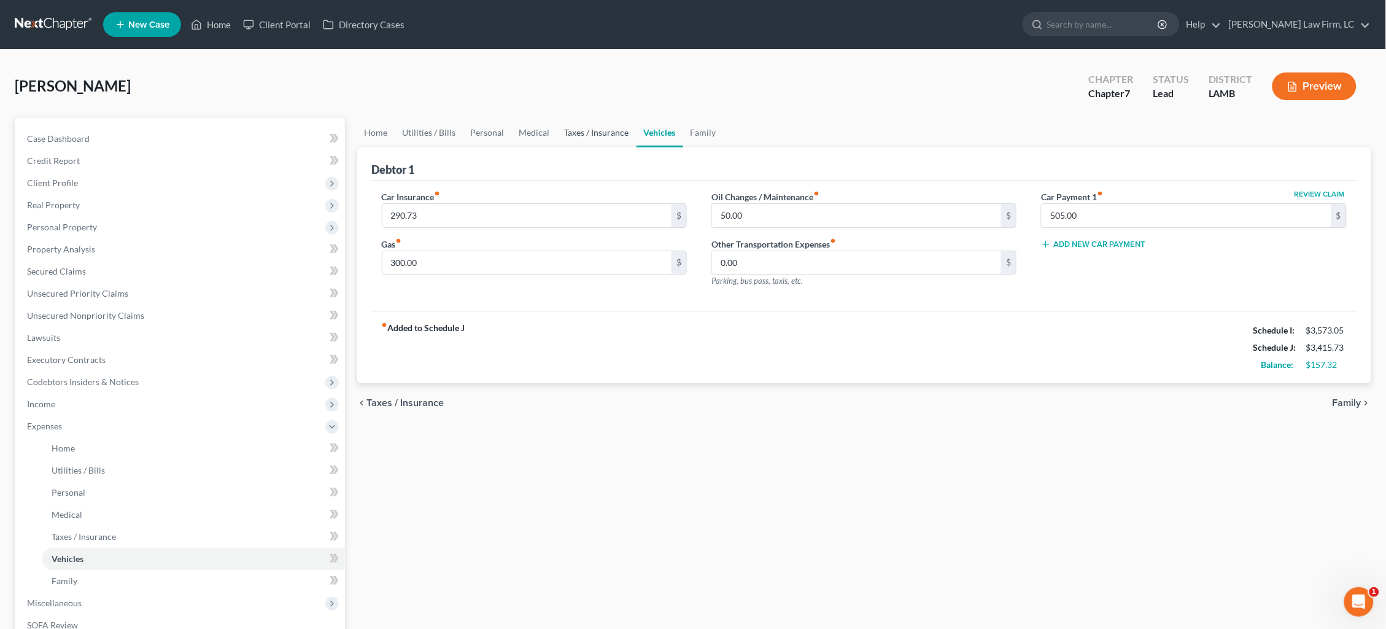
click at [603, 136] on link "Taxes / Insurance" at bounding box center [596, 132] width 79 height 29
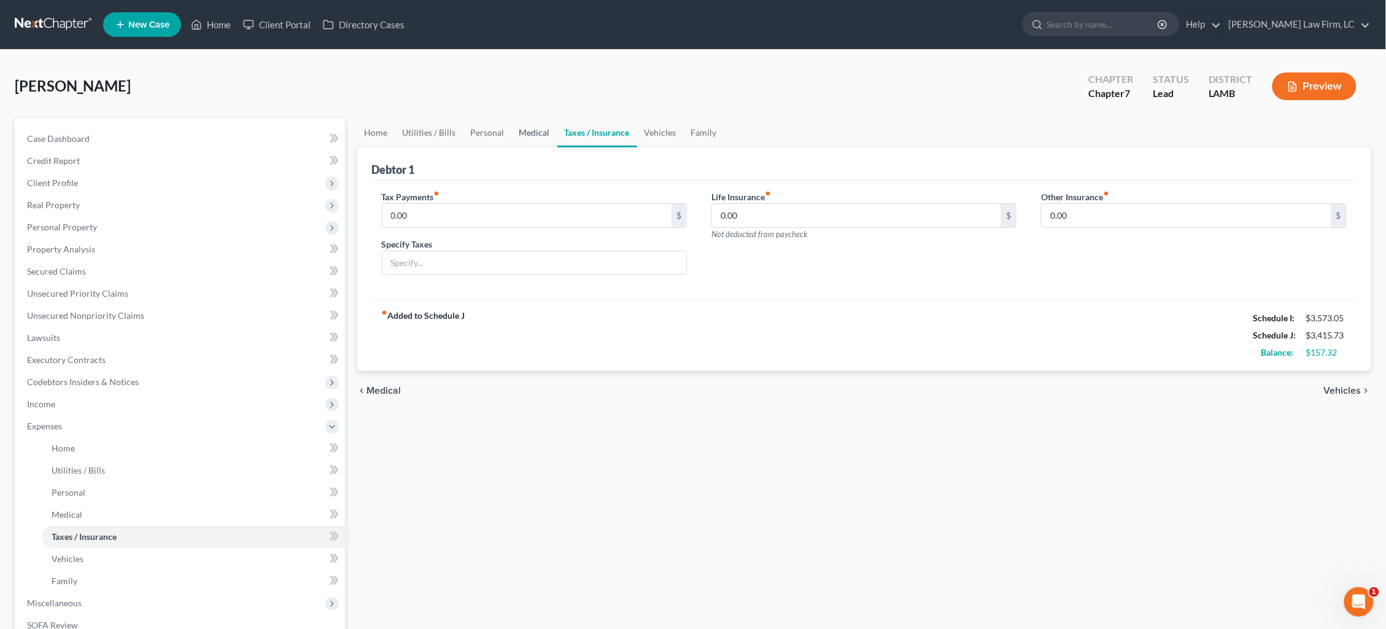
click at [532, 132] on link "Medical" at bounding box center [534, 132] width 45 height 29
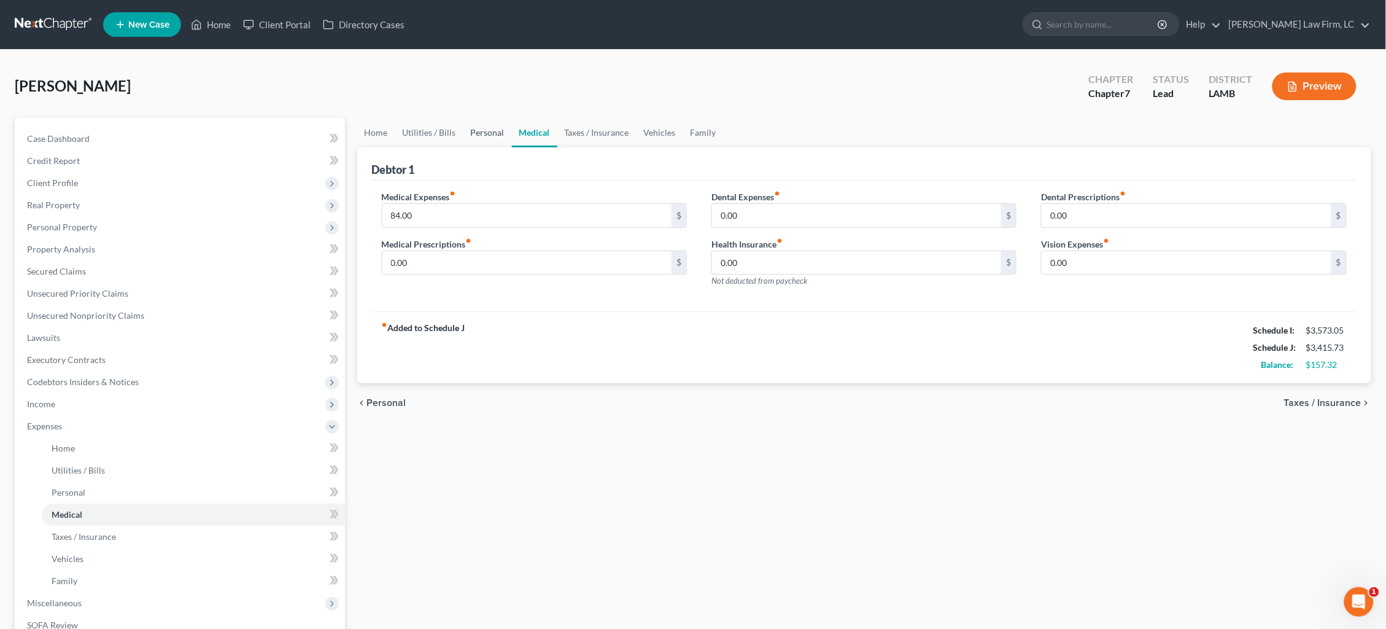
click at [487, 132] on link "Personal" at bounding box center [487, 132] width 48 height 29
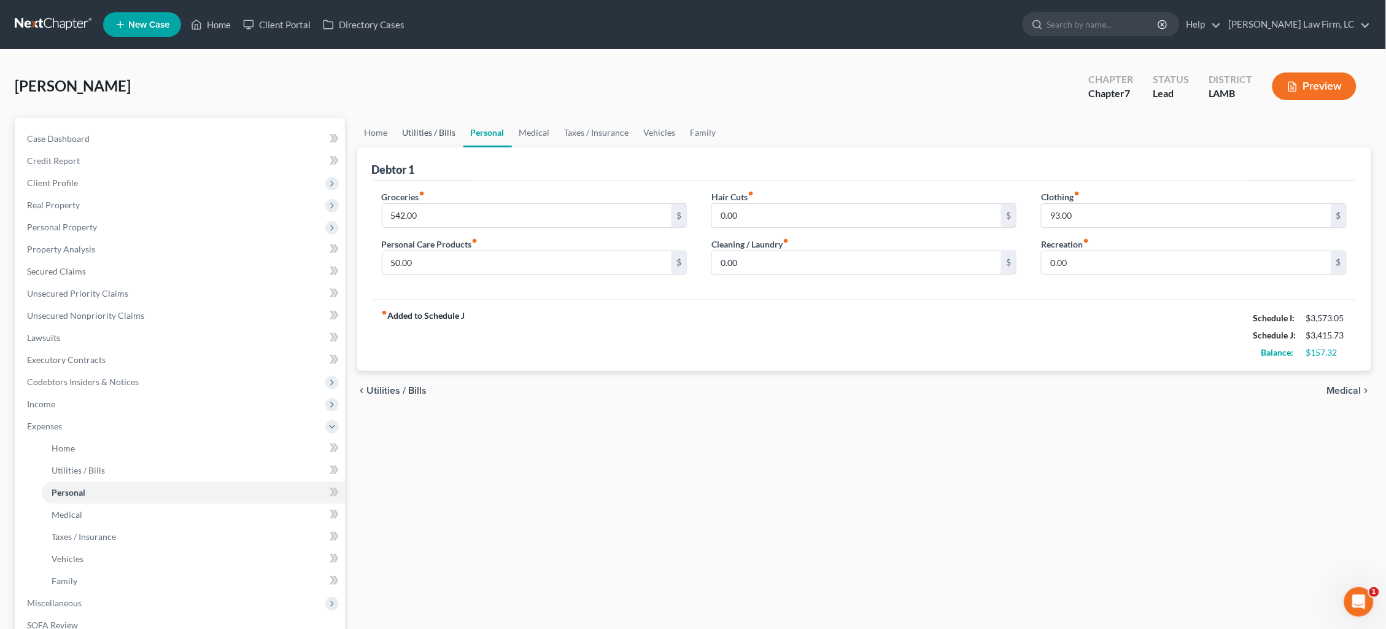
click at [435, 134] on link "Utilities / Bills" at bounding box center [429, 132] width 68 height 29
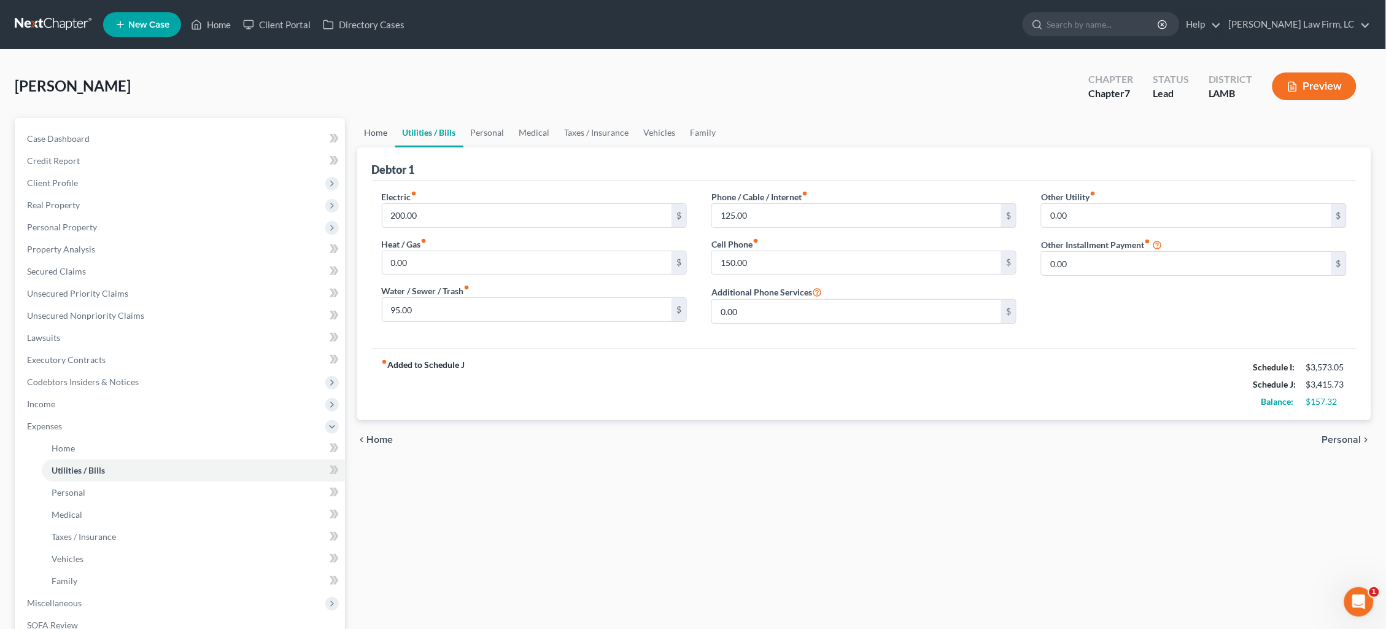
click at [376, 131] on link "Home" at bounding box center [376, 132] width 38 height 29
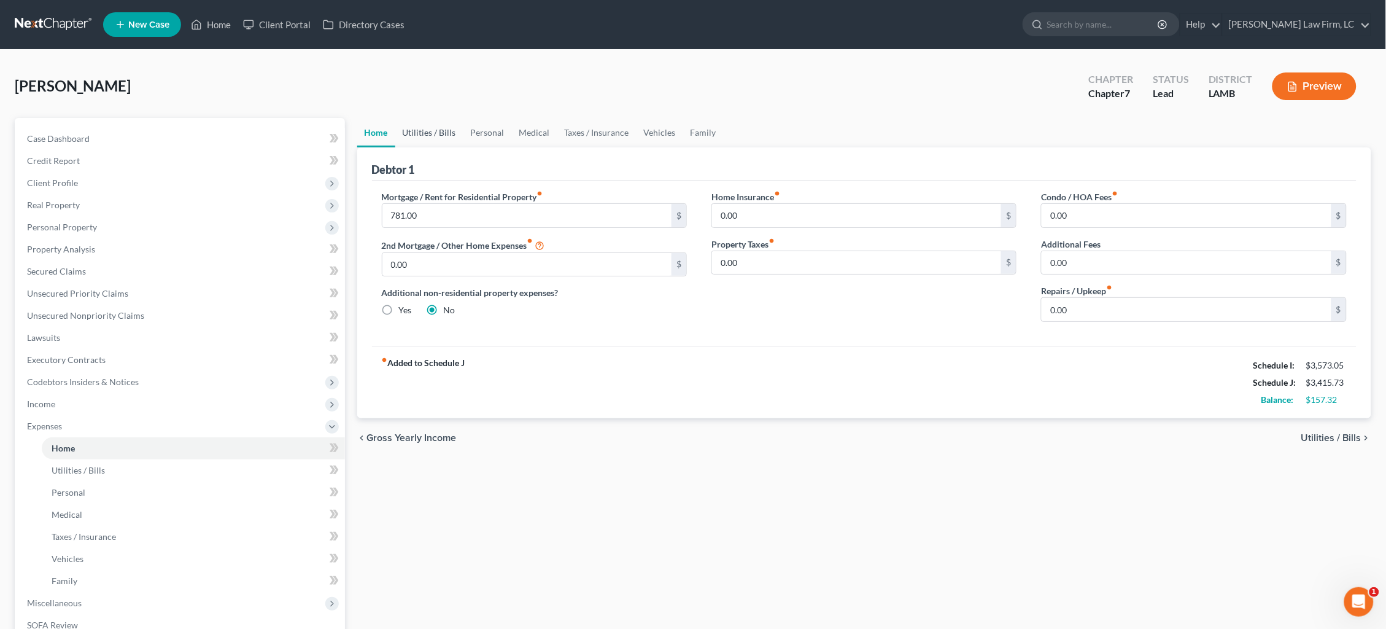
click at [421, 130] on link "Utilities / Bills" at bounding box center [429, 132] width 68 height 29
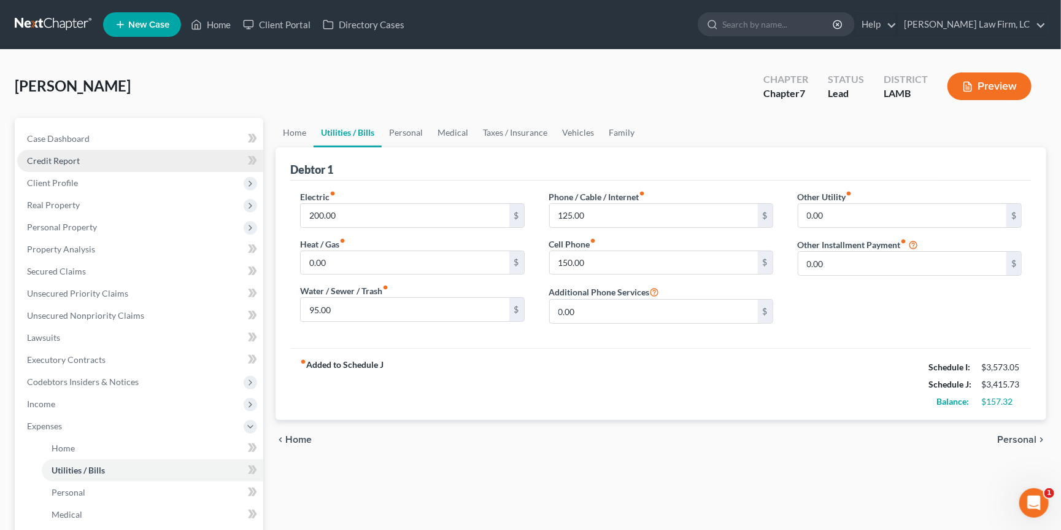
click at [122, 161] on link "Credit Report" at bounding box center [140, 161] width 246 height 22
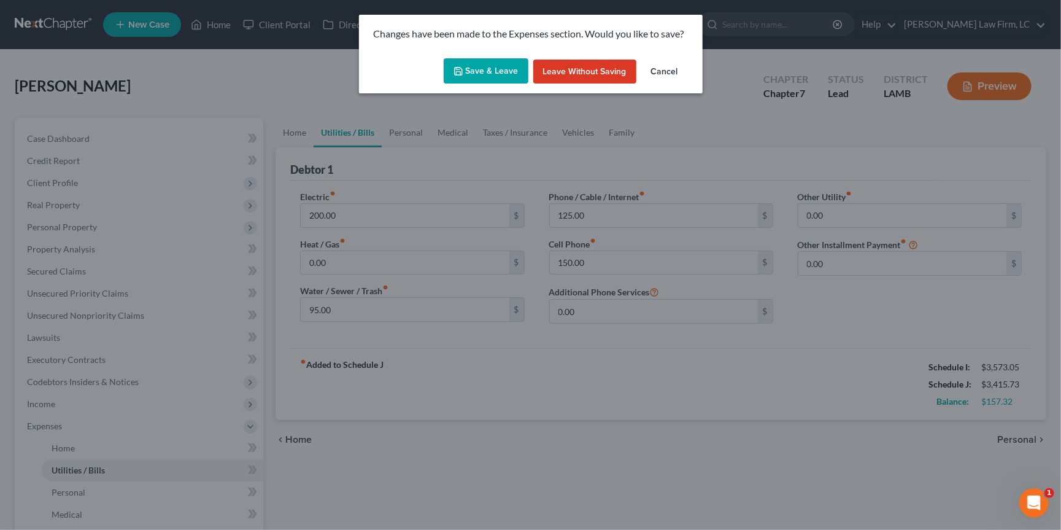
click at [504, 75] on button "Save & Leave" at bounding box center [486, 71] width 85 height 26
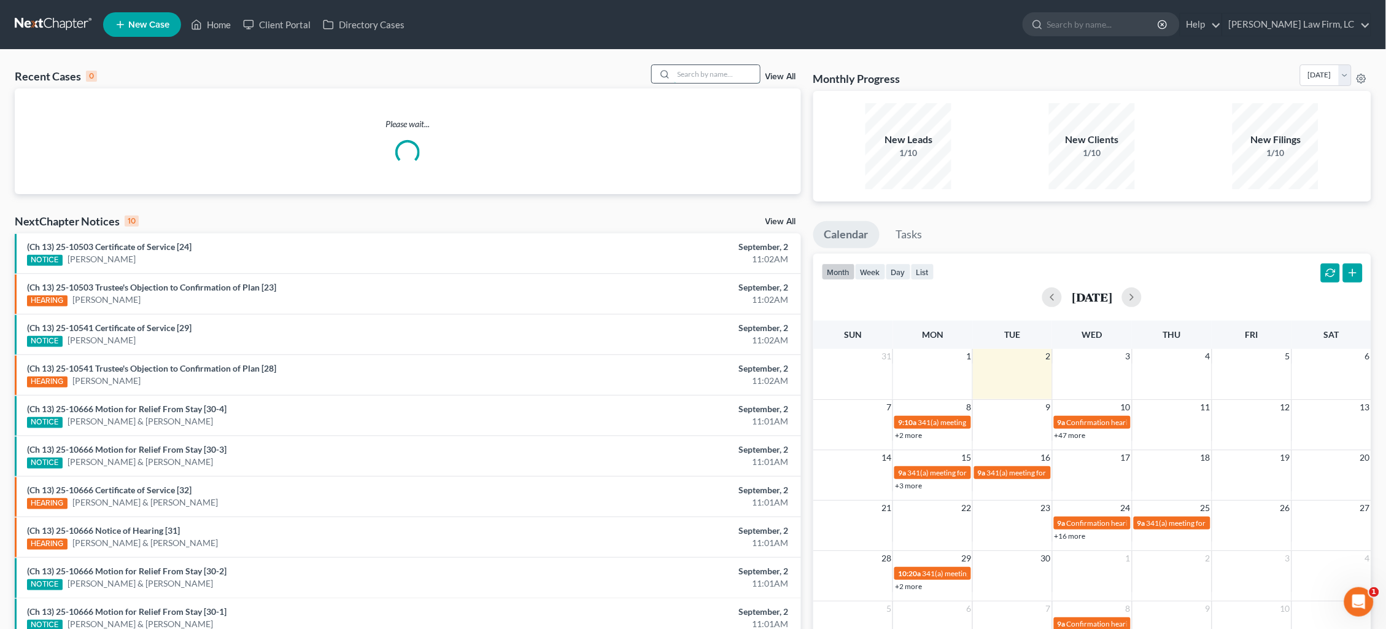
click at [681, 71] on input "search" at bounding box center [717, 74] width 86 height 18
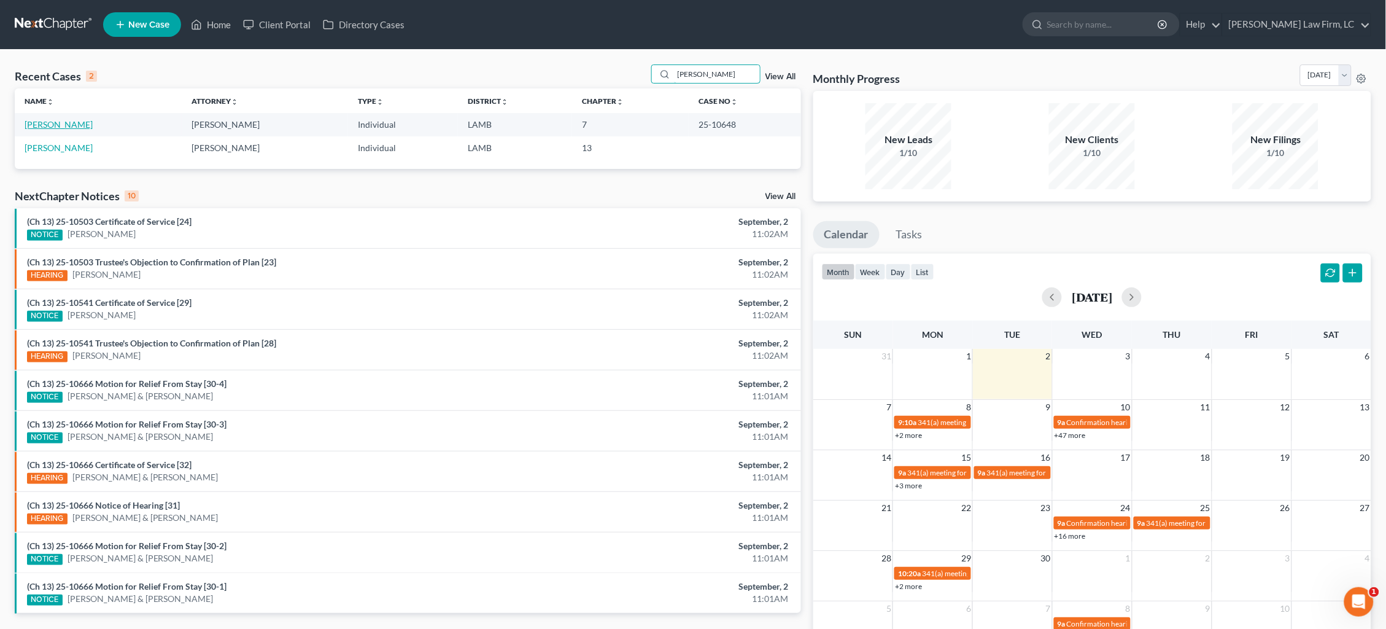
type input "[PERSON_NAME]"
click at [63, 123] on link "[PERSON_NAME]" at bounding box center [59, 124] width 68 height 10
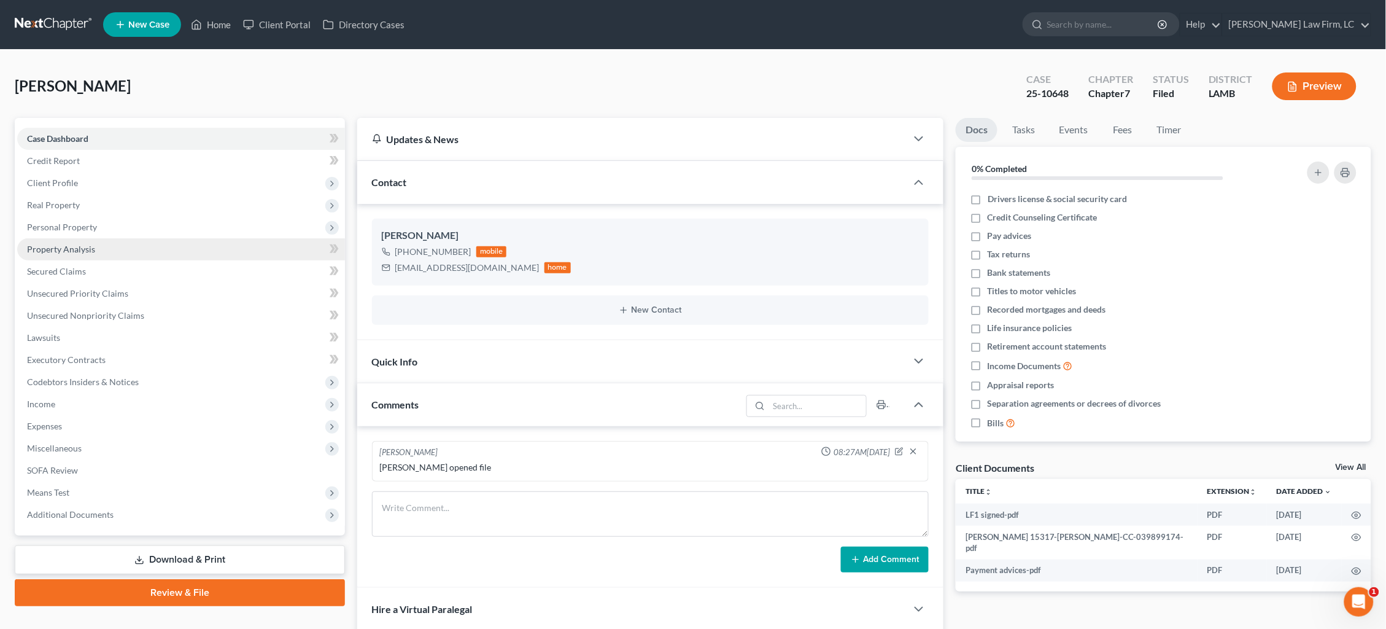
click at [71, 244] on span "Property Analysis" at bounding box center [61, 249] width 68 height 10
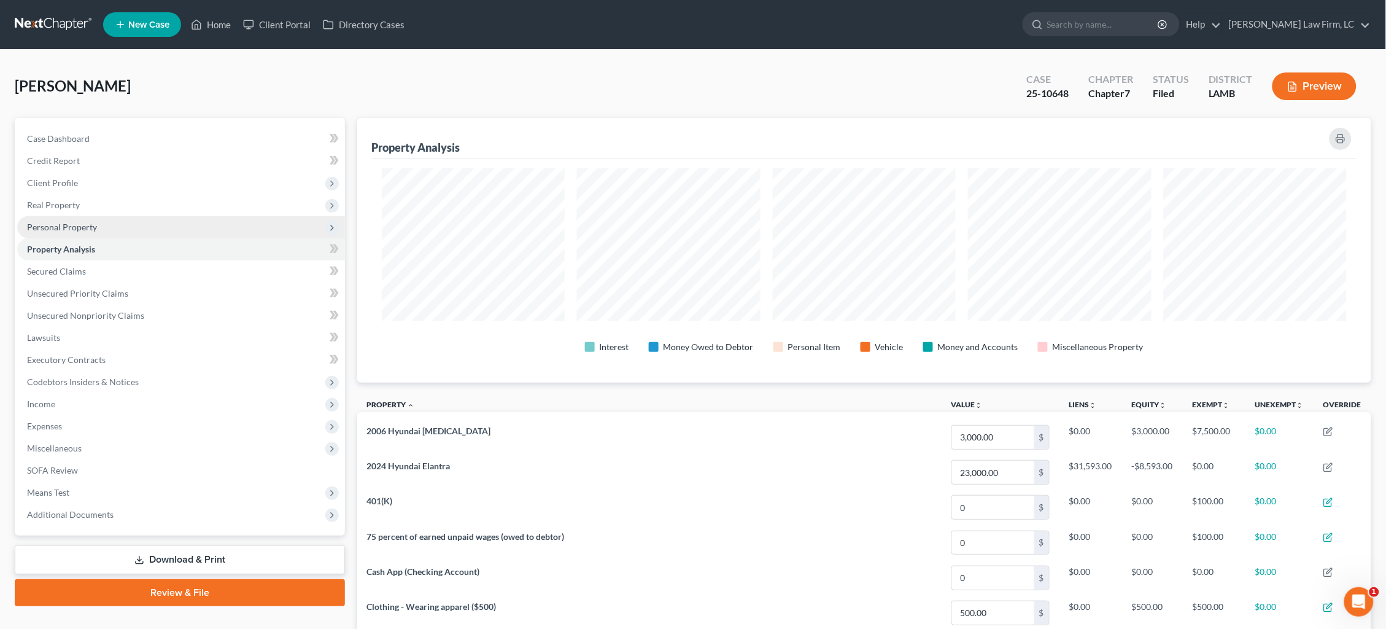
scroll to position [264, 1014]
click at [83, 223] on span "Personal Property" at bounding box center [62, 227] width 70 height 10
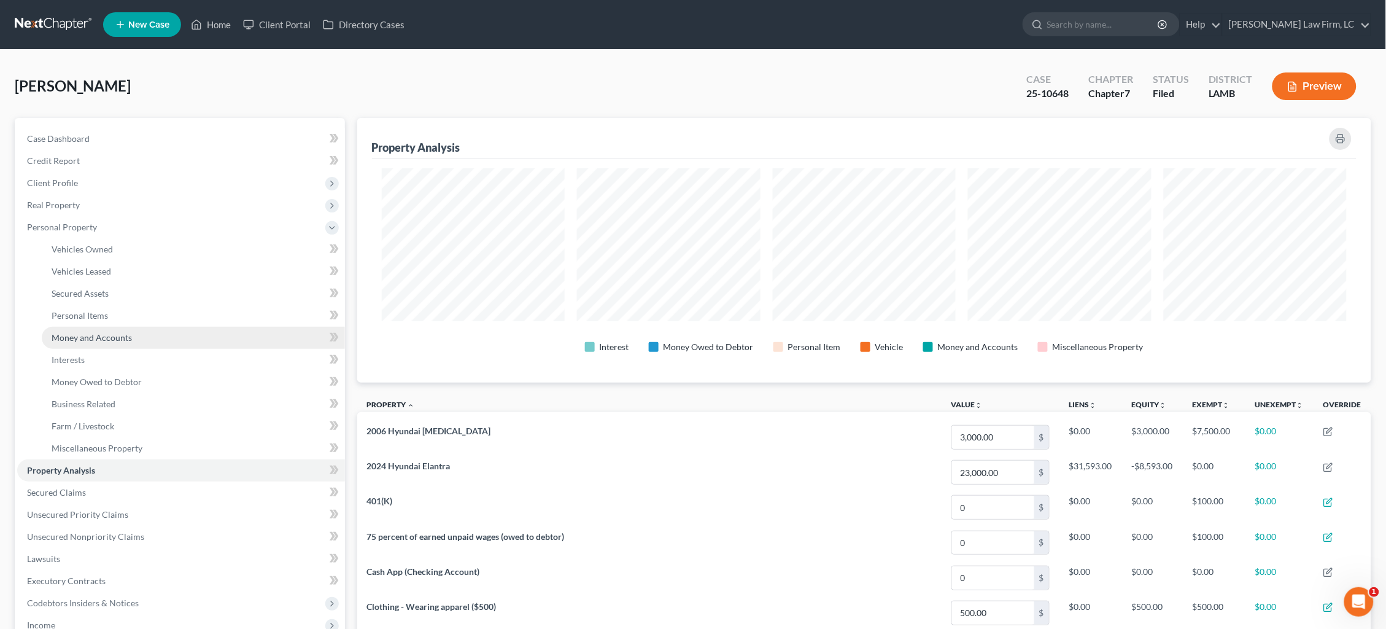
click at [103, 332] on span "Money and Accounts" at bounding box center [92, 337] width 80 height 10
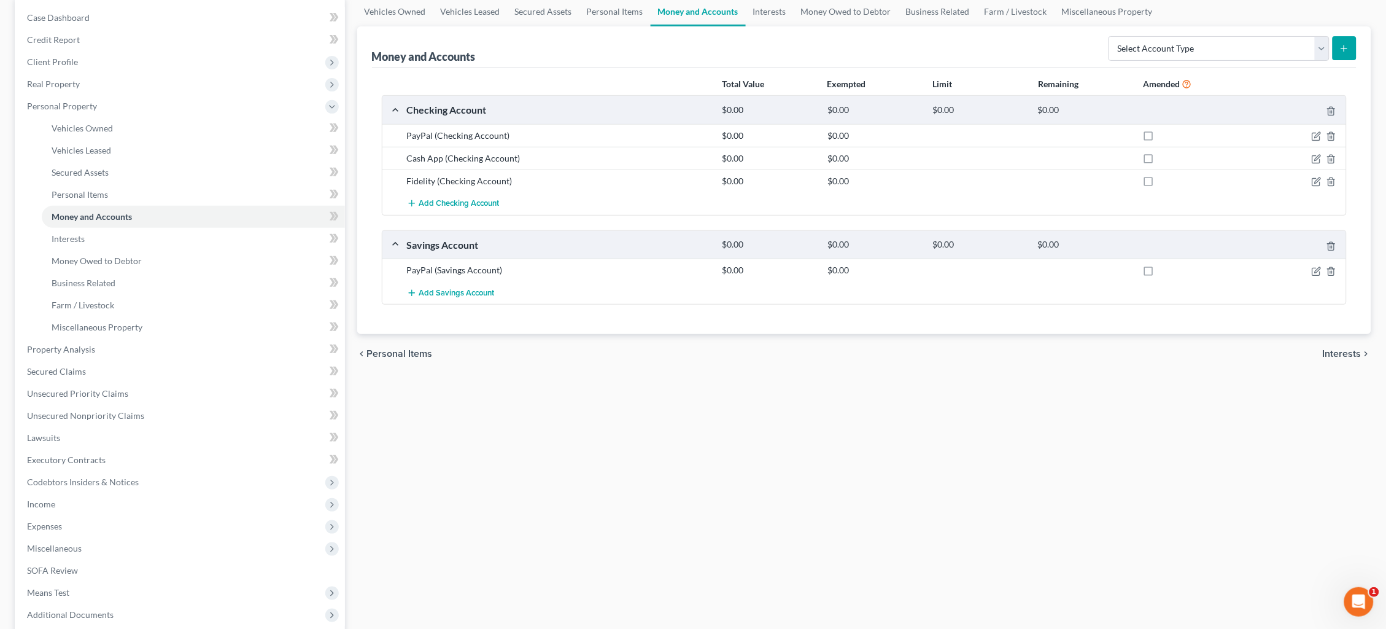
scroll to position [184, 0]
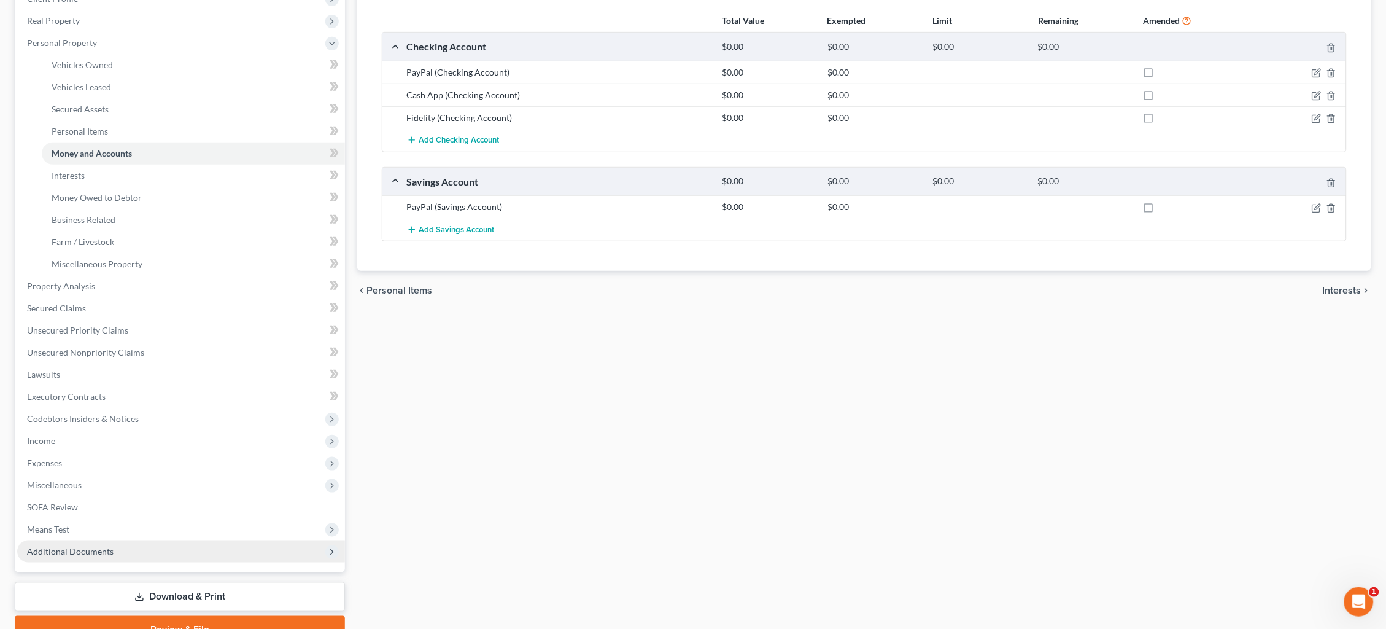
click at [203, 540] on span "Additional Documents" at bounding box center [181, 551] width 328 height 22
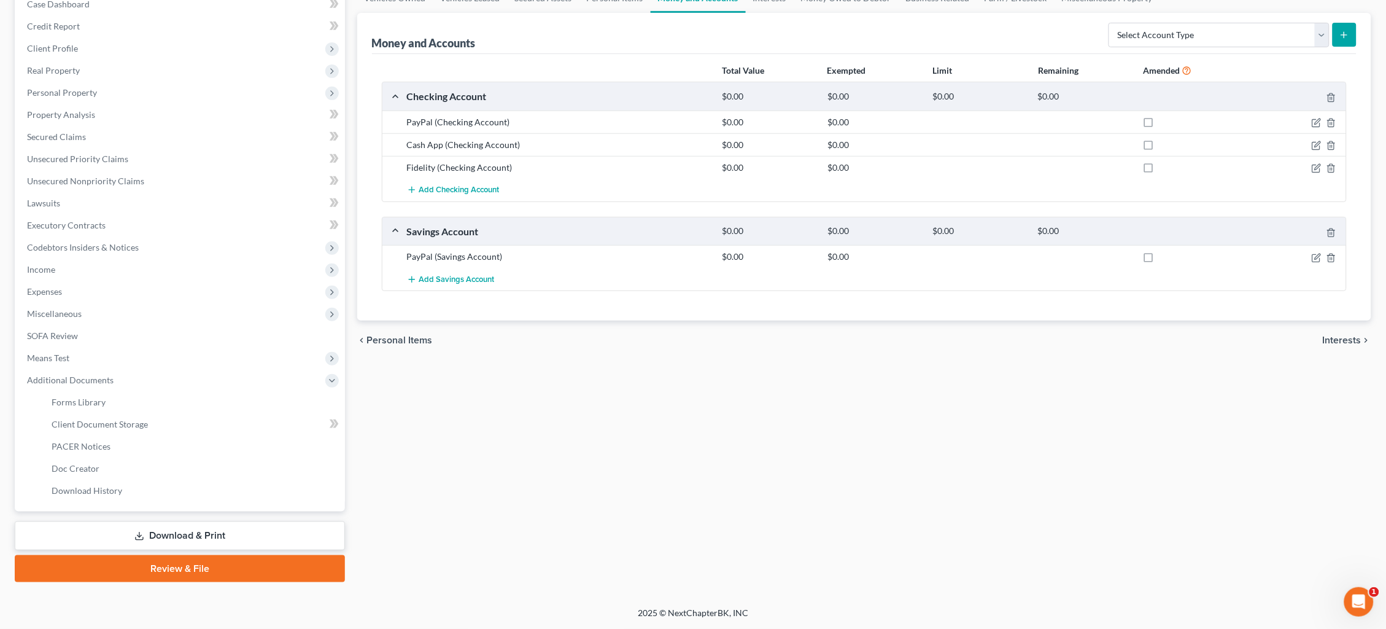
scroll to position [115, 0]
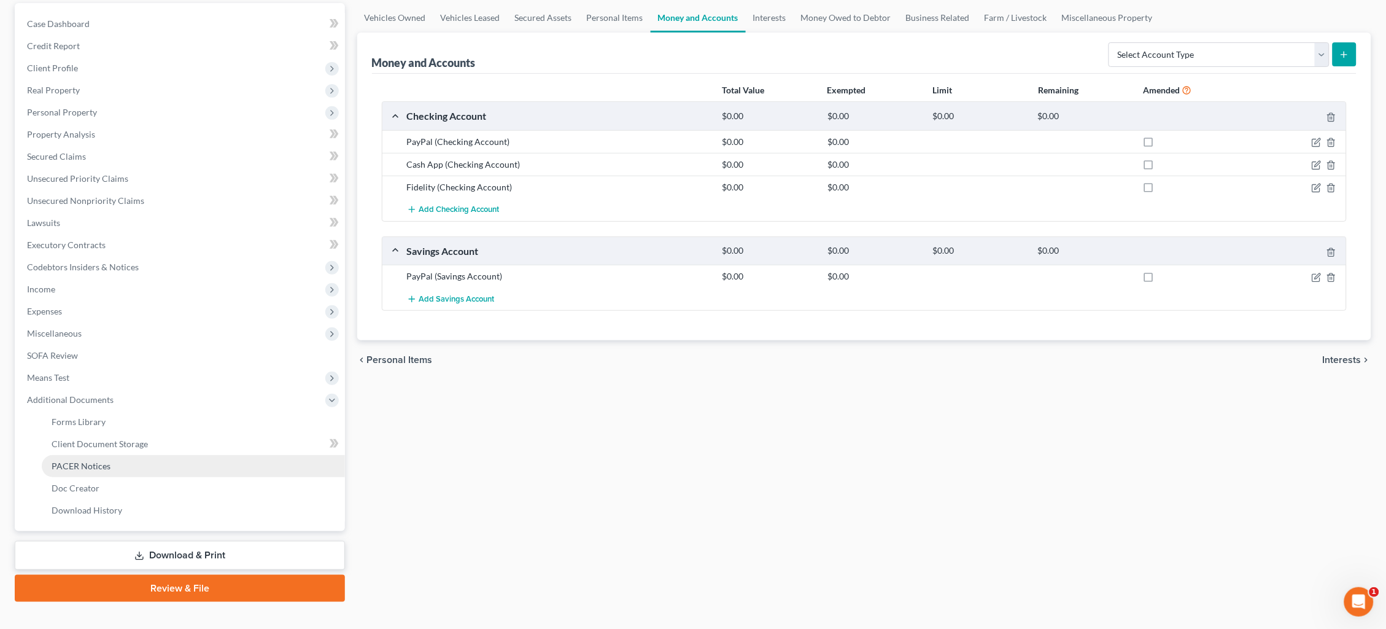
click at [144, 455] on link "PACER Notices" at bounding box center [193, 466] width 303 height 22
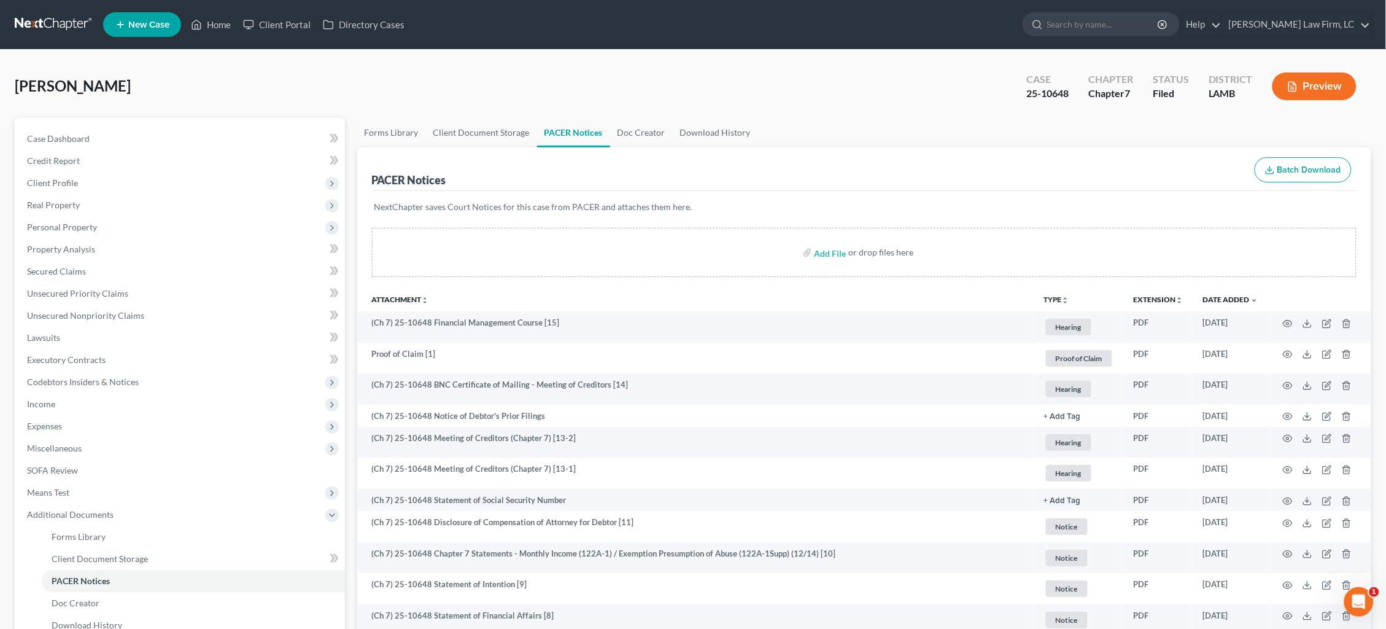
click at [53, 20] on link at bounding box center [54, 25] width 79 height 22
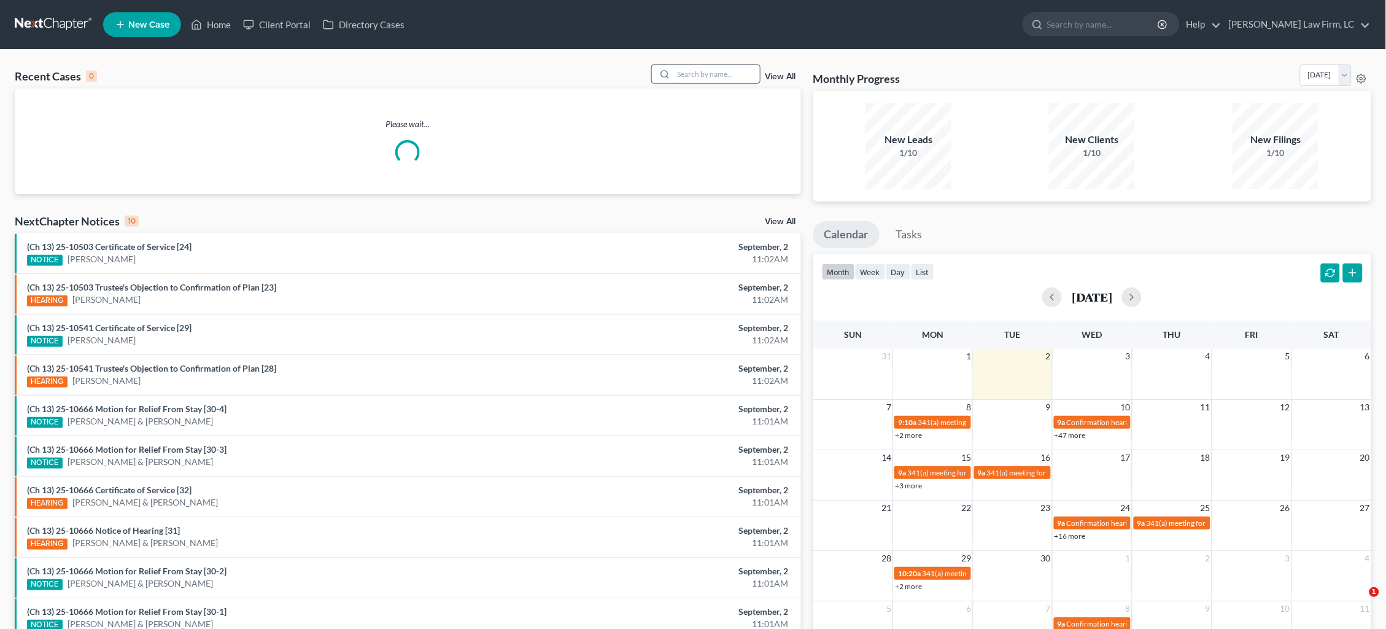
click at [702, 71] on input "search" at bounding box center [717, 74] width 86 height 18
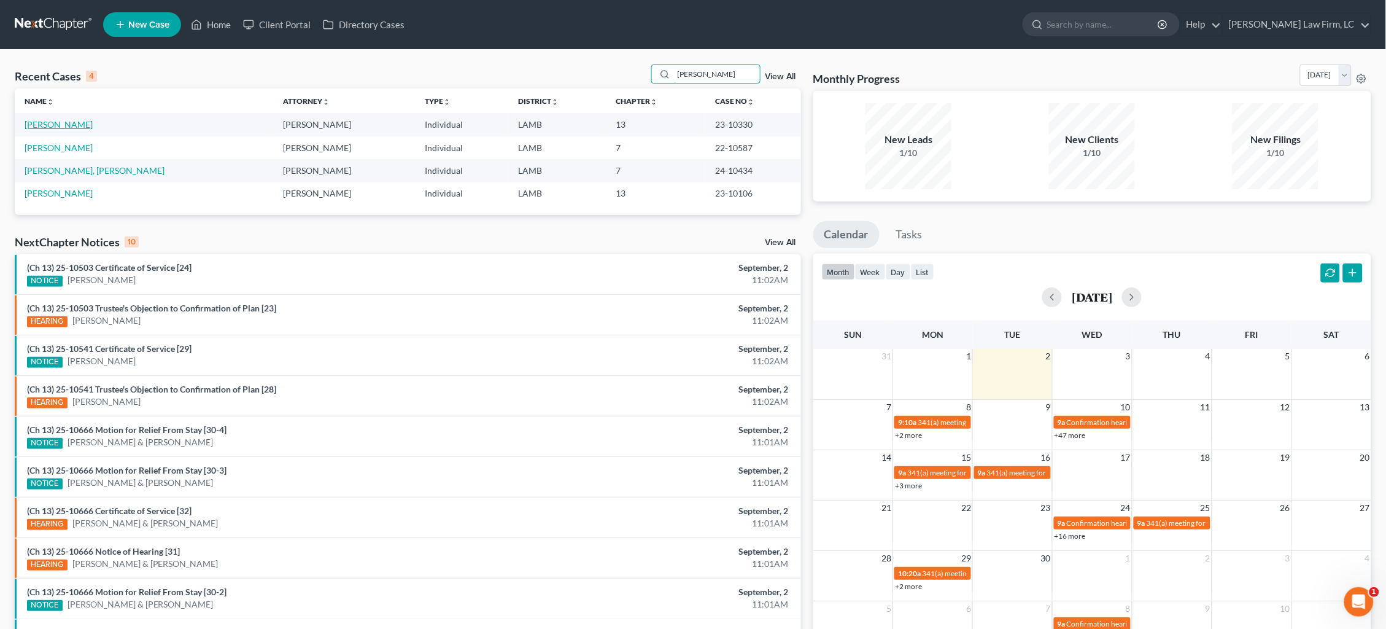
type input "[PERSON_NAME]"
click at [56, 120] on link "[PERSON_NAME]" at bounding box center [59, 124] width 68 height 10
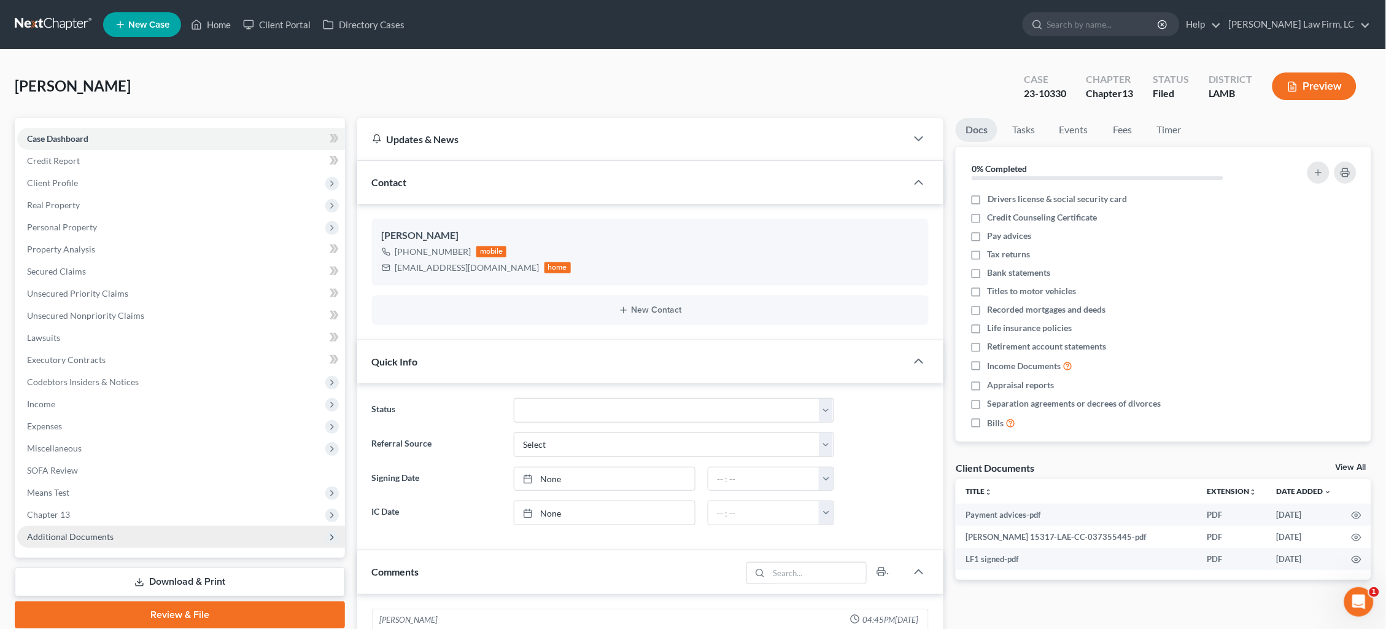
click at [79, 531] on span "Additional Documents" at bounding box center [70, 536] width 87 height 10
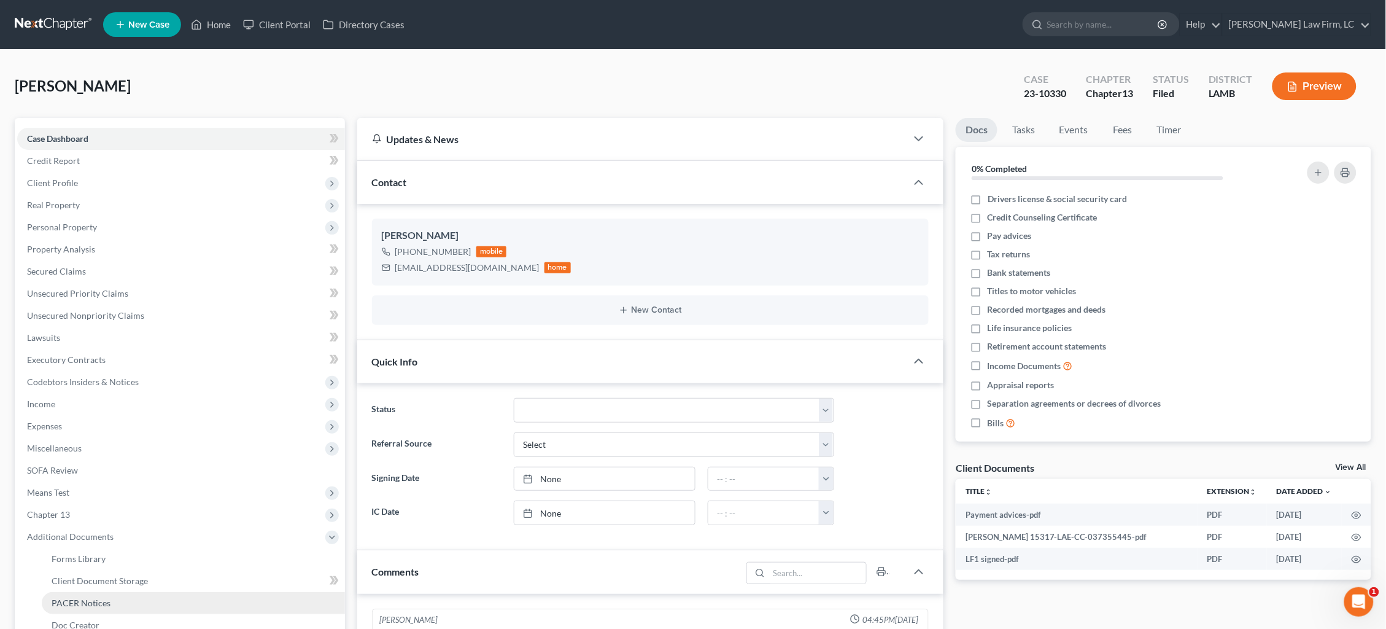
click at [108, 597] on span "PACER Notices" at bounding box center [81, 602] width 59 height 10
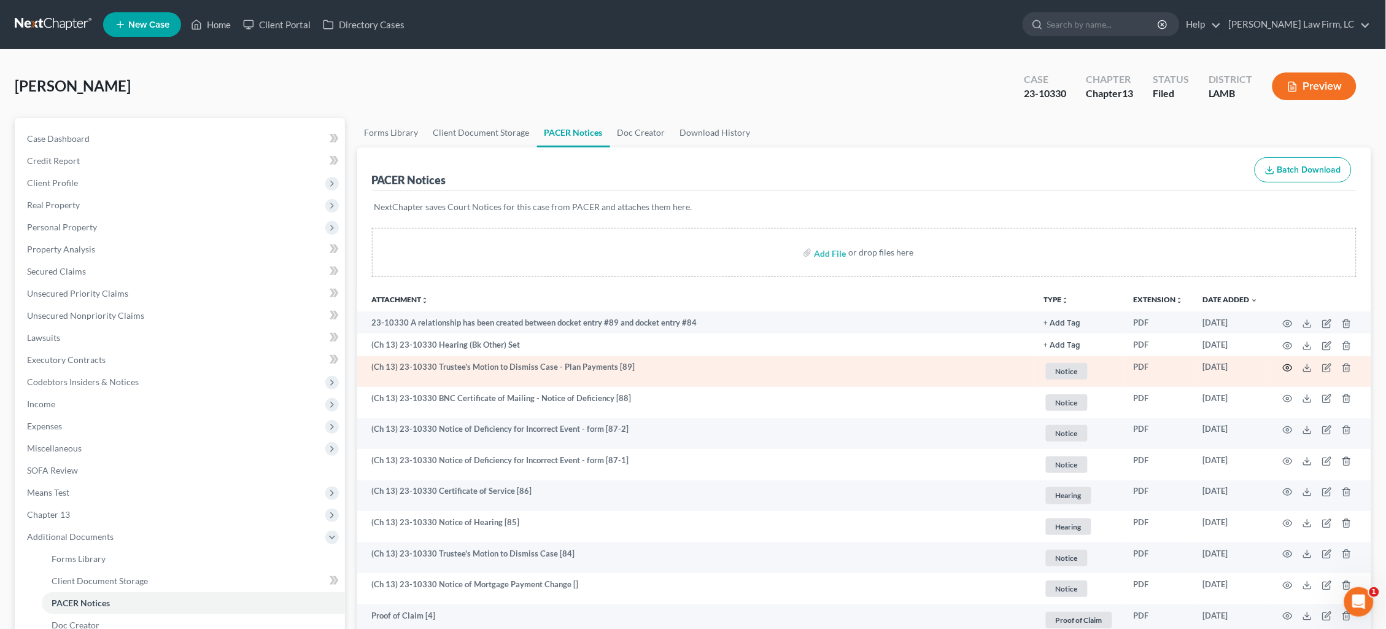
click at [1289, 367] on circle "button" at bounding box center [1288, 368] width 2 height 2
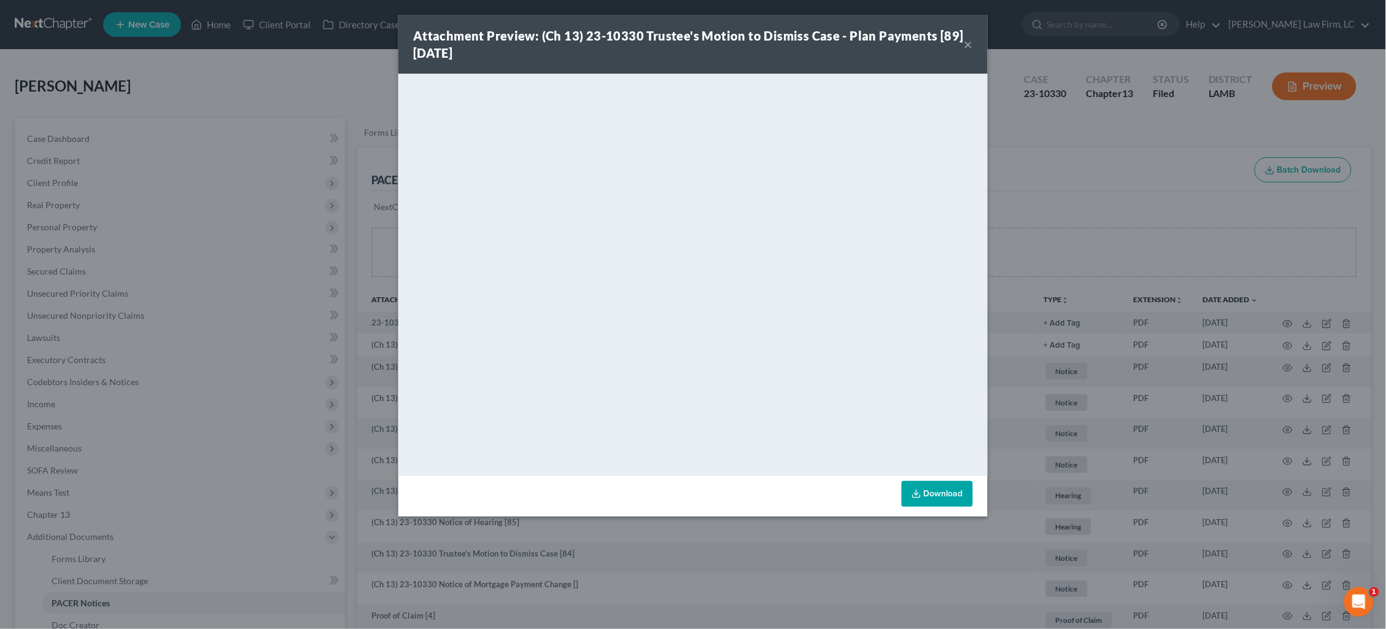
click at [1045, 112] on div "Attachment Preview: (Ch 13) 23-10330 Trustee's Motion to Dismiss Case - Plan Pa…" at bounding box center [693, 314] width 1386 height 629
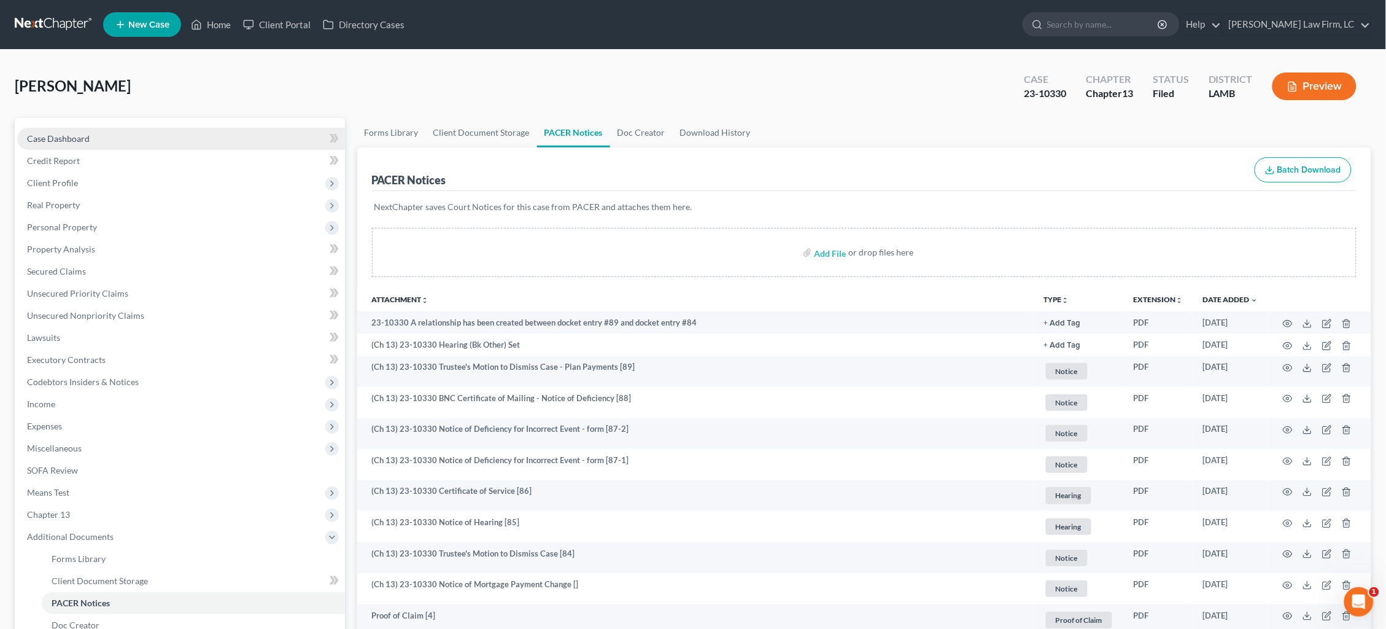
click at [109, 136] on link "Case Dashboard" at bounding box center [181, 139] width 328 height 22
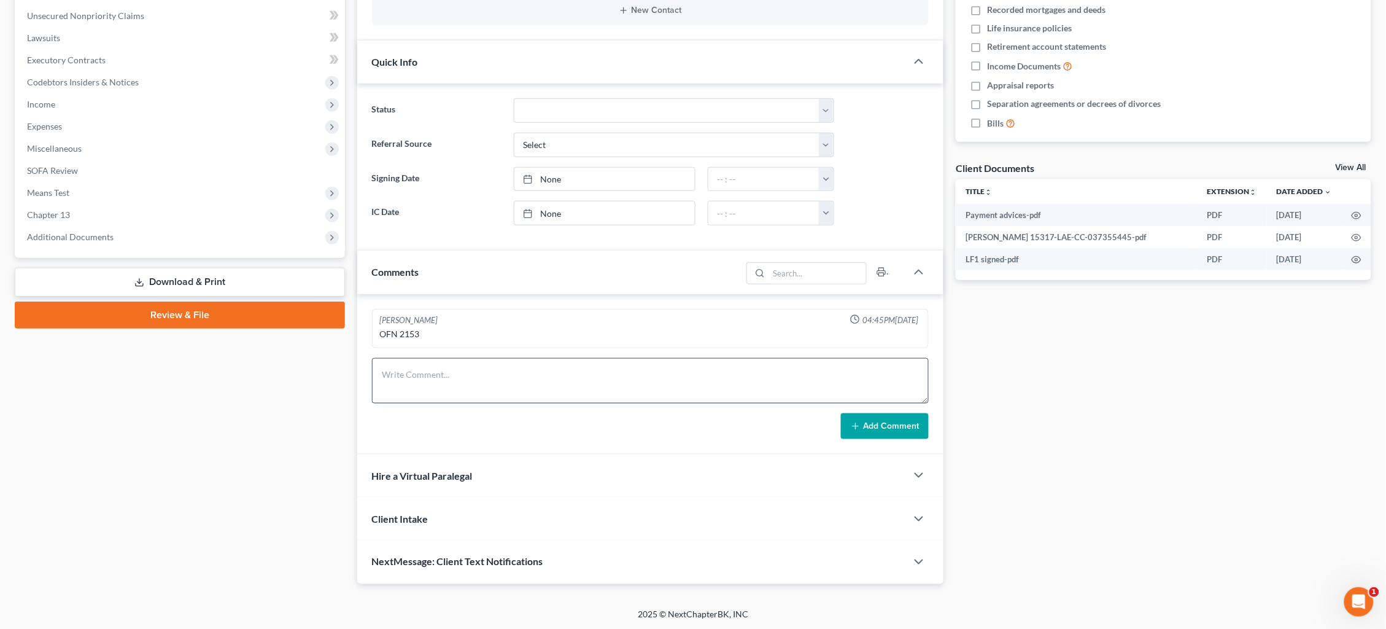
scroll to position [298, 0]
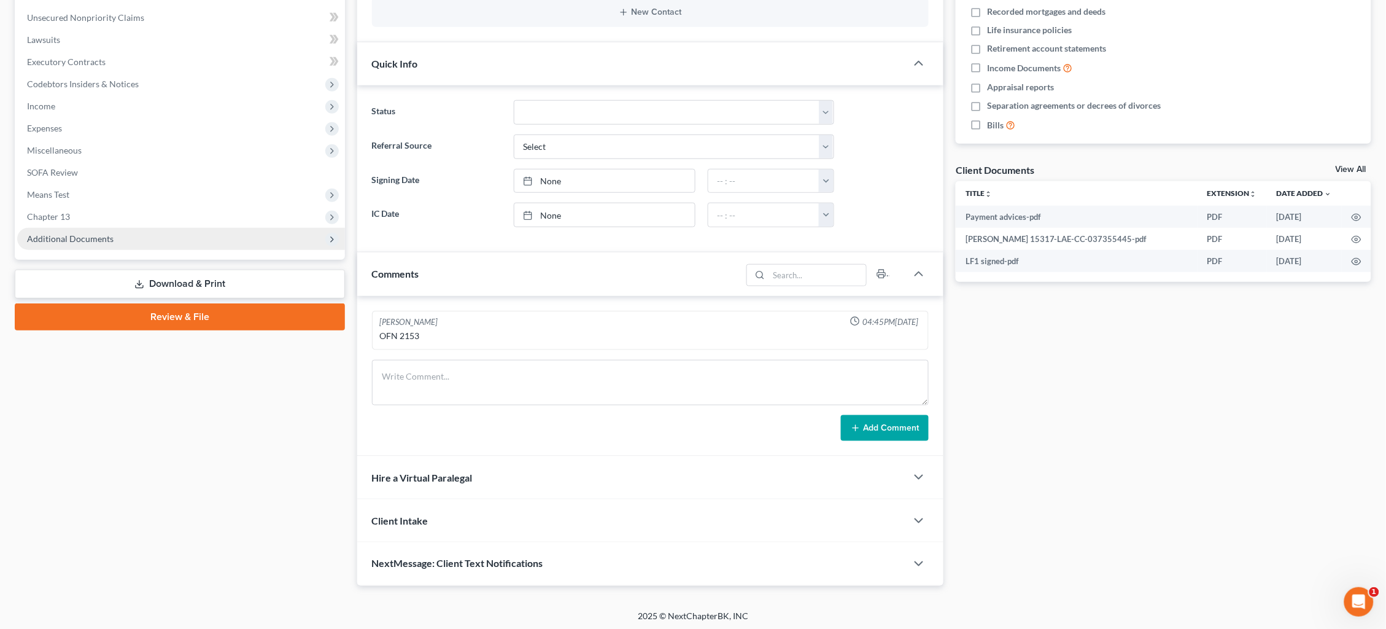
click at [122, 228] on span "Additional Documents" at bounding box center [181, 239] width 328 height 22
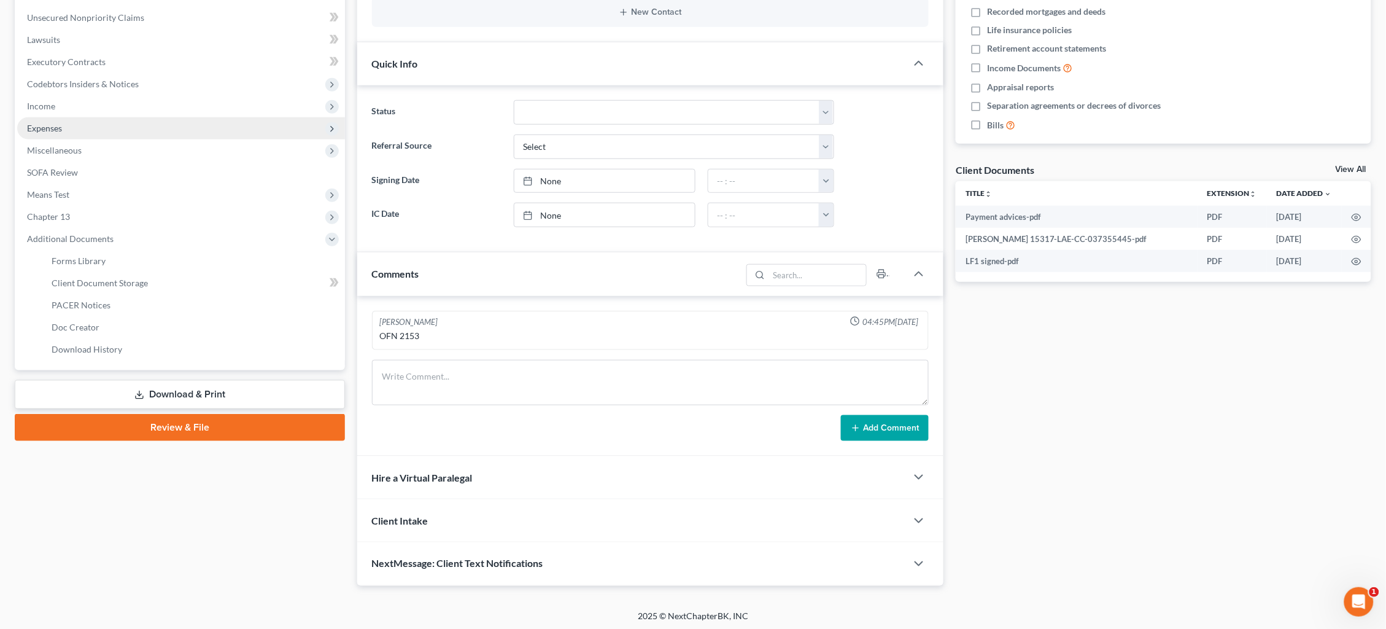
click at [125, 294] on link "PACER Notices" at bounding box center [193, 305] width 303 height 22
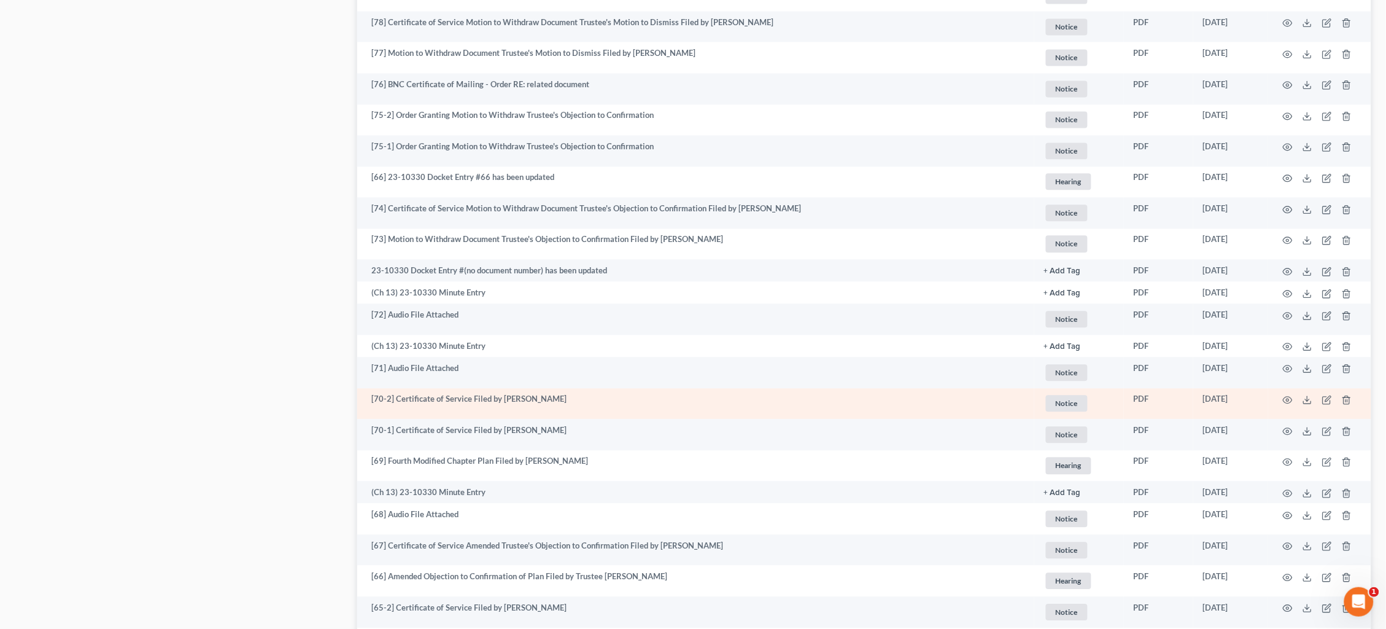
scroll to position [902, 0]
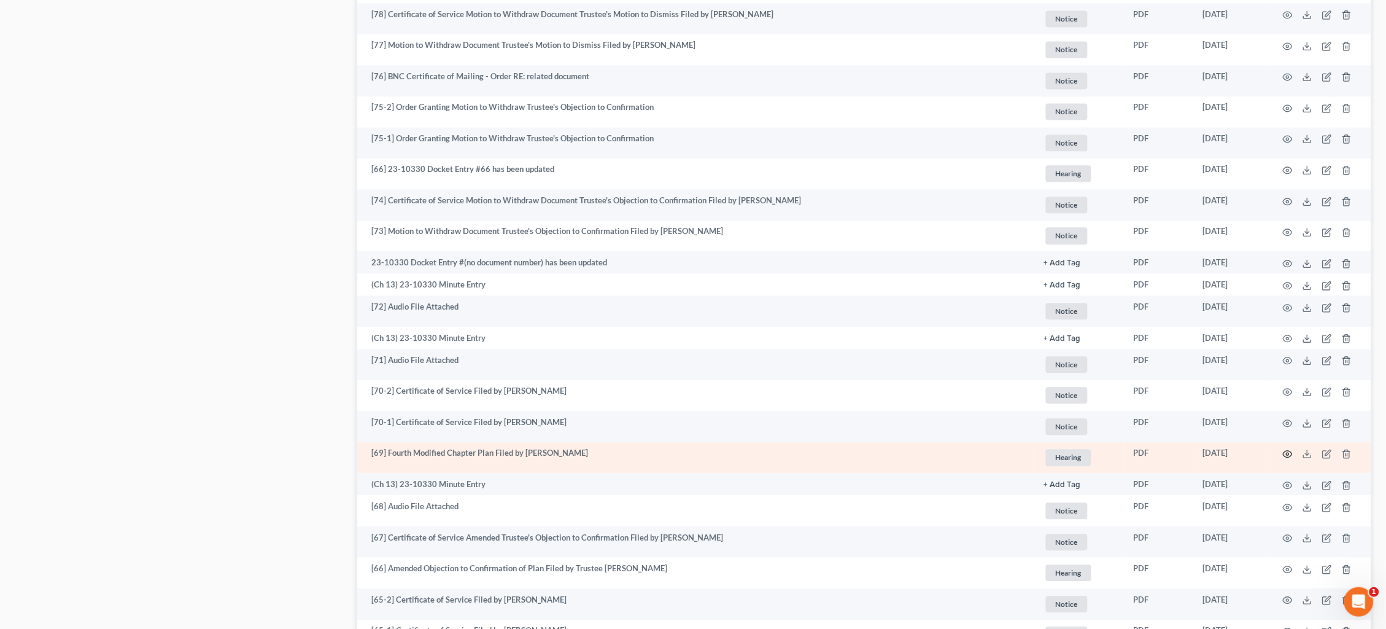
click at [1287, 449] on icon "button" at bounding box center [1288, 454] width 10 height 10
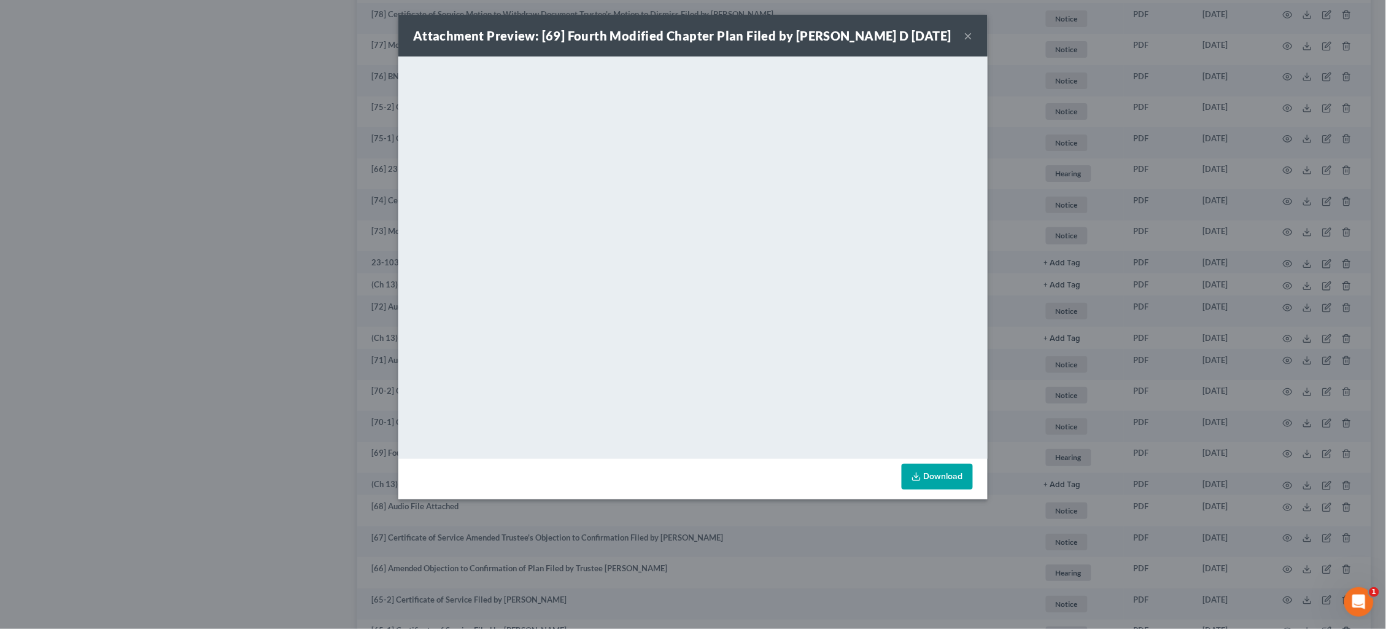
click at [252, 175] on div "Attachment Preview: [69] Fourth Modified Chapter Plan Filed by Mitchell D 07/02…" at bounding box center [693, 314] width 1386 height 629
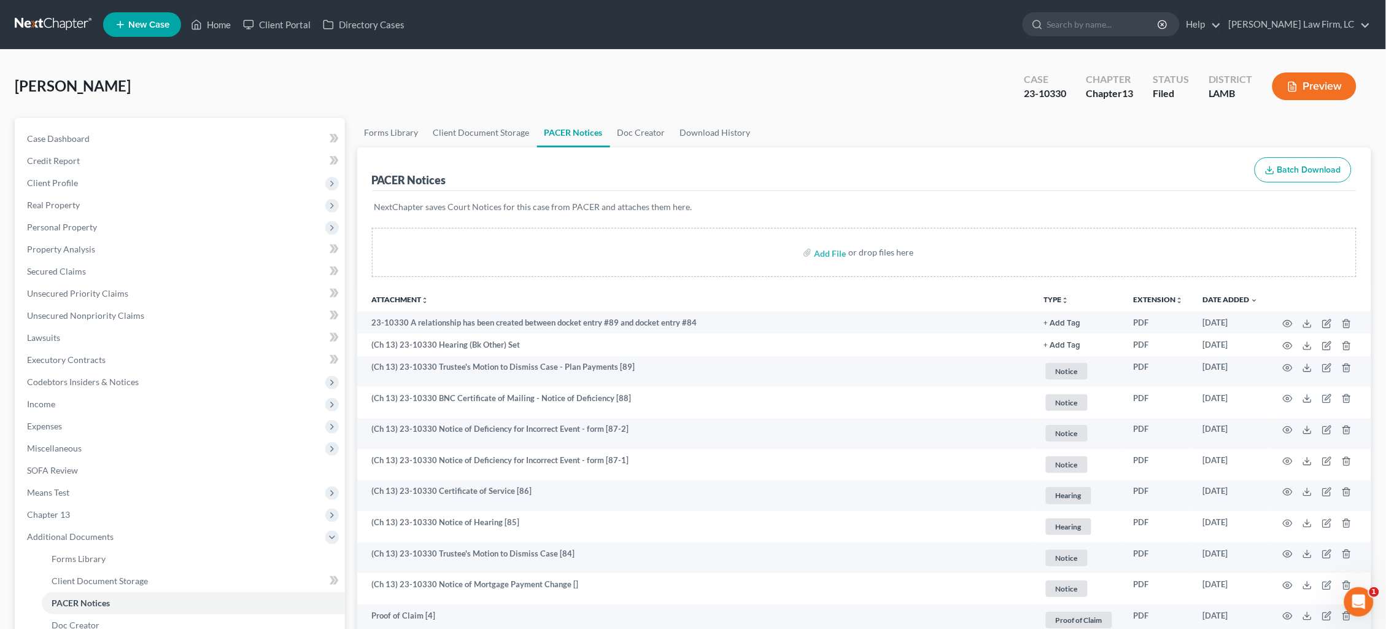
scroll to position [0, 0]
click at [31, 23] on link at bounding box center [54, 25] width 79 height 22
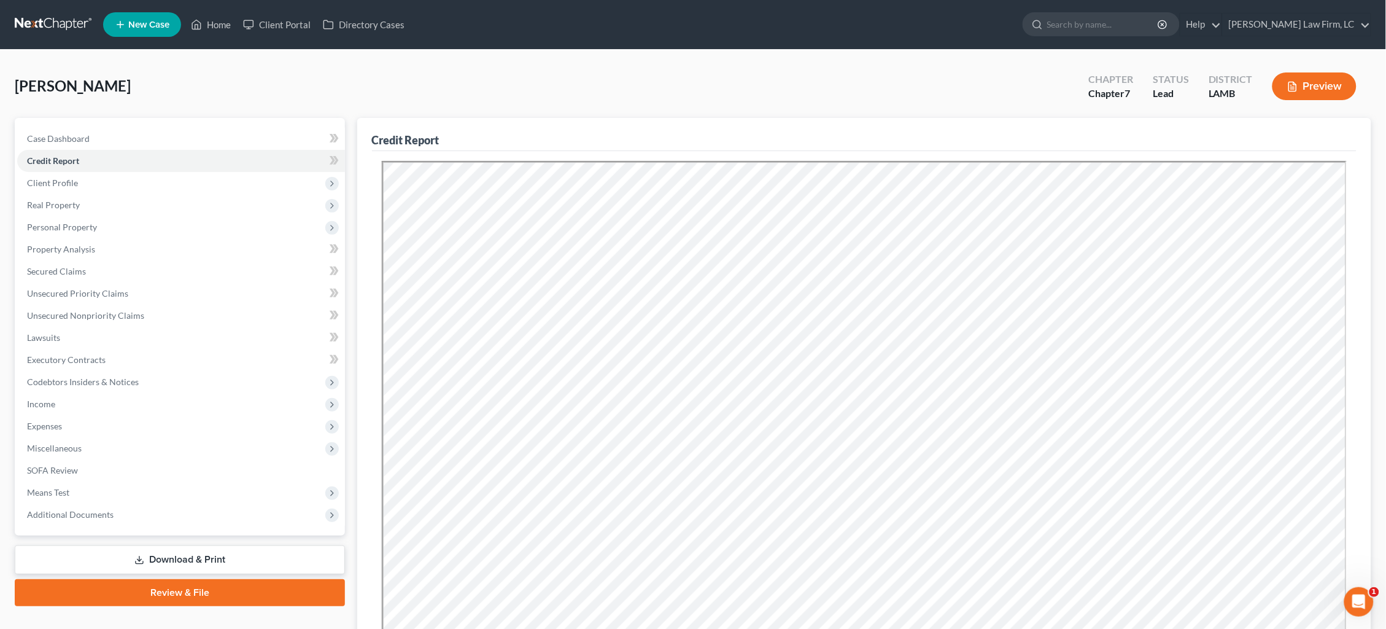
click at [36, 20] on link at bounding box center [54, 25] width 79 height 22
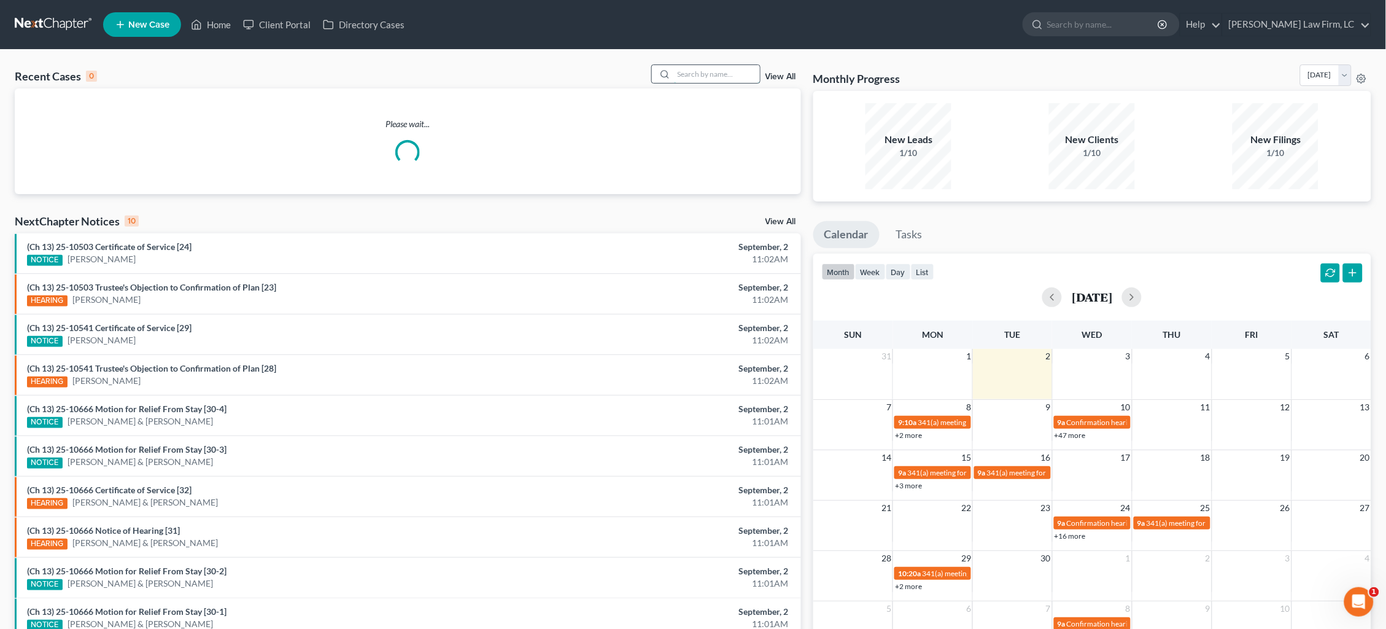
click at [735, 80] on input "search" at bounding box center [717, 74] width 86 height 18
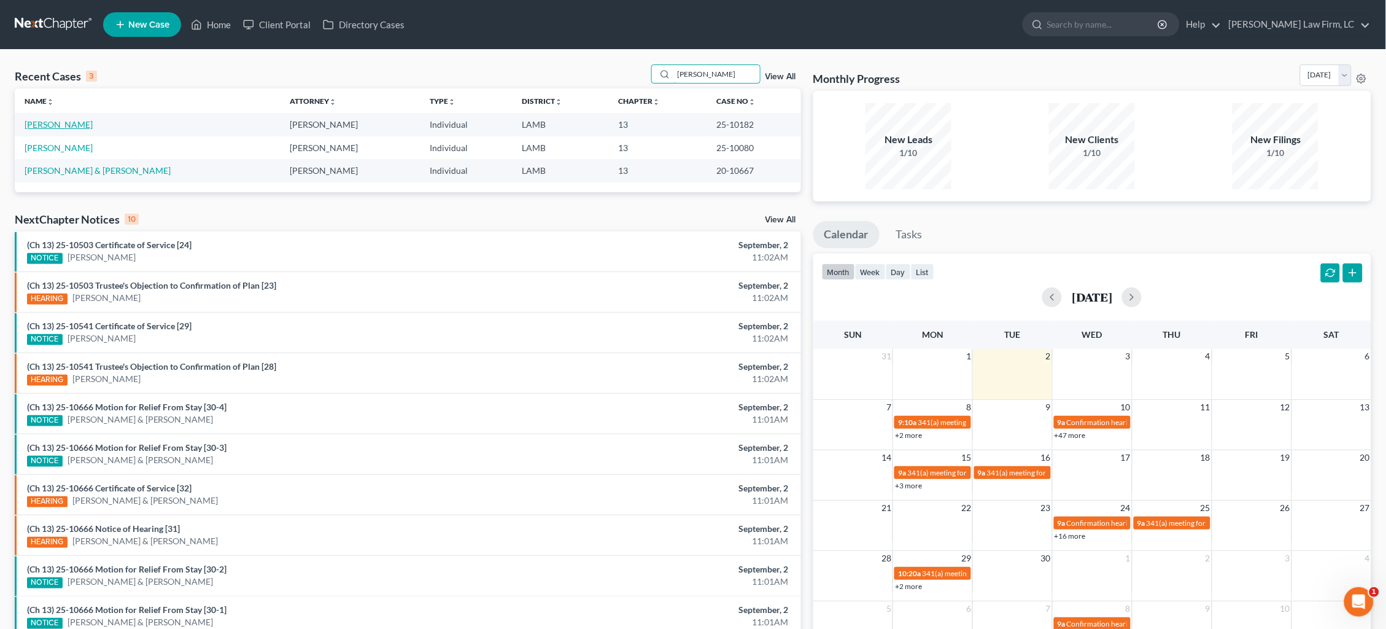
type input "[PERSON_NAME]"
click at [64, 123] on link "[PERSON_NAME]" at bounding box center [59, 124] width 68 height 10
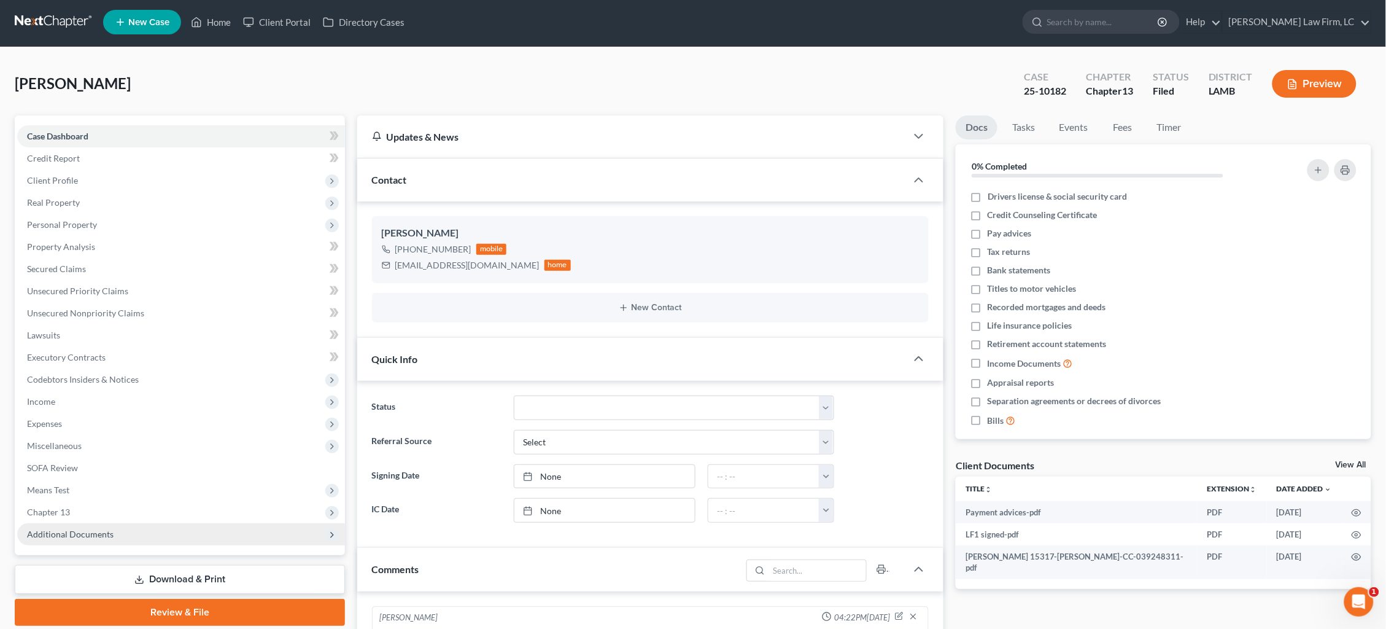
click at [120, 527] on span "Additional Documents" at bounding box center [181, 534] width 328 height 22
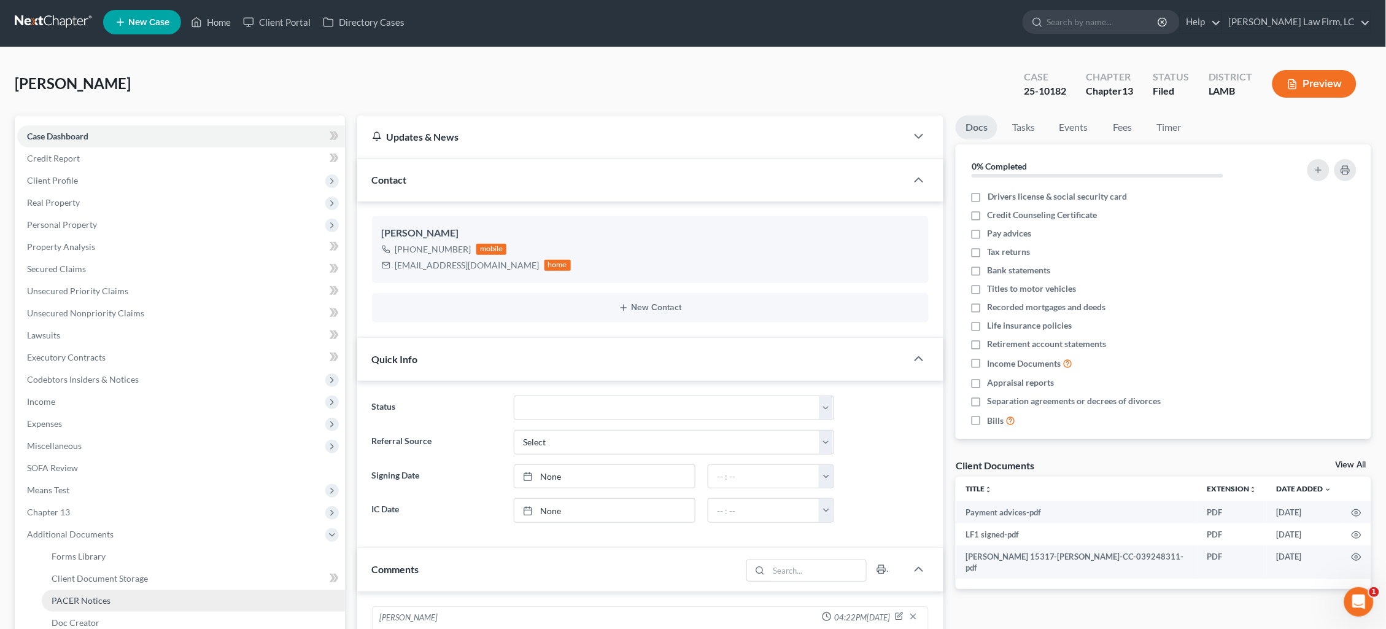
click at [127, 589] on link "PACER Notices" at bounding box center [193, 600] width 303 height 22
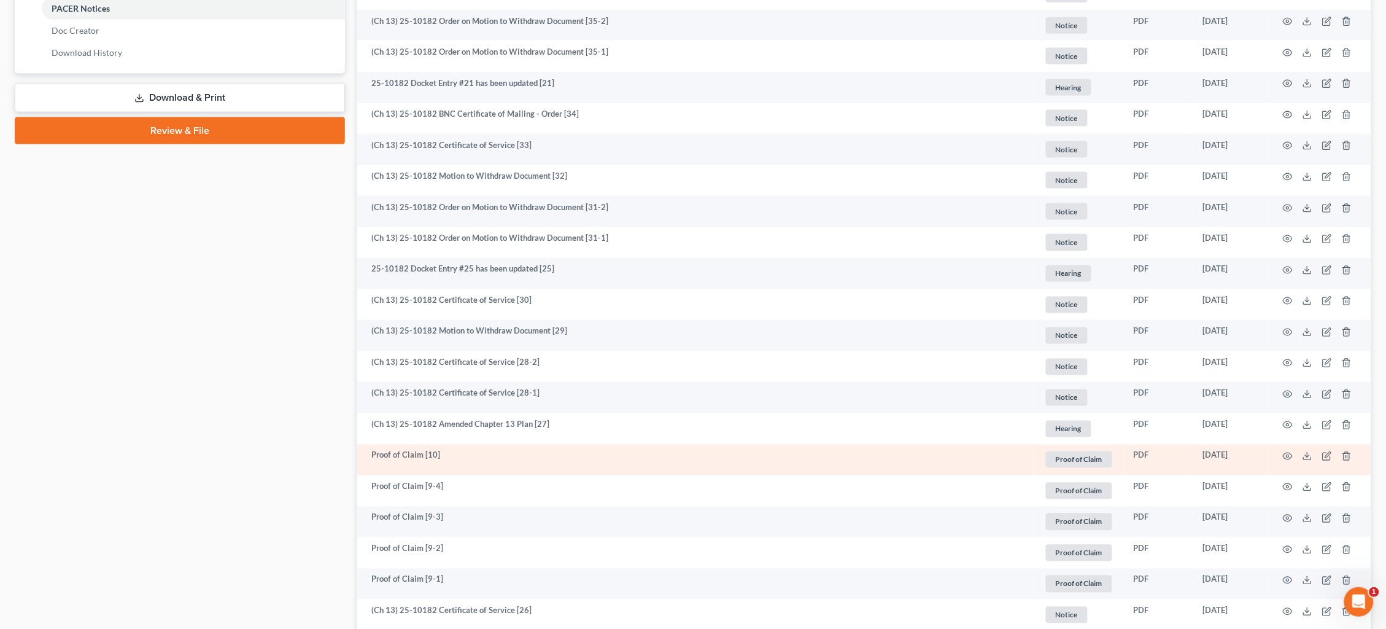
scroll to position [595, 0]
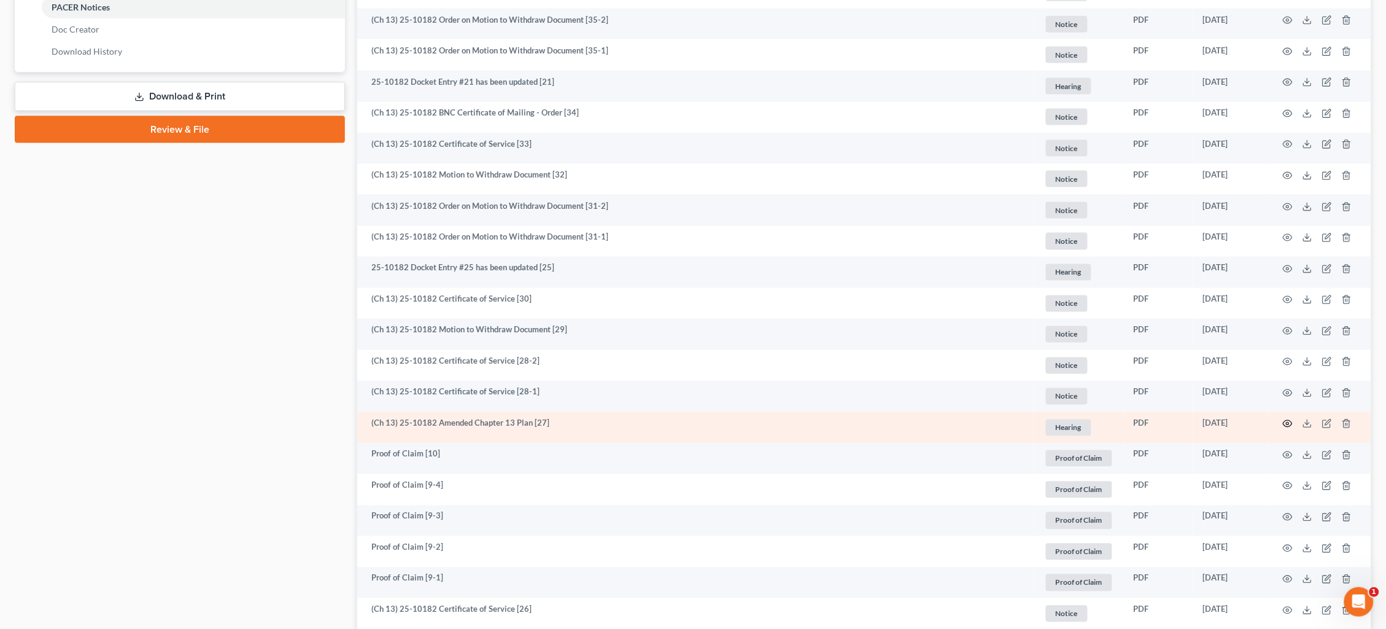
click at [1287, 419] on icon "button" at bounding box center [1288, 424] width 10 height 10
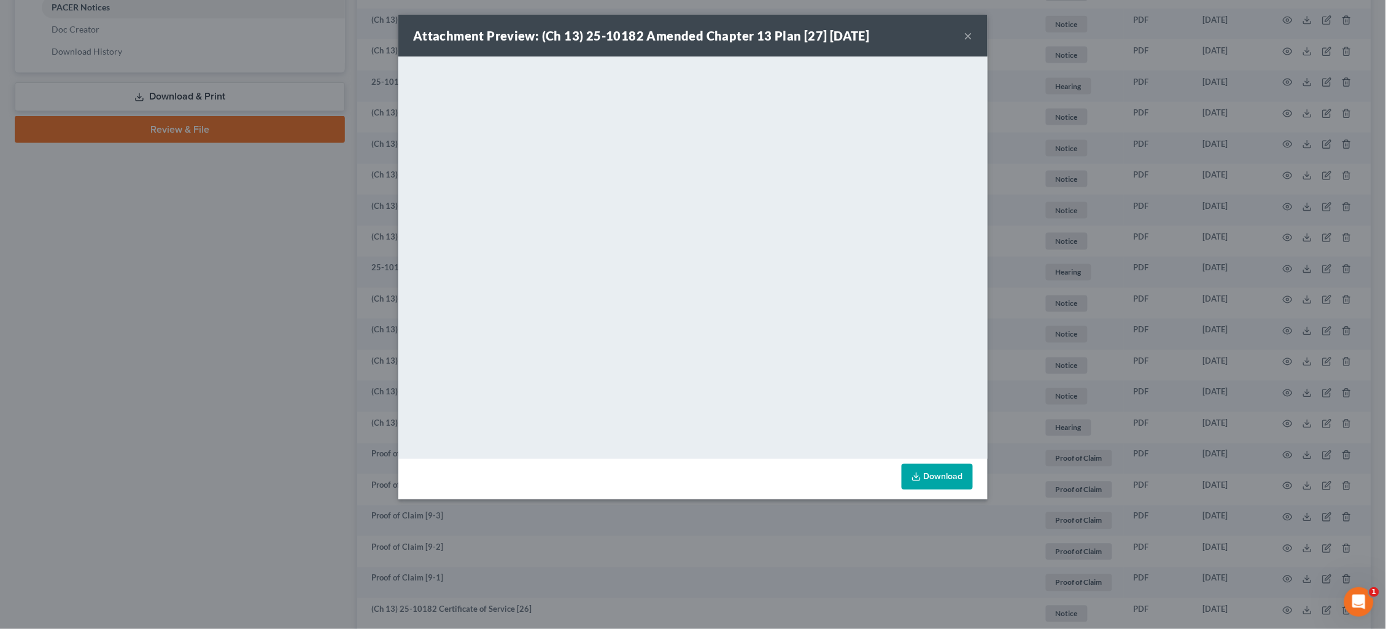
click at [1118, 249] on div "Attachment Preview: (Ch 13) 25-10182 Amended Chapter 13 Plan [27] 05/20/2025 × …" at bounding box center [693, 314] width 1386 height 629
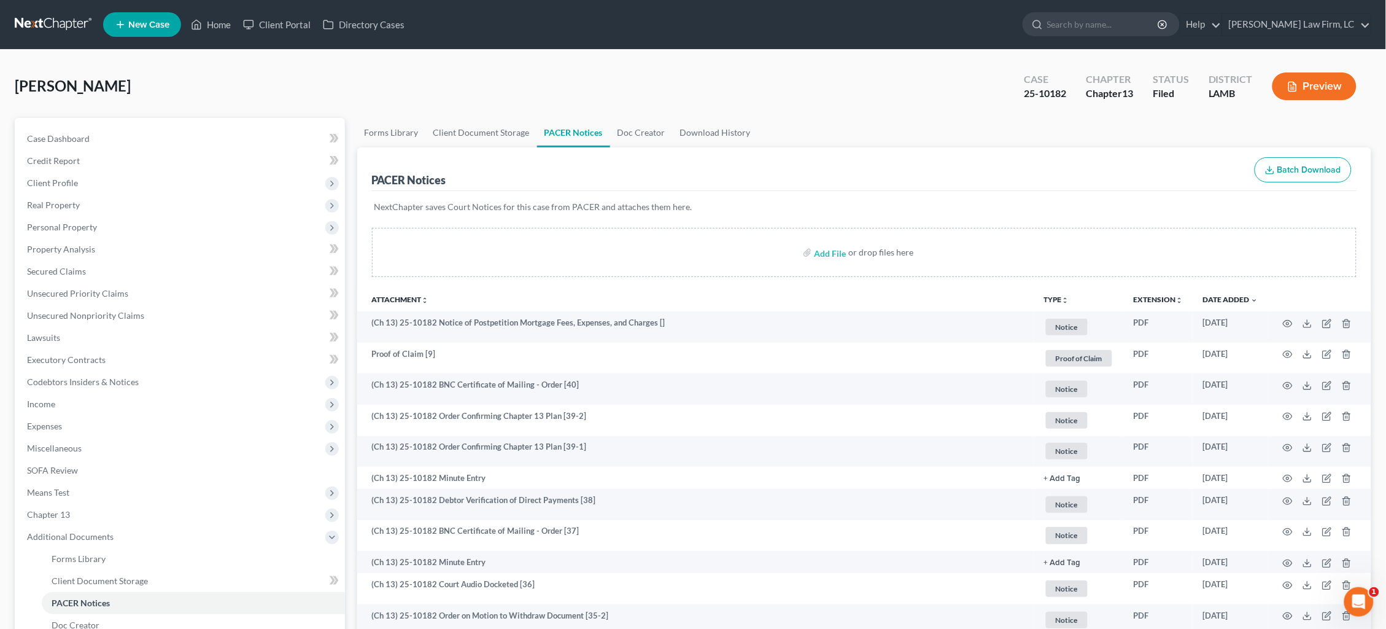
scroll to position [0, 0]
click at [63, 22] on link at bounding box center [54, 25] width 79 height 22
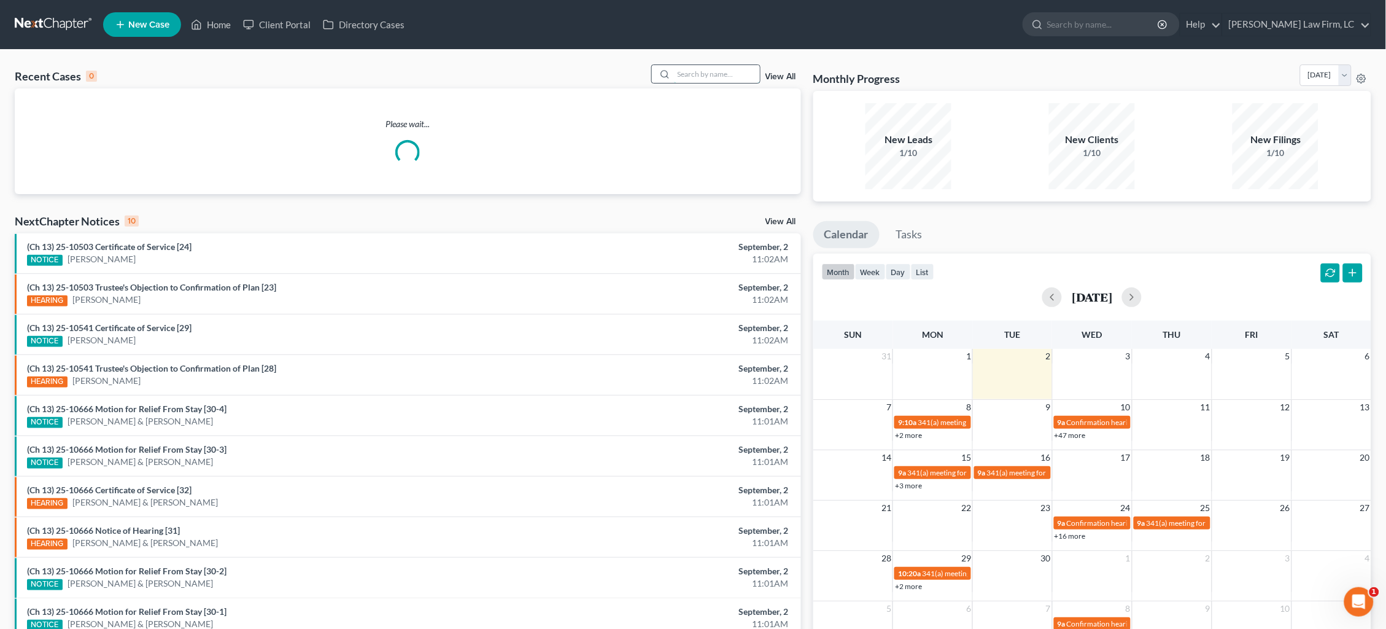
click at [704, 72] on input "search" at bounding box center [717, 74] width 86 height 18
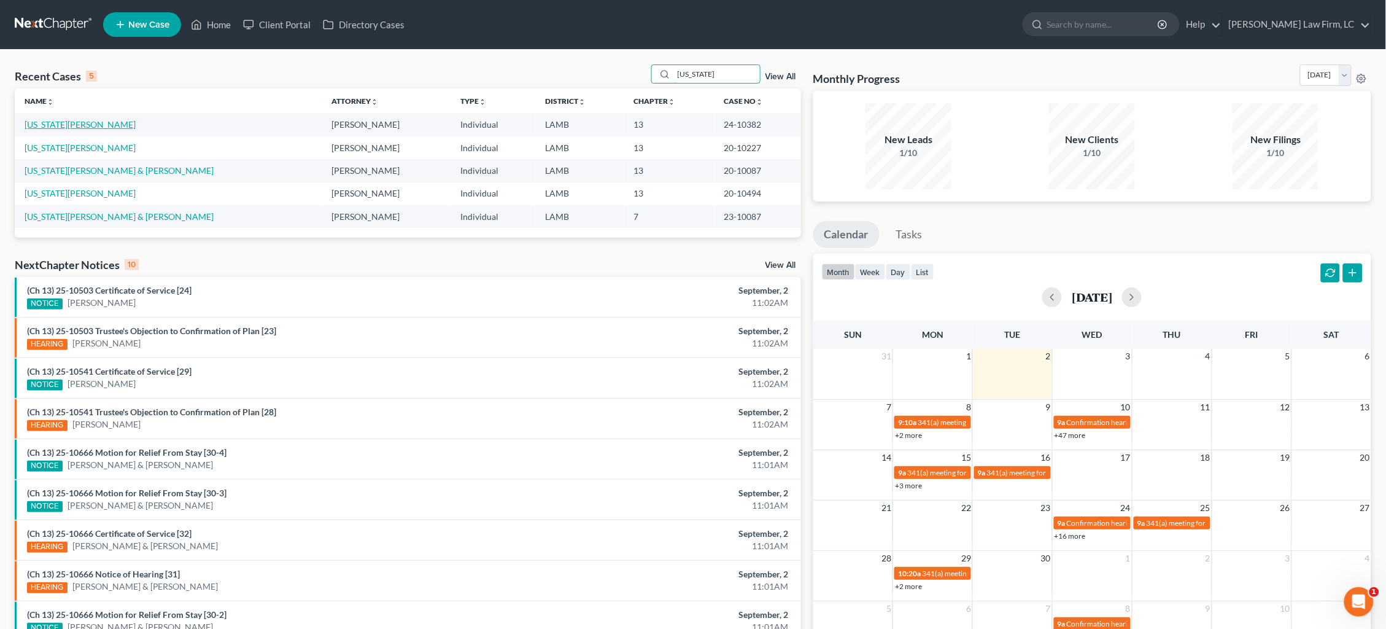
type input "[US_STATE]"
click at [81, 125] on link "[US_STATE][PERSON_NAME]" at bounding box center [80, 124] width 111 height 10
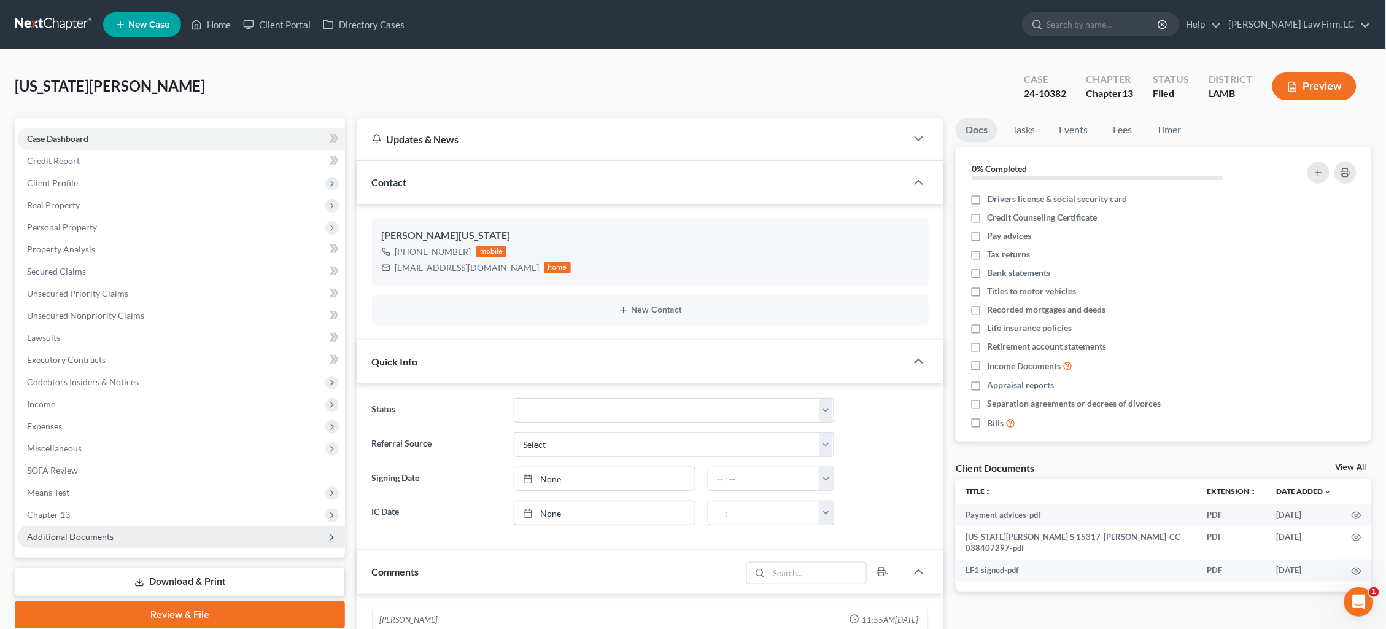
click at [156, 527] on span "Additional Documents" at bounding box center [181, 537] width 328 height 22
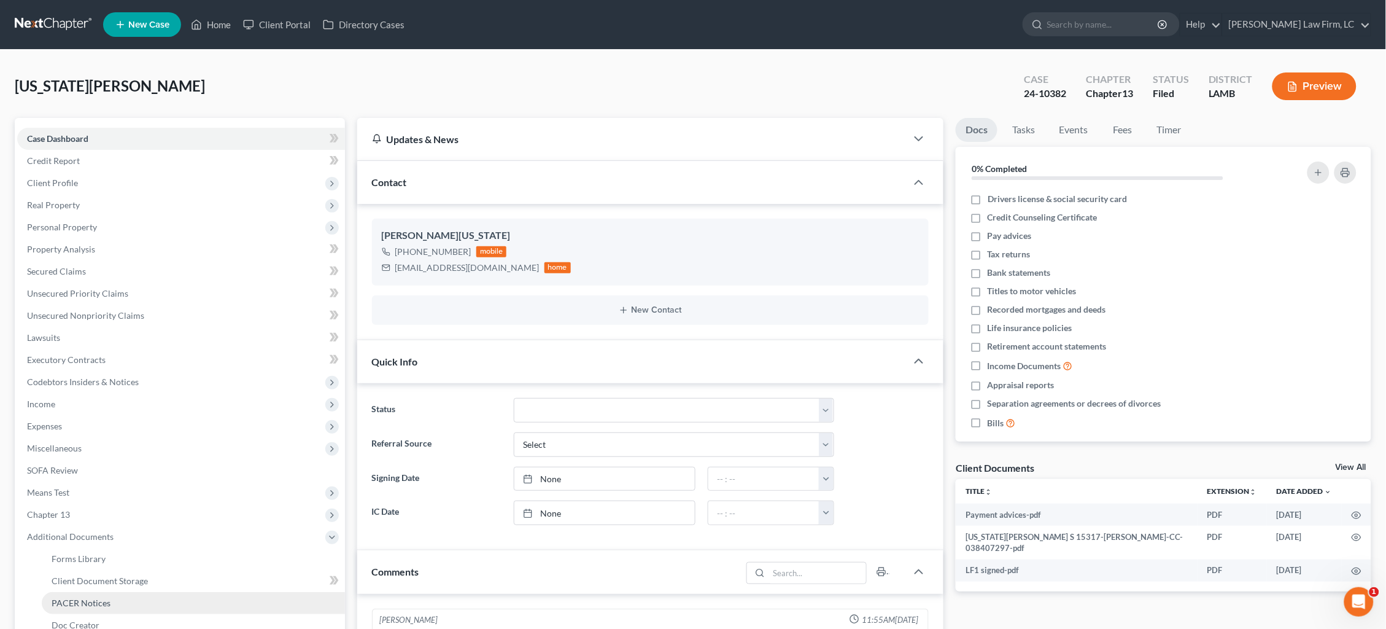
click at [147, 592] on link "PACER Notices" at bounding box center [193, 603] width 303 height 22
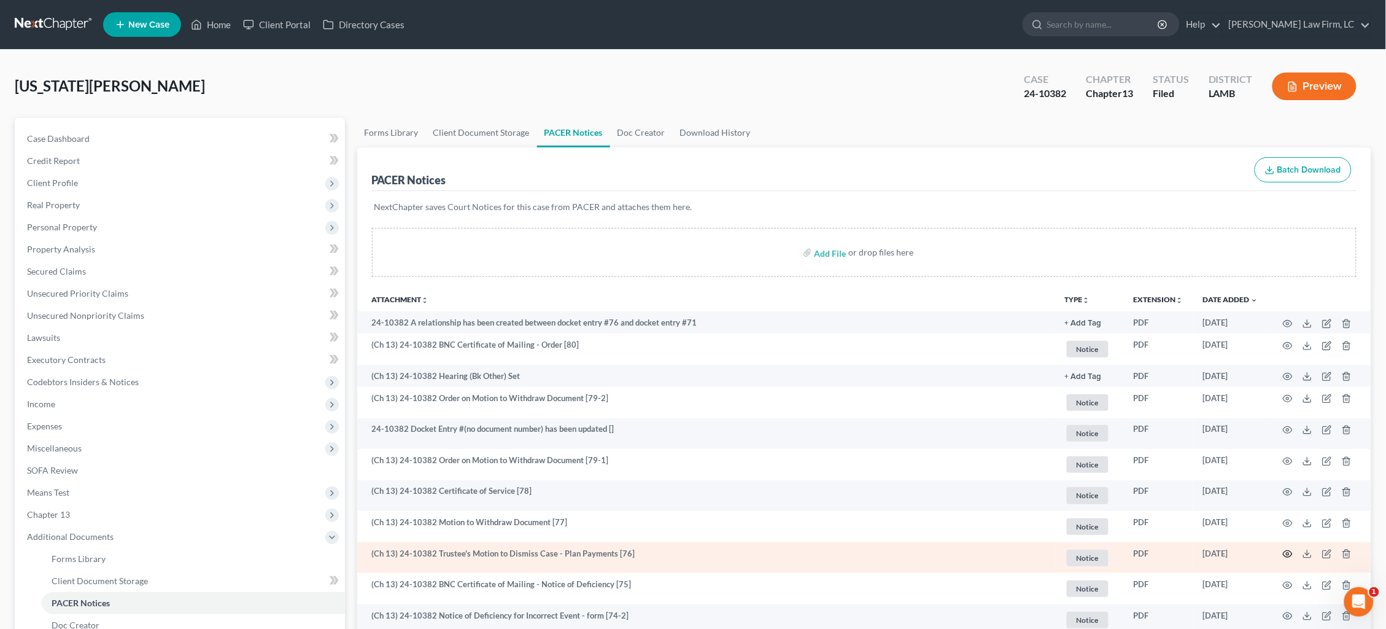
click at [1288, 549] on icon "button" at bounding box center [1288, 554] width 10 height 10
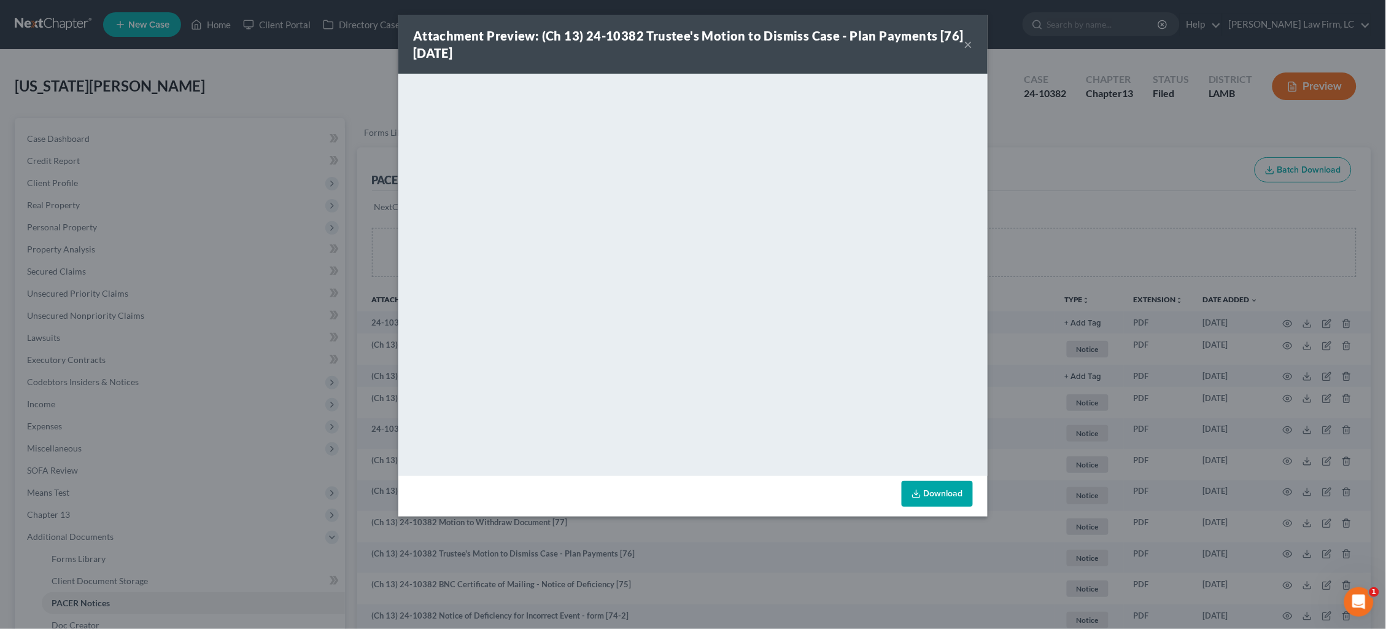
click at [1079, 204] on div "Attachment Preview: (Ch 13) 24-10382 Trustee's Motion to Dismiss Case - Plan Pa…" at bounding box center [693, 314] width 1386 height 629
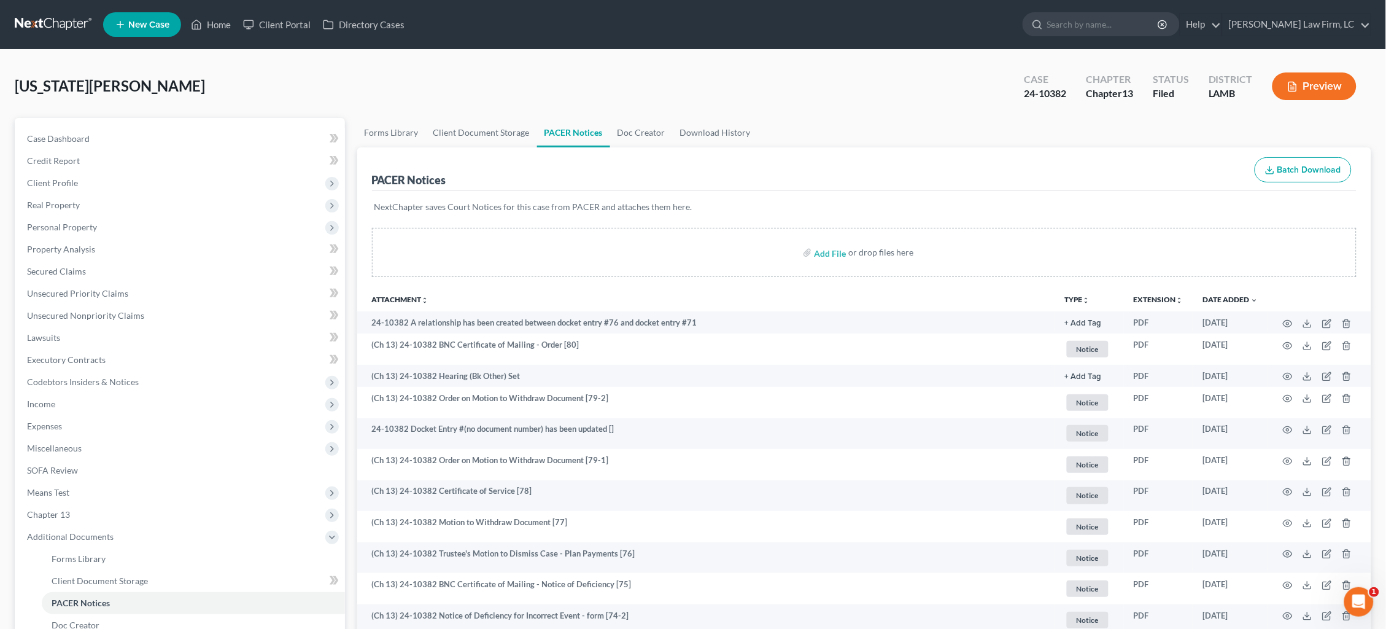
click at [36, 29] on link at bounding box center [54, 25] width 79 height 22
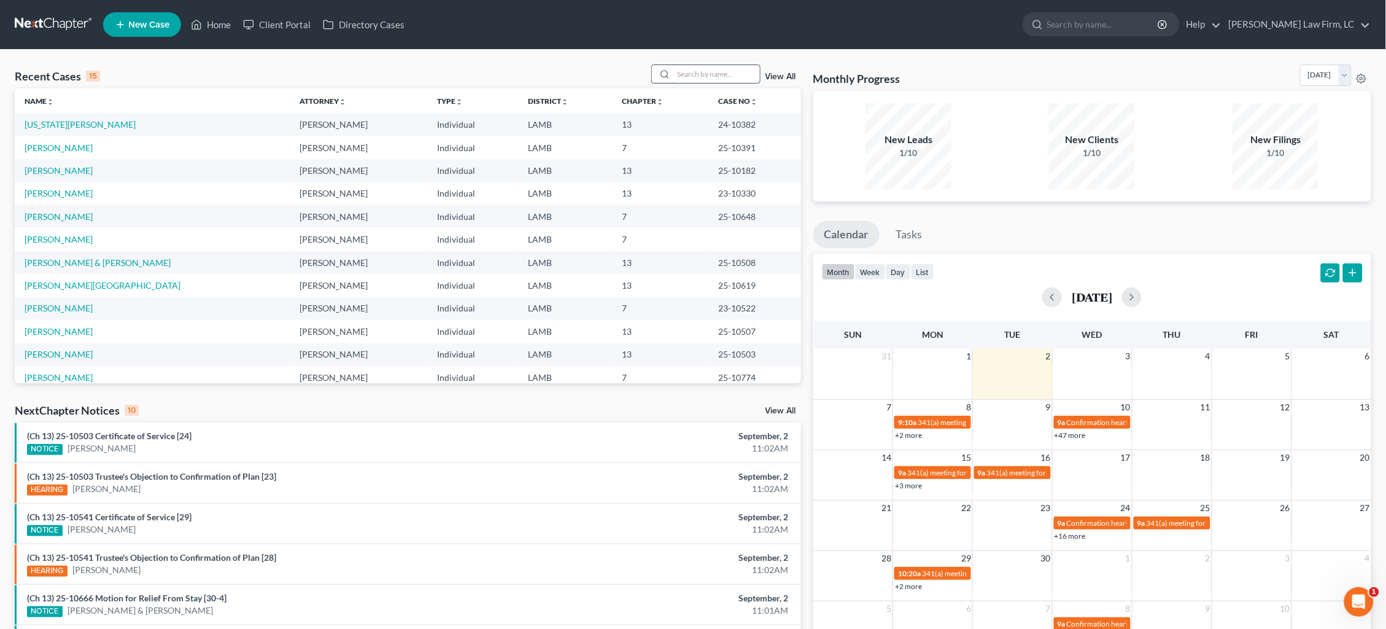
click at [695, 66] on input "search" at bounding box center [717, 74] width 86 height 18
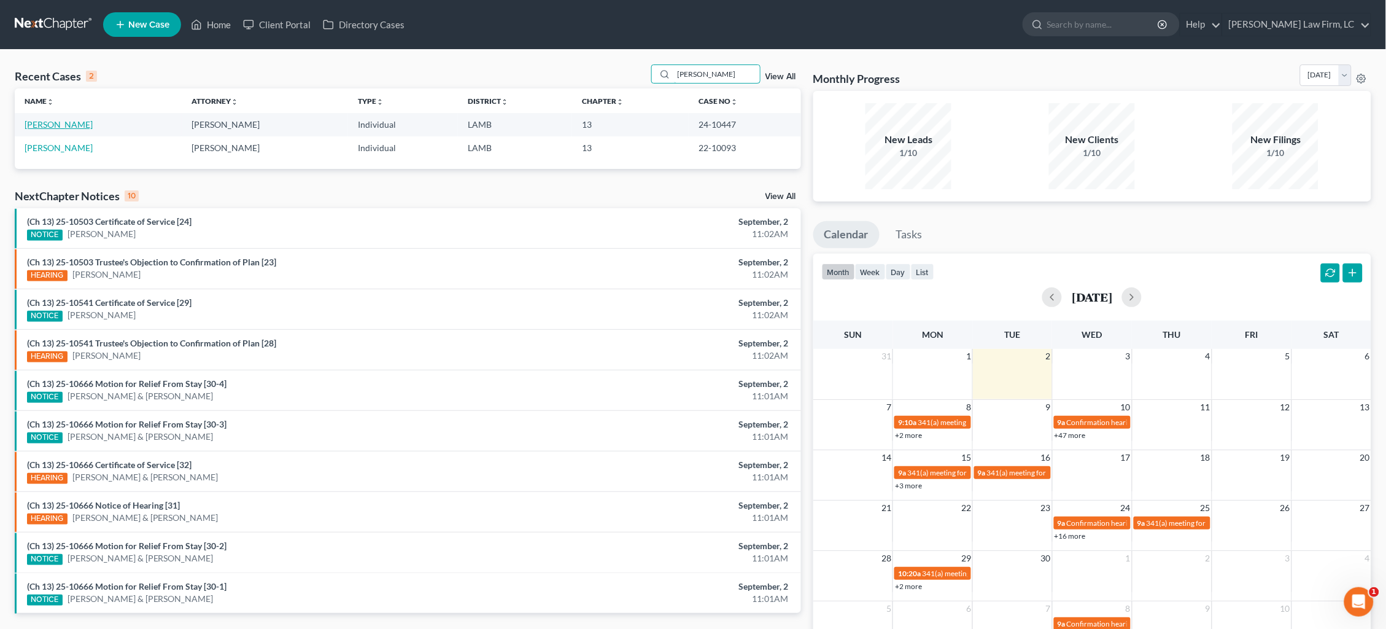
type input "[PERSON_NAME]"
click at [68, 126] on link "[PERSON_NAME]" at bounding box center [59, 124] width 68 height 10
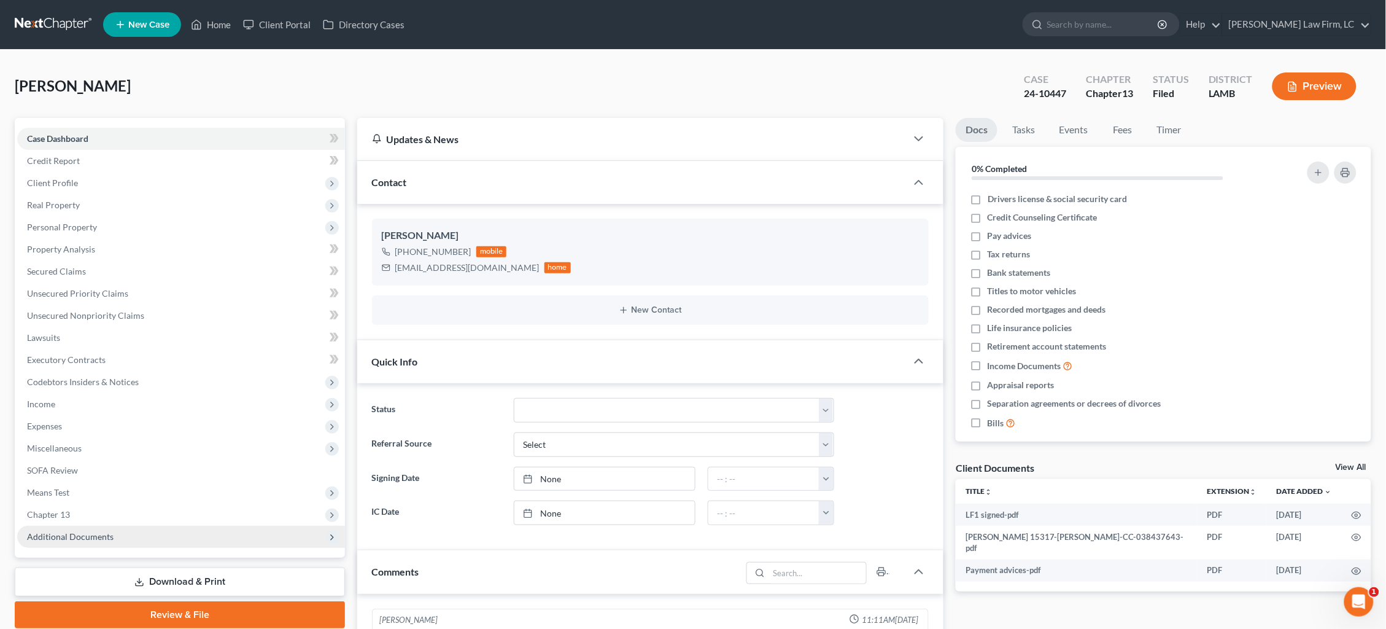
click at [112, 529] on span "Additional Documents" at bounding box center [181, 537] width 328 height 22
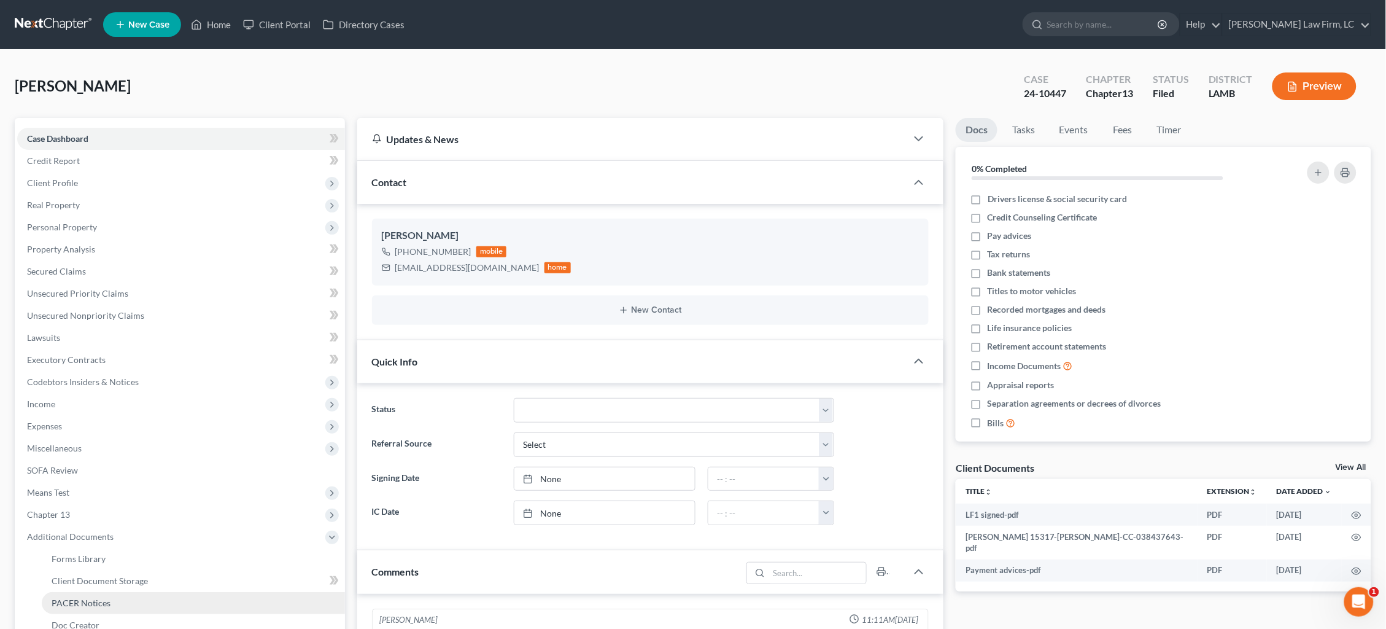
click at [114, 592] on link "PACER Notices" at bounding box center [193, 603] width 303 height 22
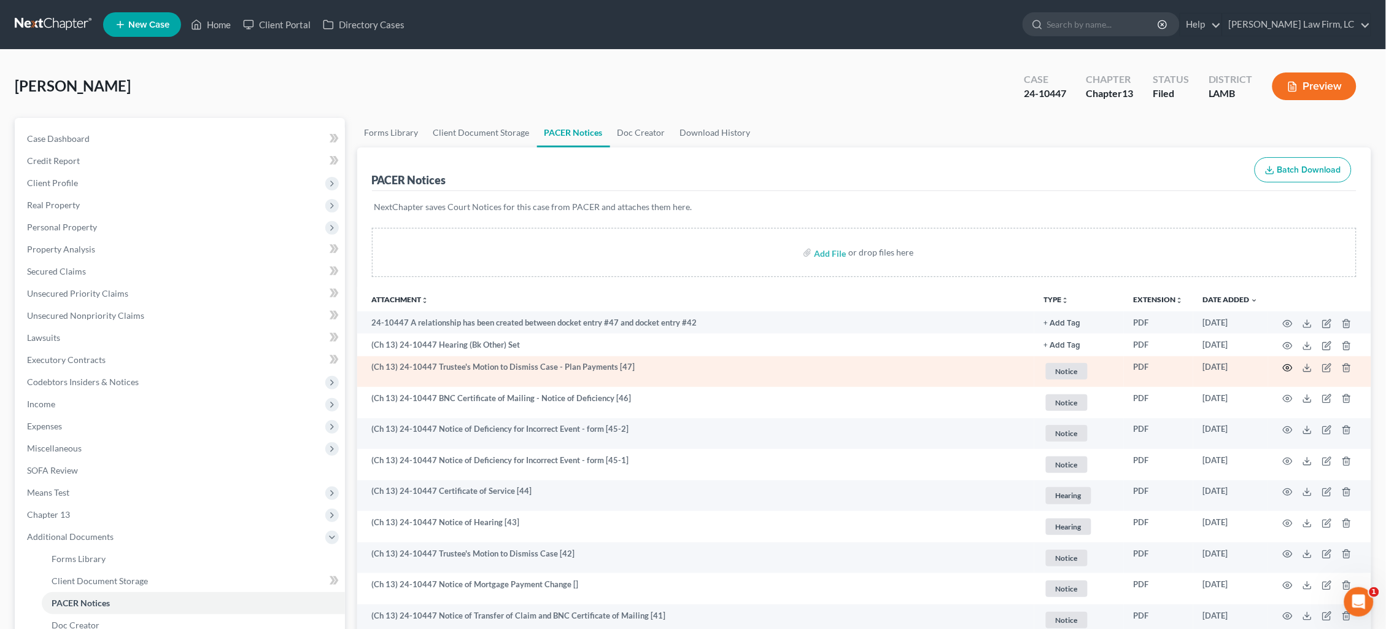
click at [1290, 368] on icon "button" at bounding box center [1288, 368] width 10 height 10
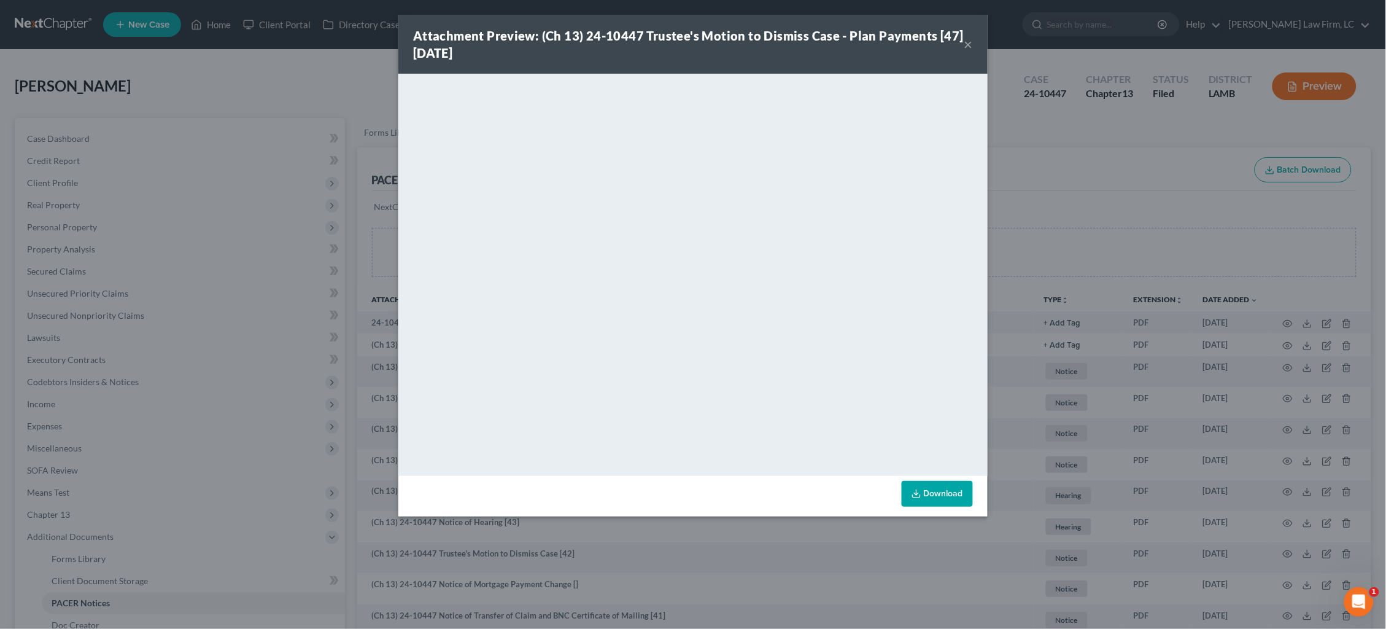
click at [1139, 178] on div "Attachment Preview: (Ch 13) 24-10447 Trustee's Motion to Dismiss Case - Plan Pa…" at bounding box center [693, 314] width 1386 height 629
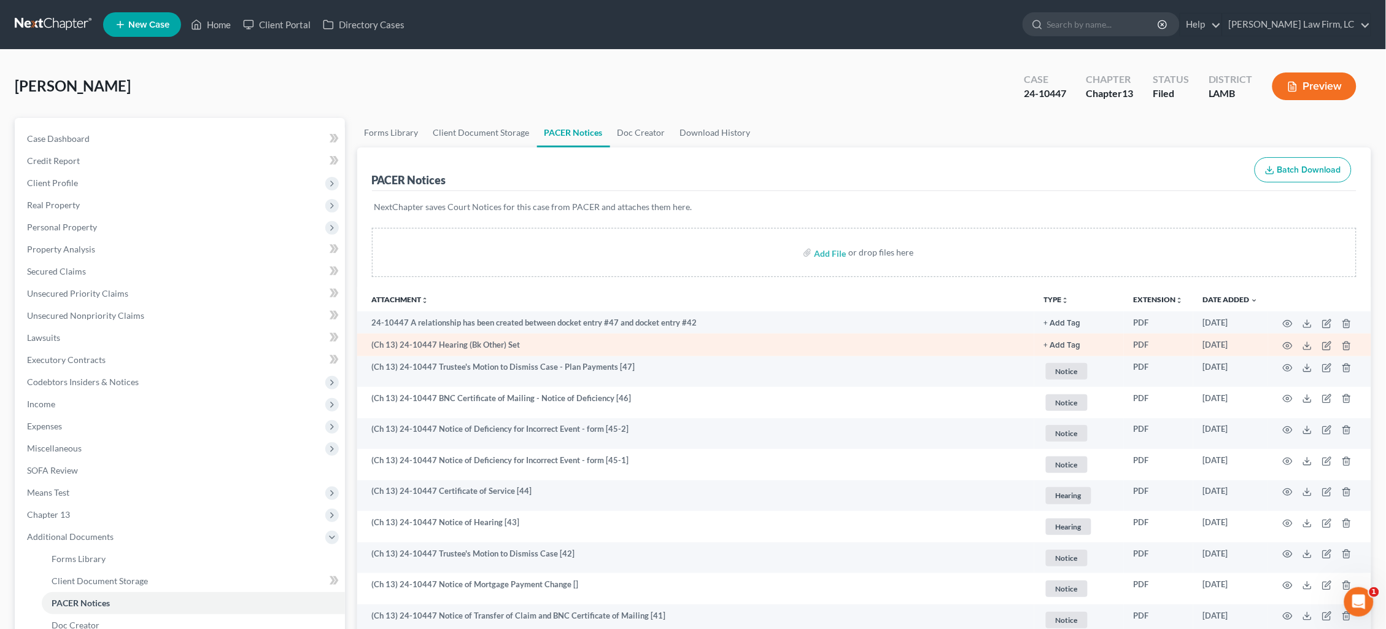
scroll to position [1, 0]
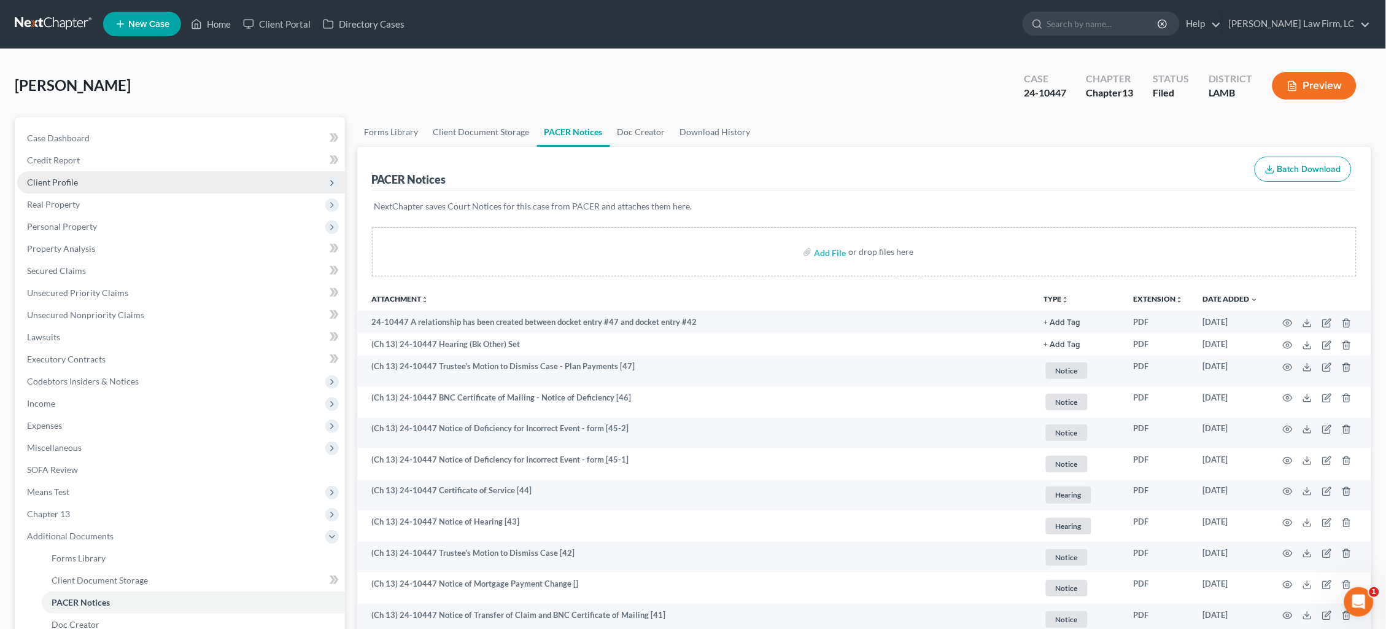
click at [71, 182] on span "Client Profile" at bounding box center [52, 182] width 51 height 10
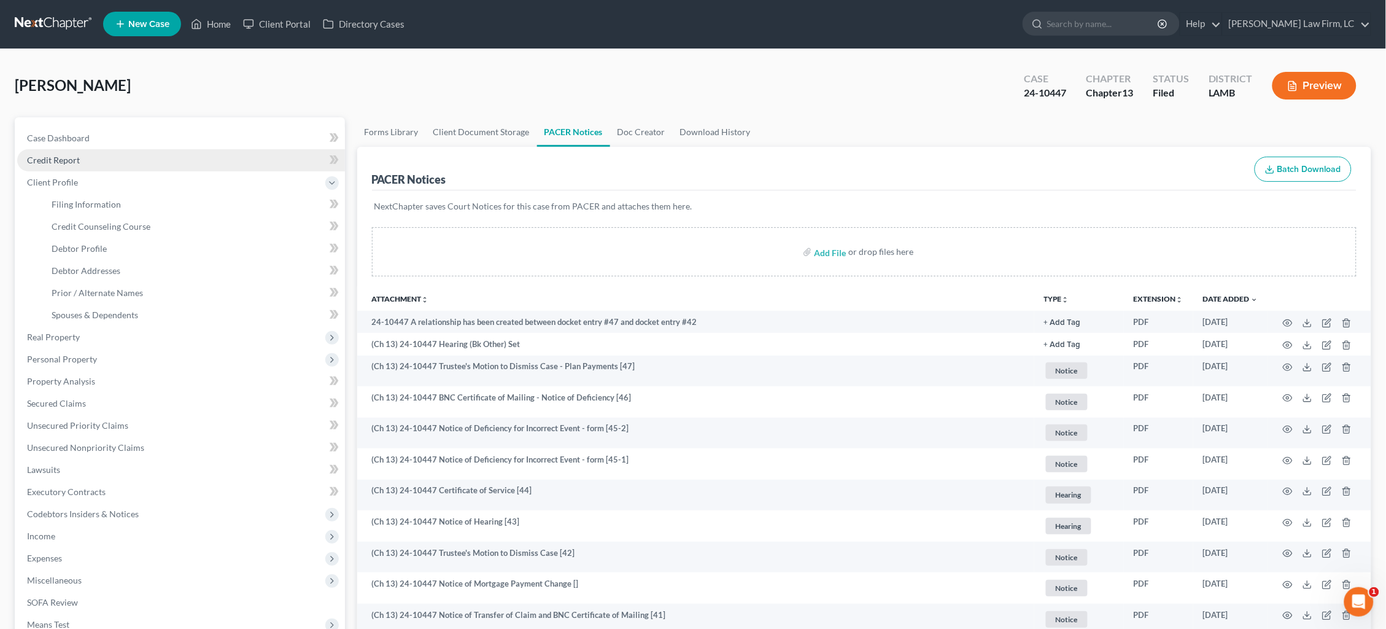
click at [70, 157] on span "Credit Report" at bounding box center [53, 160] width 53 height 10
click at [70, 133] on span "Case Dashboard" at bounding box center [58, 138] width 63 height 10
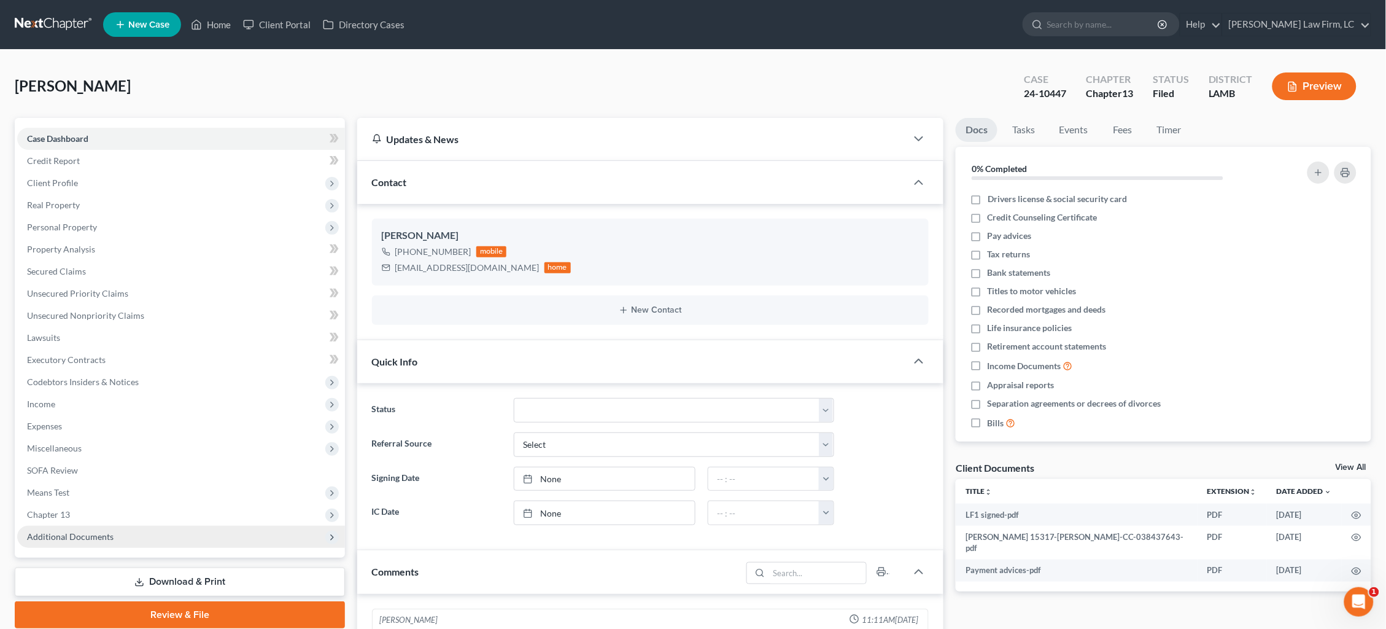
click at [117, 526] on span "Additional Documents" at bounding box center [181, 537] width 328 height 22
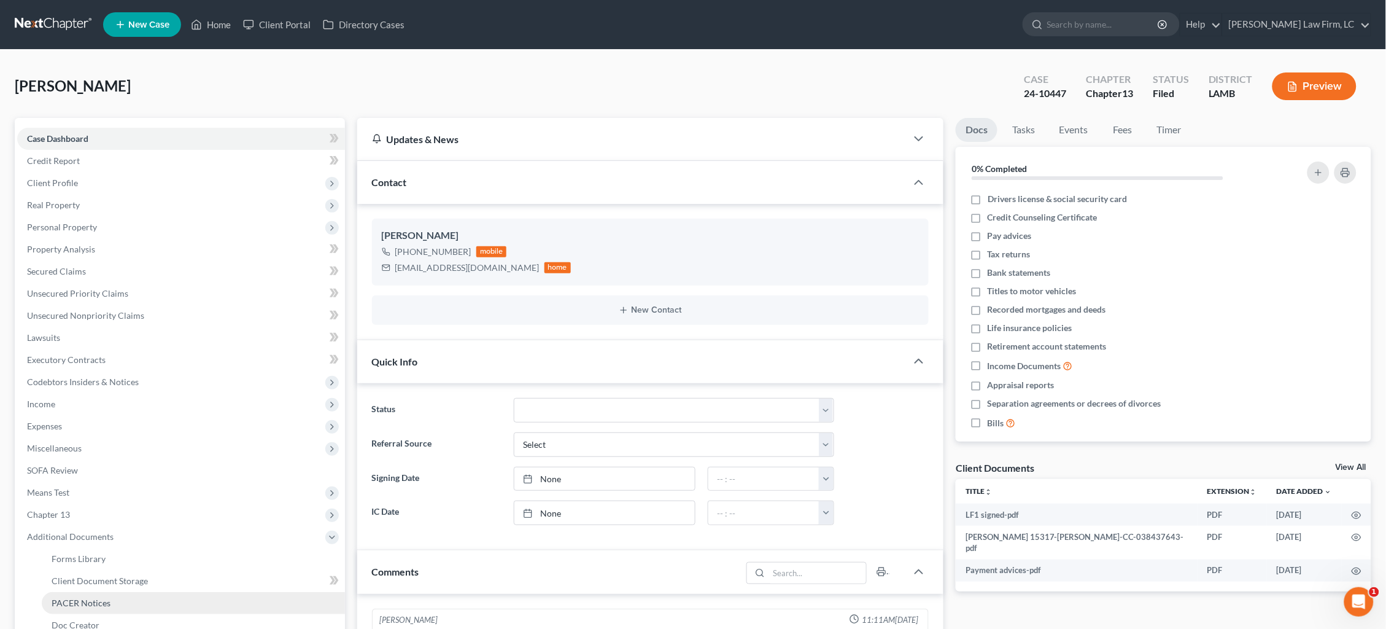
click at [125, 592] on link "PACER Notices" at bounding box center [193, 603] width 303 height 22
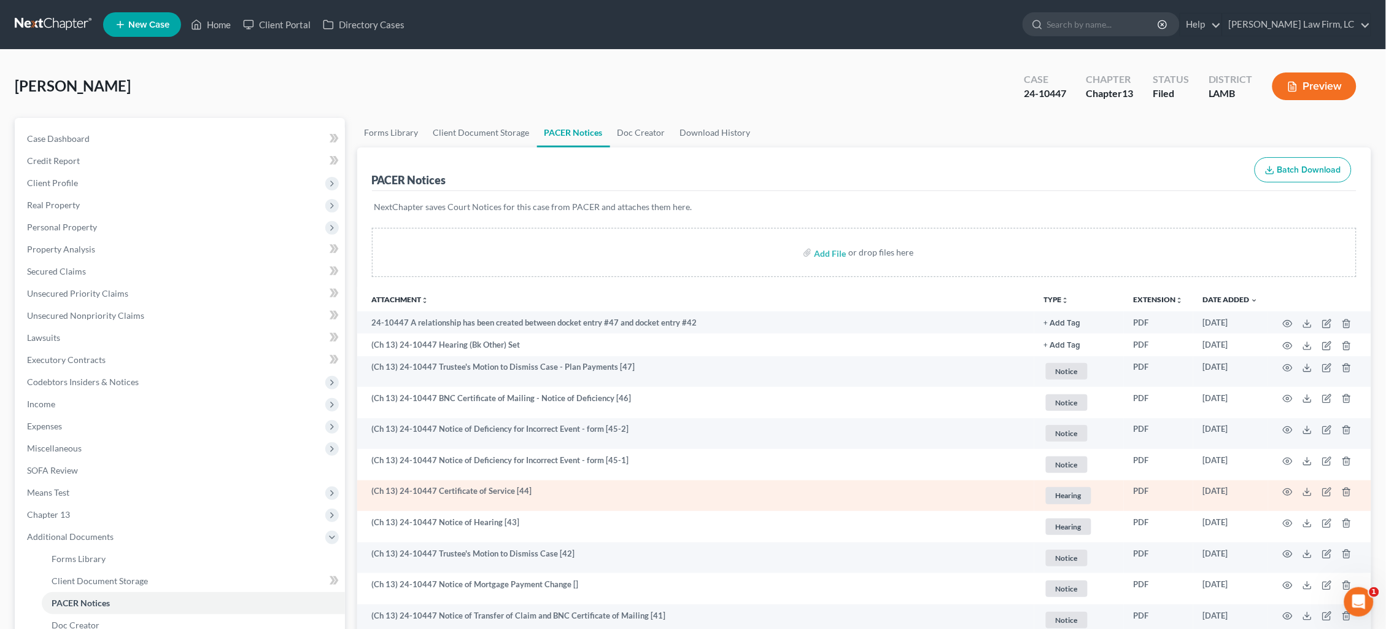
scroll to position [7, 0]
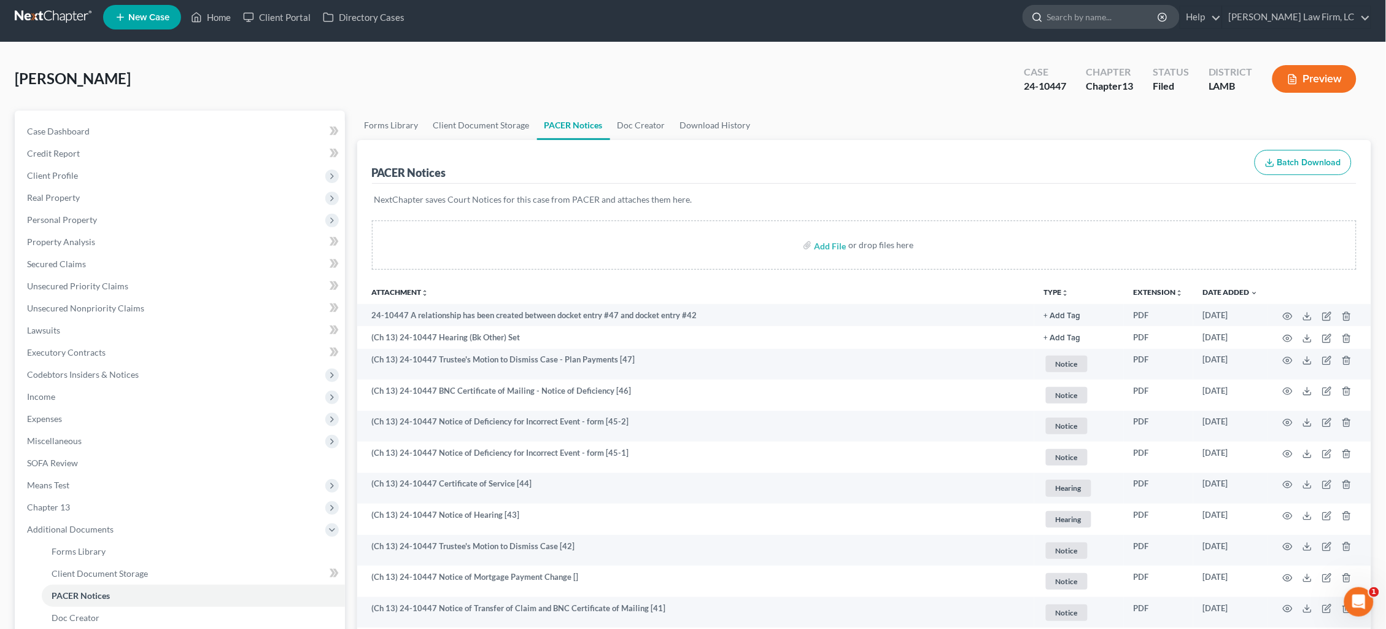
click at [1116, 19] on input "search" at bounding box center [1103, 17] width 112 height 23
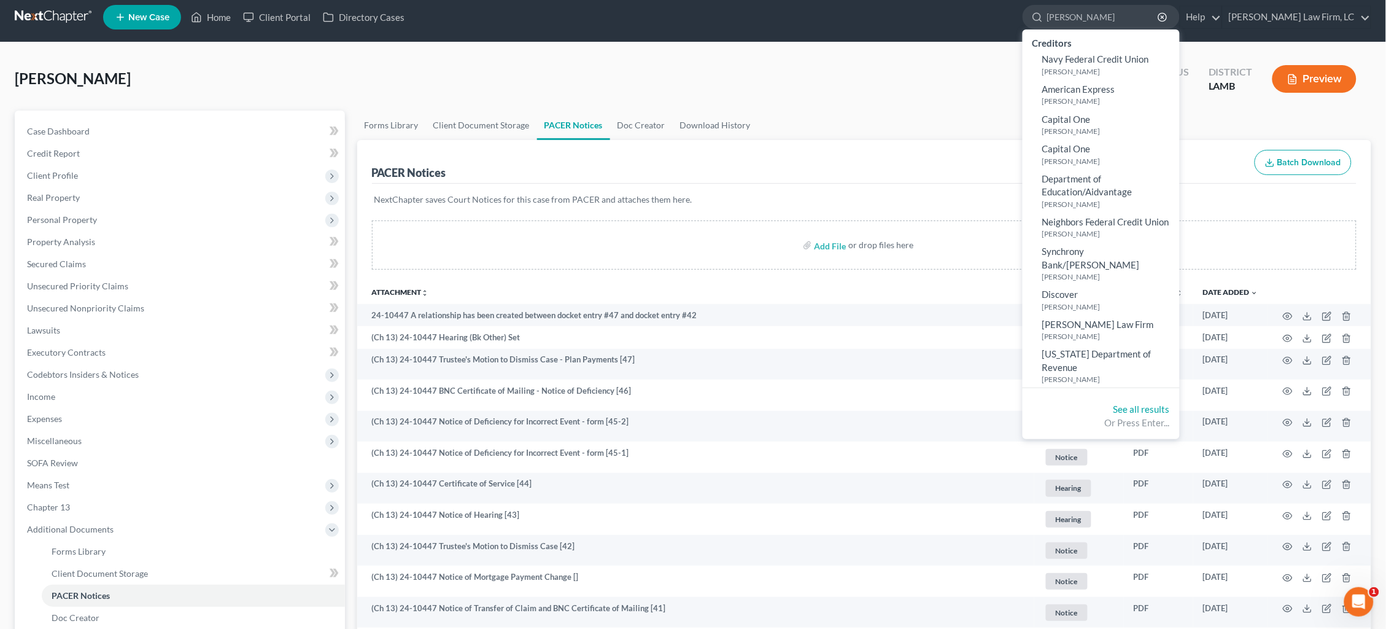
type input "[PERSON_NAME]"
click at [52, 14] on link at bounding box center [54, 17] width 79 height 22
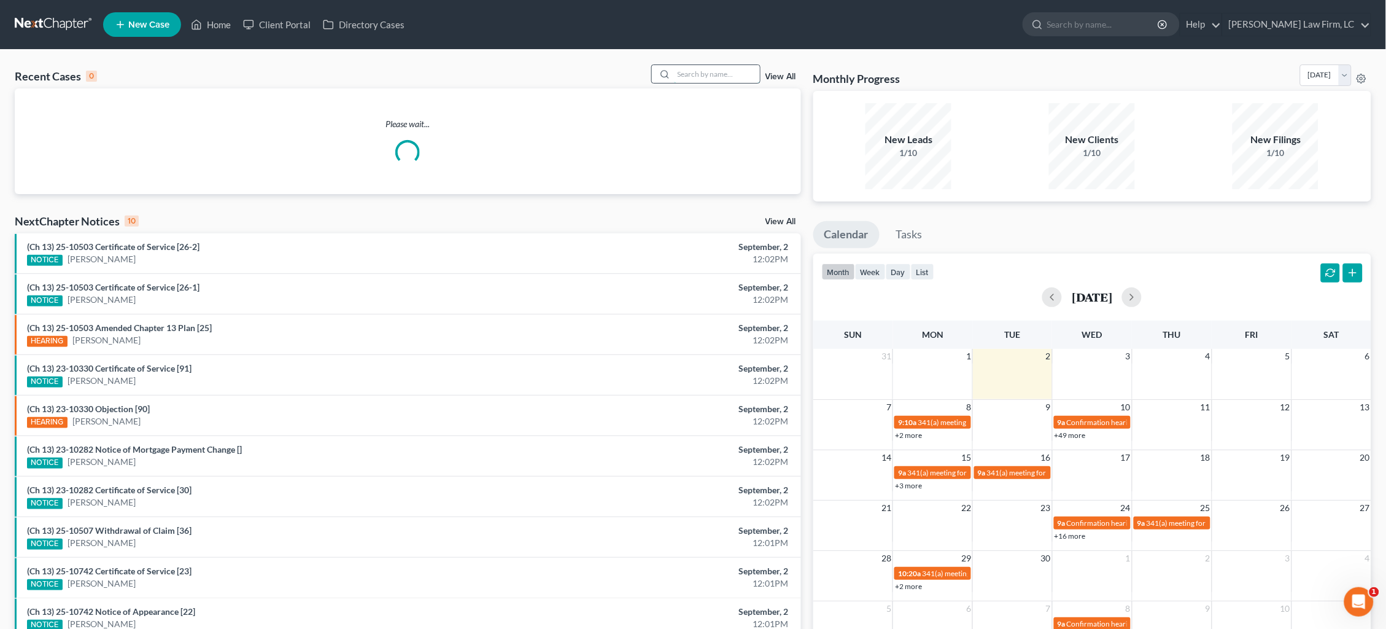
click at [697, 79] on input "search" at bounding box center [717, 74] width 86 height 18
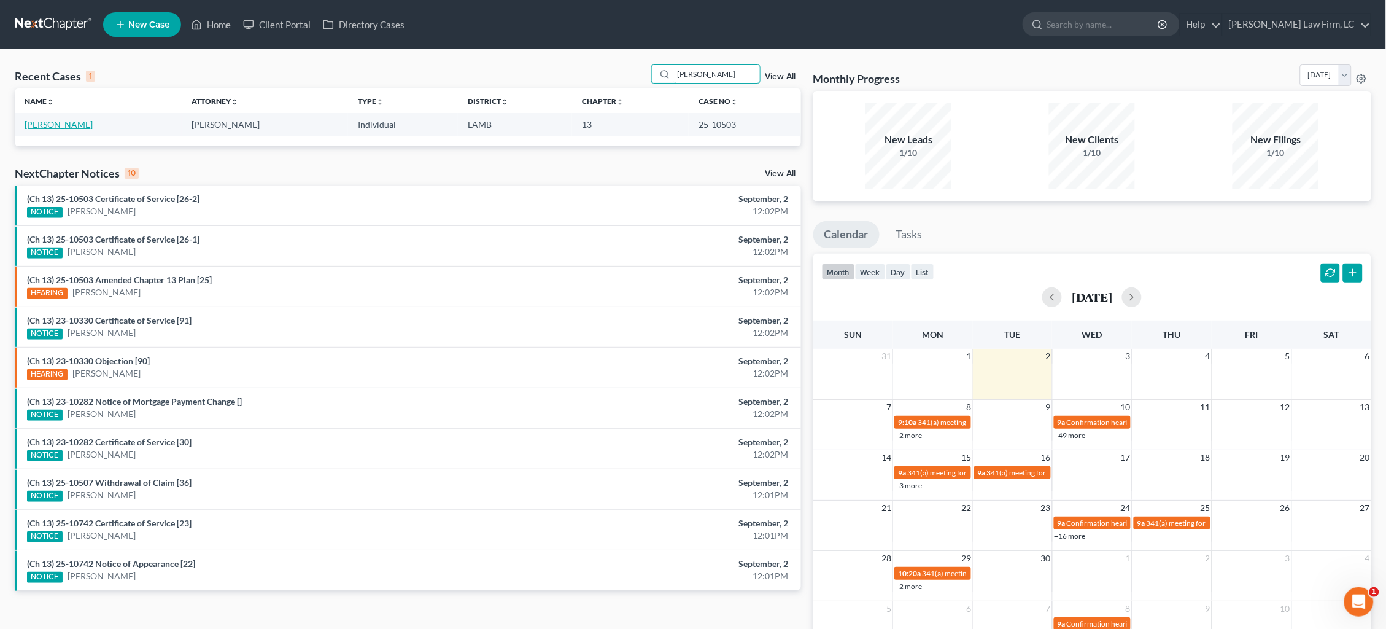
type input "[PERSON_NAME]"
click at [64, 121] on link "[PERSON_NAME]" at bounding box center [59, 124] width 68 height 10
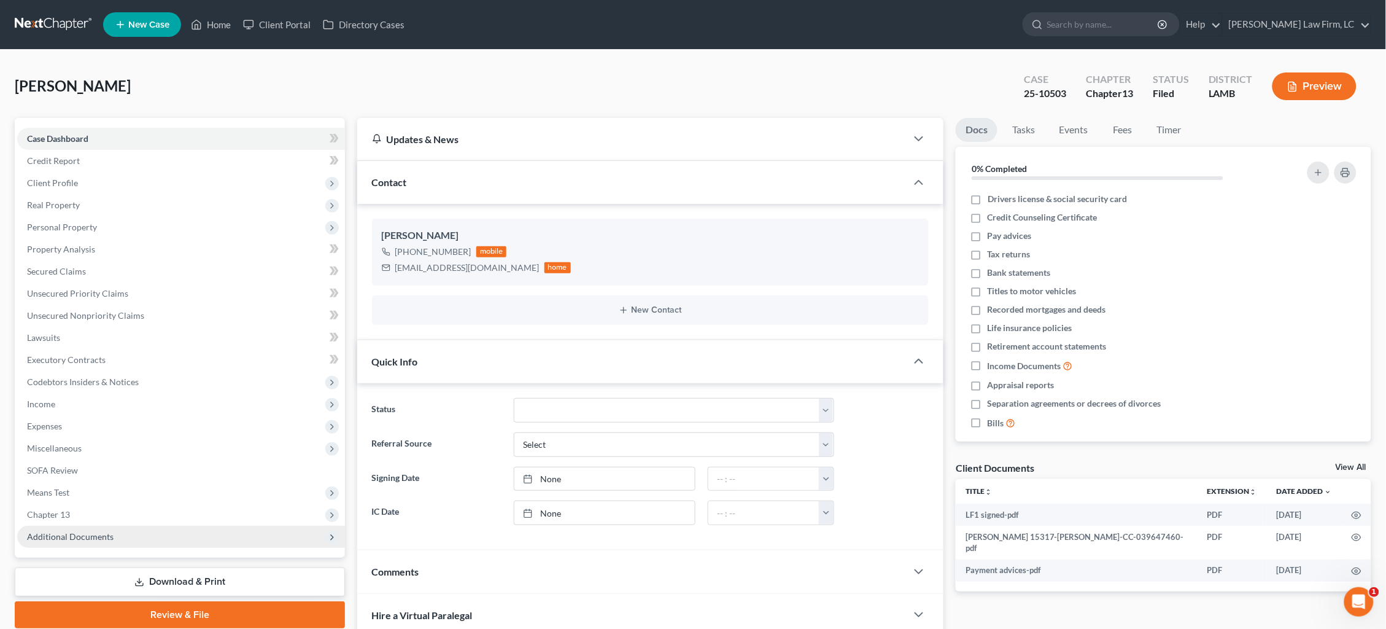
click at [70, 531] on span "Additional Documents" at bounding box center [70, 536] width 87 height 10
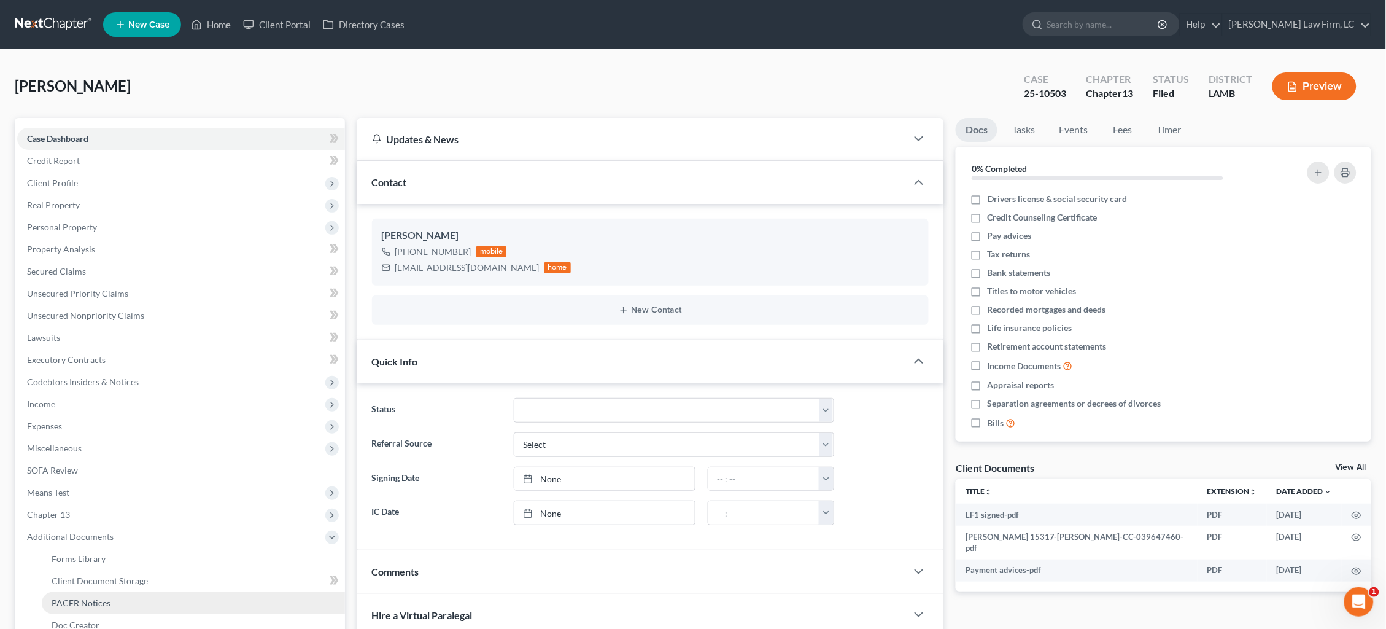
click at [99, 597] on span "PACER Notices" at bounding box center [81, 602] width 59 height 10
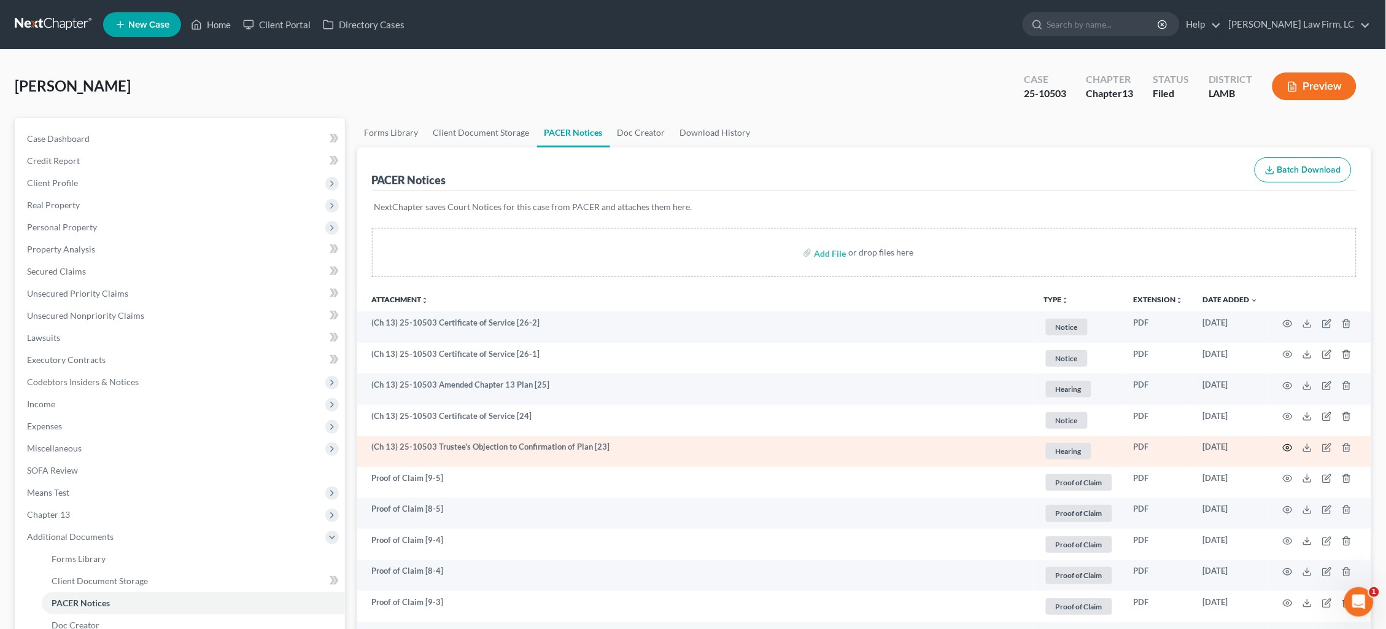
click at [1286, 444] on icon "button" at bounding box center [1288, 448] width 10 height 10
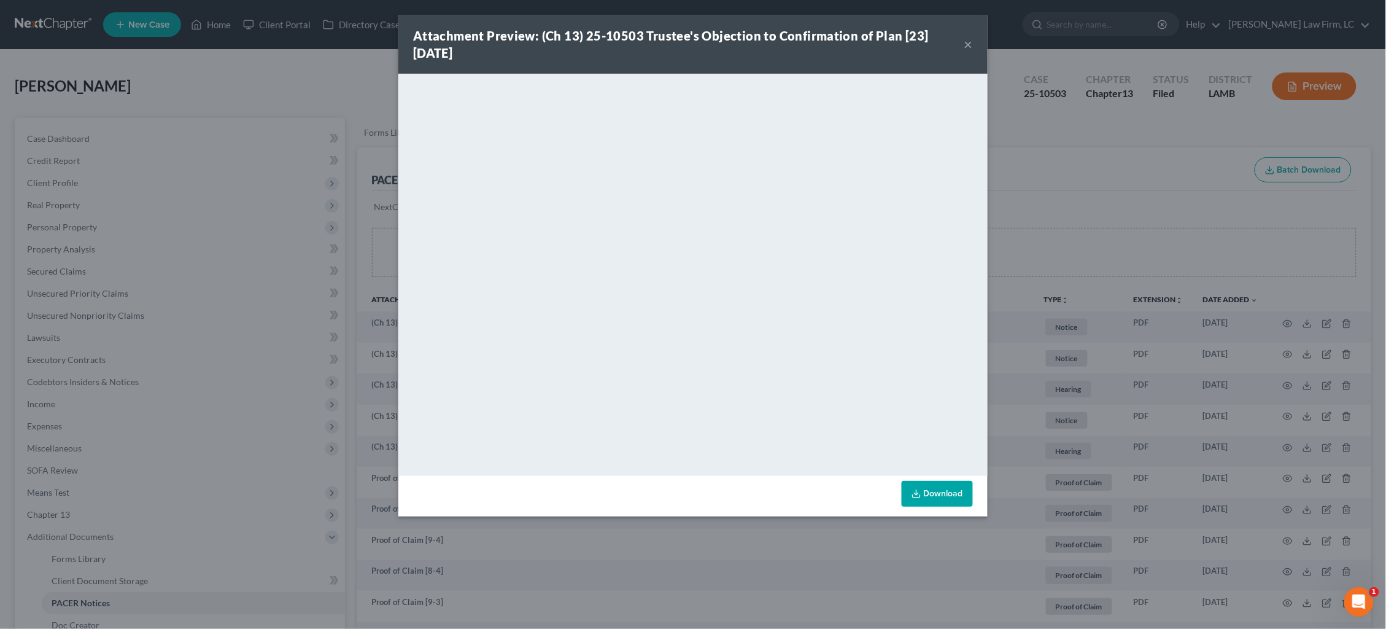
click at [969, 45] on button "×" at bounding box center [968, 44] width 9 height 15
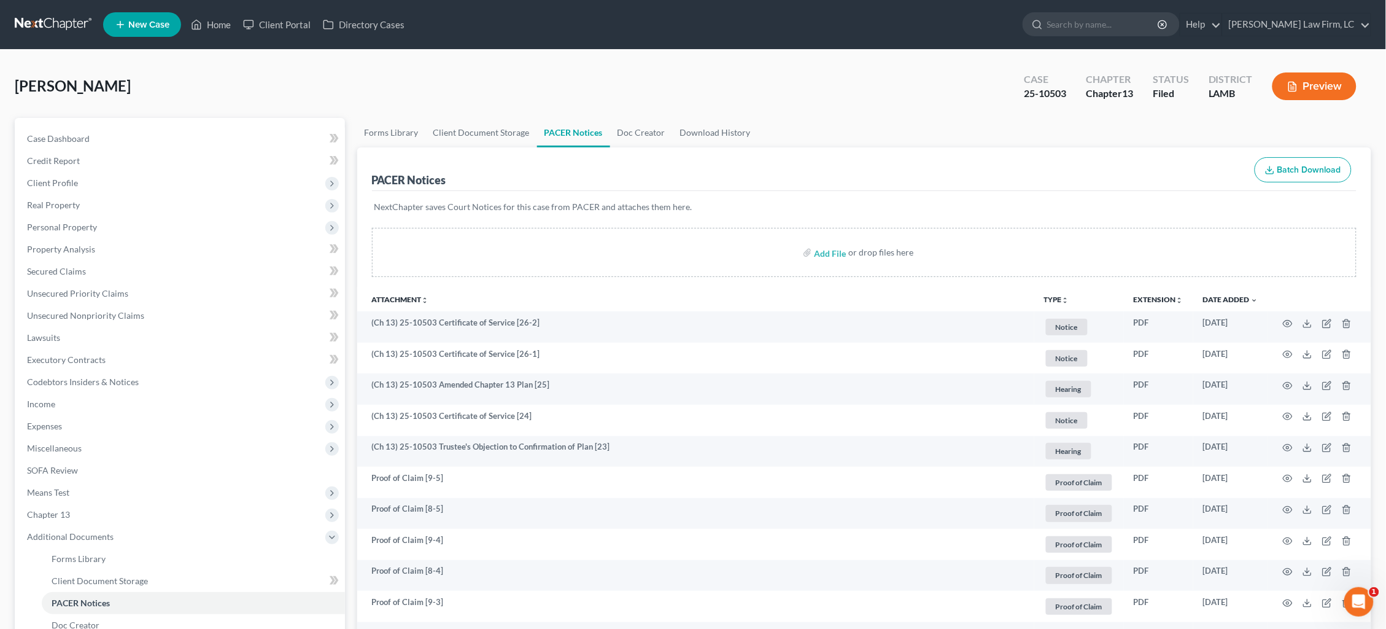
click at [31, 17] on link at bounding box center [54, 25] width 79 height 22
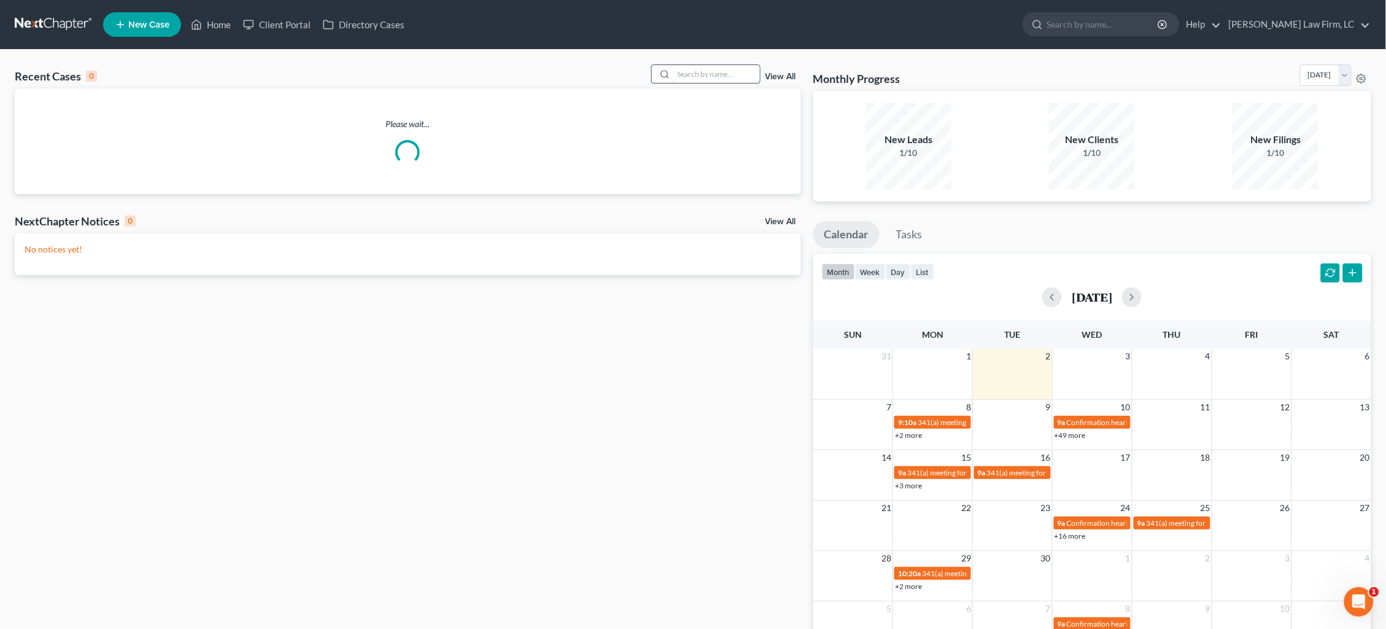
click at [734, 79] on input "search" at bounding box center [717, 74] width 86 height 18
type input "j"
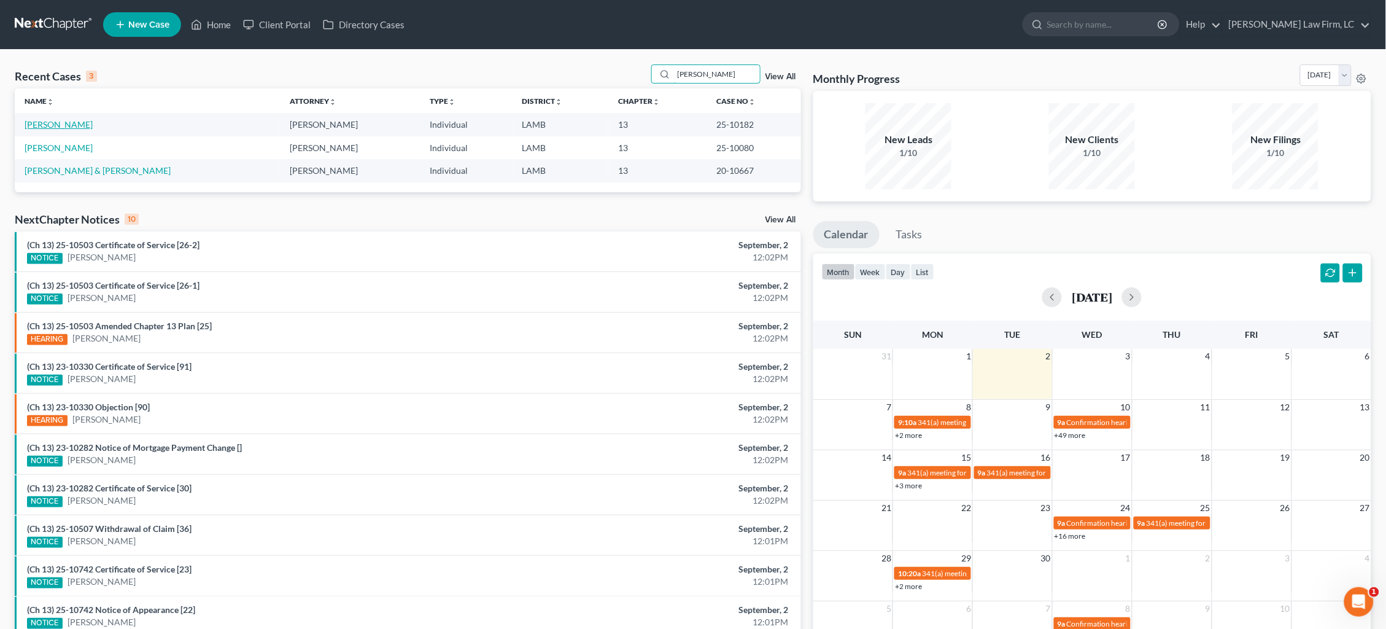
type input "[PERSON_NAME]"
click at [56, 123] on link "[PERSON_NAME]" at bounding box center [59, 124] width 68 height 10
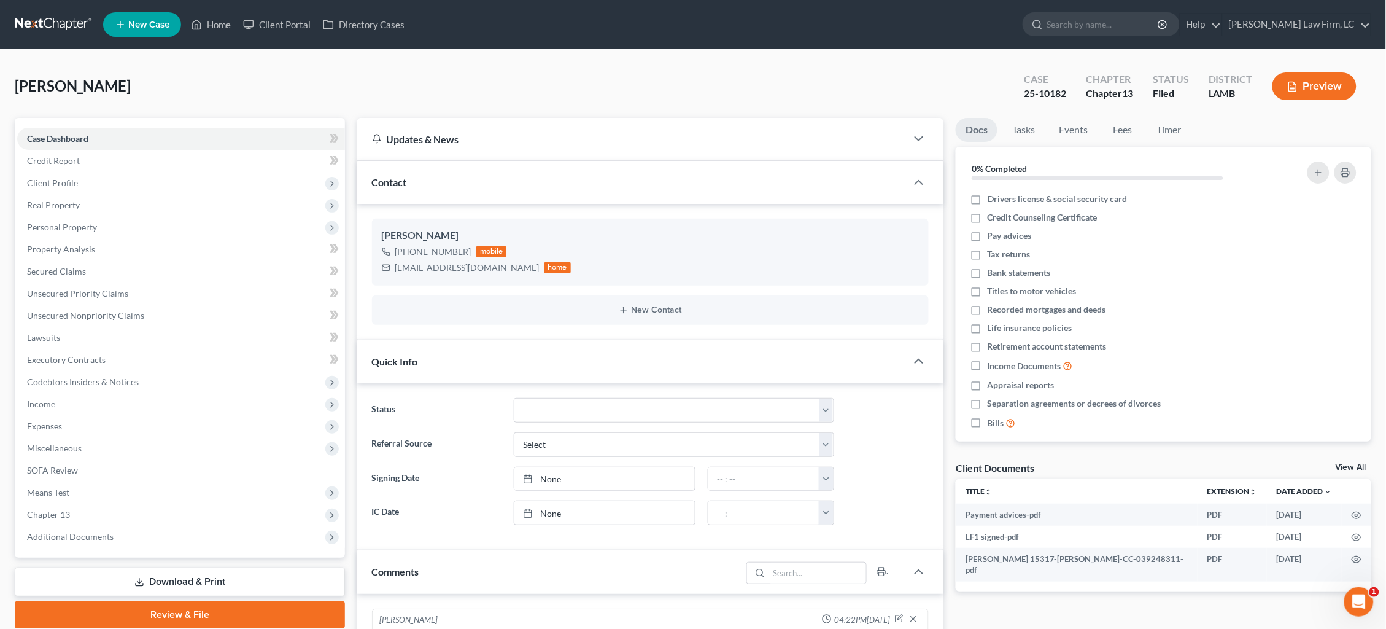
click at [46, 18] on link at bounding box center [54, 25] width 79 height 22
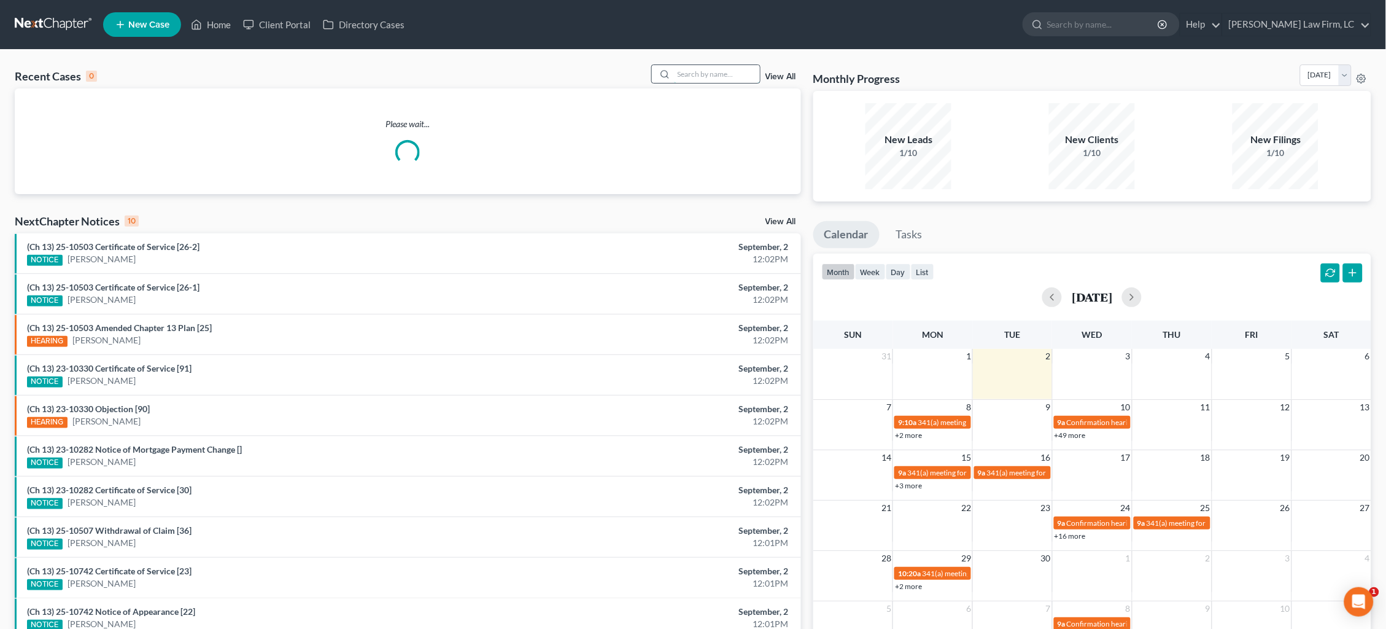
click at [686, 74] on input "search" at bounding box center [717, 74] width 86 height 18
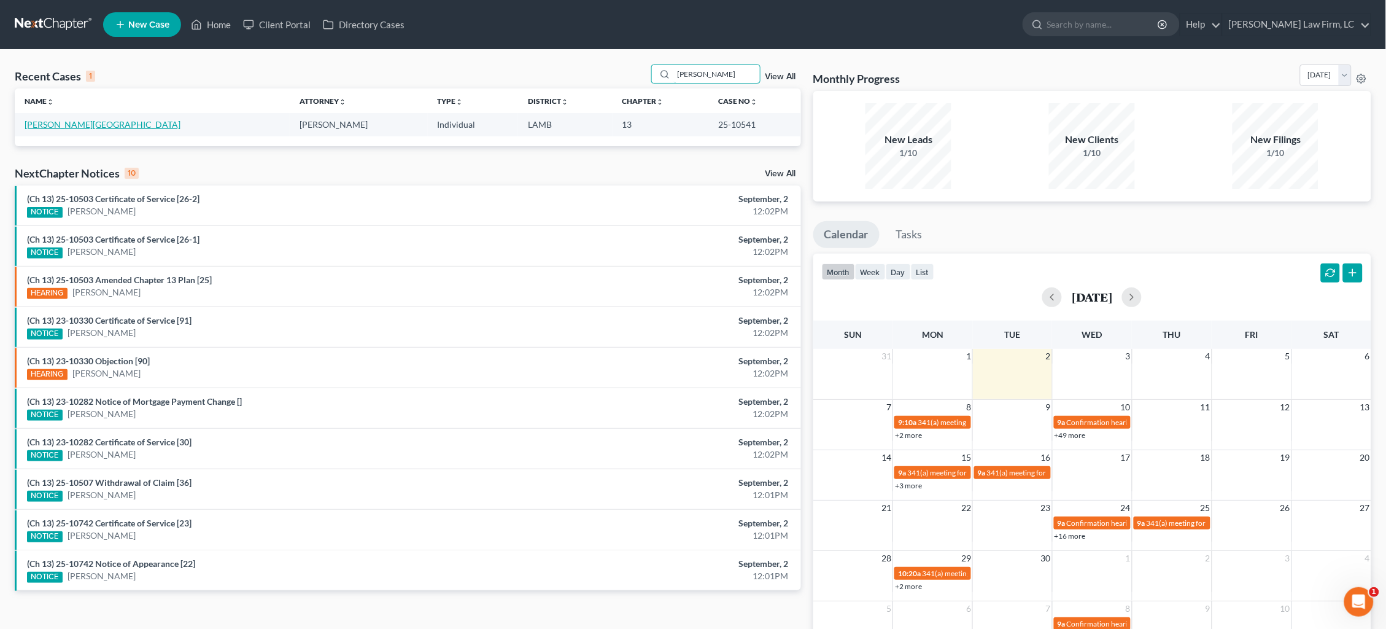
type input "[PERSON_NAME]"
click at [54, 126] on link "[PERSON_NAME][GEOGRAPHIC_DATA]" at bounding box center [103, 124] width 156 height 10
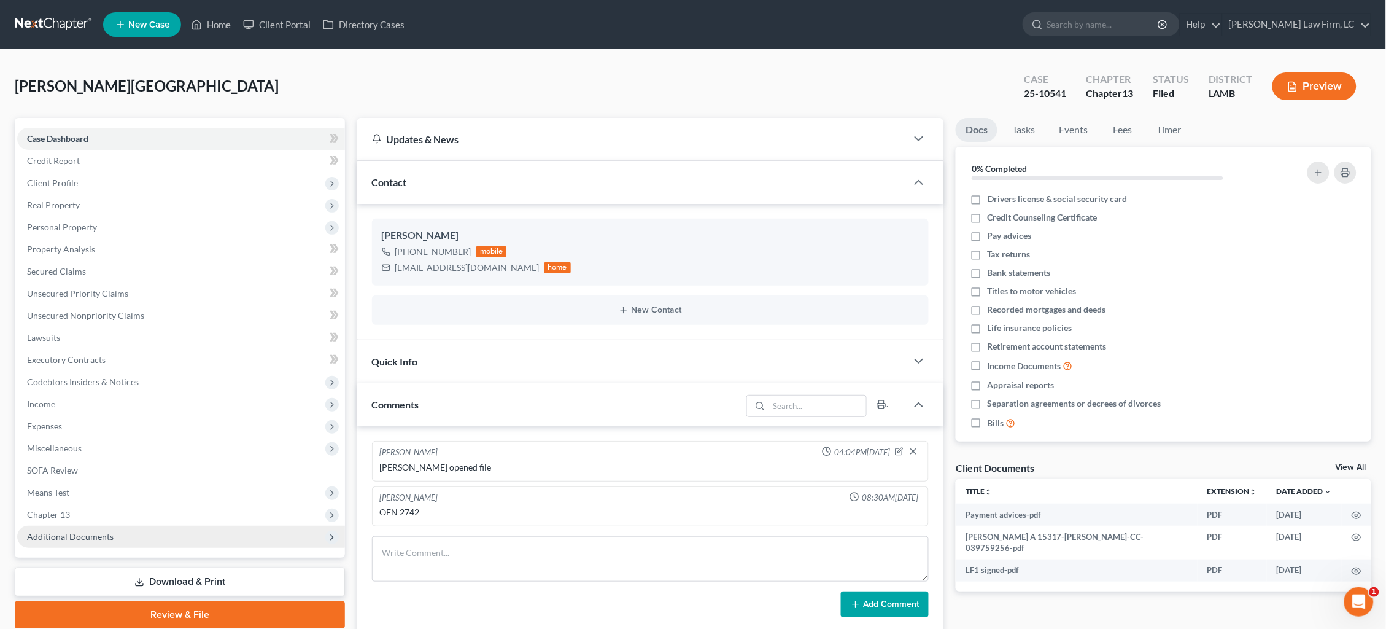
click at [112, 526] on span "Additional Documents" at bounding box center [181, 537] width 328 height 22
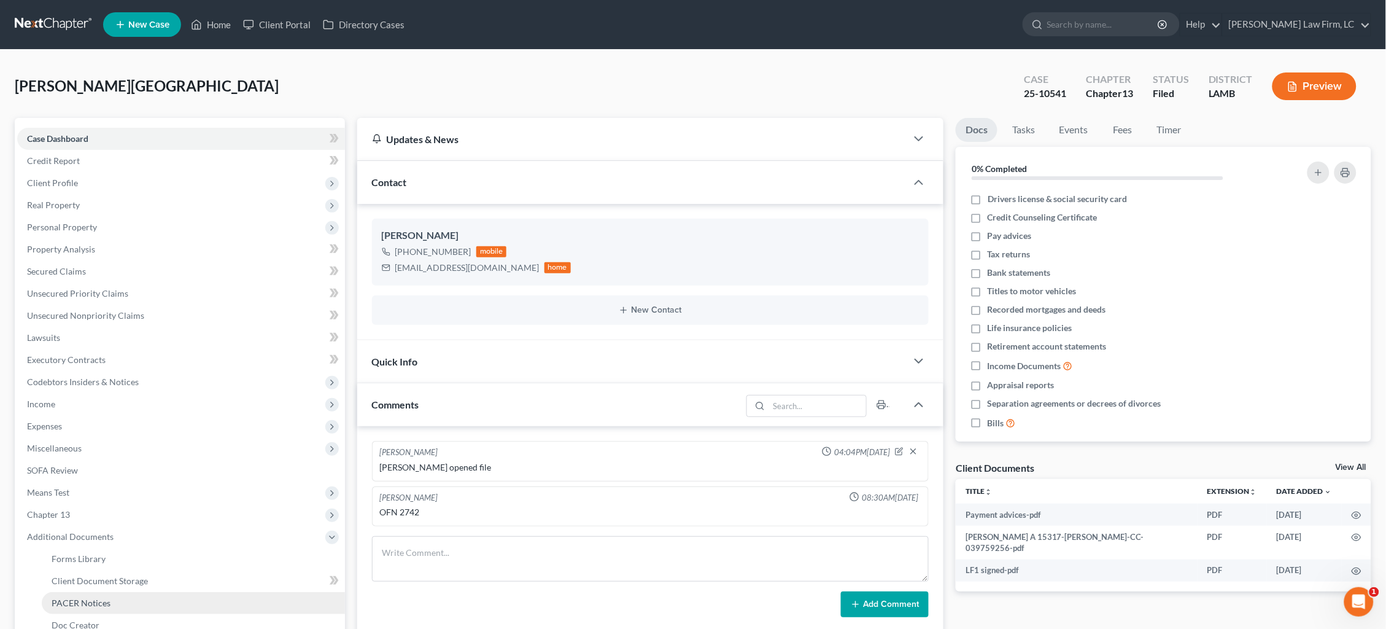
click at [109, 592] on link "PACER Notices" at bounding box center [193, 603] width 303 height 22
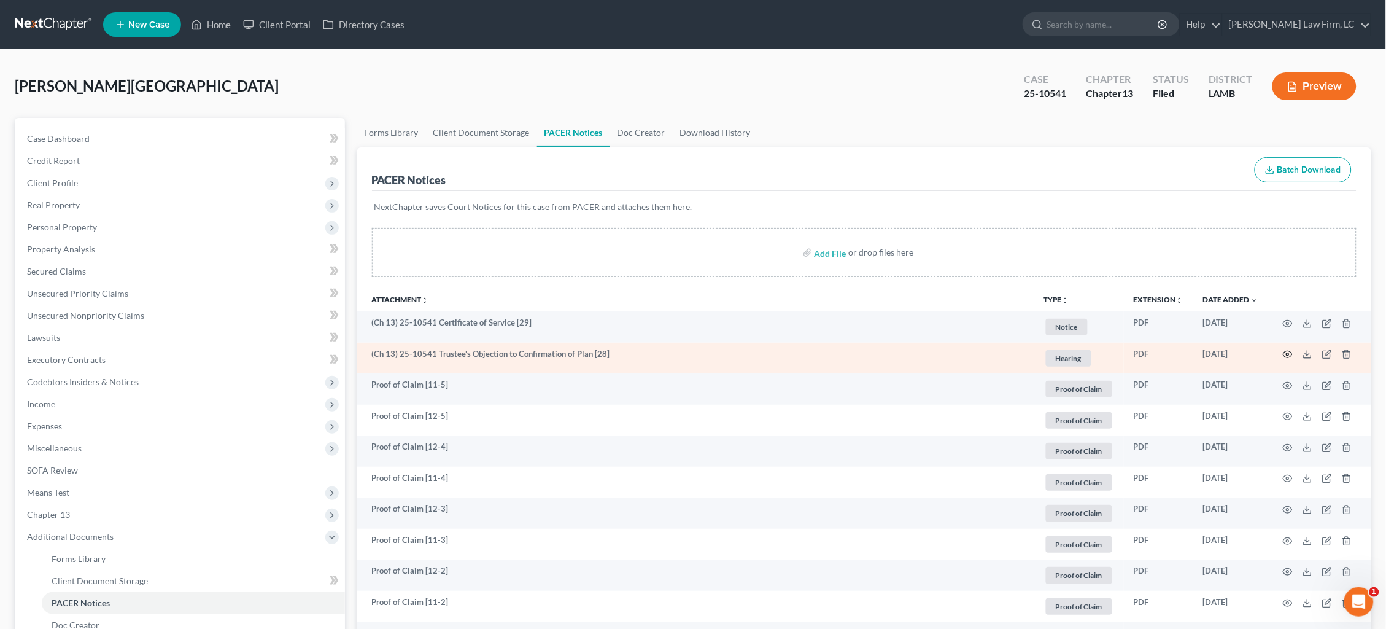
click at [1287, 351] on icon "button" at bounding box center [1288, 354] width 10 height 10
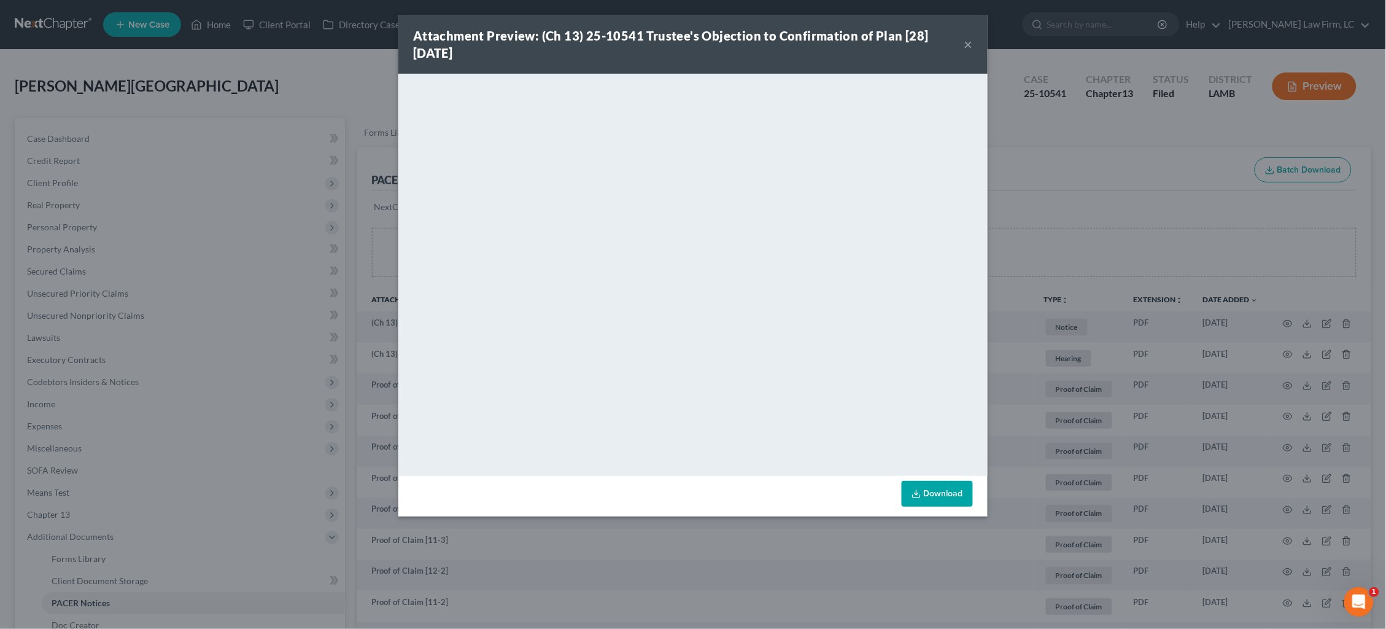
click at [1158, 133] on div "Attachment Preview: (Ch 13) 25-10541 Trustee's Objection to Confirmation of Pla…" at bounding box center [693, 314] width 1386 height 629
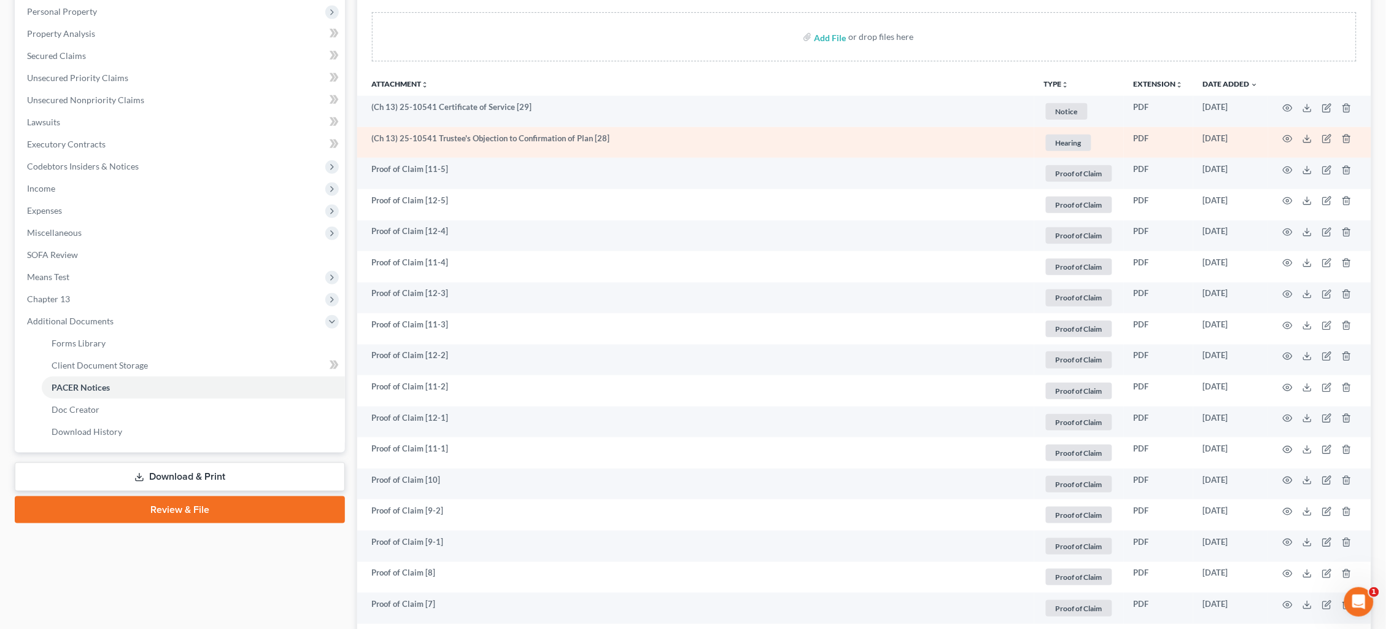
scroll to position [189, 0]
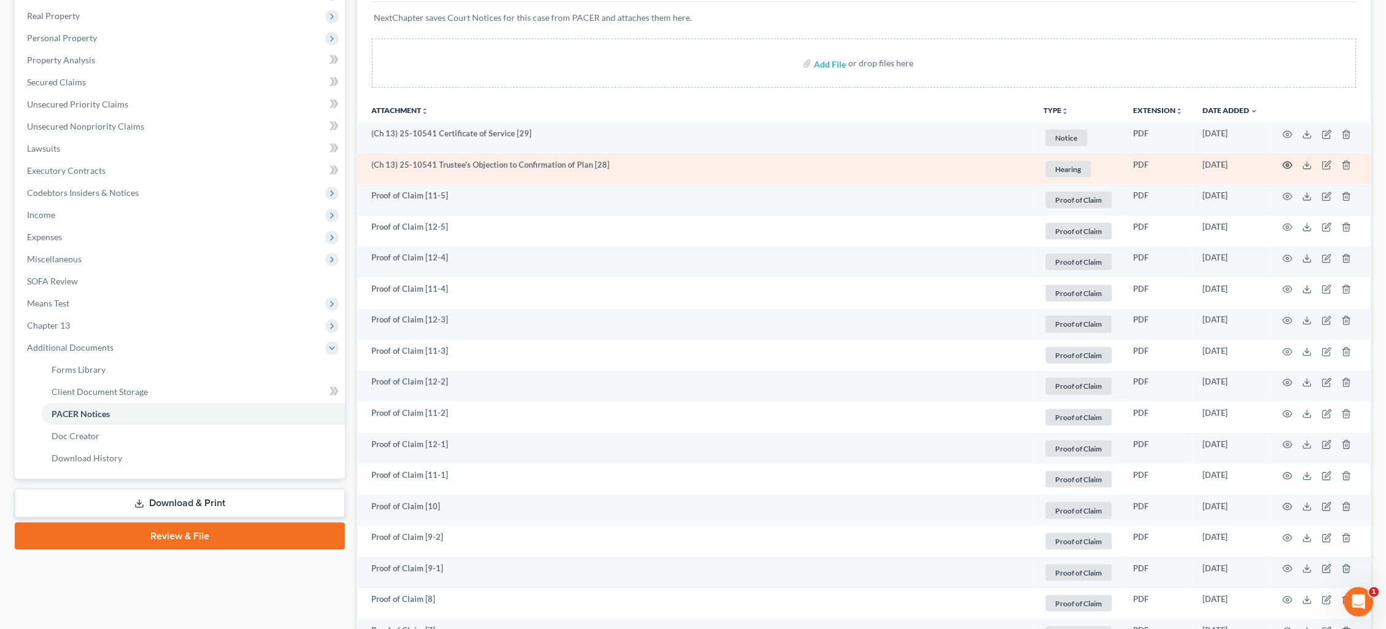
click at [1287, 162] on icon "button" at bounding box center [1288, 165] width 10 height 10
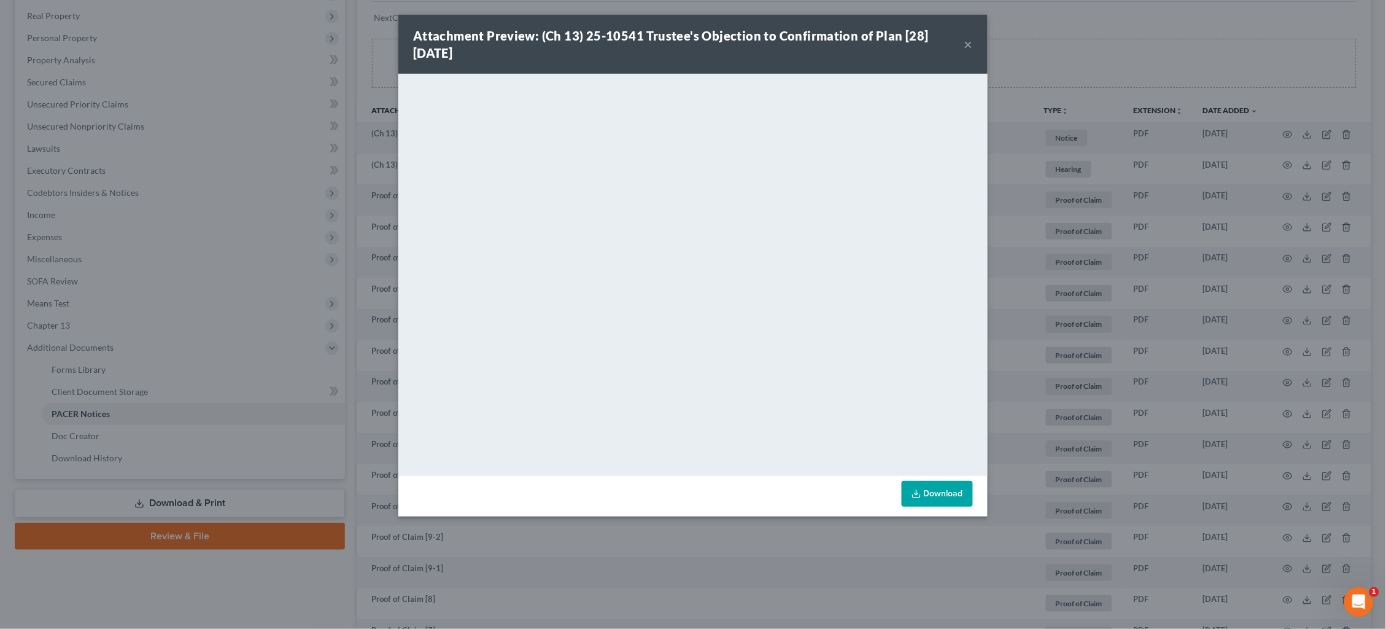
click at [1172, 239] on div "Attachment Preview: (Ch 13) 25-10541 Trustee's Objection to Confirmation of Pla…" at bounding box center [693, 314] width 1386 height 629
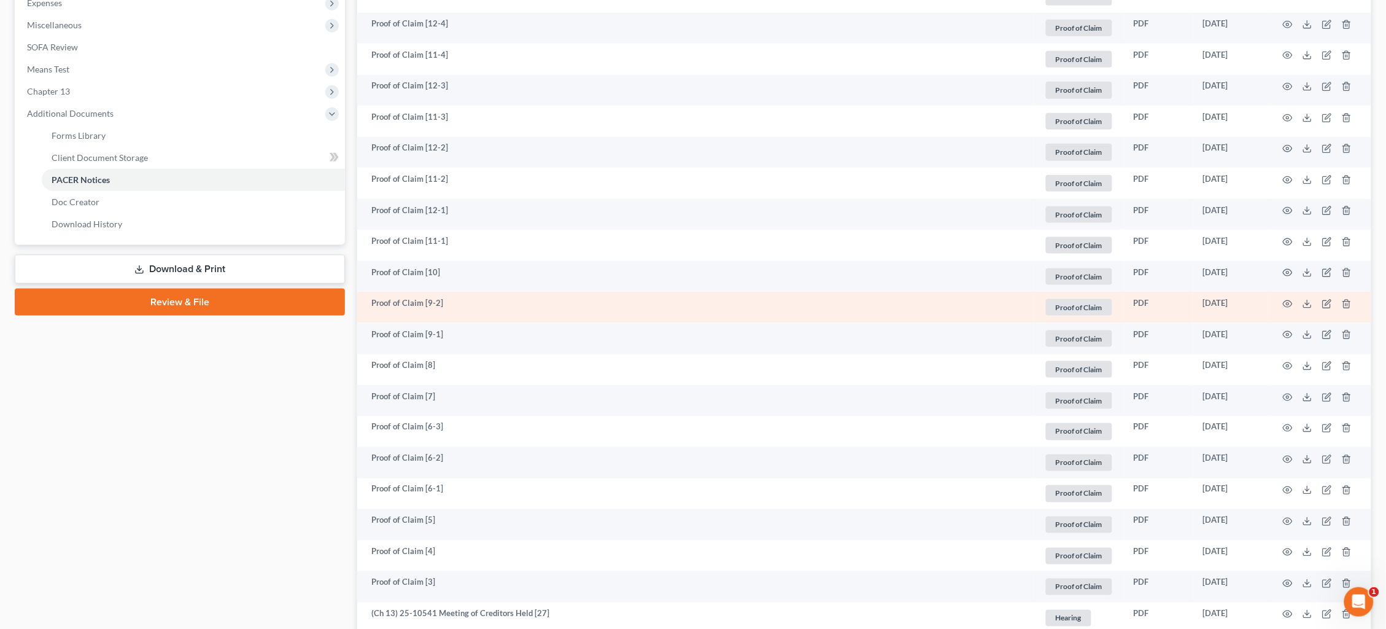
scroll to position [454, 0]
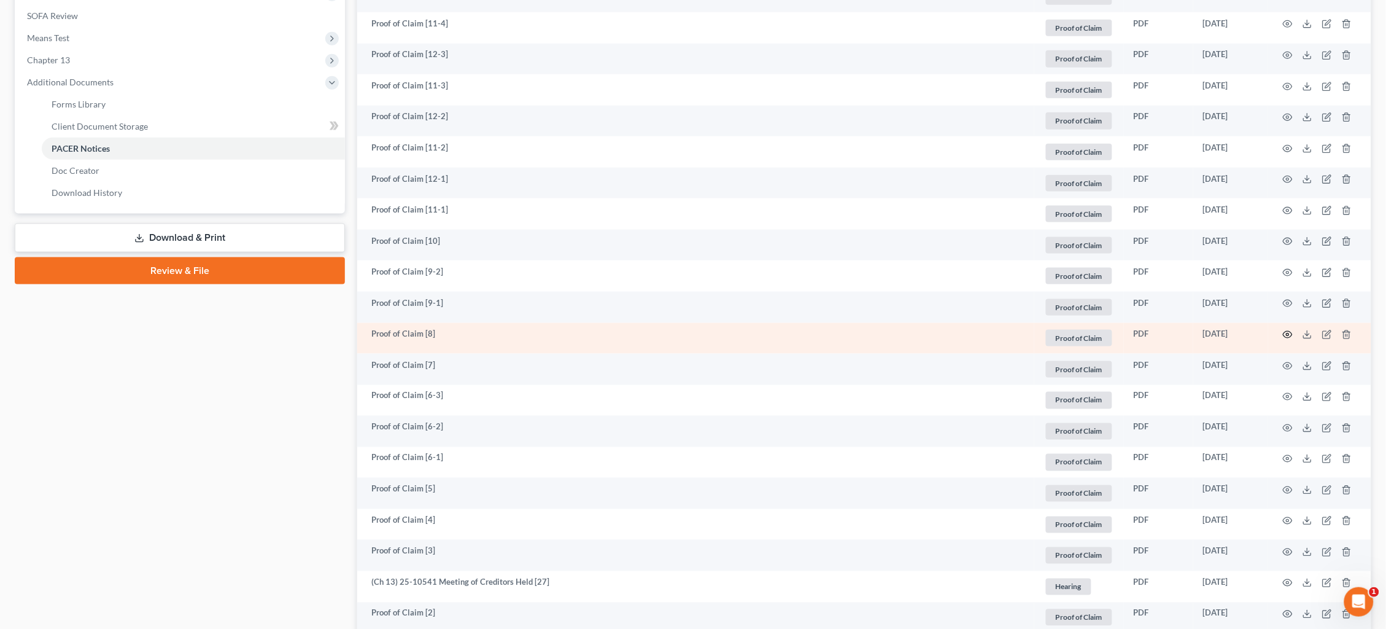
click at [1284, 330] on icon "button" at bounding box center [1288, 335] width 10 height 10
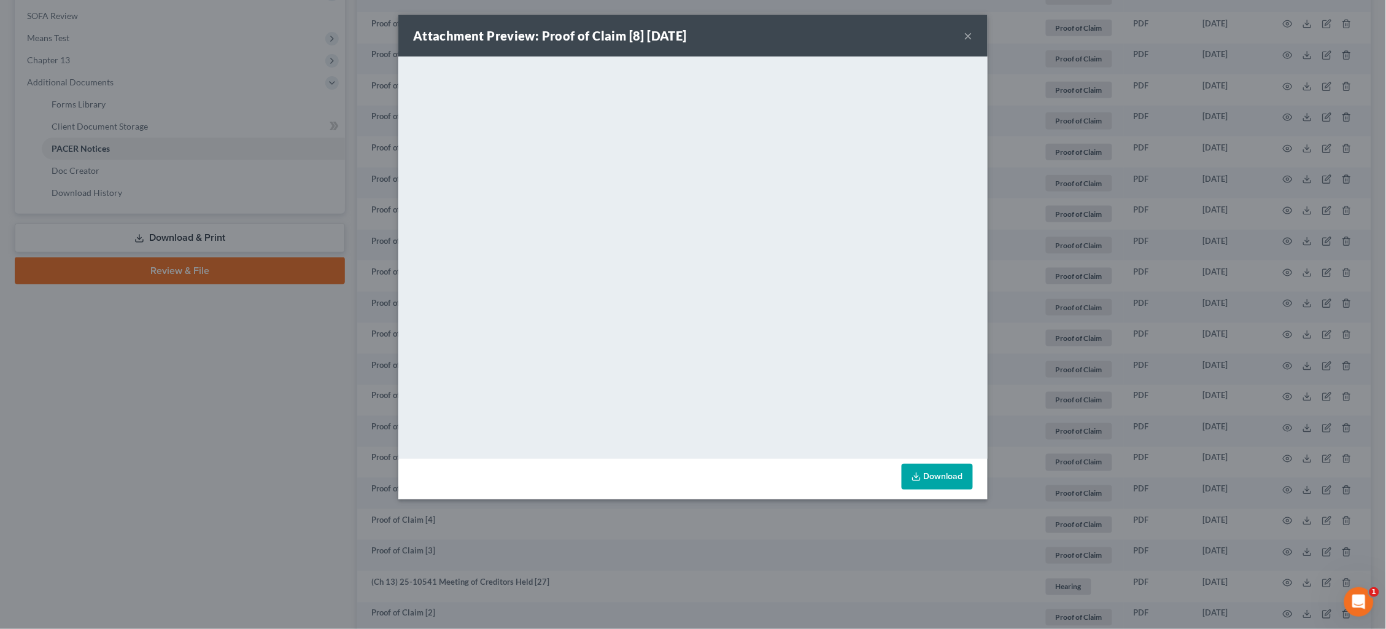
click at [1098, 157] on div "Attachment Preview: Proof of Claim [8] 08/15/2025 × <object ng-attr-data='https…" at bounding box center [693, 314] width 1386 height 629
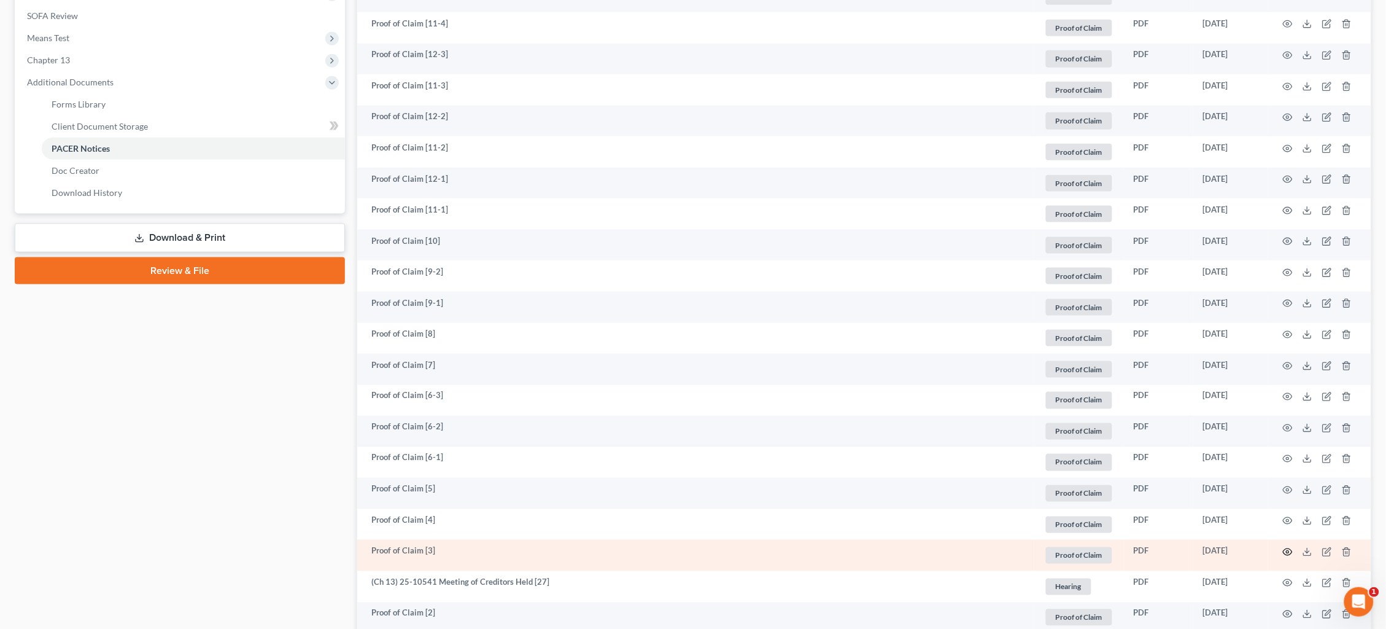
click at [1290, 547] on icon "button" at bounding box center [1288, 552] width 10 height 10
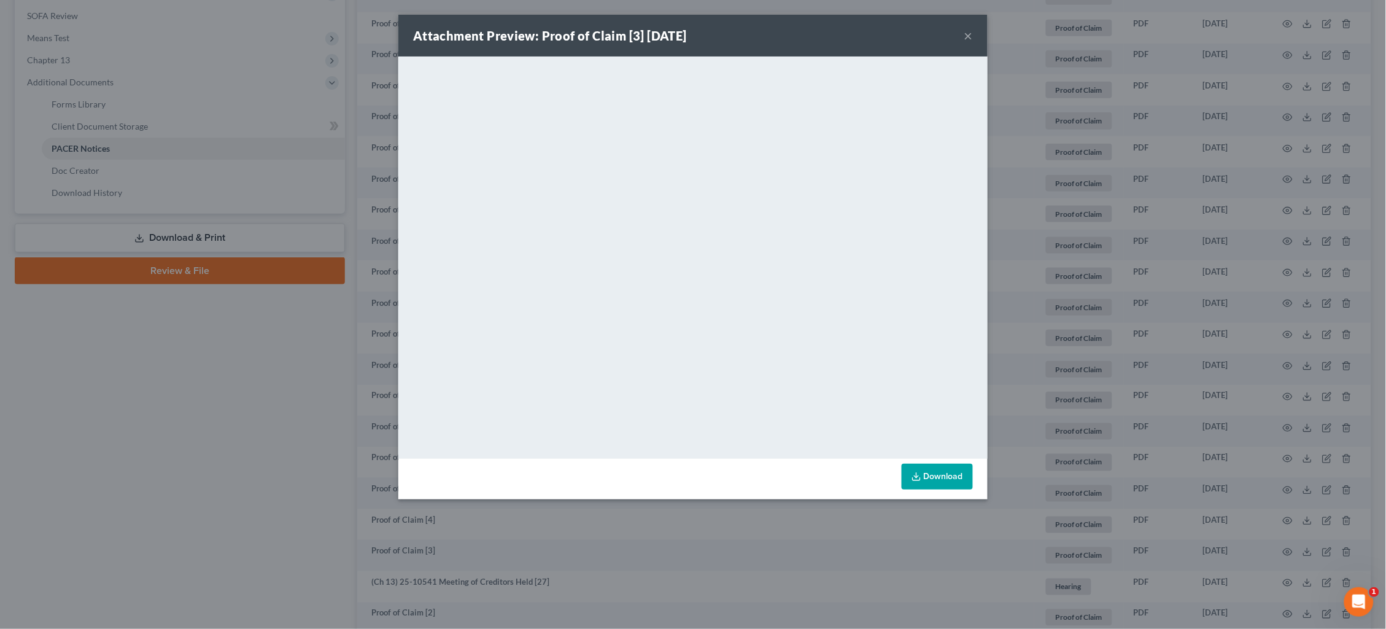
click at [967, 32] on button "×" at bounding box center [968, 35] width 9 height 15
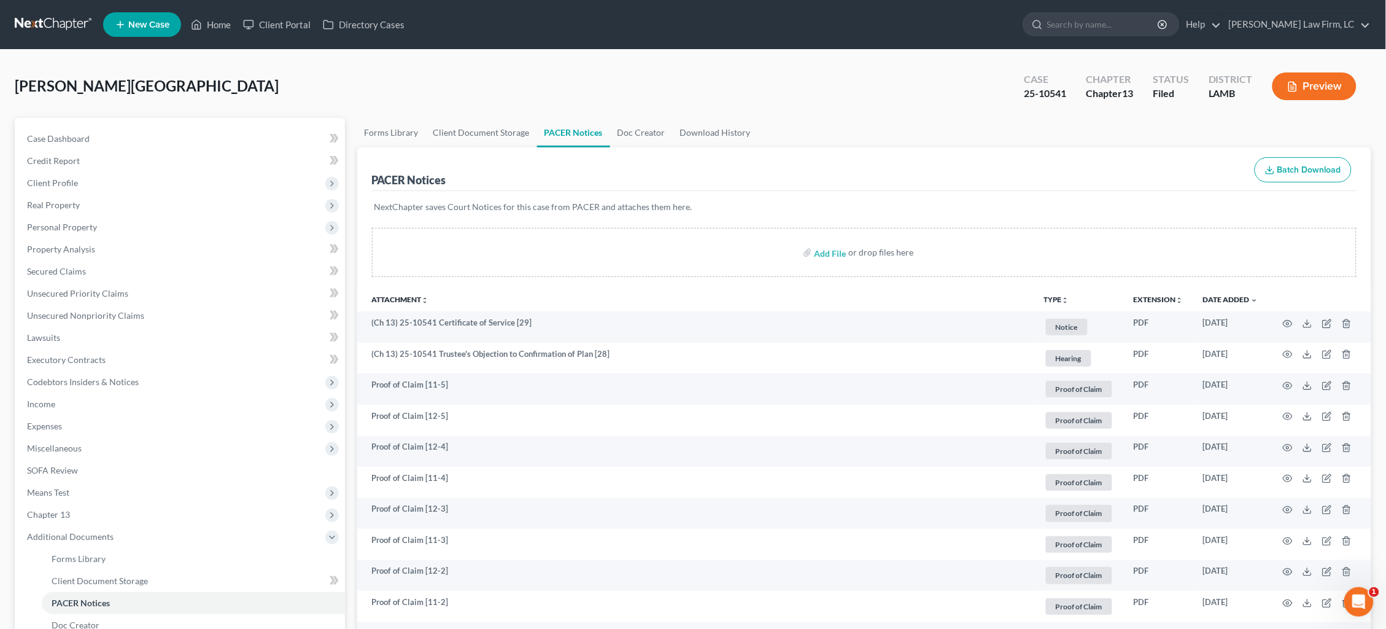
scroll to position [0, 0]
click at [47, 21] on link at bounding box center [54, 25] width 79 height 22
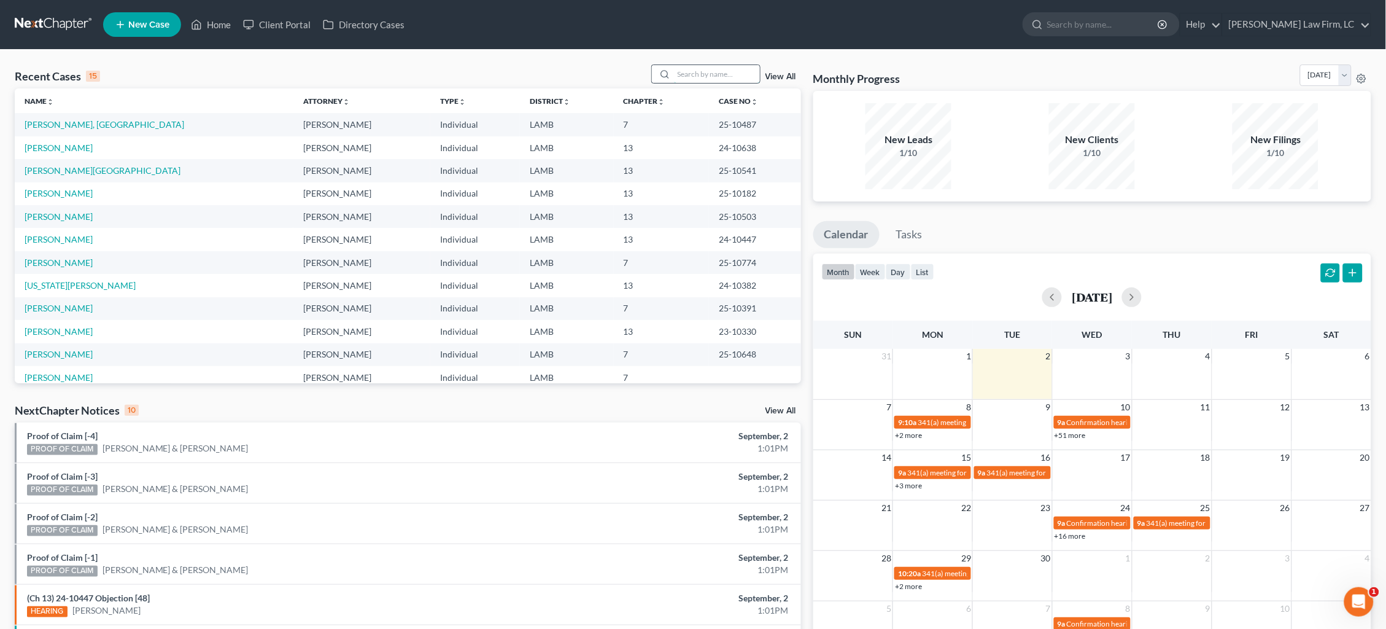
click at [705, 79] on input "search" at bounding box center [717, 74] width 86 height 18
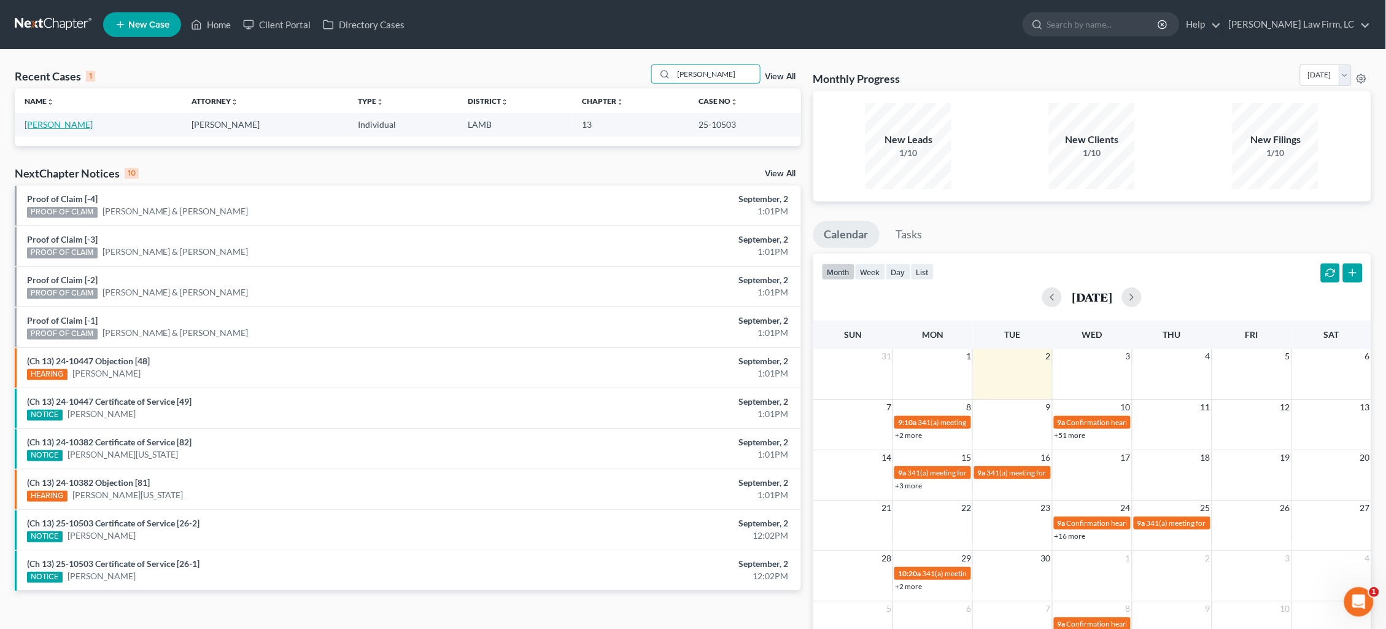
type input "[PERSON_NAME]"
click at [41, 121] on link "[PERSON_NAME]" at bounding box center [59, 124] width 68 height 10
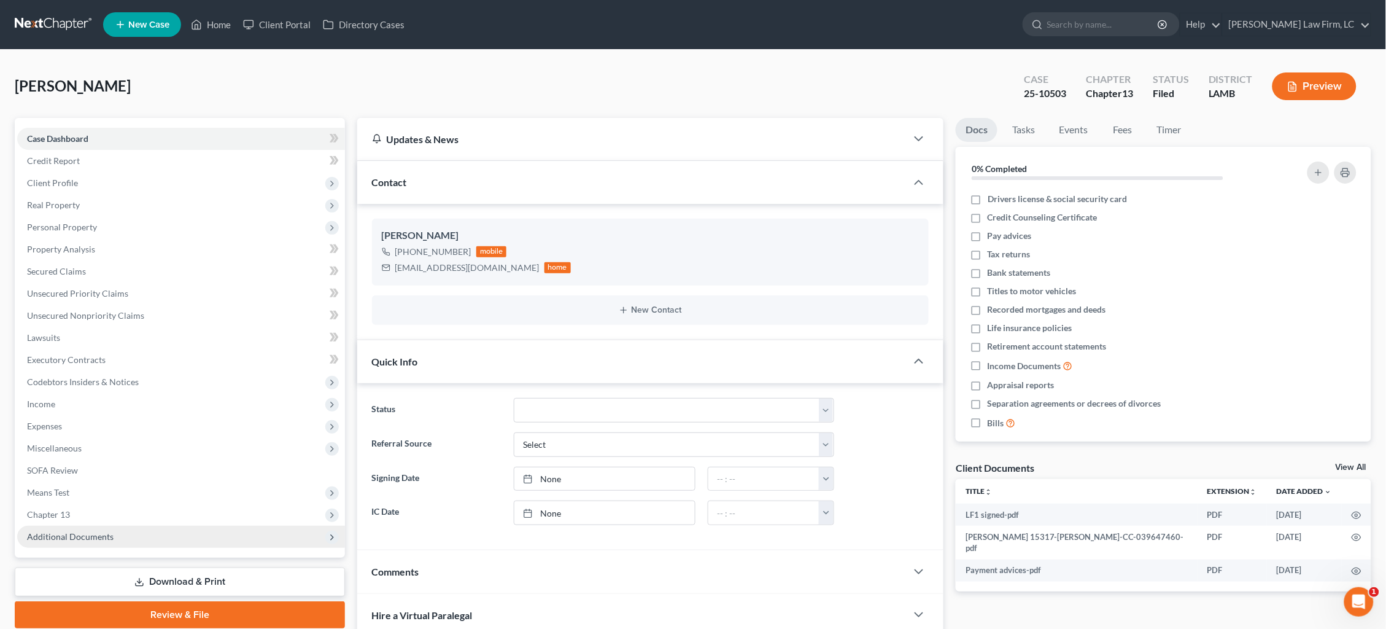
click at [95, 531] on span "Additional Documents" at bounding box center [70, 536] width 87 height 10
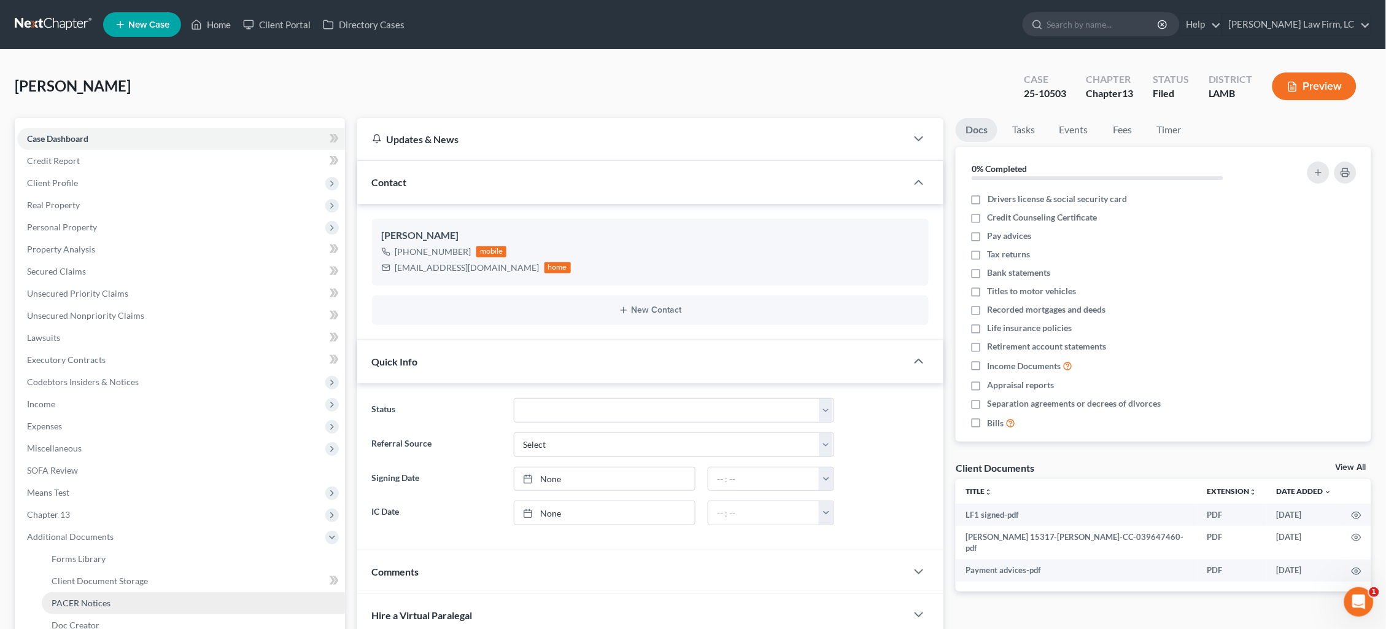
click at [104, 597] on span "PACER Notices" at bounding box center [81, 602] width 59 height 10
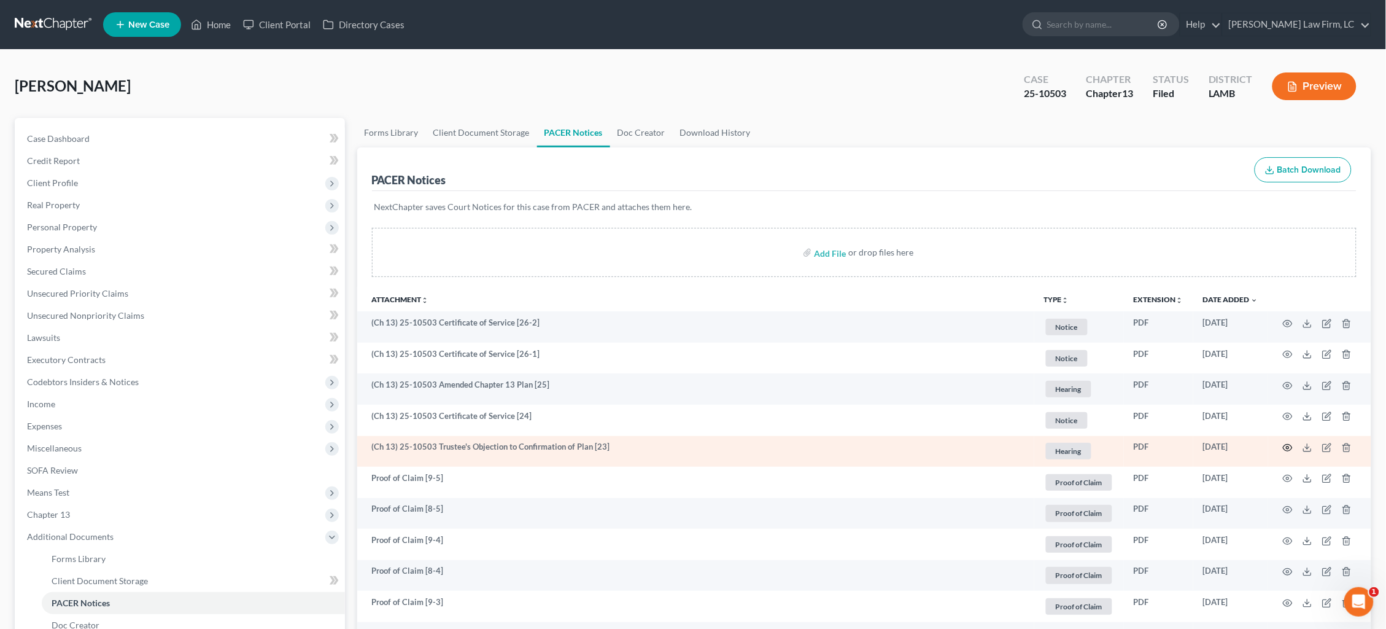
click at [1286, 443] on icon "button" at bounding box center [1288, 448] width 10 height 10
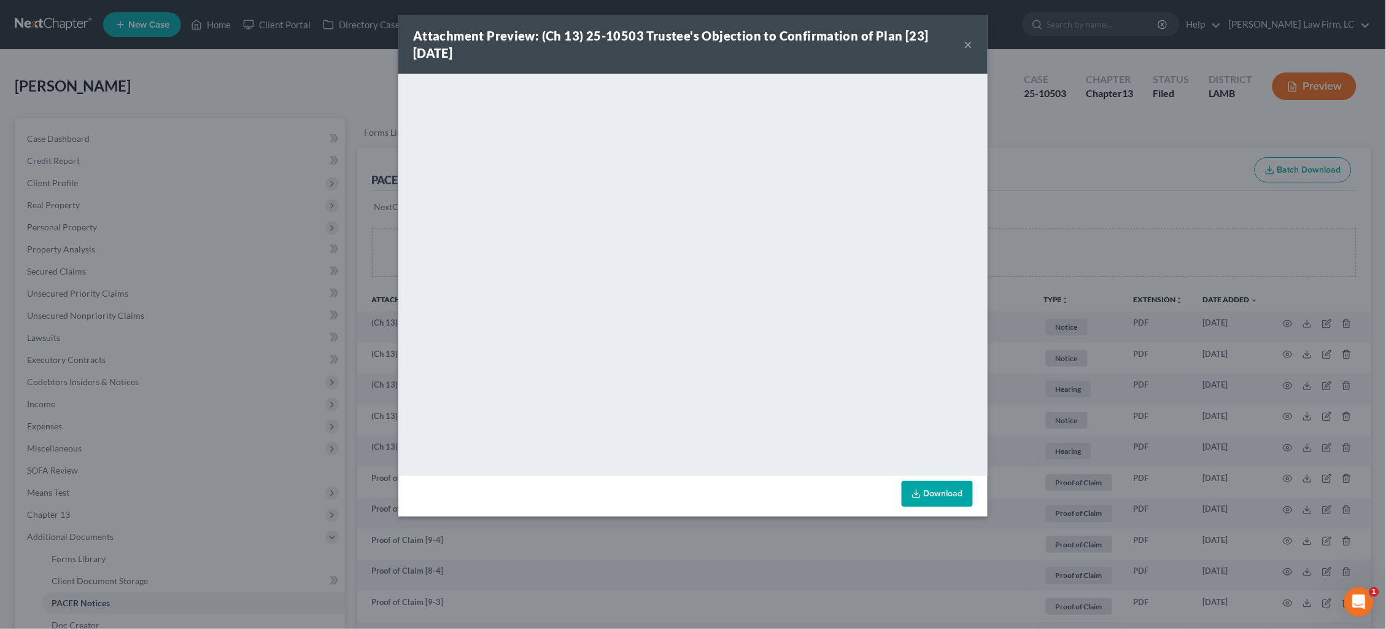
click at [1063, 195] on div "Attachment Preview: (Ch 13) 25-10503 Trustee's Objection to Confirmation of Pla…" at bounding box center [693, 314] width 1386 height 629
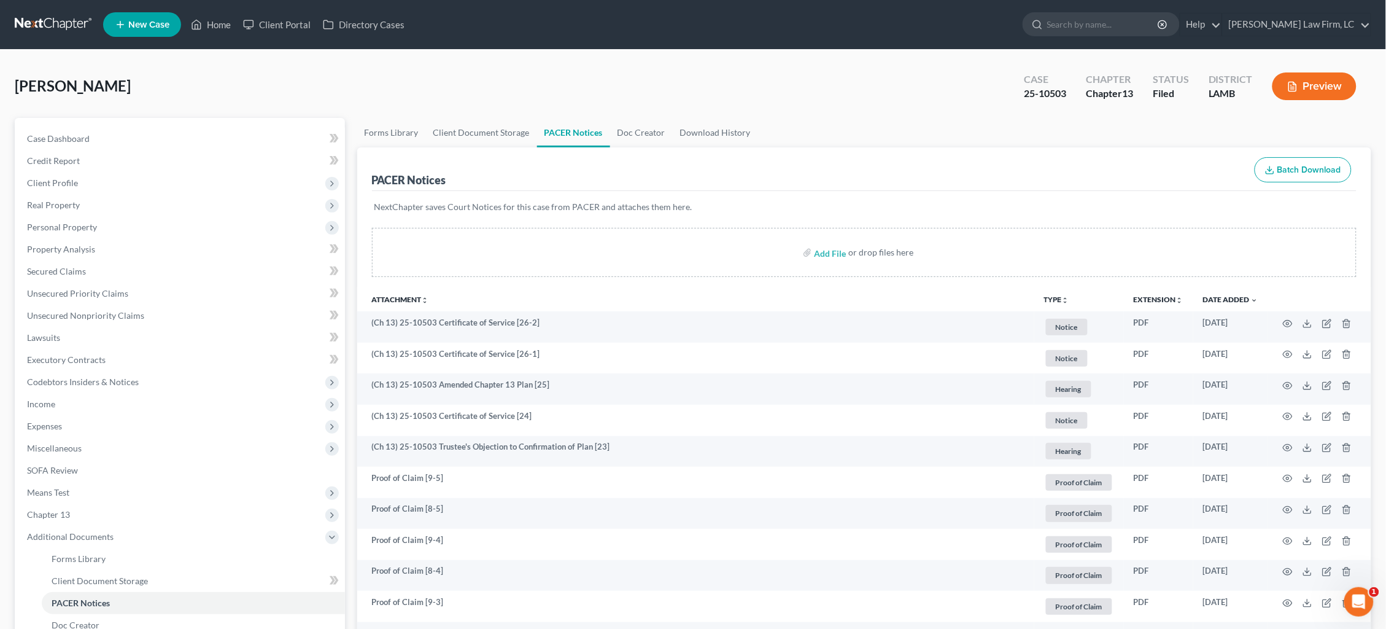
click at [1328, 88] on button "Preview" at bounding box center [1315, 86] width 84 height 28
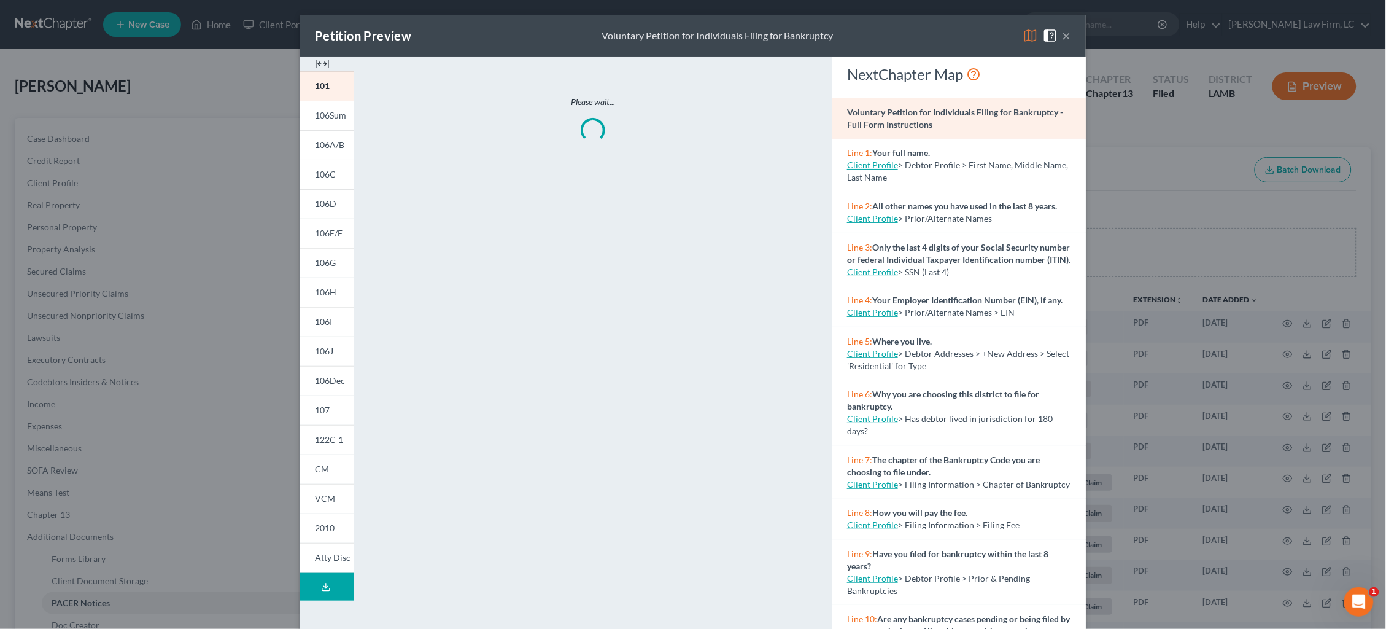
click at [1032, 38] on img at bounding box center [1030, 35] width 15 height 15
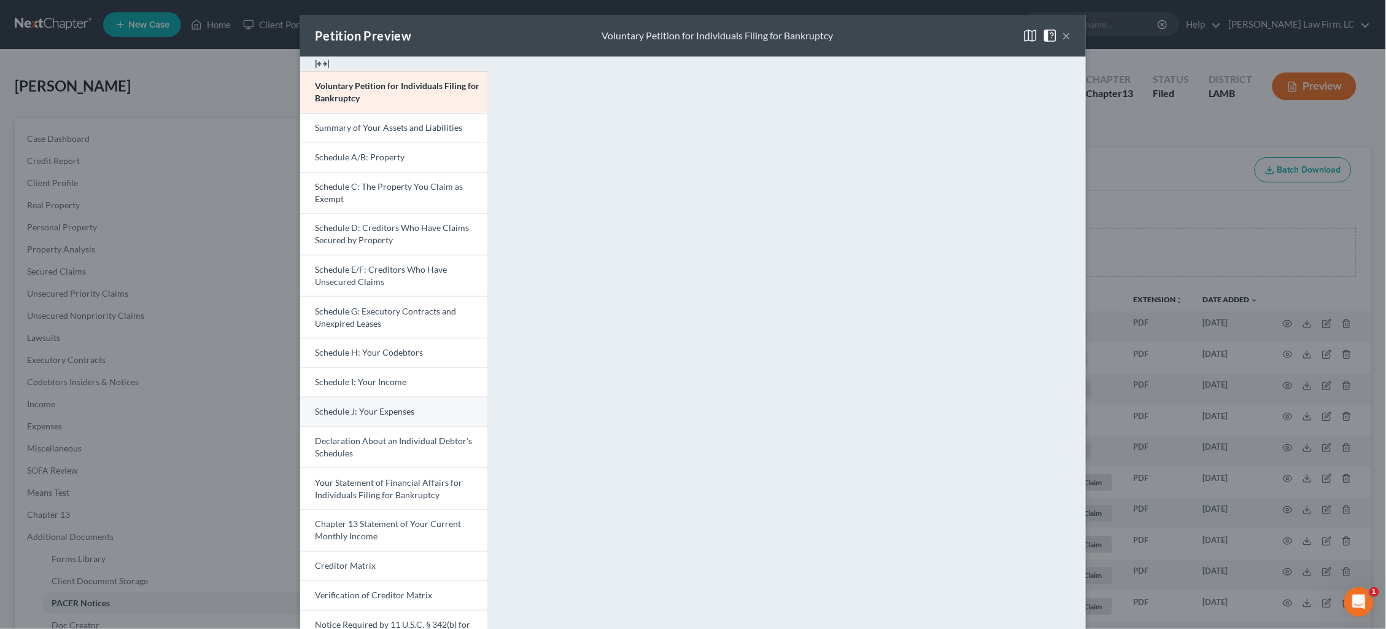
click at [413, 405] on link "Schedule J: Your Expenses" at bounding box center [393, 411] width 187 height 29
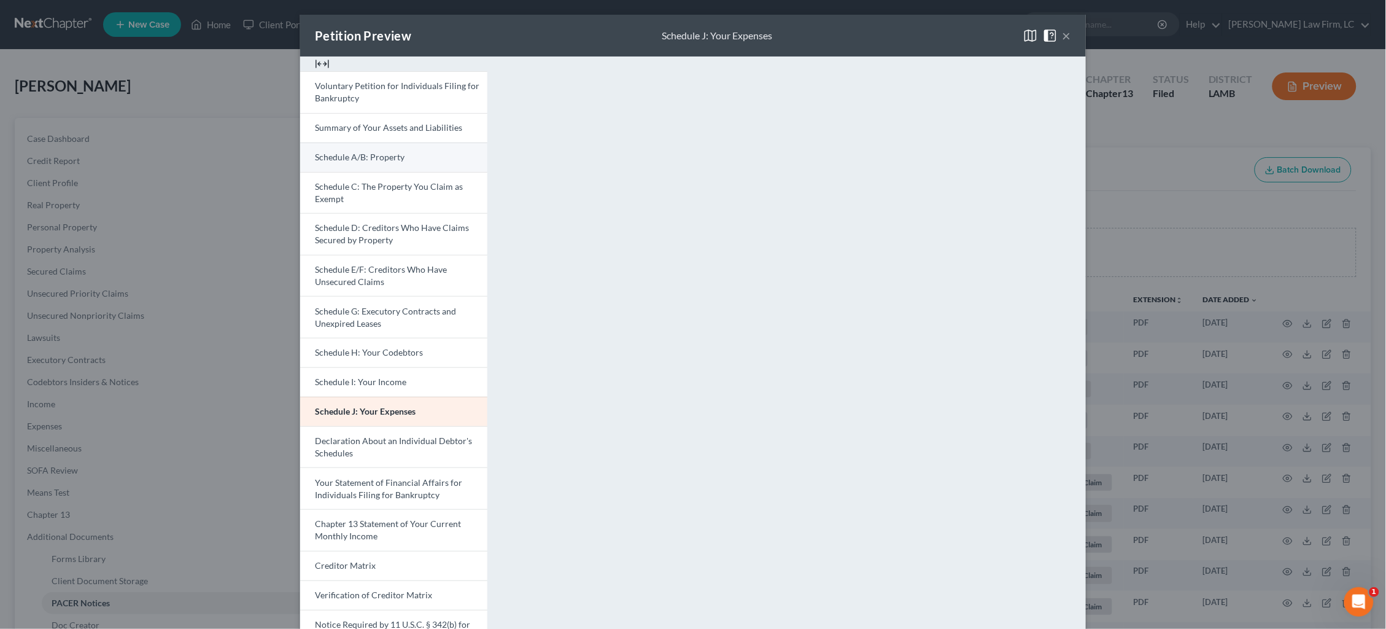
click at [373, 155] on span "Schedule A/B: Property" at bounding box center [360, 157] width 90 height 10
click at [1156, 122] on div "Petition Preview Schedule A/B: Property × Voluntary Petition for Individuals Fi…" at bounding box center [693, 314] width 1386 height 629
